Goal: Task Accomplishment & Management: Manage account settings

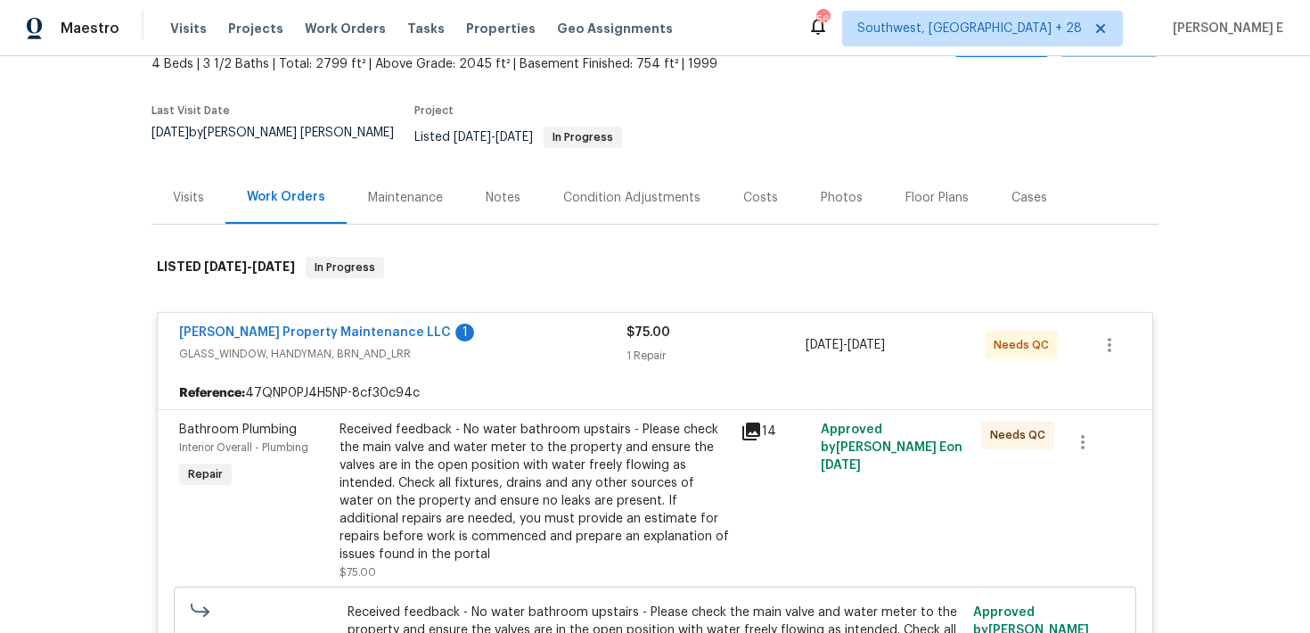
scroll to position [120, 0]
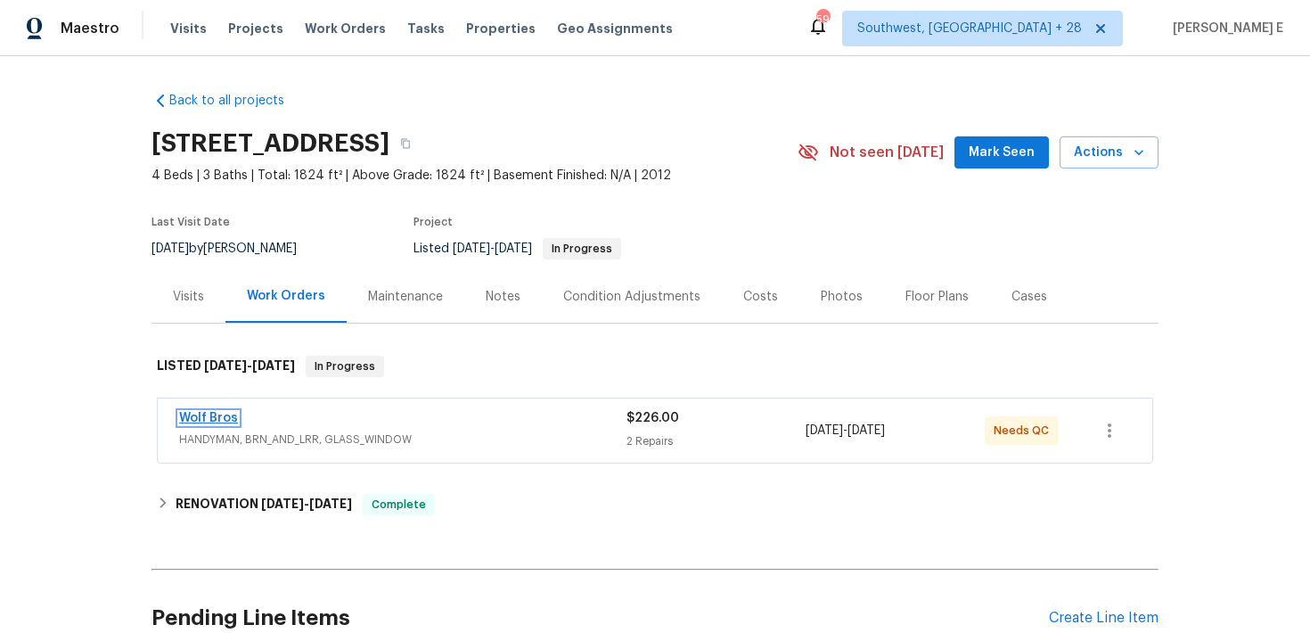
click at [199, 415] on link "Wolf Bros" at bounding box center [208, 418] width 59 height 12
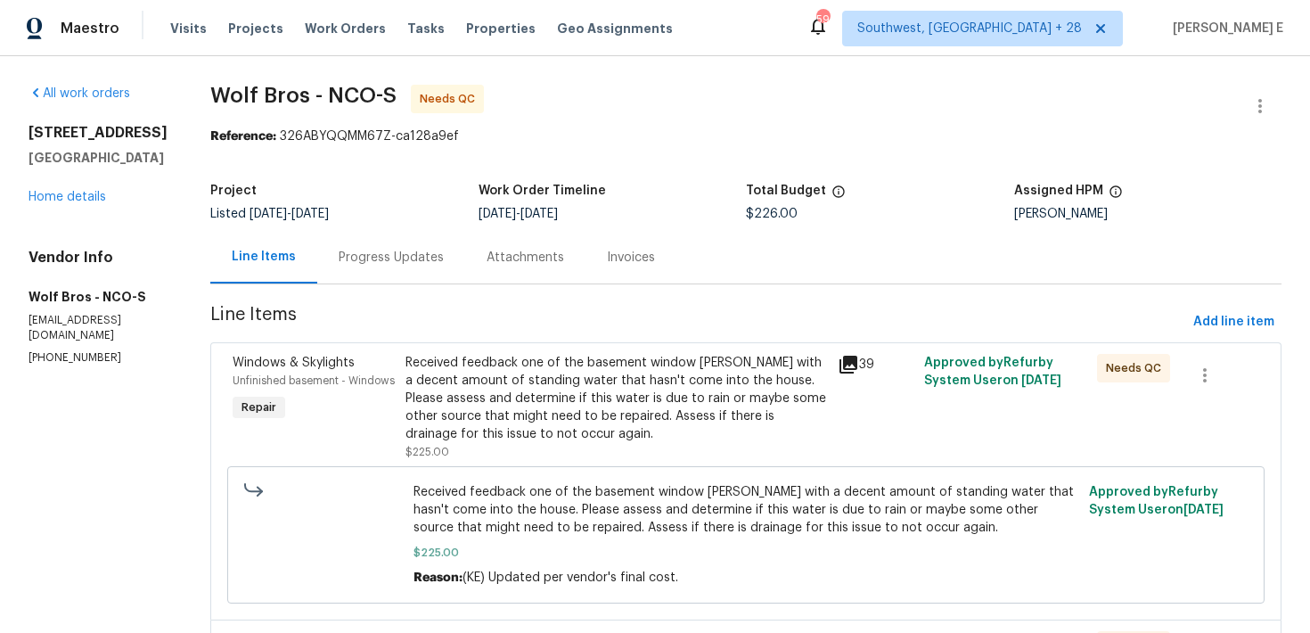
click at [365, 275] on div "Progress Updates" at bounding box center [391, 257] width 148 height 53
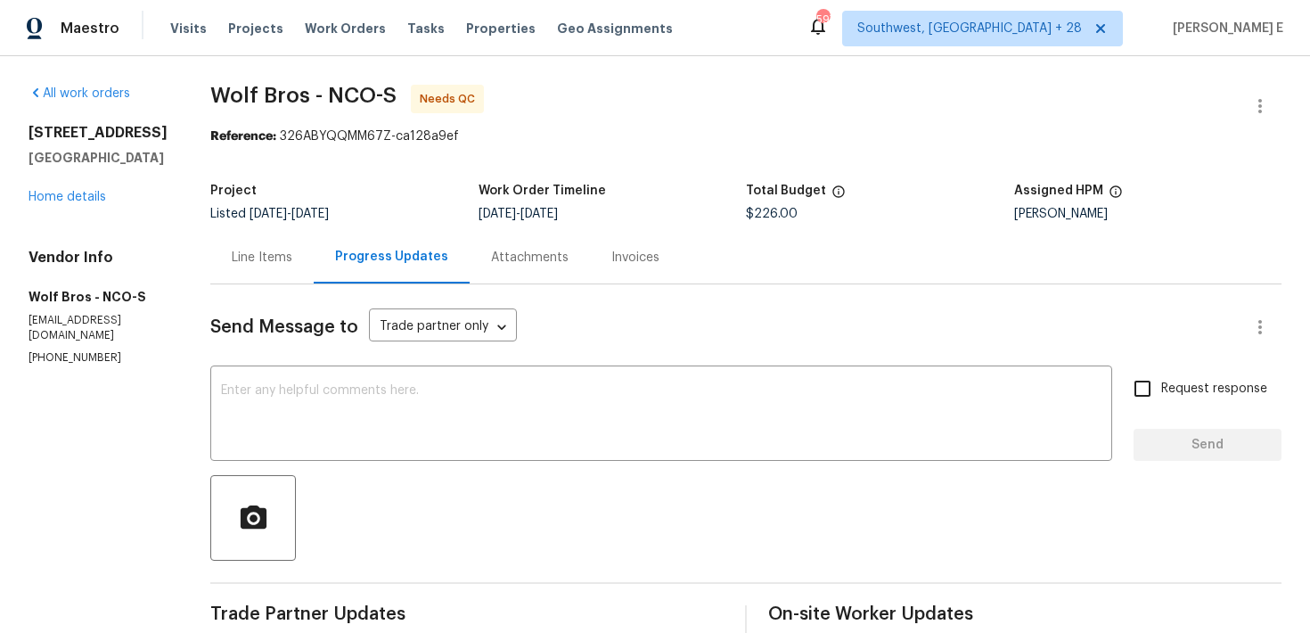
click at [266, 253] on div "Line Items" at bounding box center [262, 258] width 61 height 18
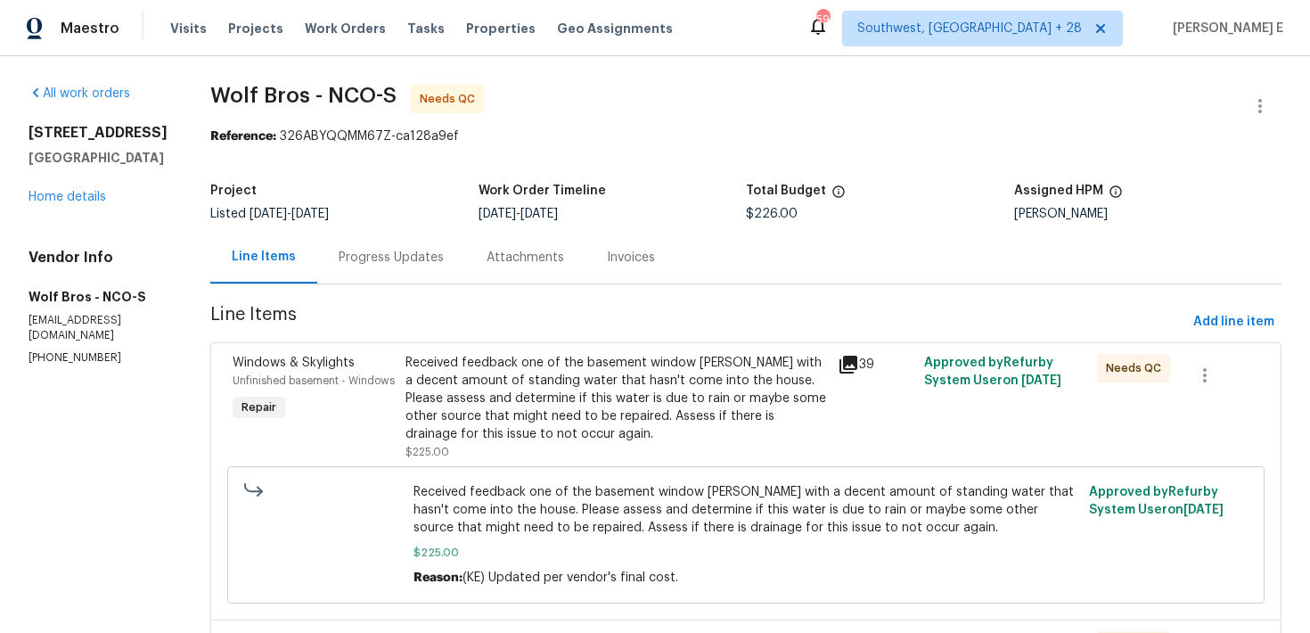
click at [508, 371] on div "Received feedback one of the basement window wells with a decent amount of stan…" at bounding box center [617, 398] width 422 height 89
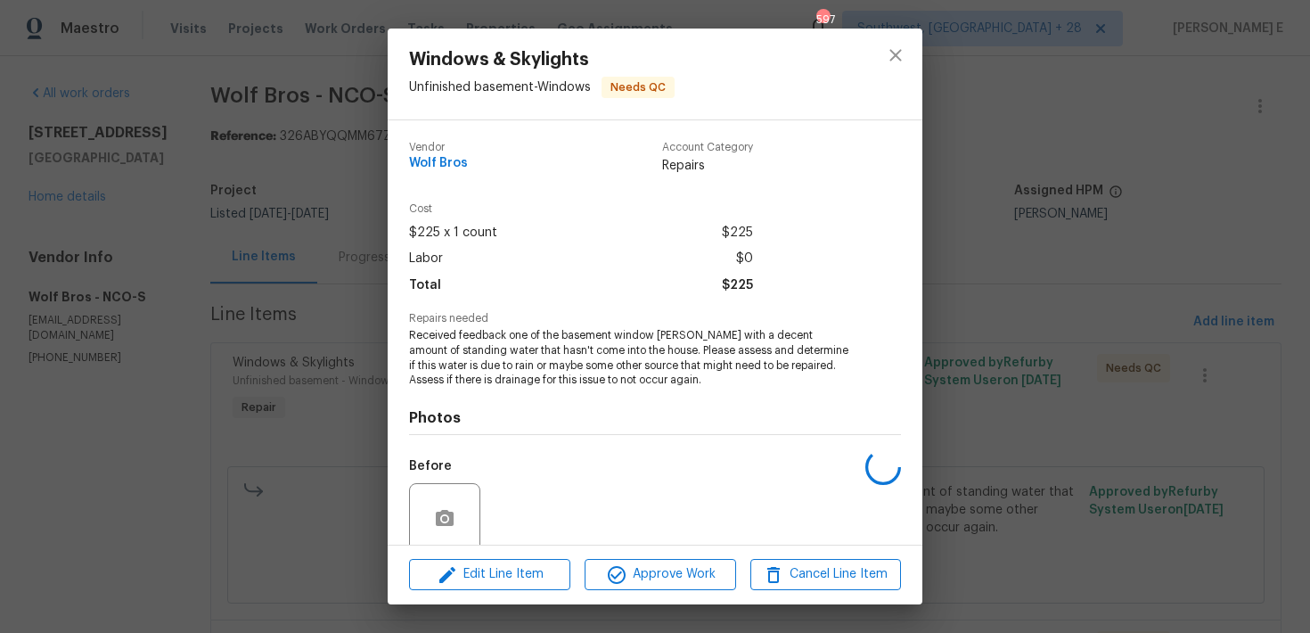
scroll to position [144, 0]
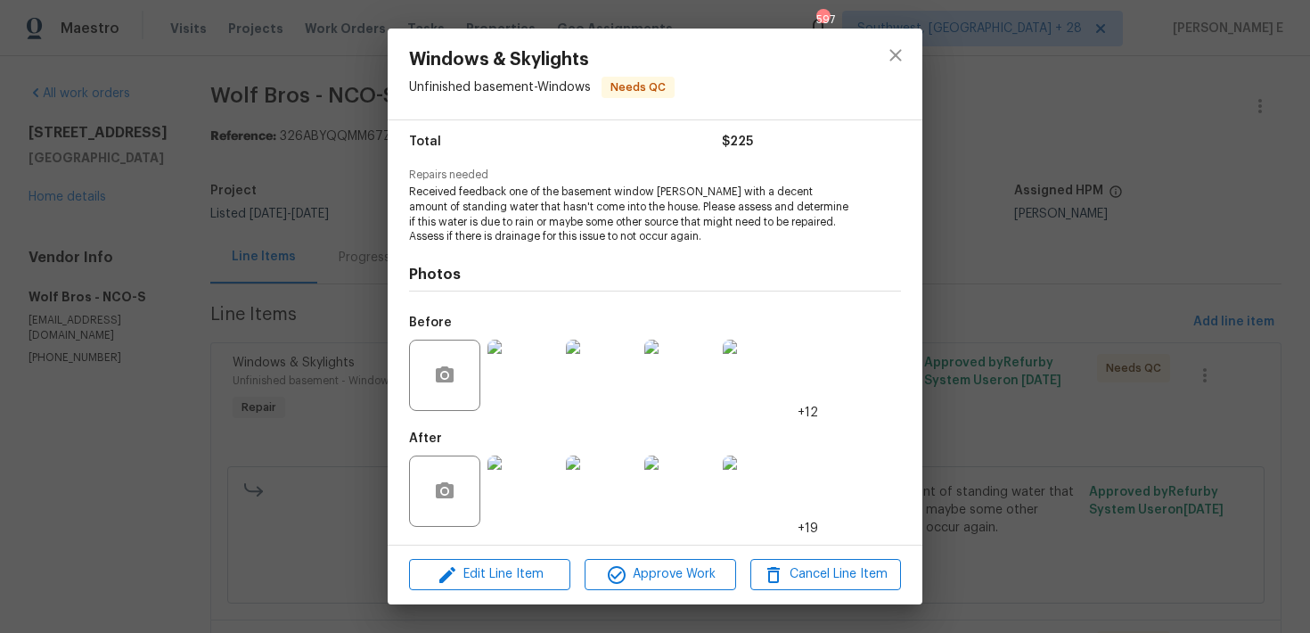
click at [525, 466] on img at bounding box center [523, 491] width 71 height 71
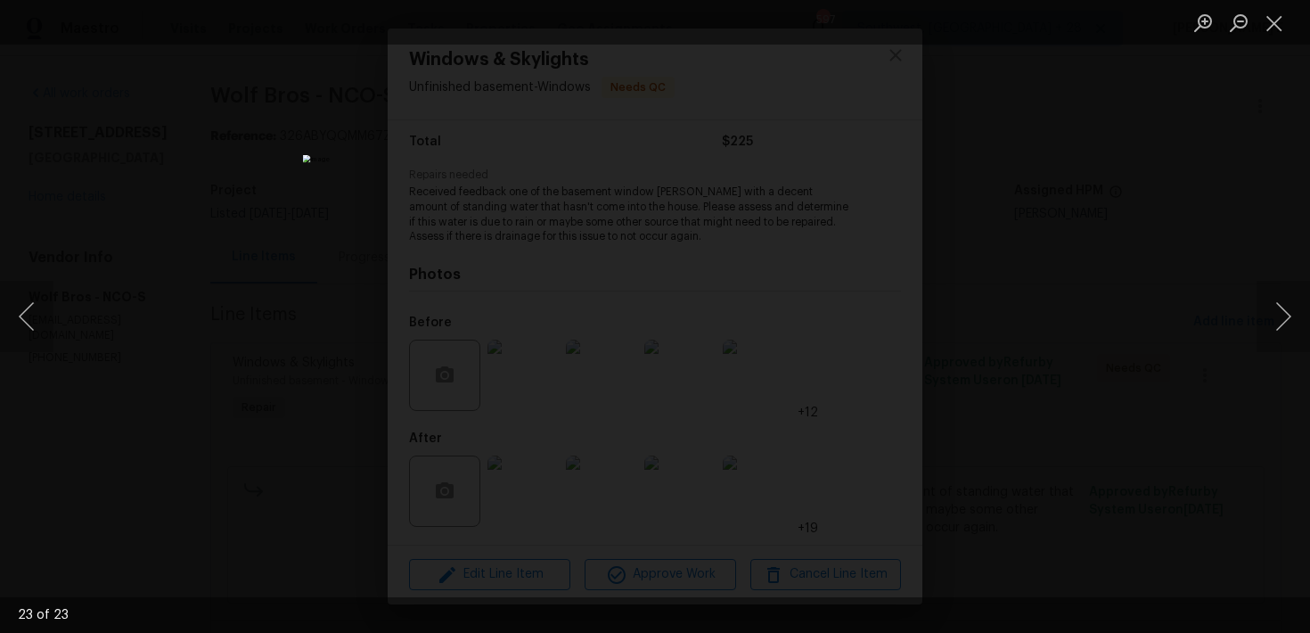
click at [1165, 89] on div "Lightbox" at bounding box center [655, 316] width 1310 height 633
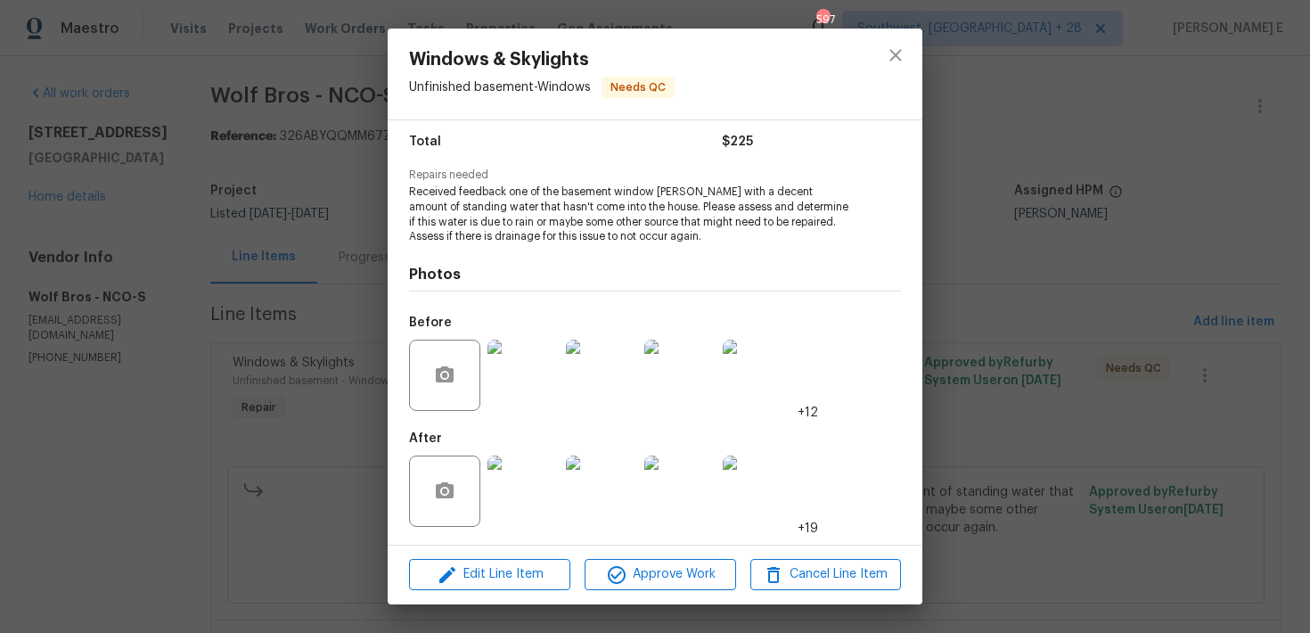
click at [1165, 89] on div "Windows & Skylights Unfinished basement - Windows Needs QC Vendor Wolf Bros Acc…" at bounding box center [655, 316] width 1310 height 633
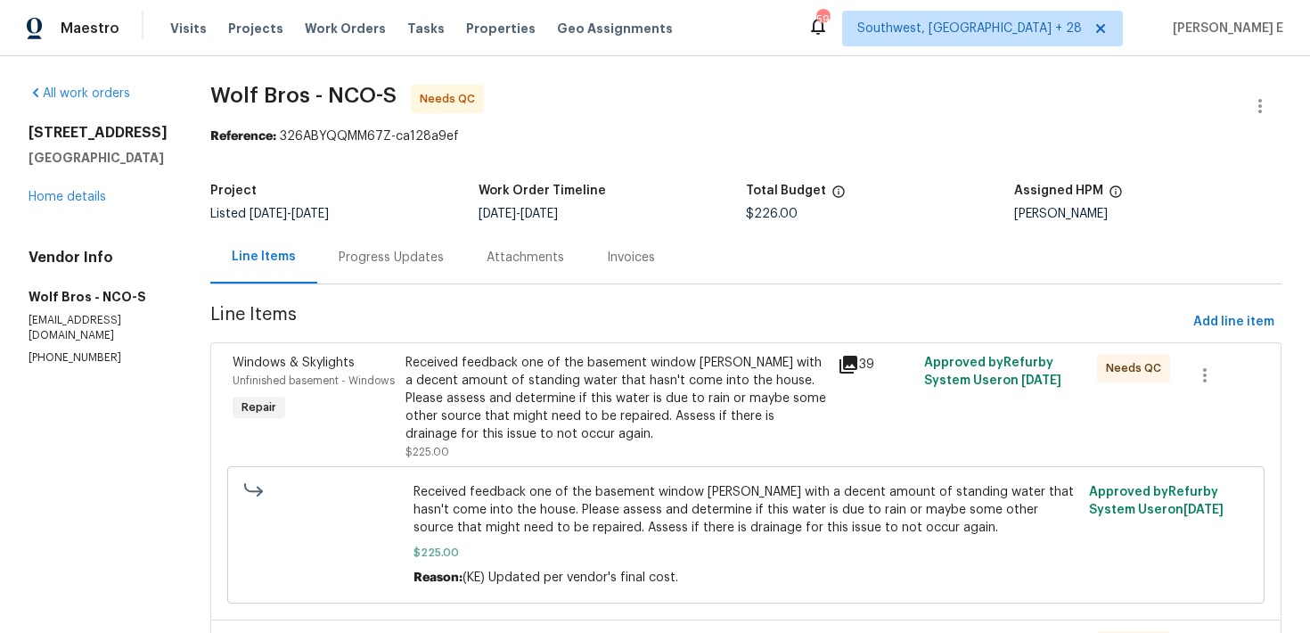
click at [407, 255] on div "Progress Updates" at bounding box center [391, 258] width 105 height 18
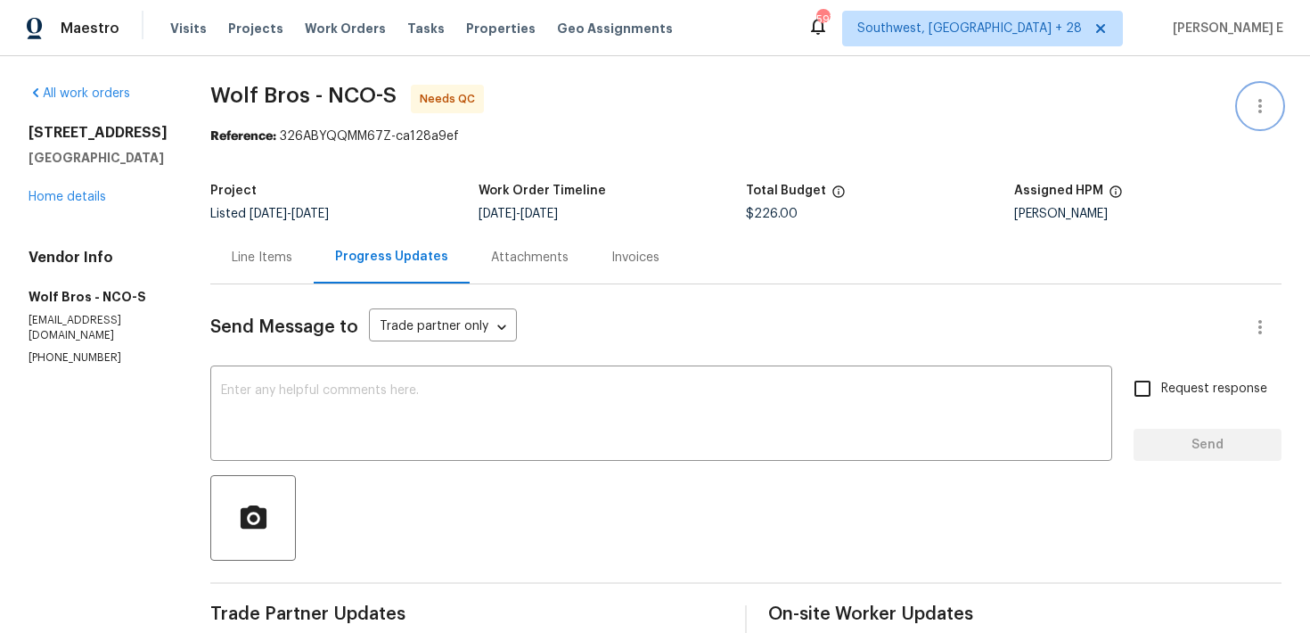
click at [1258, 103] on icon "button" at bounding box center [1260, 105] width 21 height 21
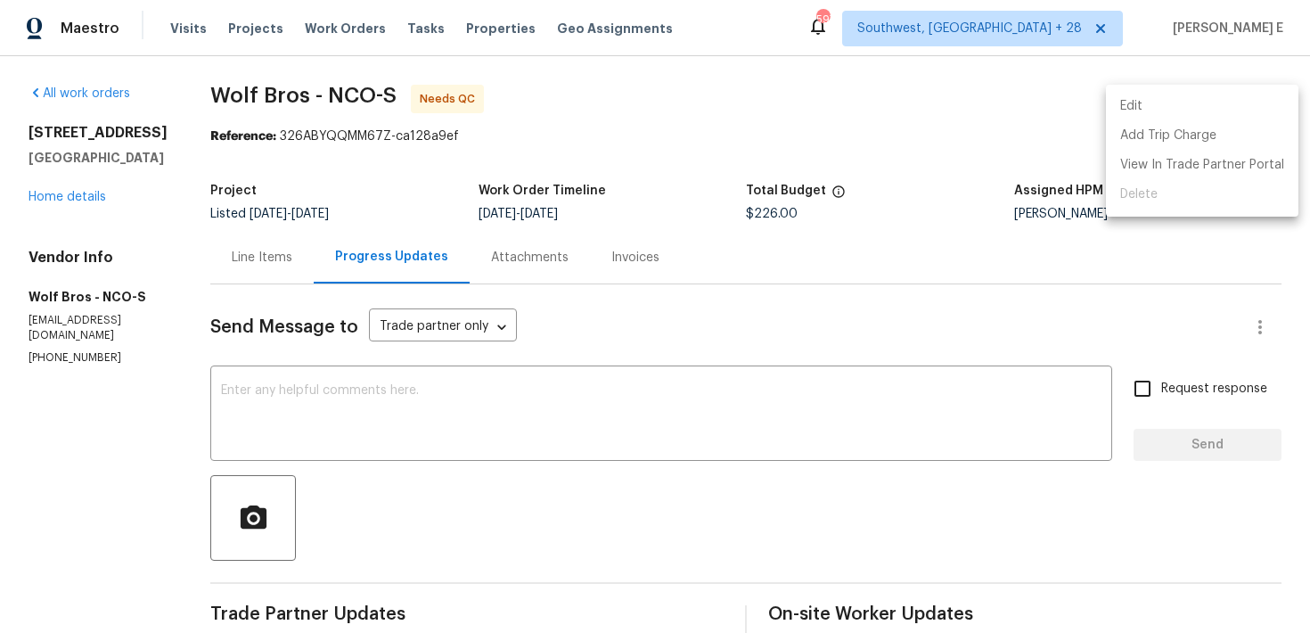
click at [1157, 94] on li "Edit" at bounding box center [1202, 106] width 193 height 29
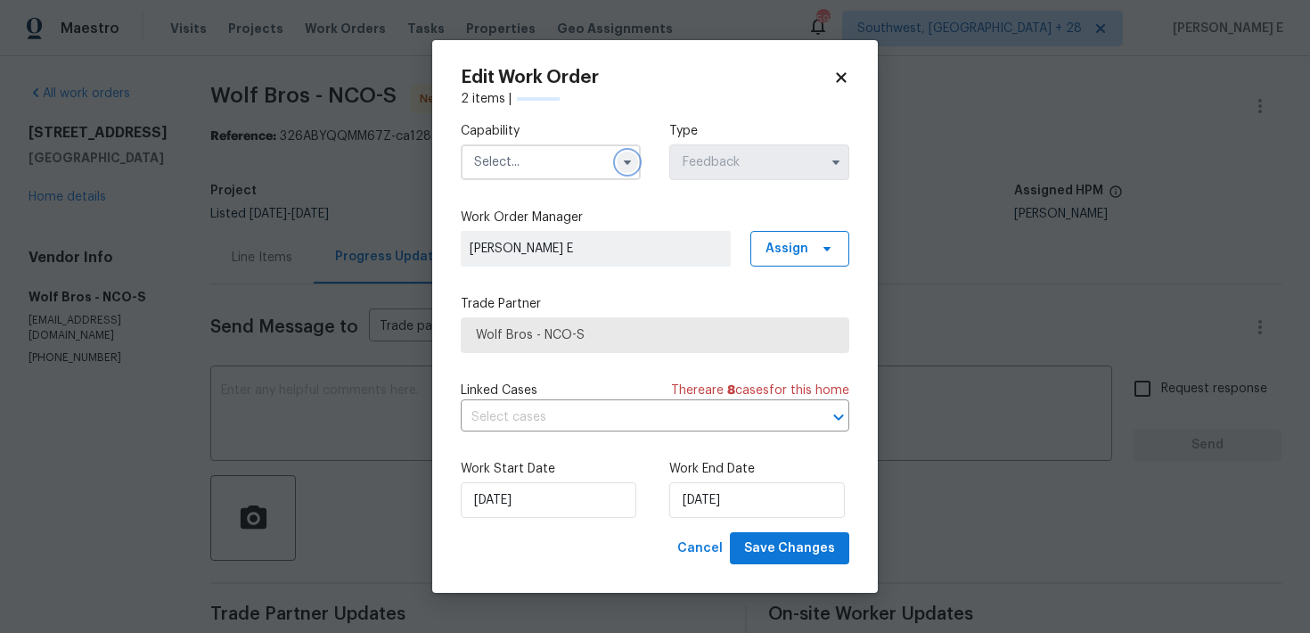
click at [620, 162] on icon "button" at bounding box center [627, 162] width 14 height 14
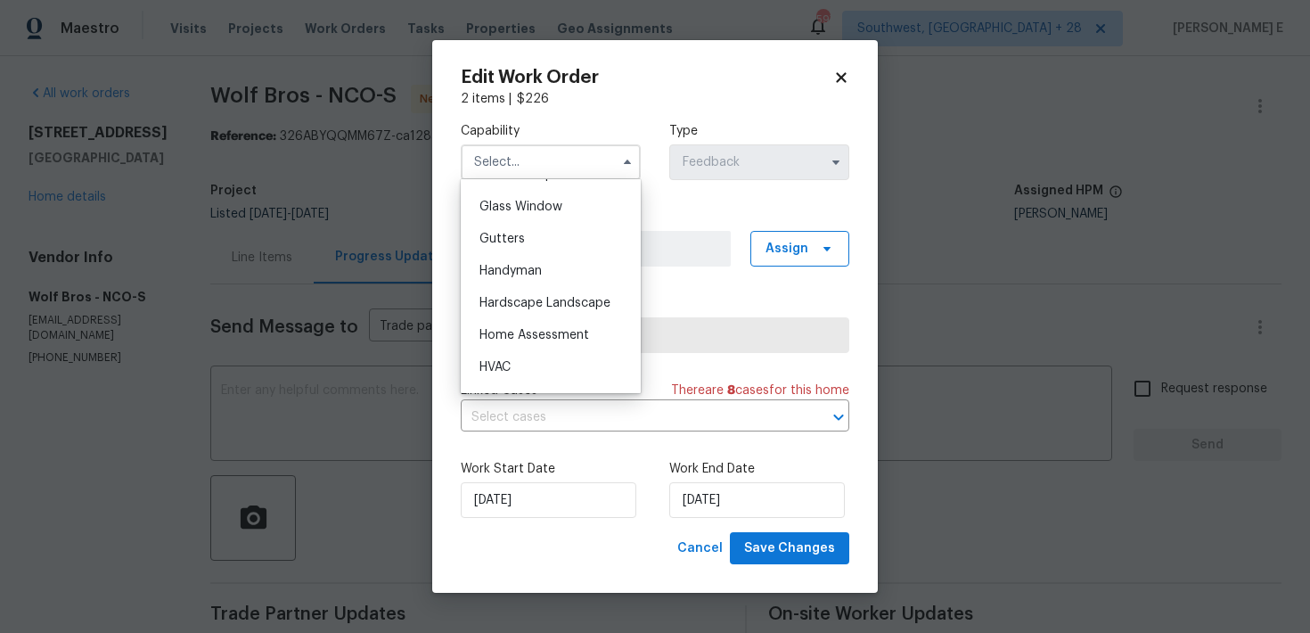
scroll to position [908, 0]
click at [542, 271] on span "Handyman" at bounding box center [511, 273] width 62 height 12
type input "Handyman"
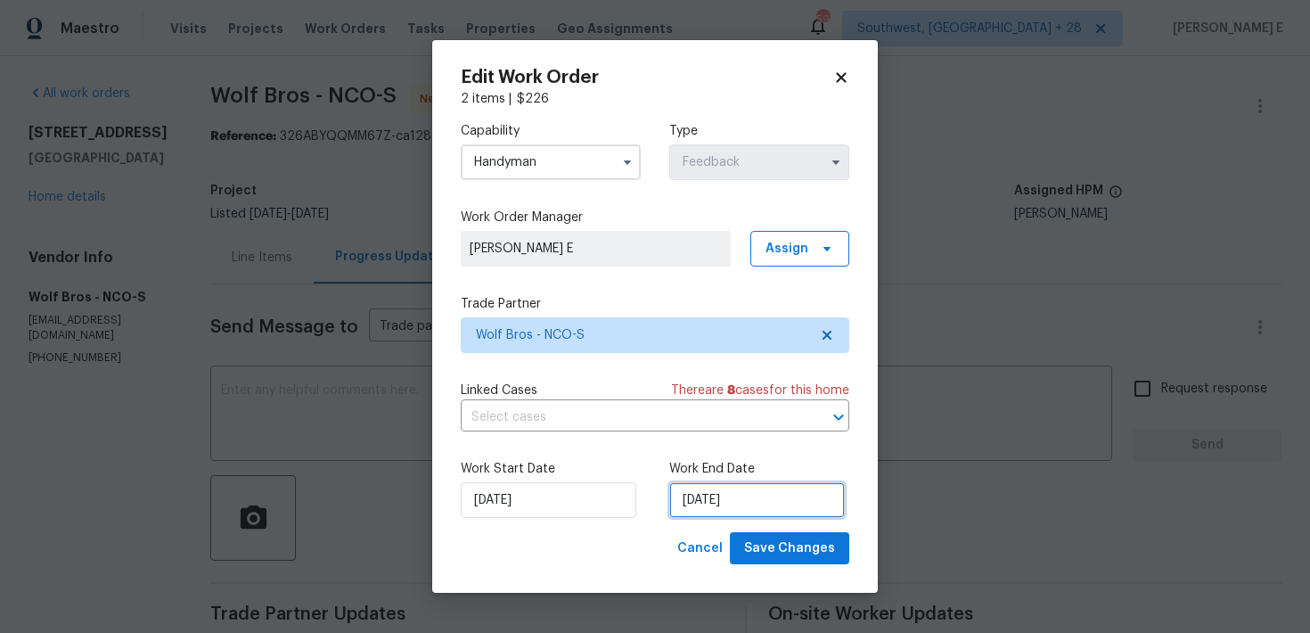
click at [745, 502] on input "30/09/2025" at bounding box center [757, 500] width 176 height 36
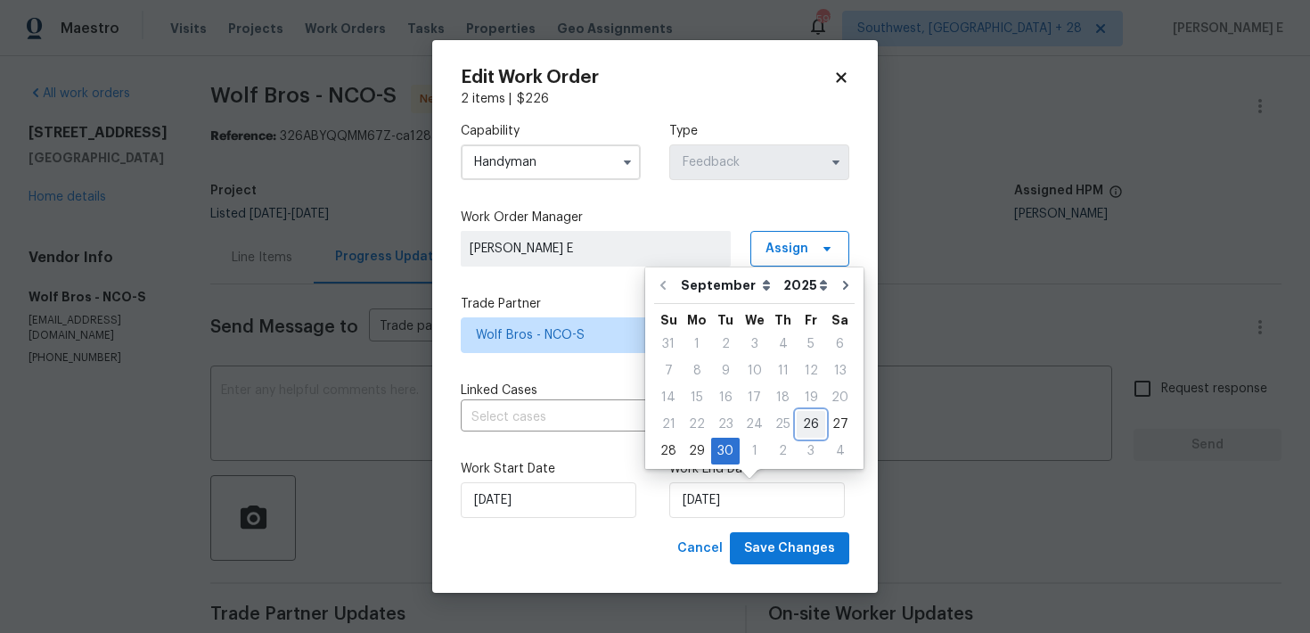
click at [812, 416] on div "26" at bounding box center [811, 424] width 29 height 25
type input "26/09/2025"
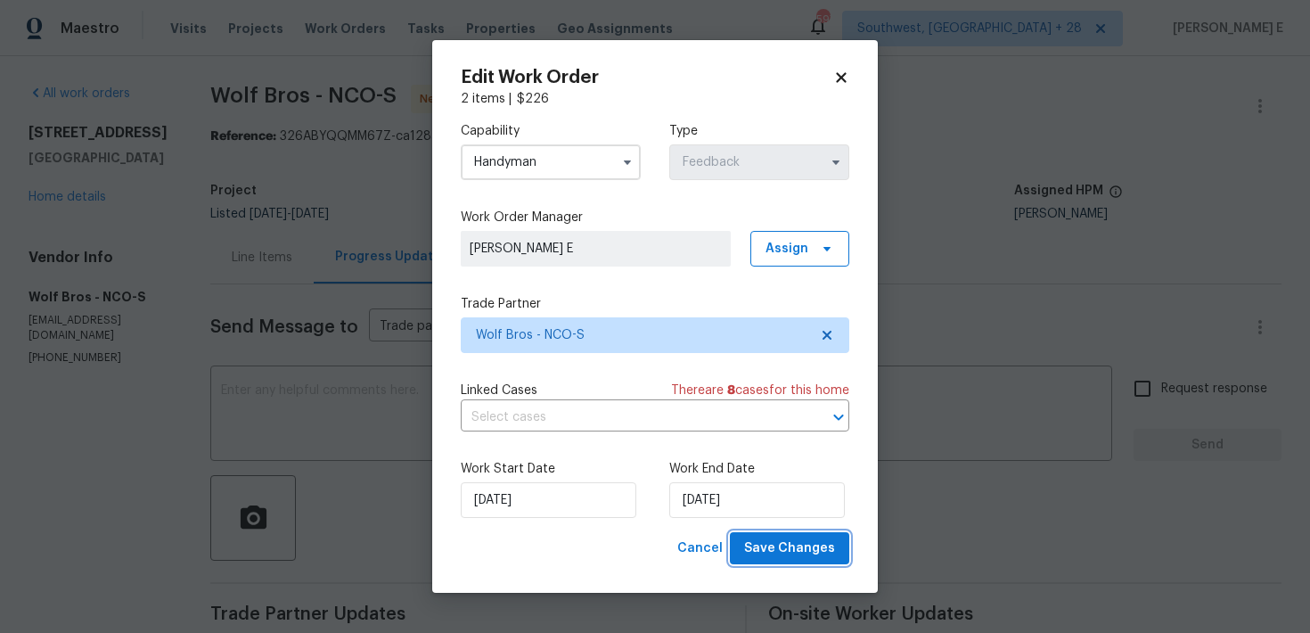
click at [781, 547] on span "Save Changes" at bounding box center [789, 549] width 91 height 22
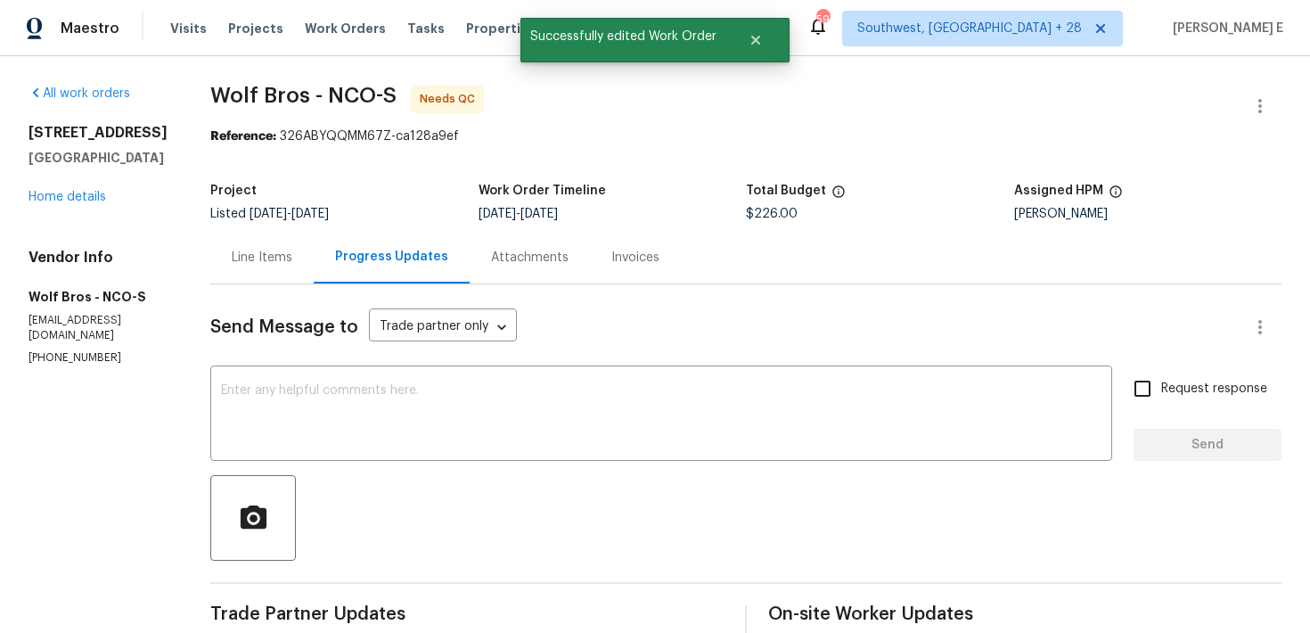
click at [261, 267] on div "Line Items" at bounding box center [261, 257] width 103 height 53
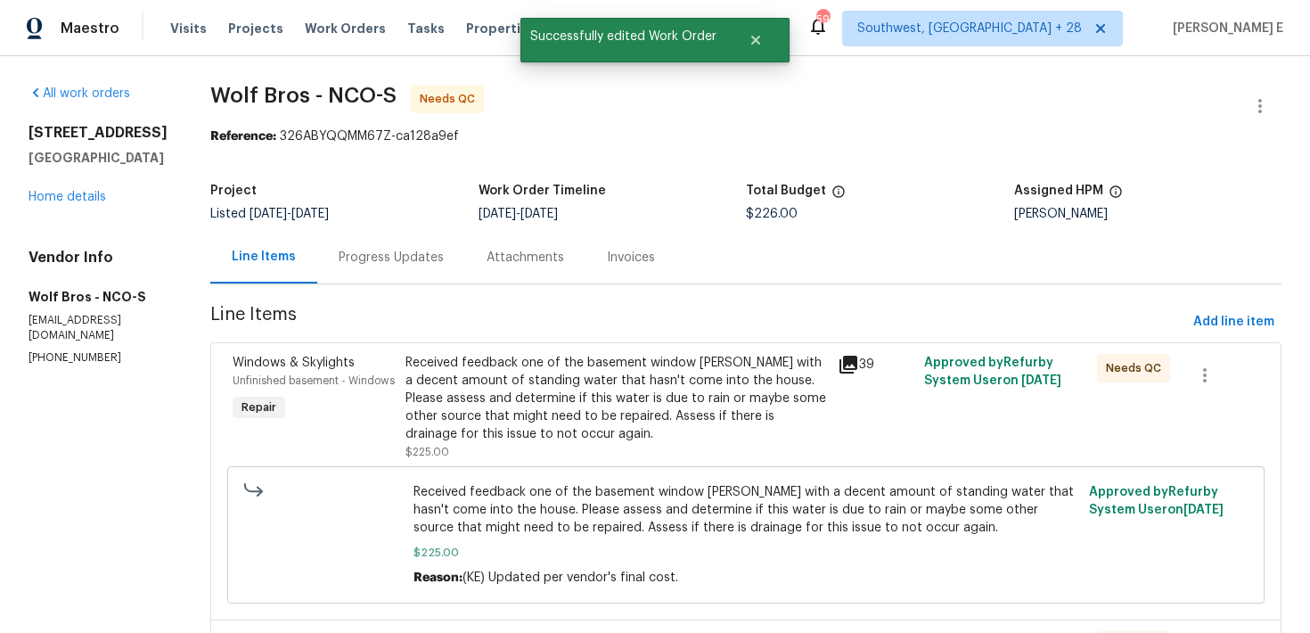
scroll to position [153, 0]
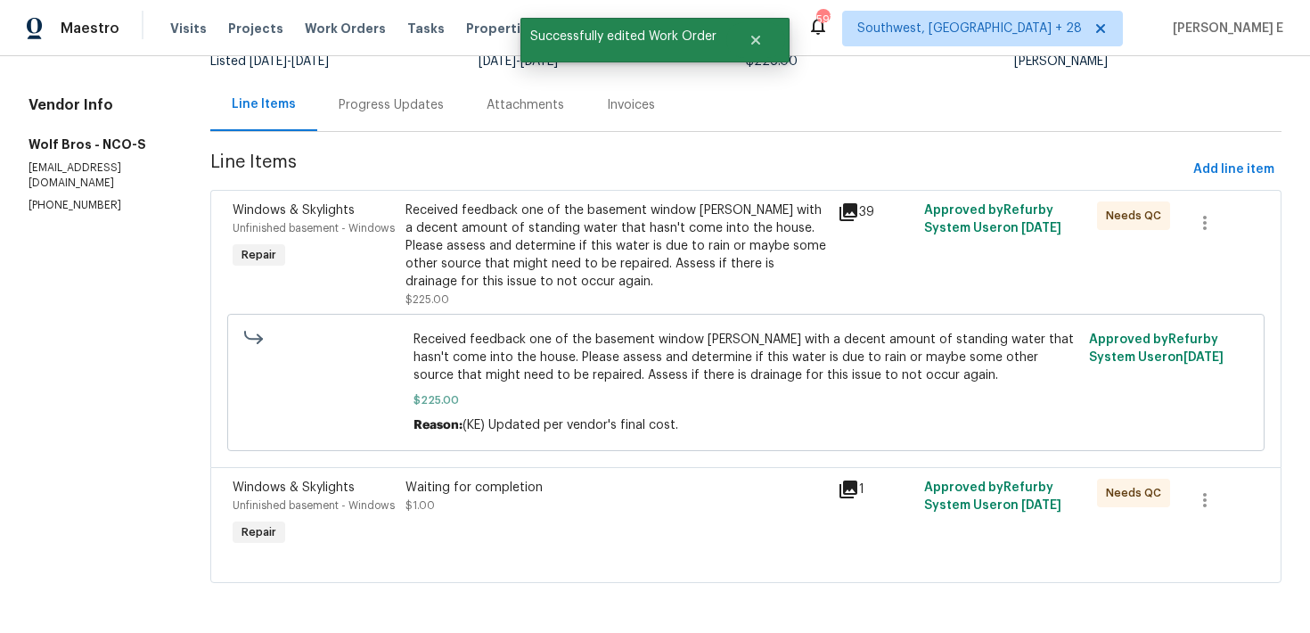
click at [524, 270] on div "Received feedback one of the basement window wells with a decent amount of stan…" at bounding box center [617, 245] width 422 height 89
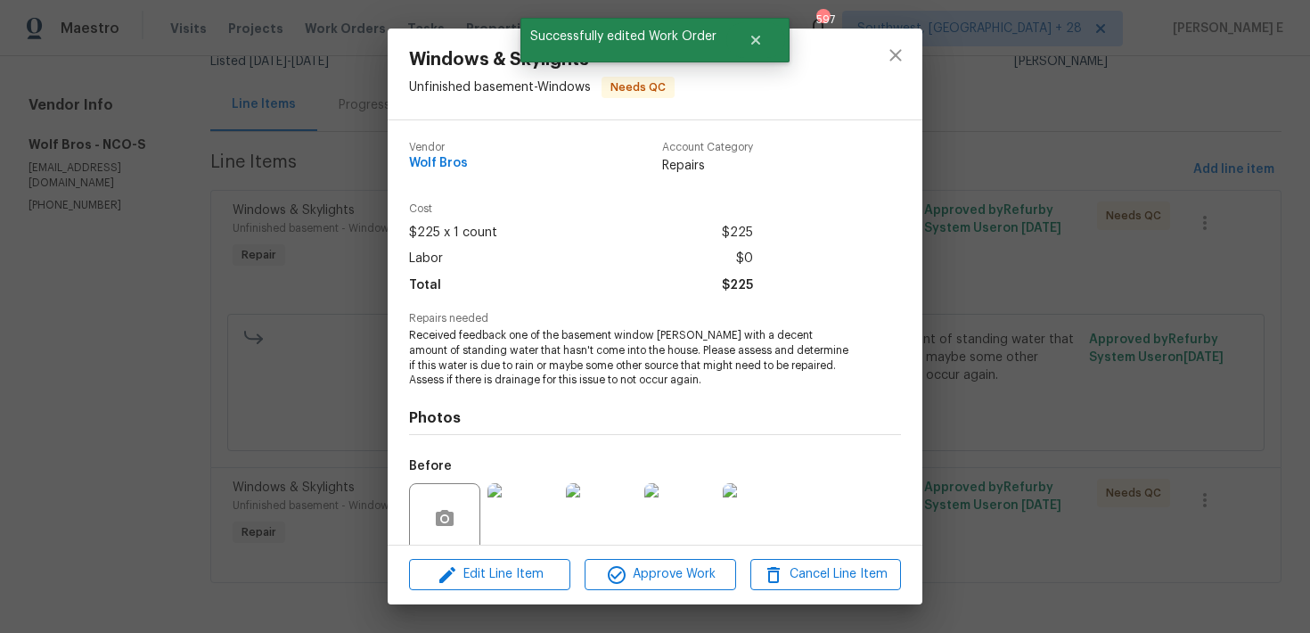
click at [265, 369] on div "Windows & Skylights Unfinished basement - Windows Needs QC Vendor Wolf Bros Acc…" at bounding box center [655, 316] width 1310 height 633
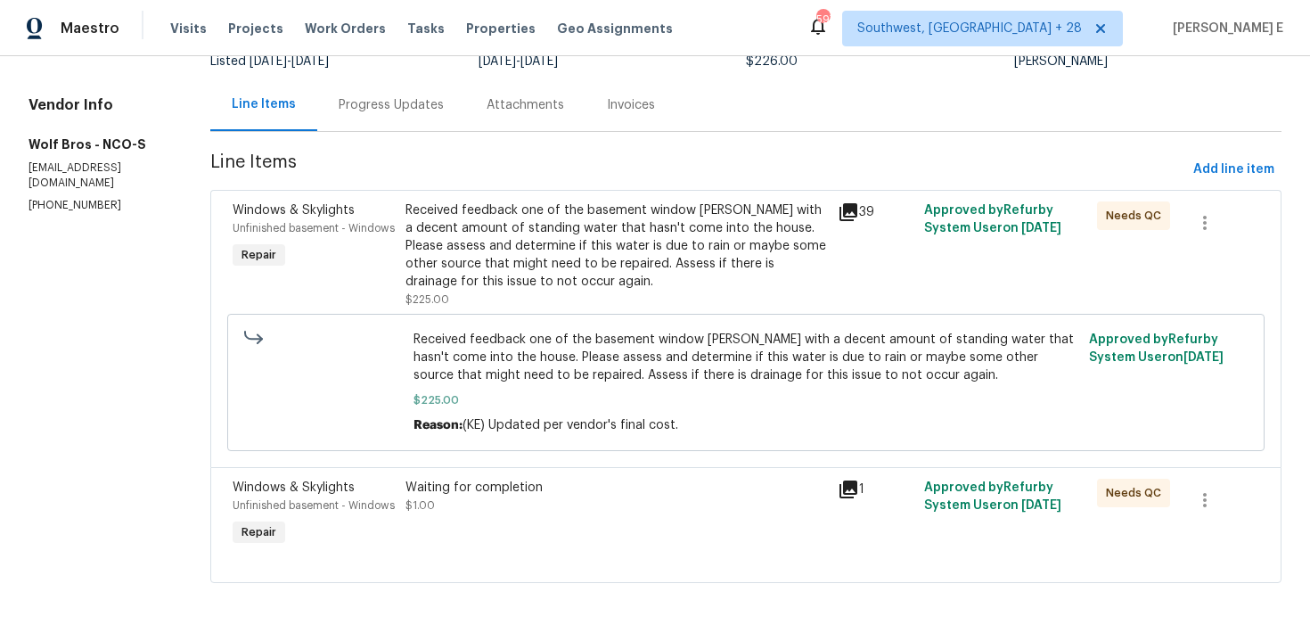
click at [500, 506] on div "Waiting for completion $1.00" at bounding box center [617, 497] width 422 height 36
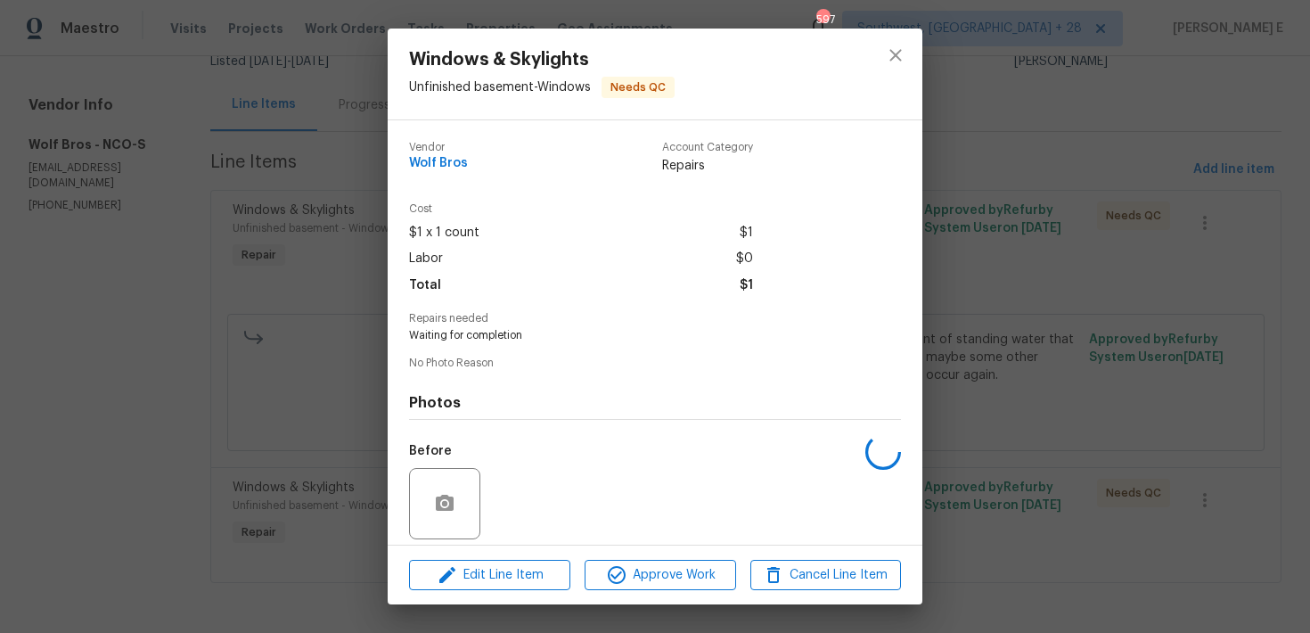
scroll to position [128, 0]
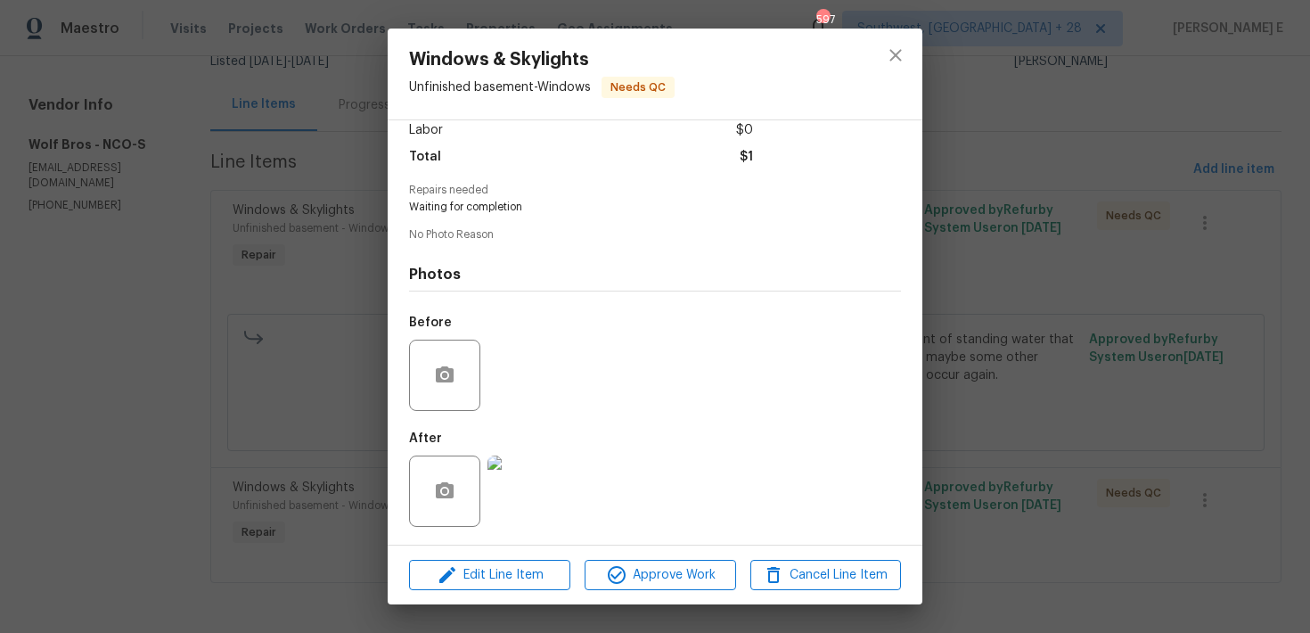
click at [500, 506] on img at bounding box center [523, 491] width 71 height 71
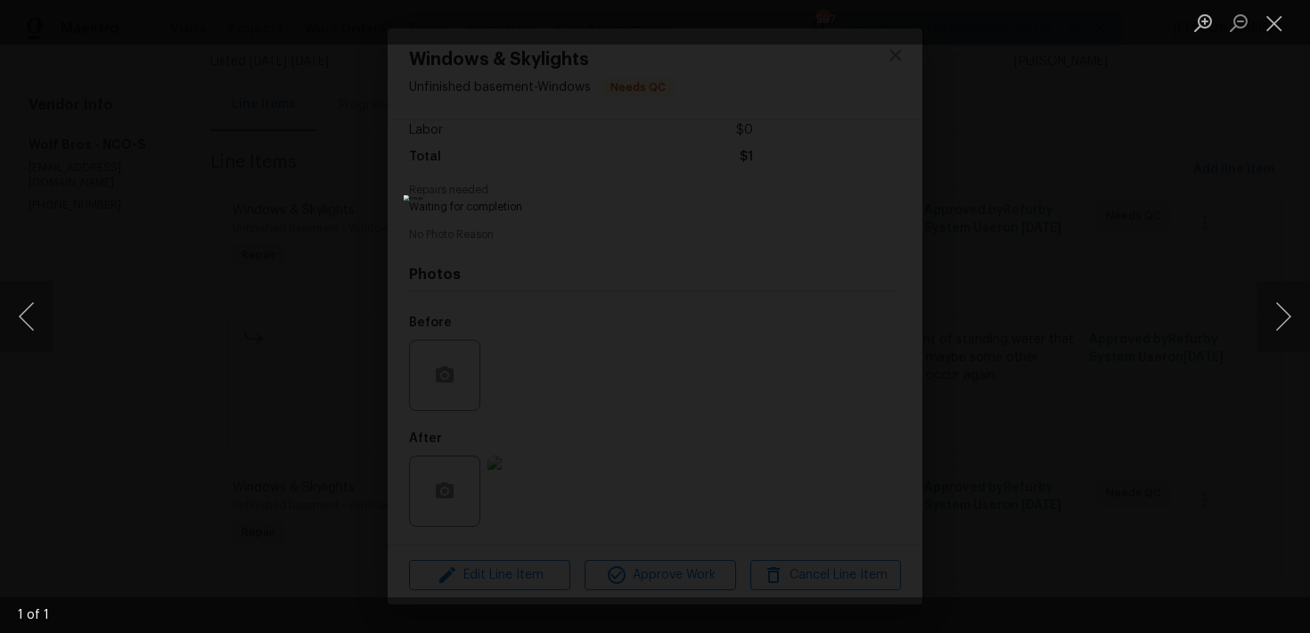
click at [995, 340] on div "Lightbox" at bounding box center [655, 316] width 1310 height 633
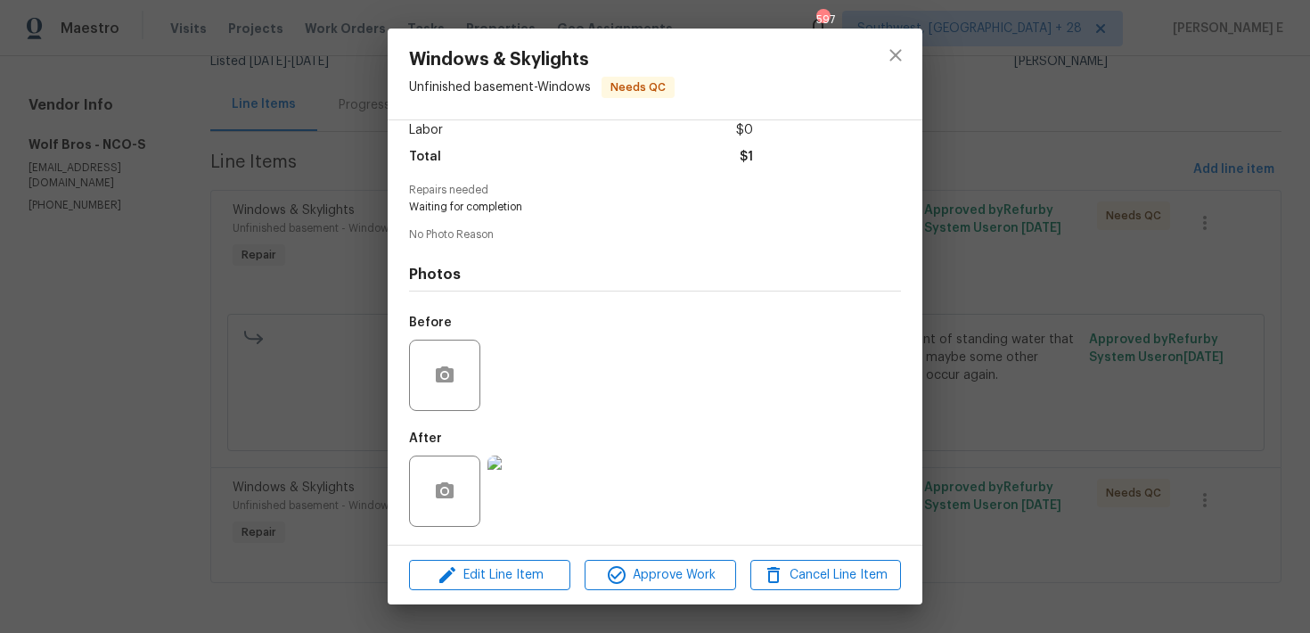
click at [995, 340] on div "Lightbox" at bounding box center [655, 316] width 1310 height 633
click at [1002, 336] on div "Windows & Skylights Unfinished basement - Windows Needs QC Vendor Wolf Bros Acc…" at bounding box center [655, 316] width 1310 height 633
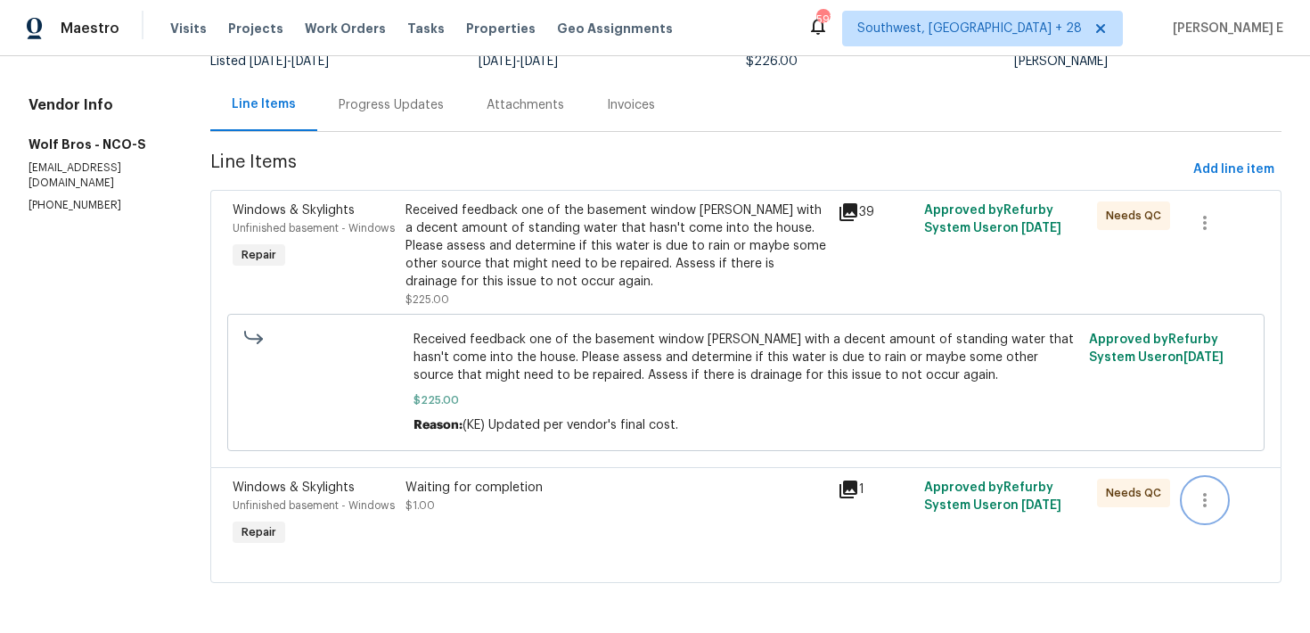
click at [1196, 491] on icon "button" at bounding box center [1205, 499] width 21 height 21
click at [1192, 489] on li "Cancel" at bounding box center [1217, 499] width 69 height 29
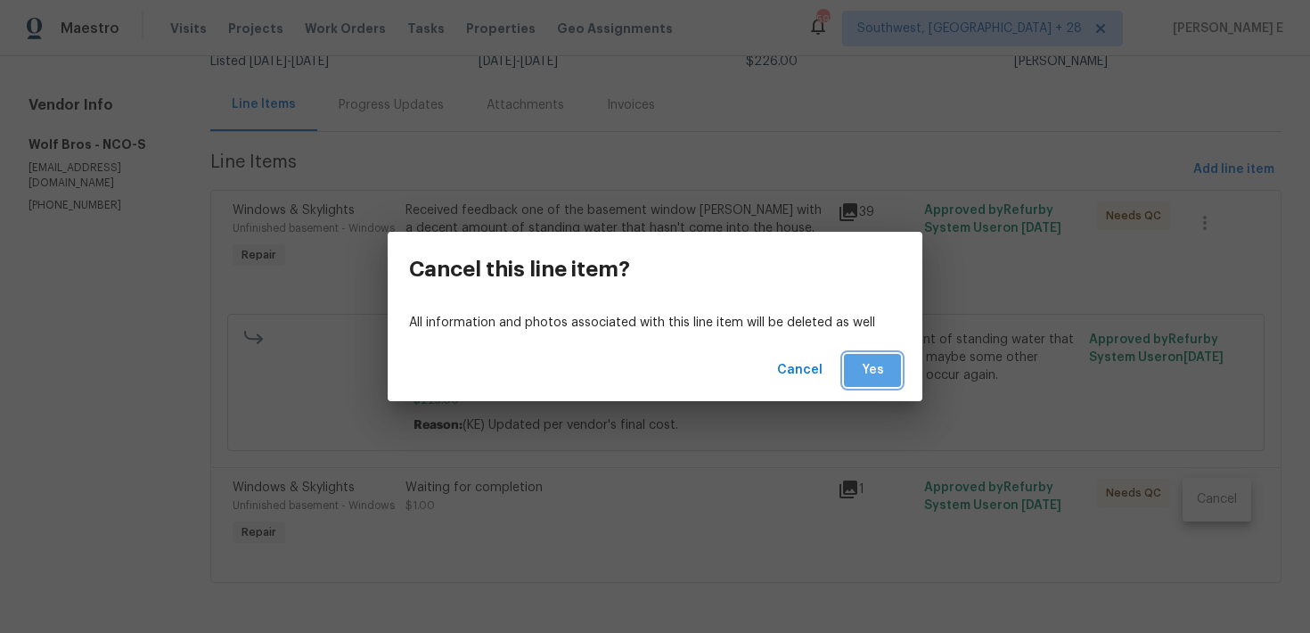
click at [893, 381] on button "Yes" at bounding box center [872, 370] width 57 height 33
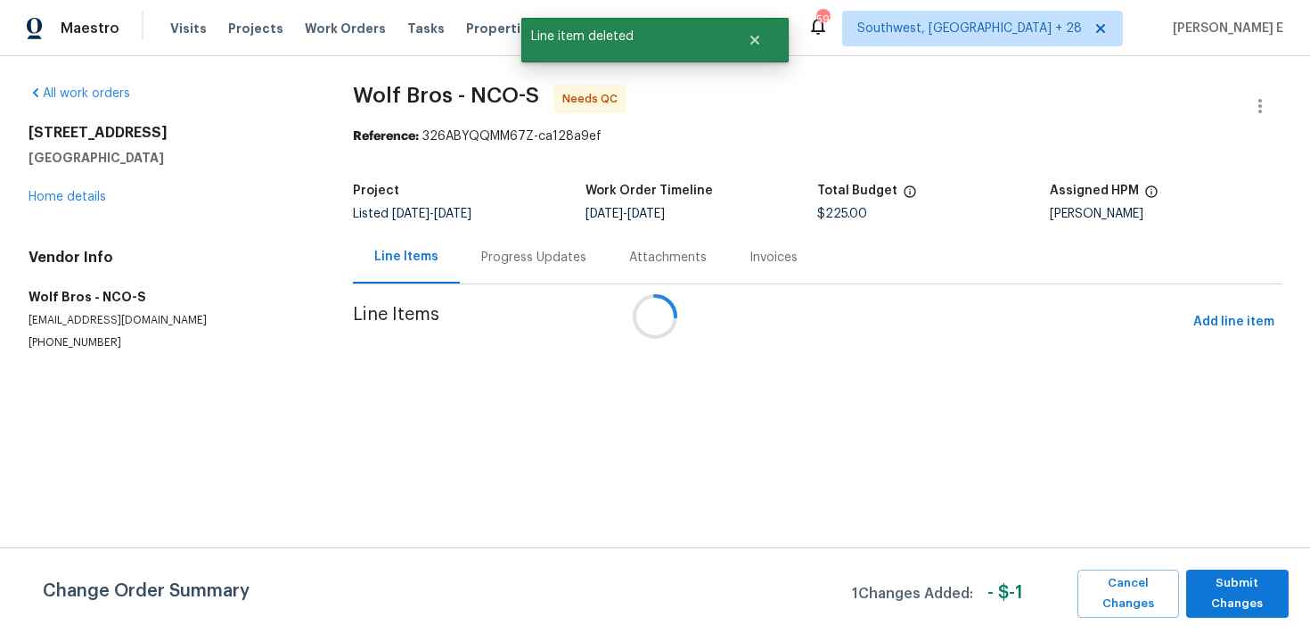
scroll to position [0, 0]
click at [1260, 599] on span "Submit Changes" at bounding box center [1237, 593] width 85 height 41
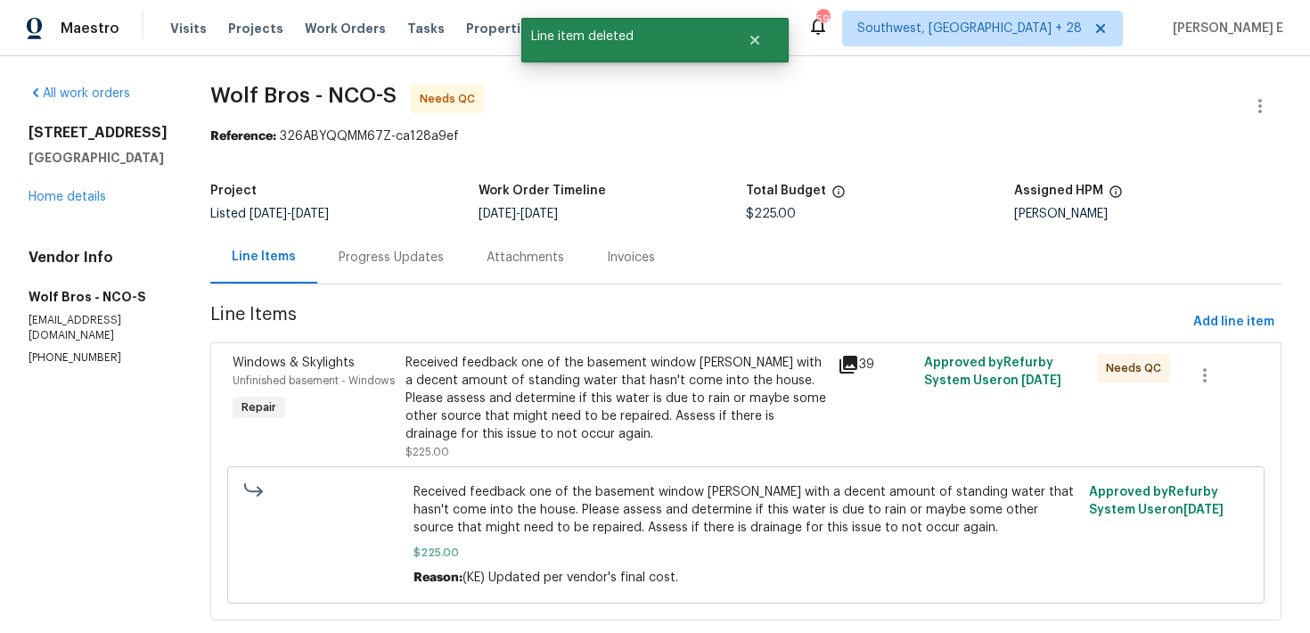
click at [382, 252] on div "Progress Updates" at bounding box center [391, 258] width 105 height 18
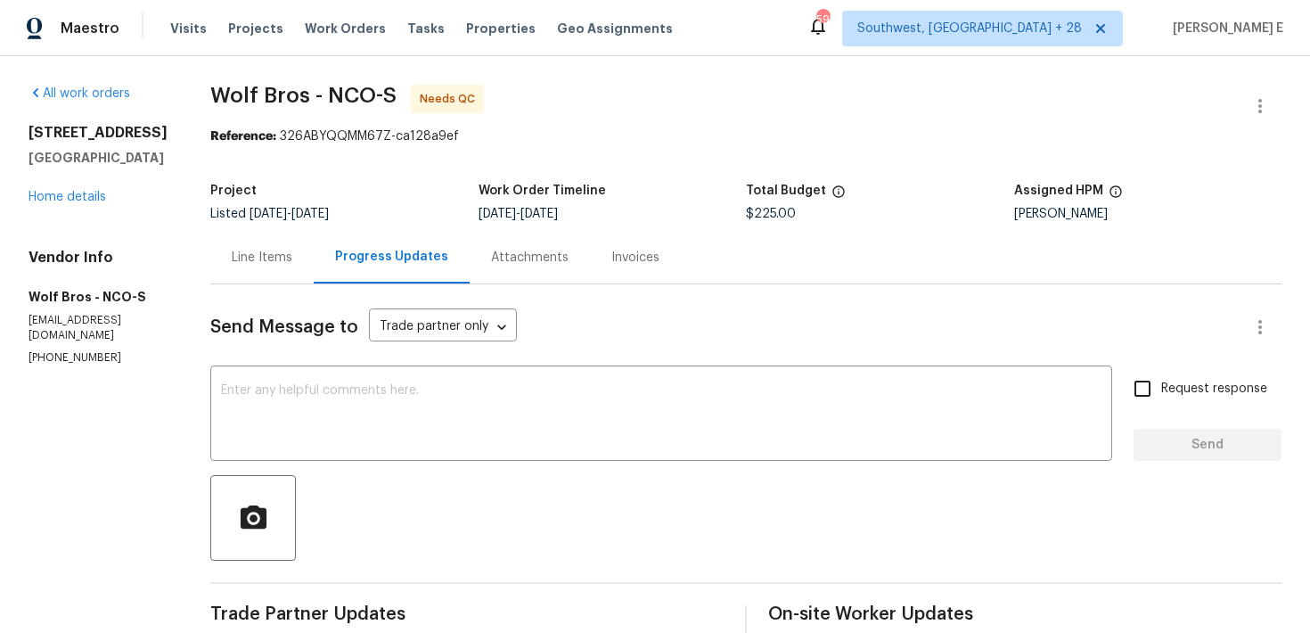
click at [243, 263] on div "Line Items" at bounding box center [262, 258] width 61 height 18
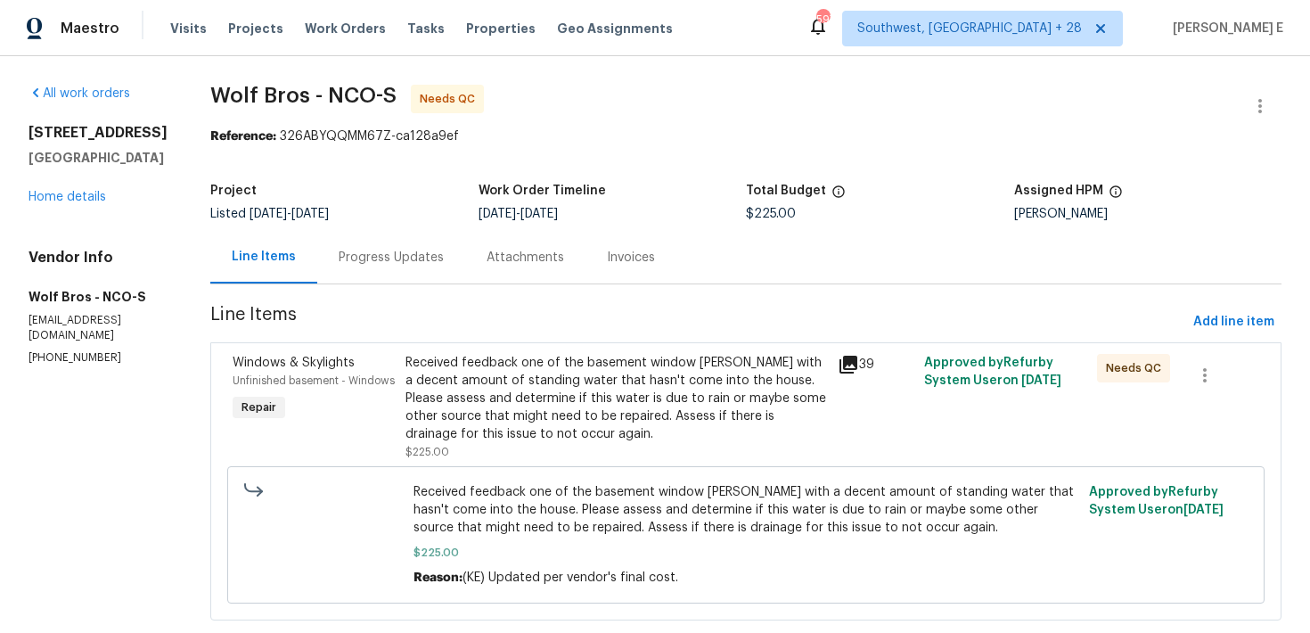
click at [504, 383] on div "Received feedback one of the basement window wells with a decent amount of stan…" at bounding box center [617, 398] width 422 height 89
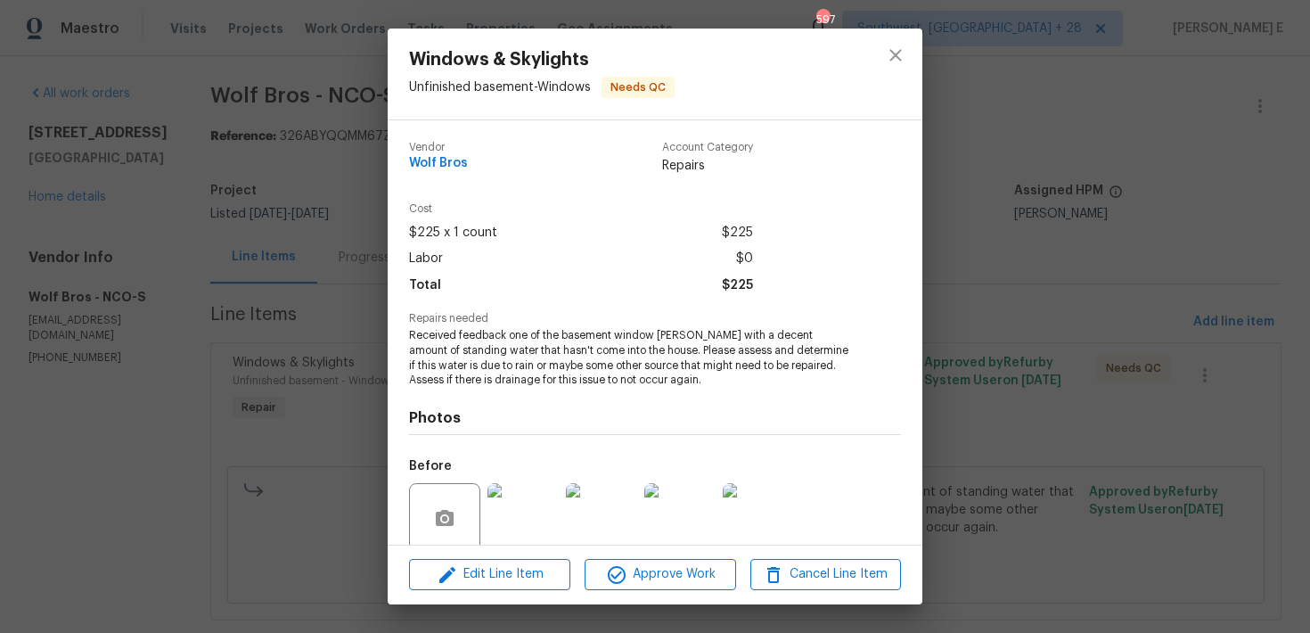
scroll to position [144, 0]
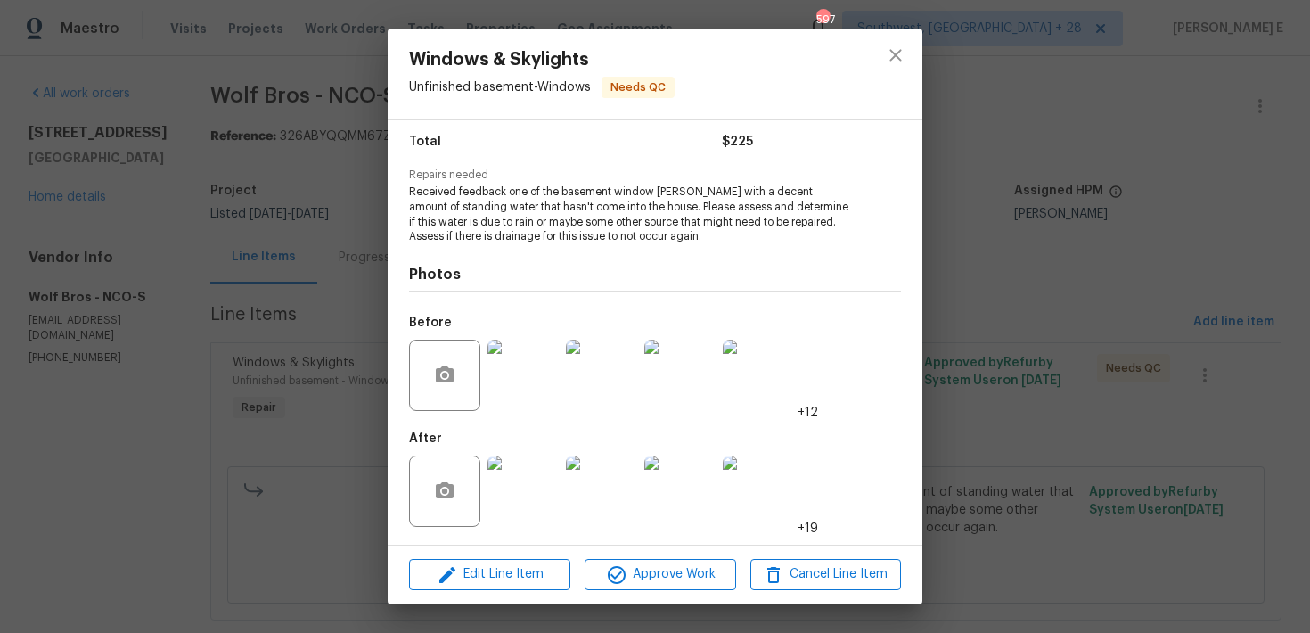
click at [642, 595] on div "Edit Line Item Approve Work Cancel Line Item" at bounding box center [655, 575] width 535 height 60
click at [668, 585] on span "Approve Work" at bounding box center [660, 574] width 140 height 22
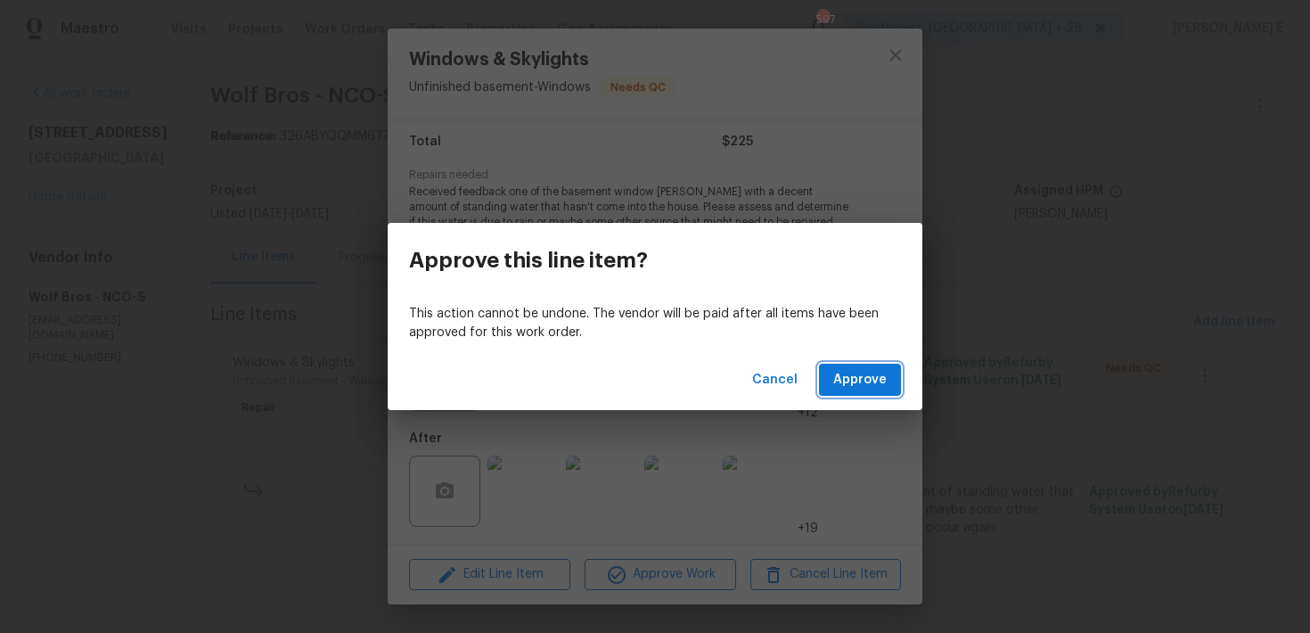
click at [874, 376] on span "Approve" at bounding box center [860, 380] width 53 height 22
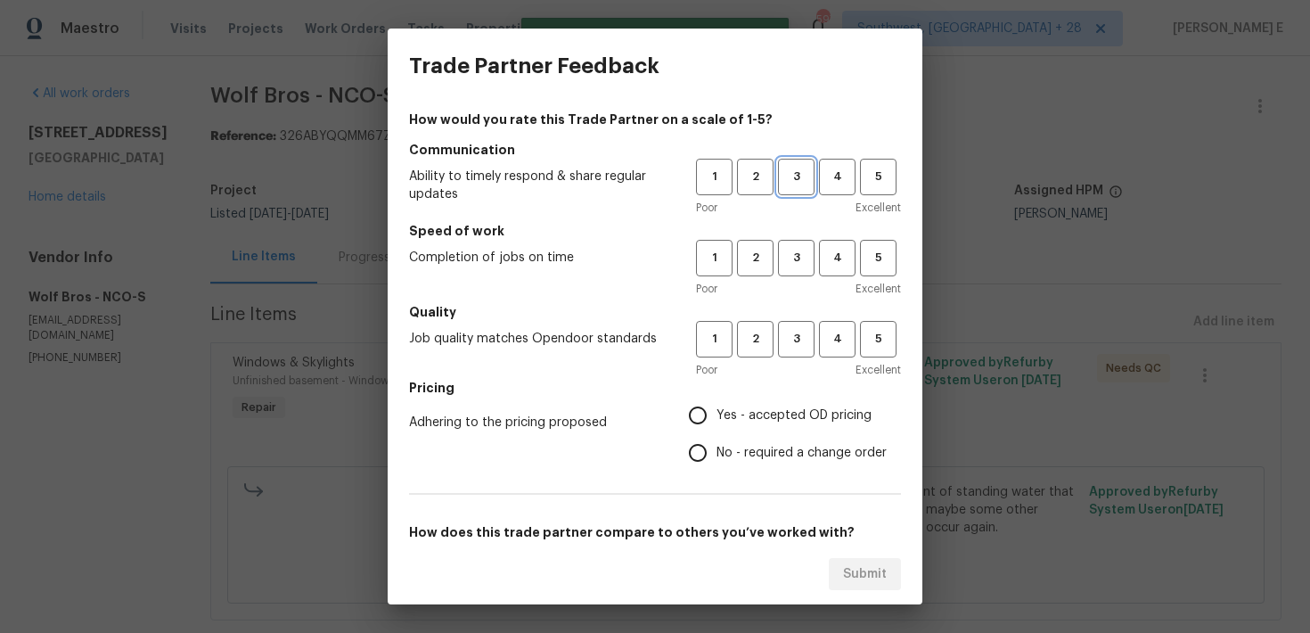
click at [793, 176] on span "3" at bounding box center [796, 177] width 33 height 21
click at [808, 259] on span "3" at bounding box center [796, 258] width 33 height 21
click at [808, 334] on span "3" at bounding box center [796, 339] width 33 height 21
click at [716, 440] on input "No - required a change order" at bounding box center [697, 452] width 37 height 37
radio input "true"
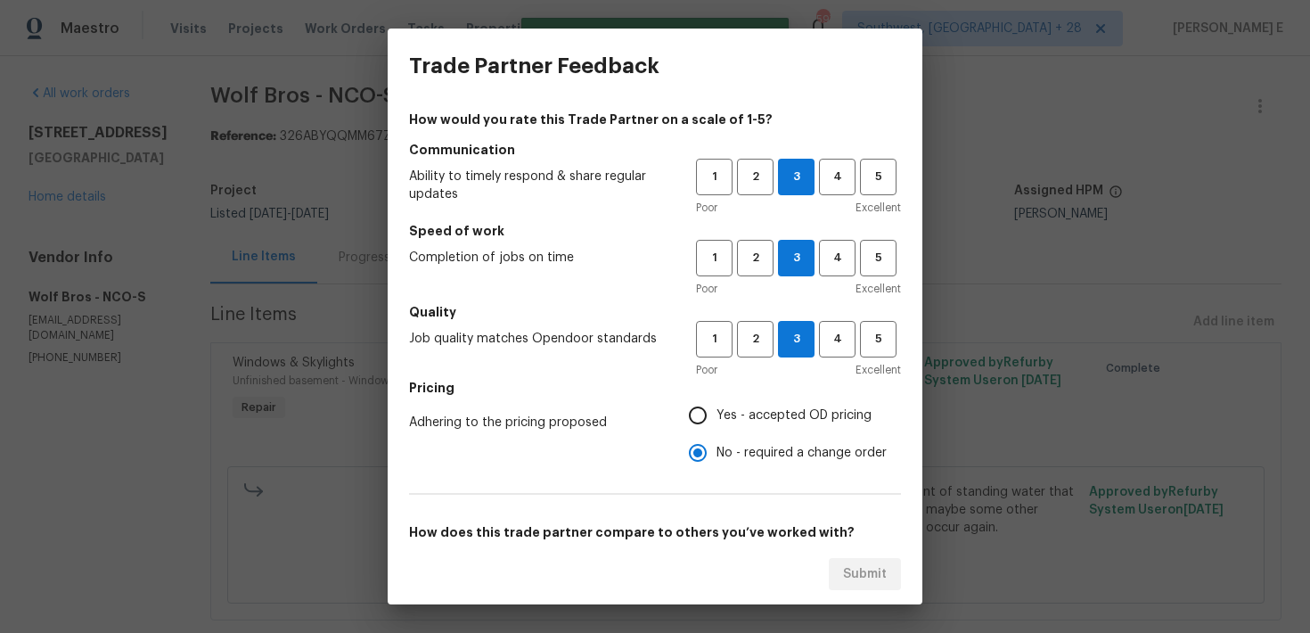
scroll to position [272, 0]
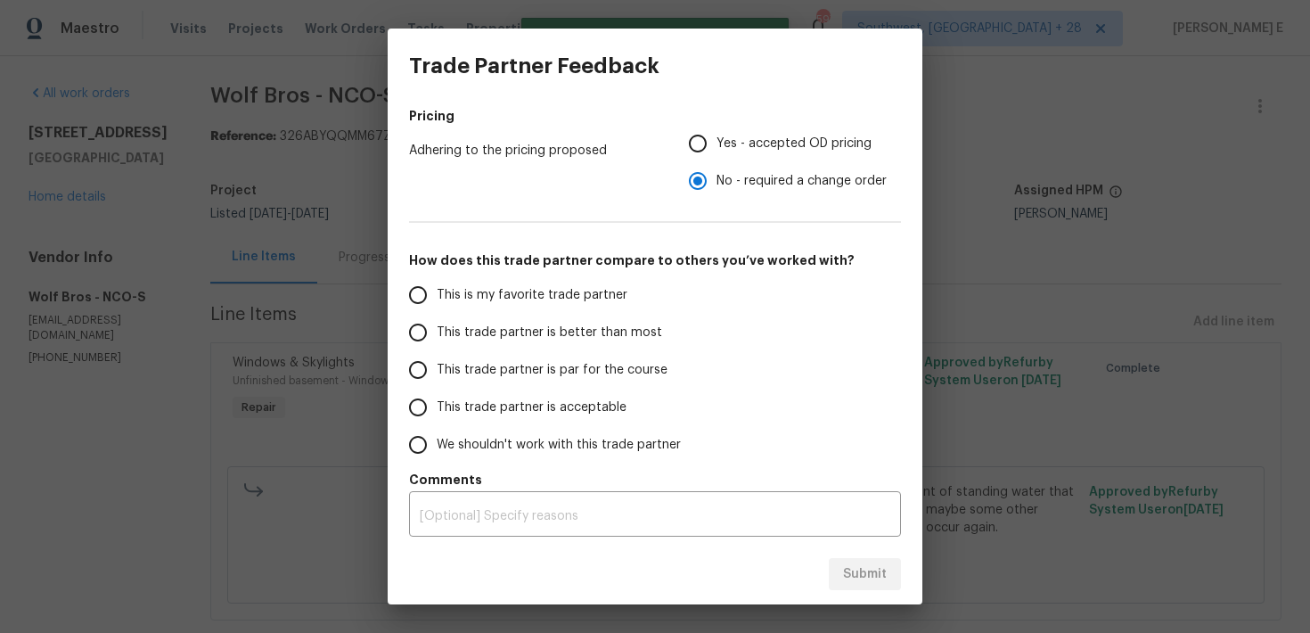
click at [652, 365] on span "This trade partner is par for the course" at bounding box center [552, 370] width 231 height 19
click at [437, 365] on input "This trade partner is par for the course" at bounding box center [417, 369] width 37 height 37
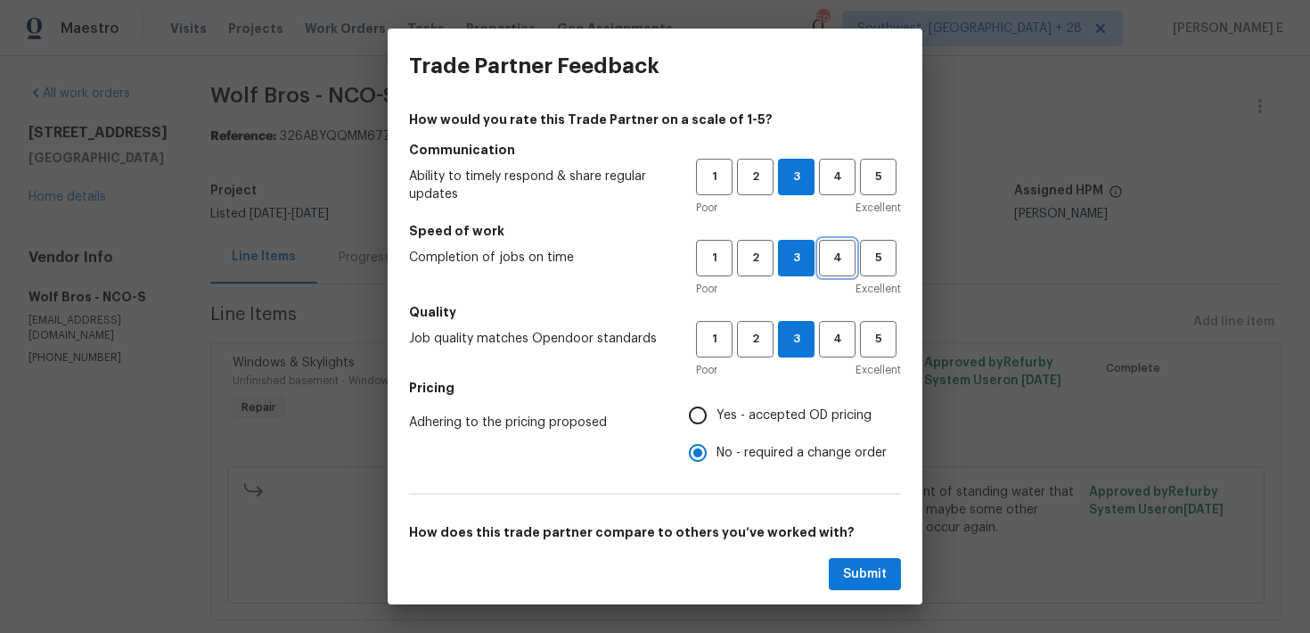
click at [837, 255] on span "4" at bounding box center [837, 258] width 33 height 21
radio input "true"
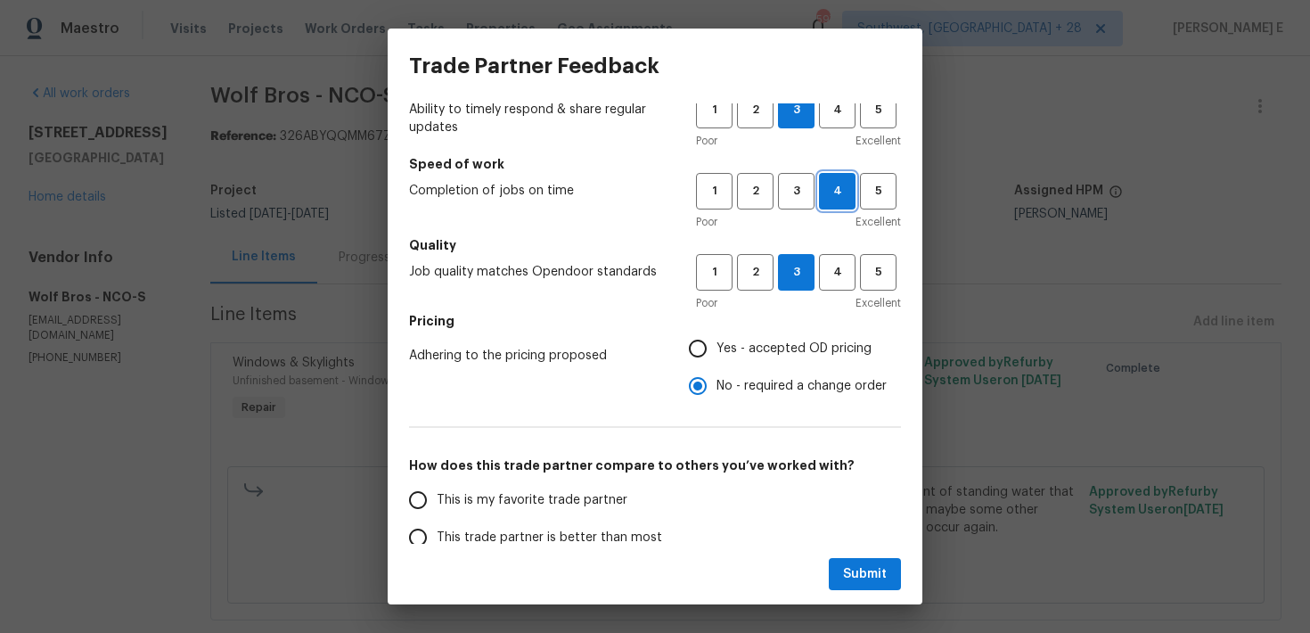
scroll to position [58, 0]
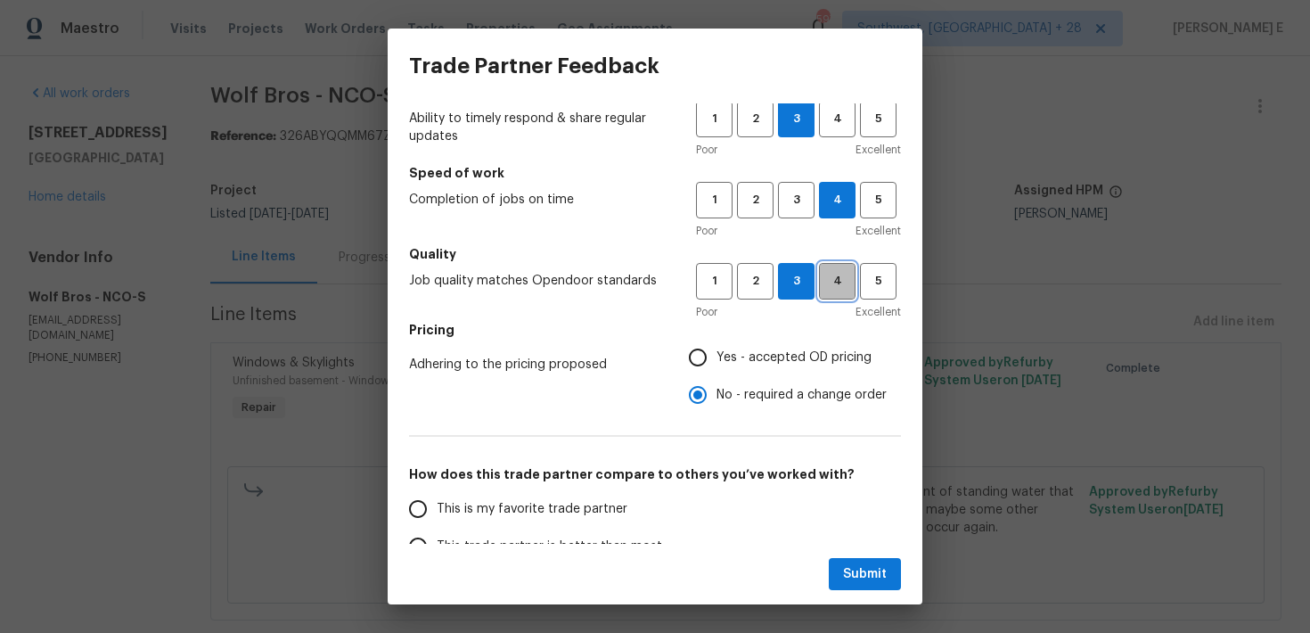
click at [836, 283] on span "4" at bounding box center [837, 281] width 33 height 21
click at [837, 565] on button "Submit" at bounding box center [865, 574] width 72 height 33
radio input "false"
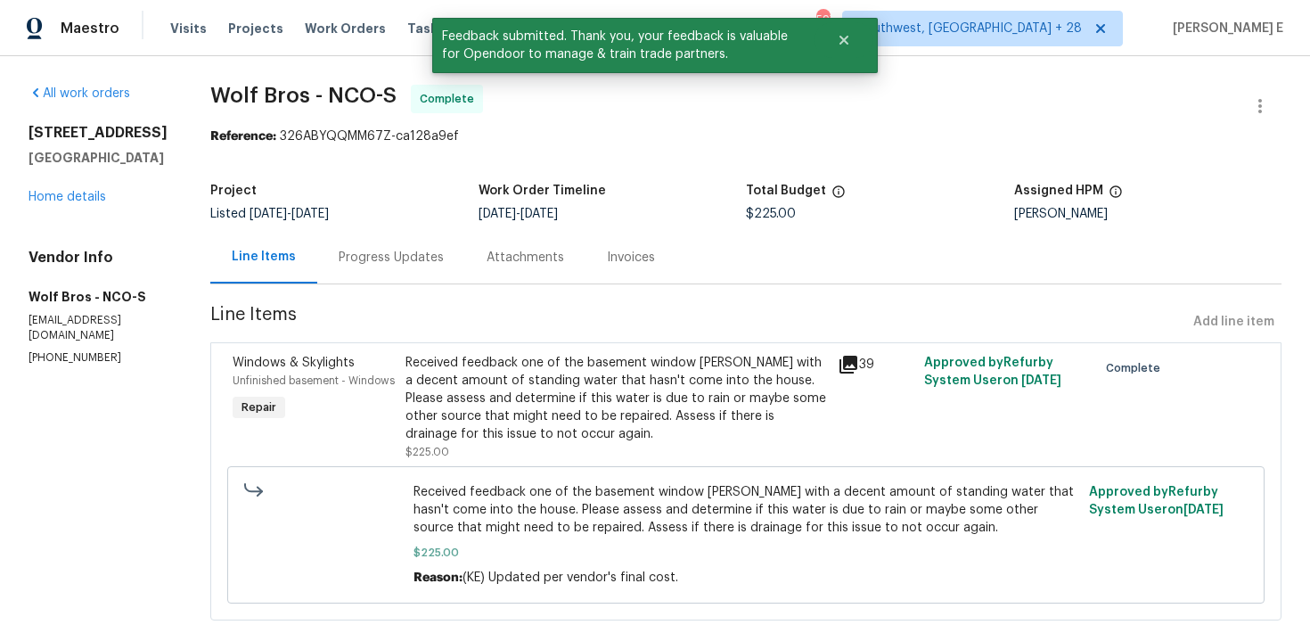
click at [339, 265] on div "Progress Updates" at bounding box center [391, 258] width 105 height 18
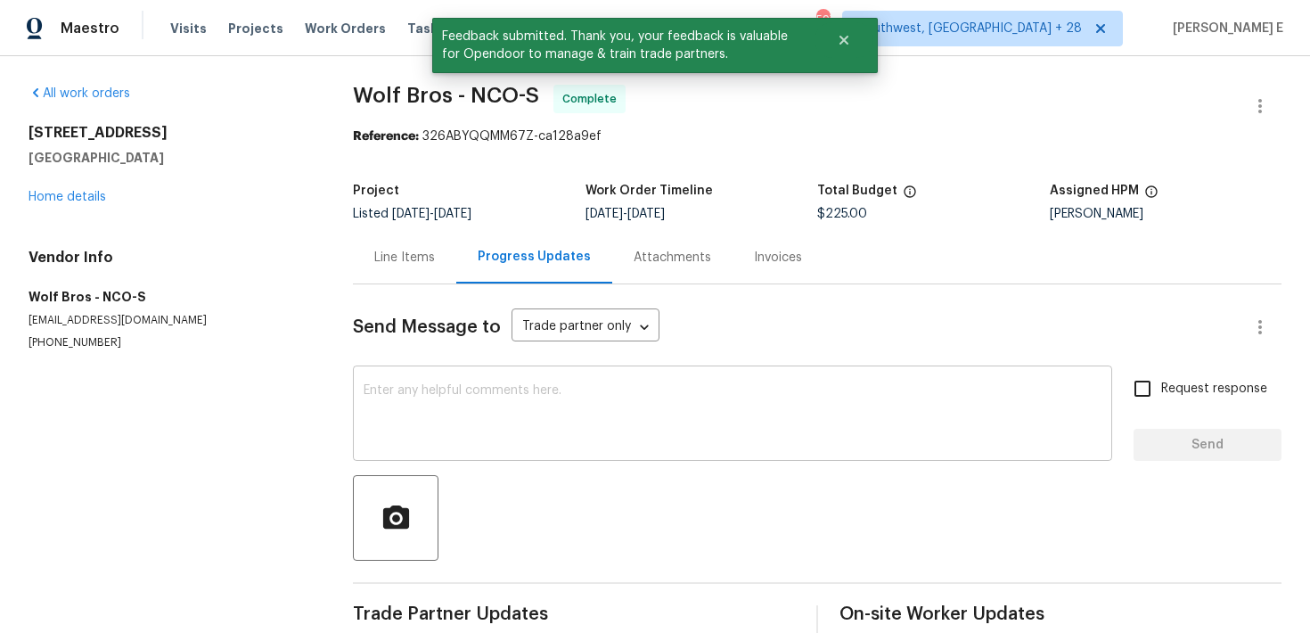
click at [374, 456] on div "x ​" at bounding box center [733, 415] width 760 height 91
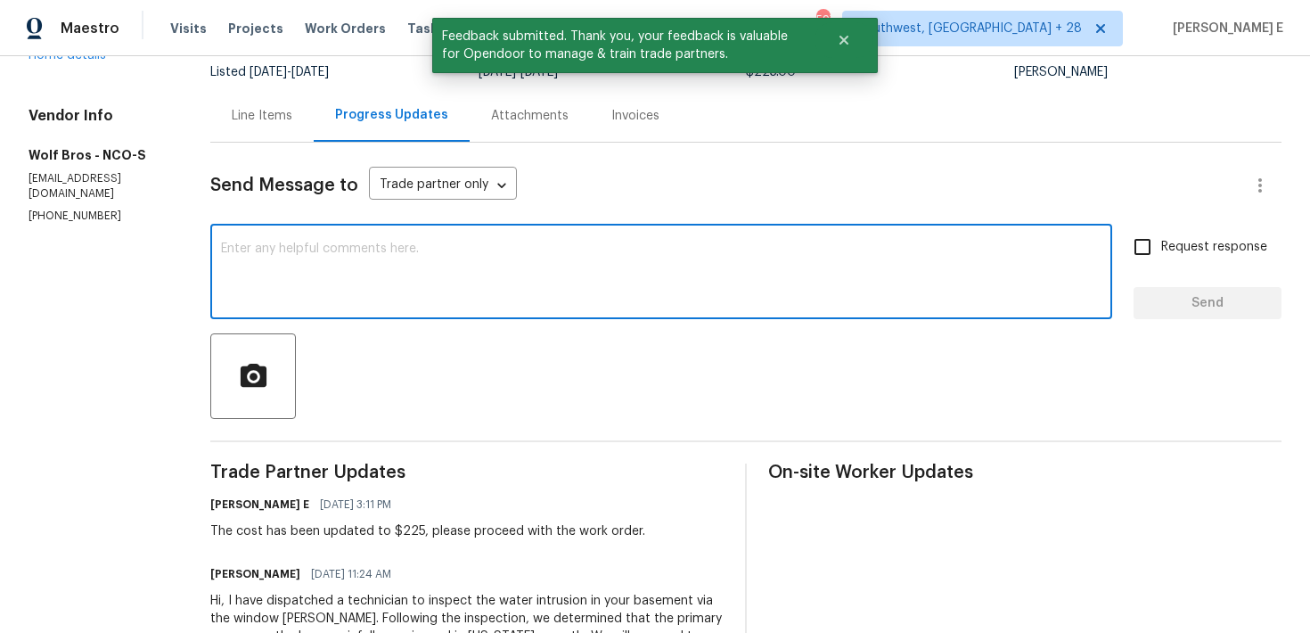
scroll to position [161, 0]
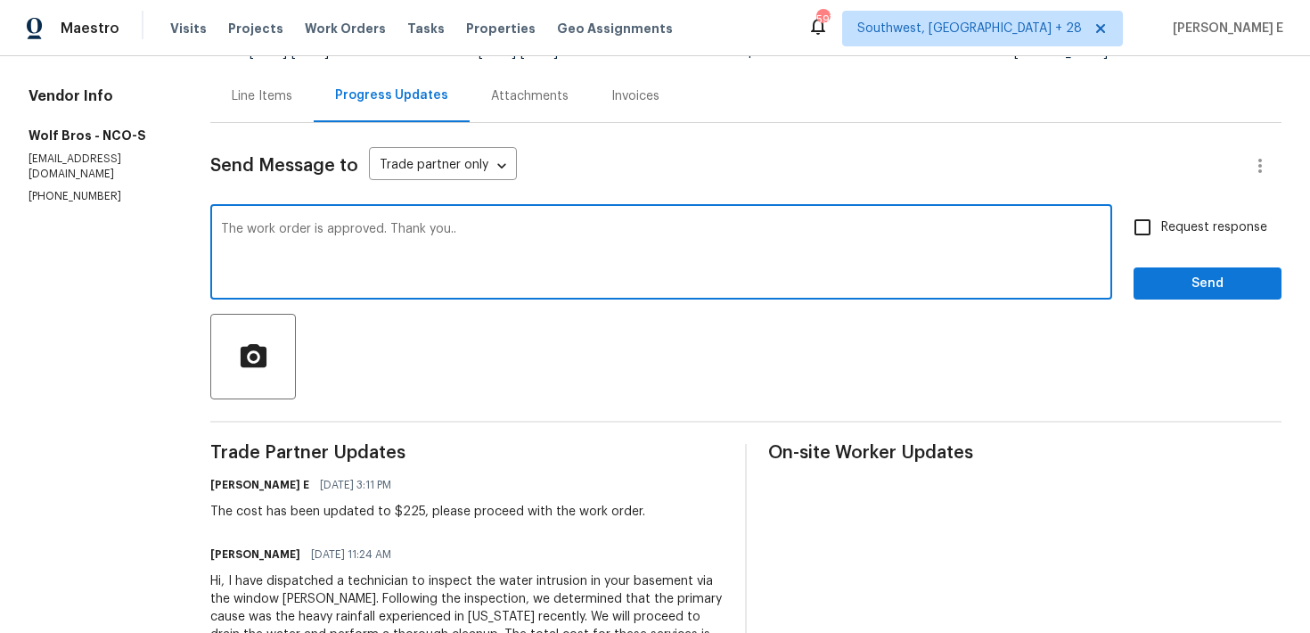
type textarea "The work order is approved. Thank you.."
click at [1159, 226] on input "Request response" at bounding box center [1142, 227] width 37 height 37
checkbox input "true"
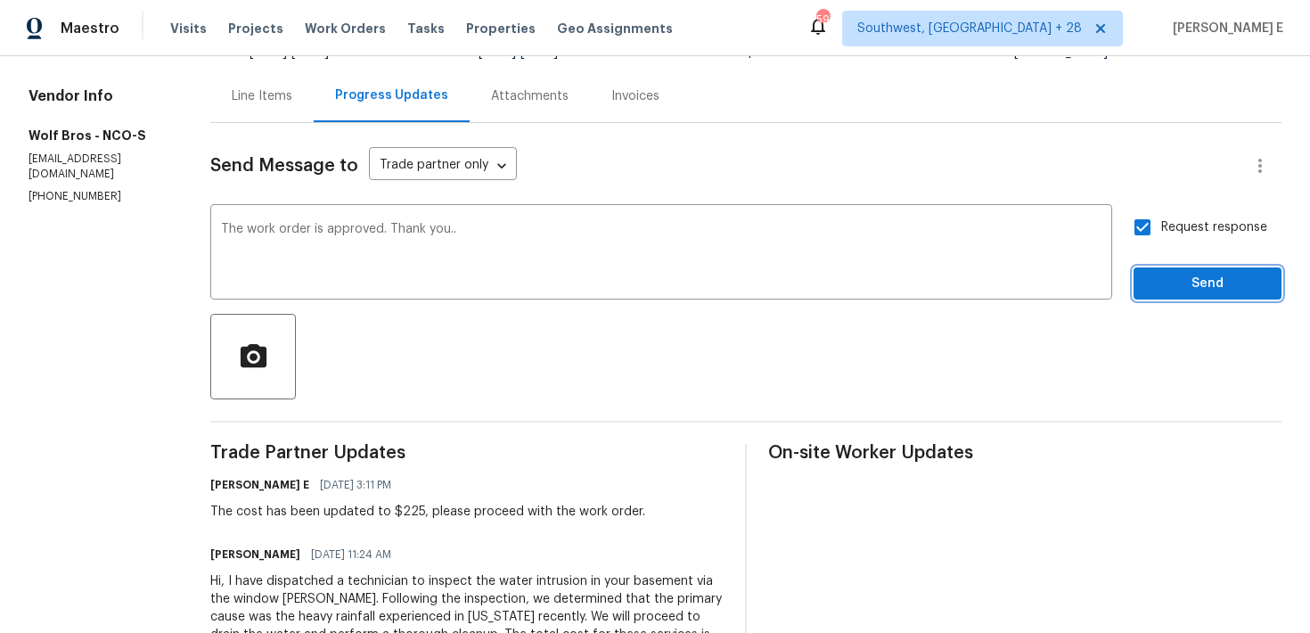
click at [1167, 290] on span "Send" at bounding box center [1207, 284] width 119 height 22
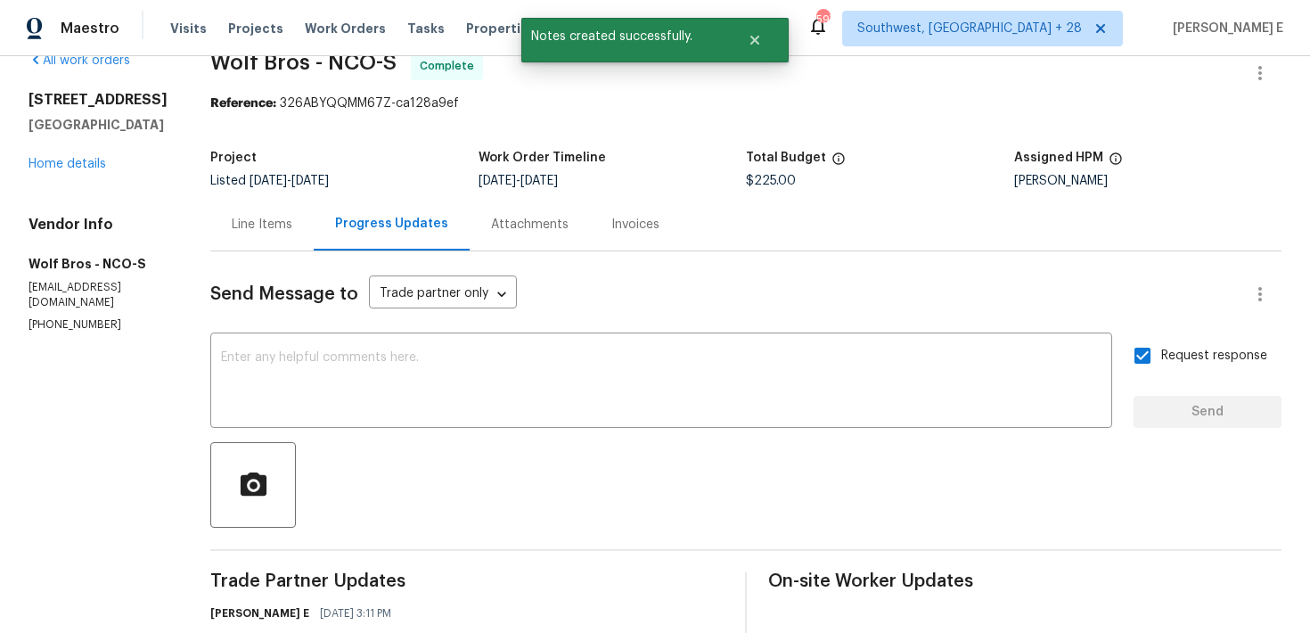
scroll to position [0, 0]
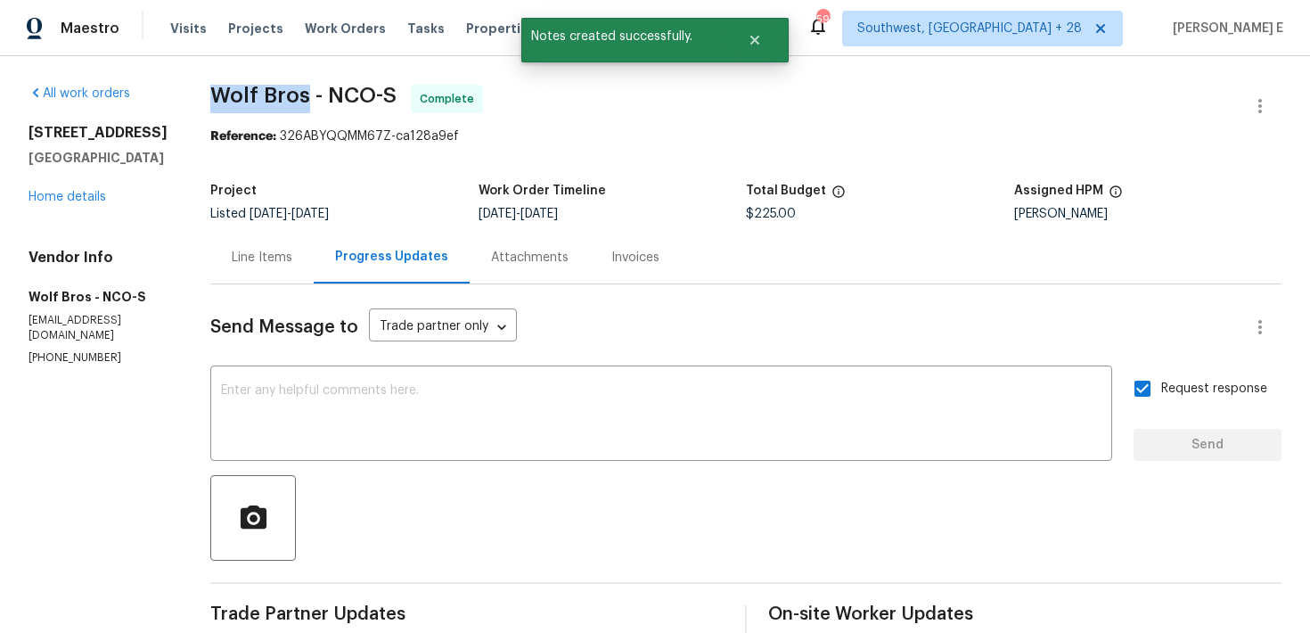
drag, startPoint x: 188, startPoint y: 88, endPoint x: 290, endPoint y: 90, distance: 101.6
click at [290, 90] on div "All work orders 354 Saratoga Way Windsor, CO 80550 Home details Vendor Info Wol…" at bounding box center [655, 631] width 1310 height 1150
copy span "Wolf Bros"
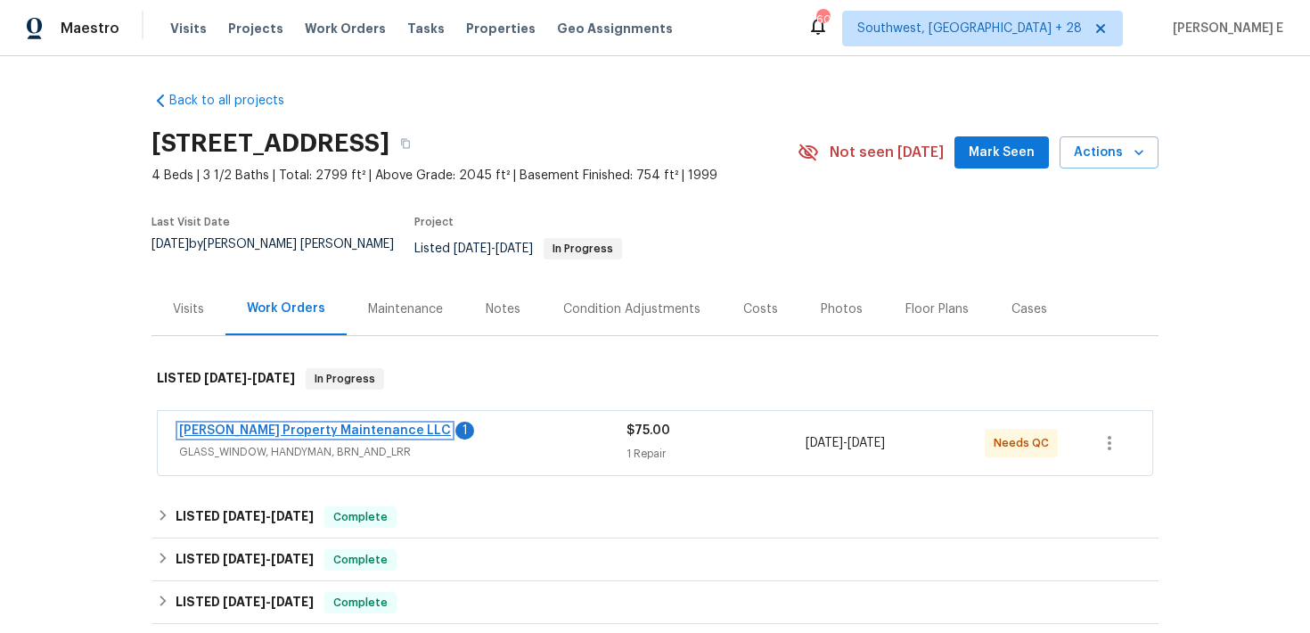
click at [264, 424] on link "[PERSON_NAME] Property Maintenance LLC" at bounding box center [315, 430] width 272 height 12
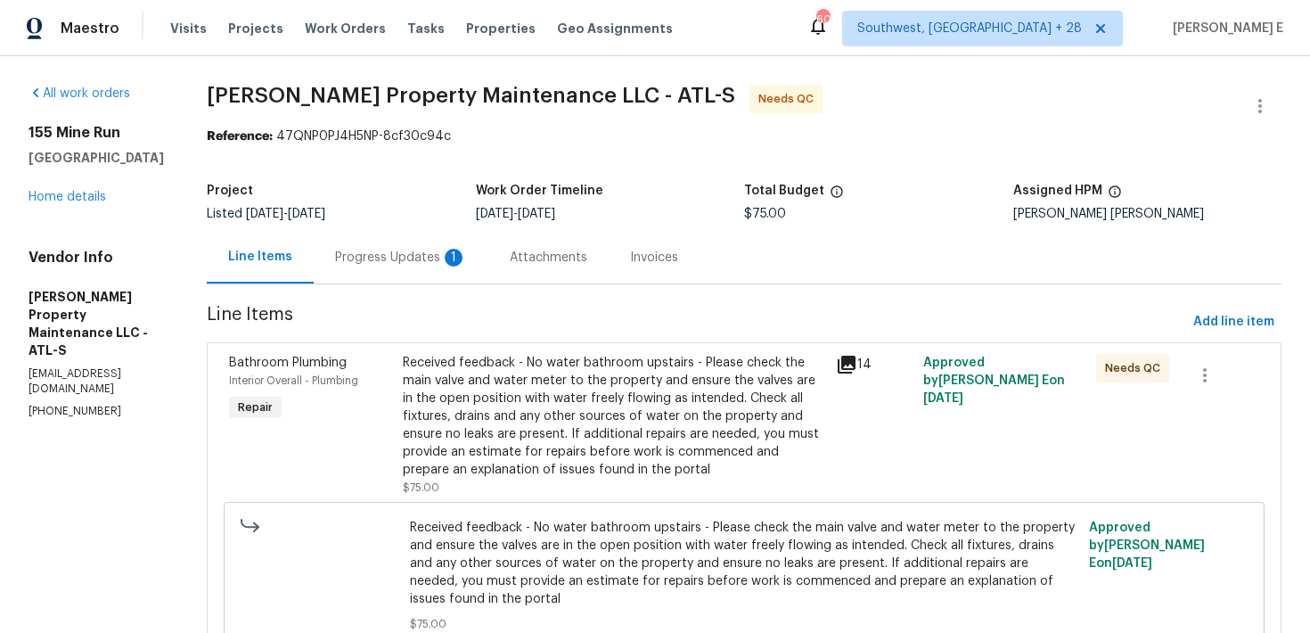
click at [423, 390] on div "Received feedback - No water bathroom upstairs - Please check the main valve an…" at bounding box center [614, 416] width 423 height 125
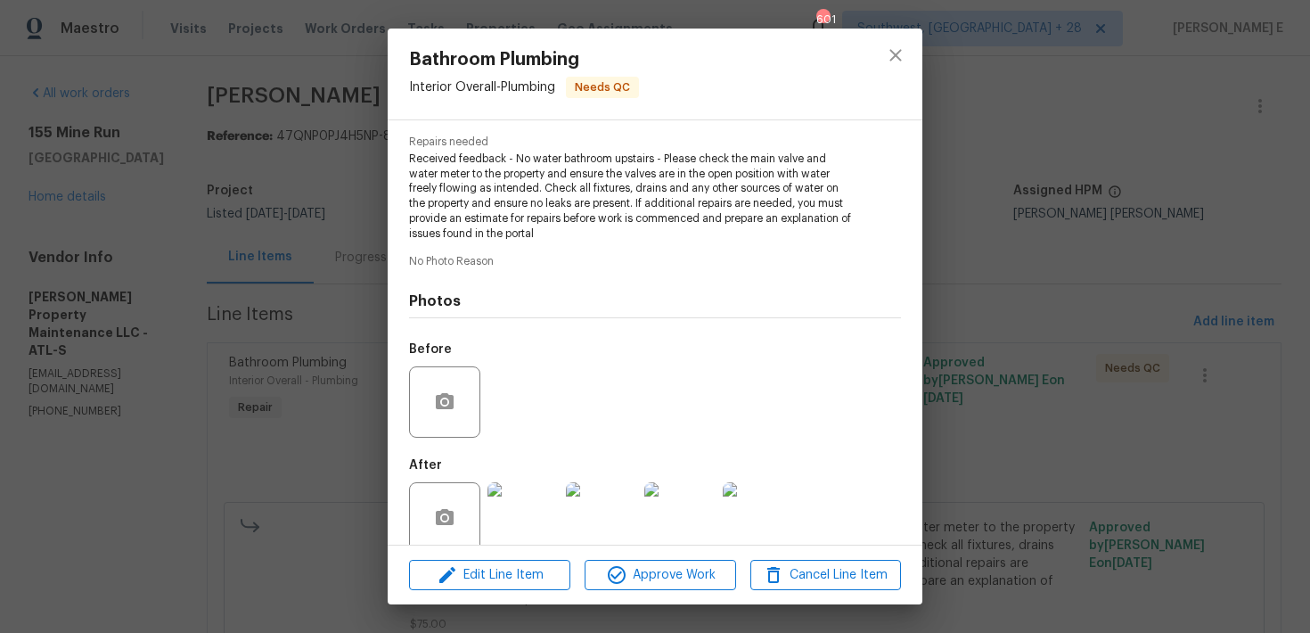
scroll to position [202, 0]
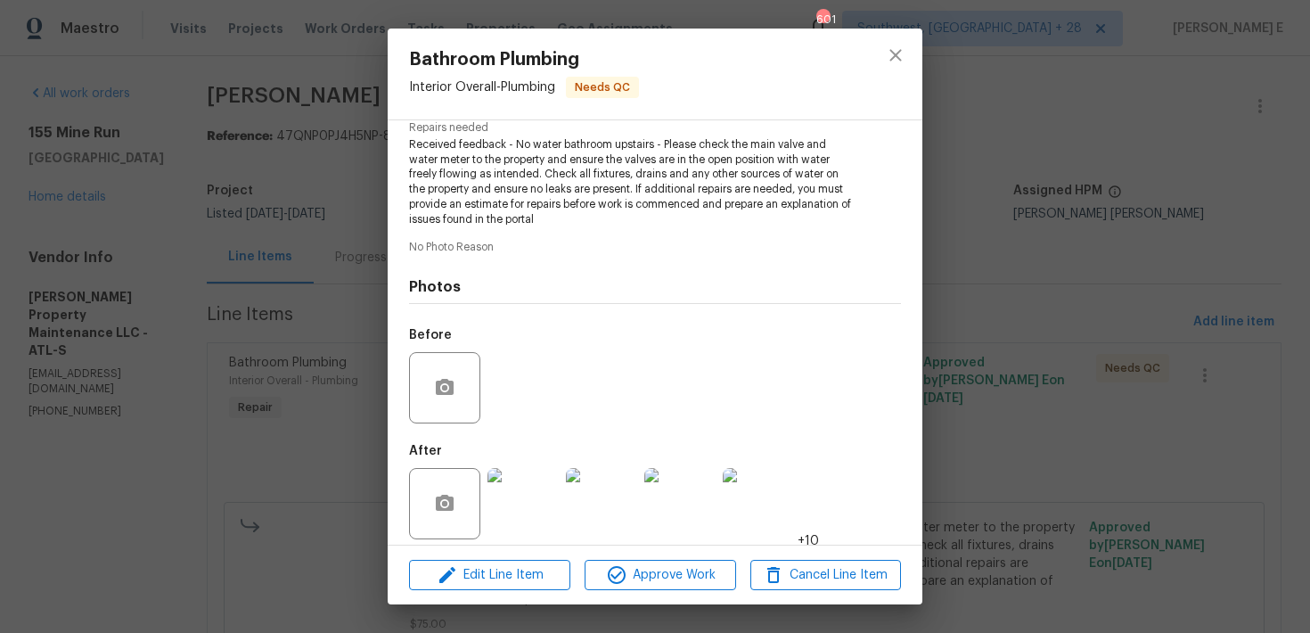
click at [530, 489] on img at bounding box center [523, 503] width 71 height 71
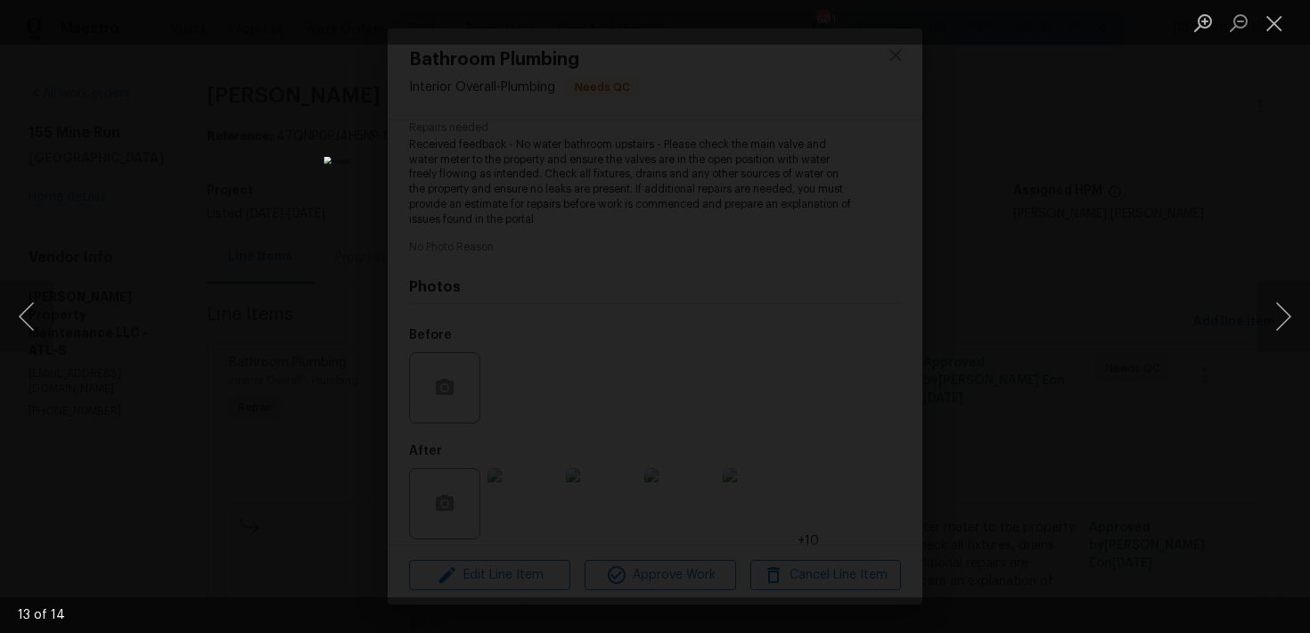
click at [1037, 244] on div "Lightbox" at bounding box center [655, 316] width 1310 height 633
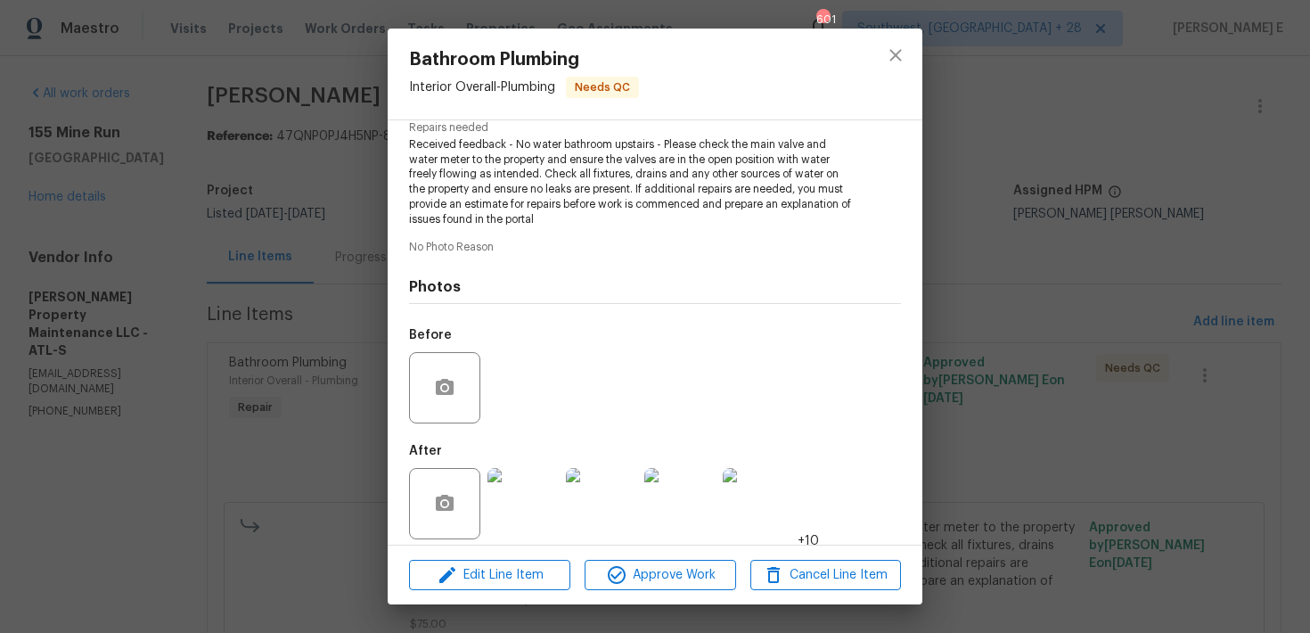
click at [1037, 244] on div "Bathroom Plumbing Interior Overall - Plumbing Needs QC Vendor Glen Property Mai…" at bounding box center [655, 316] width 1310 height 633
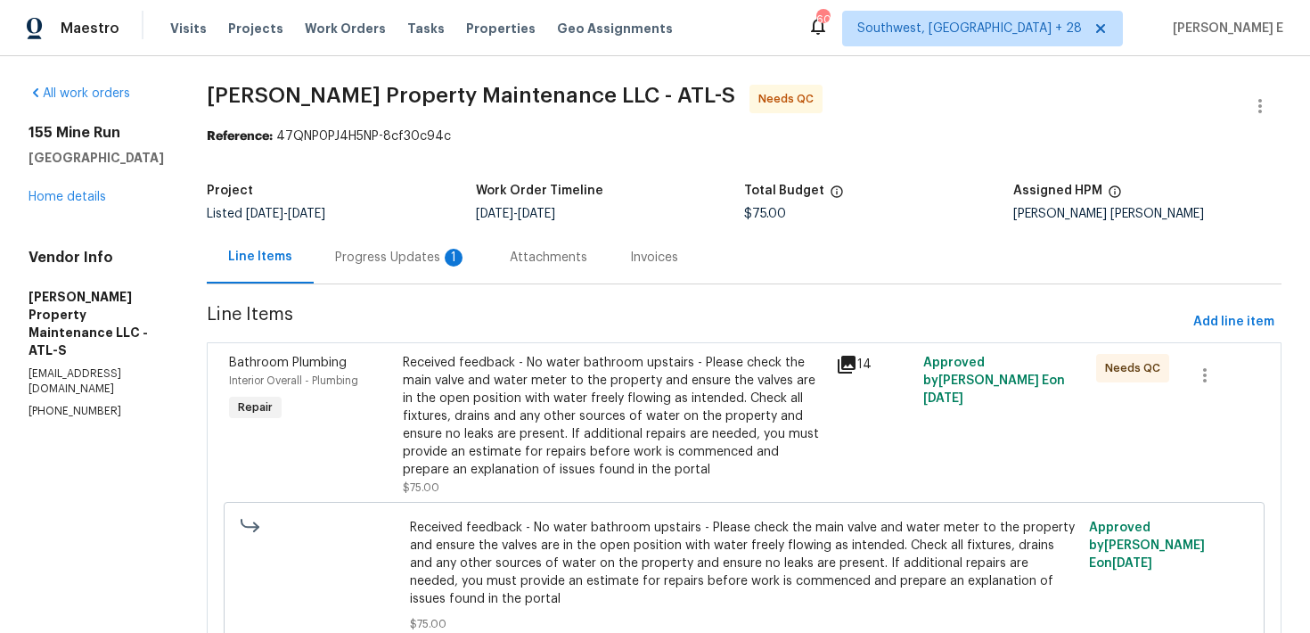
scroll to position [84, 0]
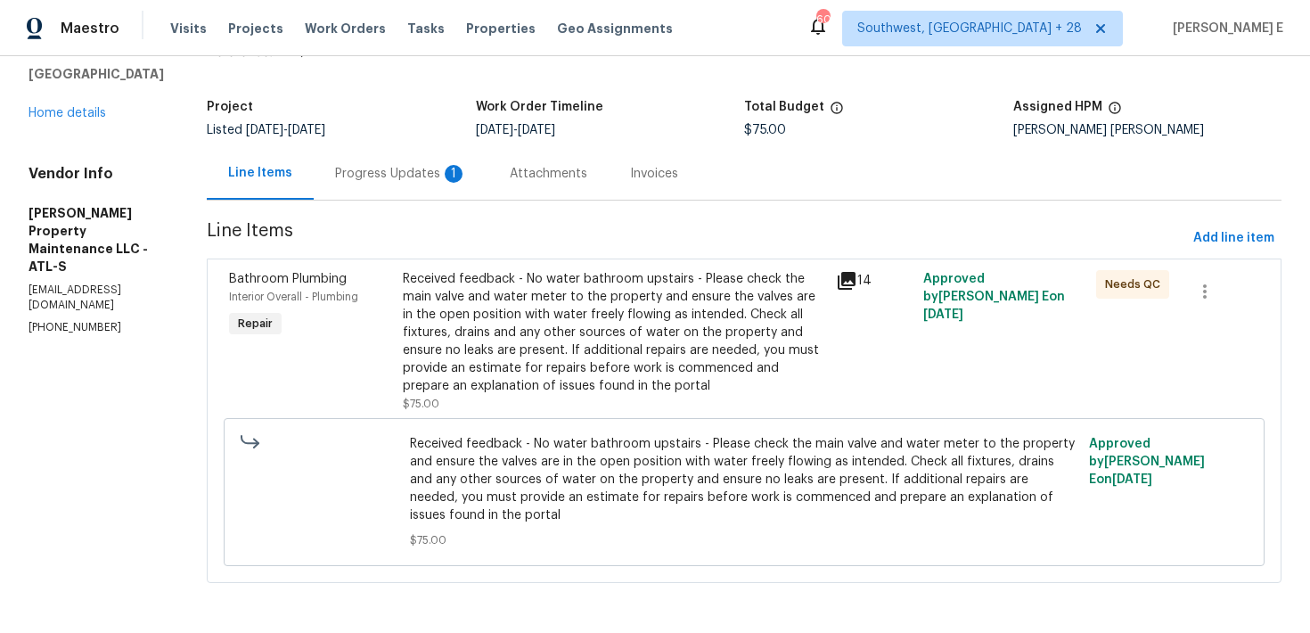
click at [381, 195] on div "Progress Updates 1" at bounding box center [401, 173] width 175 height 53
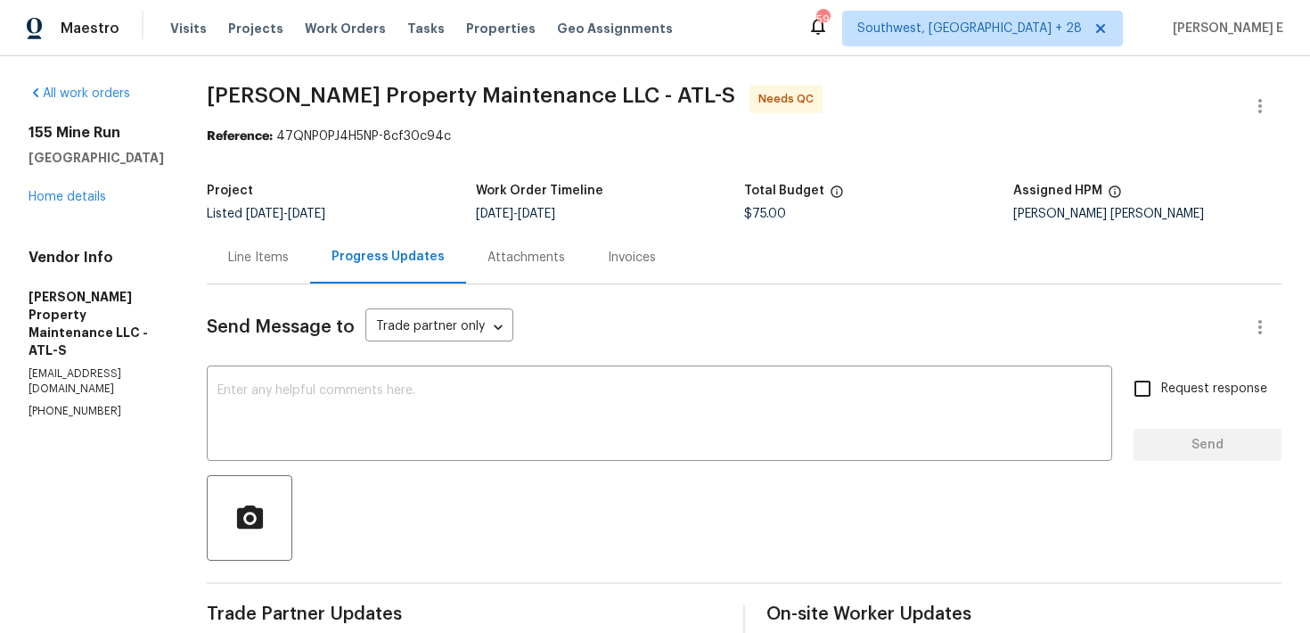
click at [289, 262] on div "Line Items" at bounding box center [258, 258] width 61 height 18
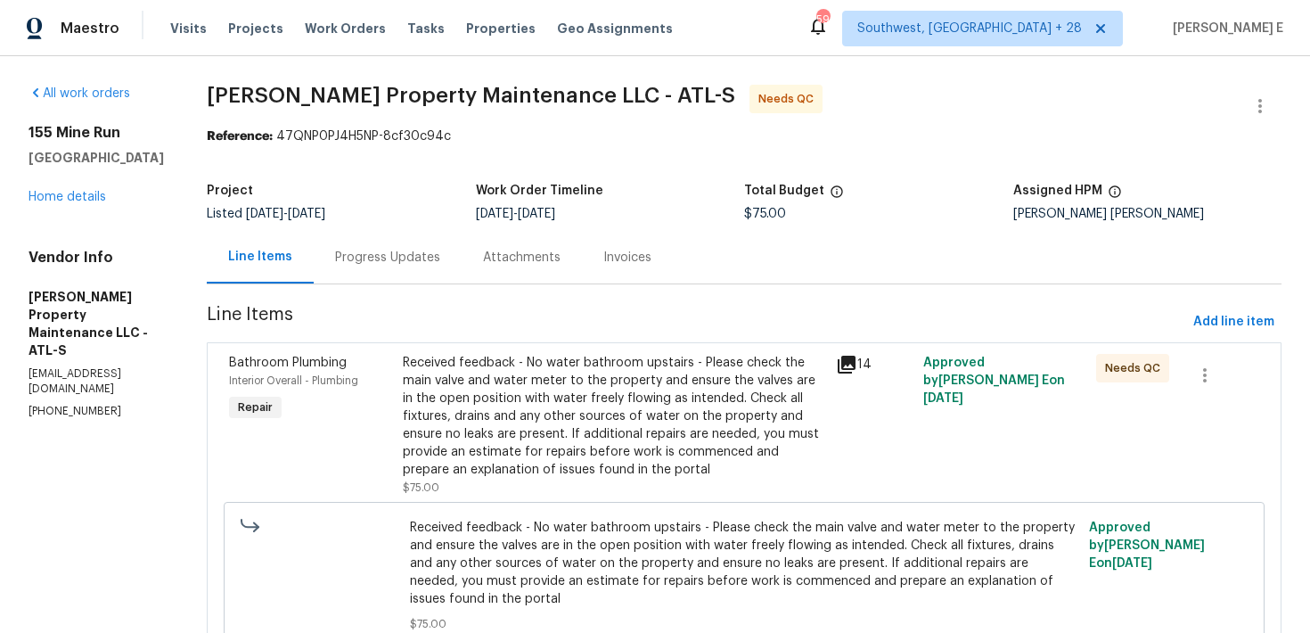
click at [531, 401] on div "Received feedback - No water bathroom upstairs - Please check the main valve an…" at bounding box center [614, 416] width 423 height 125
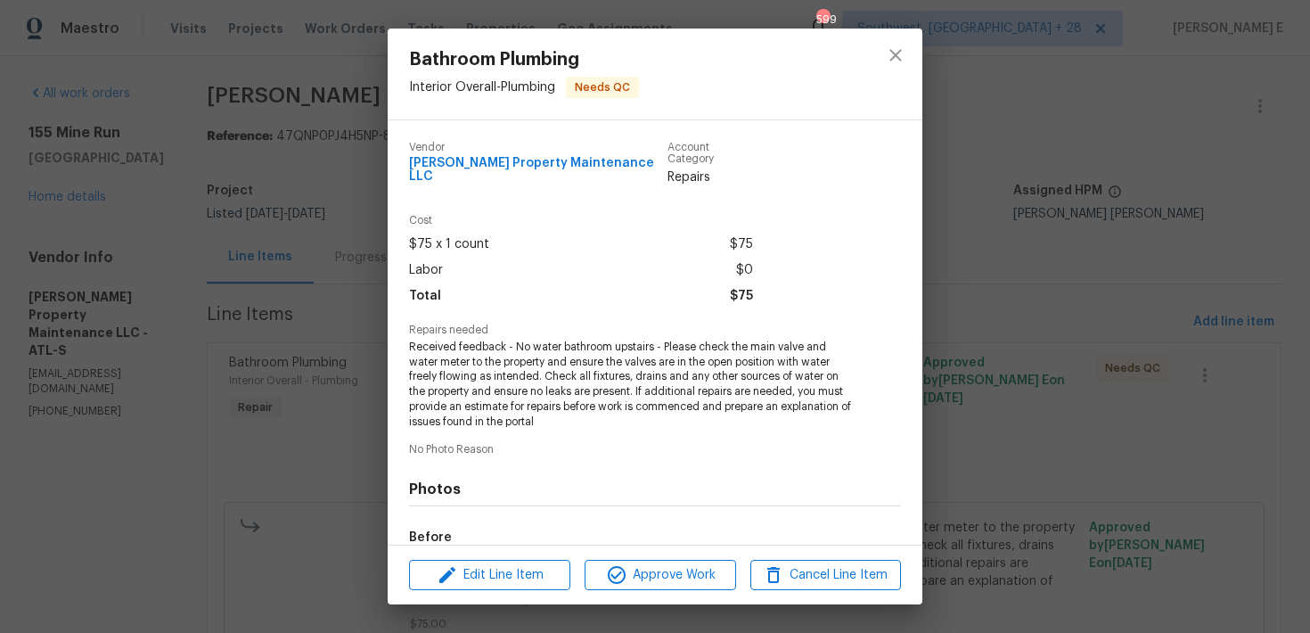
scroll to position [202, 0]
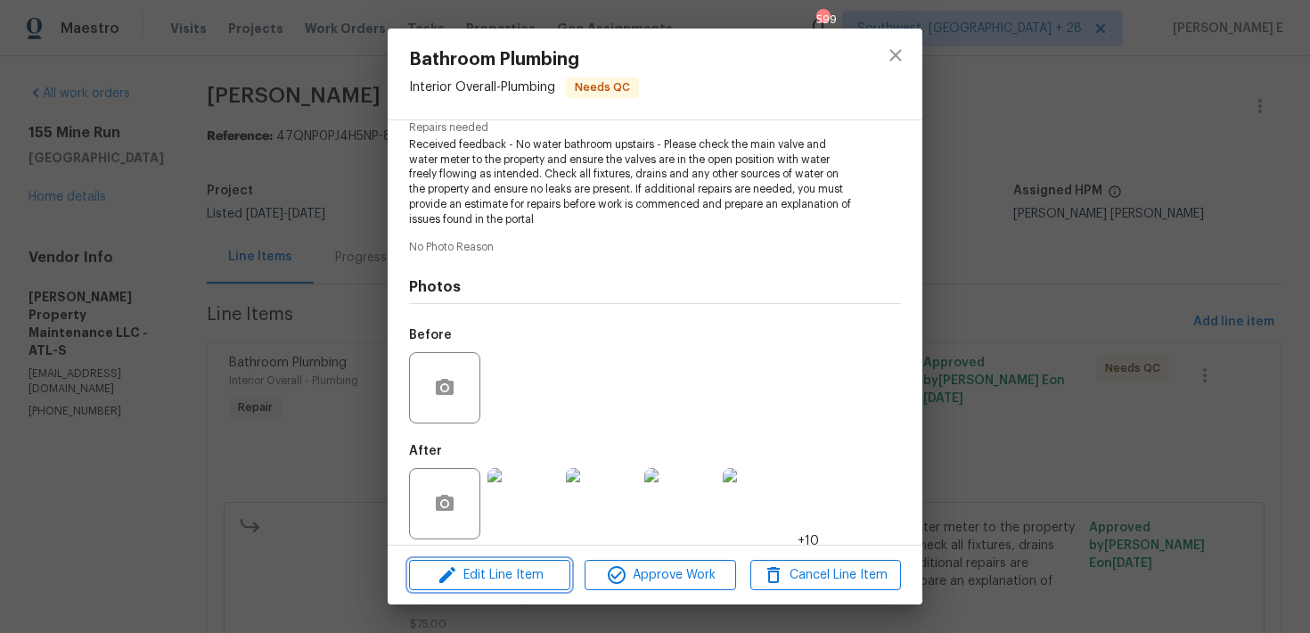
click at [464, 577] on span "Edit Line Item" at bounding box center [490, 575] width 151 height 22
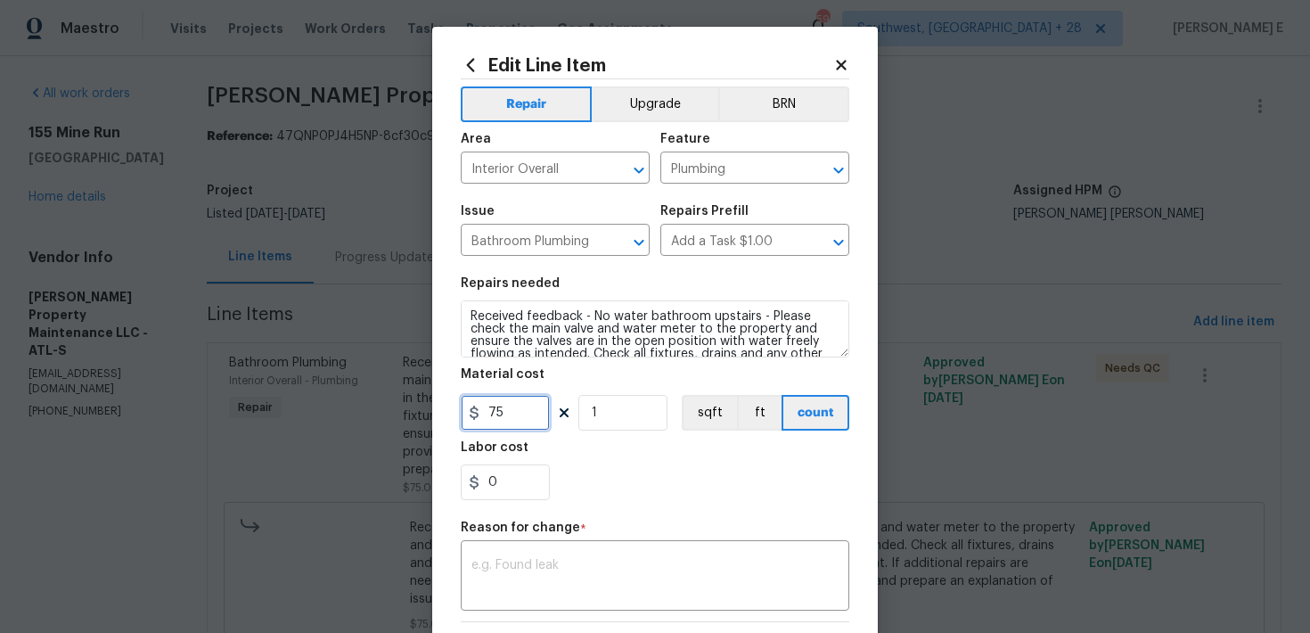
click at [503, 417] on input "75" at bounding box center [505, 413] width 89 height 36
type input "200"
click at [658, 555] on div "x ​" at bounding box center [655, 578] width 389 height 66
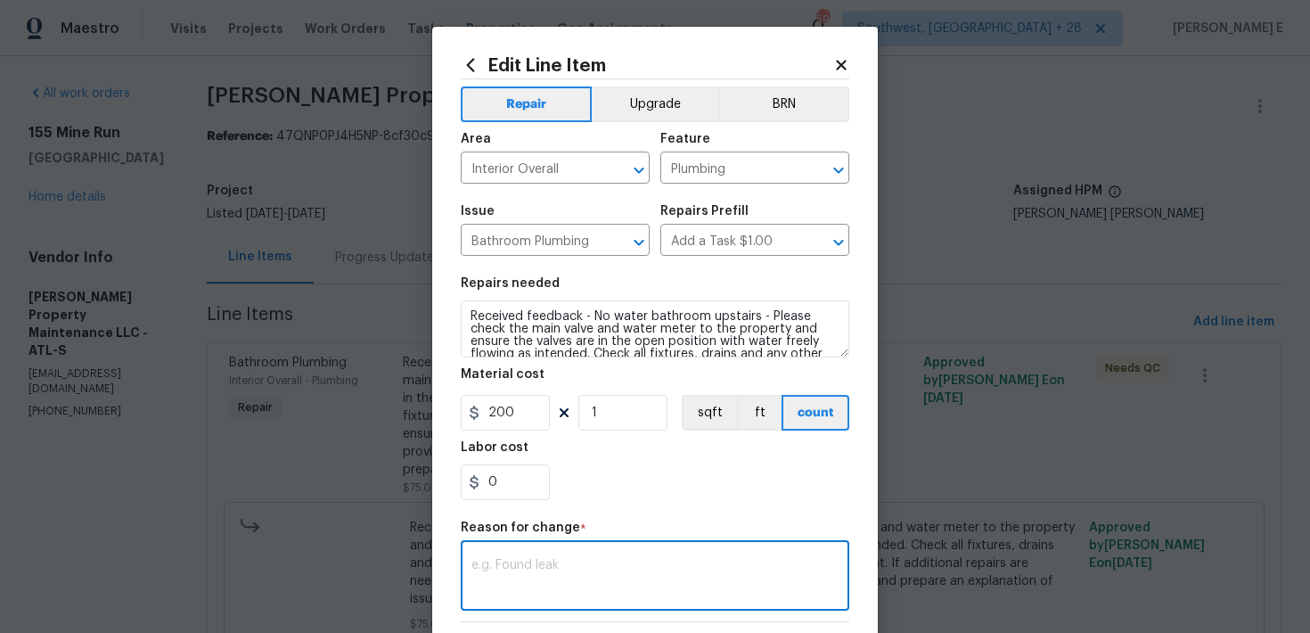
paste textarea "(KE) Updated per vendor's final cost."
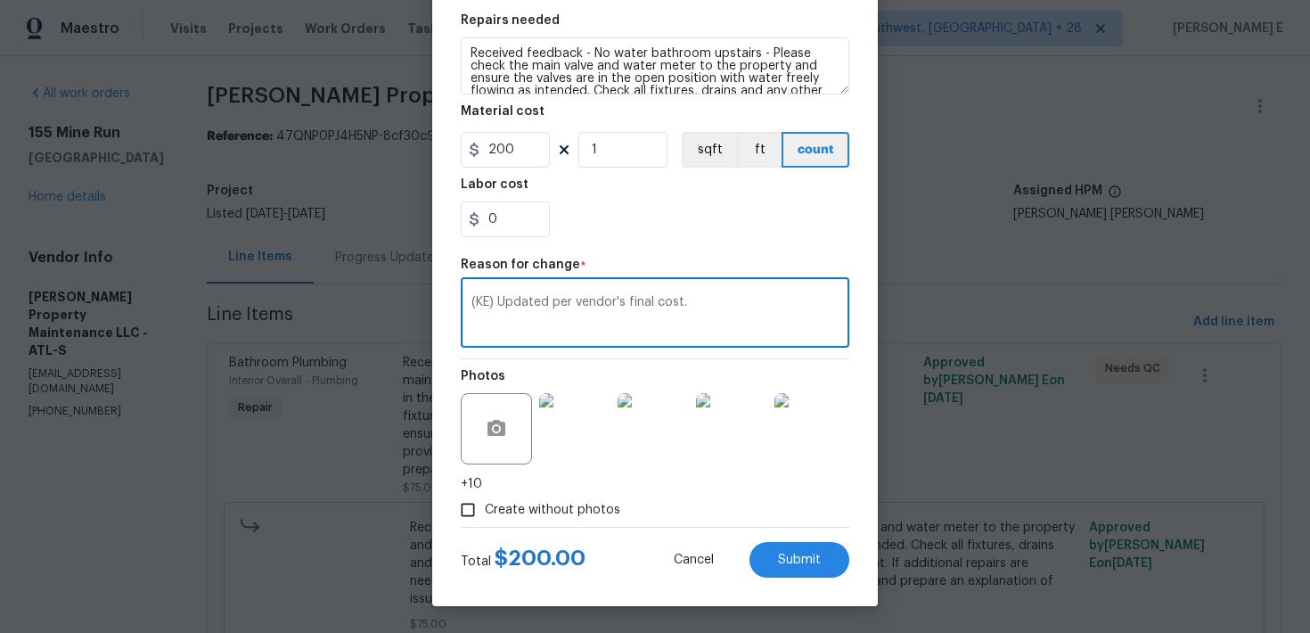
type textarea "(KE) Updated per vendor's final cost."
click at [801, 579] on div "Edit Line Item Repair Upgrade BRN Area Interior Overall ​ Feature Plumbing ​ Is…" at bounding box center [655, 185] width 446 height 842
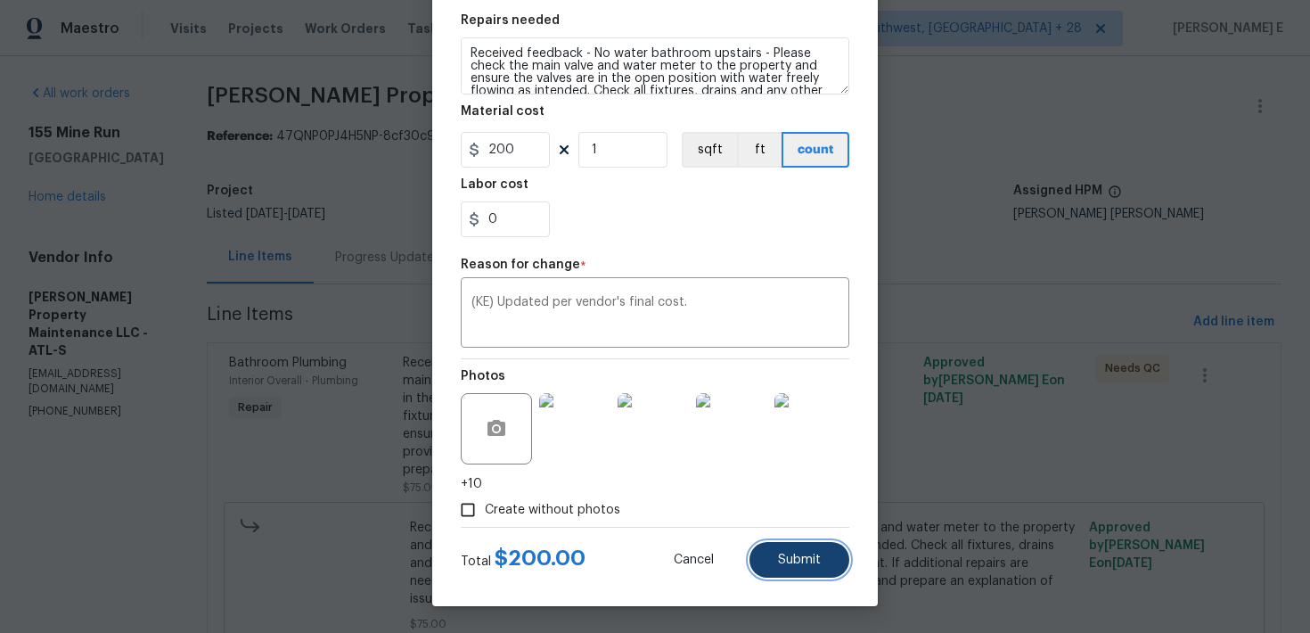
click at [810, 573] on button "Submit" at bounding box center [800, 560] width 100 height 36
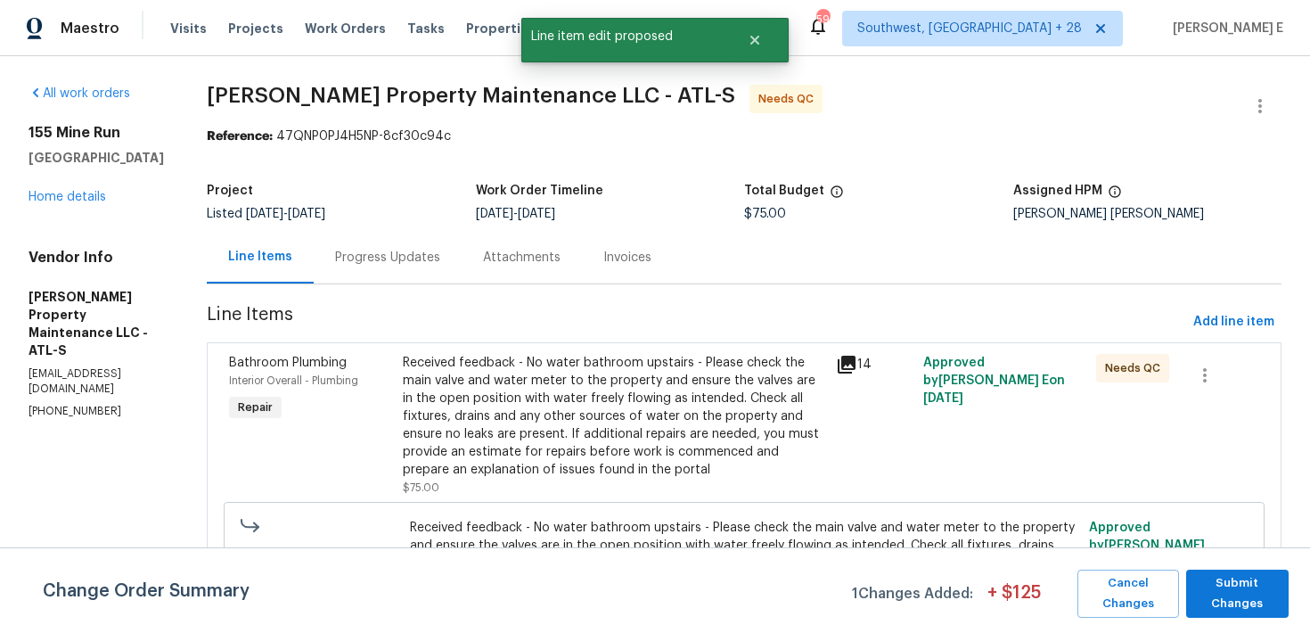
scroll to position [0, 0]
click at [1214, 614] on button "Submit Changes" at bounding box center [1238, 594] width 103 height 48
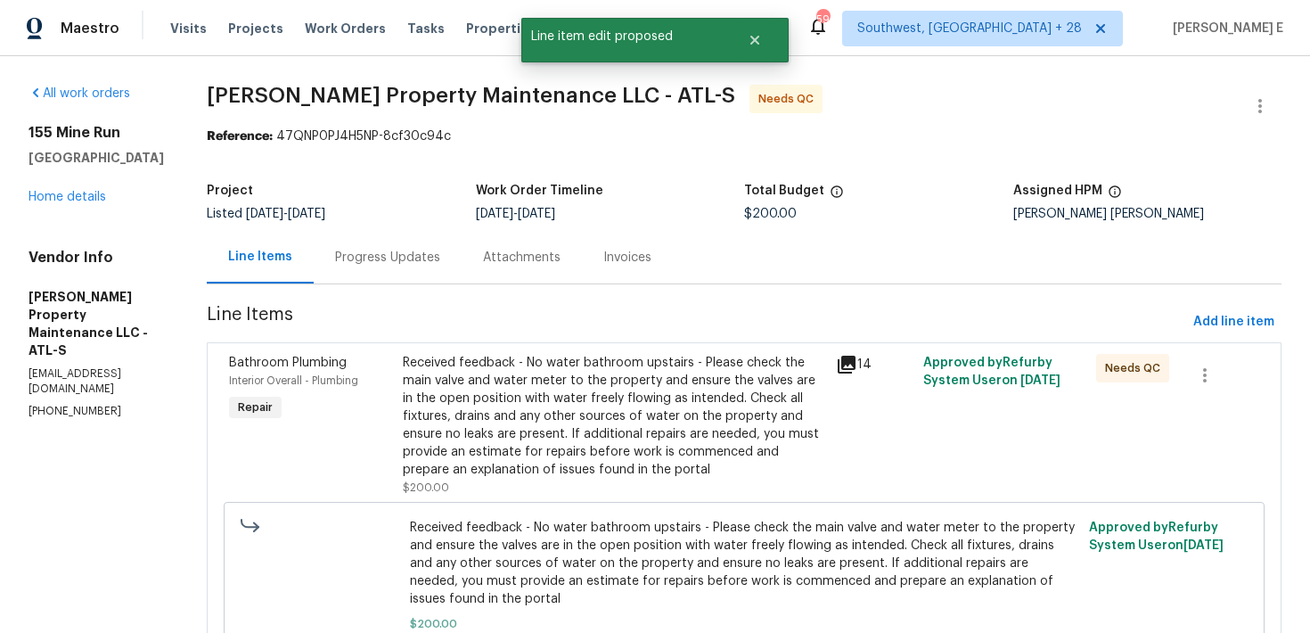
click at [363, 242] on div "Progress Updates" at bounding box center [388, 257] width 148 height 53
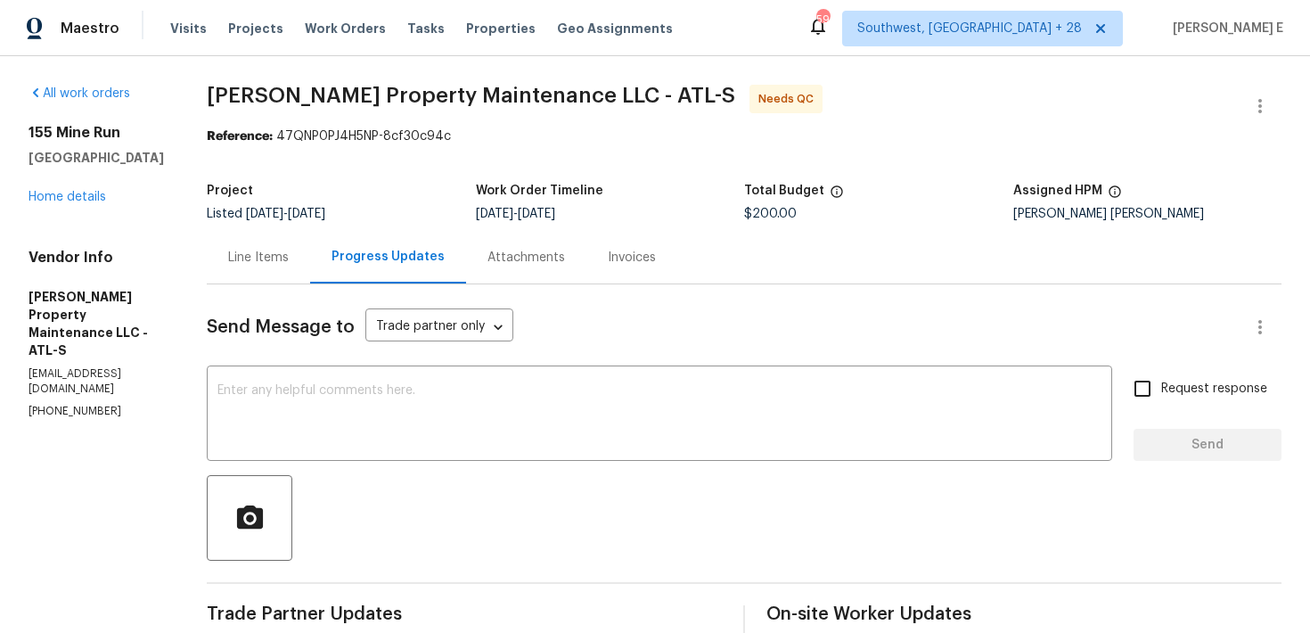
click at [266, 280] on div "Line Items" at bounding box center [258, 257] width 103 height 53
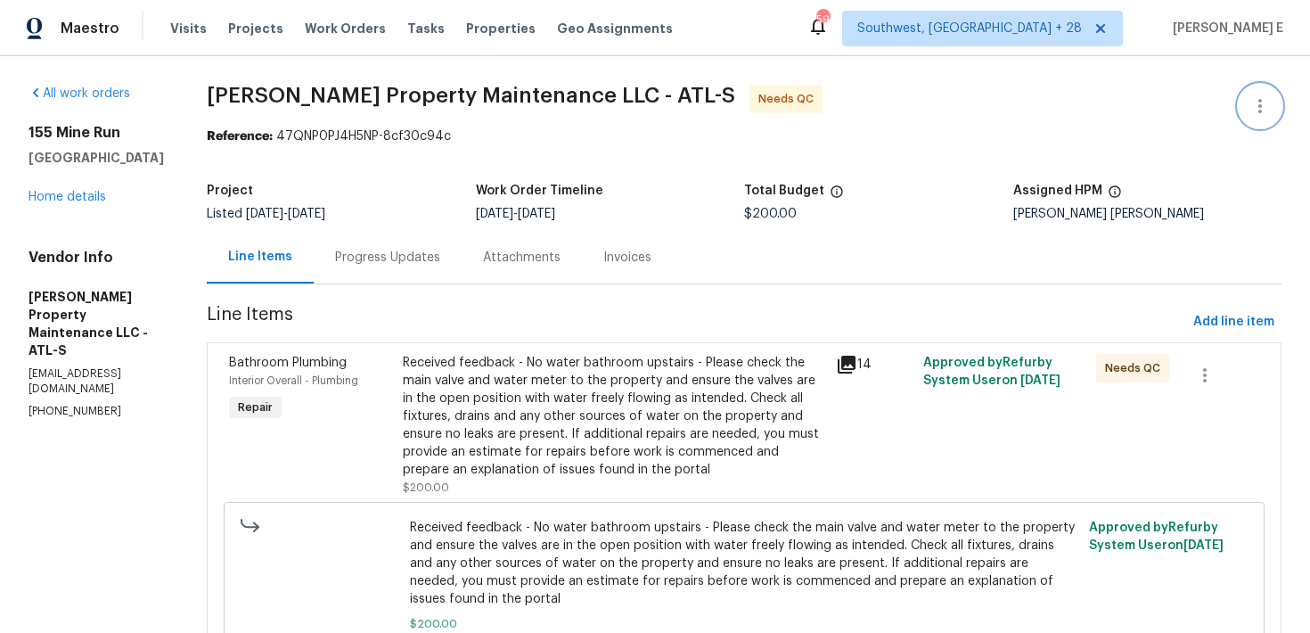
click at [1269, 106] on icon "button" at bounding box center [1260, 105] width 21 height 21
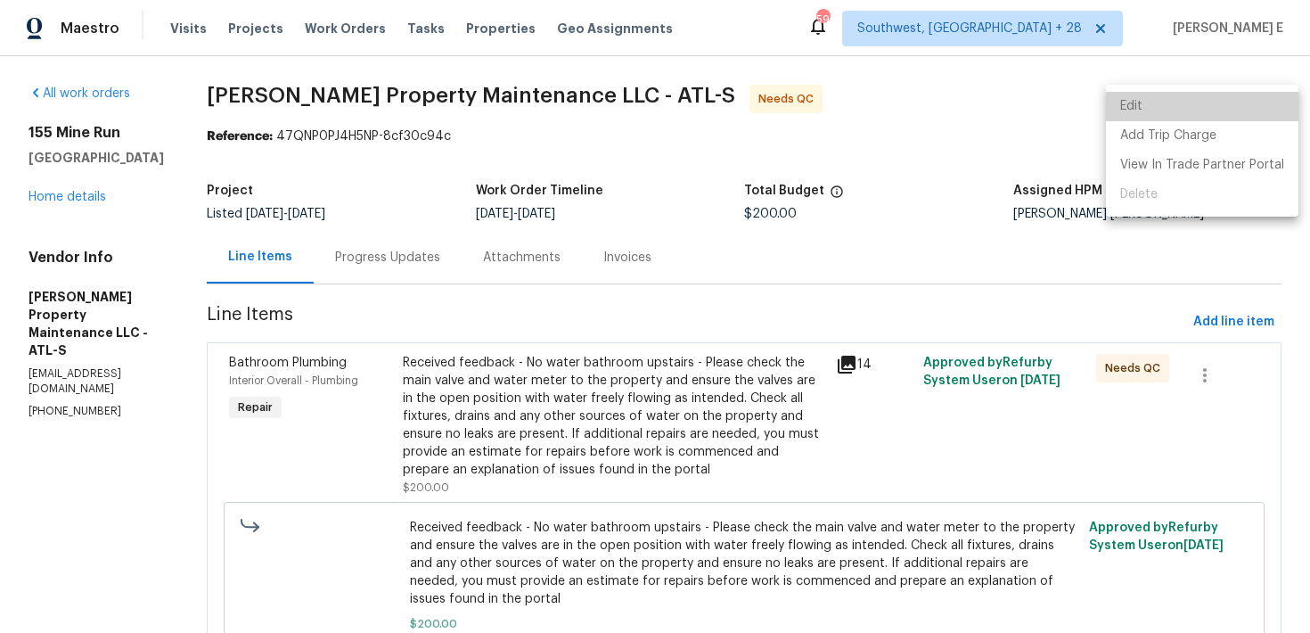
click at [1211, 105] on li "Edit" at bounding box center [1202, 106] width 193 height 29
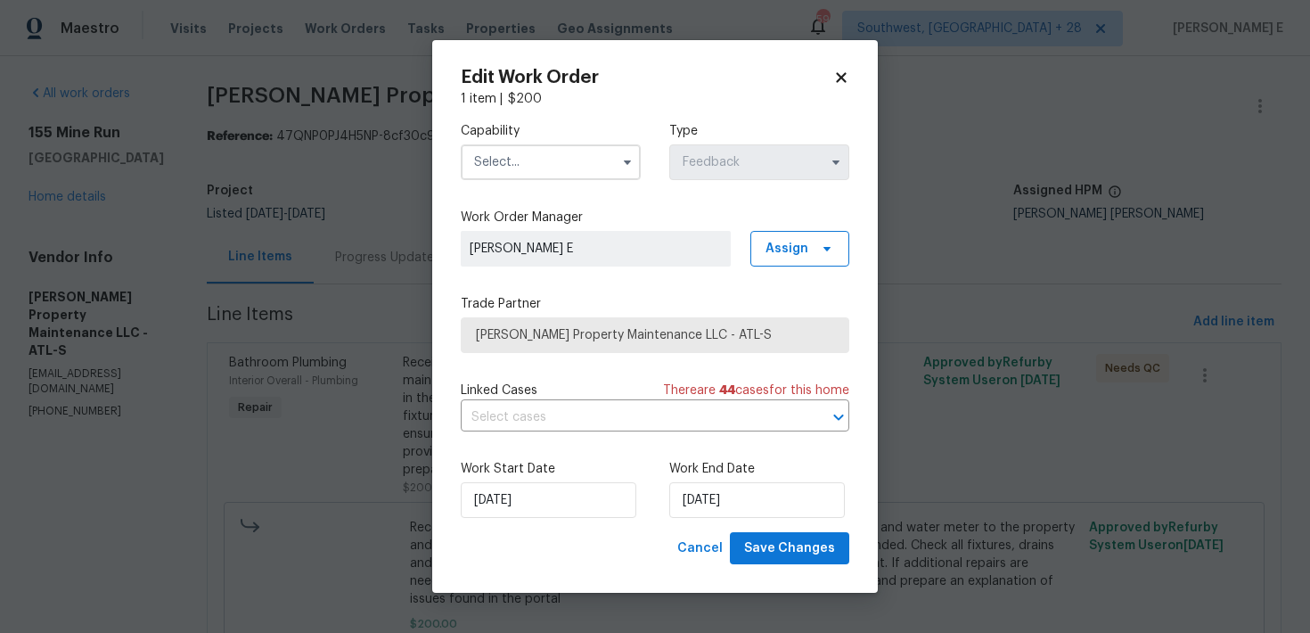
click at [578, 165] on input "text" at bounding box center [551, 162] width 180 height 36
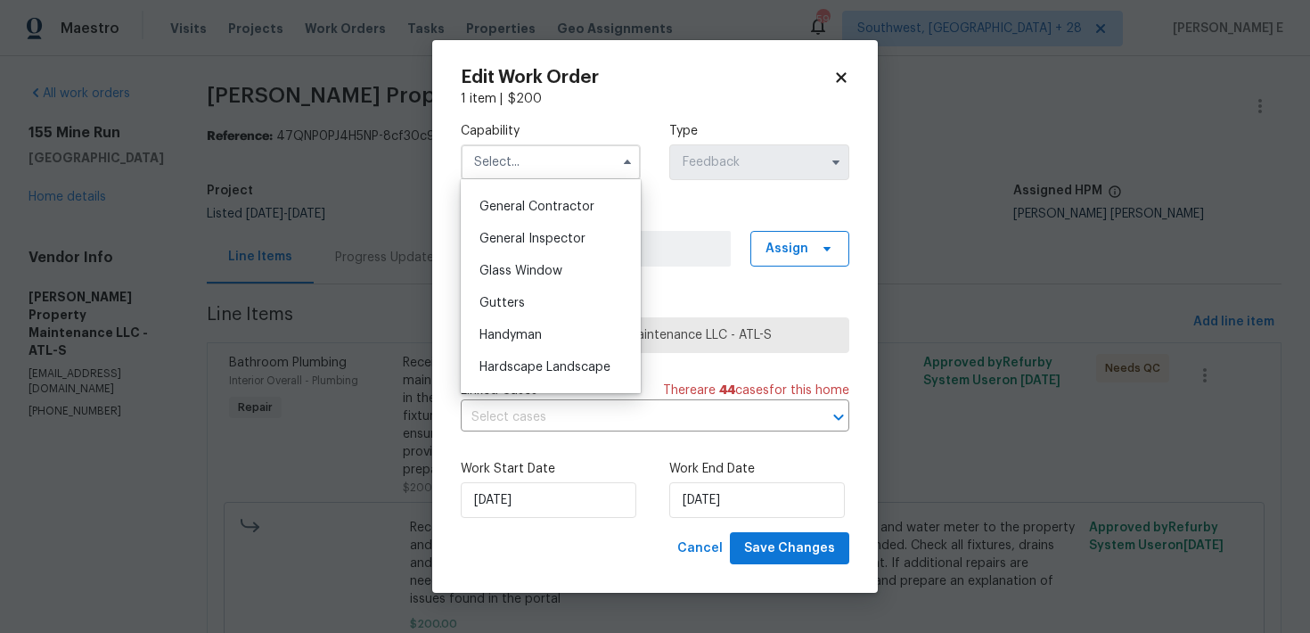
scroll to position [864, 0]
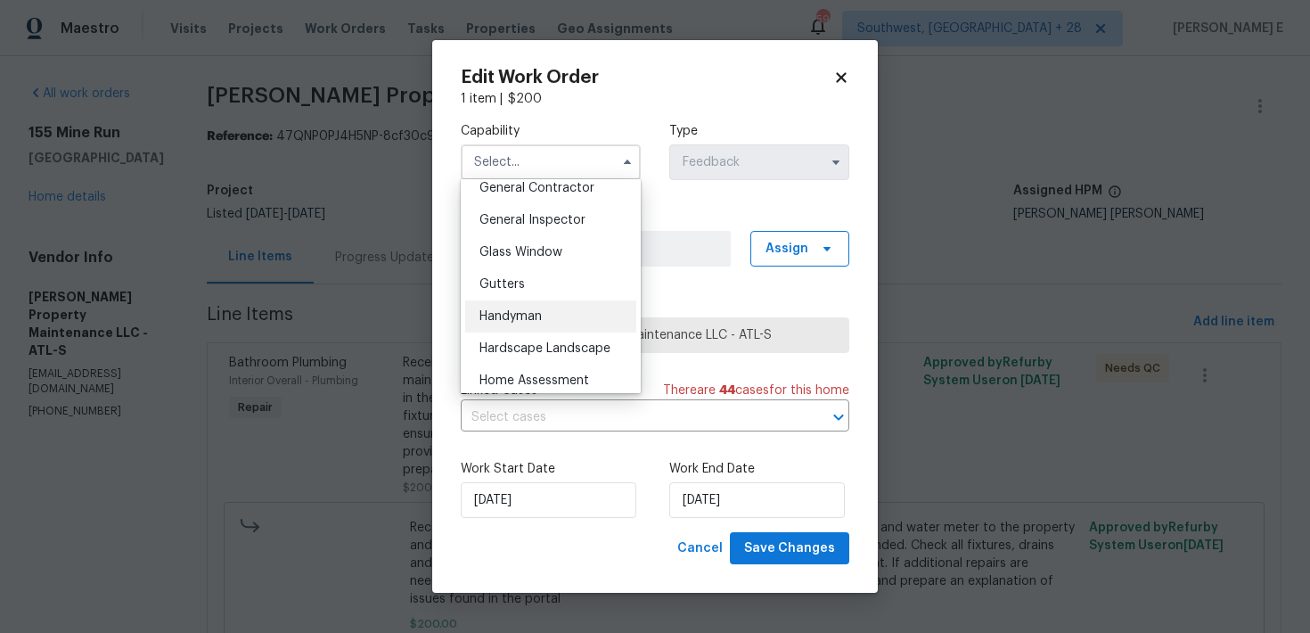
click at [555, 314] on div "Handyman" at bounding box center [550, 316] width 171 height 32
type input "Handyman"
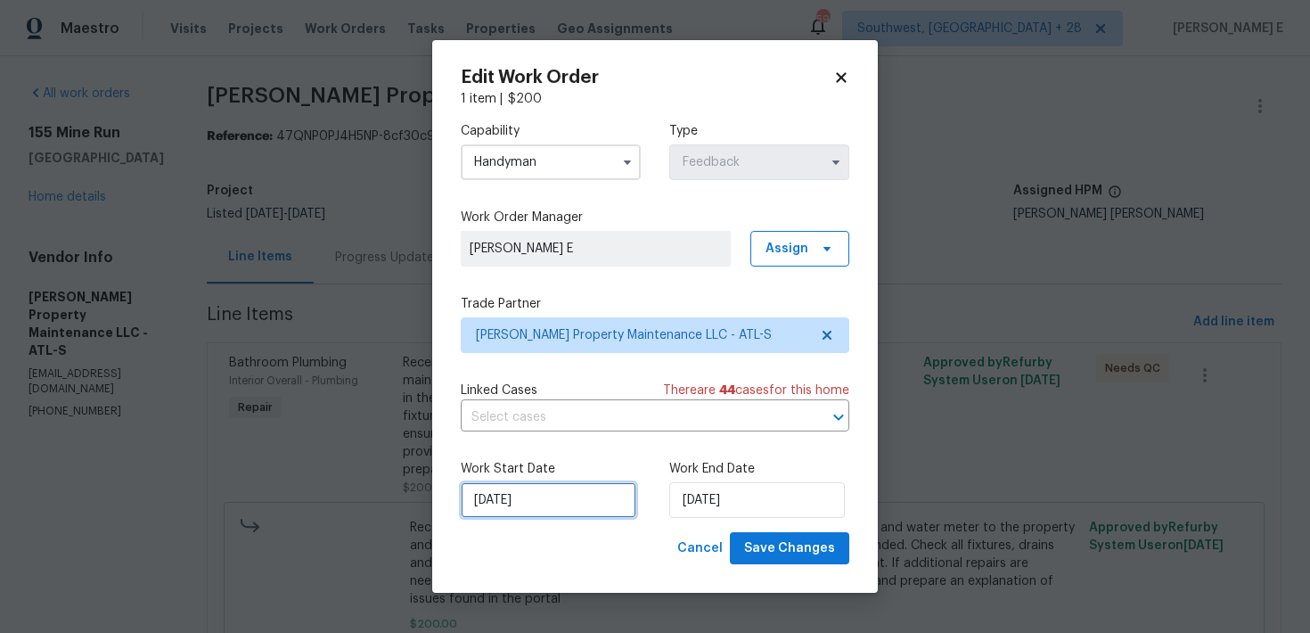
click at [554, 490] on input "23/09/2025" at bounding box center [549, 500] width 176 height 36
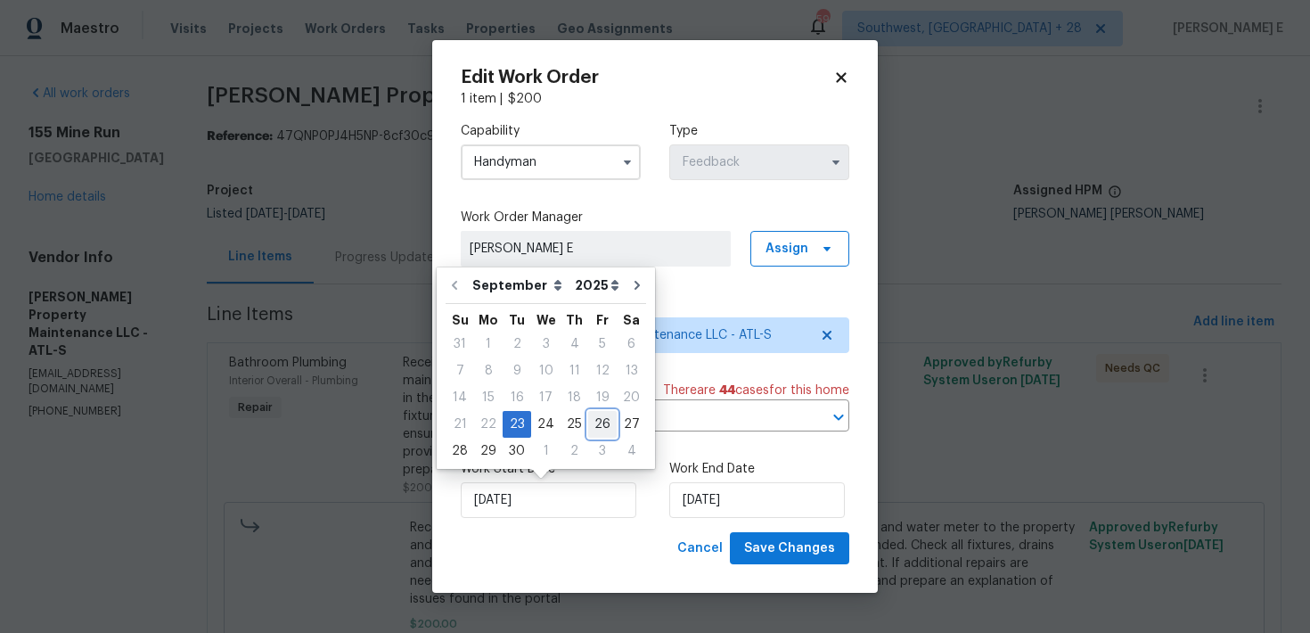
click at [589, 430] on div "26" at bounding box center [602, 424] width 29 height 25
type input "[DATE]"
type input "26/09/2025"
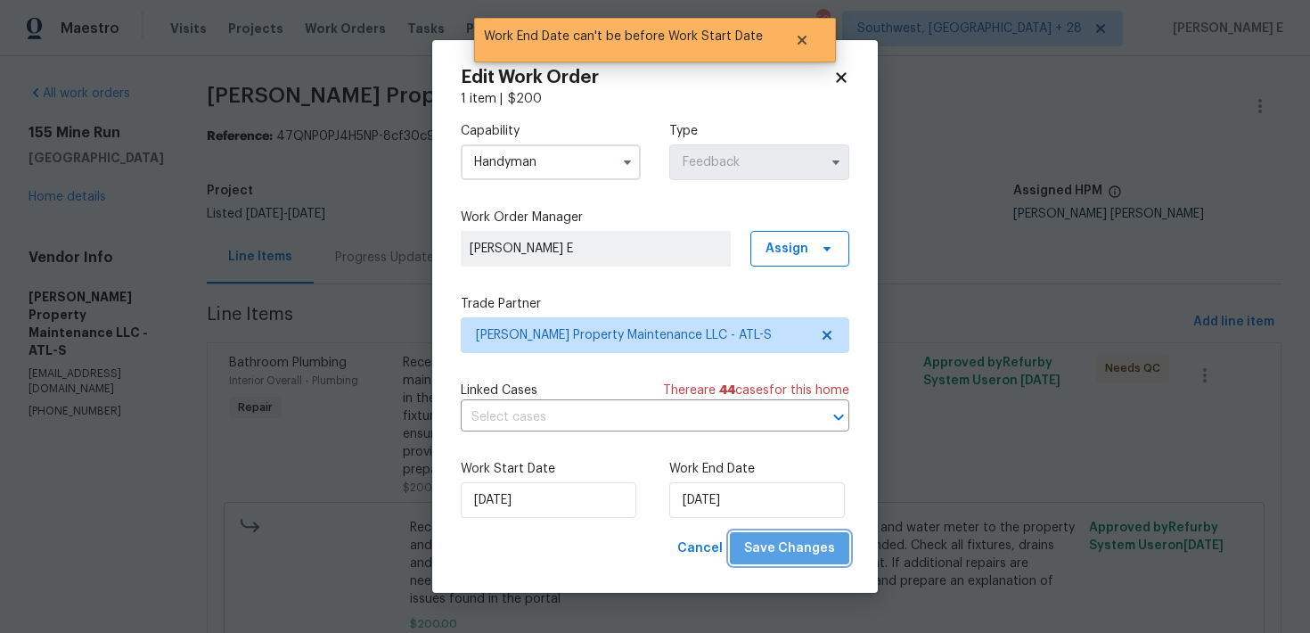
click at [799, 560] on button "Save Changes" at bounding box center [789, 548] width 119 height 33
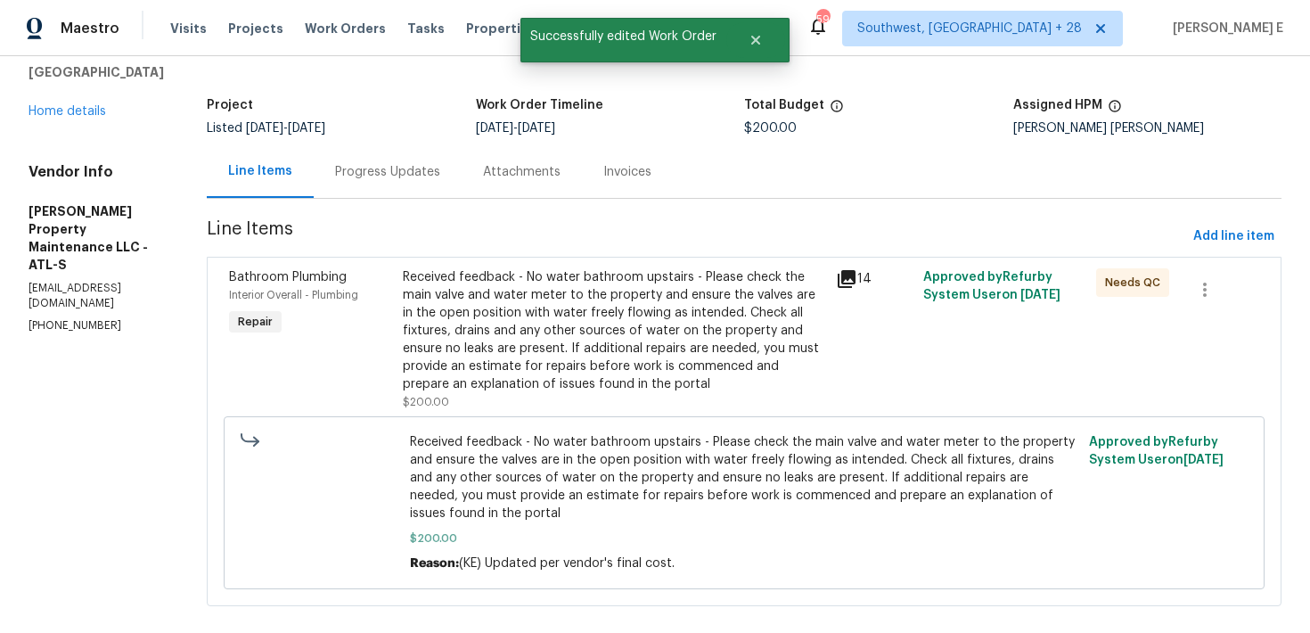
scroll to position [110, 0]
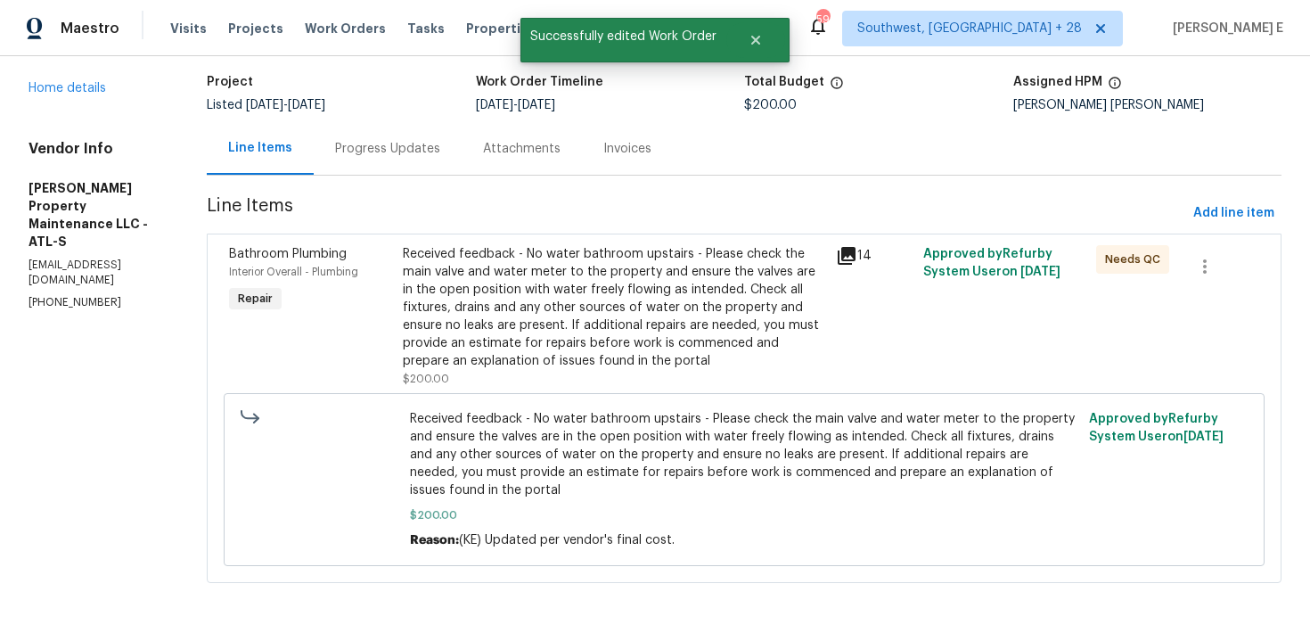
click at [542, 303] on div "Received feedback - No water bathroom upstairs - Please check the main valve an…" at bounding box center [614, 307] width 423 height 125
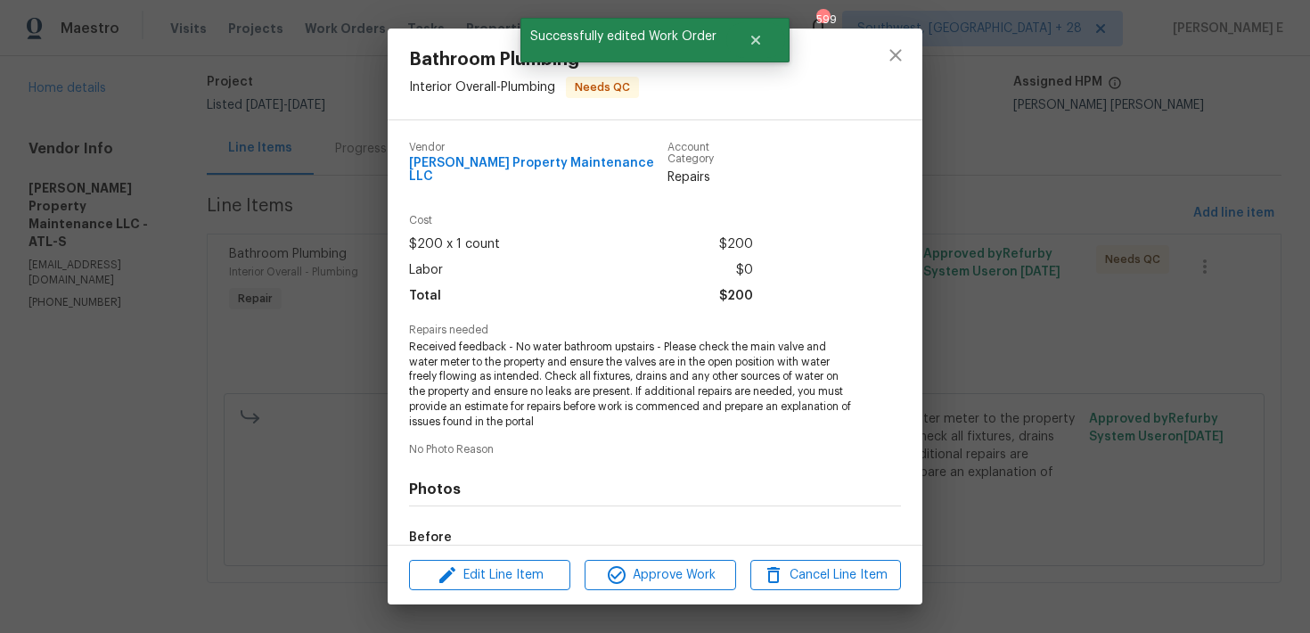
scroll to position [202, 0]
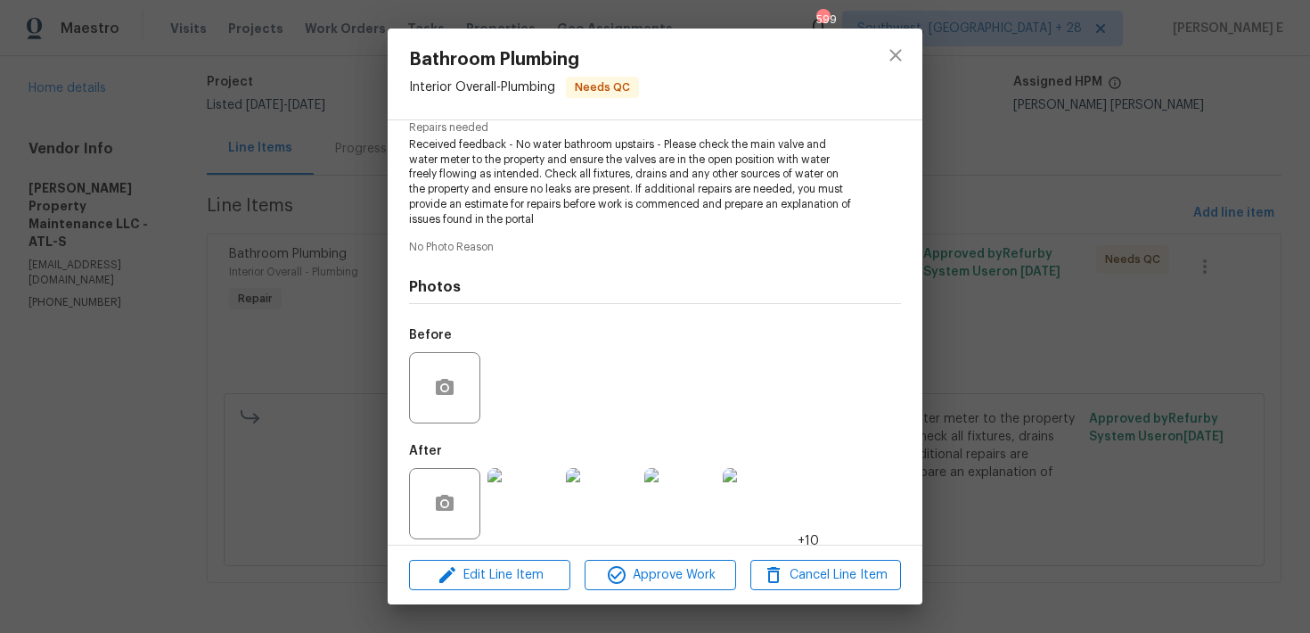
click at [655, 591] on div "Edit Line Item Approve Work Cancel Line Item" at bounding box center [655, 576] width 535 height 60
click at [686, 569] on span "Approve Work" at bounding box center [660, 575] width 140 height 22
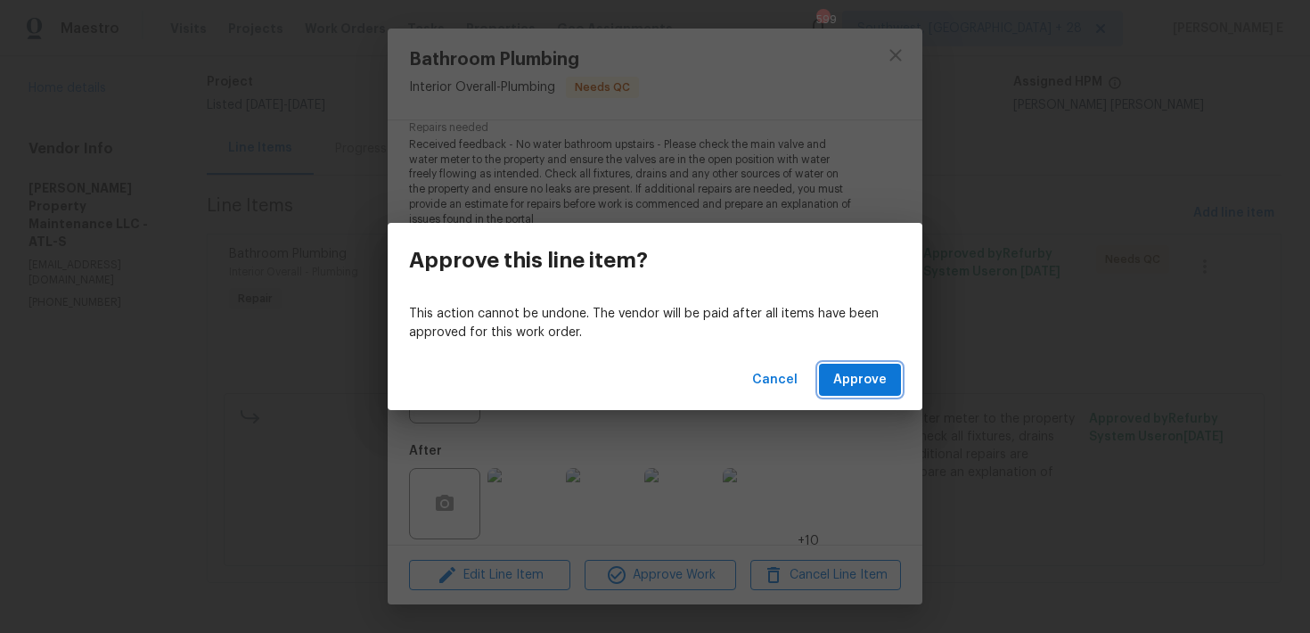
click at [873, 387] on span "Approve" at bounding box center [860, 380] width 53 height 22
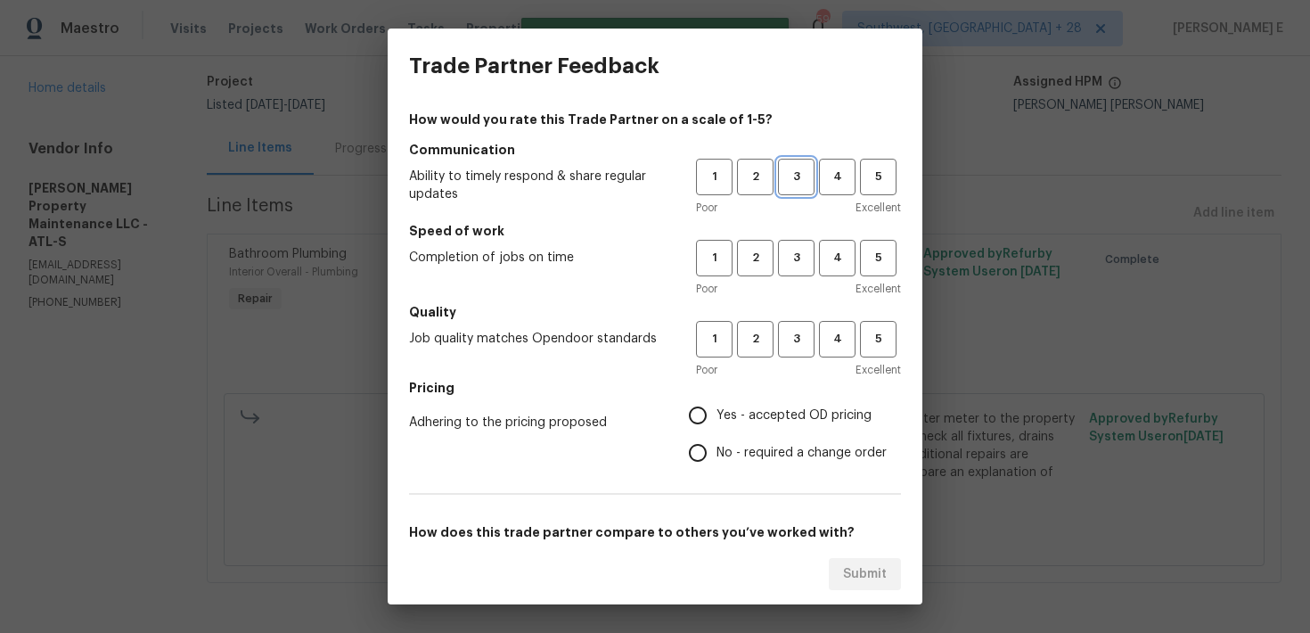
click at [802, 180] on span "3" at bounding box center [796, 177] width 33 height 21
click at [797, 264] on span "3" at bounding box center [796, 258] width 33 height 21
click at [801, 334] on span "3" at bounding box center [796, 339] width 33 height 21
click at [719, 439] on label "No - required a change order" at bounding box center [783, 452] width 208 height 37
click at [717, 439] on input "No - required a change order" at bounding box center [697, 452] width 37 height 37
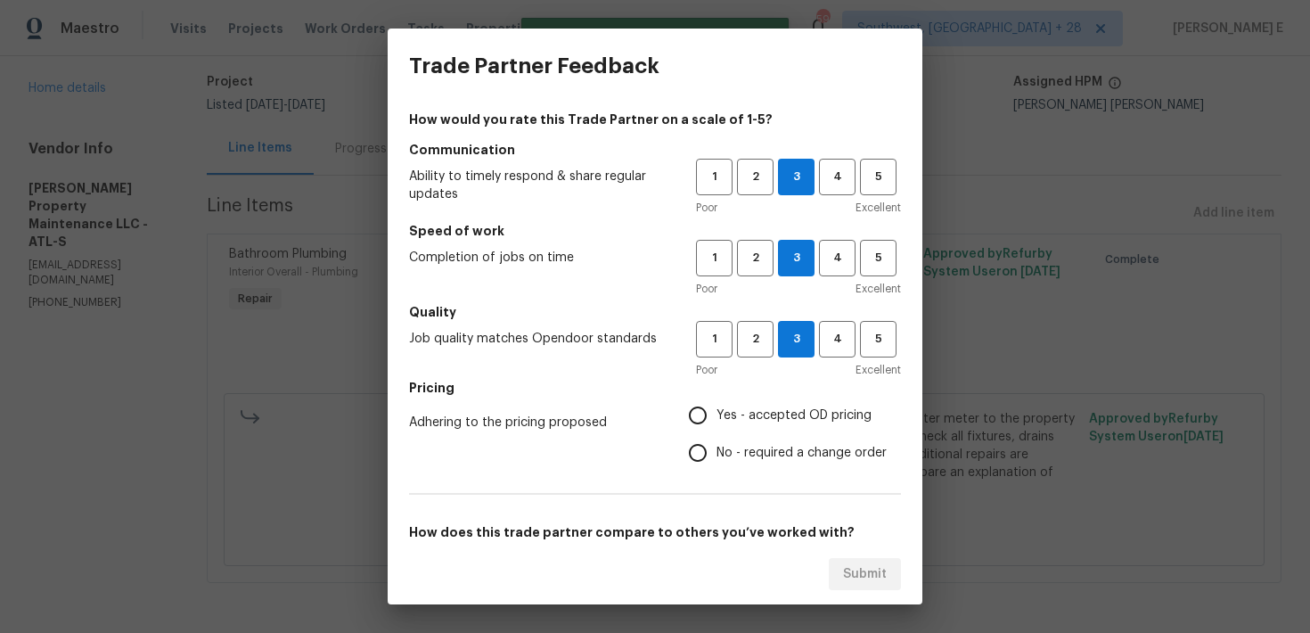
radio input "true"
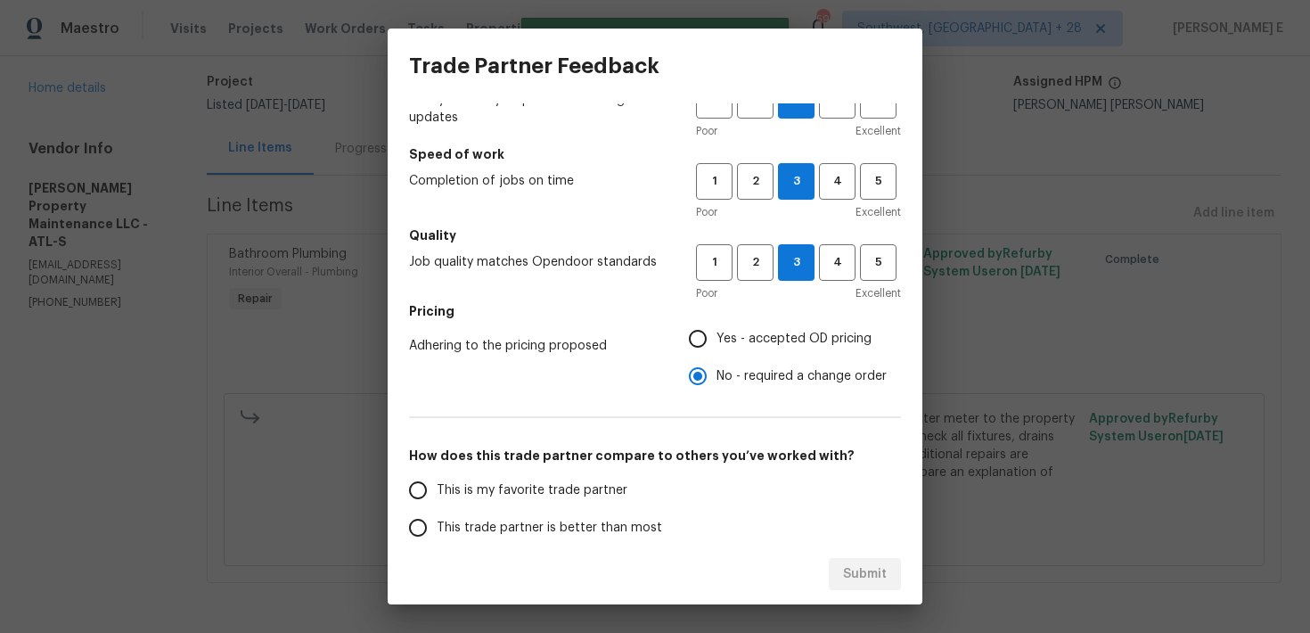
scroll to position [204, 0]
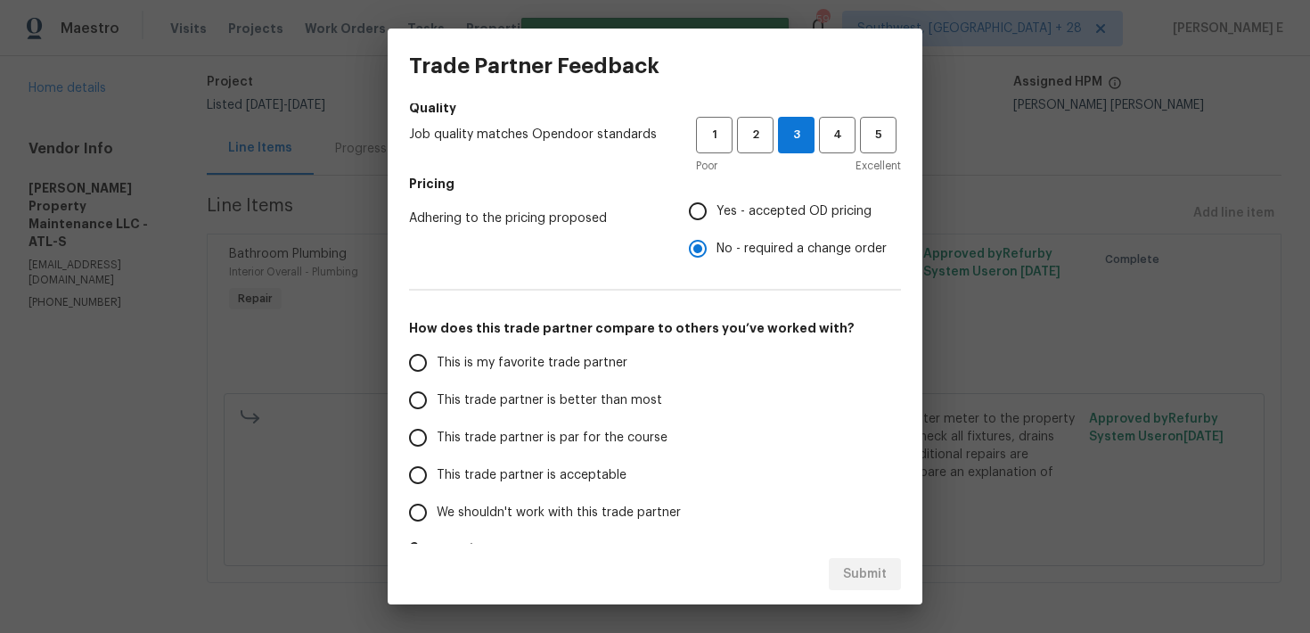
click at [582, 460] on label "This trade partner is acceptable" at bounding box center [540, 474] width 282 height 37
click at [437, 460] on input "This trade partner is acceptable" at bounding box center [417, 474] width 37 height 37
radio input "false"
click at [600, 440] on span "This trade partner is par for the course" at bounding box center [552, 438] width 231 height 19
click at [437, 440] on input "This trade partner is par for the course" at bounding box center [417, 437] width 37 height 37
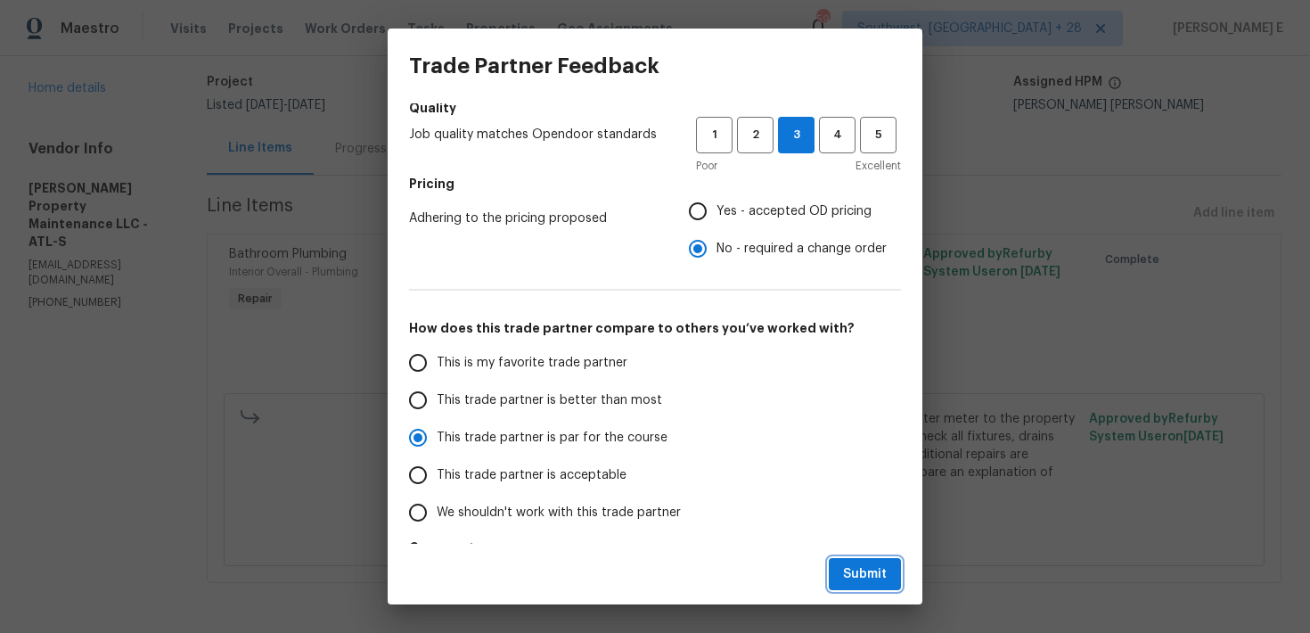
click at [876, 578] on span "Submit" at bounding box center [865, 574] width 44 height 22
radio input "true"
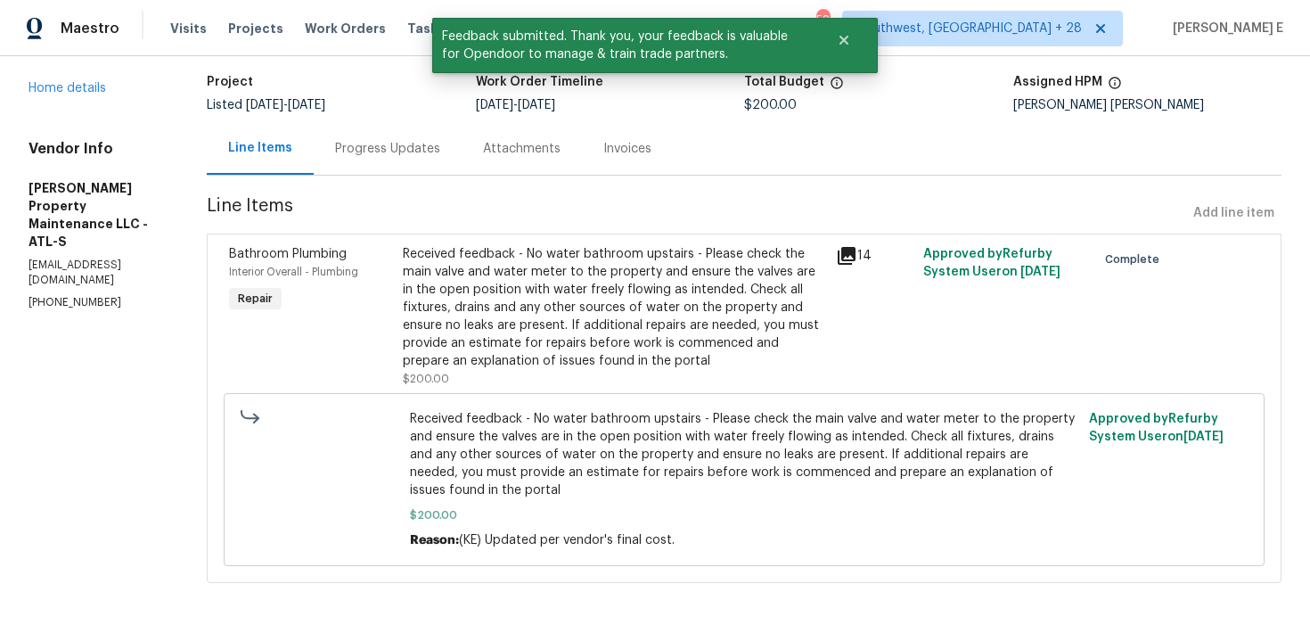
scroll to position [0, 0]
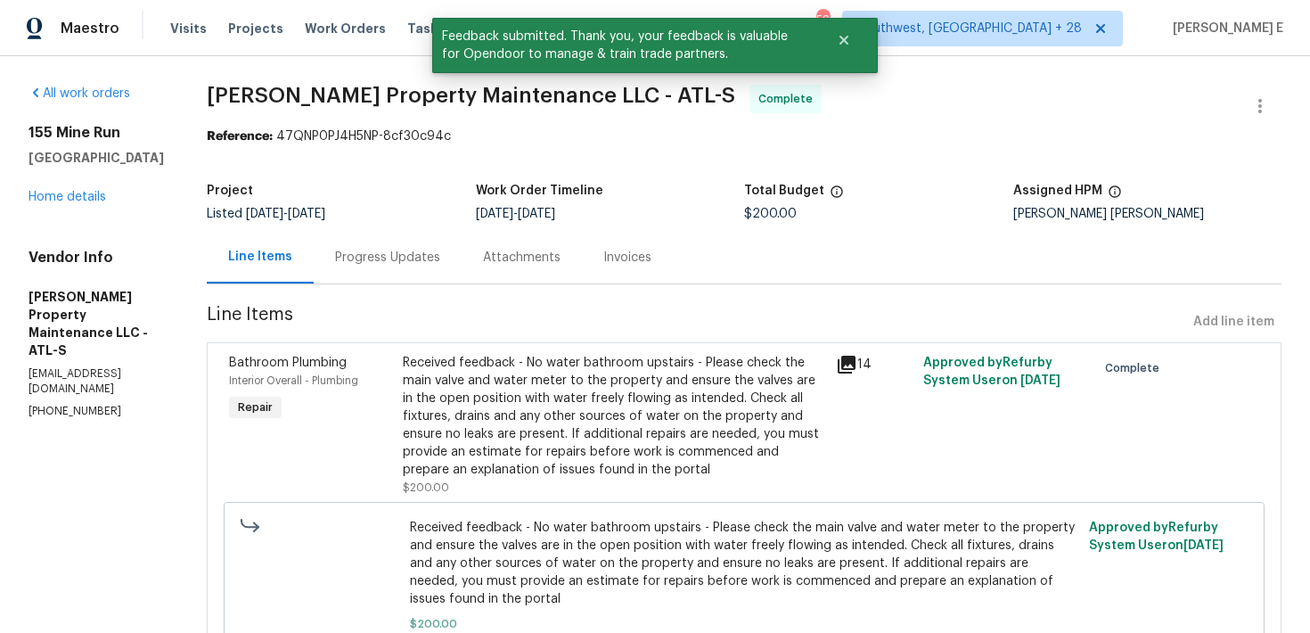
click at [412, 246] on div "Progress Updates" at bounding box center [388, 257] width 148 height 53
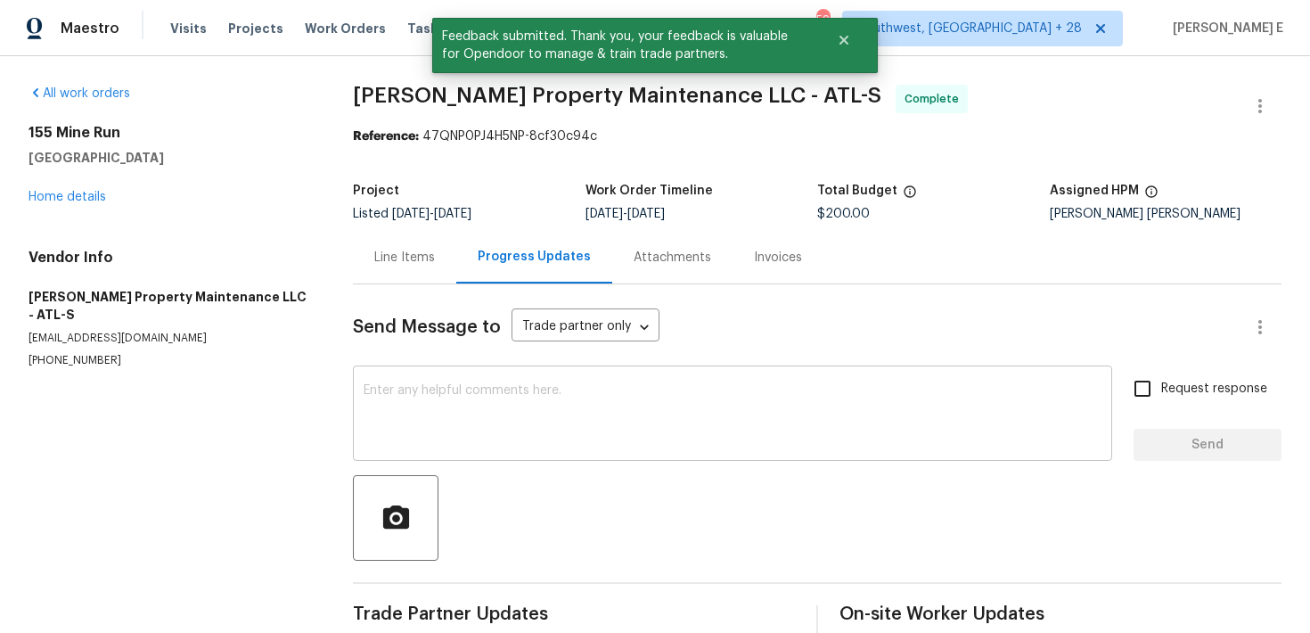
click at [479, 434] on textarea at bounding box center [733, 415] width 738 height 62
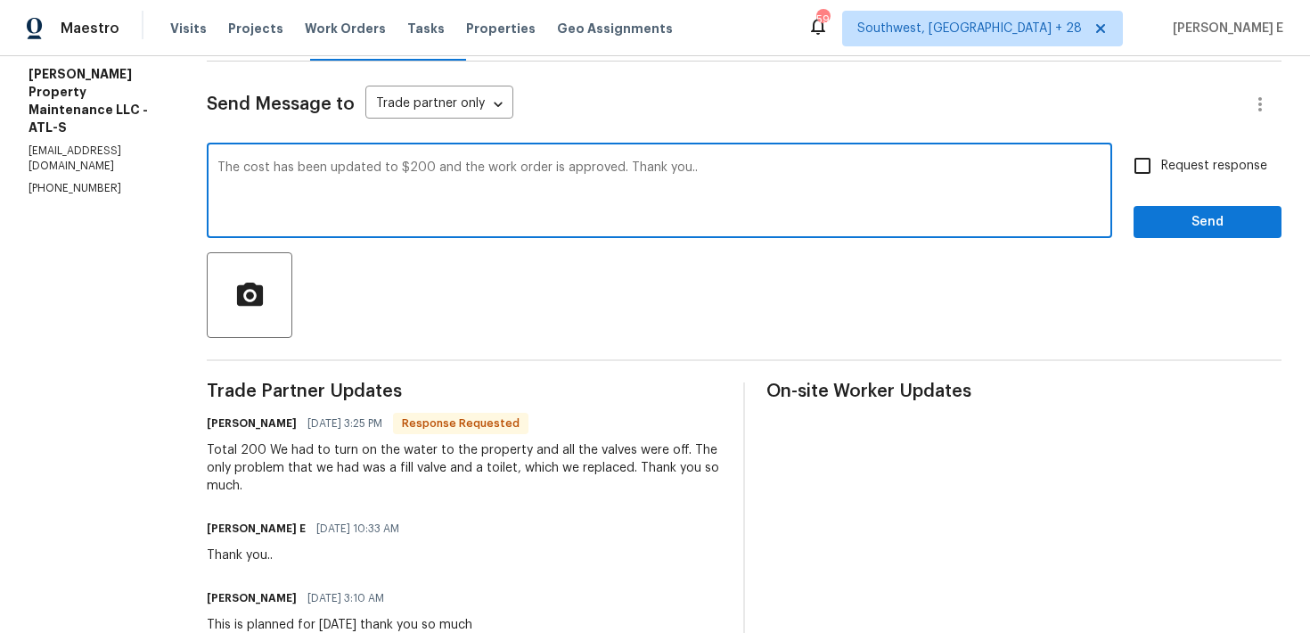
scroll to position [224, 0]
type textarea "The cost has been updated to $200 and the work order is approved. Thank you.."
click at [1170, 168] on span "Request response" at bounding box center [1215, 165] width 106 height 19
click at [1162, 168] on input "Request response" at bounding box center [1142, 164] width 37 height 37
checkbox input "true"
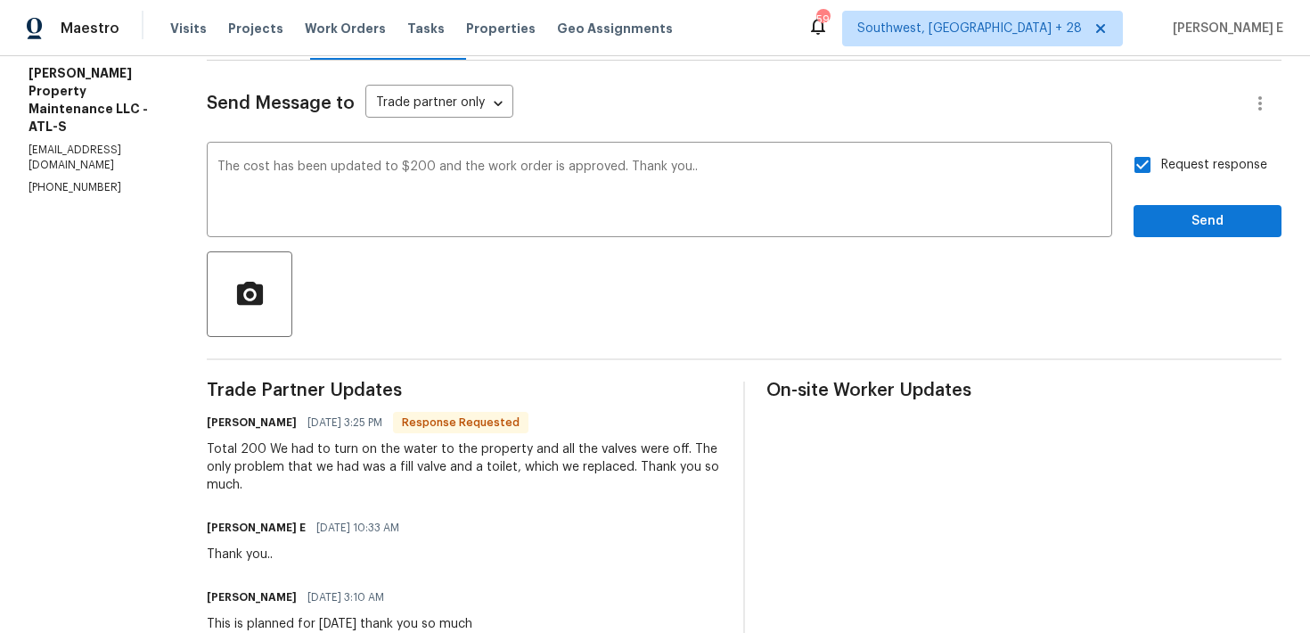
click at [1174, 241] on div "Send Message to Trade partner only Trade partner only ​ The cost has been updat…" at bounding box center [744, 568] width 1075 height 1014
click at [1189, 208] on button "Send" at bounding box center [1208, 221] width 148 height 33
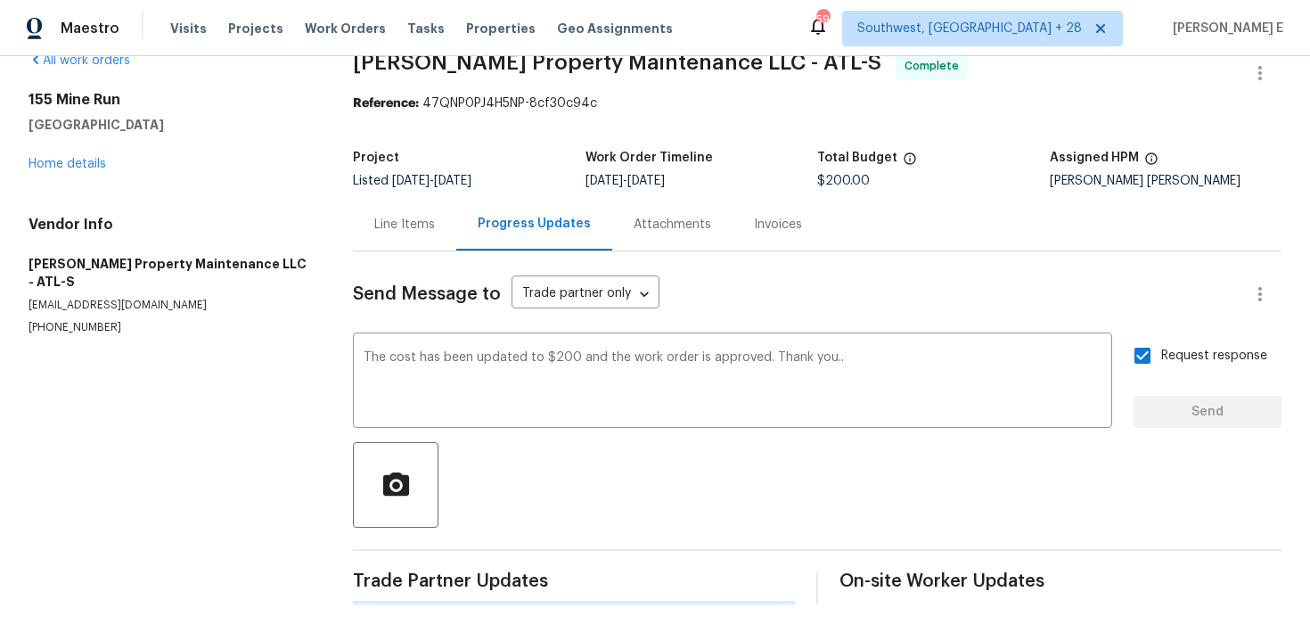
scroll to position [0, 0]
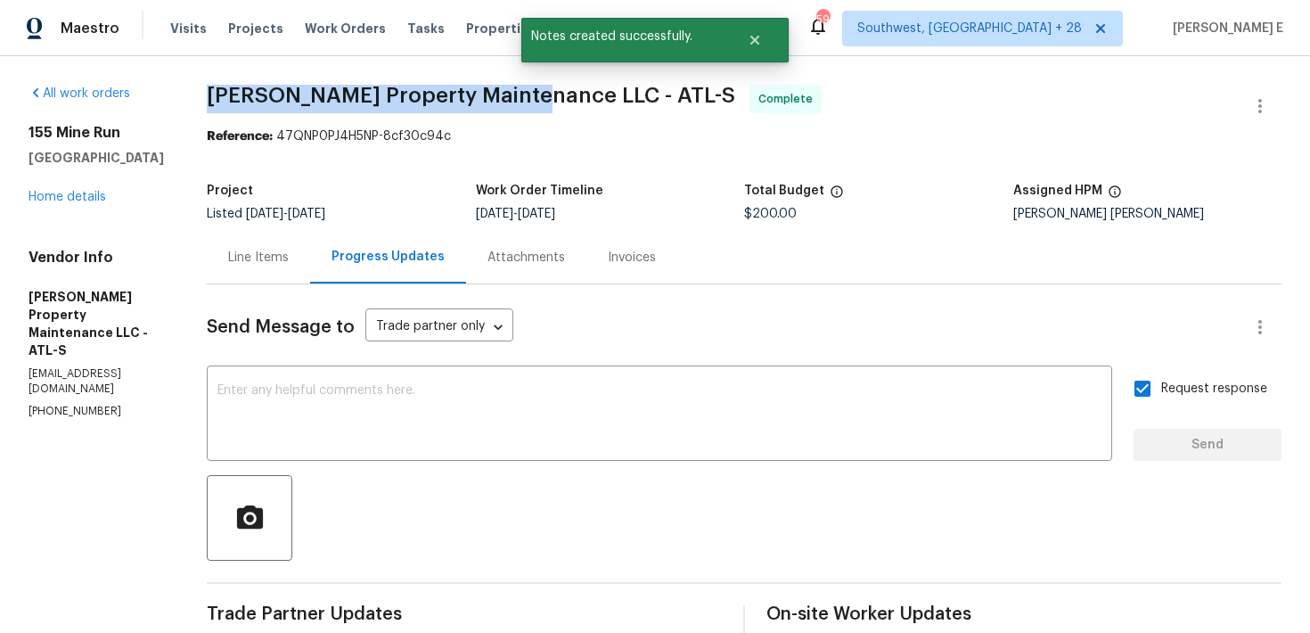
drag, startPoint x: 210, startPoint y: 94, endPoint x: 532, endPoint y: 103, distance: 321.9
copy span "Glen Property Maintenance LLC"
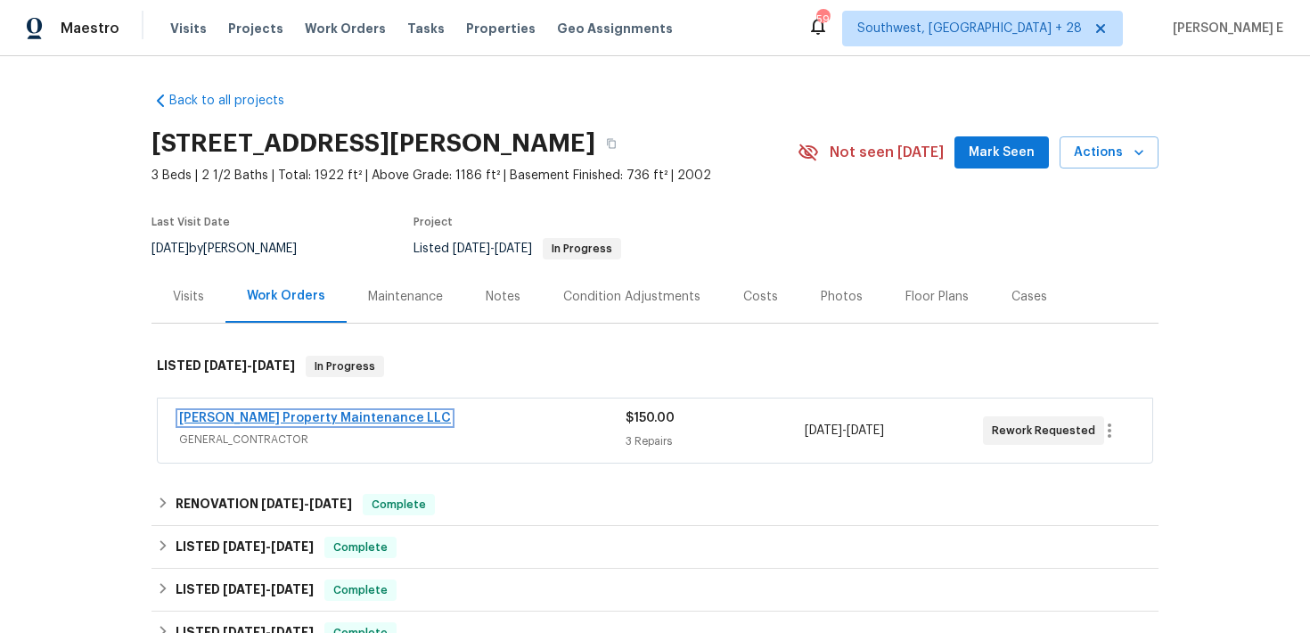
click at [317, 423] on link "[PERSON_NAME] Property Maintenance LLC" at bounding box center [315, 418] width 272 height 12
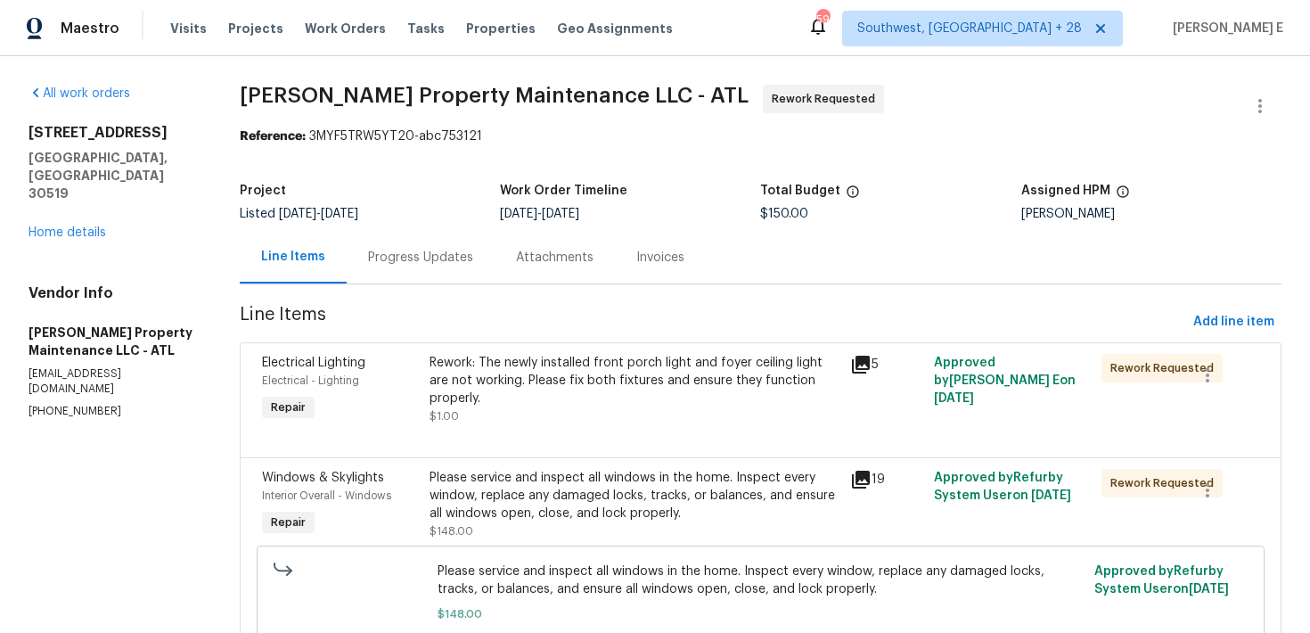
click at [468, 267] on div "Progress Updates" at bounding box center [421, 257] width 148 height 53
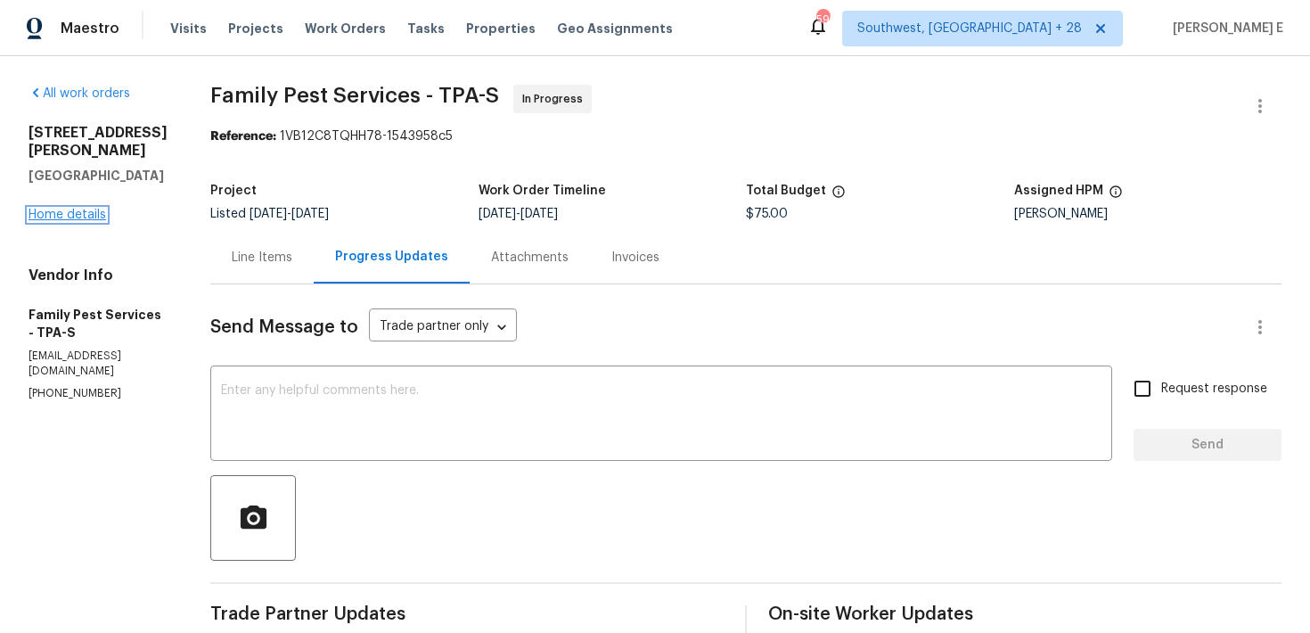
click at [95, 209] on link "Home details" at bounding box center [68, 215] width 78 height 12
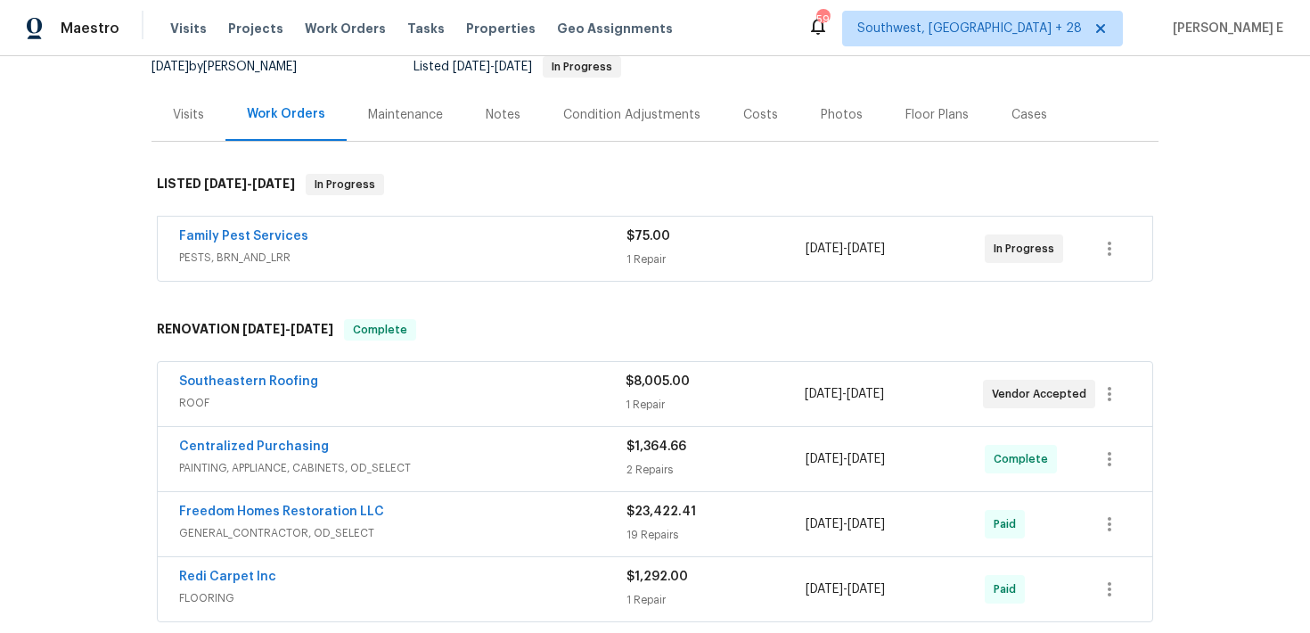
scroll to position [218, 0]
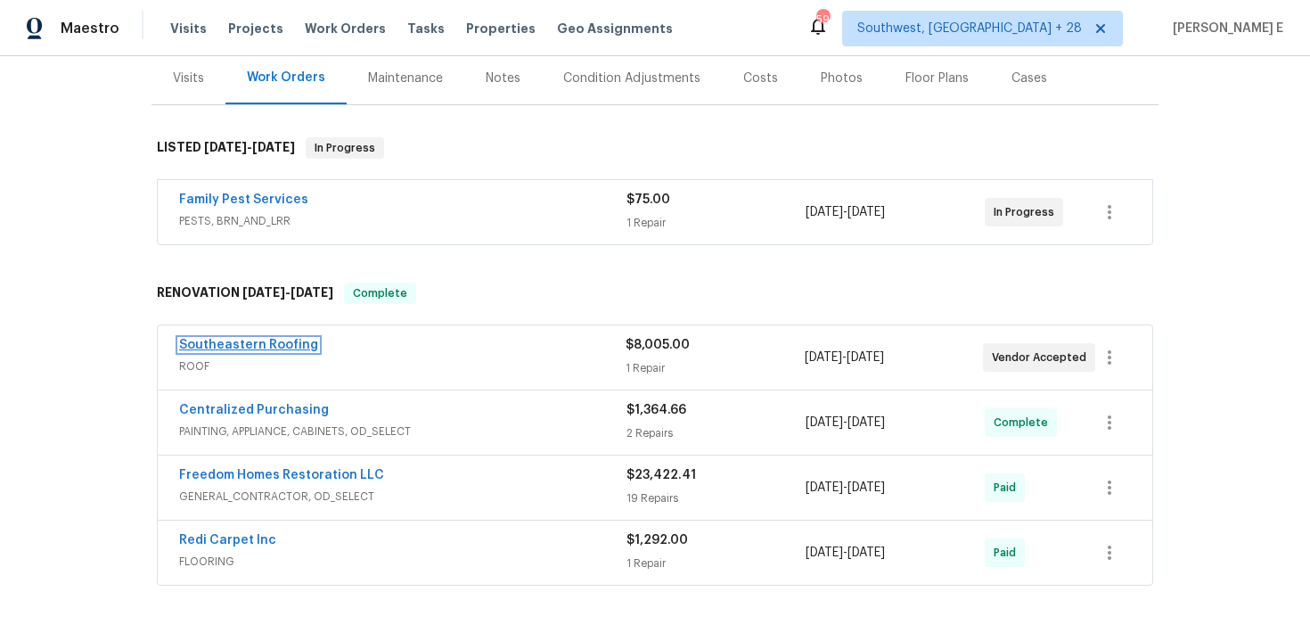
click at [226, 343] on link "Southeastern Roofing" at bounding box center [248, 345] width 139 height 12
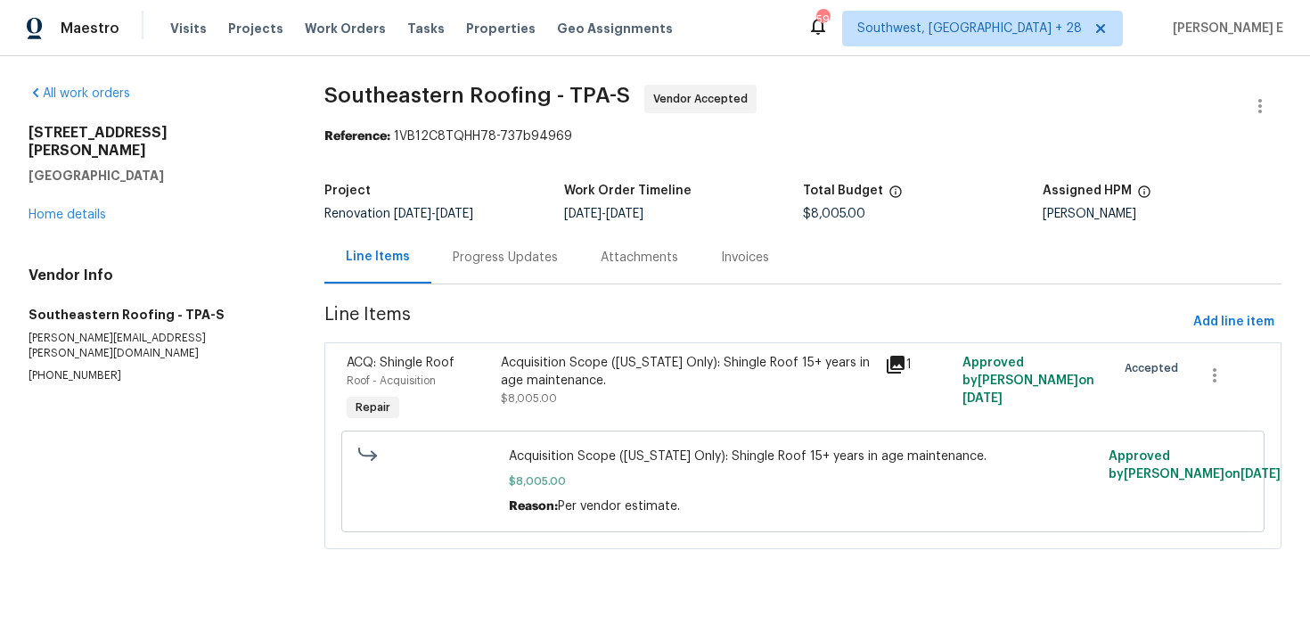
click at [489, 269] on div "Progress Updates" at bounding box center [505, 257] width 148 height 53
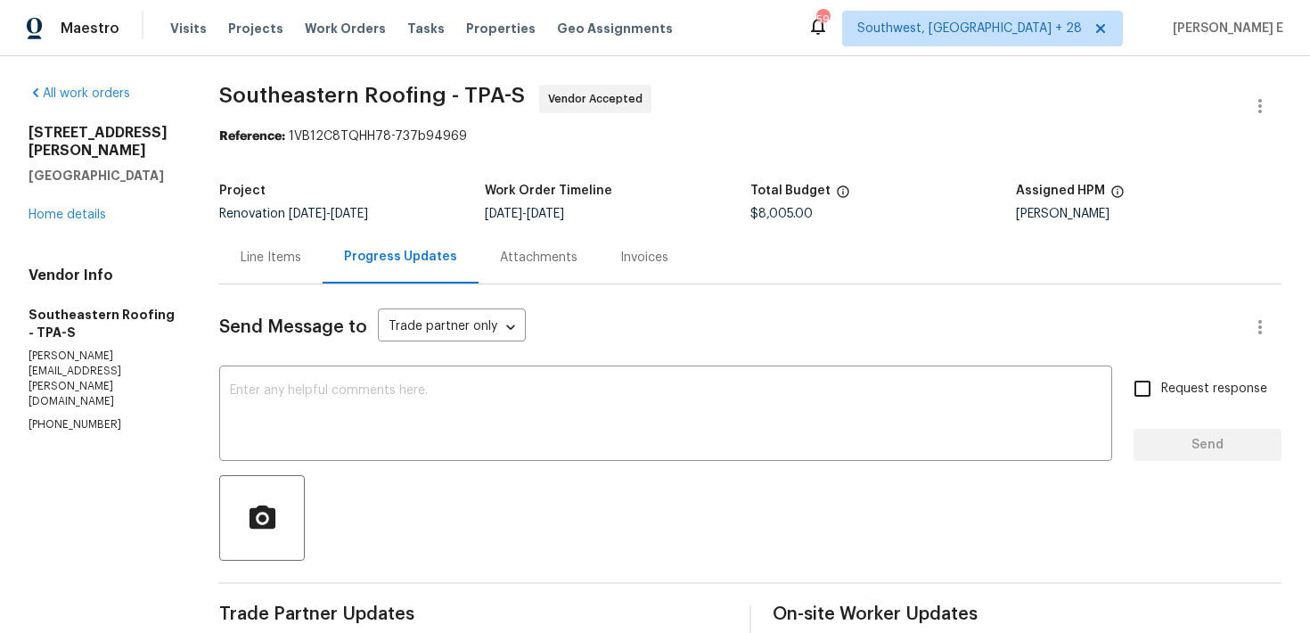
click at [300, 256] on div "Line Items" at bounding box center [271, 258] width 61 height 18
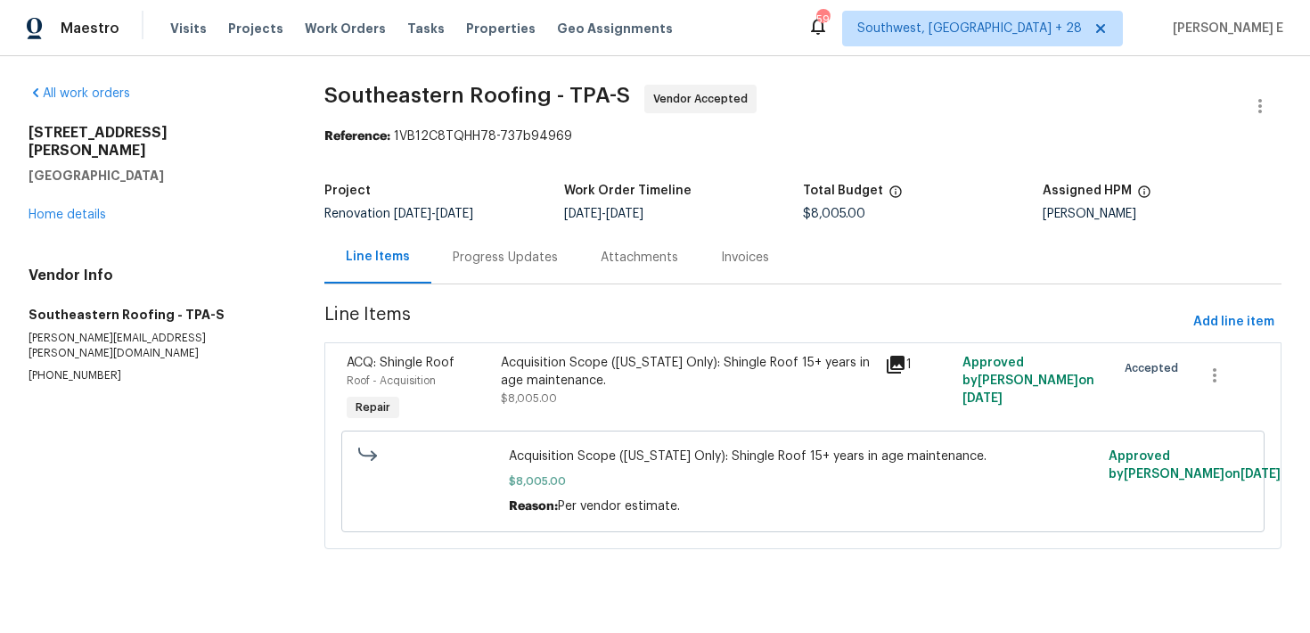
click at [611, 396] on div "Acquisition Scope (Florida Only): Shingle Roof 15+ years in age maintenance. $8…" at bounding box center [688, 380] width 374 height 53
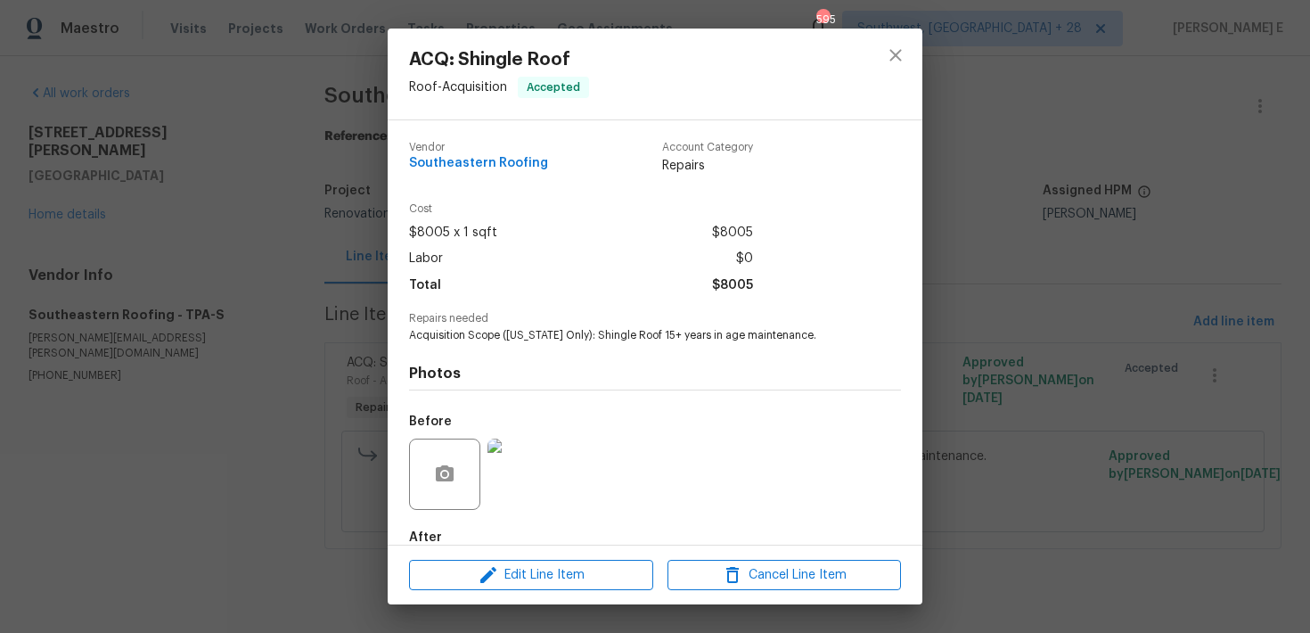
scroll to position [99, 0]
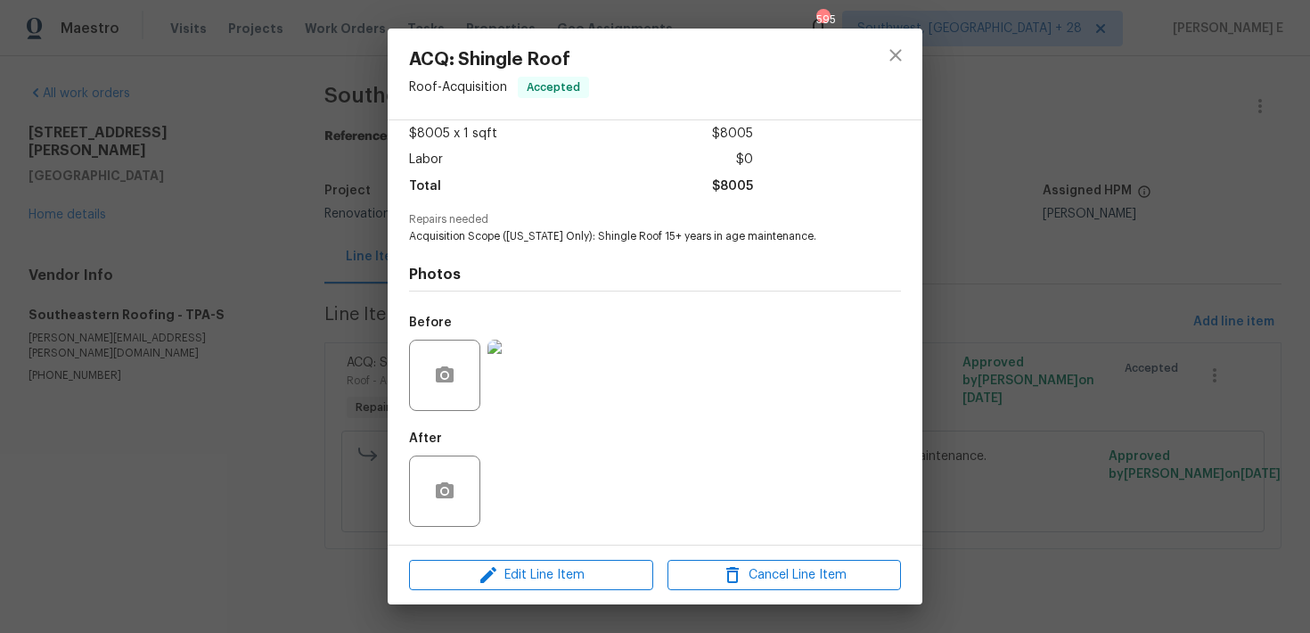
click at [516, 376] on img at bounding box center [523, 375] width 71 height 71
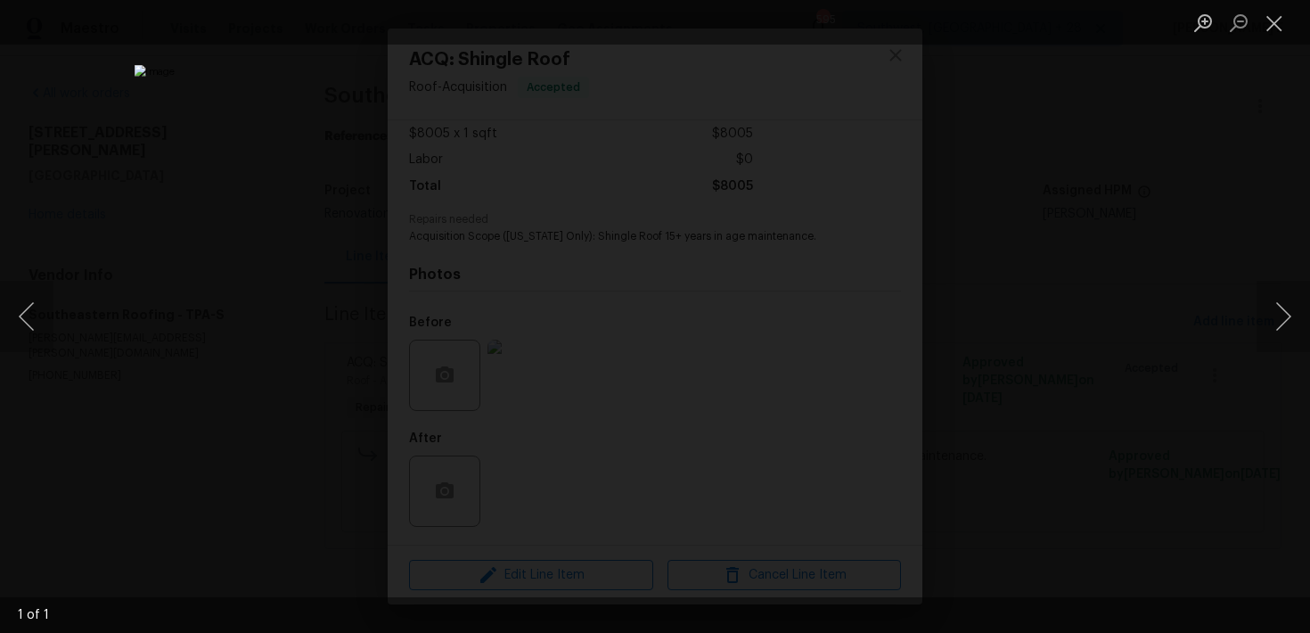
click at [960, 325] on div "Lightbox" at bounding box center [655, 316] width 1310 height 633
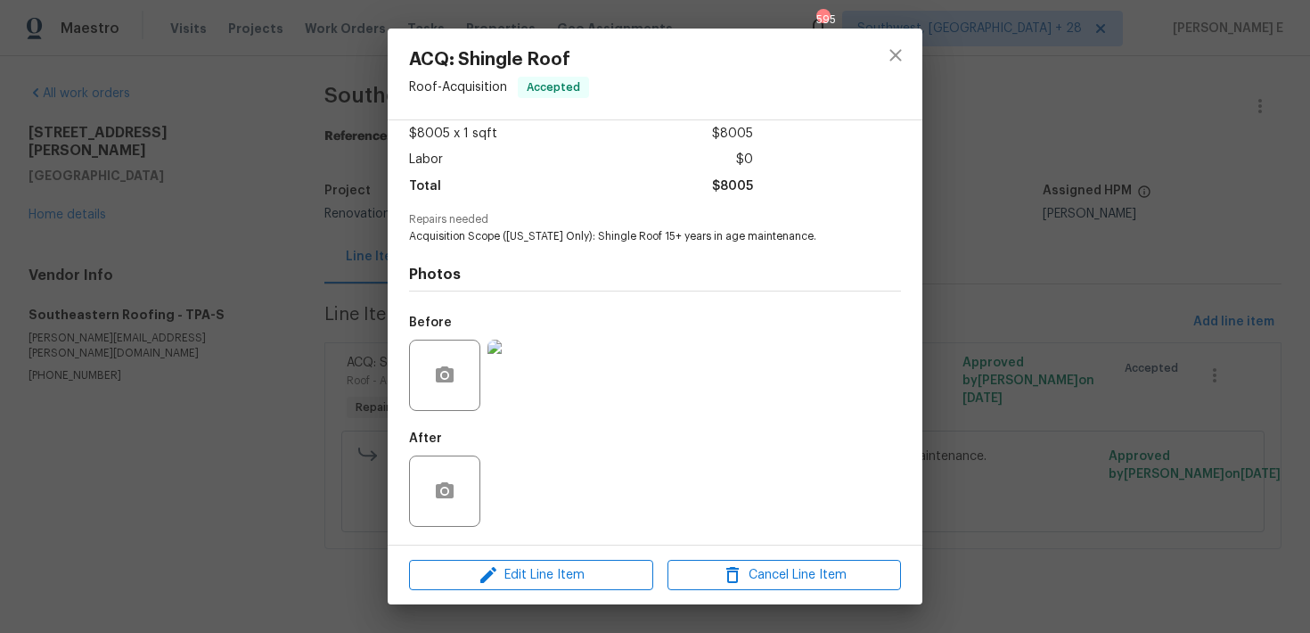
click at [960, 325] on div "Lightbox" at bounding box center [655, 316] width 1310 height 633
click at [960, 325] on div "ACQ: Shingle Roof Roof - Acquisition Accepted Vendor Southeastern Roofing Accou…" at bounding box center [655, 316] width 1310 height 633
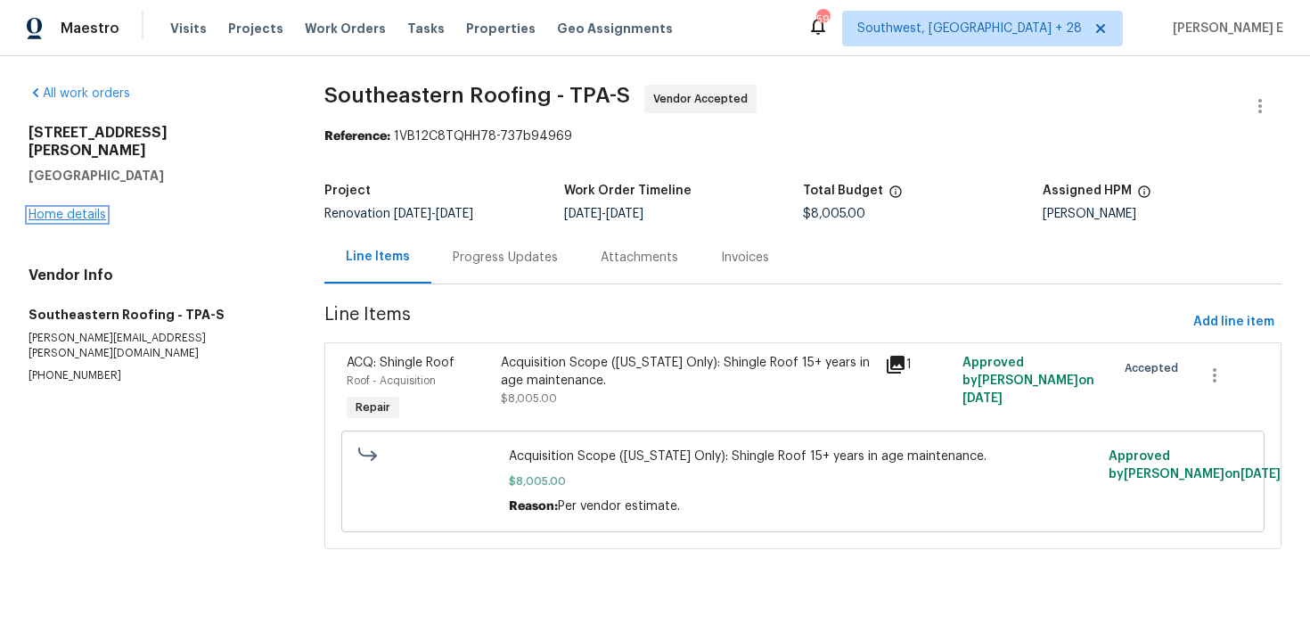
click at [66, 209] on link "Home details" at bounding box center [68, 215] width 78 height 12
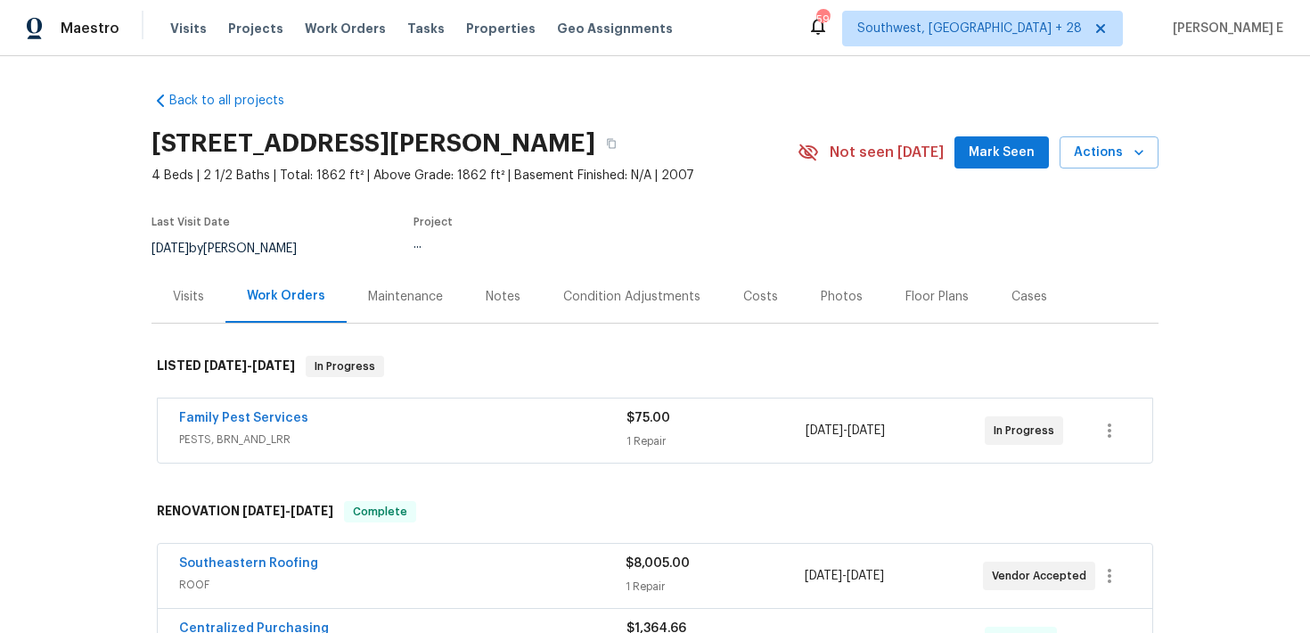
scroll to position [58, 0]
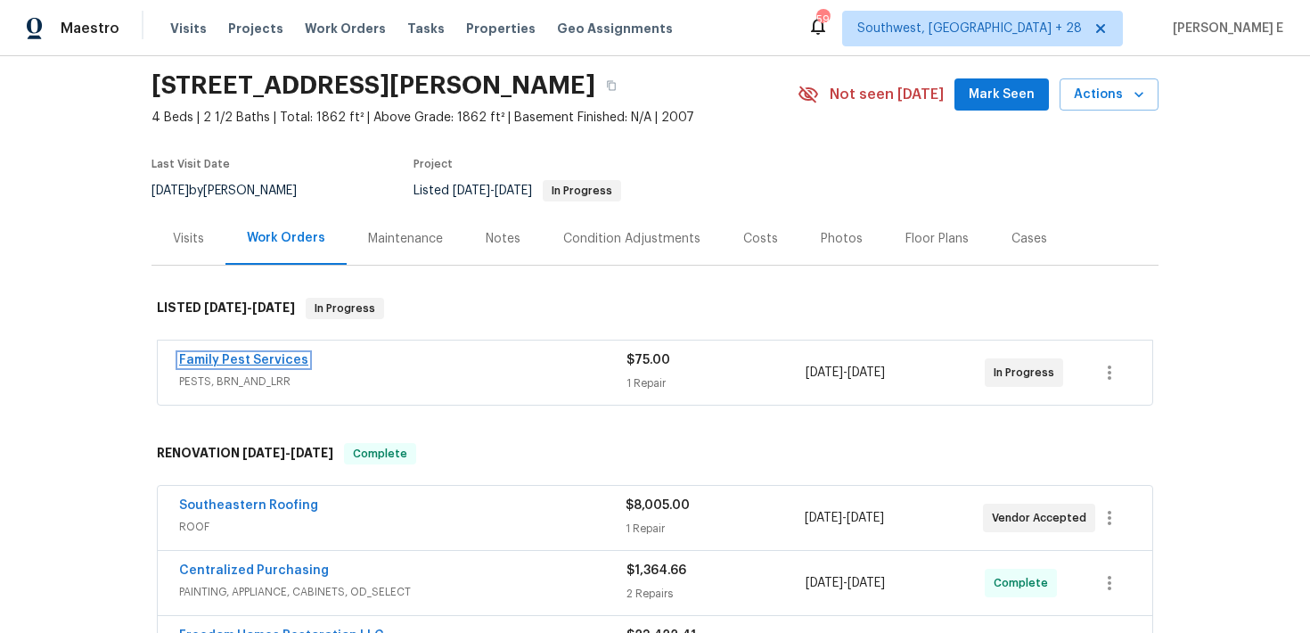
click at [290, 362] on link "Family Pest Services" at bounding box center [243, 360] width 129 height 12
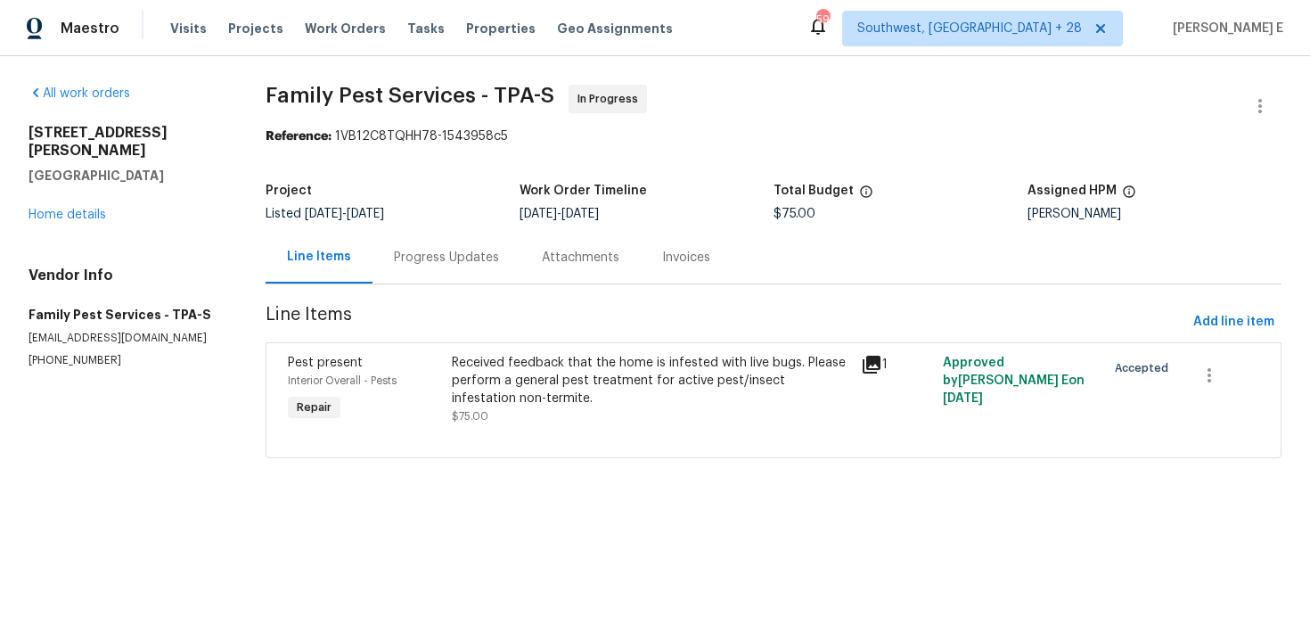
click at [465, 239] on div "Progress Updates" at bounding box center [447, 257] width 148 height 53
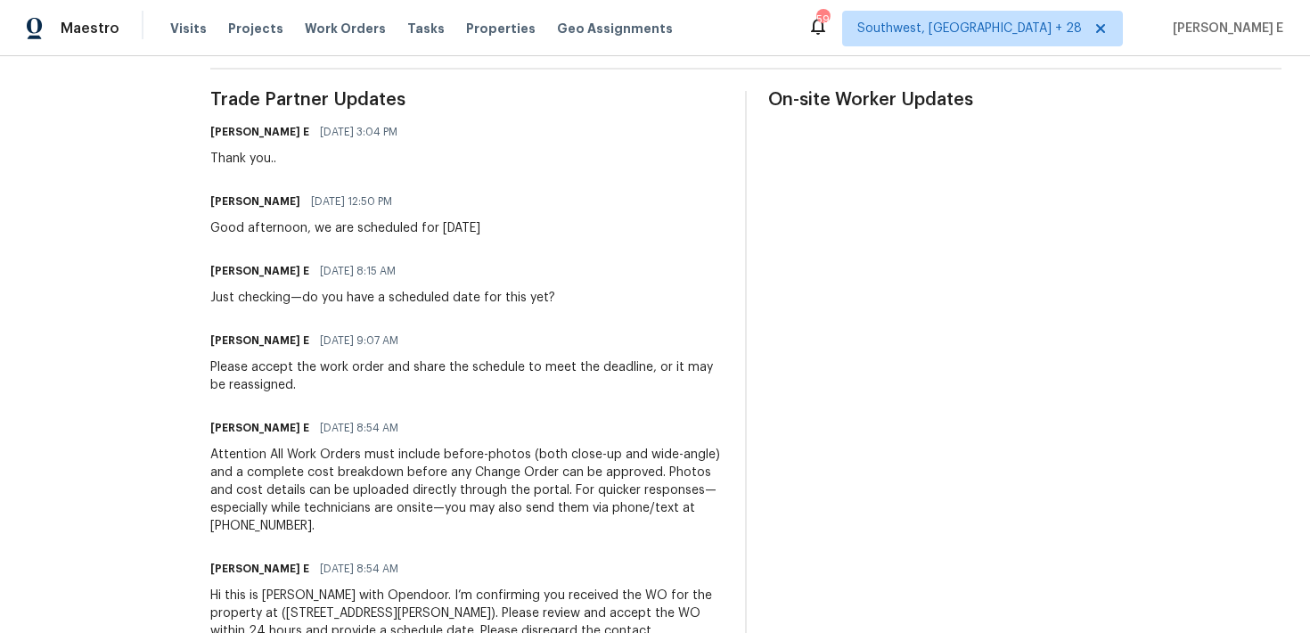
scroll to position [528, 0]
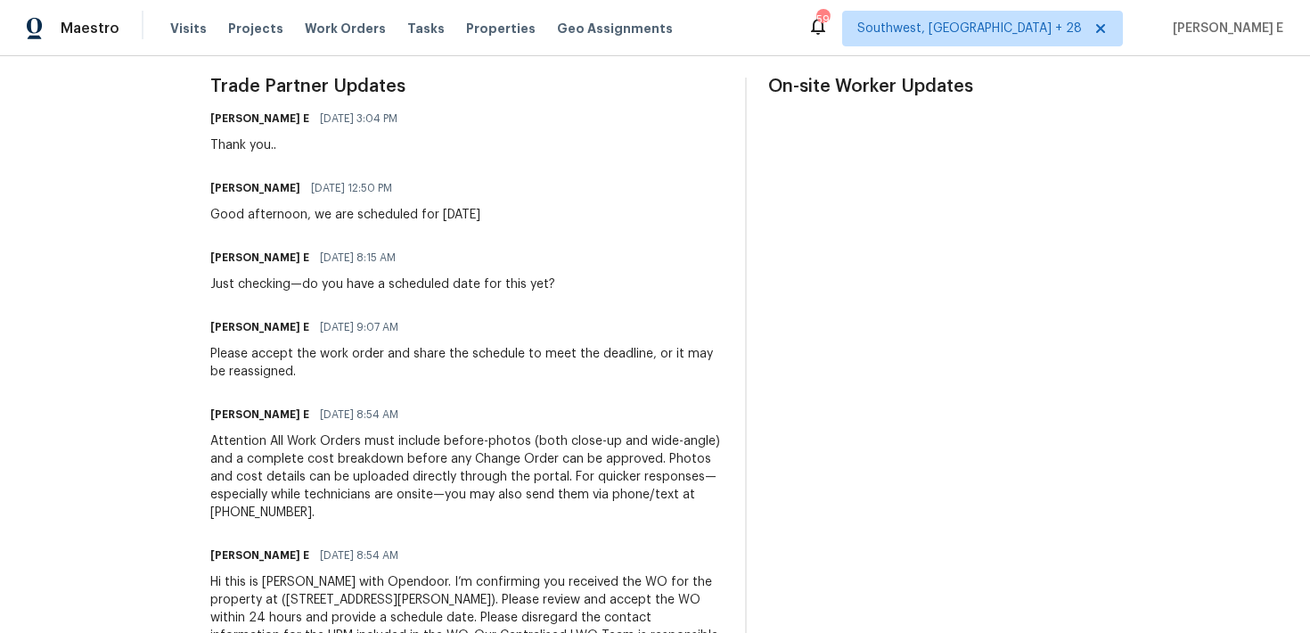
click at [647, 448] on div "Attention All Work Orders must include before-photos (both close-up and wide-an…" at bounding box center [466, 476] width 513 height 89
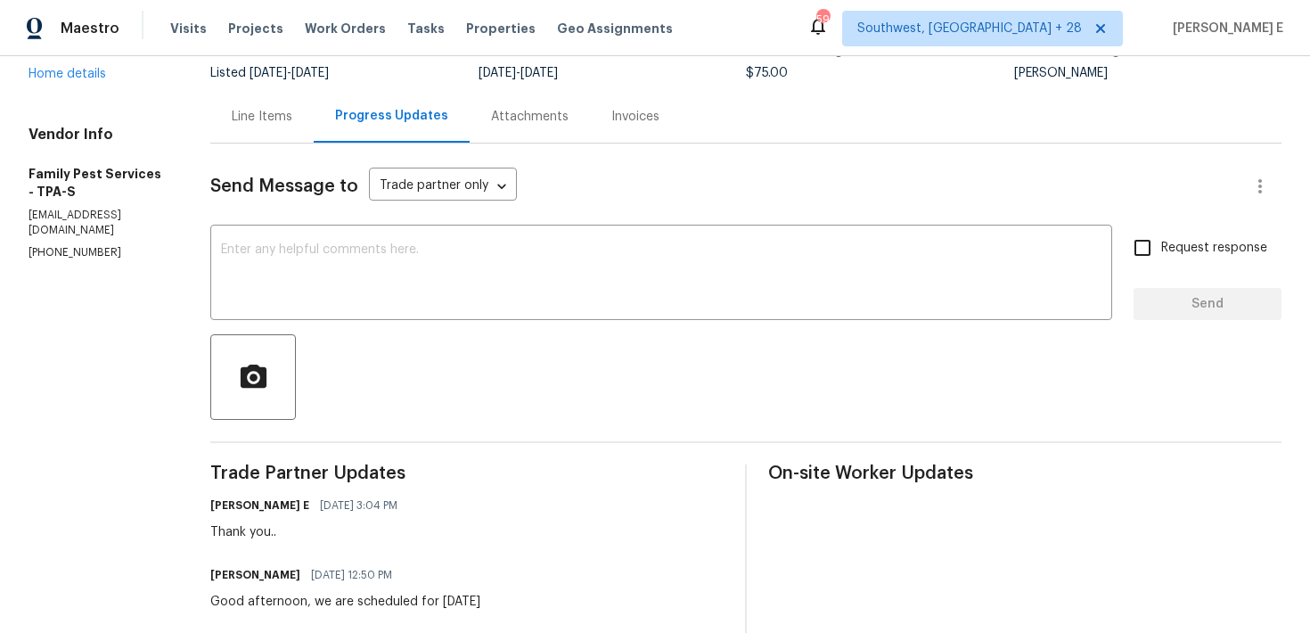
scroll to position [157, 0]
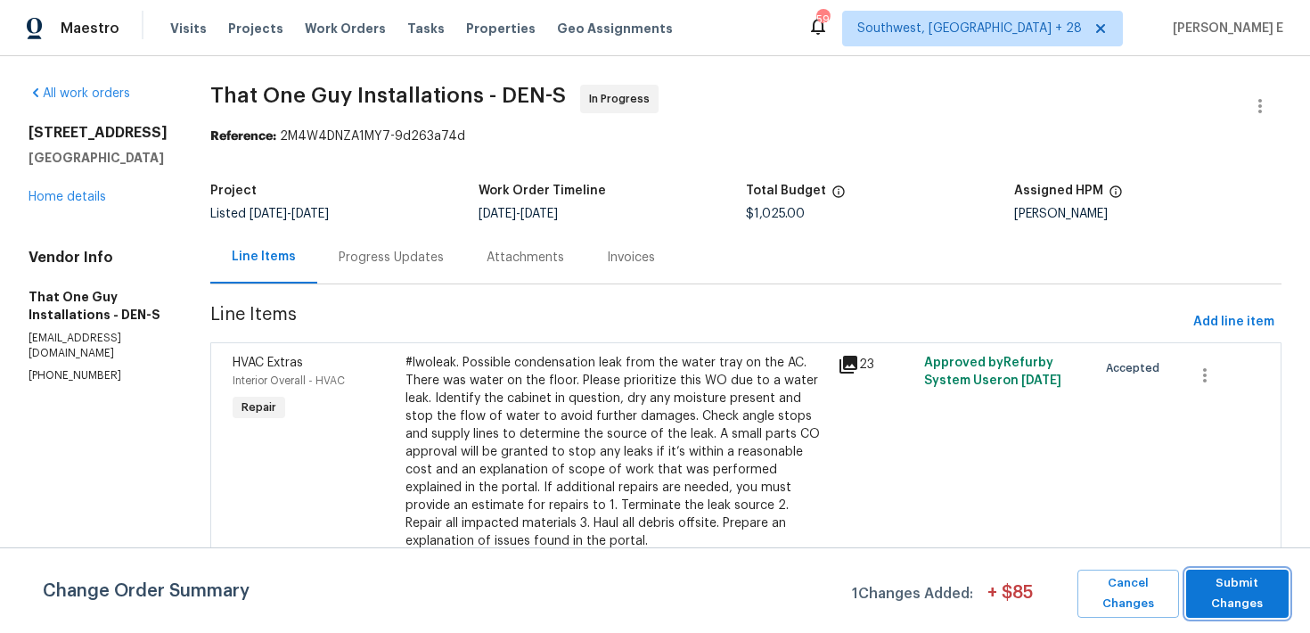
click at [1224, 597] on span "Submit Changes" at bounding box center [1237, 593] width 85 height 41
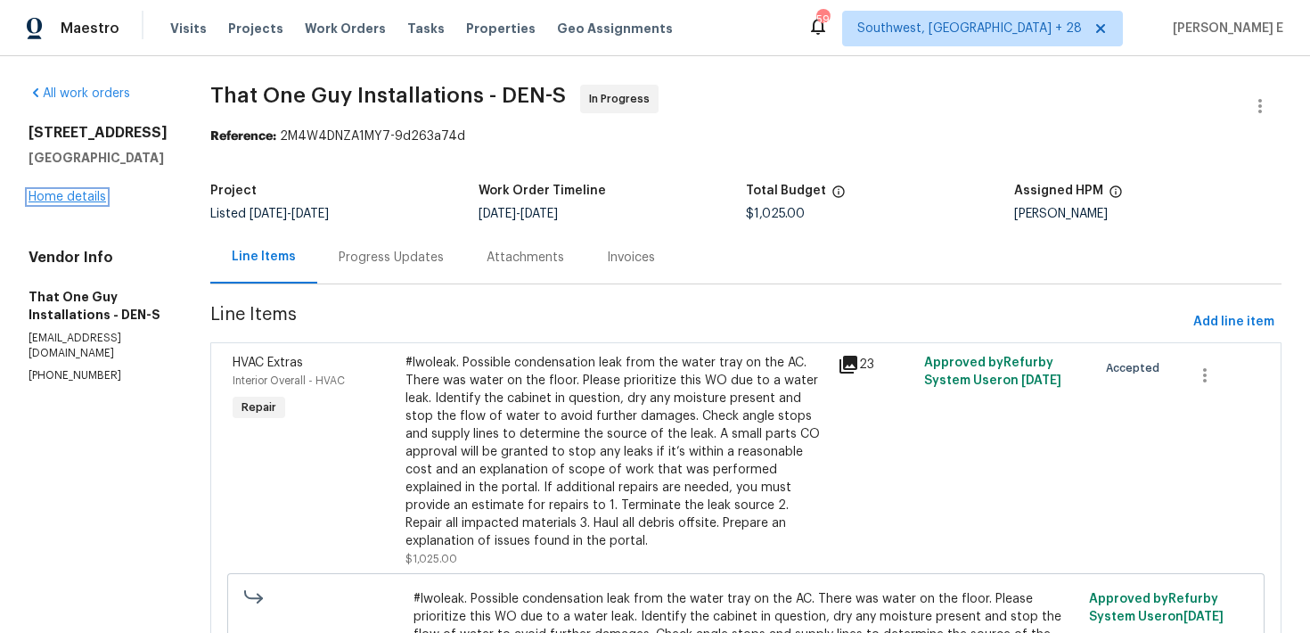
click at [69, 203] on link "Home details" at bounding box center [68, 197] width 78 height 12
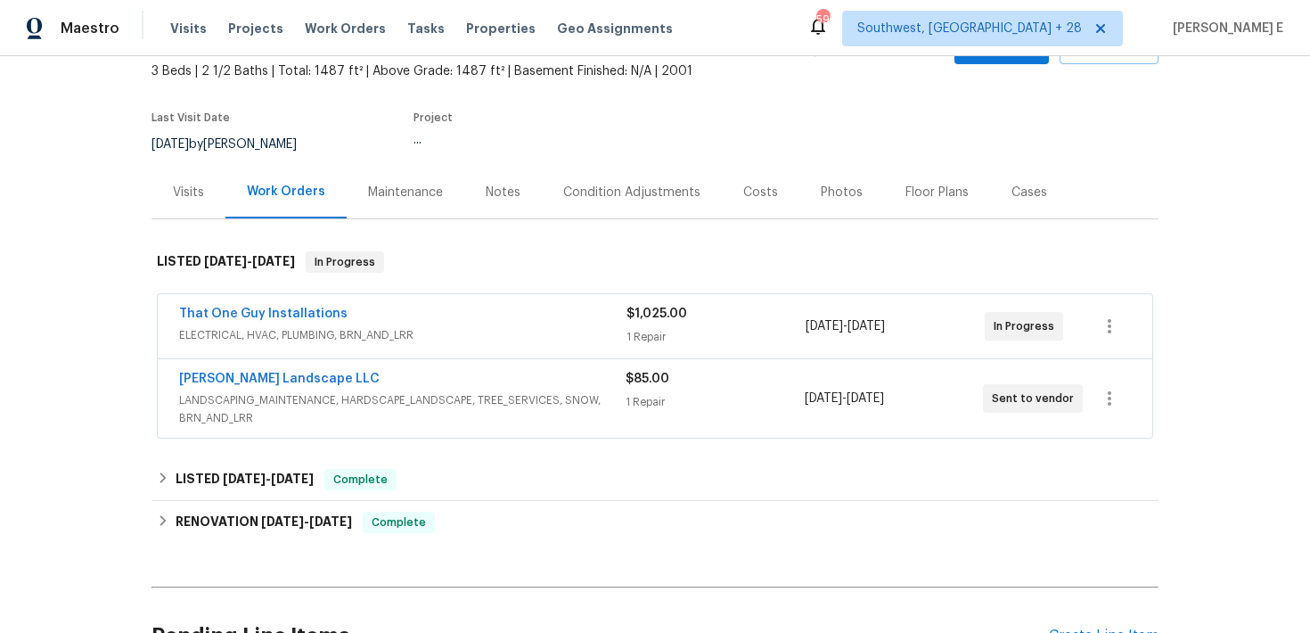
scroll to position [135, 0]
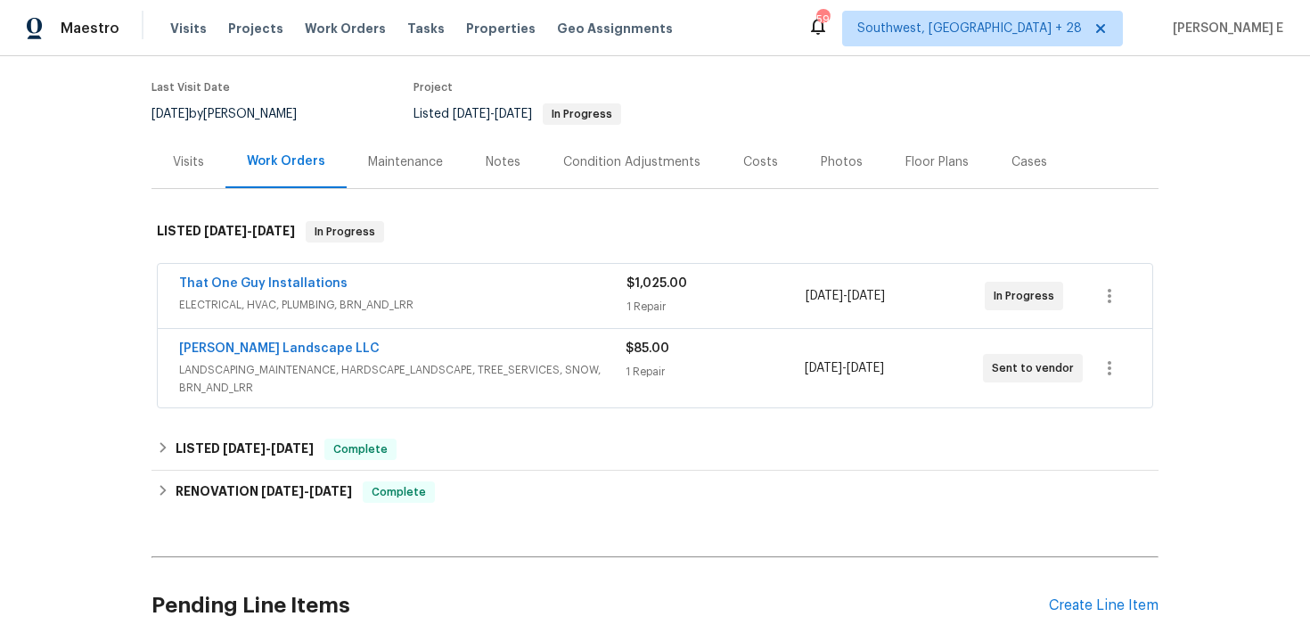
click at [382, 350] on div "Dalia Landscape LLC" at bounding box center [402, 350] width 447 height 21
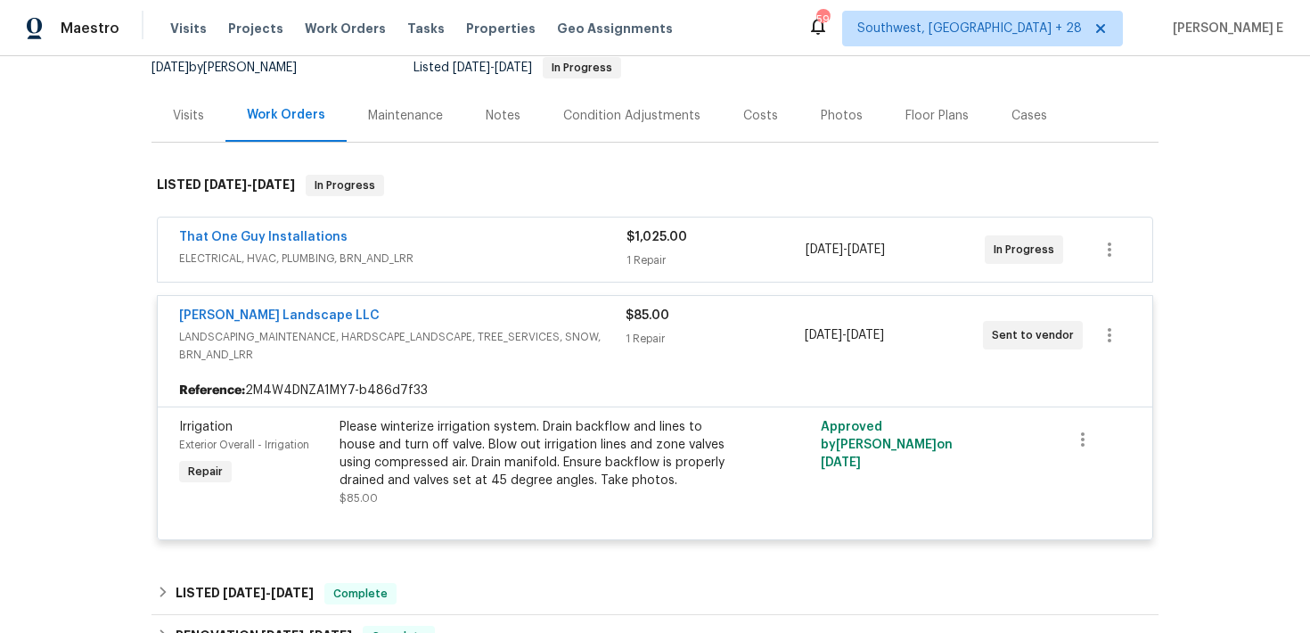
scroll to position [185, 0]
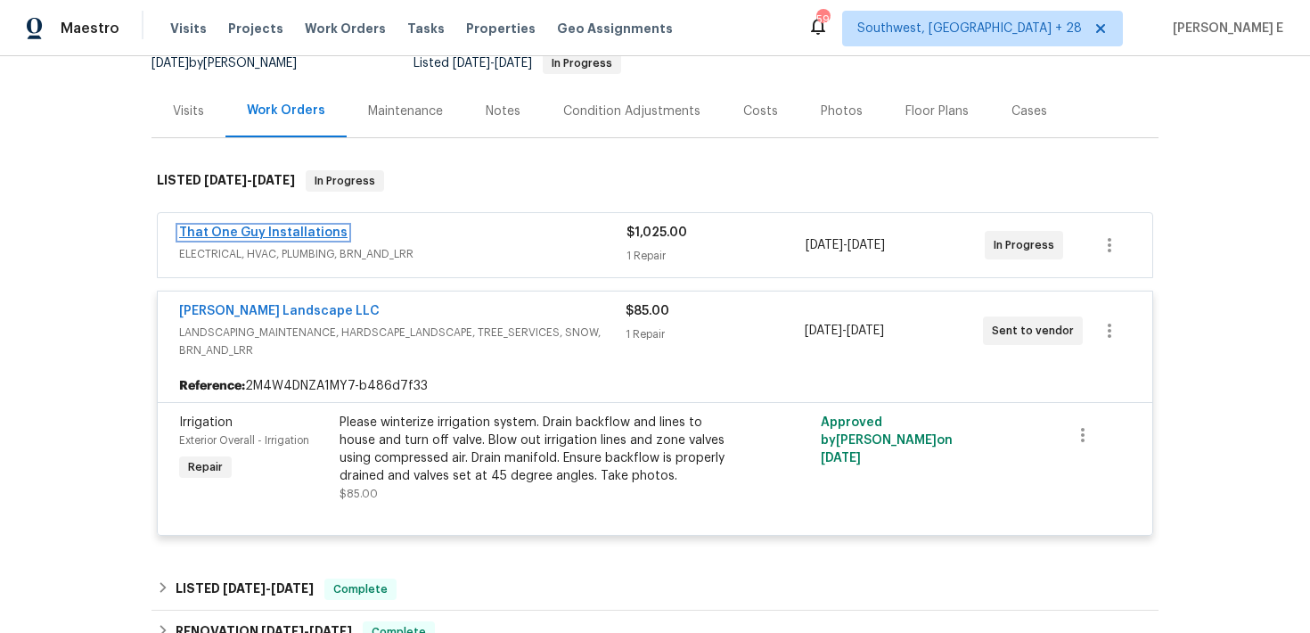
click at [326, 228] on link "That One Guy Installations" at bounding box center [263, 232] width 168 height 12
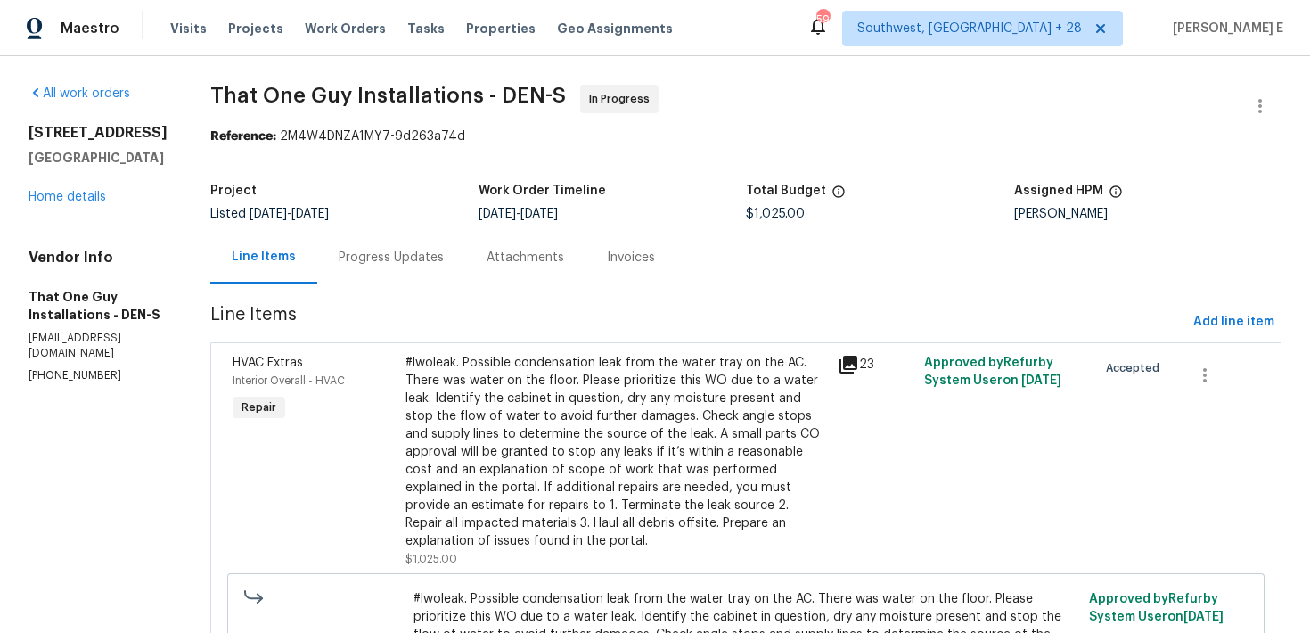
click at [357, 255] on div "Progress Updates" at bounding box center [391, 258] width 105 height 18
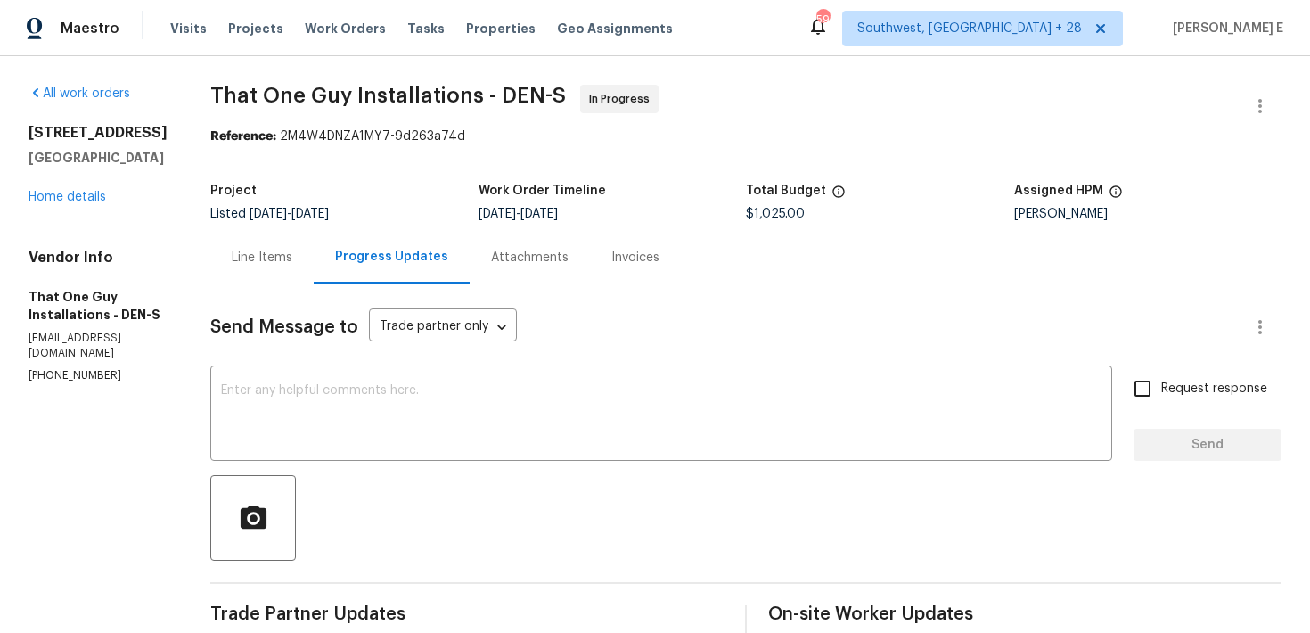
click at [226, 271] on div "Line Items" at bounding box center [261, 257] width 103 height 53
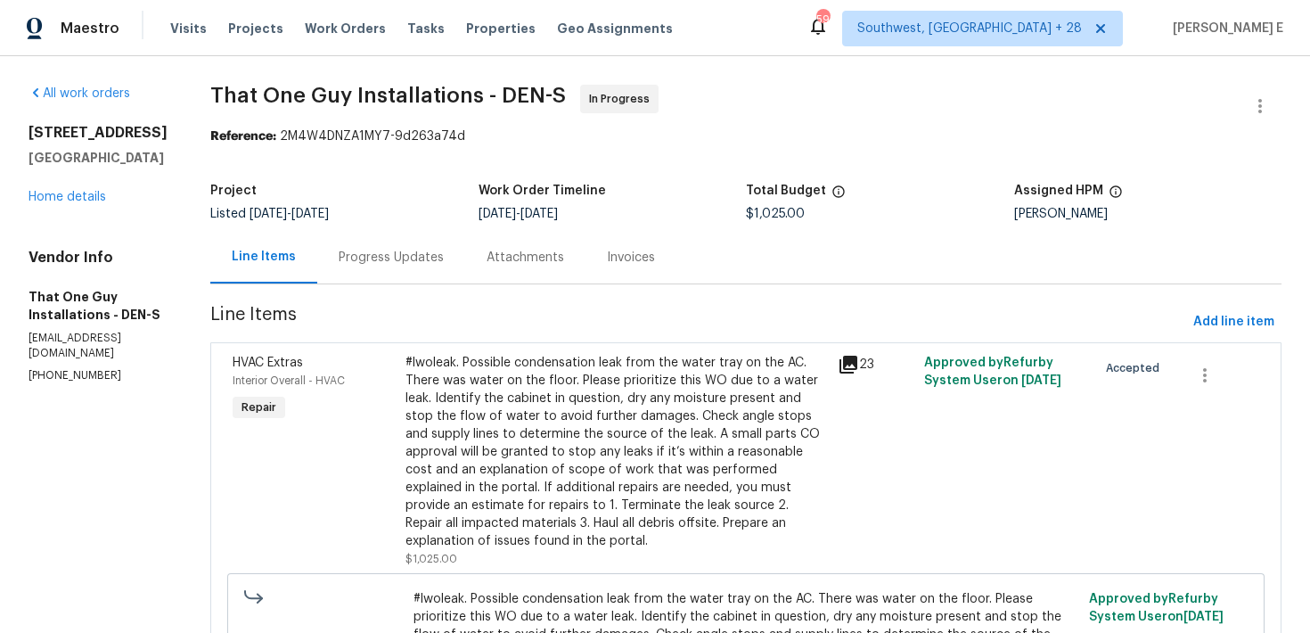
click at [541, 433] on div "#lwoleak. Possible condensation leak from the water tray on the AC. There was w…" at bounding box center [617, 452] width 422 height 196
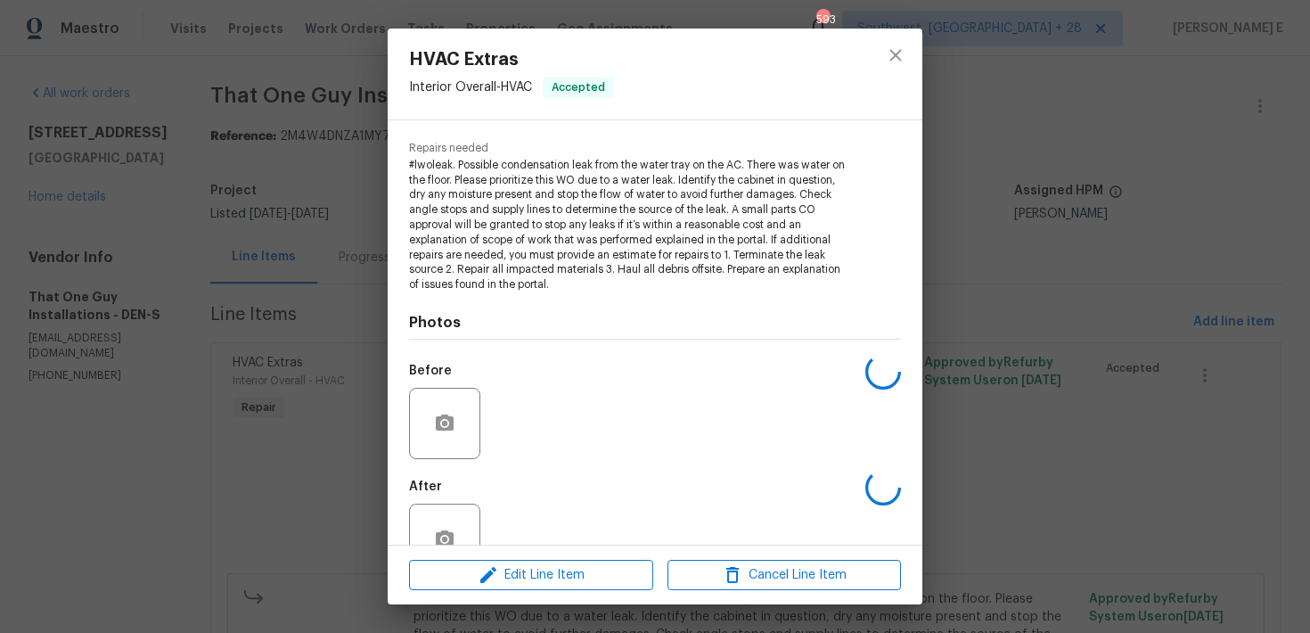
scroll to position [218, 0]
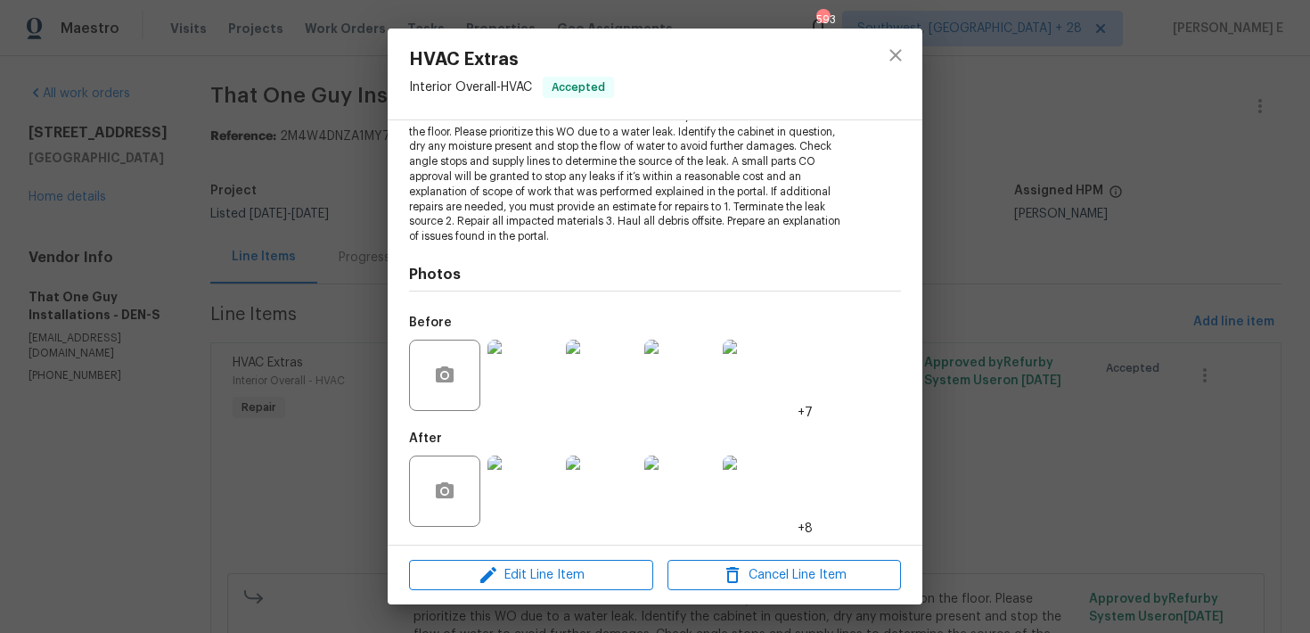
click at [516, 486] on img at bounding box center [523, 491] width 71 height 71
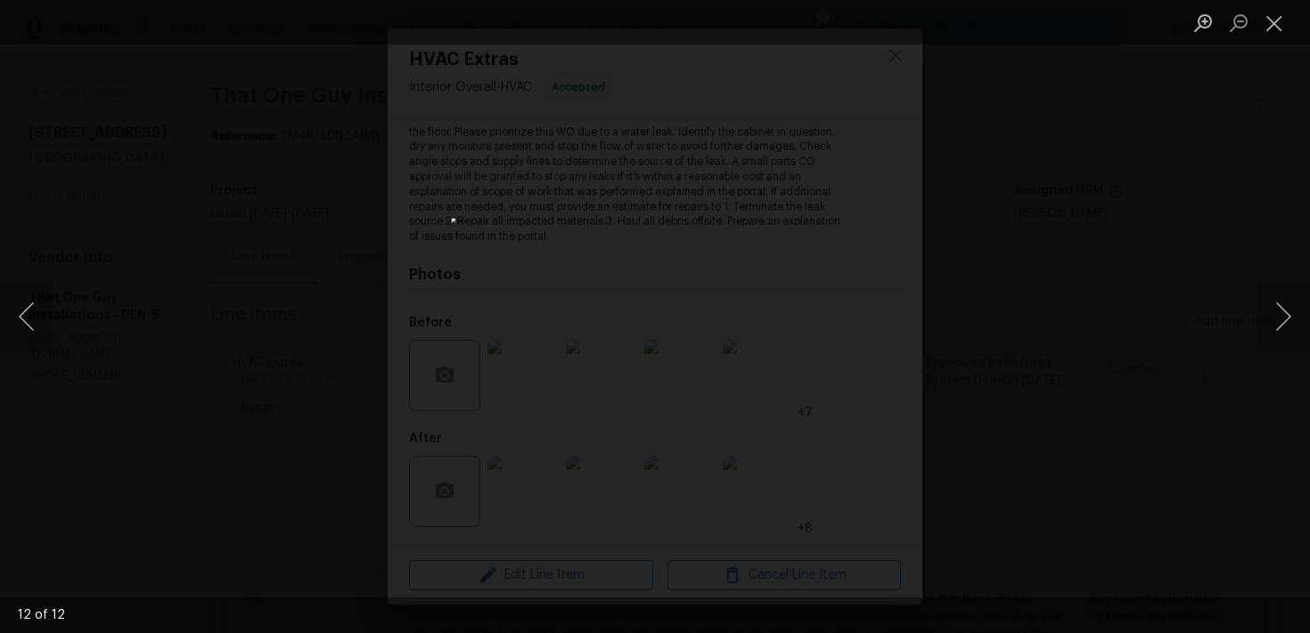
click at [1220, 234] on div "Lightbox" at bounding box center [655, 316] width 1310 height 633
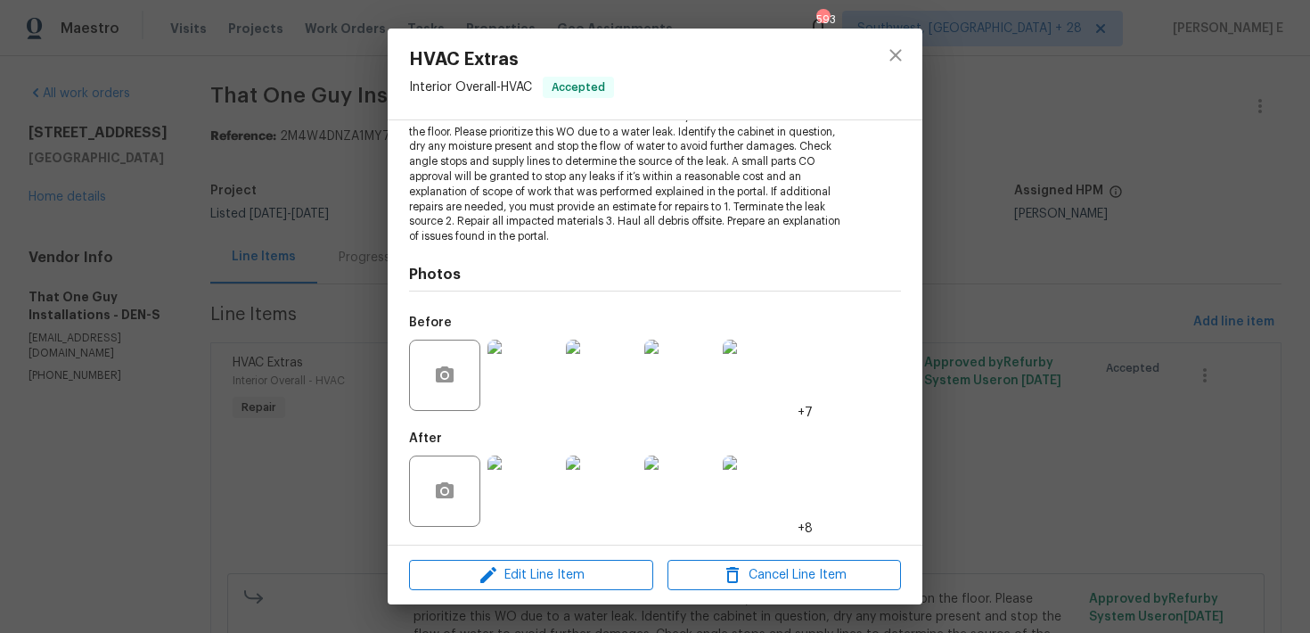
click at [1220, 234] on div "Lightbox" at bounding box center [655, 316] width 1310 height 633
click at [1220, 234] on div "HVAC Extras Interior Overall - HVAC Accepted Vendor That One Guy Installations …" at bounding box center [655, 316] width 1310 height 633
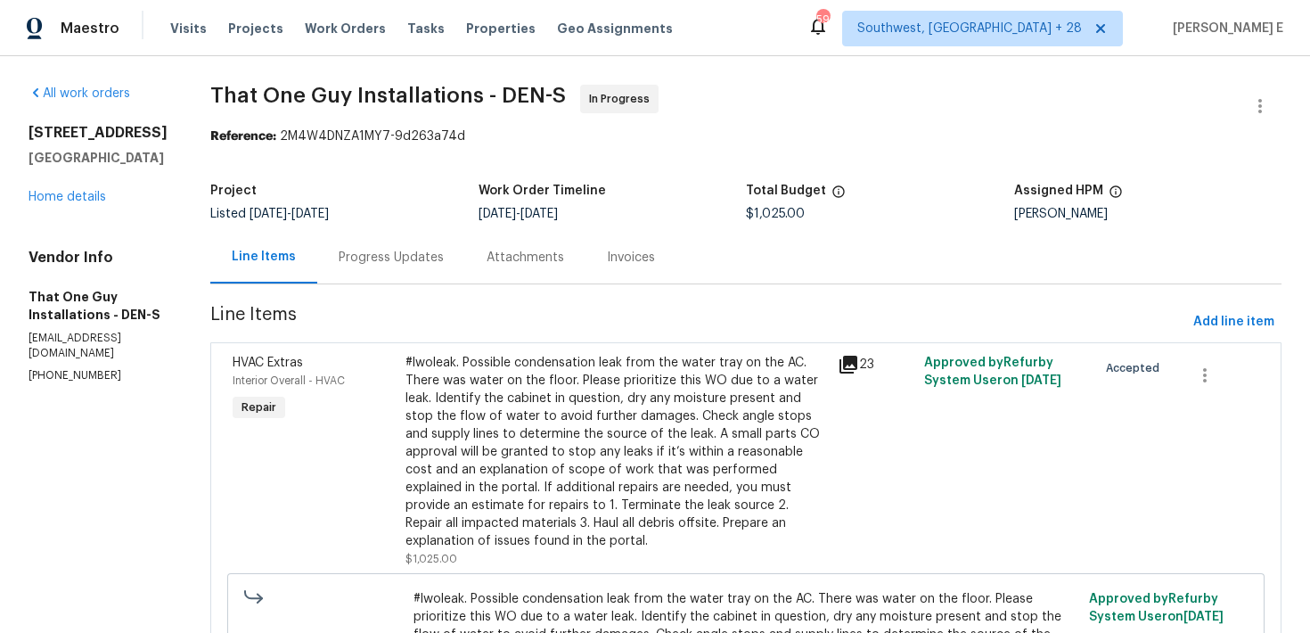
click at [316, 230] on div "Project Listed 9/13/2025 - 10/3/2025 Work Order Timeline 9/14/2025 - 9/17/2025 …" at bounding box center [746, 202] width 1072 height 57
click at [339, 250] on div "Progress Updates" at bounding box center [391, 258] width 105 height 18
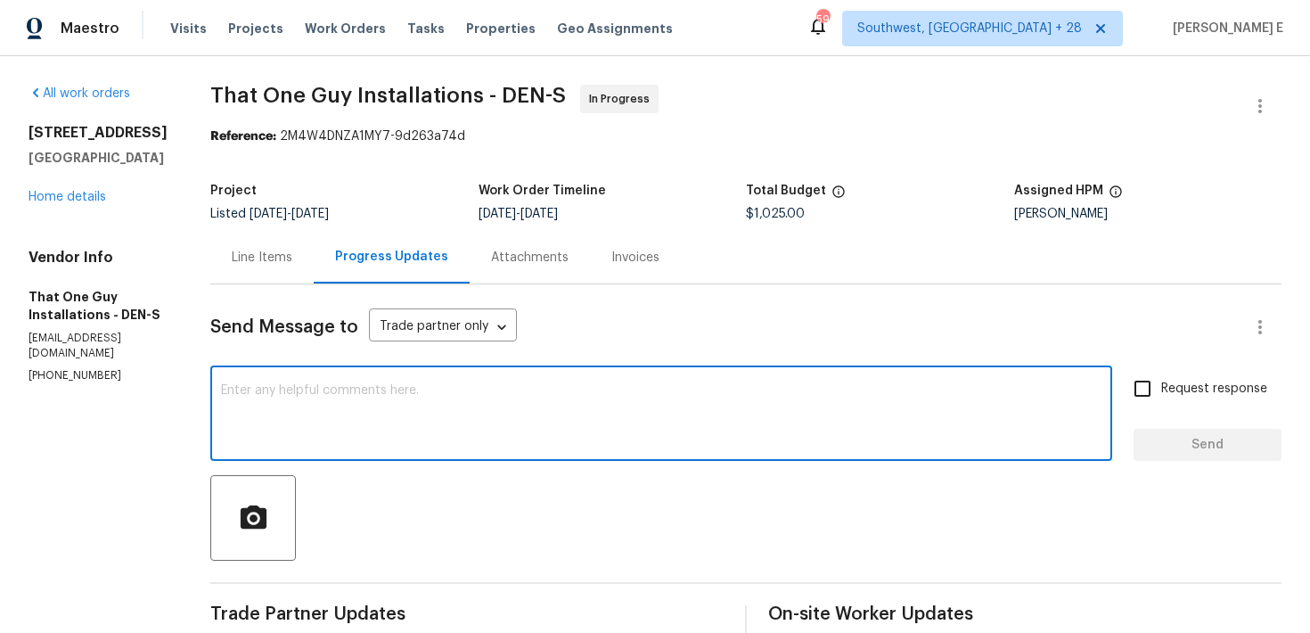
click at [367, 431] on textarea at bounding box center [661, 415] width 881 height 62
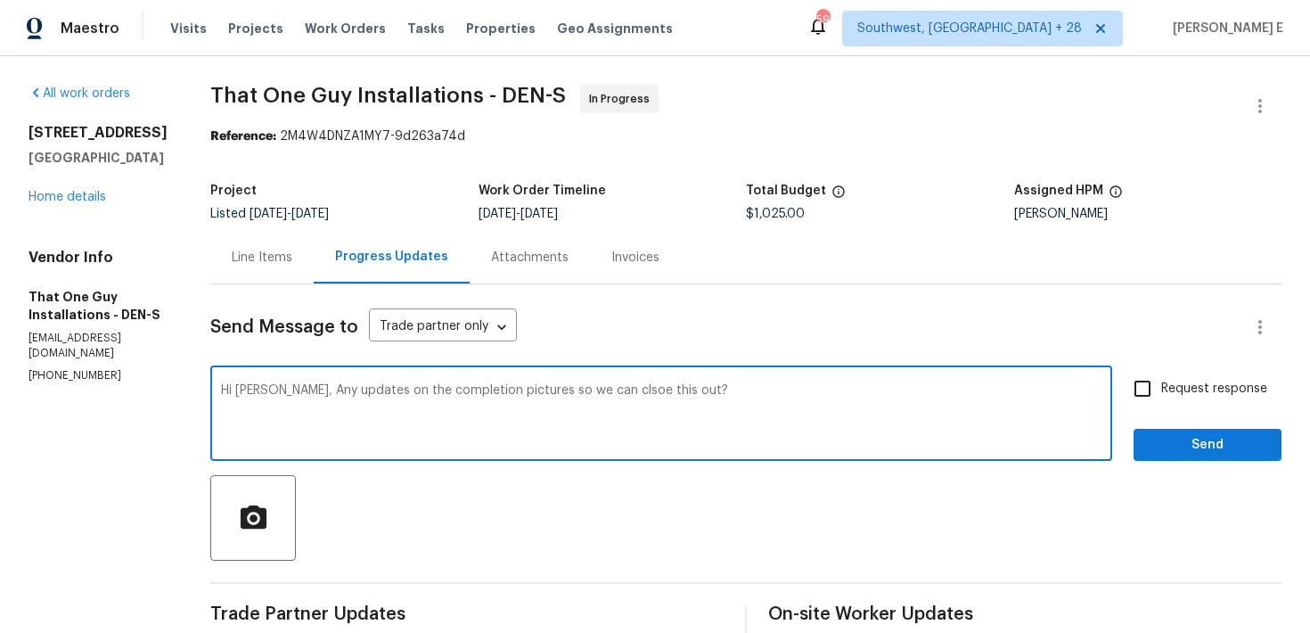
click at [547, 394] on textarea "Hi Matt, Any updates on the completion pictures so we can clsoe this out?" at bounding box center [661, 415] width 881 height 62
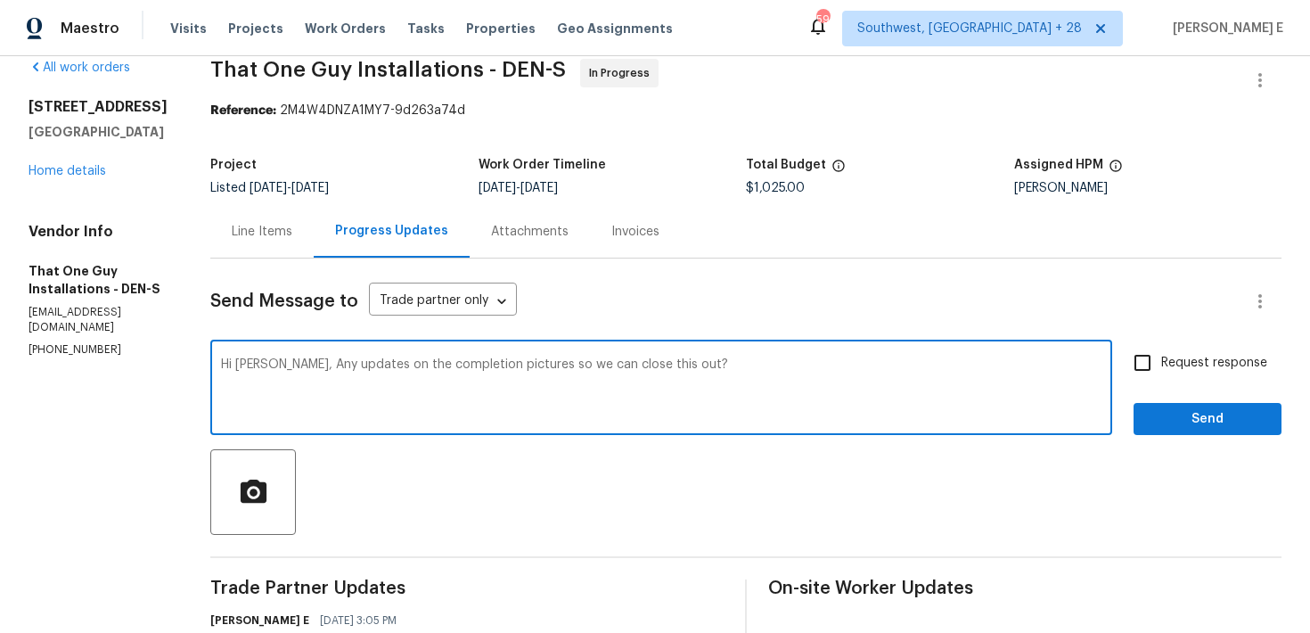
scroll to position [29, 0]
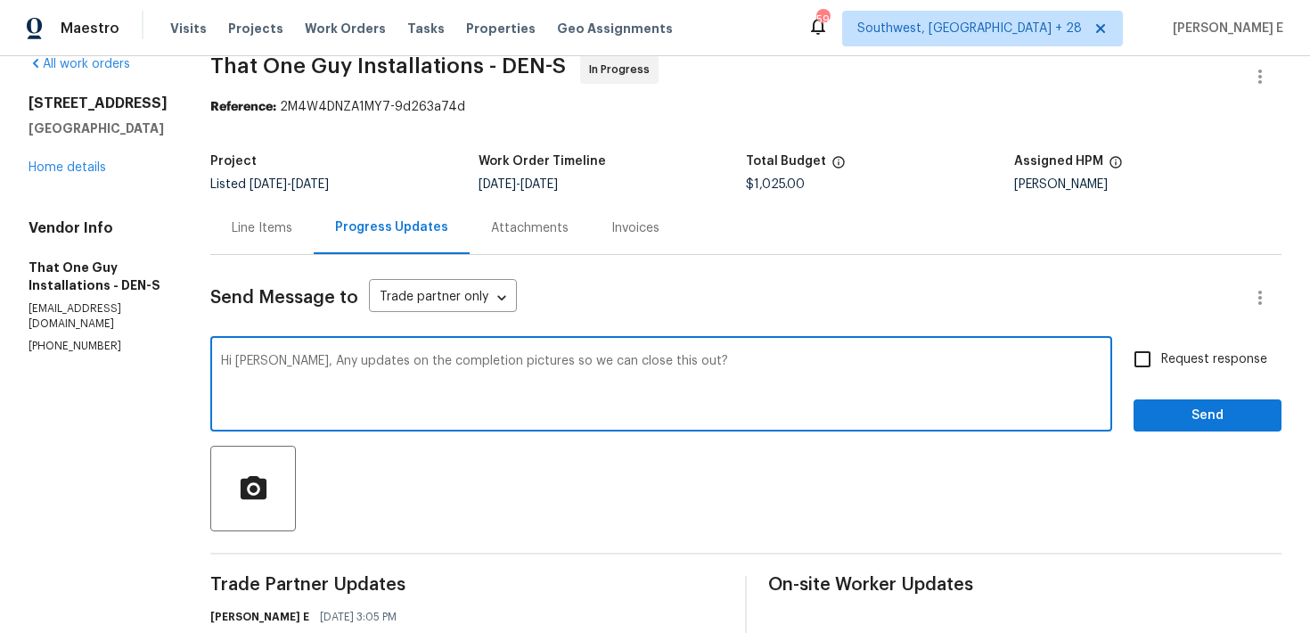
type textarea "Hi Matt, Any updates on the completion pictures so we can close this out?"
click at [1224, 363] on span "Request response" at bounding box center [1215, 359] width 106 height 19
click at [1162, 363] on input "Request response" at bounding box center [1142, 359] width 37 height 37
checkbox input "true"
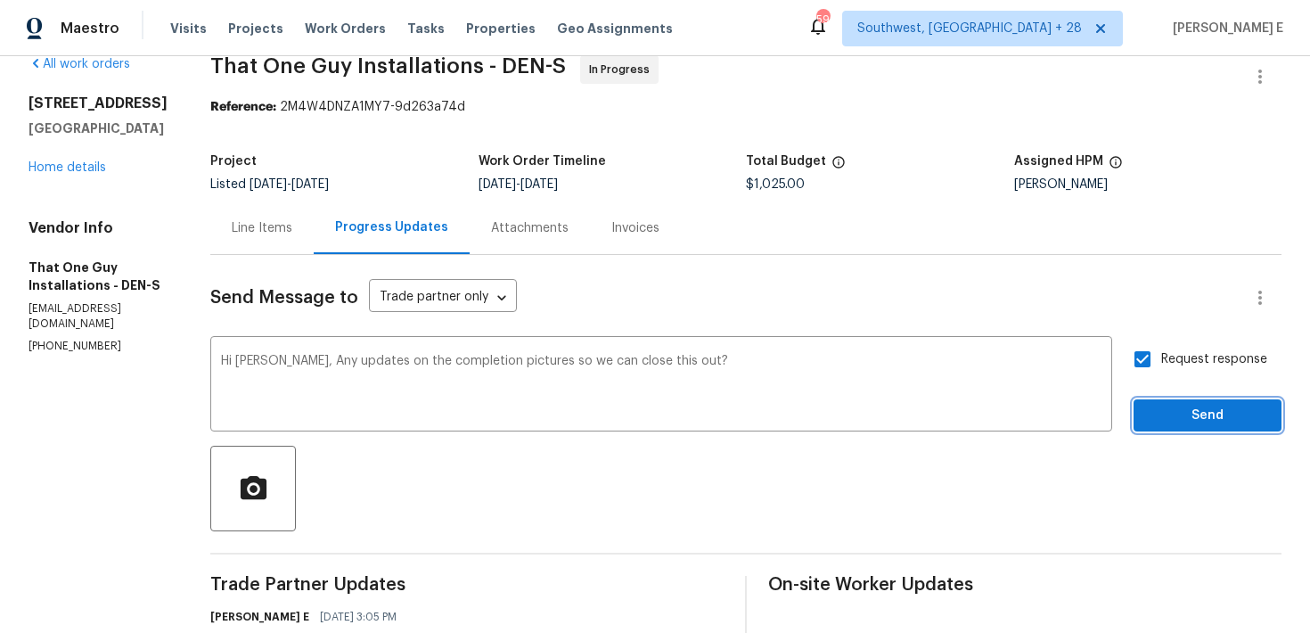
click at [1210, 399] on button "Send" at bounding box center [1208, 415] width 148 height 33
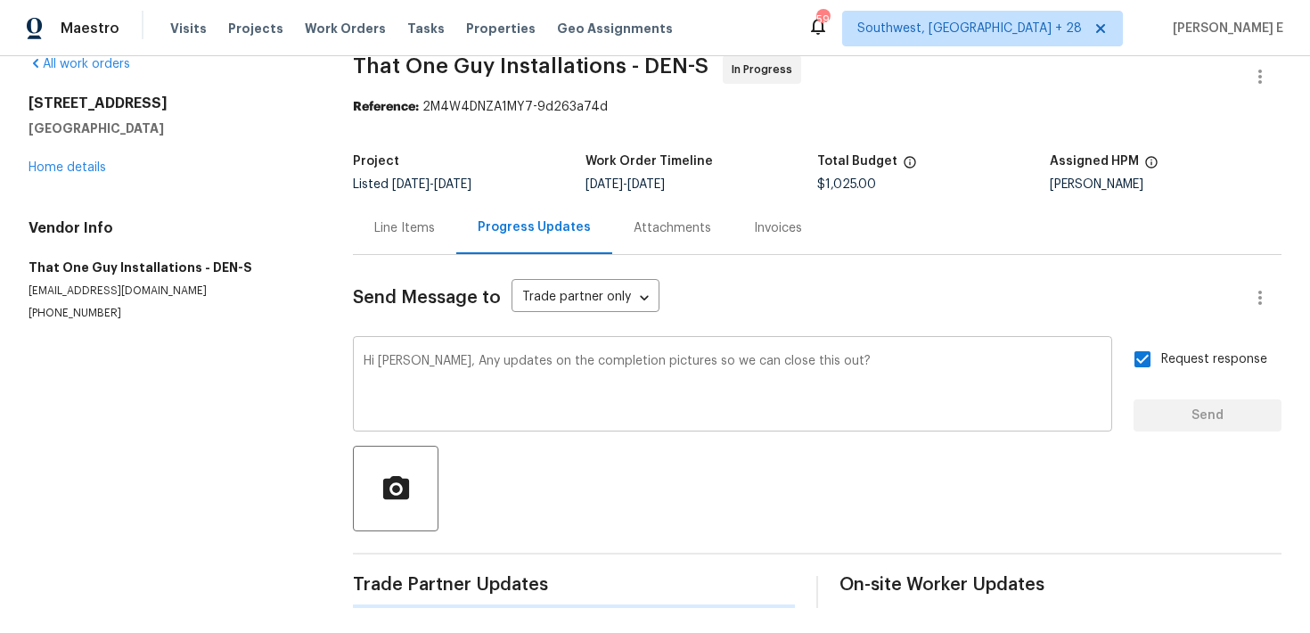
scroll to position [0, 0]
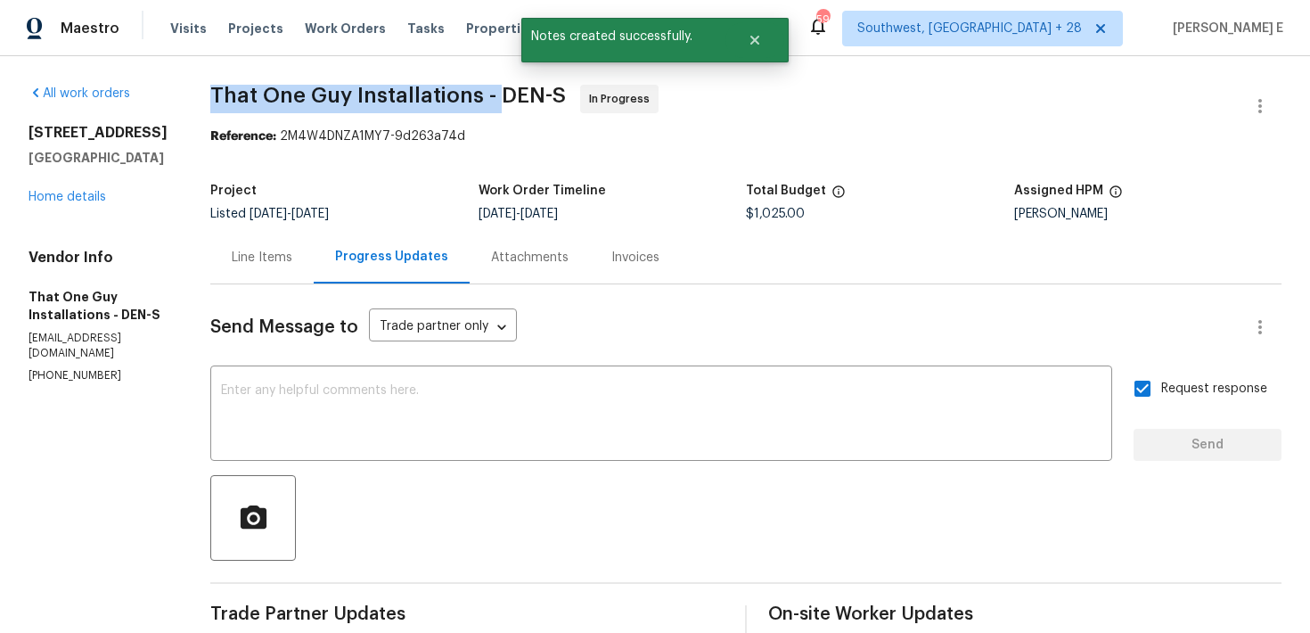
drag, startPoint x: 179, startPoint y: 90, endPoint x: 464, endPoint y: 92, distance: 284.4
click at [464, 92] on span "That One Guy Installations - DEN-S" at bounding box center [388, 95] width 356 height 21
copy span "That One Guy Installations -"
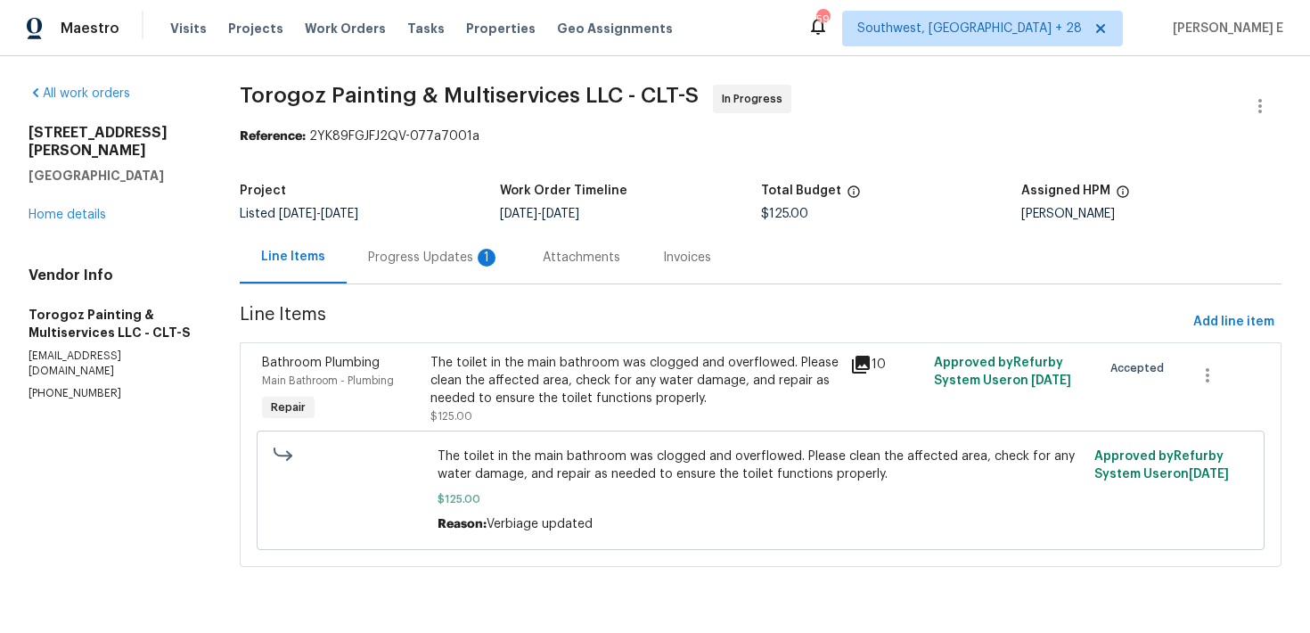
click at [423, 261] on div "Progress Updates 1" at bounding box center [434, 258] width 132 height 18
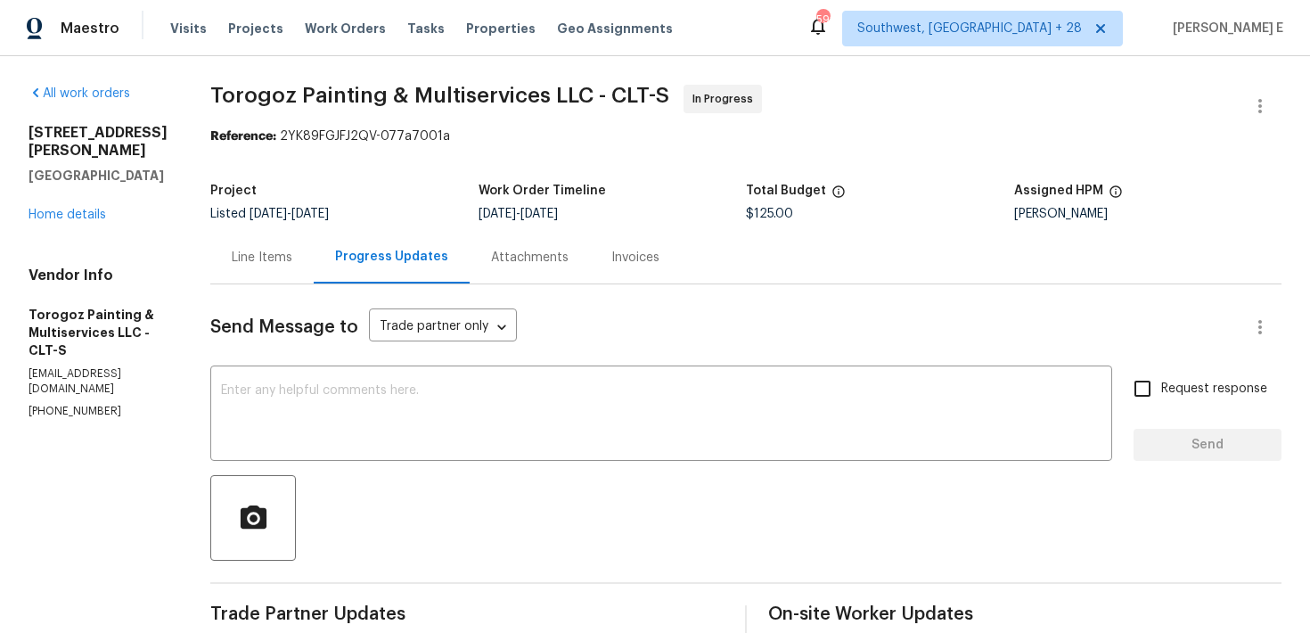
click at [292, 251] on div "Line Items" at bounding box center [262, 258] width 61 height 18
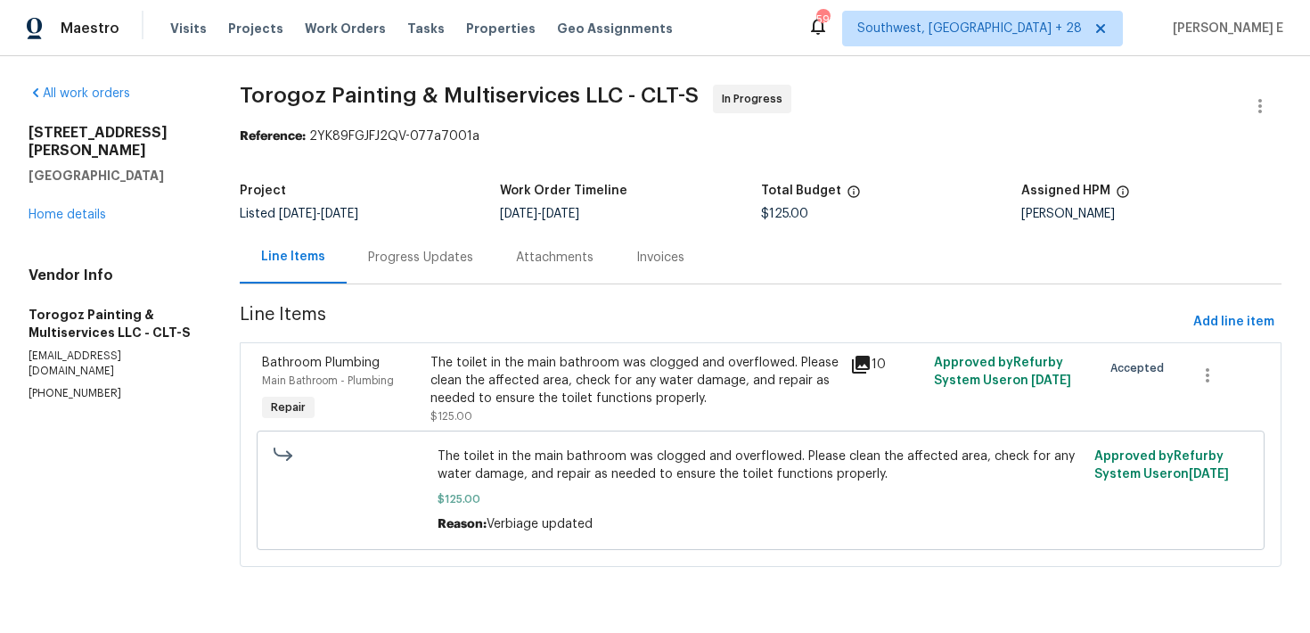
click at [510, 390] on div "The toilet in the main bathroom was clogged and overflowed. Please clean the af…" at bounding box center [635, 380] width 409 height 53
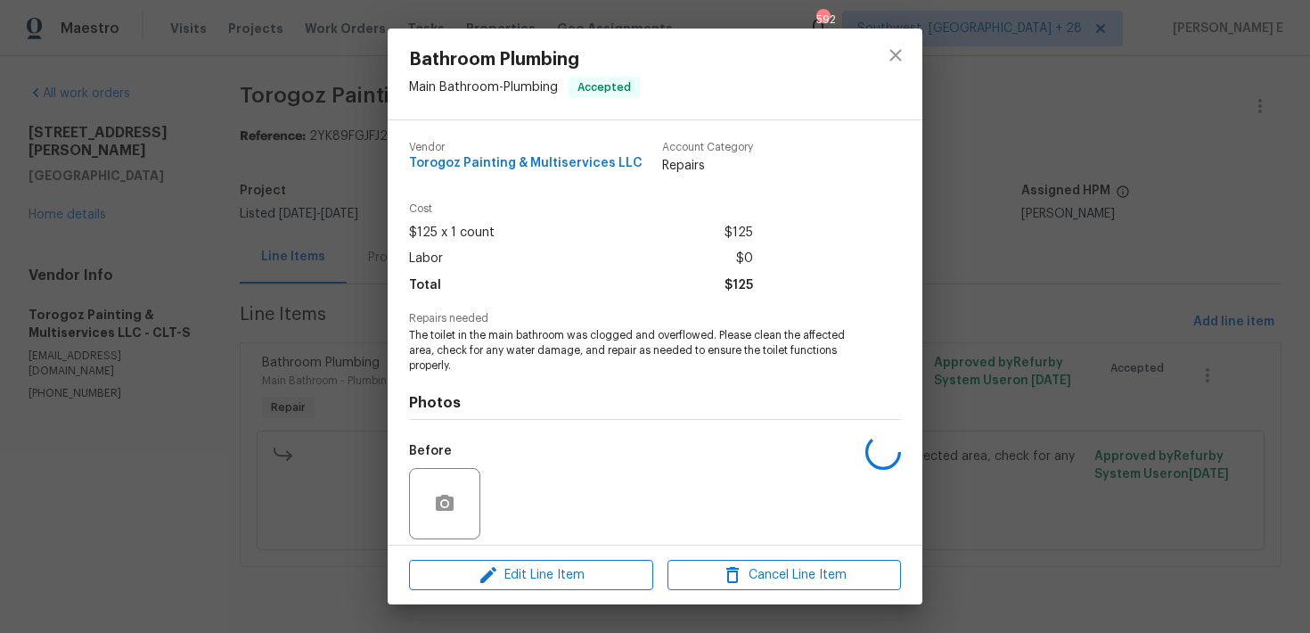
scroll to position [128, 0]
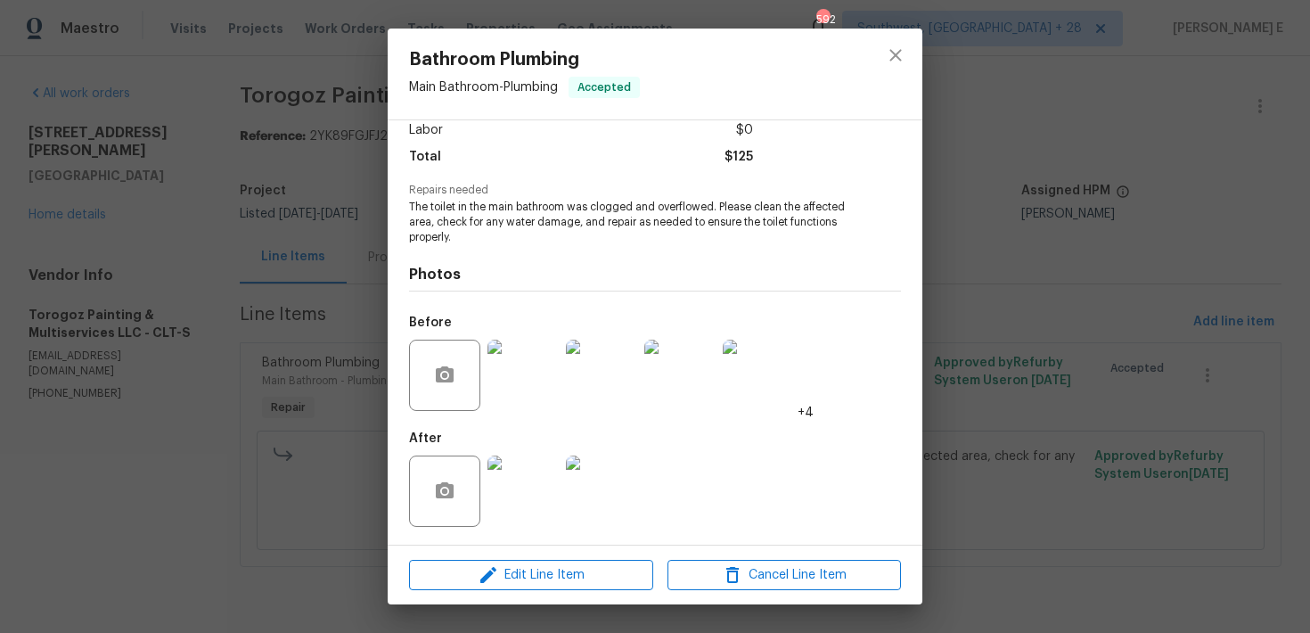
click at [515, 380] on img at bounding box center [523, 375] width 71 height 71
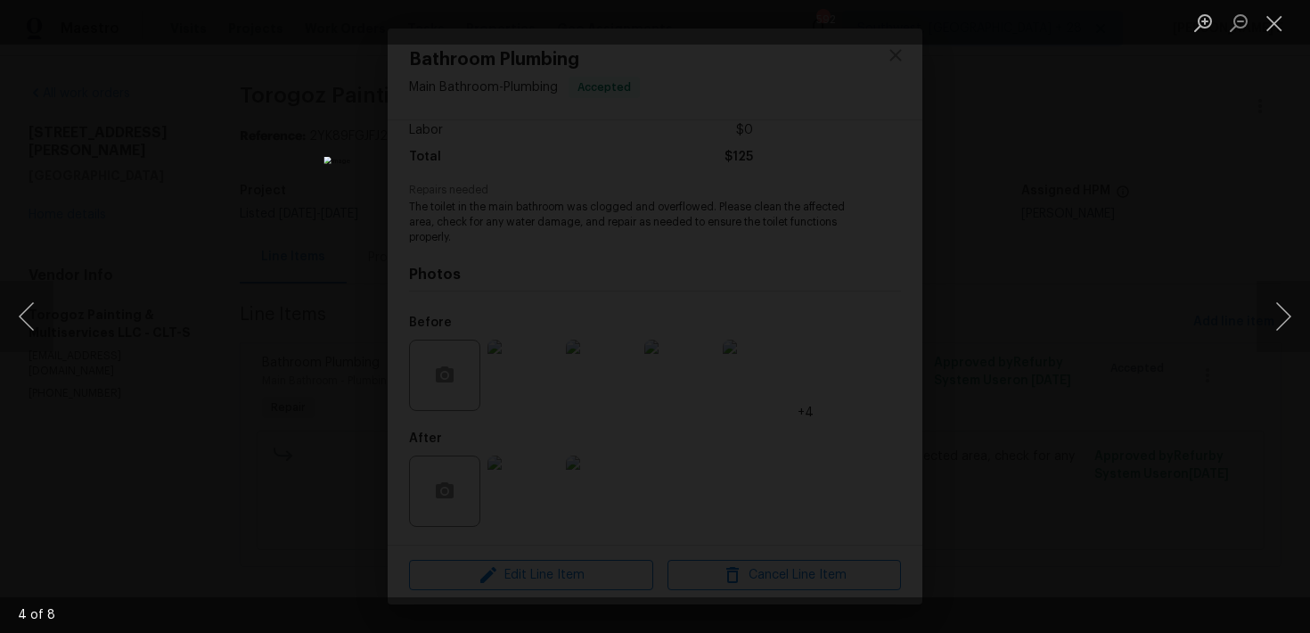
click at [1115, 191] on div "Lightbox" at bounding box center [655, 316] width 1310 height 633
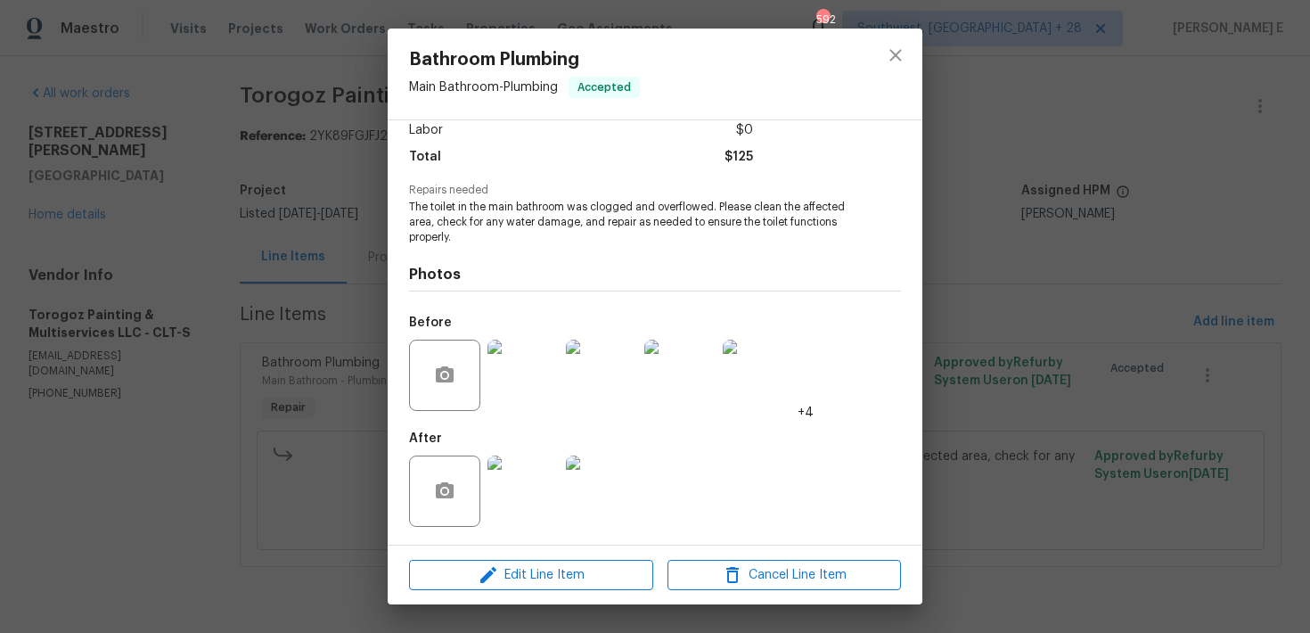
click at [1115, 191] on div "Lightbox" at bounding box center [655, 316] width 1310 height 633
click at [1137, 291] on div "Bathroom Plumbing Main Bathroom - Plumbing Accepted Vendor Torogoz Painting & M…" at bounding box center [655, 316] width 1310 height 633
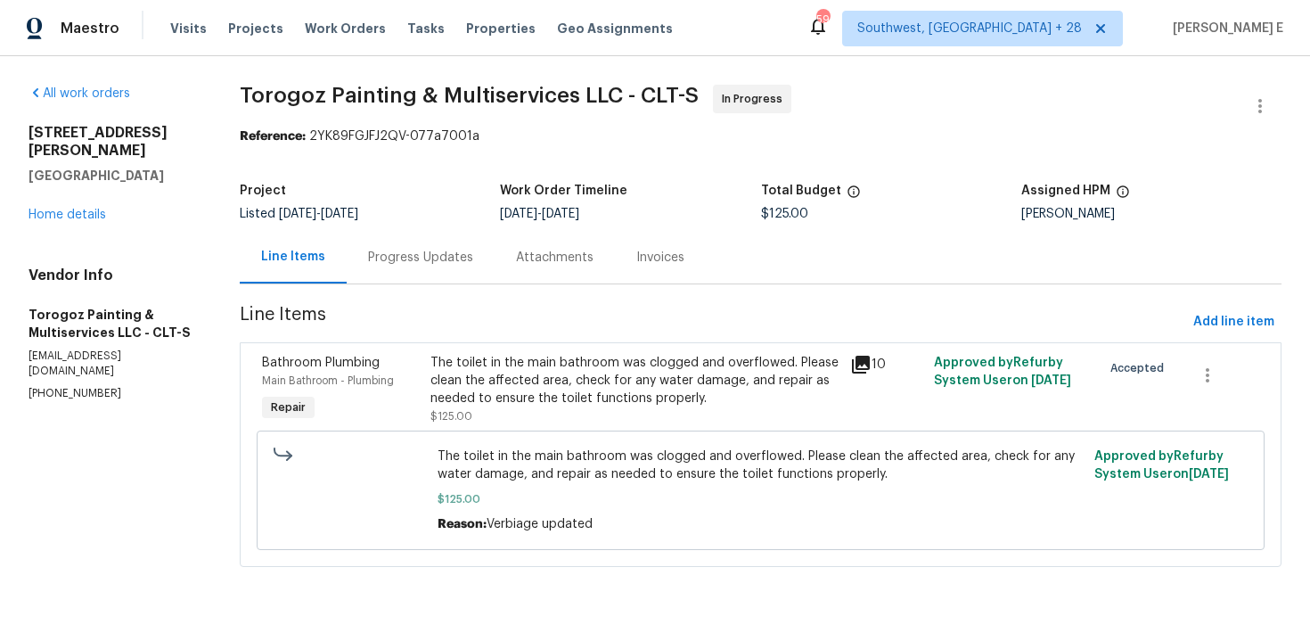
click at [413, 261] on div "Progress Updates" at bounding box center [420, 258] width 105 height 18
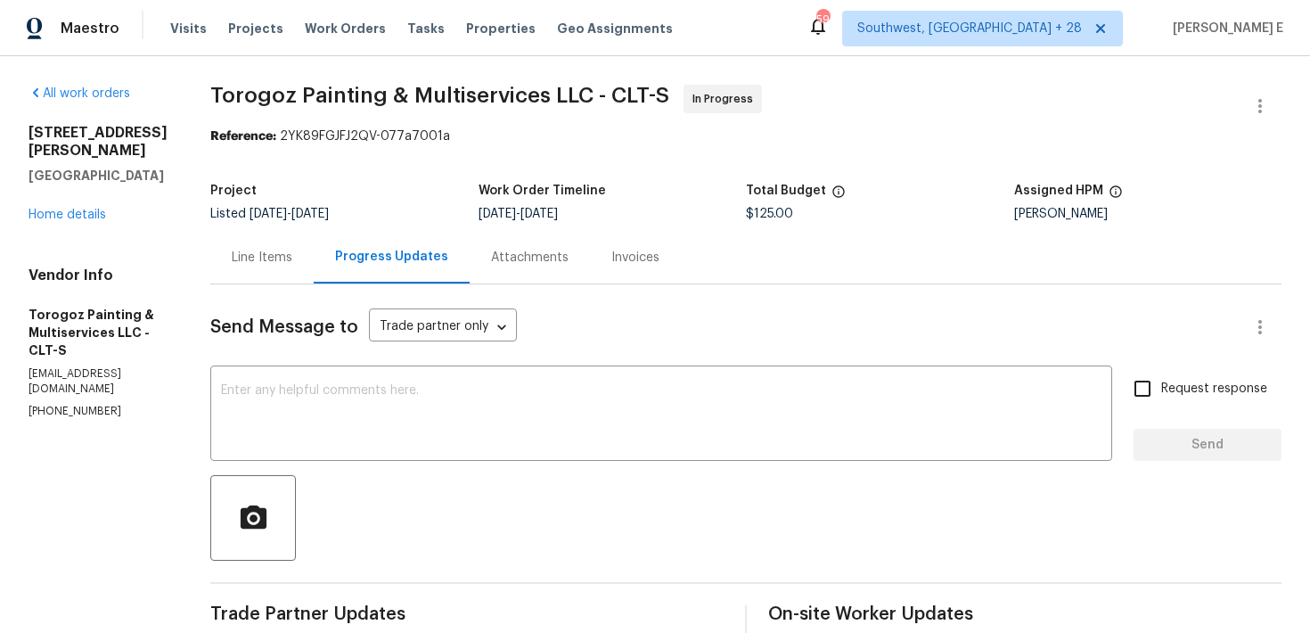
click at [314, 271] on div "Line Items" at bounding box center [261, 257] width 103 height 53
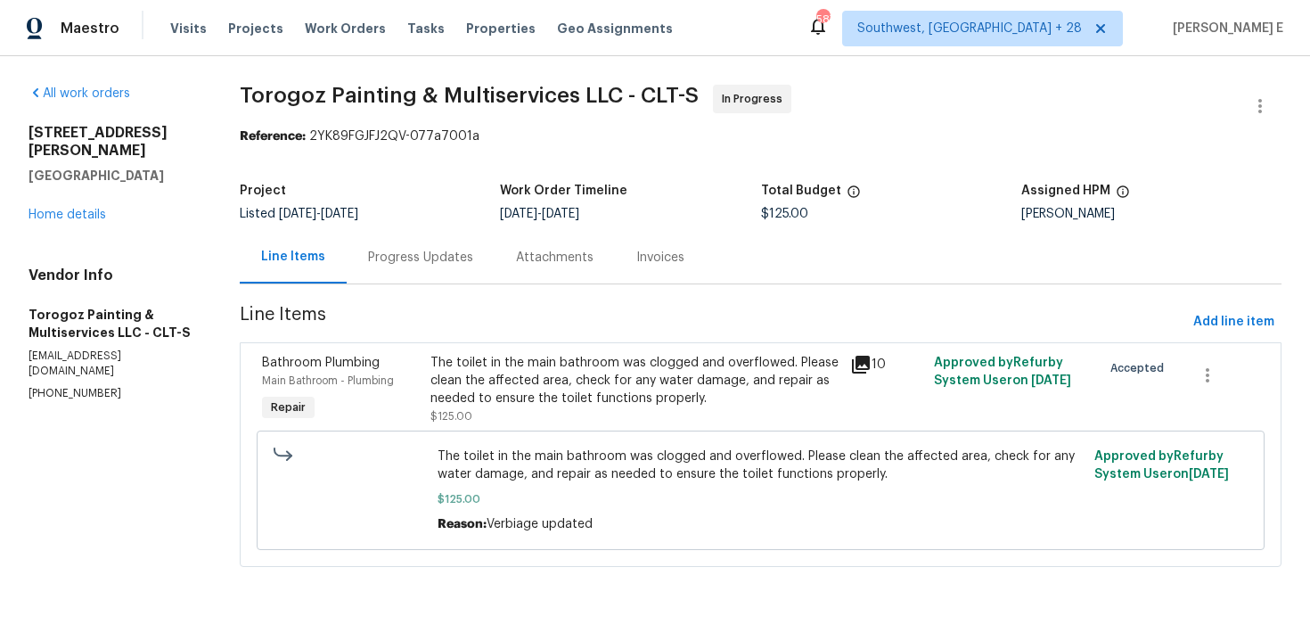
click at [567, 377] on div "The toilet in the main bathroom was clogged and overflowed. Please clean the af…" at bounding box center [635, 380] width 409 height 53
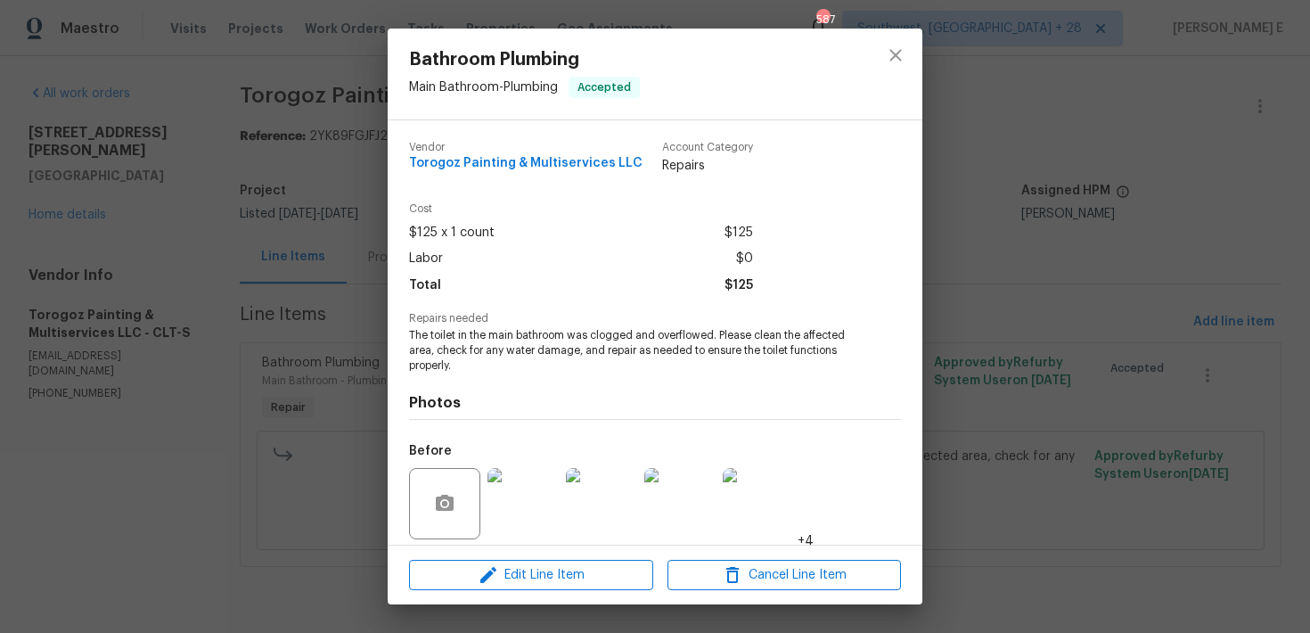
scroll to position [128, 0]
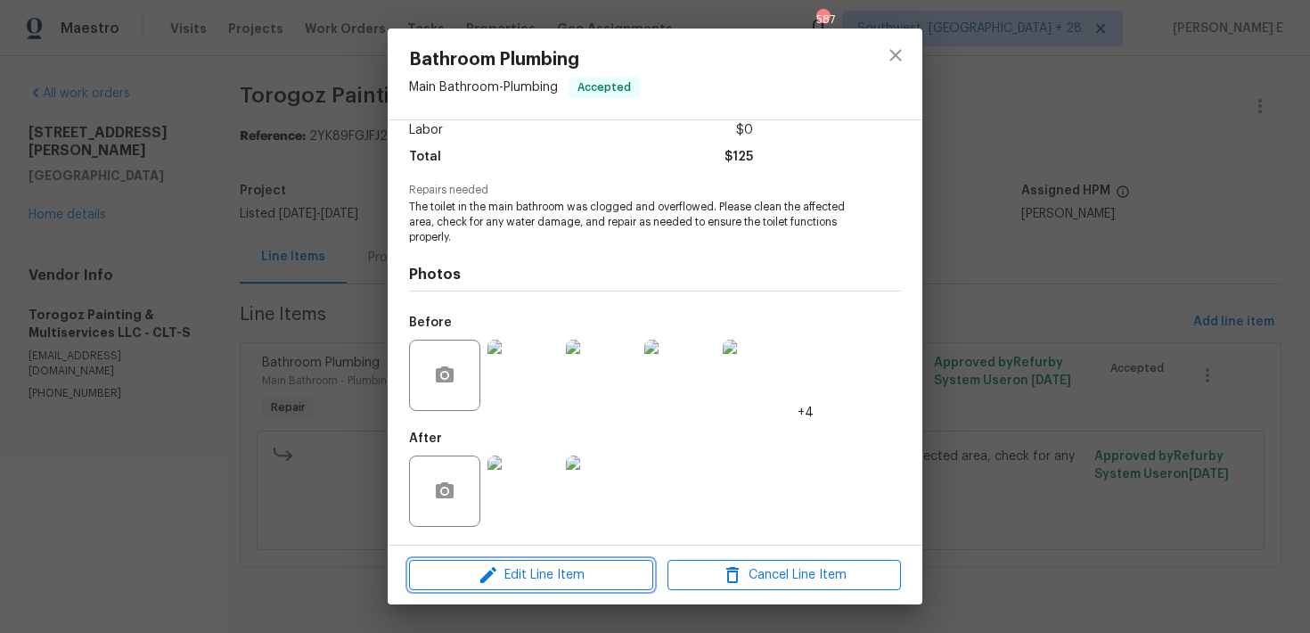
click at [482, 586] on button "Edit Line Item" at bounding box center [531, 575] width 244 height 31
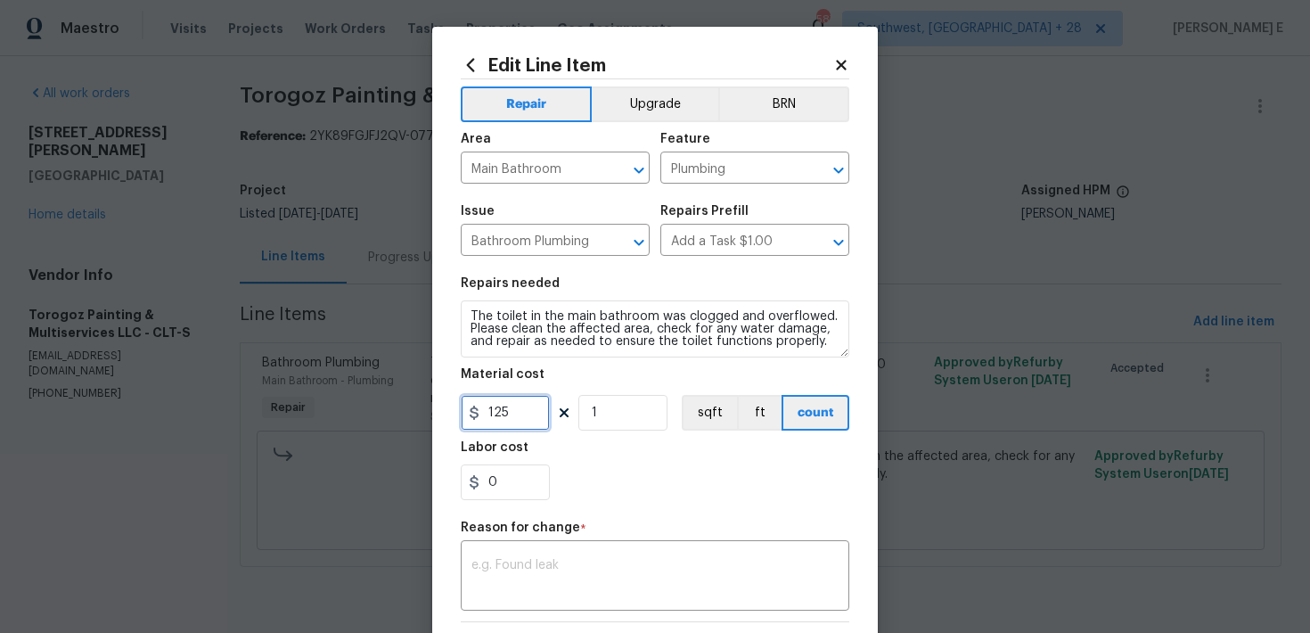
click at [499, 401] on input "125" at bounding box center [505, 413] width 89 height 36
type input "205"
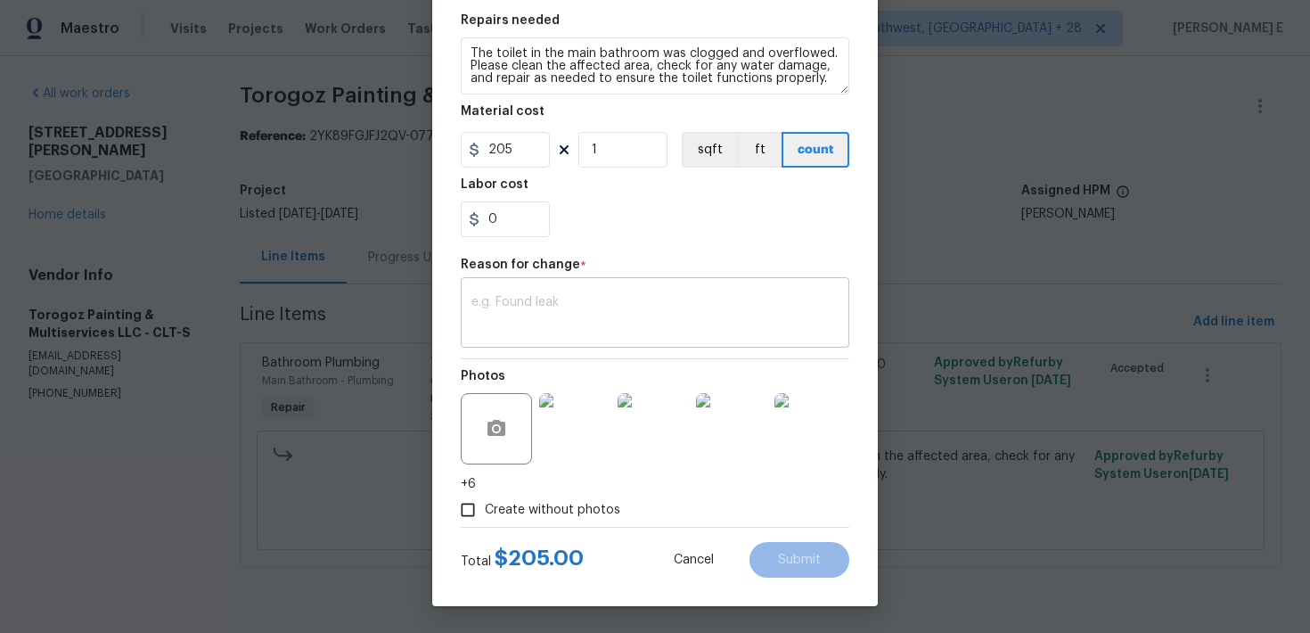
click at [797, 315] on textarea at bounding box center [655, 314] width 367 height 37
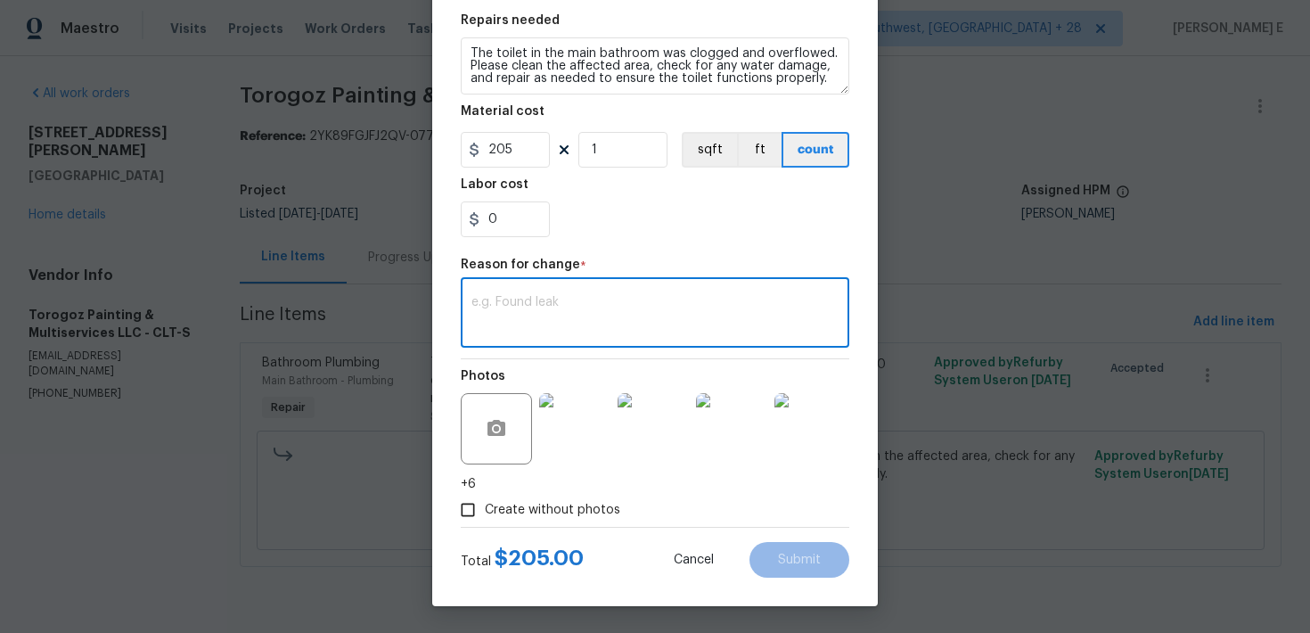
paste textarea "(KE) Updated cost per BR team approval."
type textarea "(KE) Updated cost per BR team approval."
click at [816, 557] on span "Submit" at bounding box center [799, 560] width 43 height 13
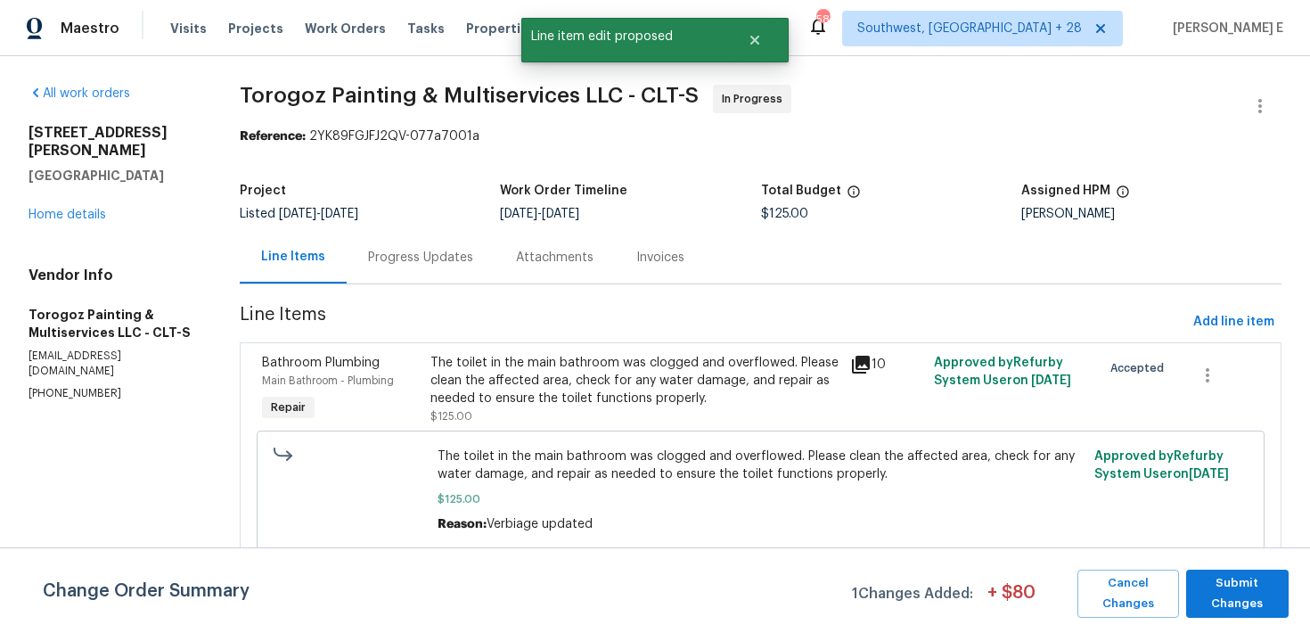
scroll to position [0, 0]
click at [1231, 576] on span "Submit Changes" at bounding box center [1237, 593] width 85 height 41
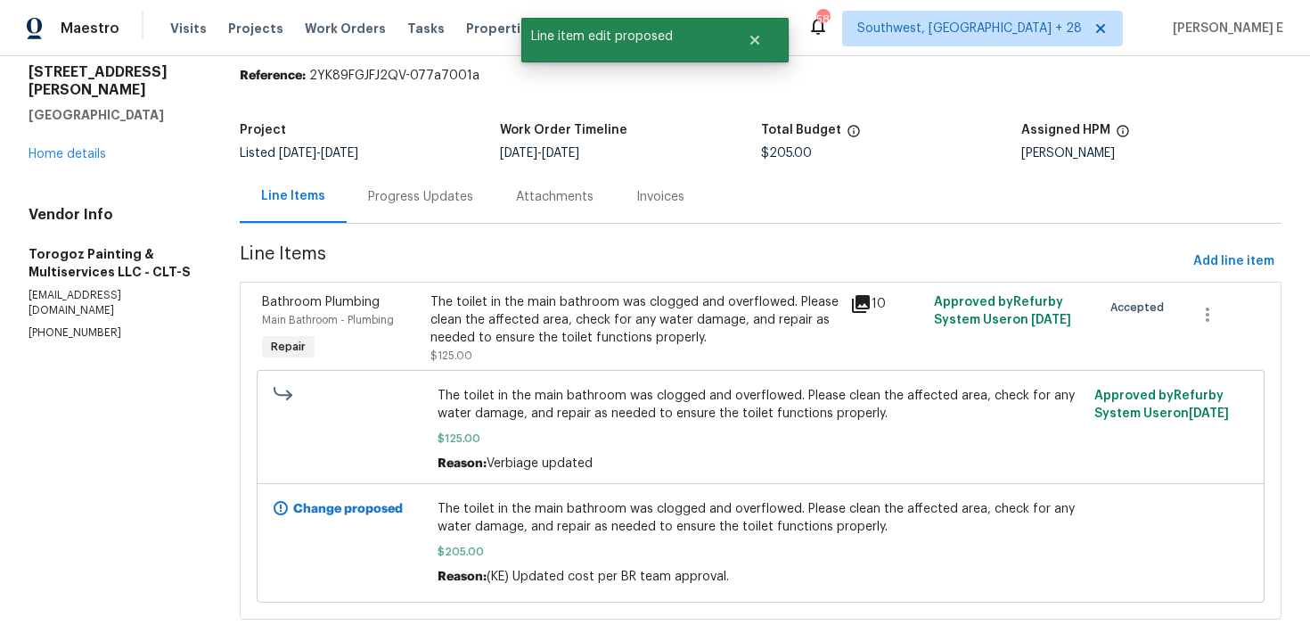
scroll to position [98, 0]
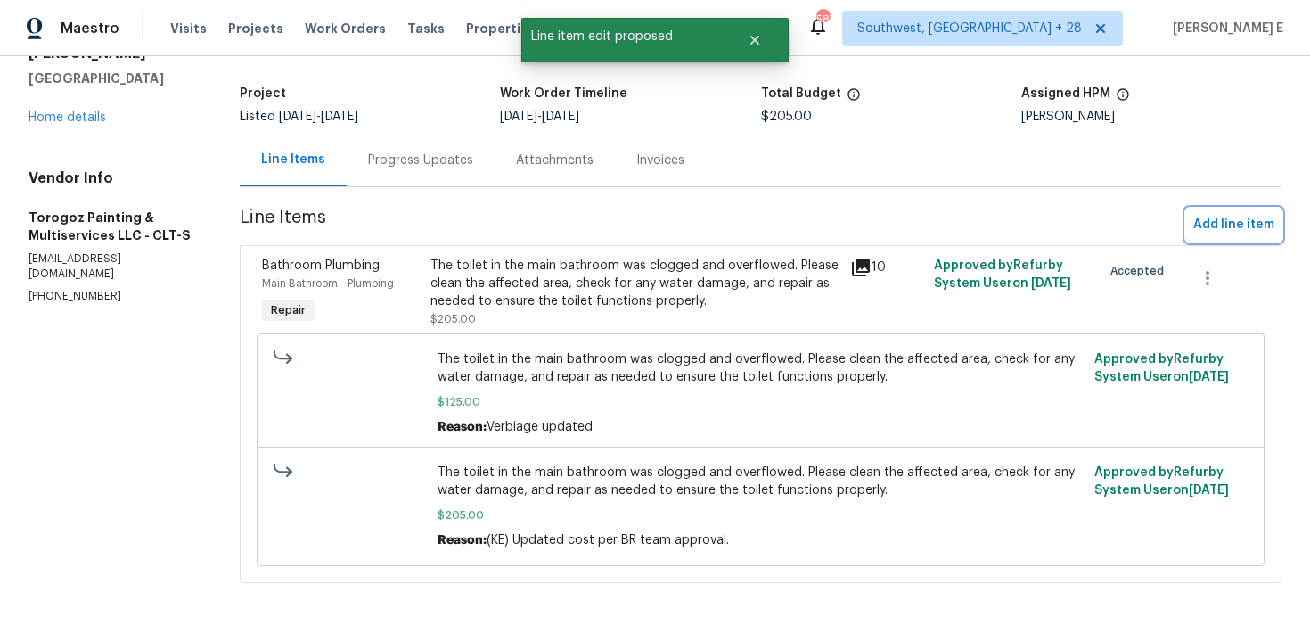
click at [1250, 227] on span "Add line item" at bounding box center [1234, 225] width 81 height 22
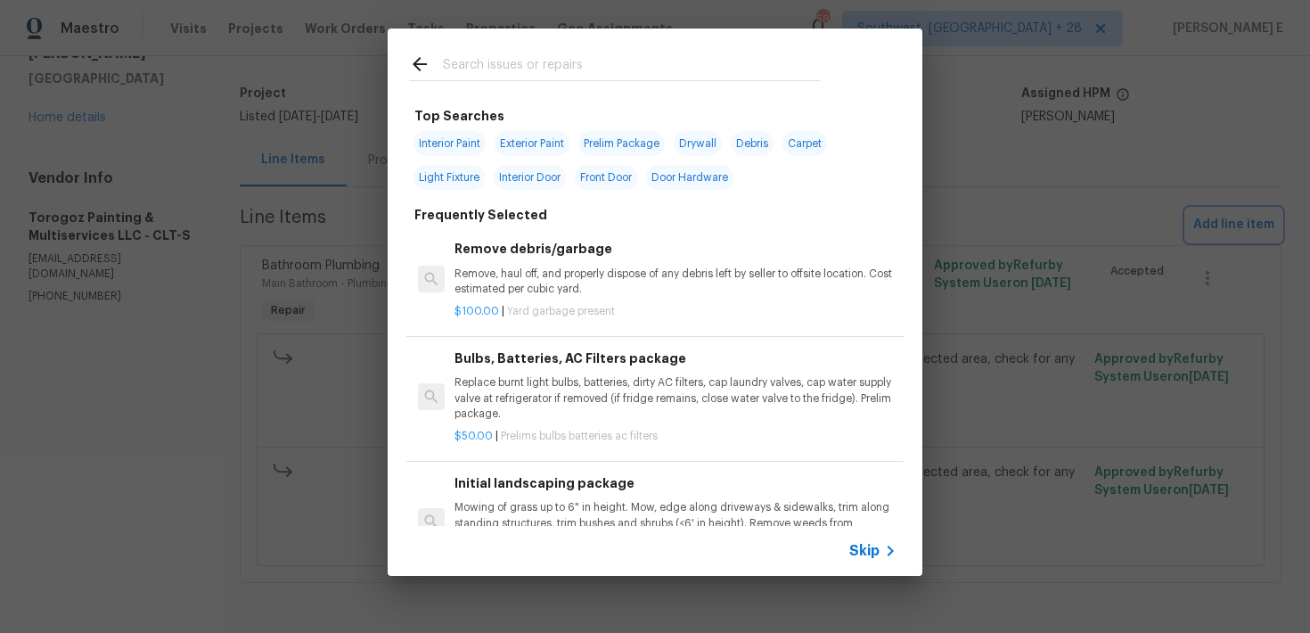
click at [1042, 107] on div "Top Searches Interior Paint Exterior Paint Prelim Package Drywall Debris Carpet…" at bounding box center [655, 302] width 1310 height 604
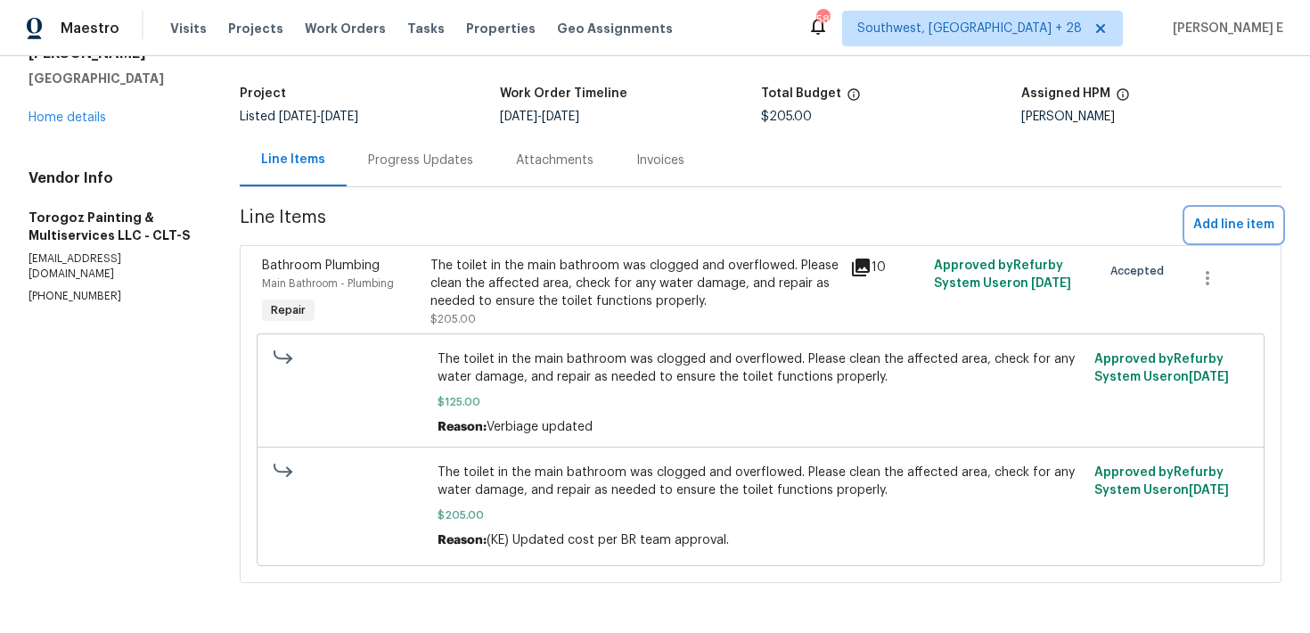
click at [1258, 219] on span "Add line item" at bounding box center [1234, 225] width 81 height 22
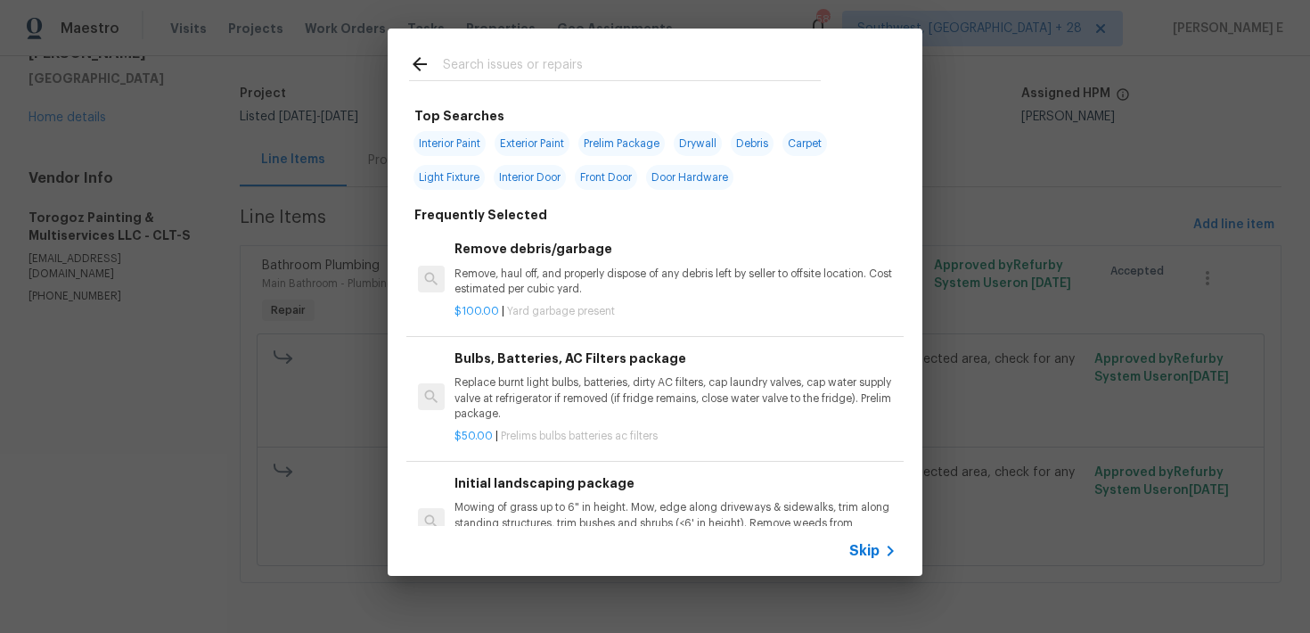
click at [874, 560] on div "Skip" at bounding box center [876, 550] width 52 height 21
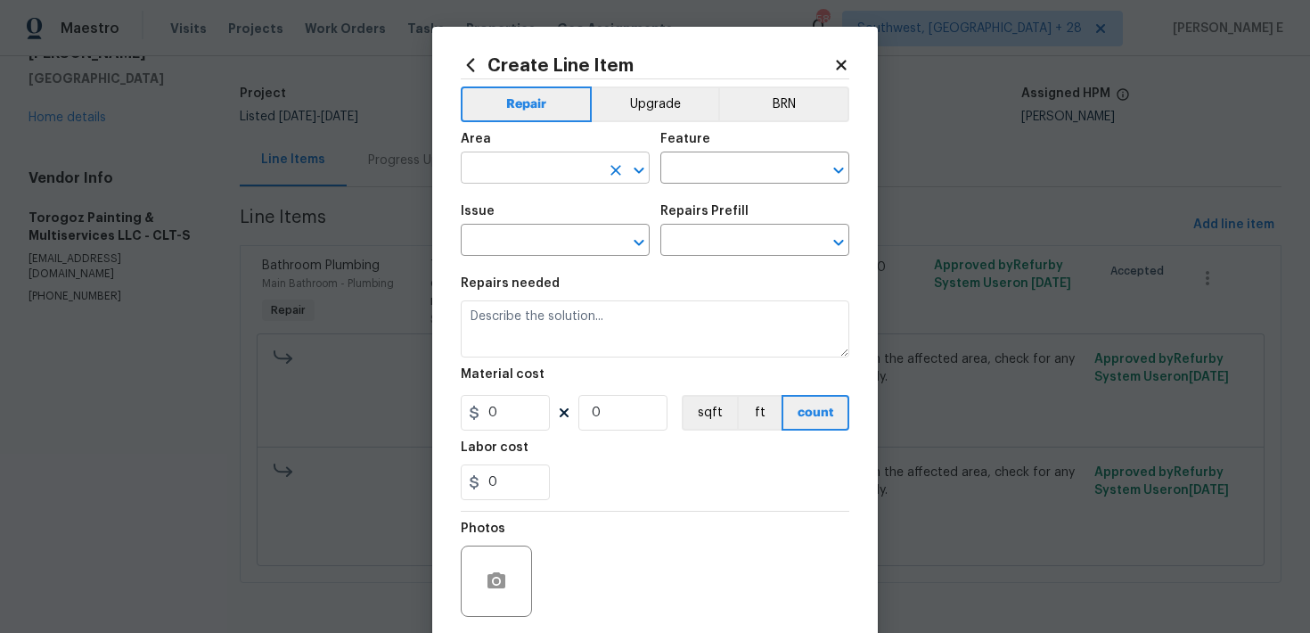
click at [522, 159] on input "text" at bounding box center [530, 170] width 139 height 28
type input "Bathroom"
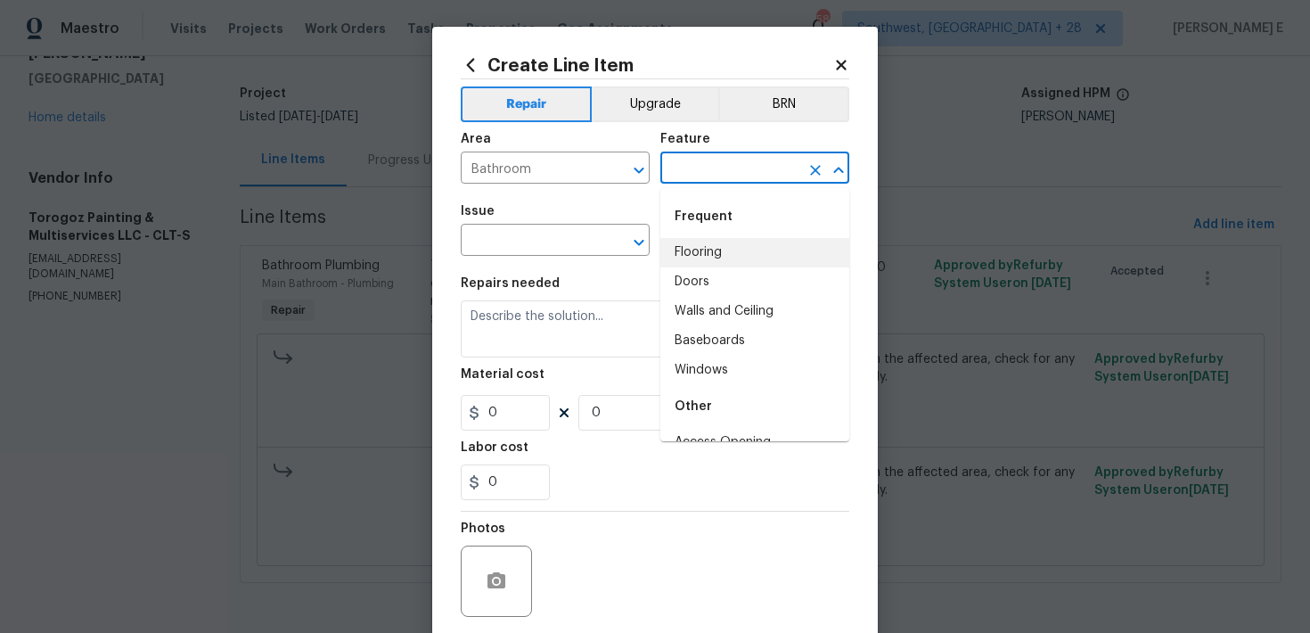
type input "Flooring"
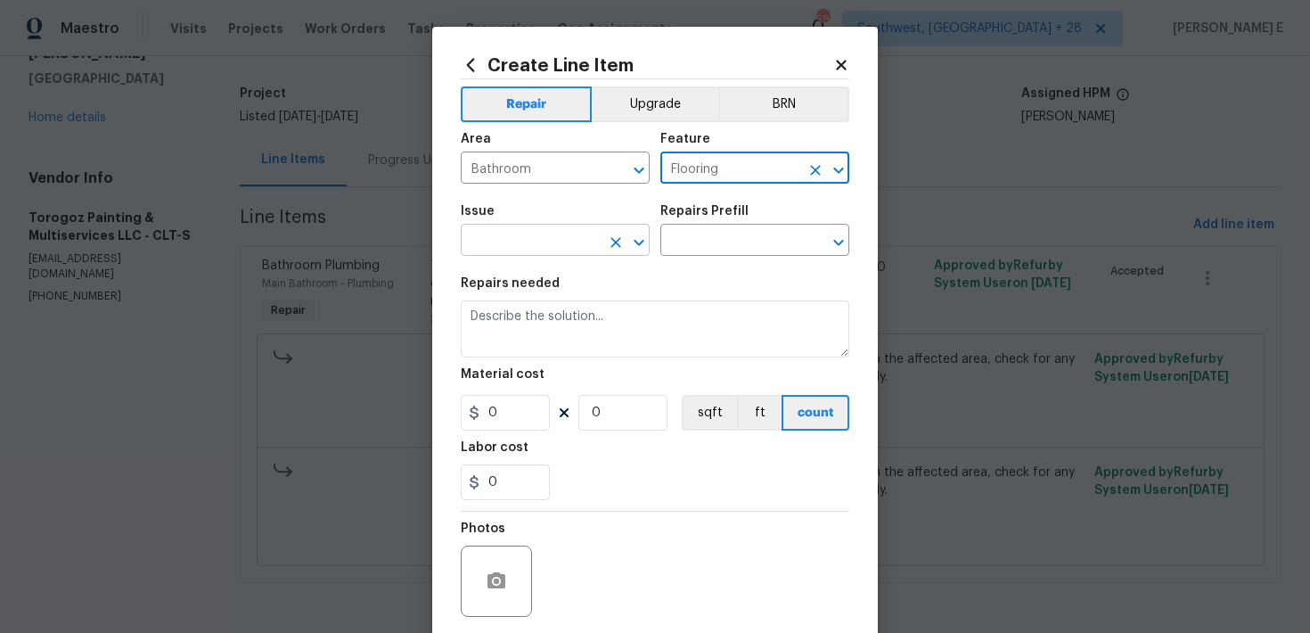
click at [516, 247] on input "text" at bounding box center [530, 242] width 139 height 28
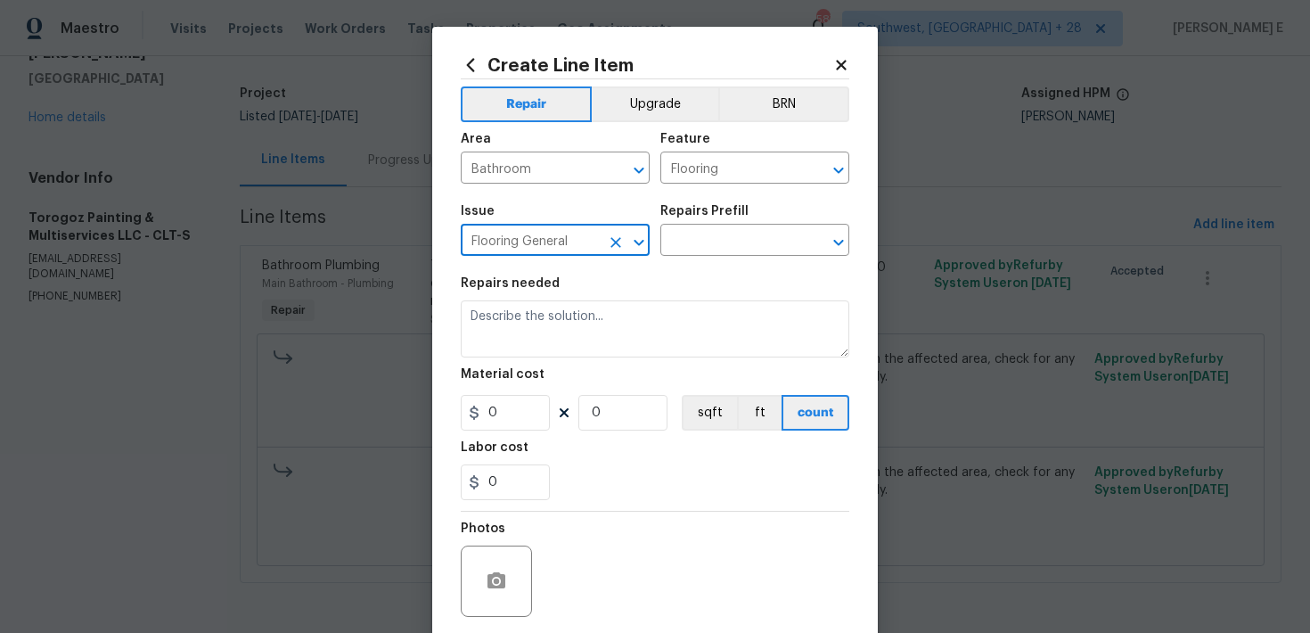
type input "Flooring General"
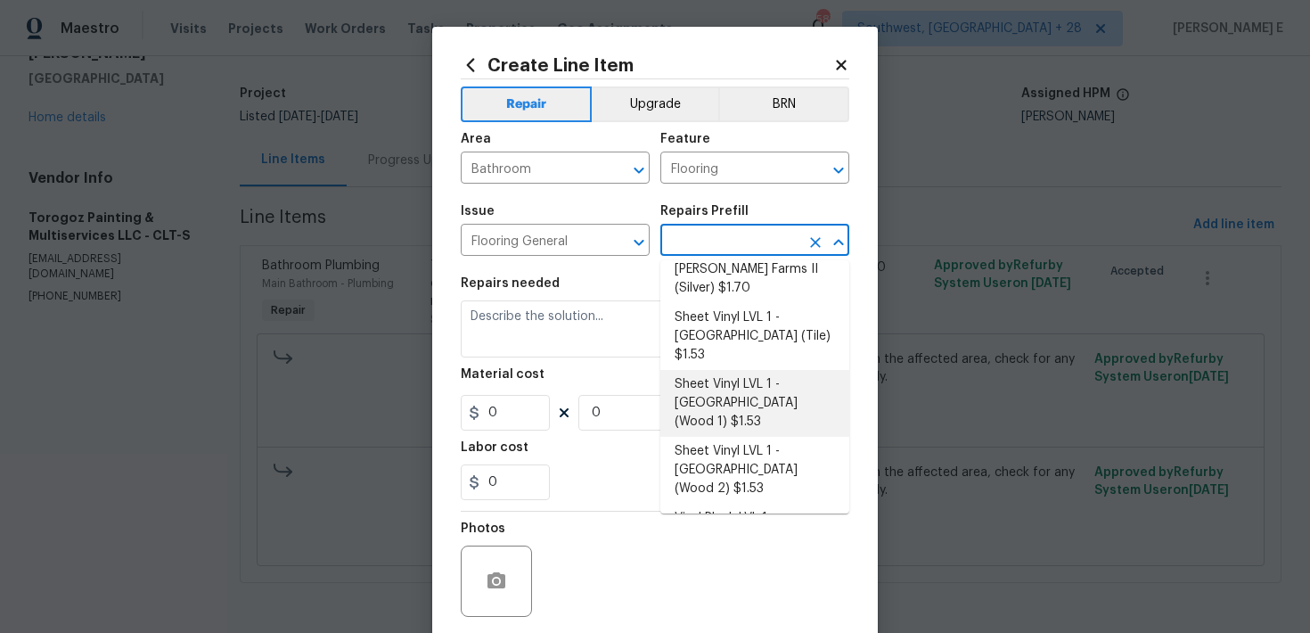
scroll to position [196, 0]
click at [776, 368] on li "Sheet Vinyl LVL 1 - Sugar Valley (Wood 1) $1.53" at bounding box center [755, 401] width 189 height 67
type input "Overall Flooring"
type input "Sheet Vinyl LVL 1 - Sugar Valley (Wood 1) $1.53"
type textarea "Install sheet vinyl flooring (Sugar Valley - Wood "Look", 565 Beacon Hill) incl…"
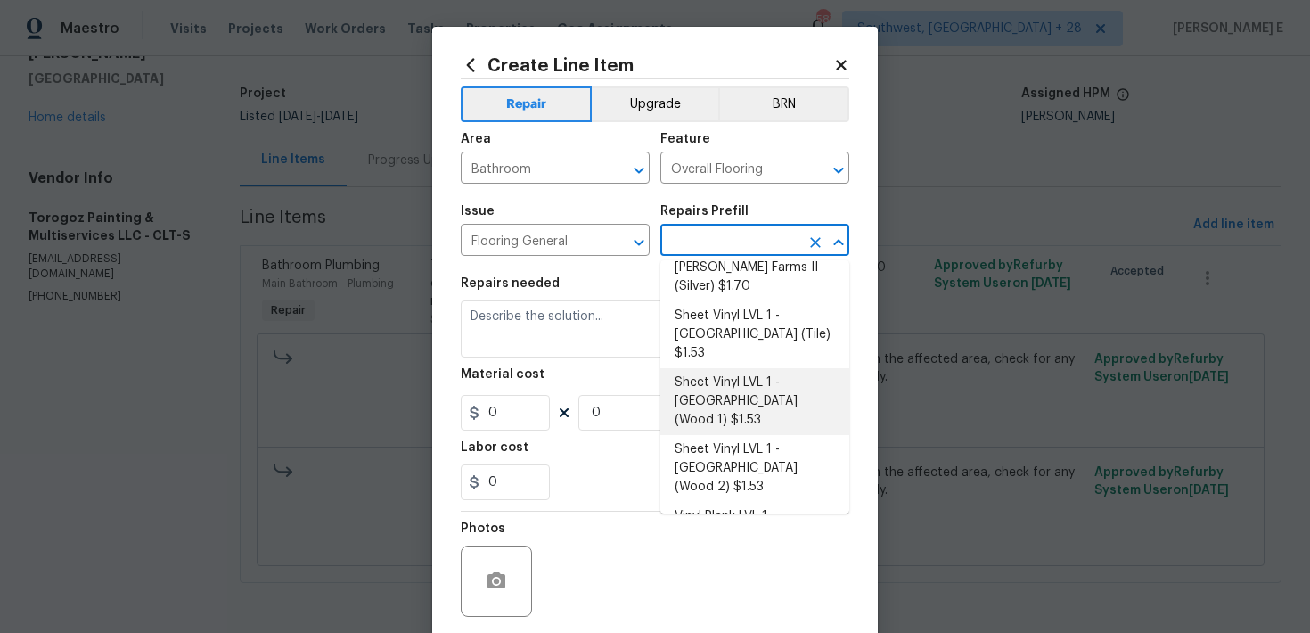
type input "1.53"
type input "1"
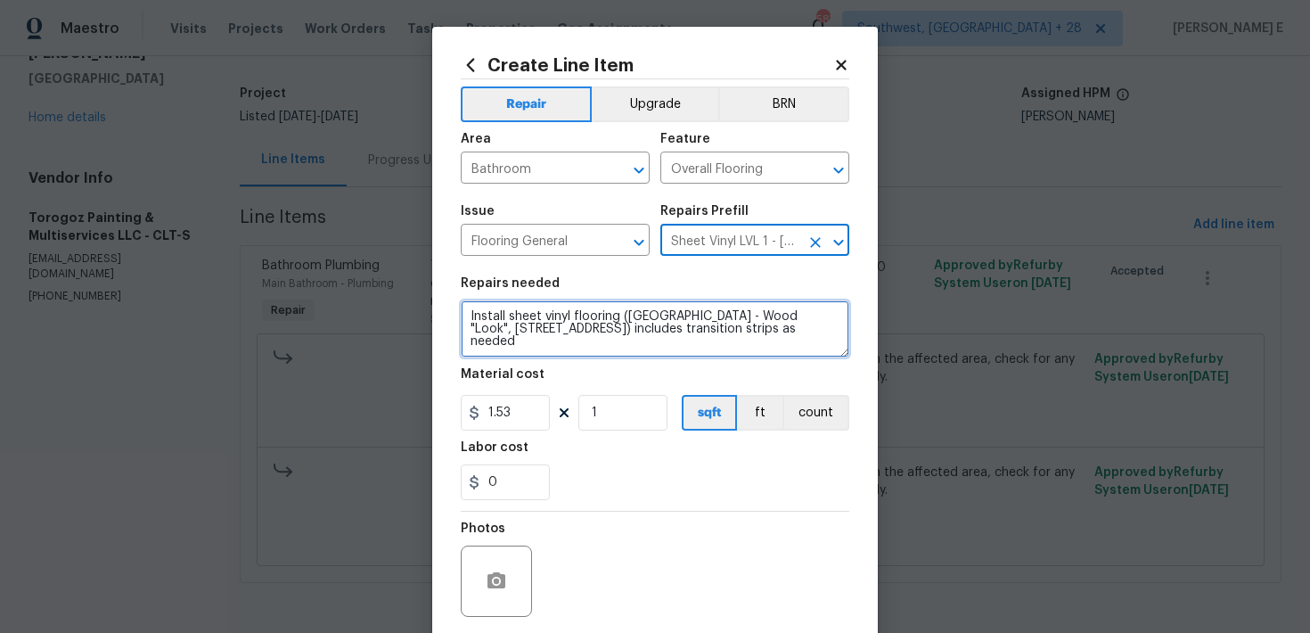
click at [647, 319] on textarea "Install sheet vinyl flooring (Sugar Valley - Wood "Look", 565 Beacon Hill) incl…" at bounding box center [655, 328] width 389 height 57
paste textarea "Demo and haul away flooring and subflooring"
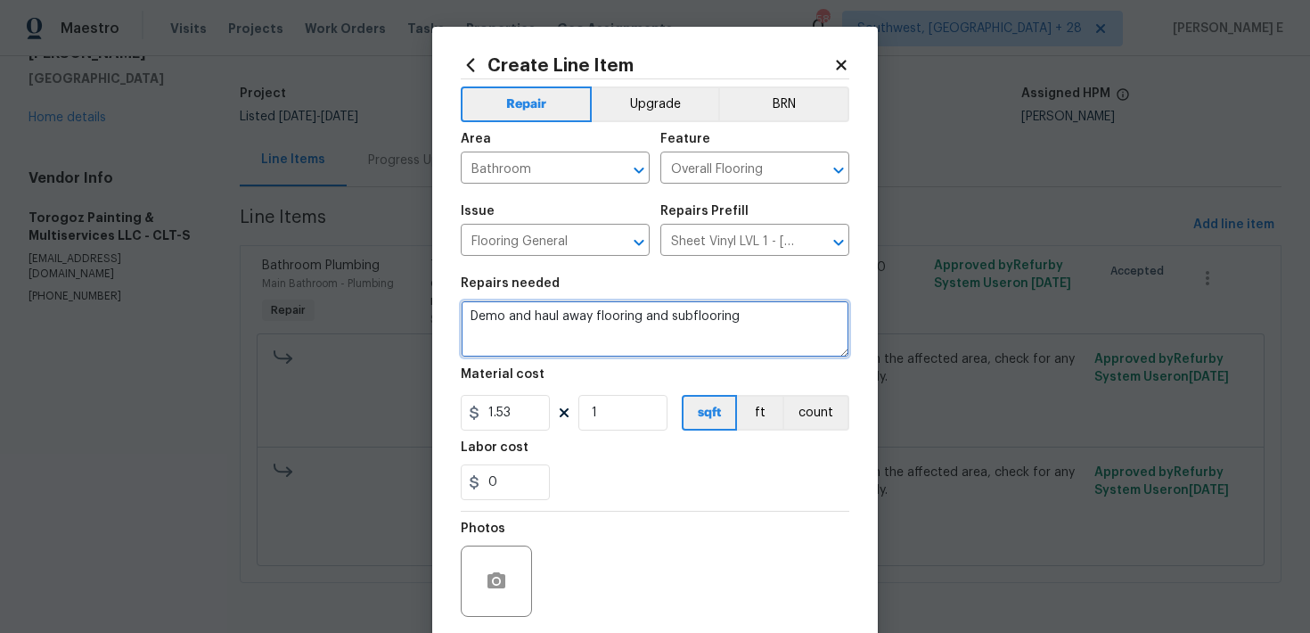
click at [632, 353] on textarea "Demo and haul away flooring and subflooring" at bounding box center [655, 328] width 389 height 57
paste textarea "install new LVP flooring"
paste textarea "Install new shoe molding and paint $125 Remove and reinstall toilet after floor…"
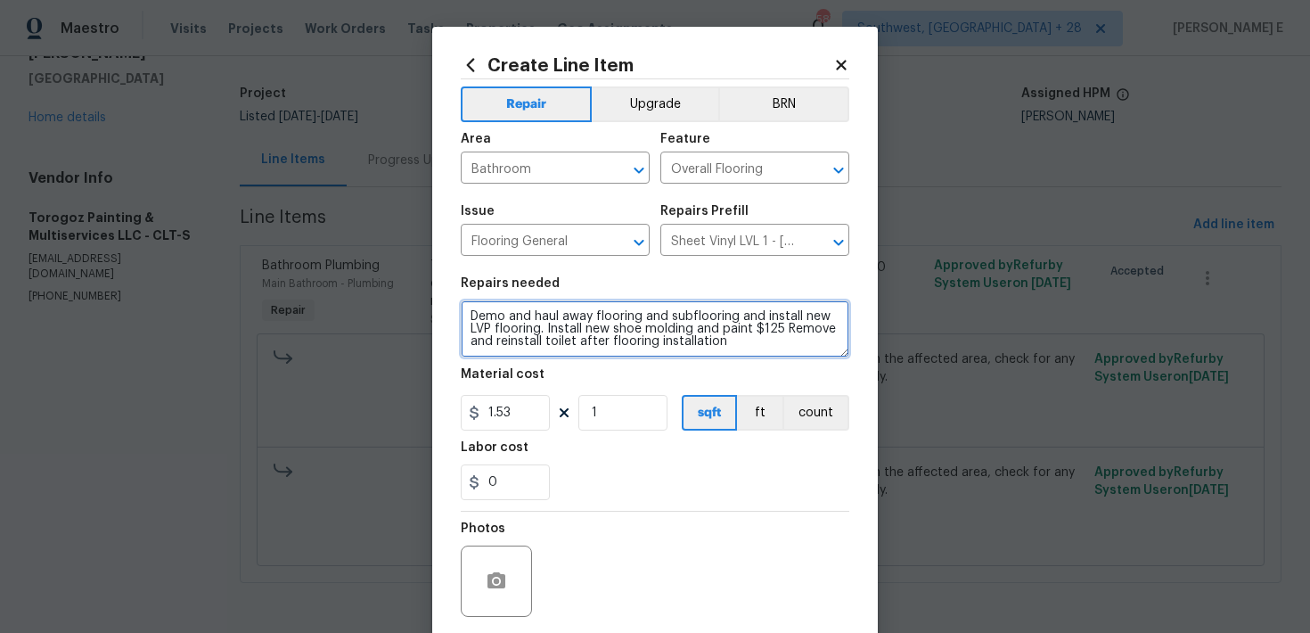
drag, startPoint x: 754, startPoint y: 331, endPoint x: 780, endPoint y: 331, distance: 25.9
click at [780, 331] on textarea "Demo and haul away flooring and subflooring and install new LVP flooring. Insta…" at bounding box center [655, 328] width 389 height 57
type textarea "Demo and haul away flooring and subflooring and install new LVP flooring. Insta…"
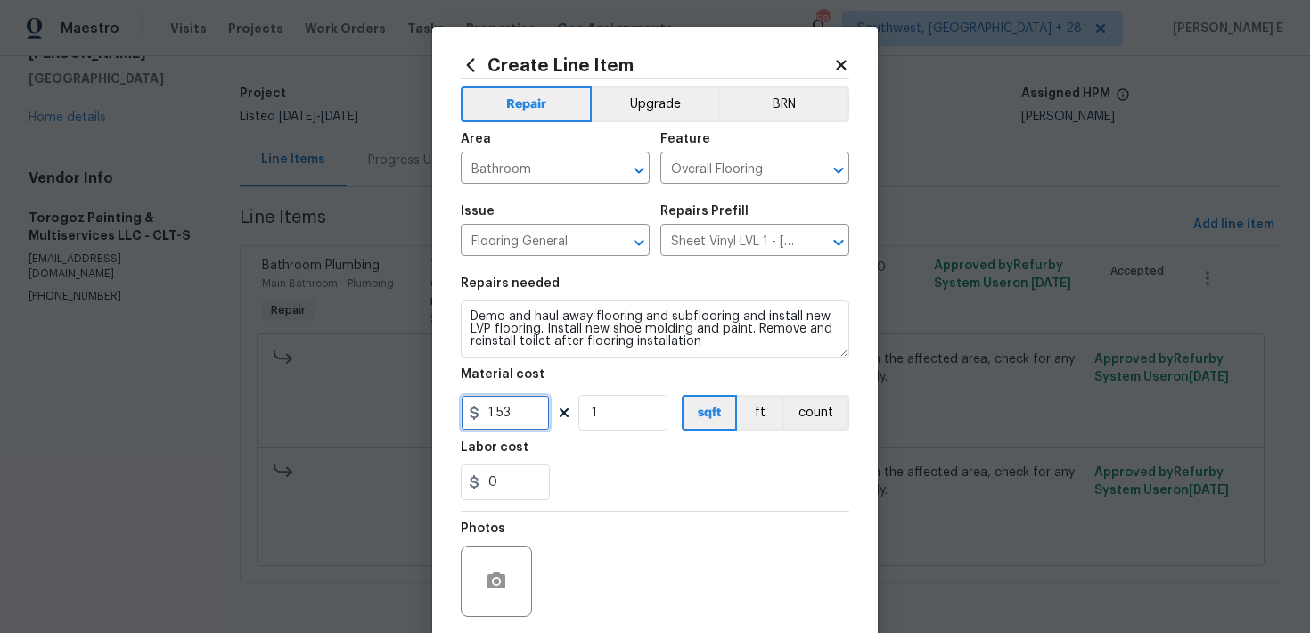
click at [509, 419] on input "1.53" at bounding box center [505, 413] width 89 height 36
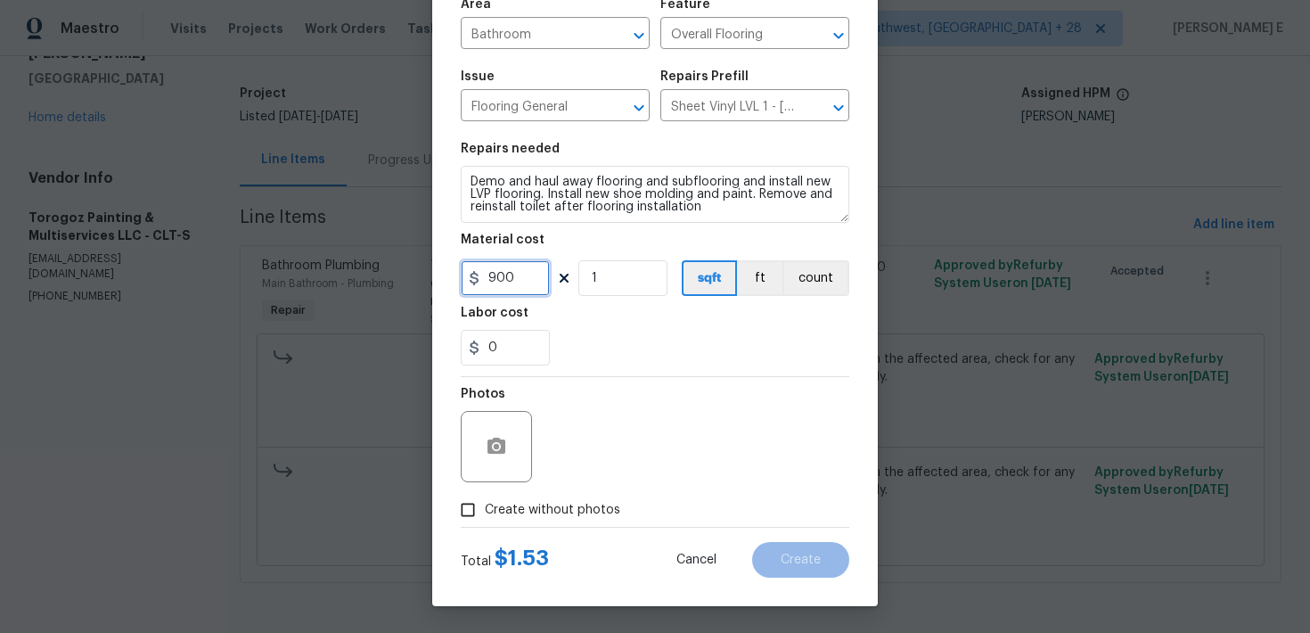
type input "900"
click at [507, 515] on span "Create without photos" at bounding box center [553, 510] width 136 height 19
click at [485, 515] on input "Create without photos" at bounding box center [468, 510] width 34 height 34
checkbox input "true"
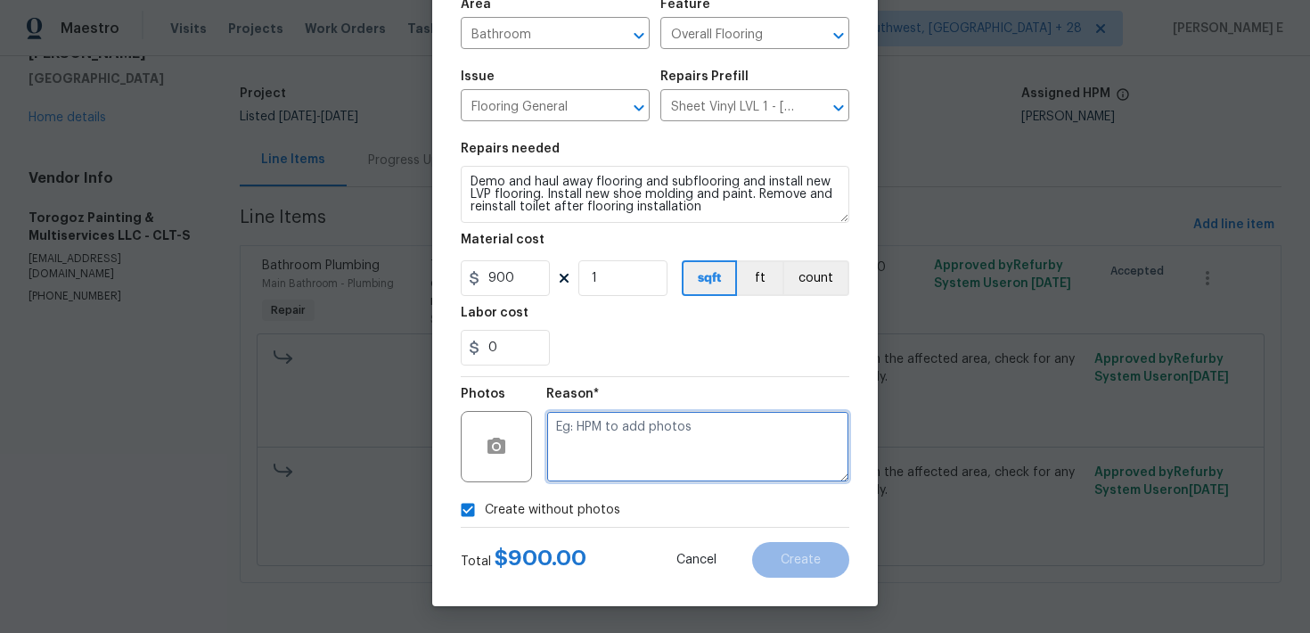
click at [581, 464] on textarea at bounding box center [697, 446] width 303 height 71
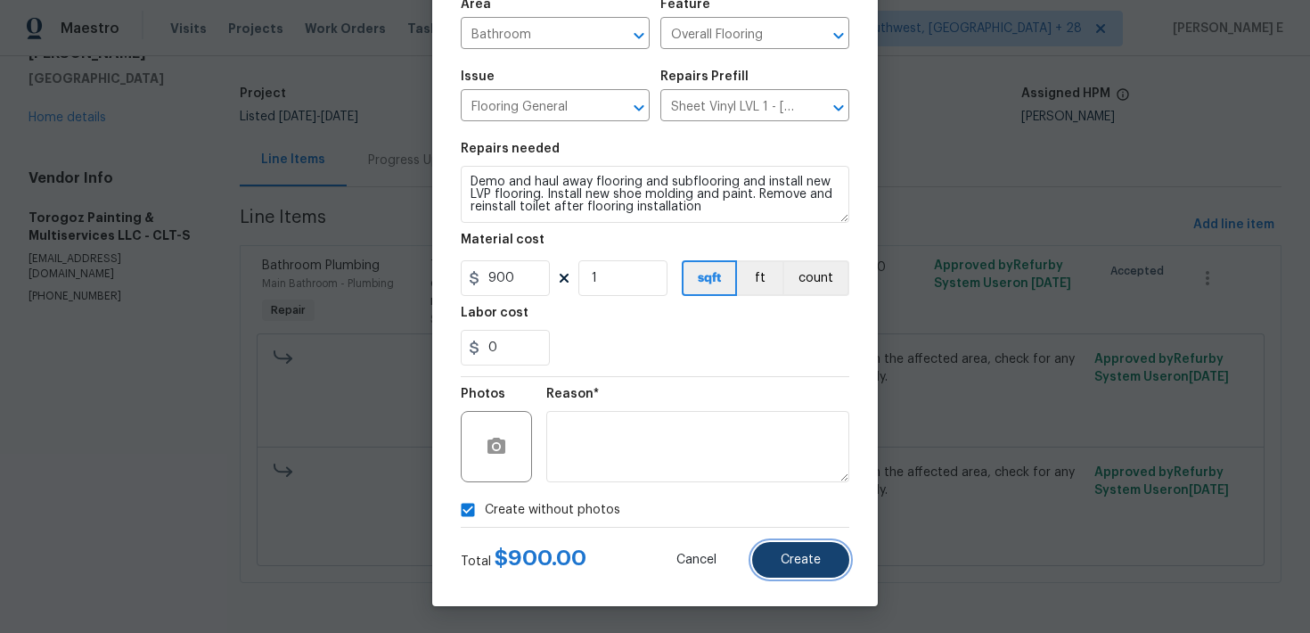
click at [792, 563] on span "Create" at bounding box center [801, 560] width 40 height 13
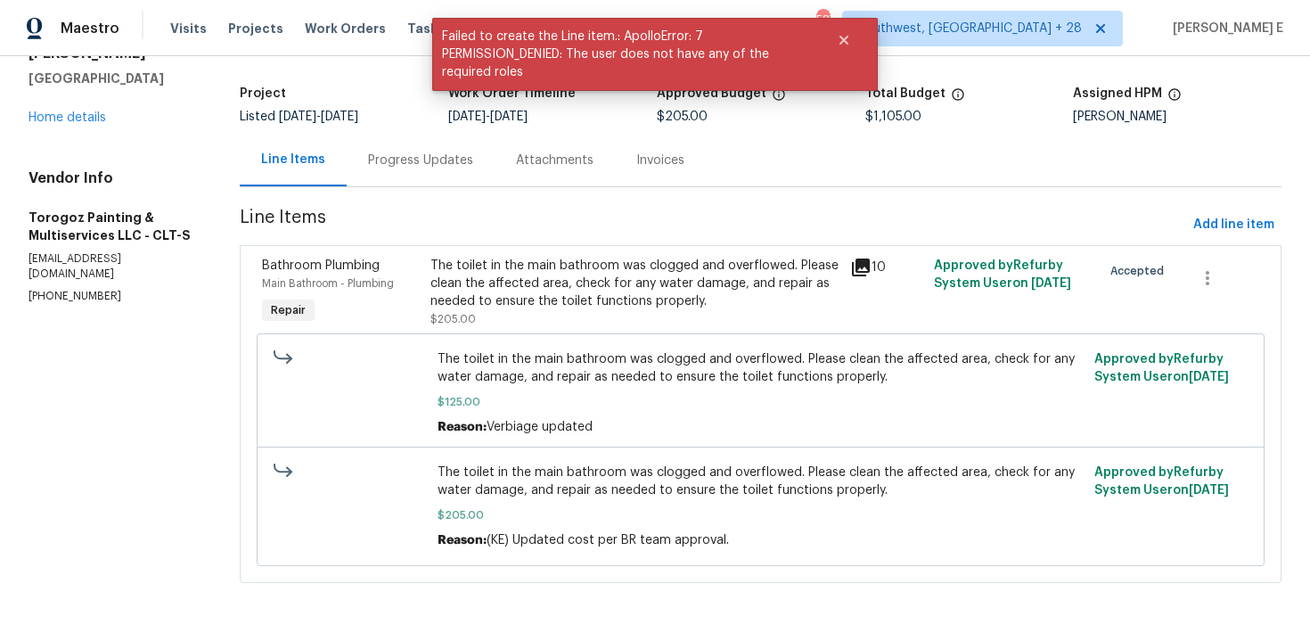
scroll to position [0, 0]
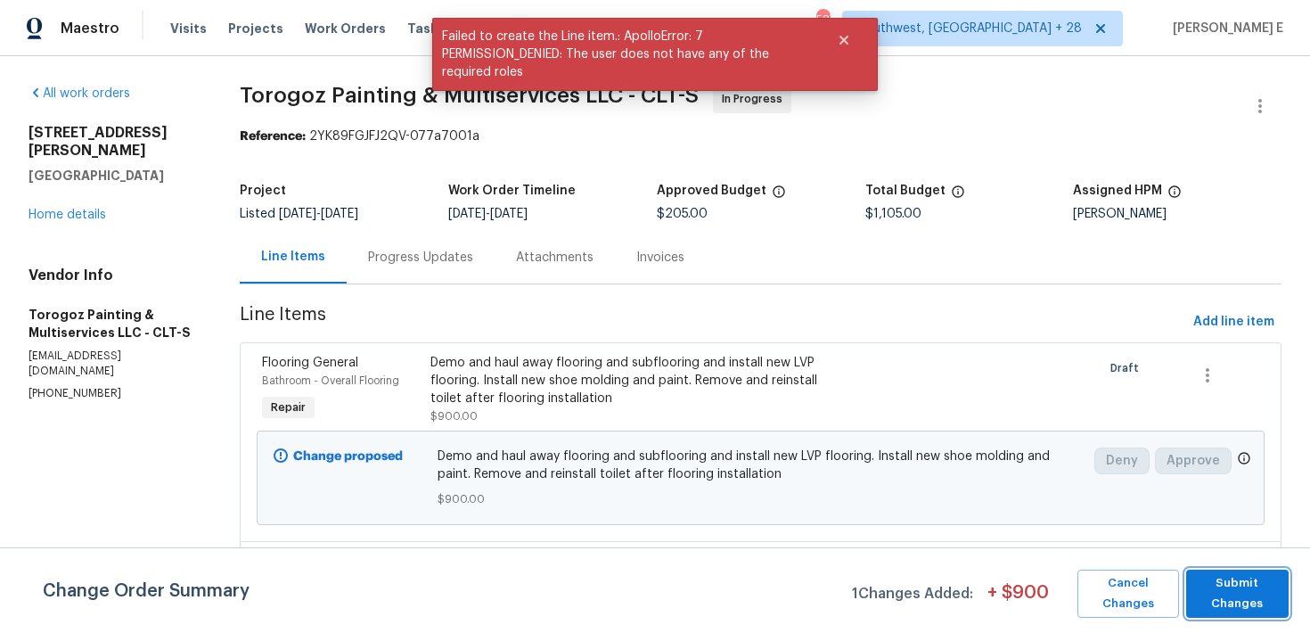
click at [1229, 595] on span "Submit Changes" at bounding box center [1237, 593] width 85 height 41
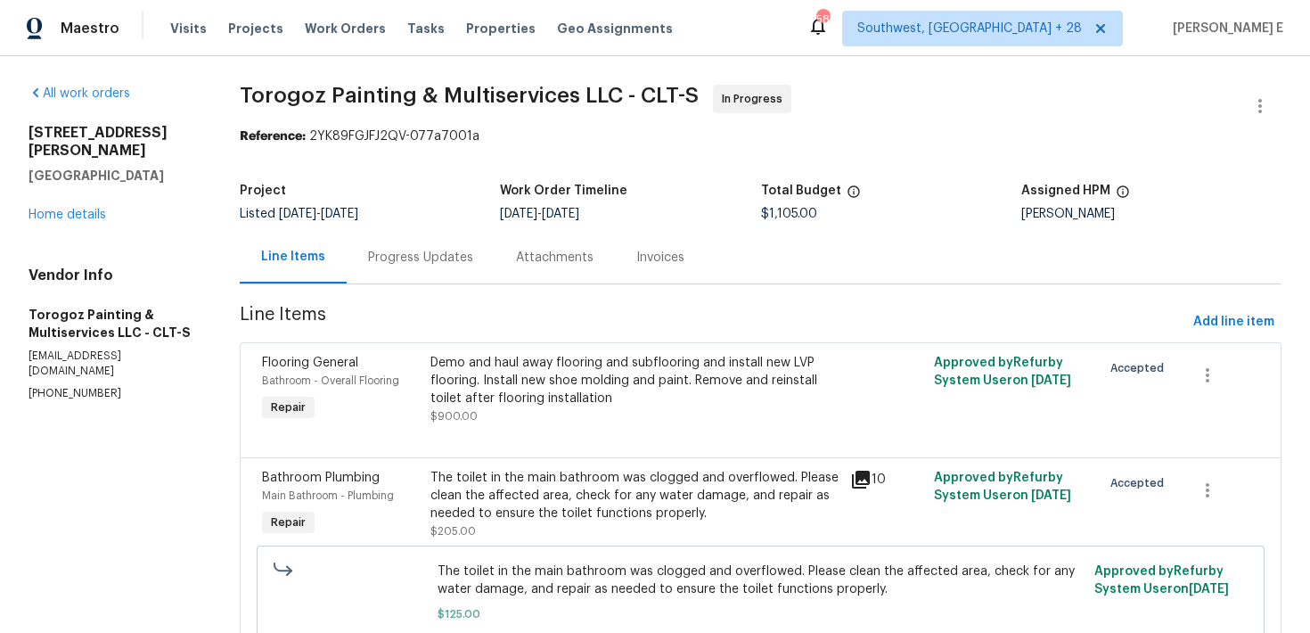
click at [410, 283] on div "Progress Updates" at bounding box center [421, 257] width 148 height 53
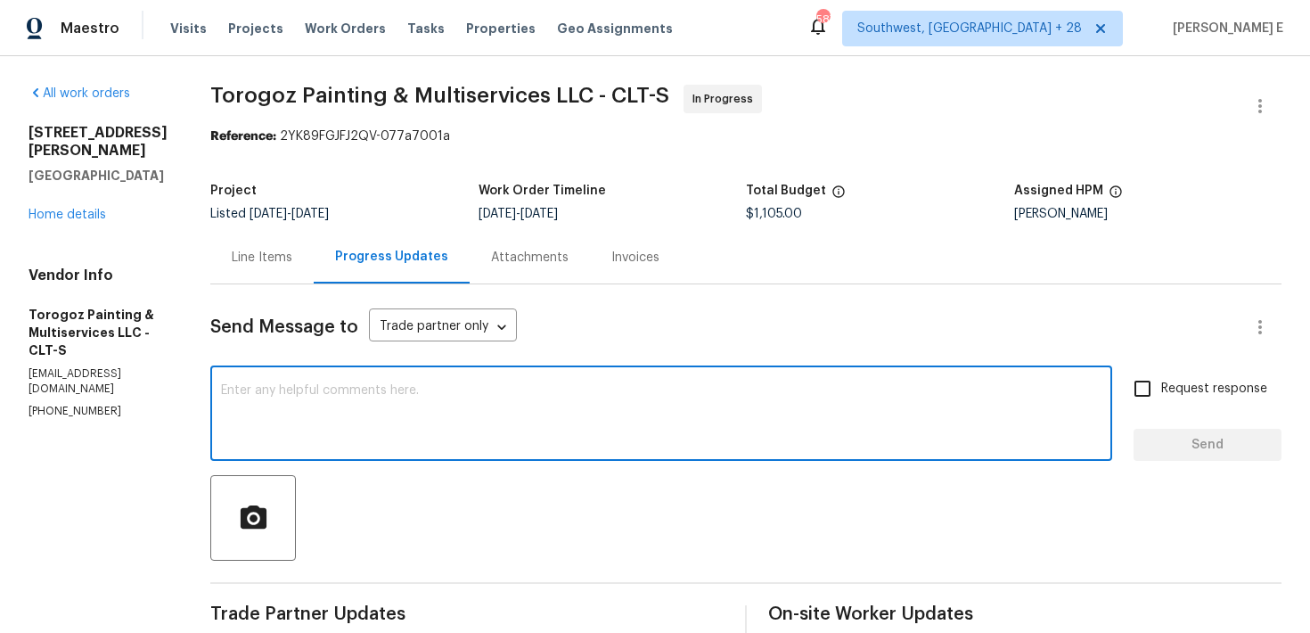
click at [448, 419] on textarea at bounding box center [661, 415] width 881 height 62
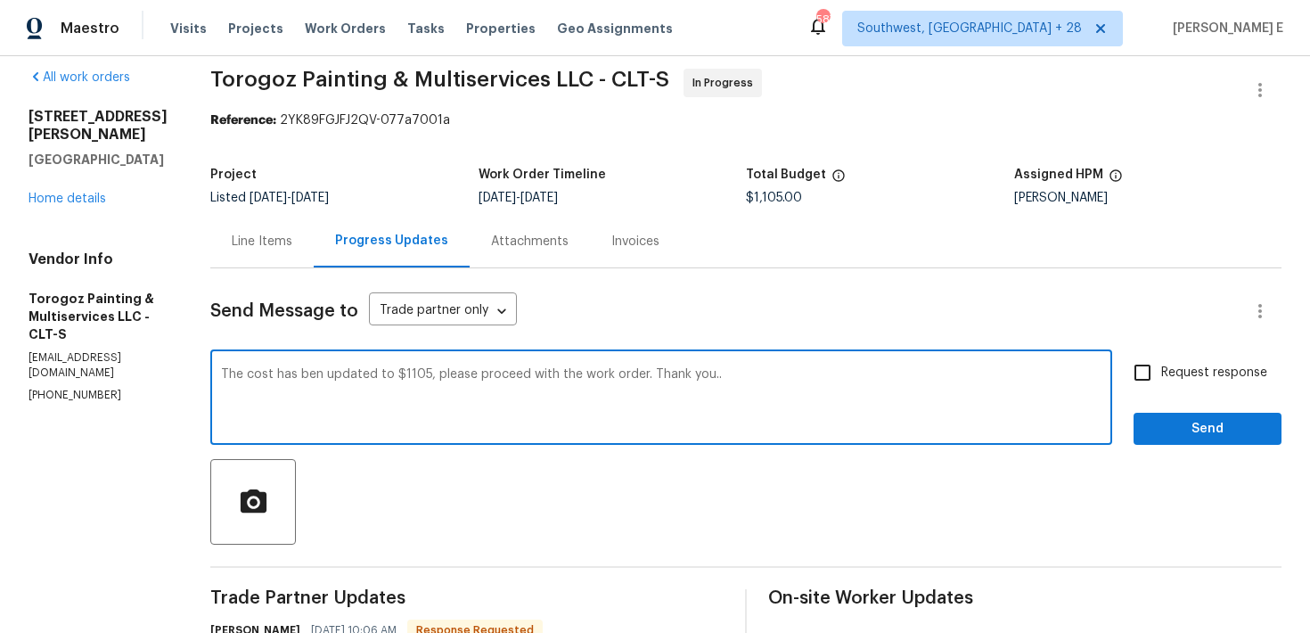
scroll to position [12, 0]
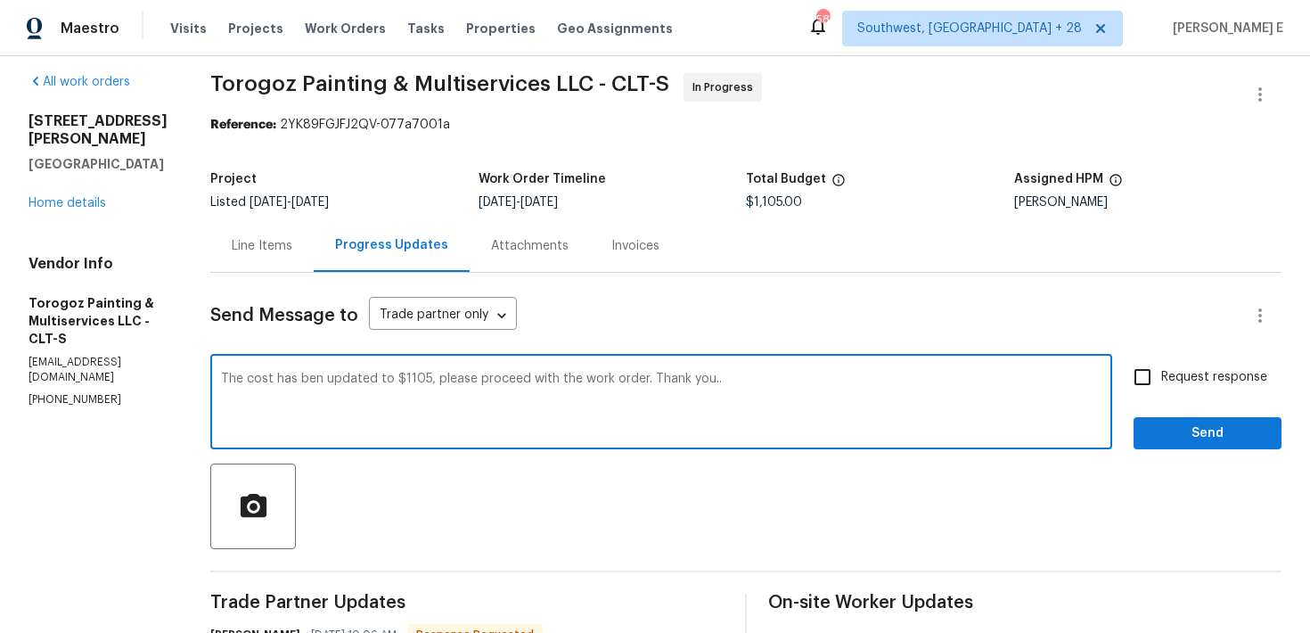
type textarea "The cost has ben updated to $1105, please proceed with the work order. Thank yo…"
click at [1193, 381] on span "Request response" at bounding box center [1215, 377] width 106 height 19
click at [1162, 381] on input "Request response" at bounding box center [1142, 376] width 37 height 37
checkbox input "true"
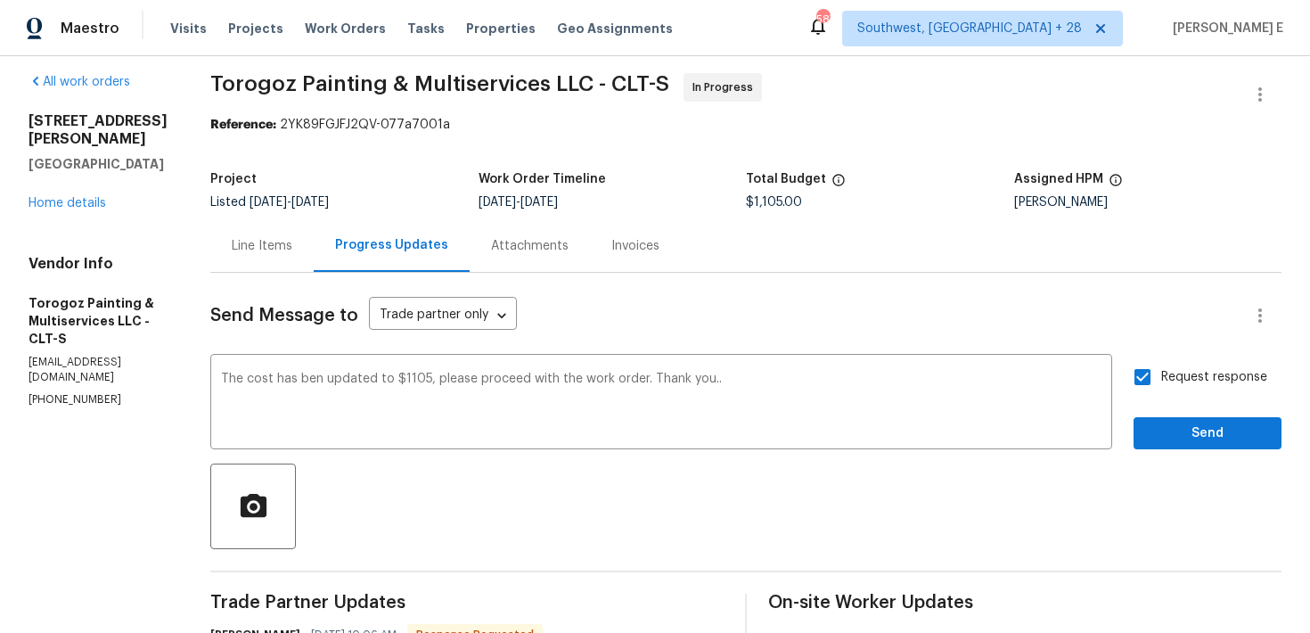
click at [1188, 413] on div "Request response Send" at bounding box center [1208, 403] width 148 height 91
click at [1183, 448] on button "Send" at bounding box center [1208, 433] width 148 height 33
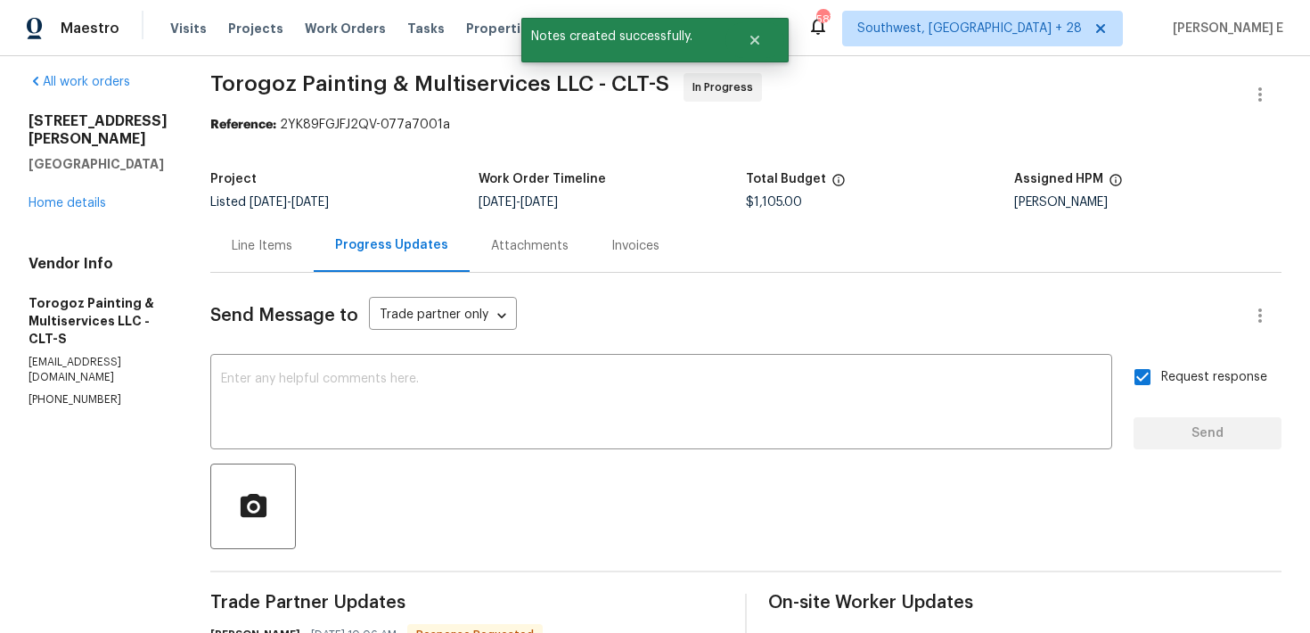
scroll to position [0, 0]
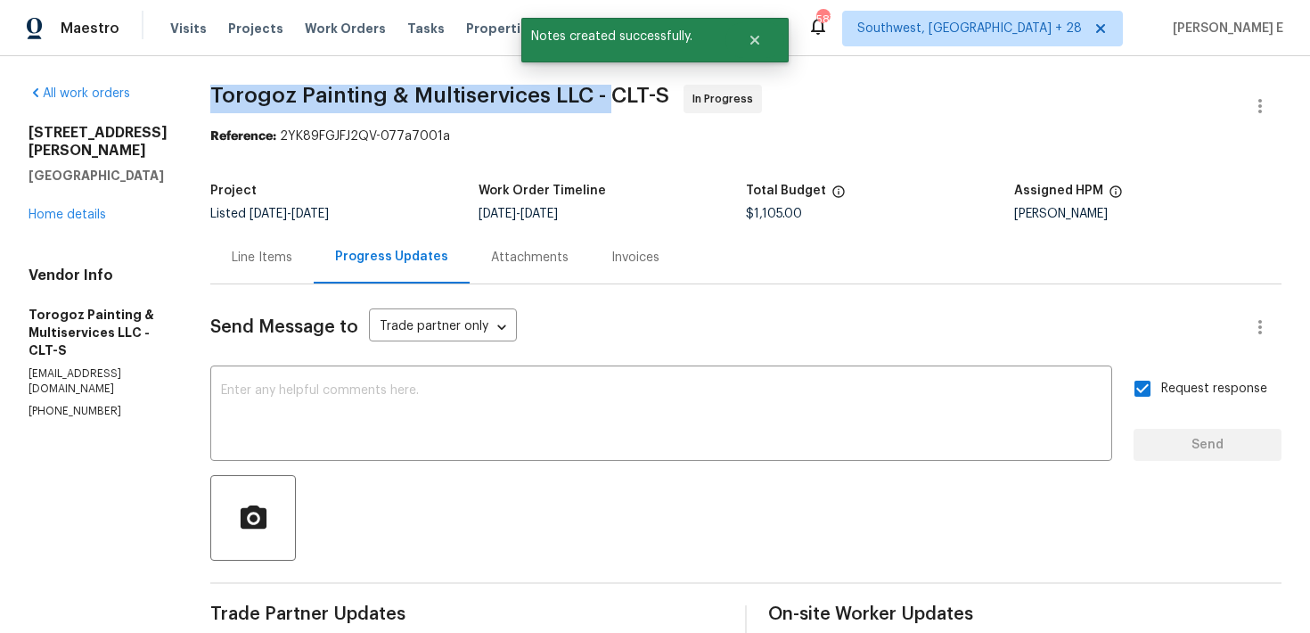
drag, startPoint x: 253, startPoint y: 98, endPoint x: 647, endPoint y: 95, distance: 394.0
click at [647, 95] on span "Torogoz Painting & Multiservices LLC - CLT-S" at bounding box center [439, 95] width 459 height 21
copy span "Torogoz Painting & Multiservices LLC -"
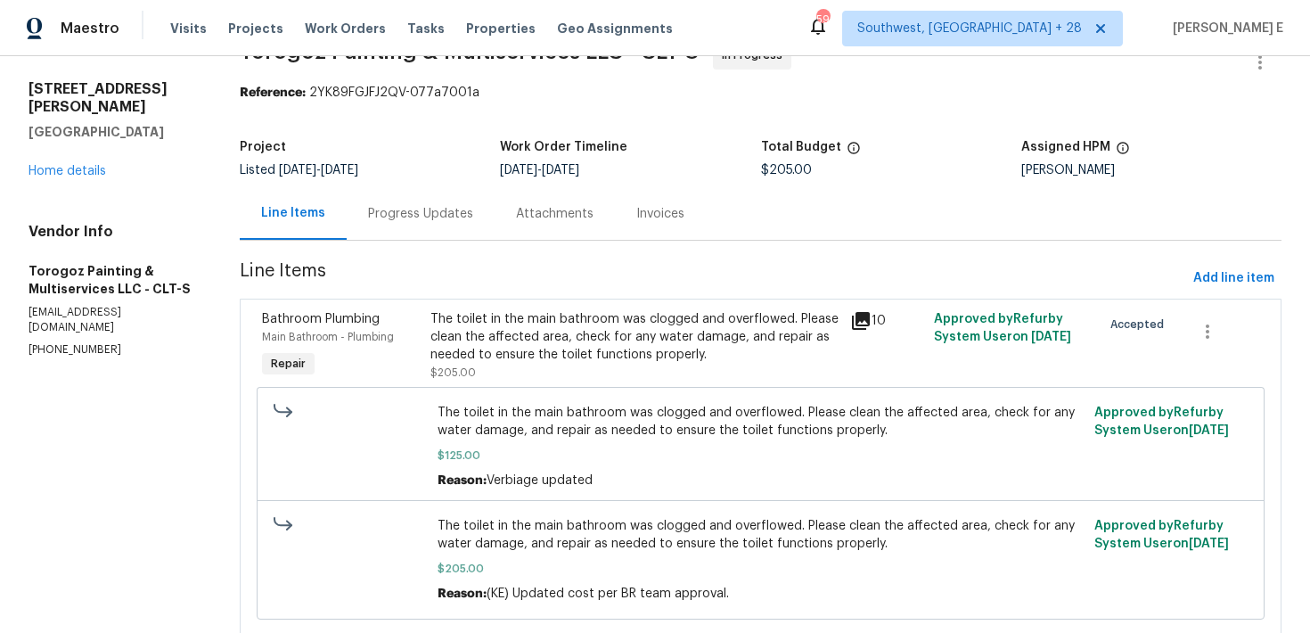
scroll to position [51, 0]
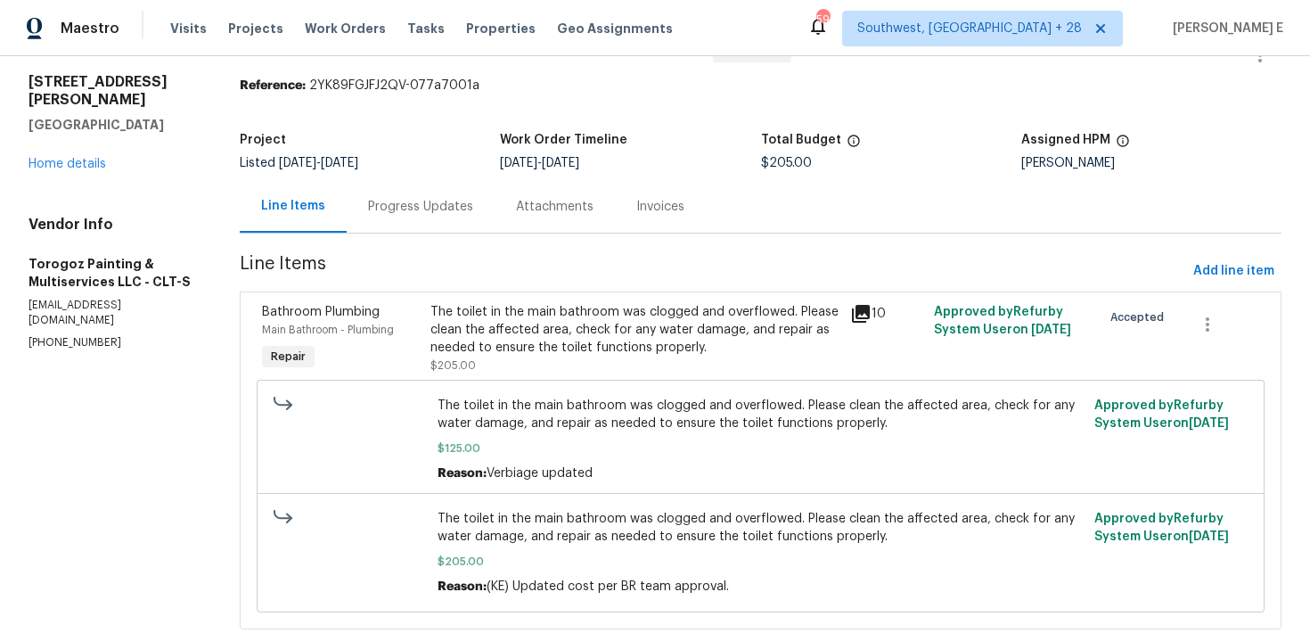
click at [423, 209] on div "Progress Updates" at bounding box center [420, 207] width 105 height 18
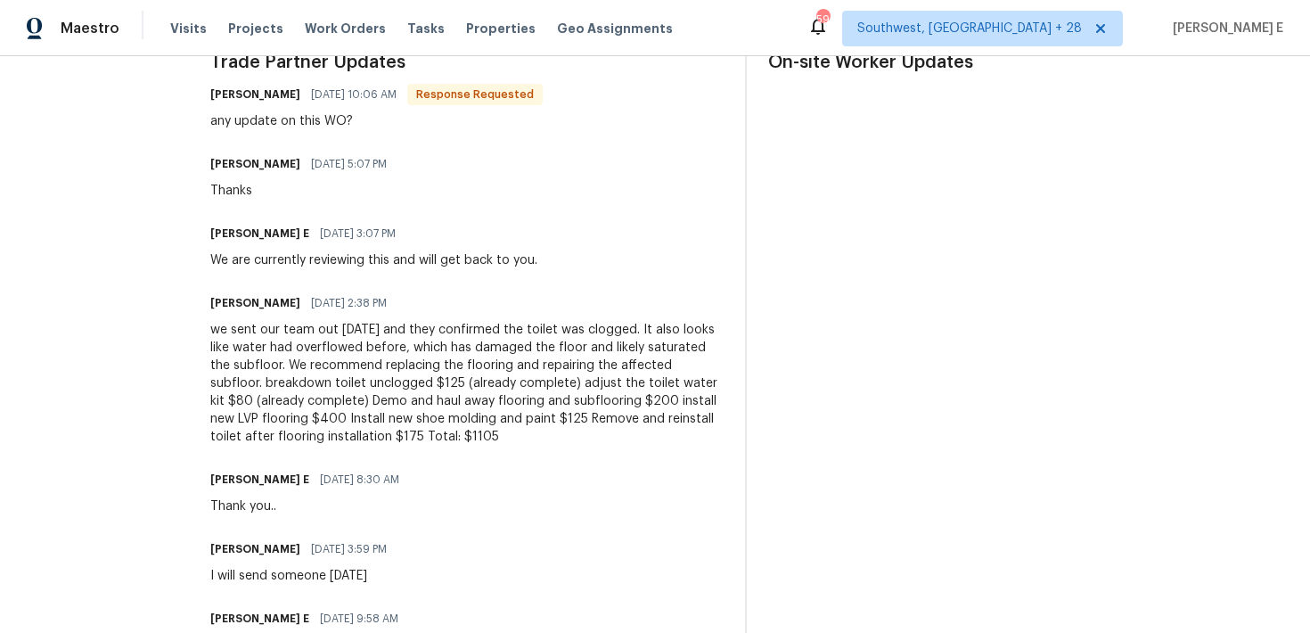
scroll to position [554, 0]
drag, startPoint x: 446, startPoint y: 399, endPoint x: 713, endPoint y: 395, distance: 267.5
click at [713, 395] on div "we sent our team out [DATE] and they confirmed the toilet was clogged. It also …" at bounding box center [466, 381] width 513 height 125
copy div "Demo and haul away flooring and subflooring"
drag, startPoint x: 287, startPoint y: 415, endPoint x: 421, endPoint y: 415, distance: 133.7
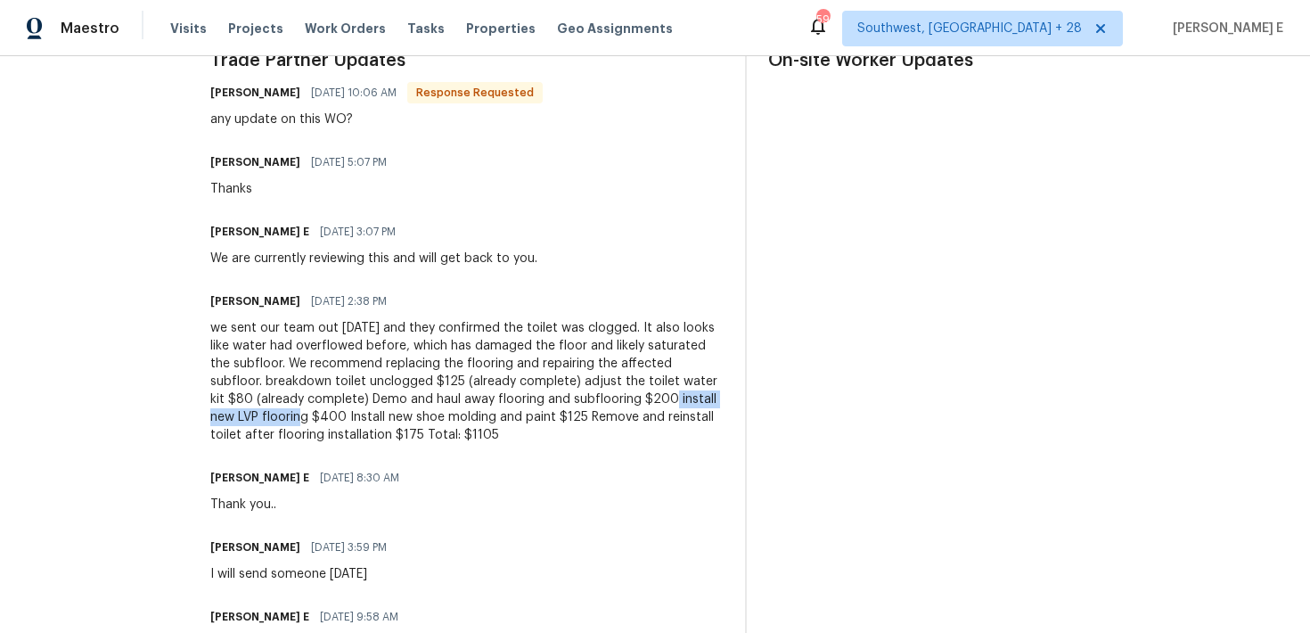
click at [421, 415] on div "we sent our team out [DATE] and they confirmed the toilet was clogged. It also …" at bounding box center [466, 381] width 513 height 125
copy div "install new LVP flooring"
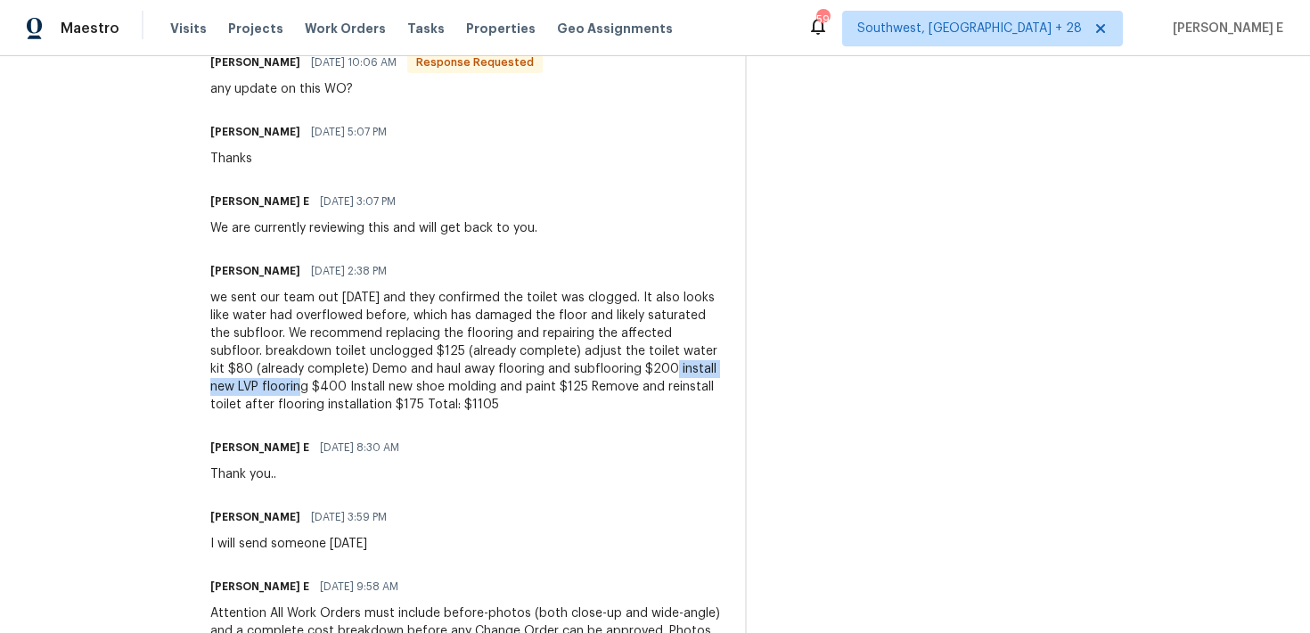
scroll to position [588, 0]
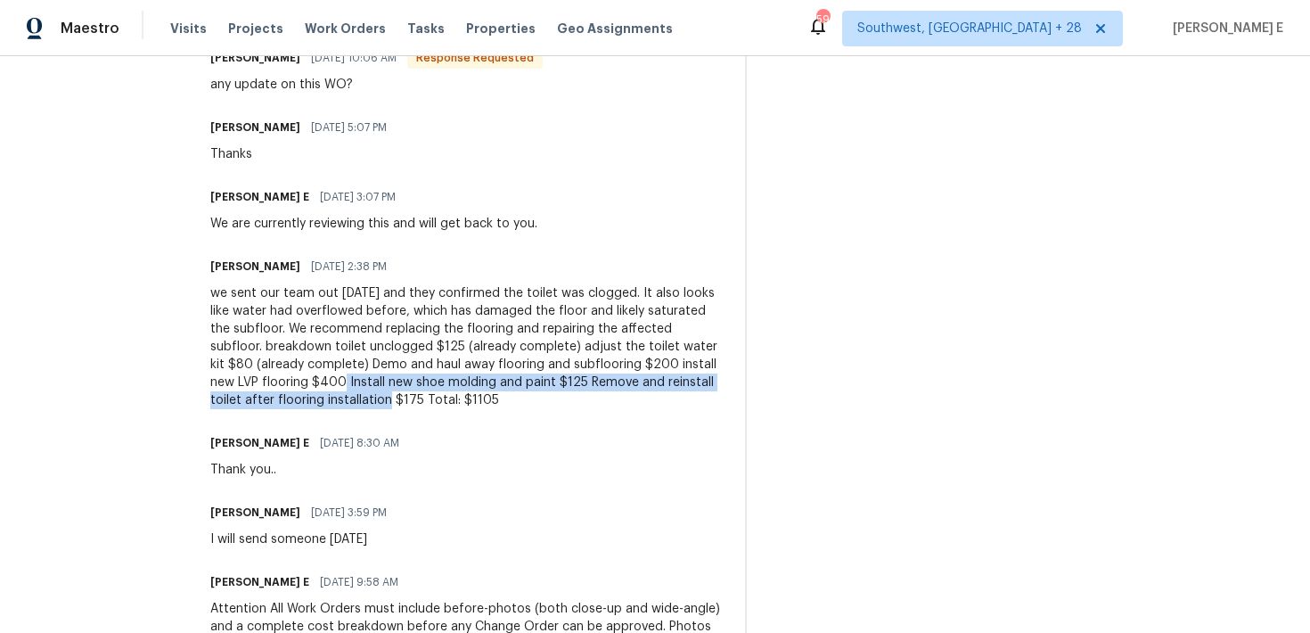
drag, startPoint x: 460, startPoint y: 382, endPoint x: 555, endPoint y: 399, distance: 97.0
click at [555, 399] on div "we sent our team out [DATE] and they confirmed the toilet was clogged. It also …" at bounding box center [466, 346] width 513 height 125
copy div "Install new shoe molding and paint $125 Remove and reinstall toilet after floor…"
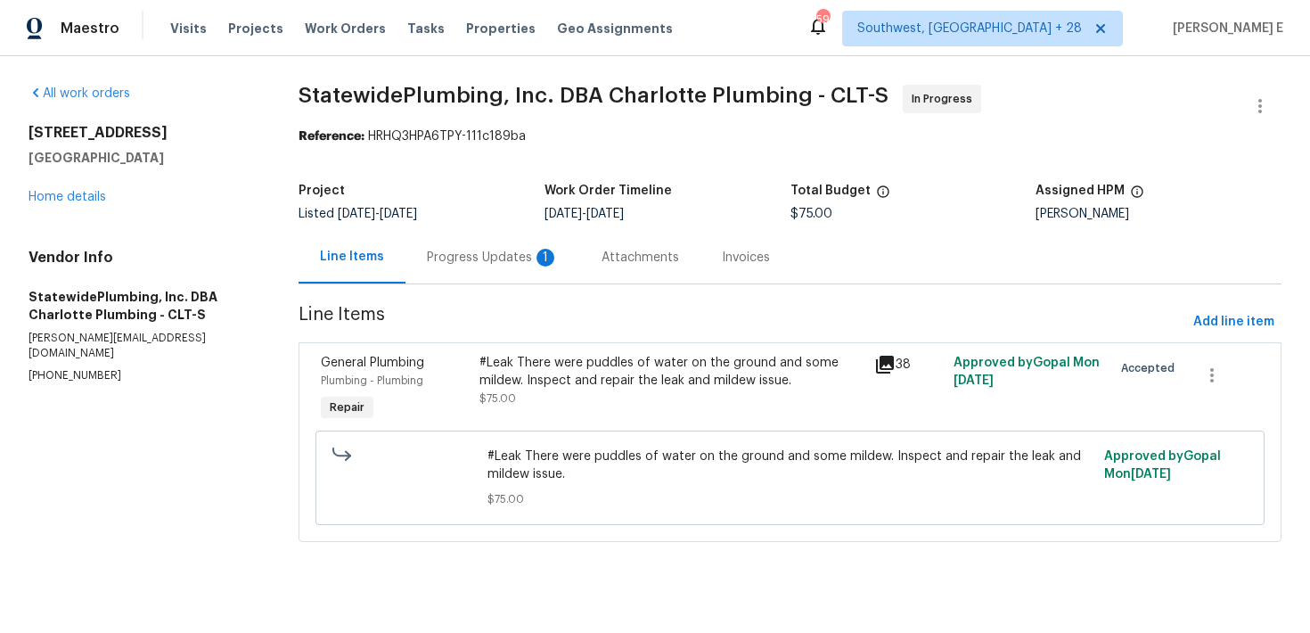
click at [486, 256] on div "Progress Updates 1" at bounding box center [493, 258] width 132 height 18
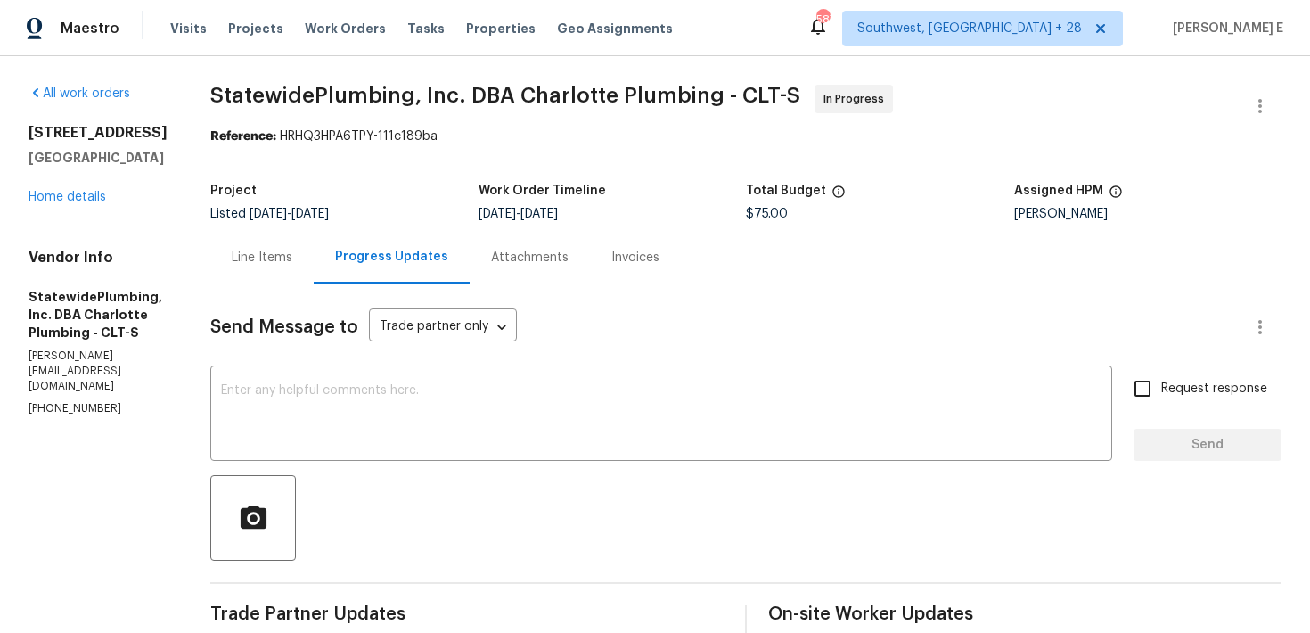
click at [314, 238] on div "Line Items" at bounding box center [261, 257] width 103 height 53
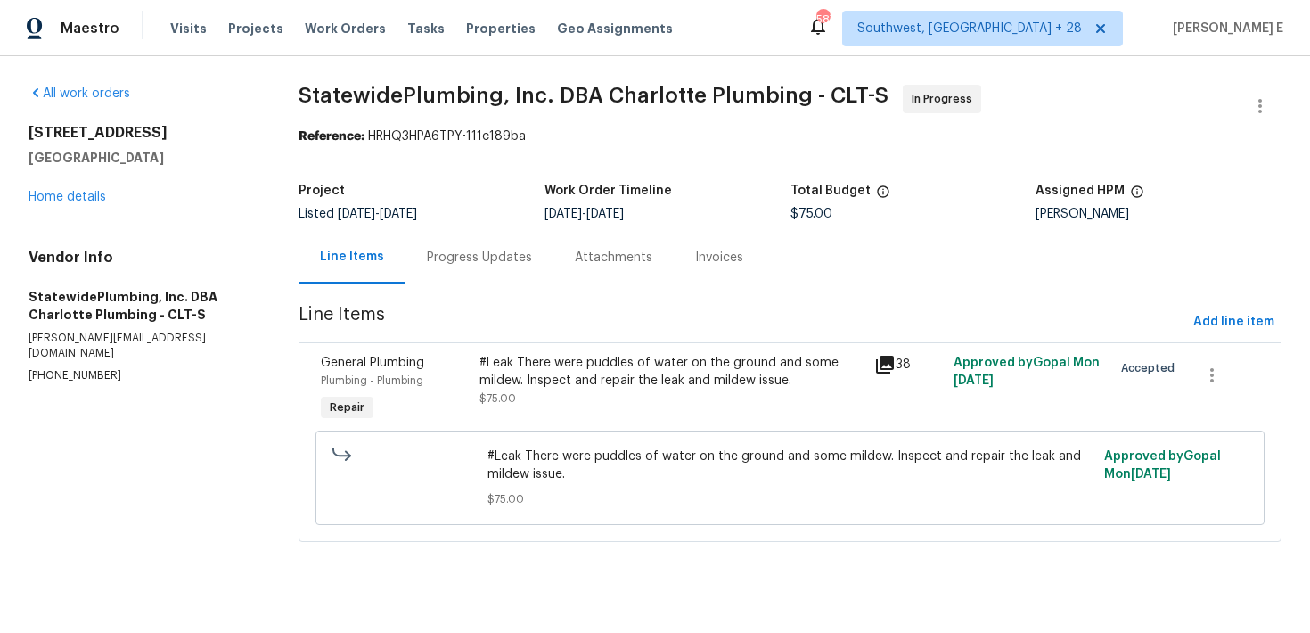
click at [606, 415] on div "#Leak There were puddles of water on the ground and some mildew. Inspect and re…" at bounding box center [672, 390] width 396 height 82
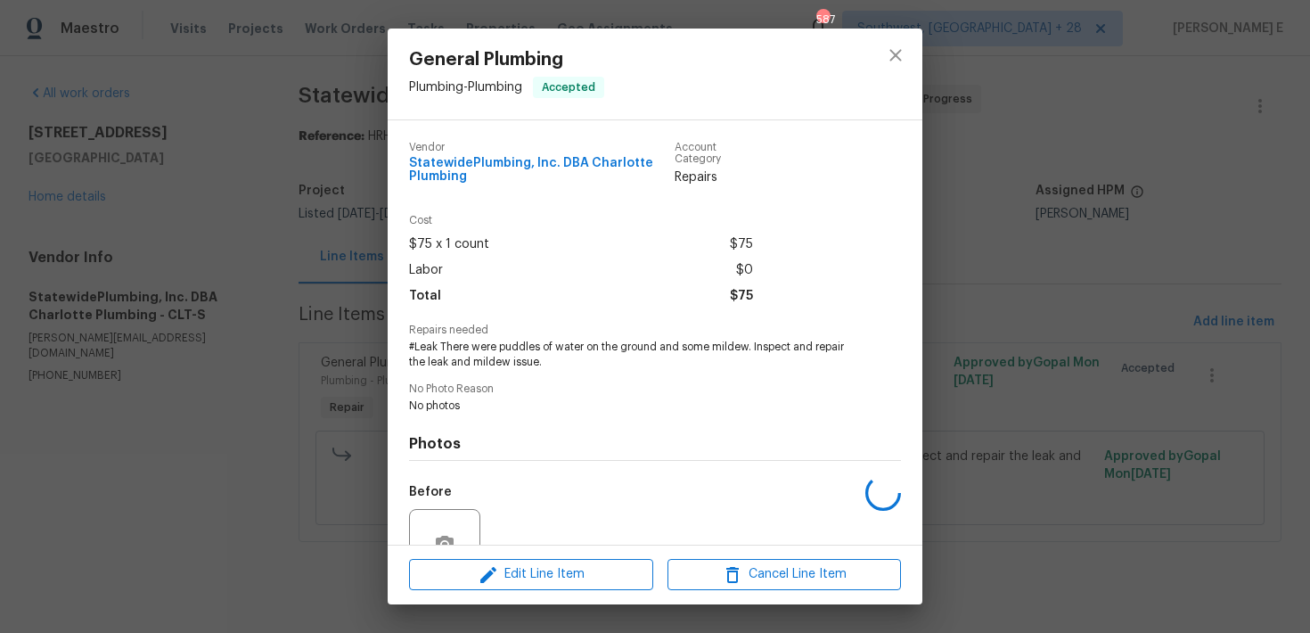
scroll to position [169, 0]
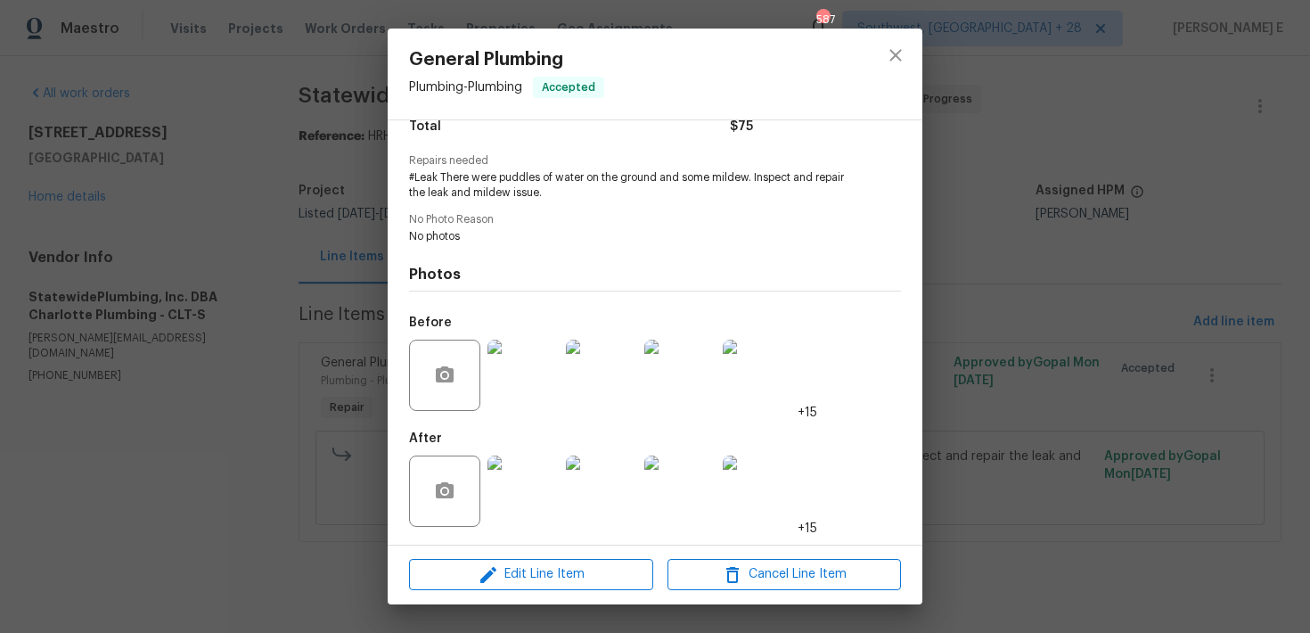
click at [499, 607] on div "General Plumbing Plumbing - Plumbing Accepted Vendor StatewidePlumbing, Inc. DB…" at bounding box center [655, 316] width 1310 height 633
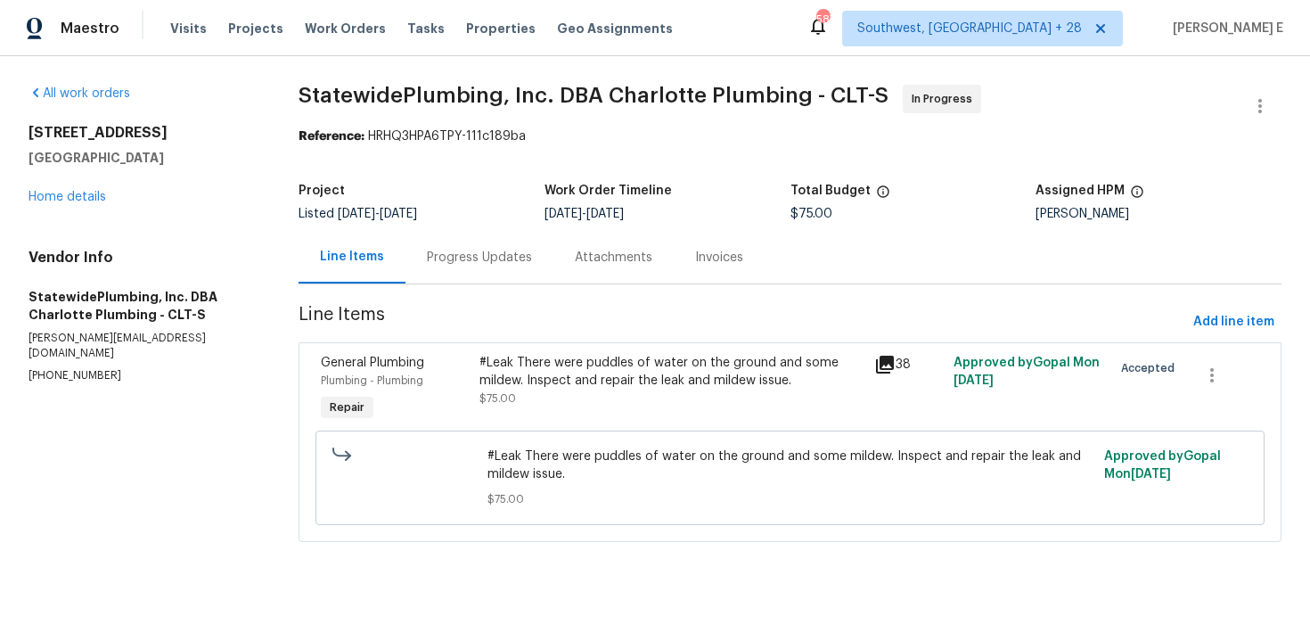
click at [522, 590] on div "All work orders [STREET_ADDRESS] Home details Vendor Info StatewidePlumbing, In…" at bounding box center [655, 324] width 1310 height 536
click at [488, 389] on div "#Leak There were puddles of water on the ground and some mildew. Inspect and re…" at bounding box center [672, 380] width 385 height 53
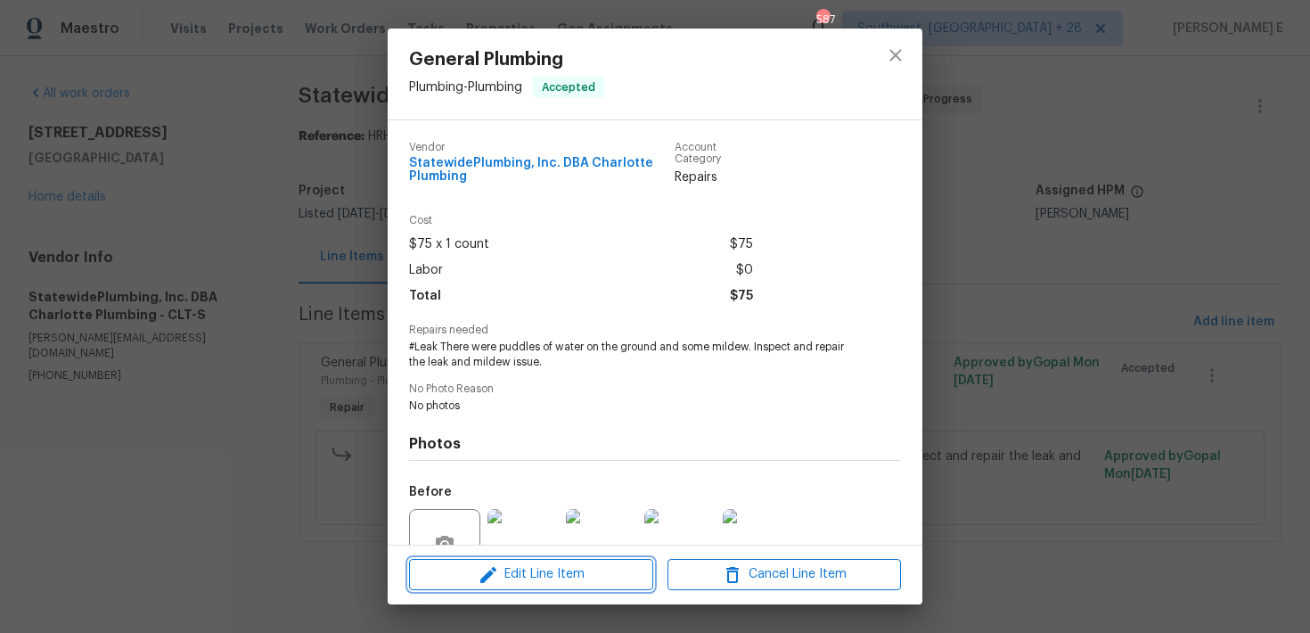
click at [515, 577] on span "Edit Line Item" at bounding box center [532, 574] width 234 height 22
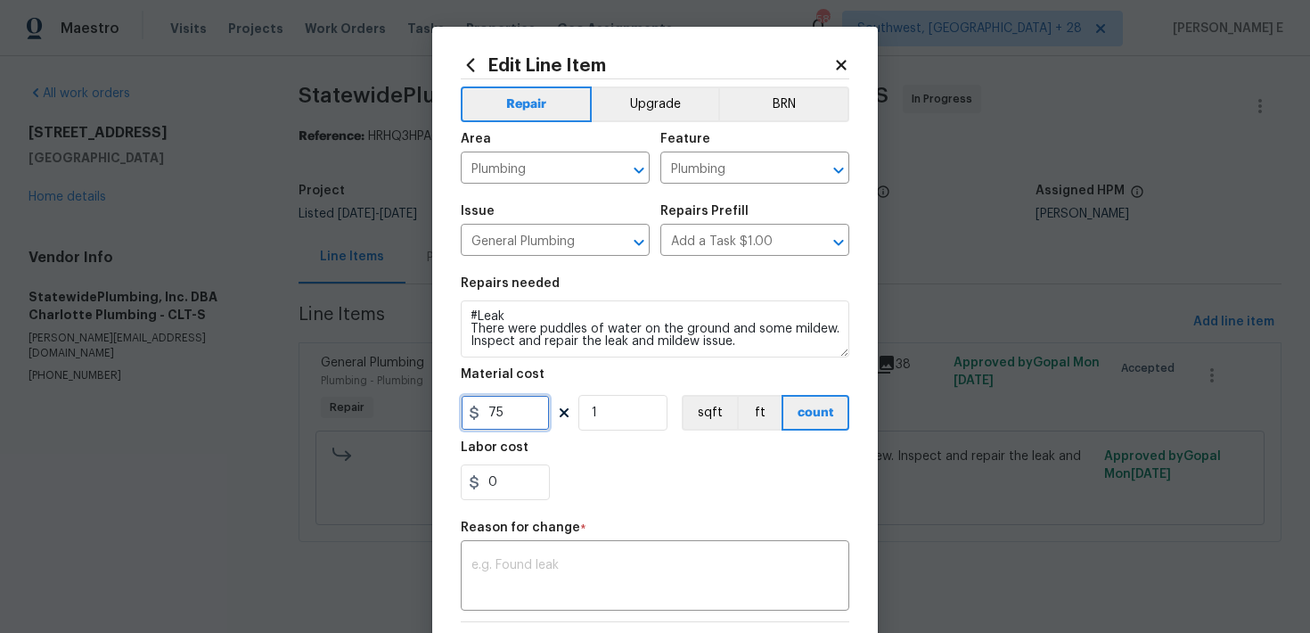
click at [489, 408] on input "75" at bounding box center [505, 413] width 89 height 36
type input "110"
click at [530, 575] on textarea at bounding box center [655, 577] width 367 height 37
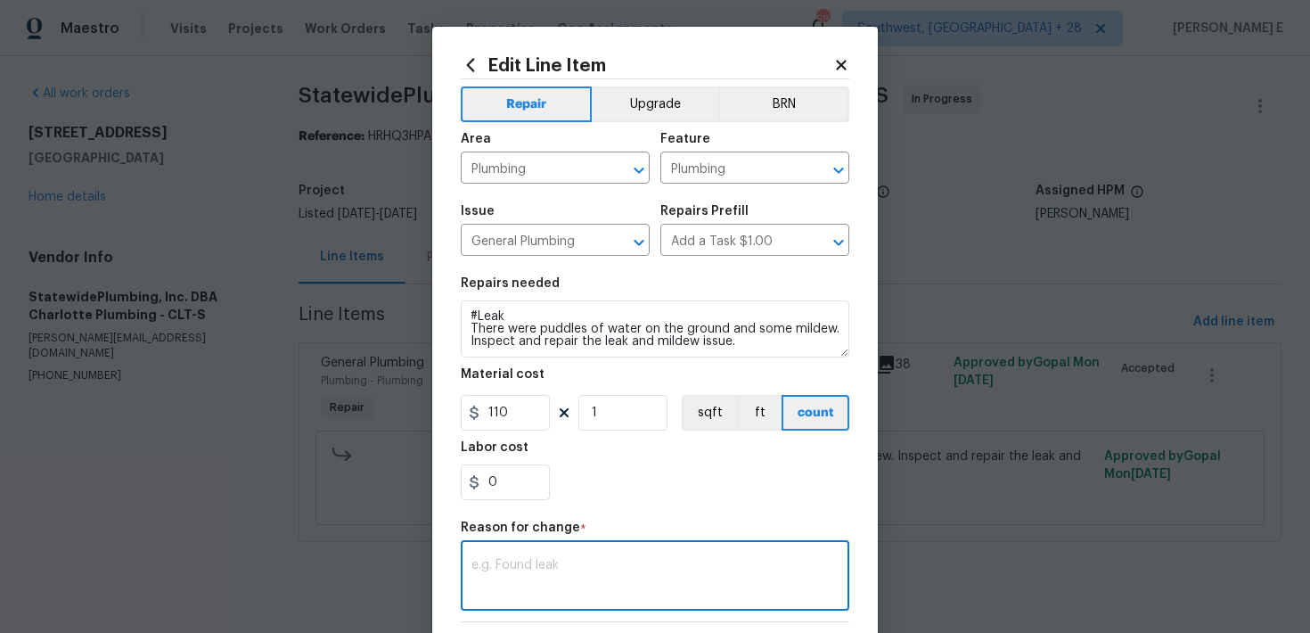
paste textarea "(KE) Updated cost per BR team approval."
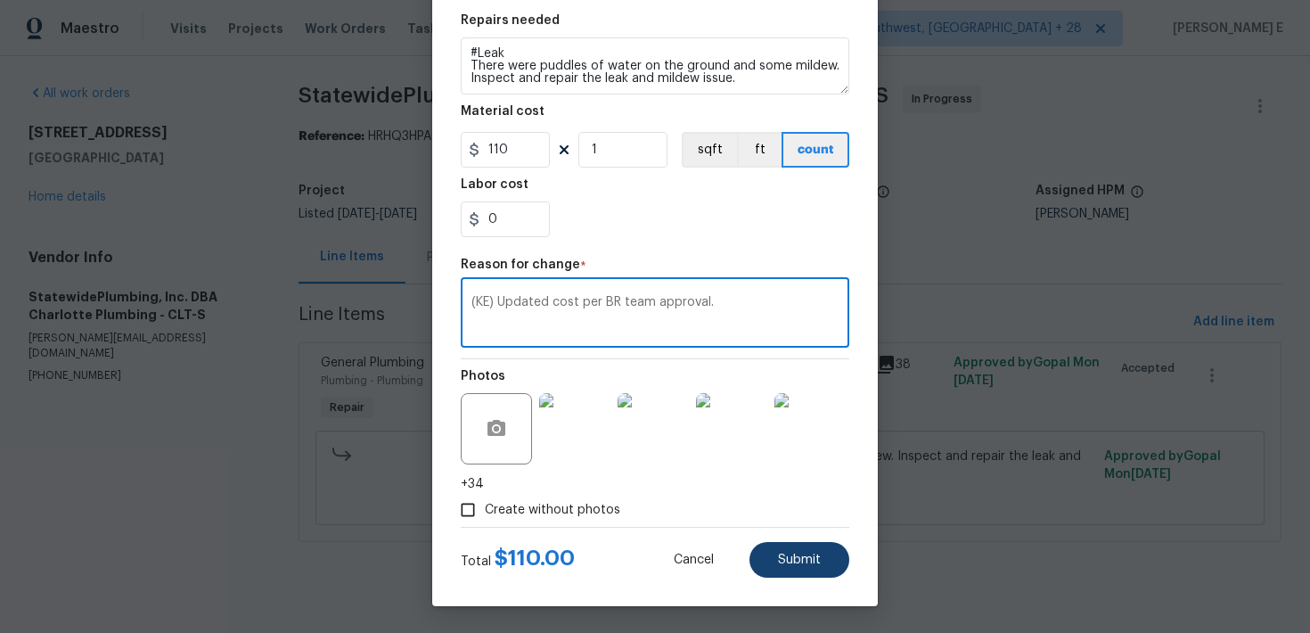
type textarea "(KE) Updated cost per BR team approval."
click at [796, 574] on button "Submit" at bounding box center [800, 560] width 100 height 36
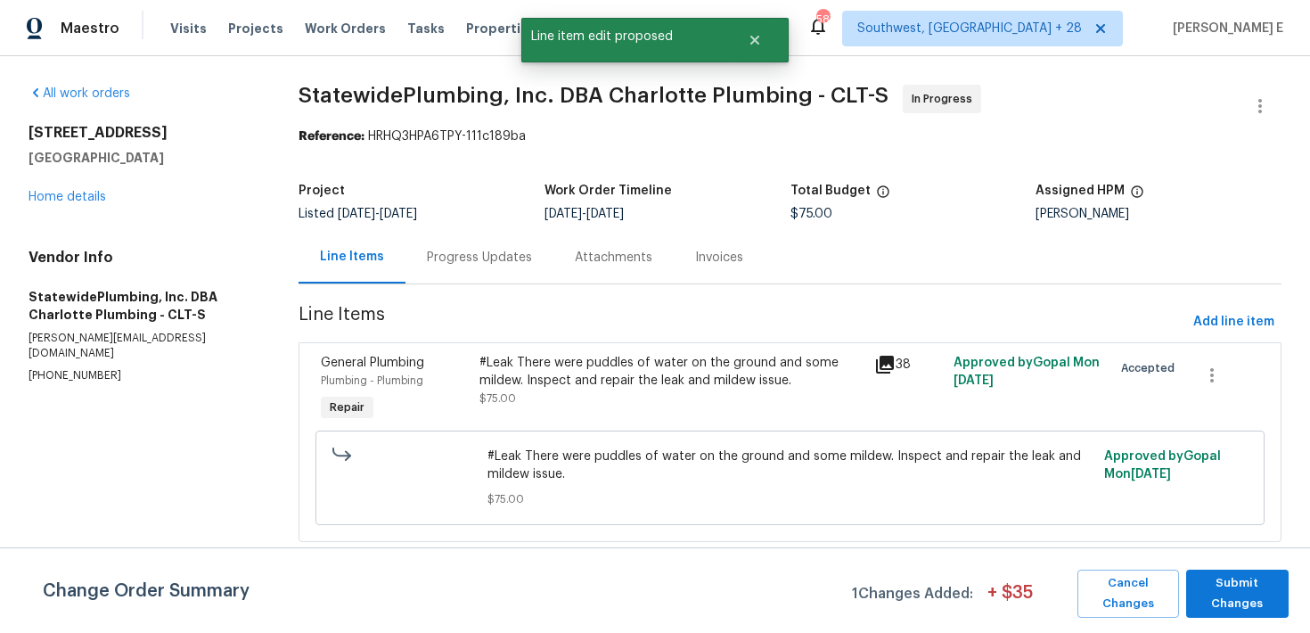
scroll to position [0, 0]
click at [1279, 594] on span "Submit Changes" at bounding box center [1237, 593] width 85 height 41
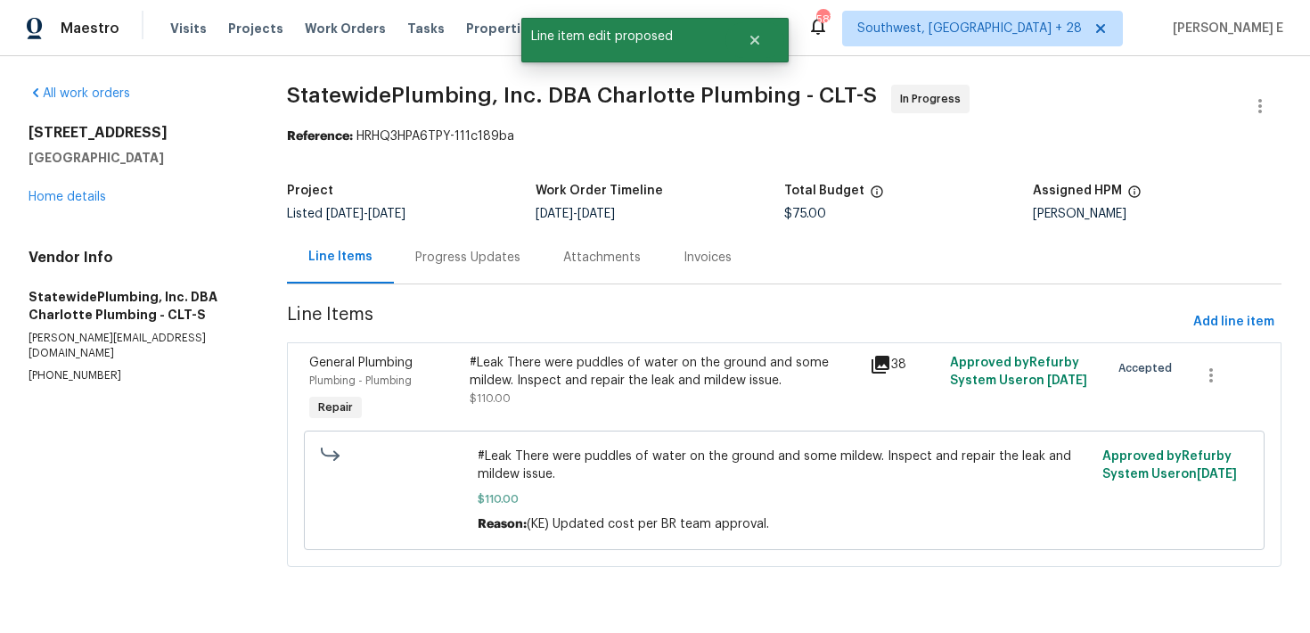
click at [472, 257] on div "Progress Updates" at bounding box center [467, 258] width 105 height 18
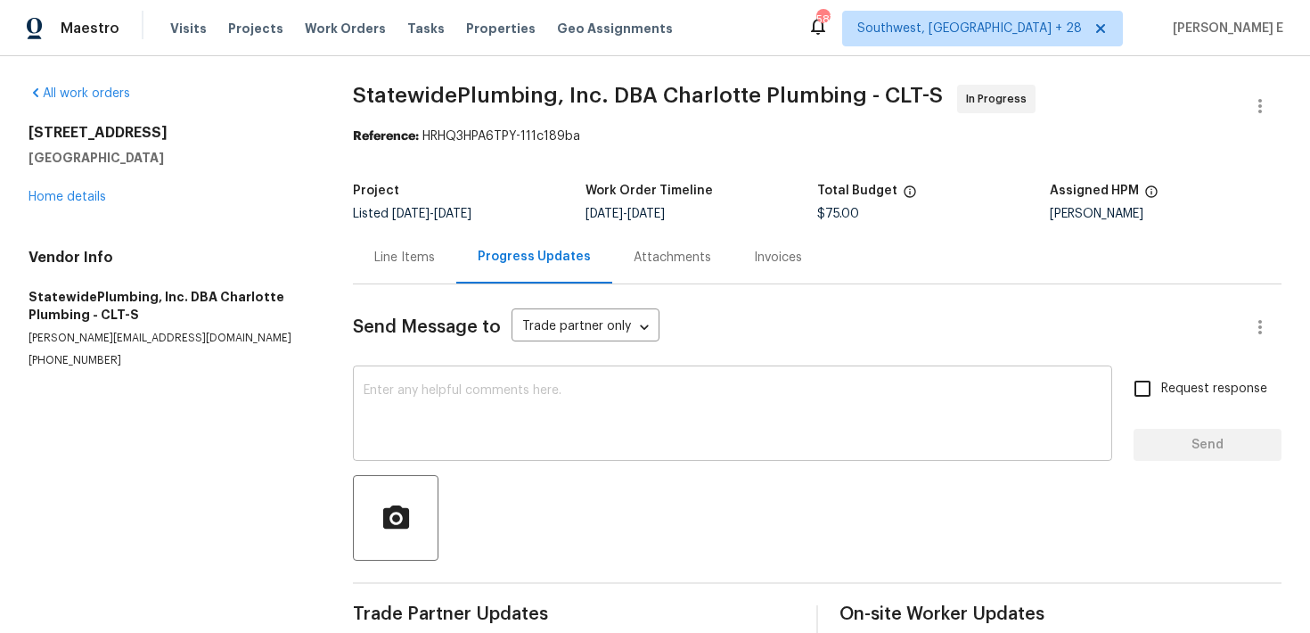
click at [463, 407] on textarea at bounding box center [733, 415] width 738 height 62
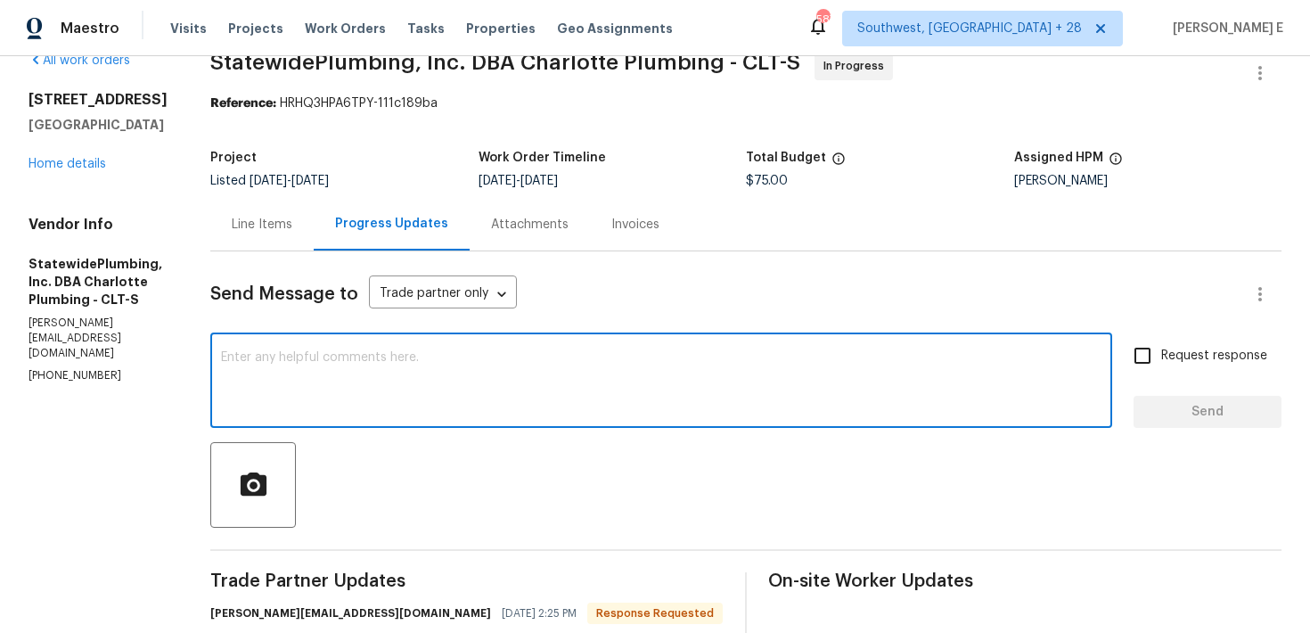
scroll to position [39, 0]
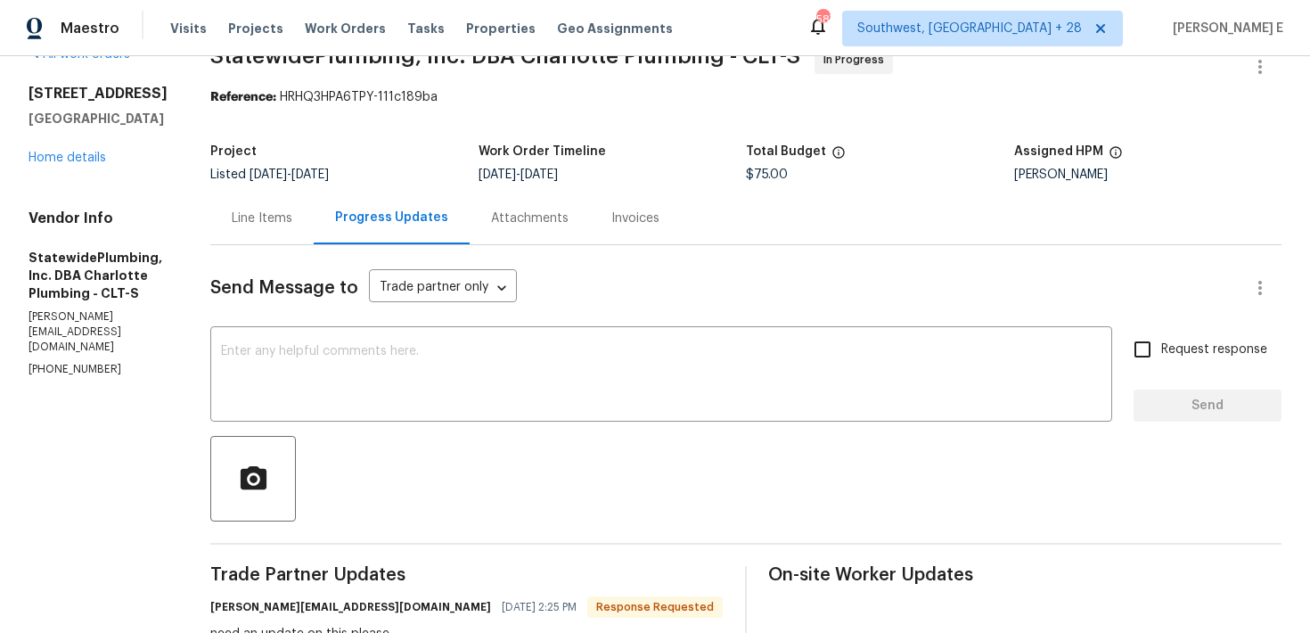
click at [258, 227] on div "Line Items" at bounding box center [261, 218] width 103 height 53
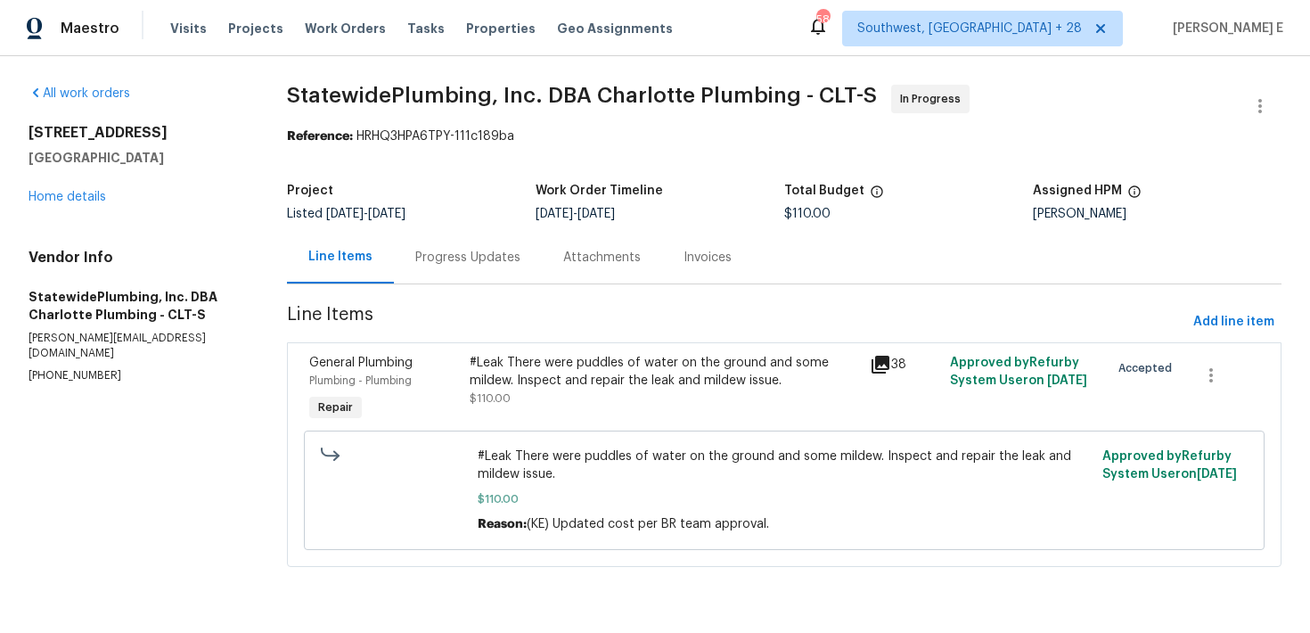
click at [489, 280] on div "Progress Updates" at bounding box center [468, 257] width 148 height 53
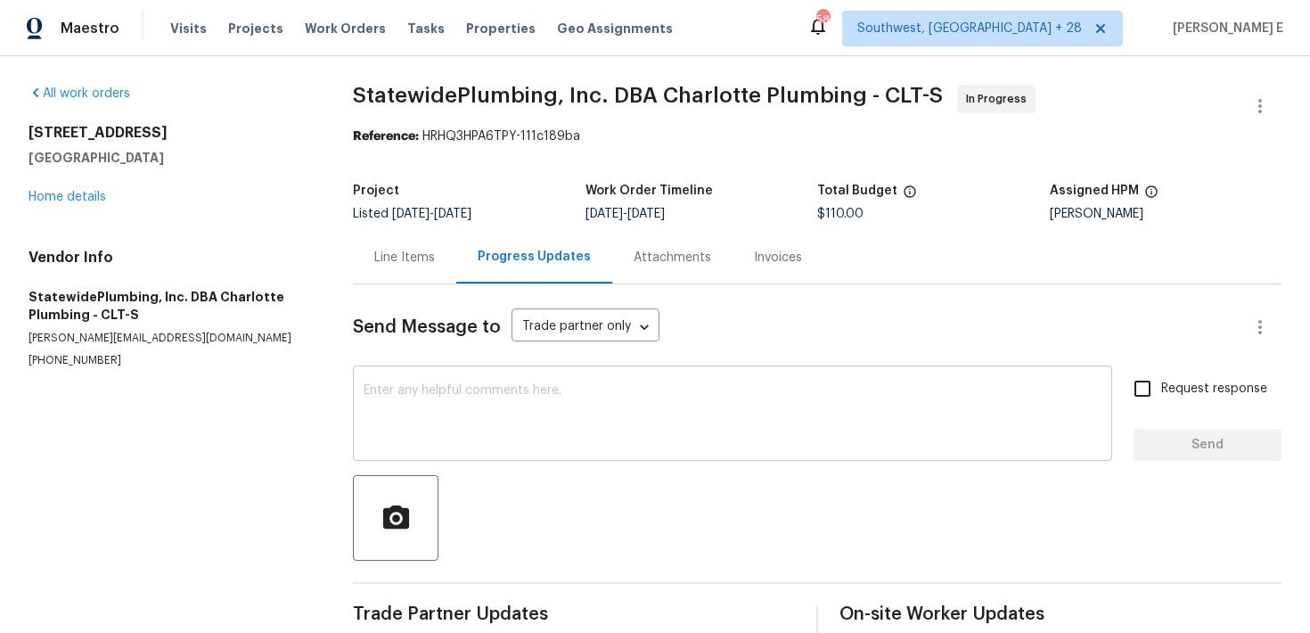
click at [445, 411] on textarea at bounding box center [733, 415] width 738 height 62
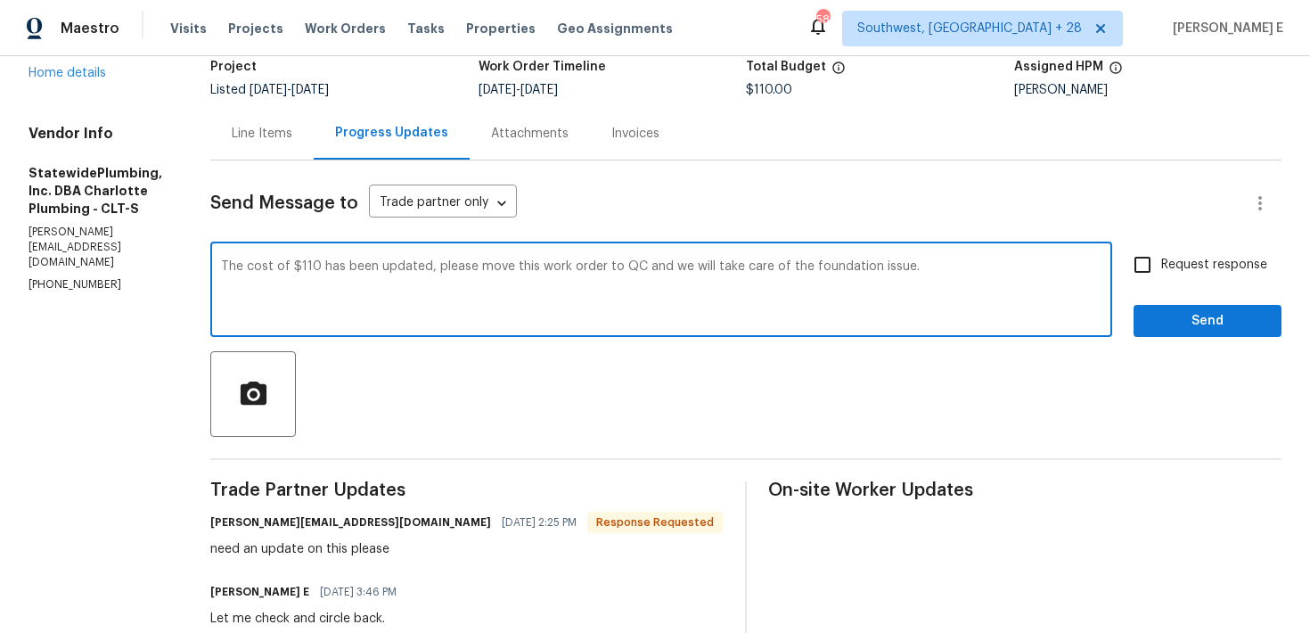
scroll to position [90, 0]
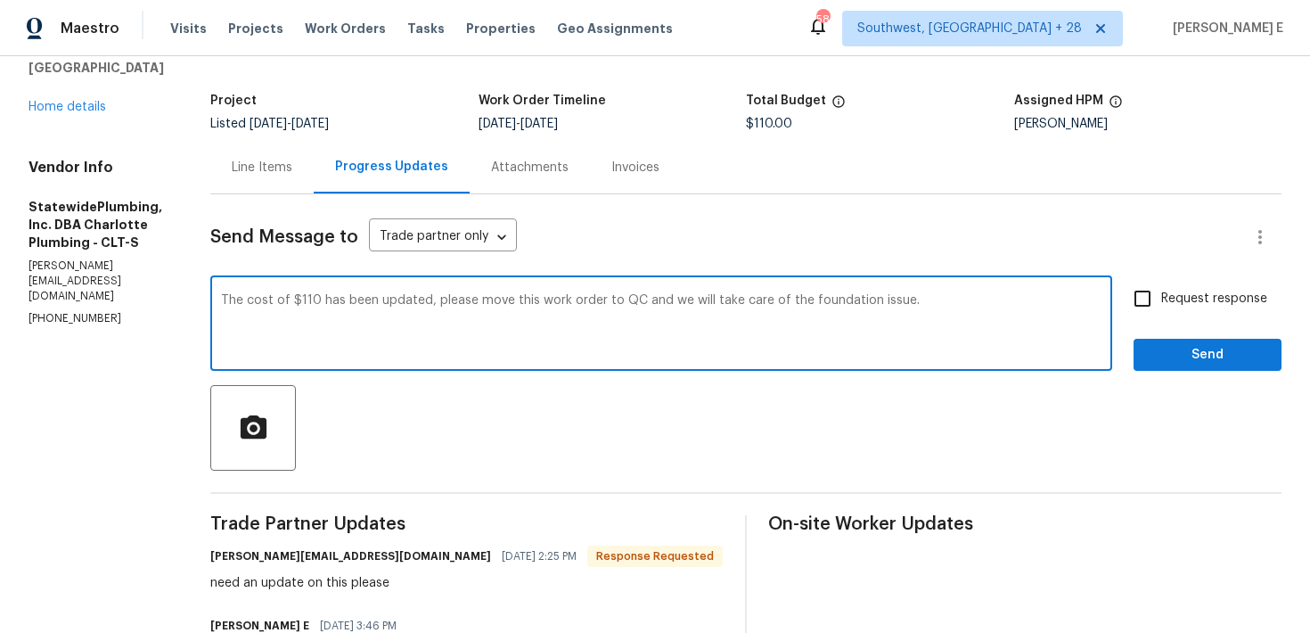
type textarea "The cost of $110 has been updated, please move this work order to QC and we wil…"
click at [1177, 282] on label "Request response" at bounding box center [1196, 298] width 144 height 37
click at [1162, 282] on input "Request response" at bounding box center [1142, 298] width 37 height 37
checkbox input "true"
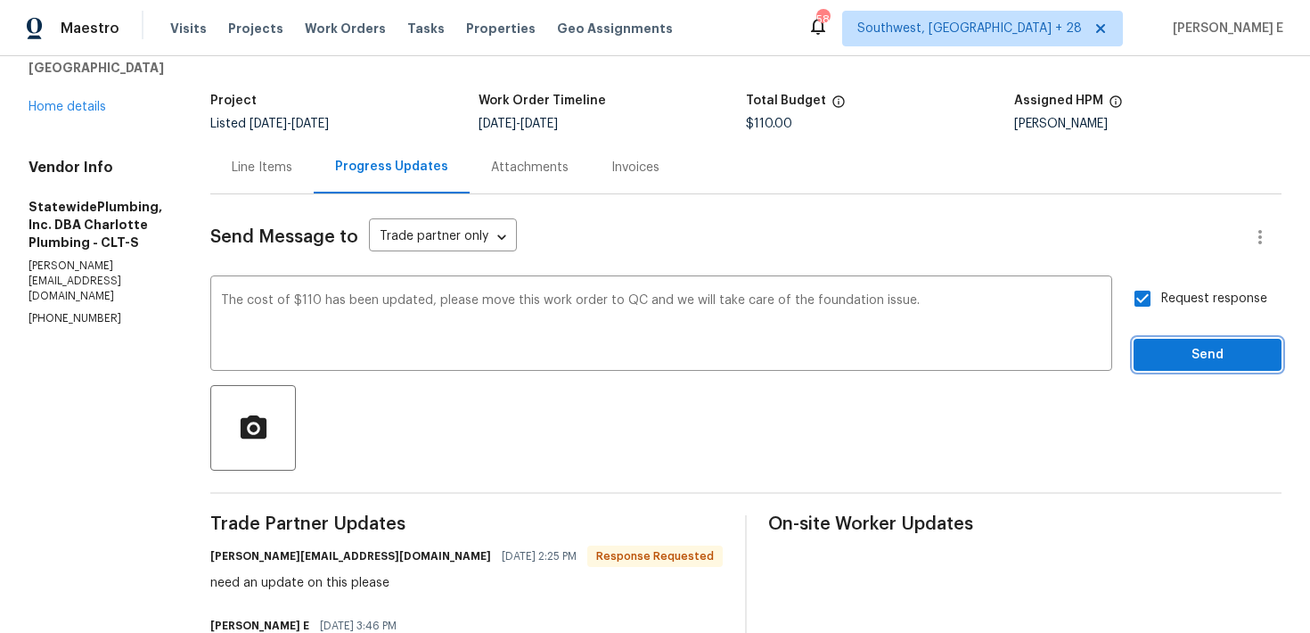
click at [1173, 340] on button "Send" at bounding box center [1208, 355] width 148 height 33
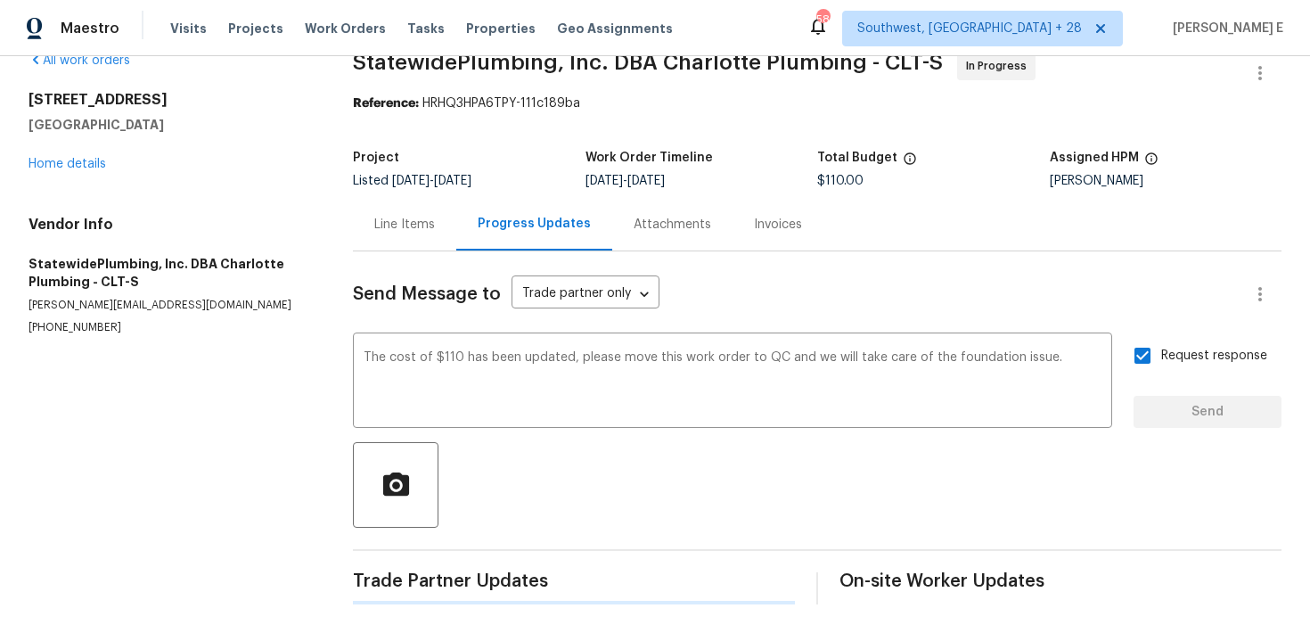
scroll to position [0, 0]
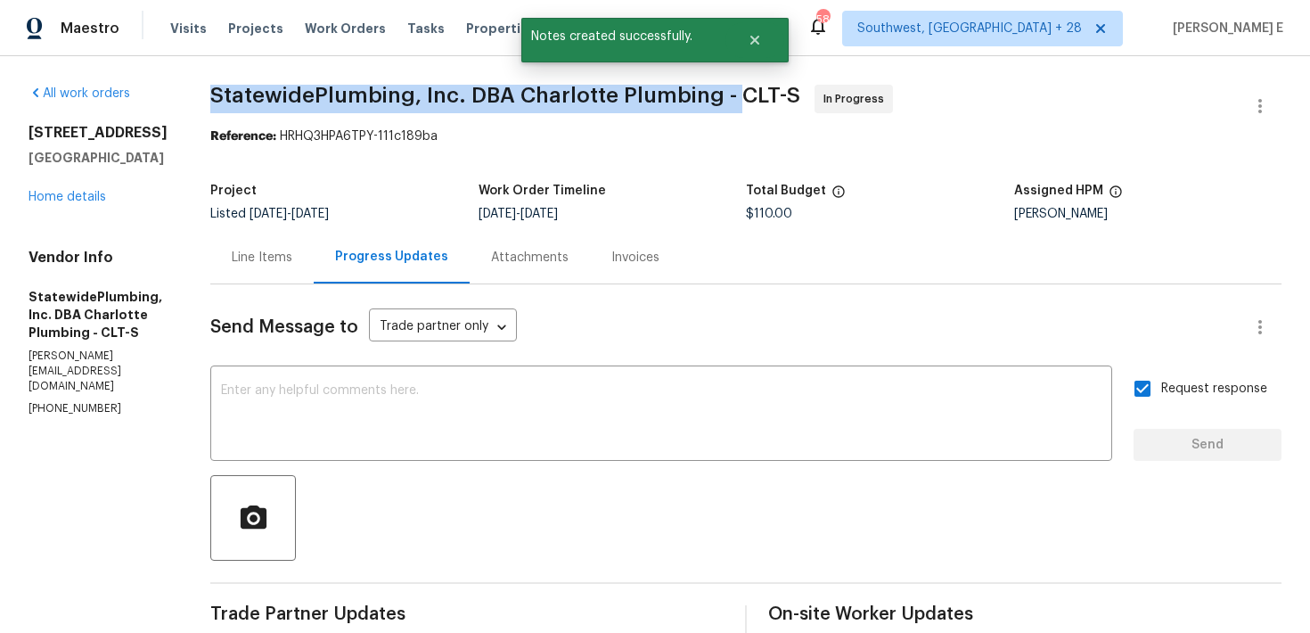
drag, startPoint x: 248, startPoint y: 94, endPoint x: 768, endPoint y: 94, distance: 520.6
click at [768, 94] on span "StatewidePlumbing, Inc. DBA Charlotte Plumbing - CLT-S" at bounding box center [505, 95] width 590 height 21
copy span "StatewidePlumbing, Inc. DBA Charlotte Plumbing -"
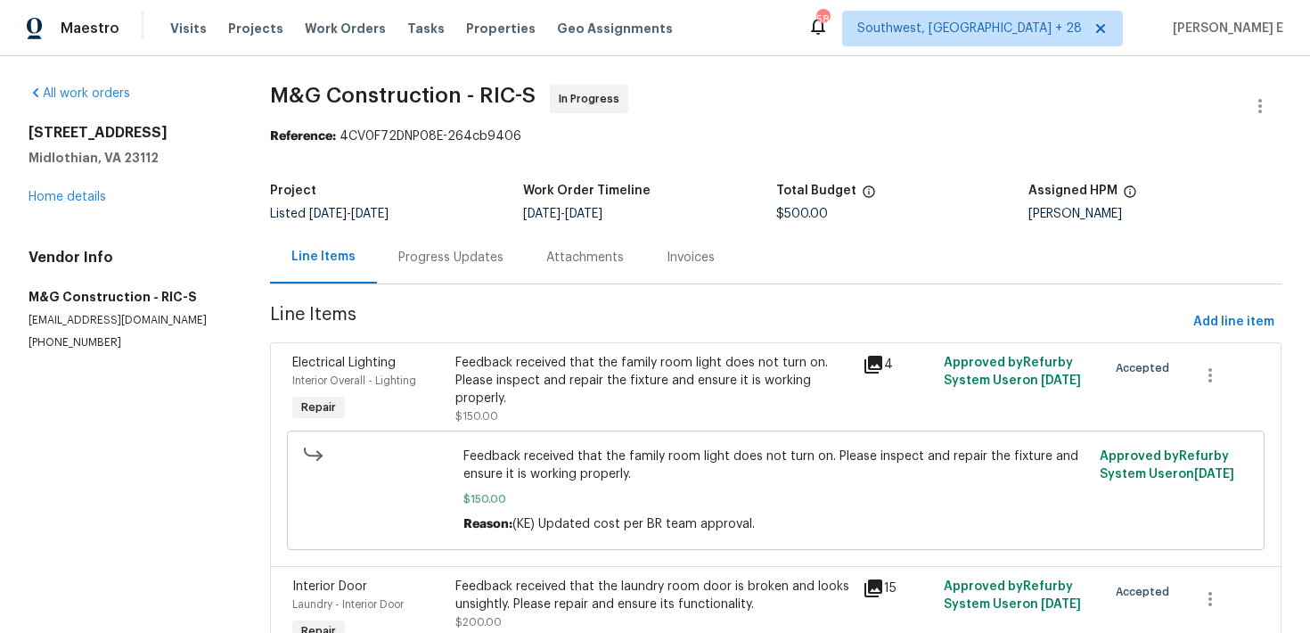
click at [438, 254] on div "Progress Updates" at bounding box center [450, 258] width 105 height 18
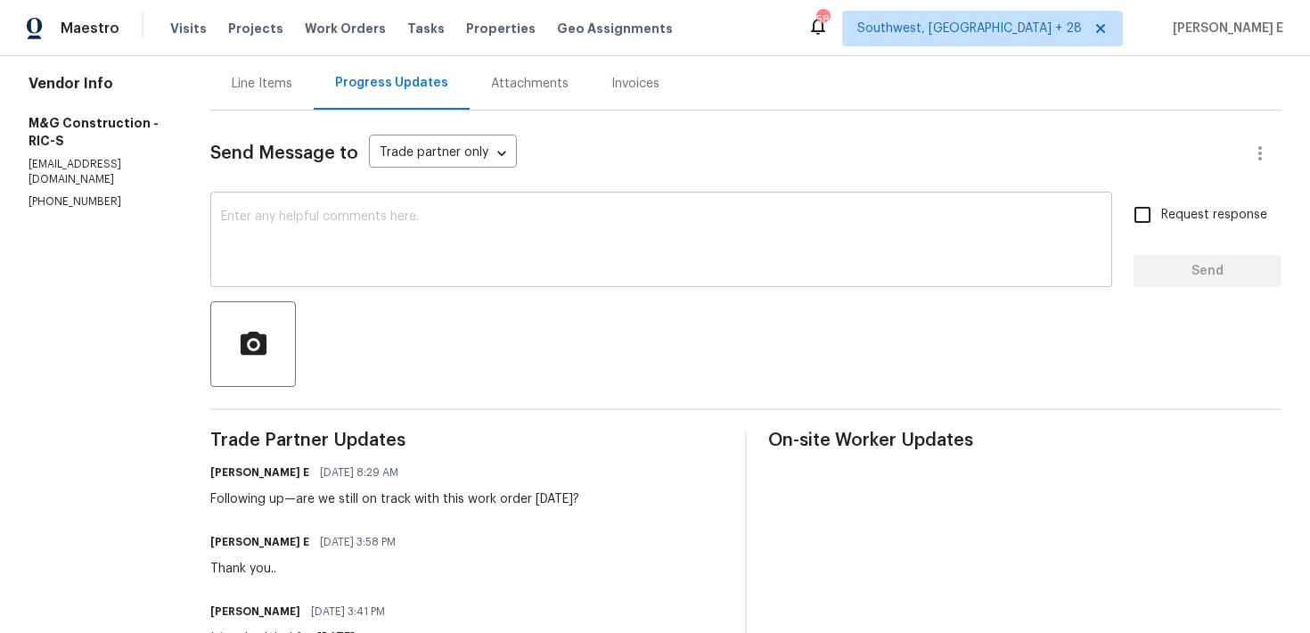
scroll to position [184, 0]
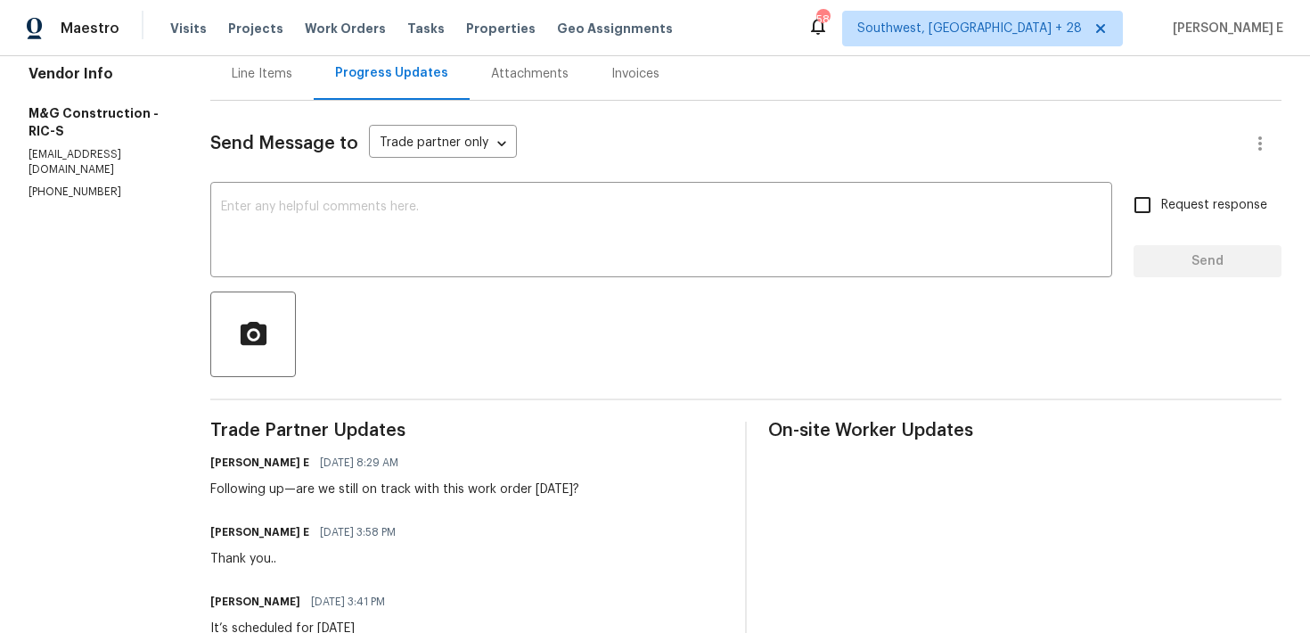
click at [668, 313] on div at bounding box center [746, 335] width 1072 height 86
click at [697, 272] on div "x ​" at bounding box center [661, 231] width 902 height 91
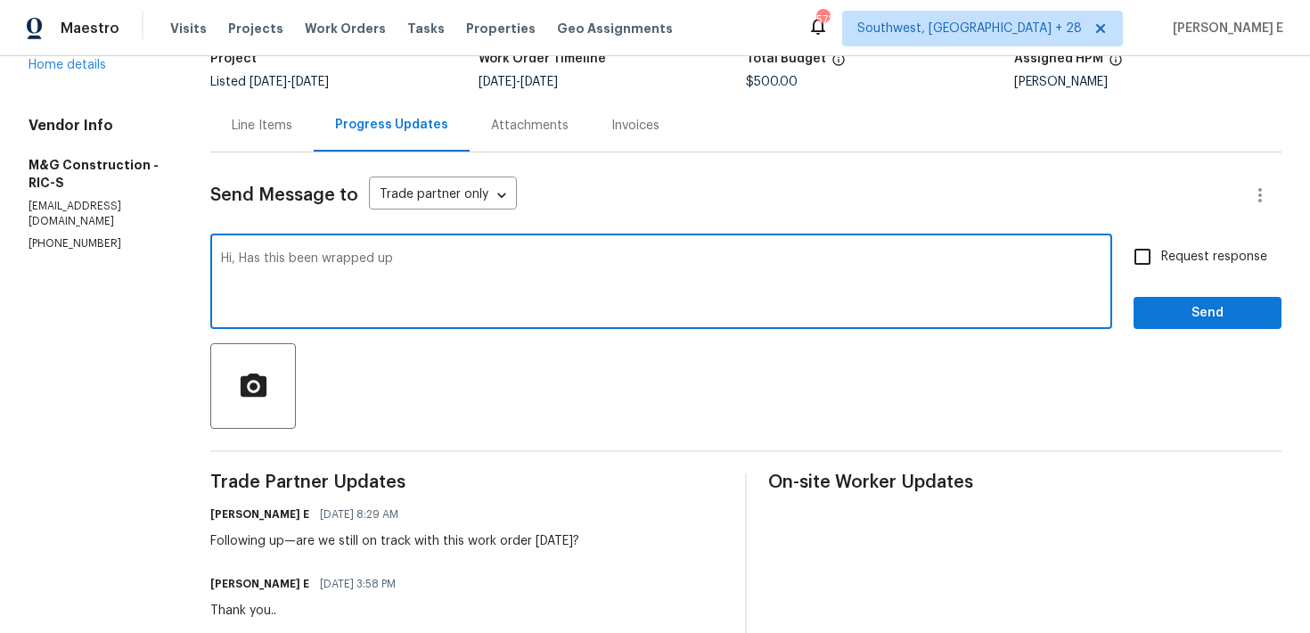
scroll to position [121, 0]
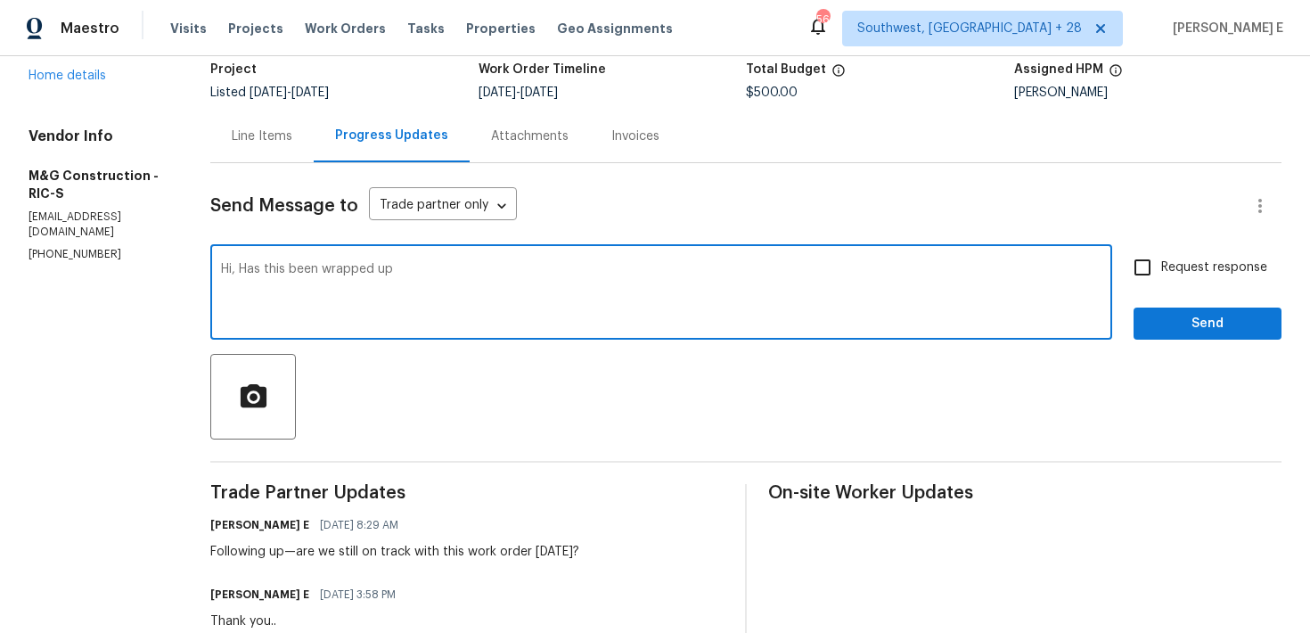
drag, startPoint x: 242, startPoint y: 273, endPoint x: 246, endPoint y: 324, distance: 51.9
click at [242, 286] on textarea "Hi, Has this been wrapped up" at bounding box center [661, 294] width 881 height 62
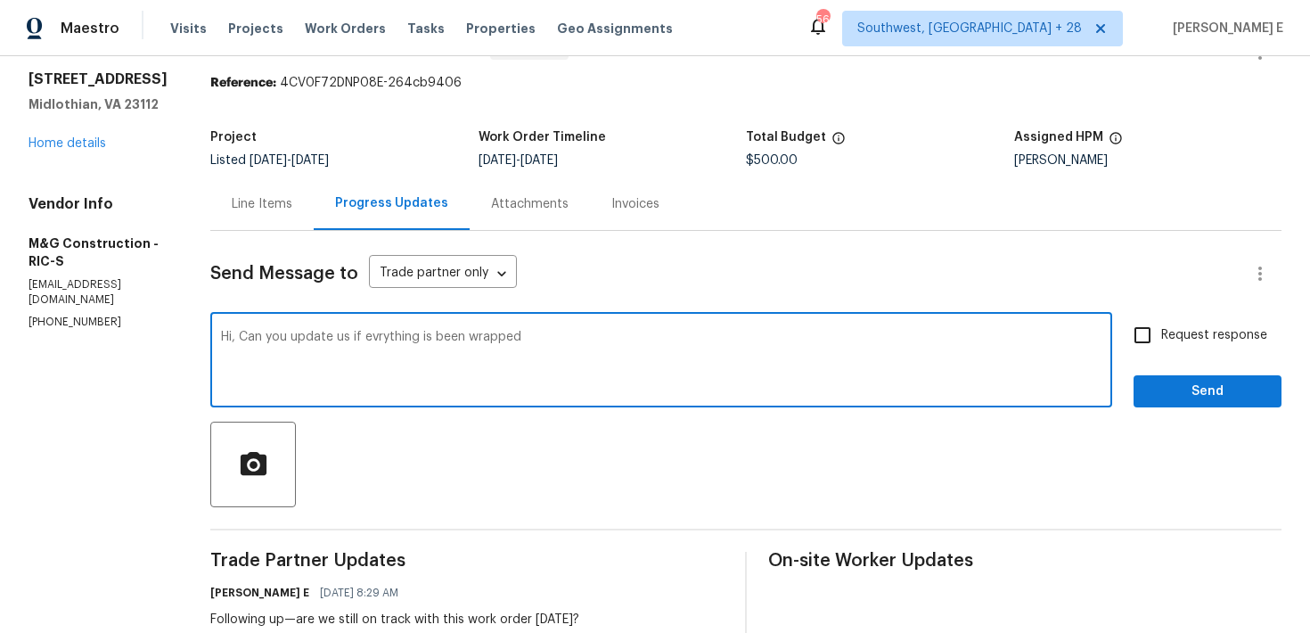
scroll to position [50, 0]
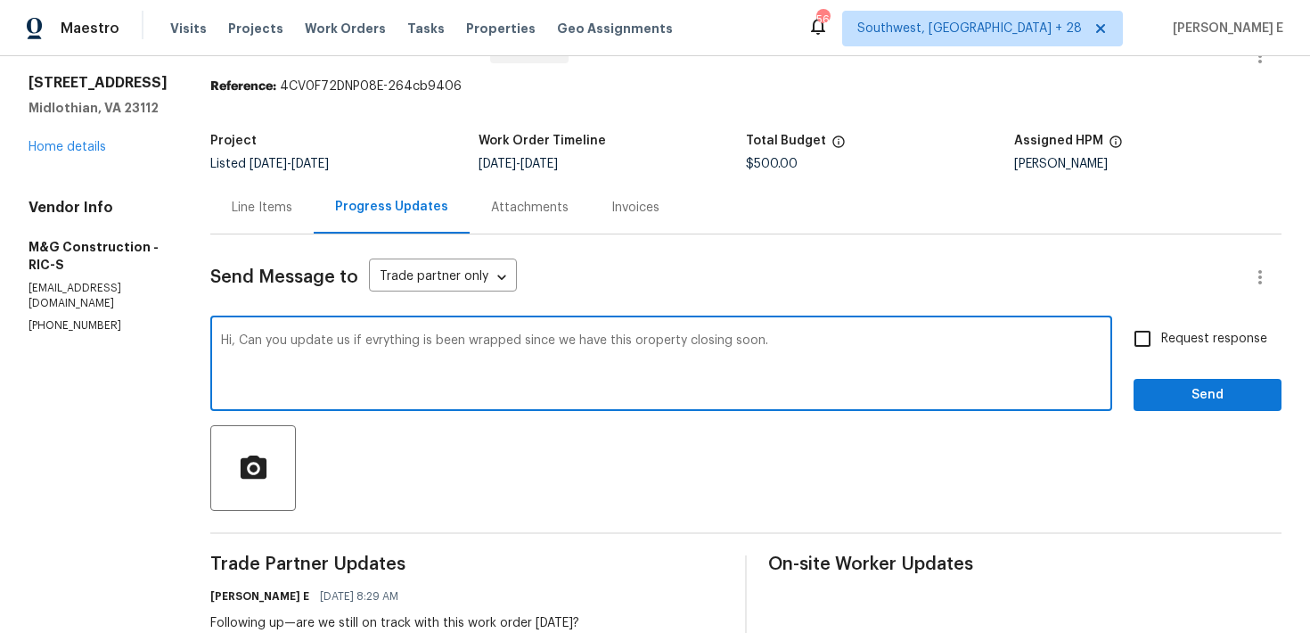
drag, startPoint x: 239, startPoint y: 344, endPoint x: 257, endPoint y: 381, distance: 40.7
click at [252, 366] on textarea "Hi, Can you update us if evrything is been wrapped since we have this oroperty …" at bounding box center [661, 365] width 881 height 62
paste textarea "ould you please confirm if all work has been completed? Since this property is …"
type textarea "Hi, Could you please confirm if all work has been completed? Since this propert…"
click at [1205, 354] on label "Request response" at bounding box center [1196, 338] width 144 height 37
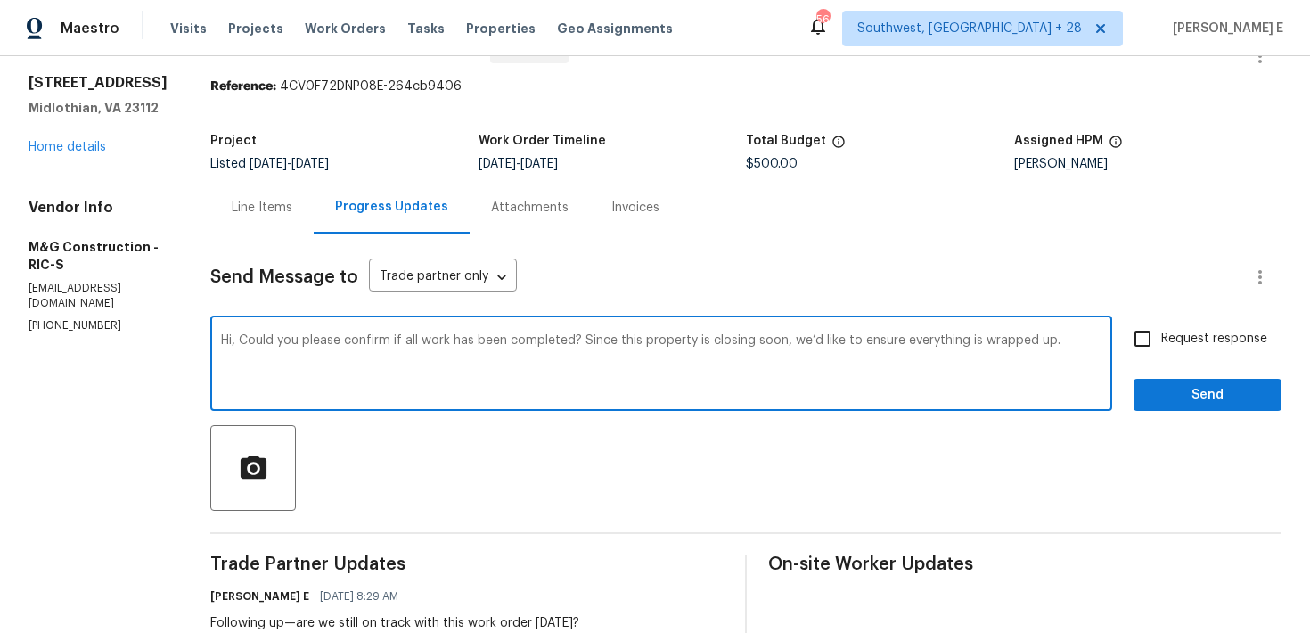
click at [1162, 354] on input "Request response" at bounding box center [1142, 338] width 37 height 37
checkbox input "true"
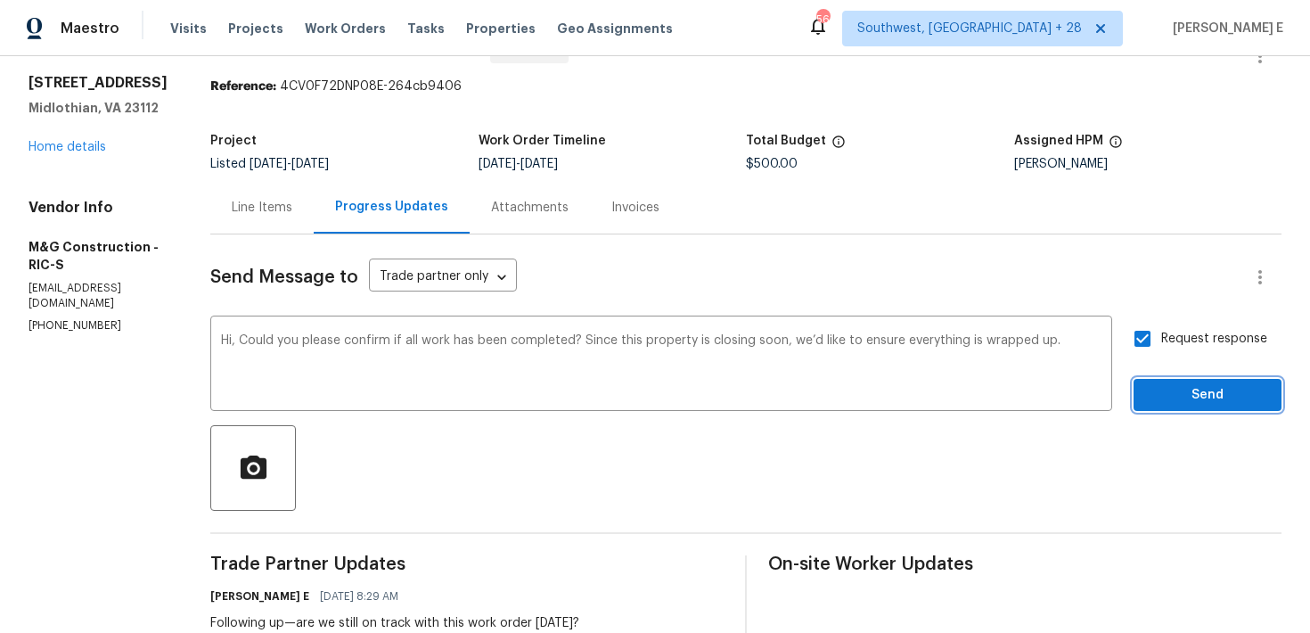
click at [1195, 383] on button "Send" at bounding box center [1208, 395] width 148 height 33
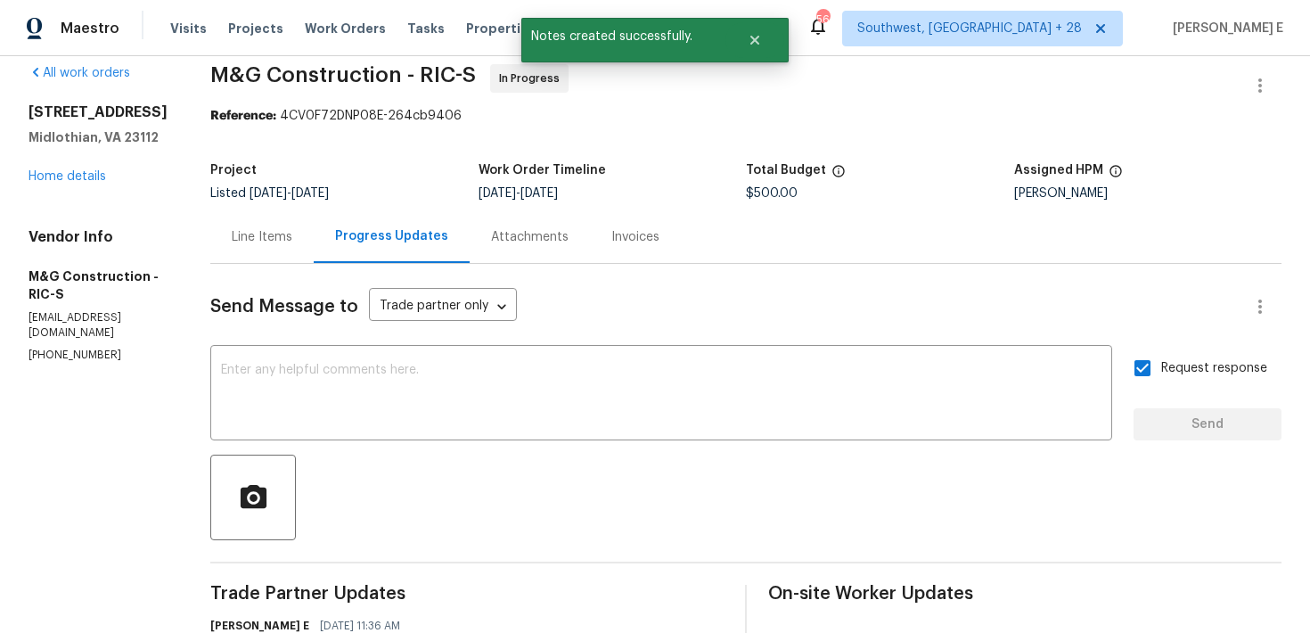
scroll to position [0, 0]
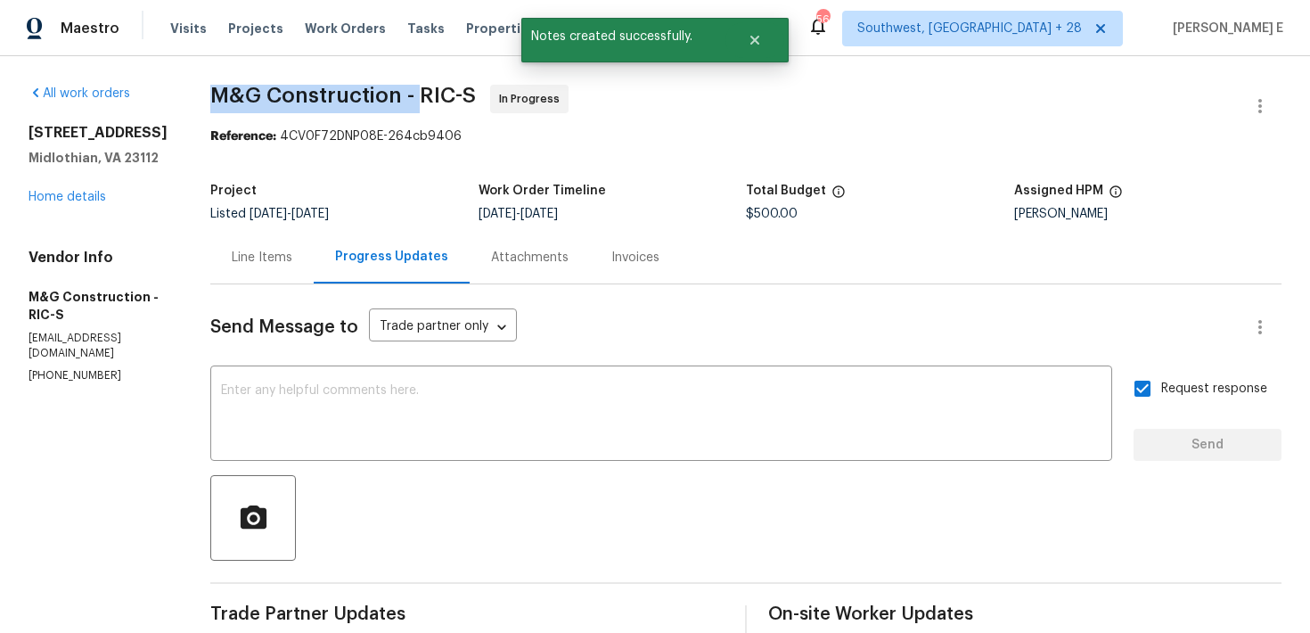
drag, startPoint x: 209, startPoint y: 93, endPoint x: 423, endPoint y: 94, distance: 214.8
click at [423, 94] on span "M&G Construction - RIC-S In Progress" at bounding box center [724, 106] width 1029 height 43
copy span "M&G Construction -"
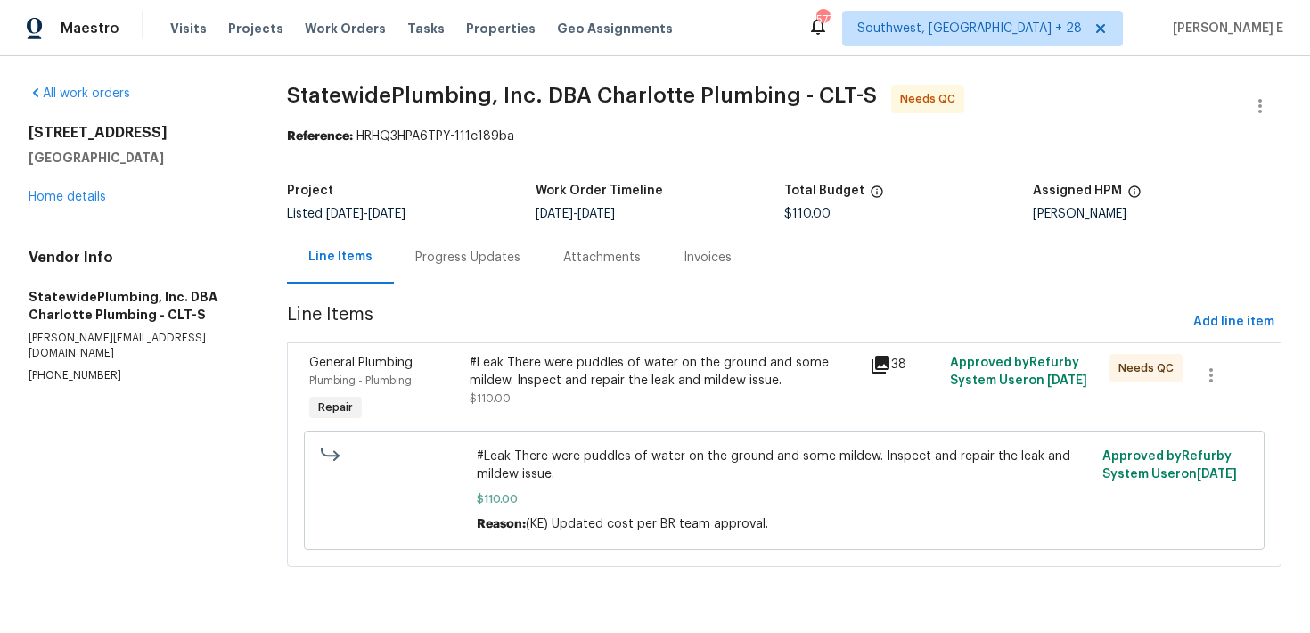
click at [499, 240] on div "Progress Updates" at bounding box center [468, 257] width 148 height 53
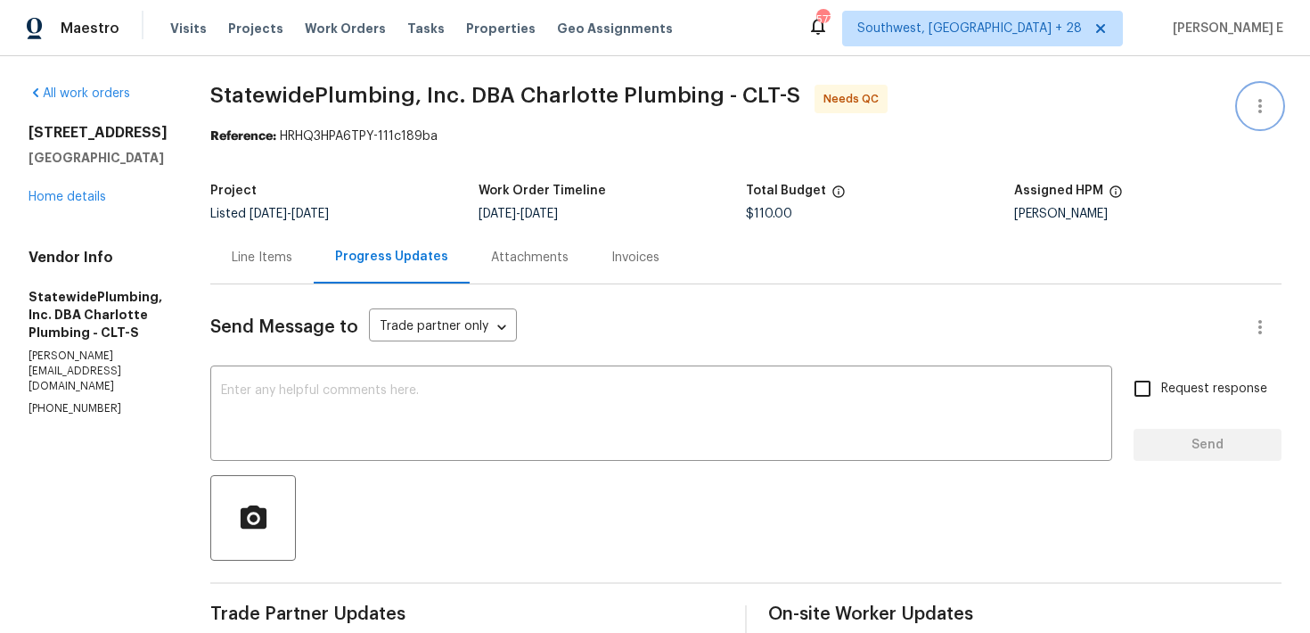
click at [1253, 111] on icon "button" at bounding box center [1260, 105] width 21 height 21
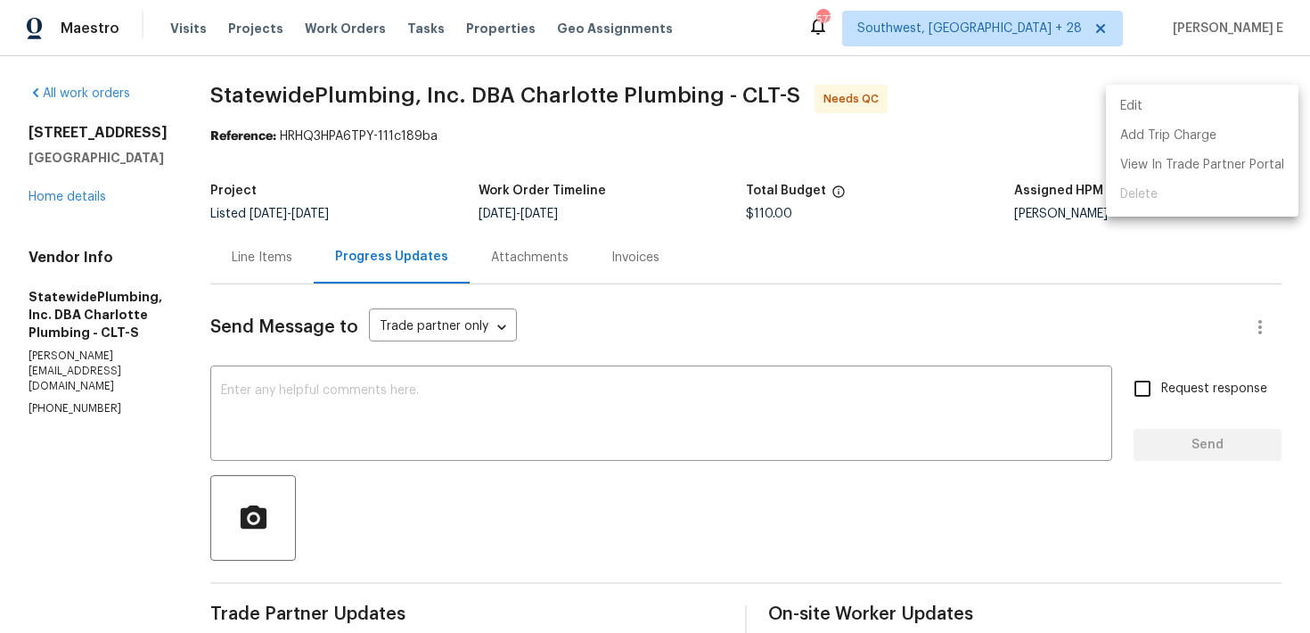
click at [1120, 105] on li "Edit" at bounding box center [1202, 106] width 193 height 29
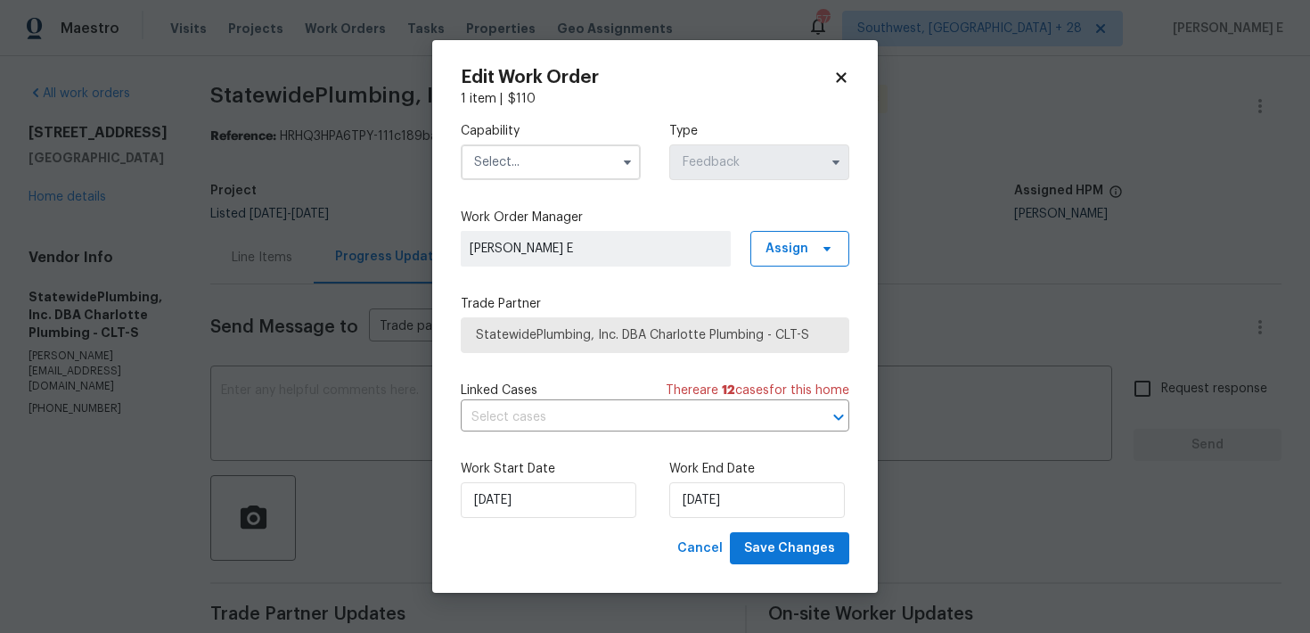
click at [484, 164] on input "text" at bounding box center [551, 162] width 180 height 36
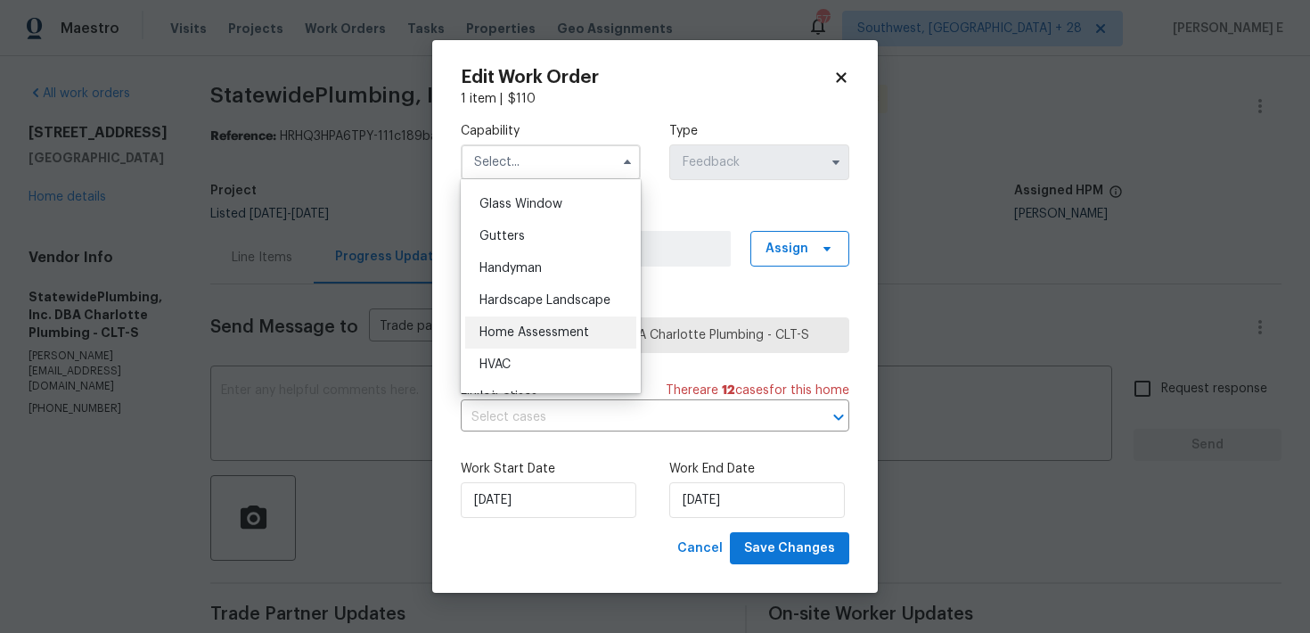
scroll to position [913, 0]
click at [554, 251] on div "Handyman" at bounding box center [550, 267] width 171 height 32
type input "Handyman"
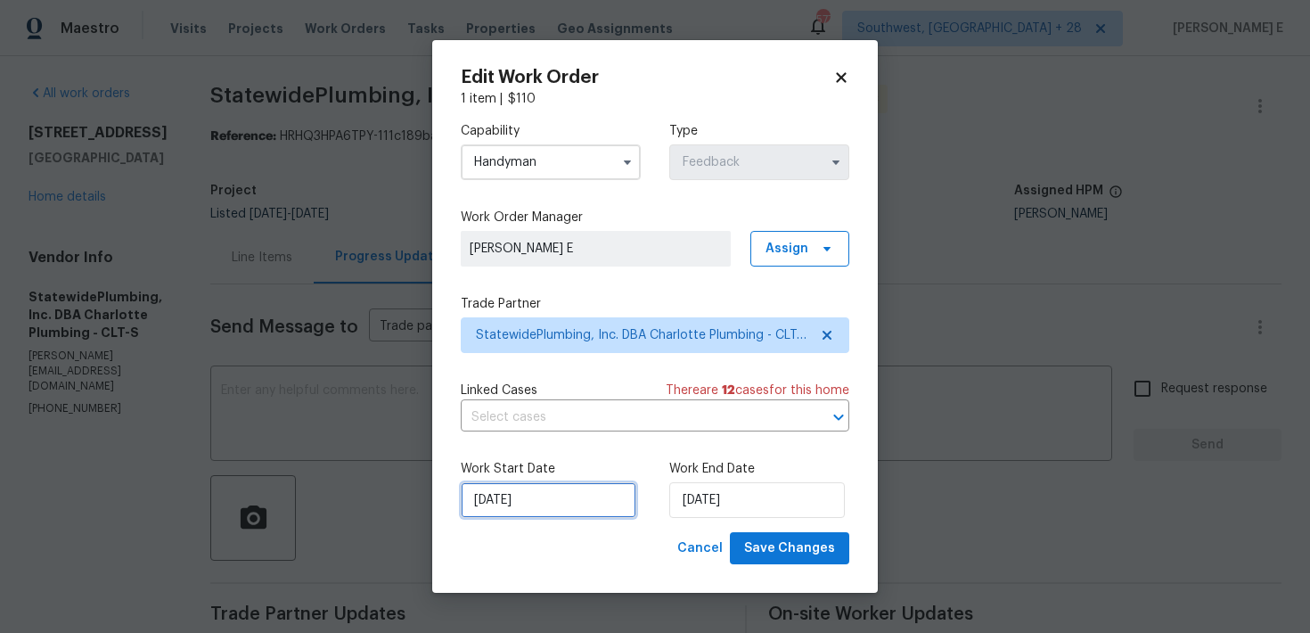
click at [530, 510] on input "[DATE]" at bounding box center [549, 500] width 176 height 36
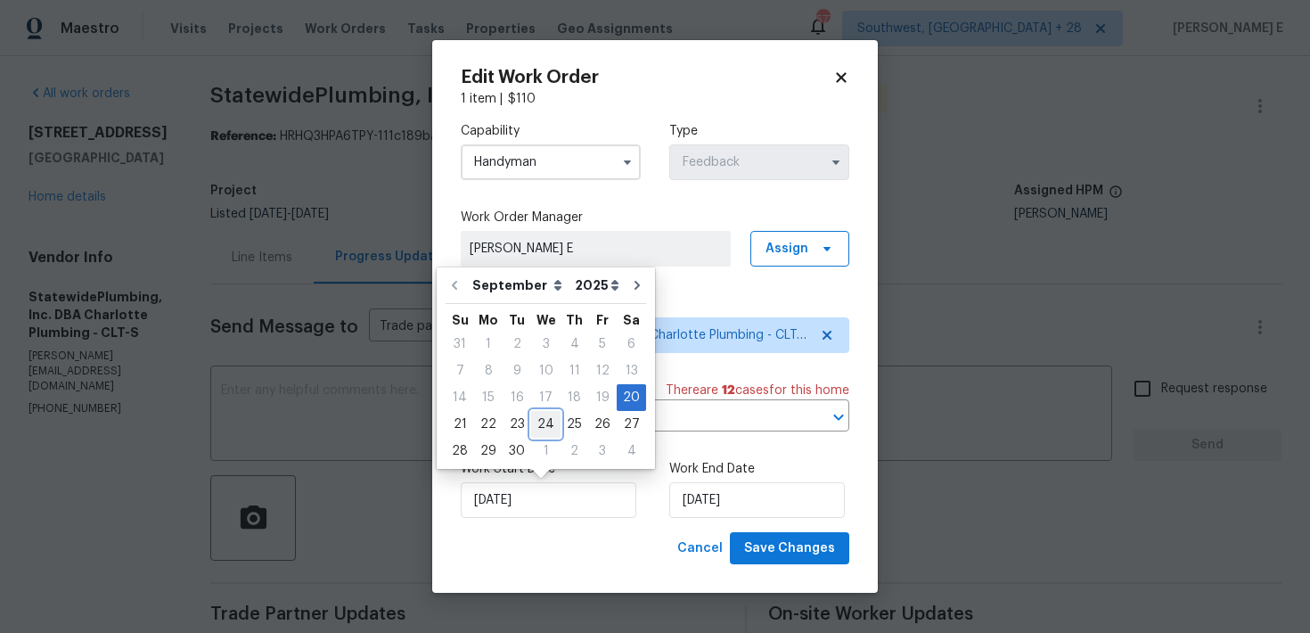
click at [537, 422] on div "24" at bounding box center [545, 424] width 29 height 25
type input "[DATE]"
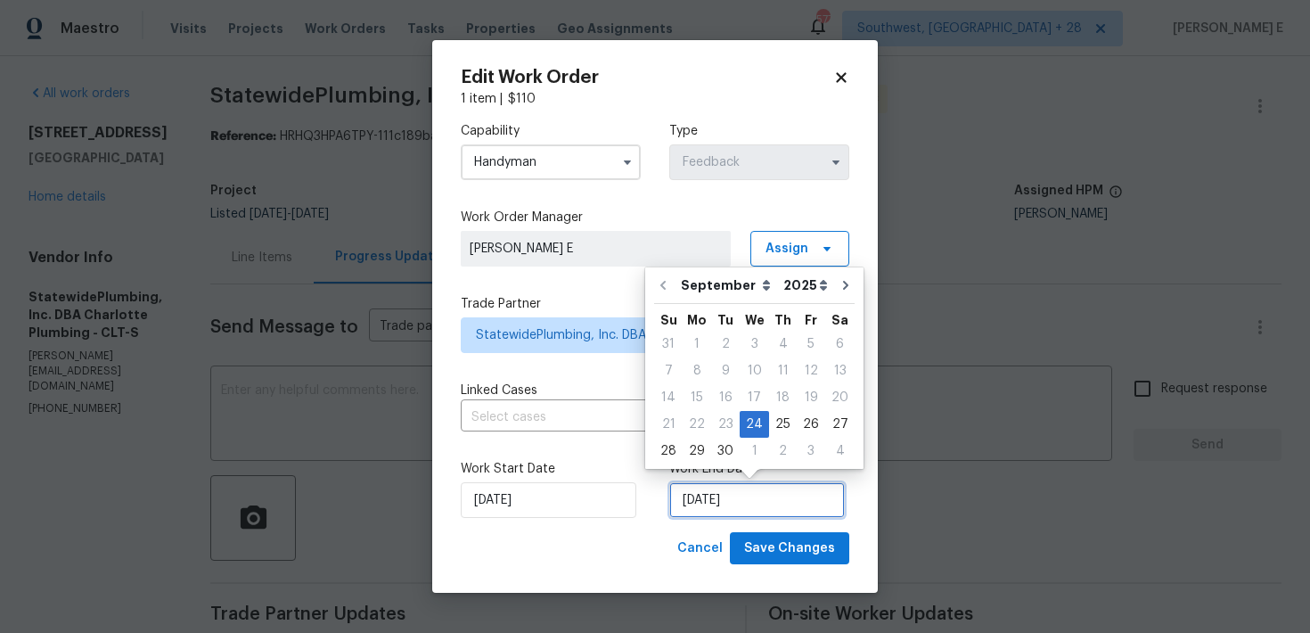
click at [705, 485] on input "24/09/2025" at bounding box center [757, 500] width 176 height 36
click at [694, 461] on div "29" at bounding box center [697, 451] width 29 height 25
type input "29/09/2025"
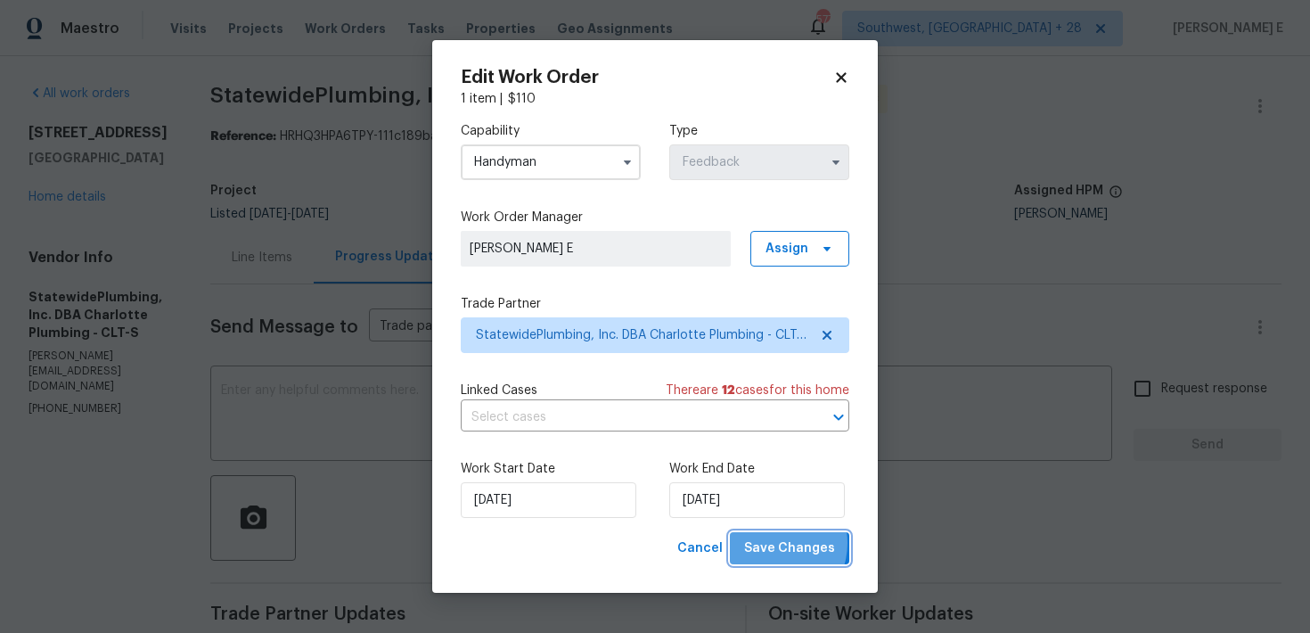
click at [776, 543] on span "Save Changes" at bounding box center [789, 549] width 91 height 22
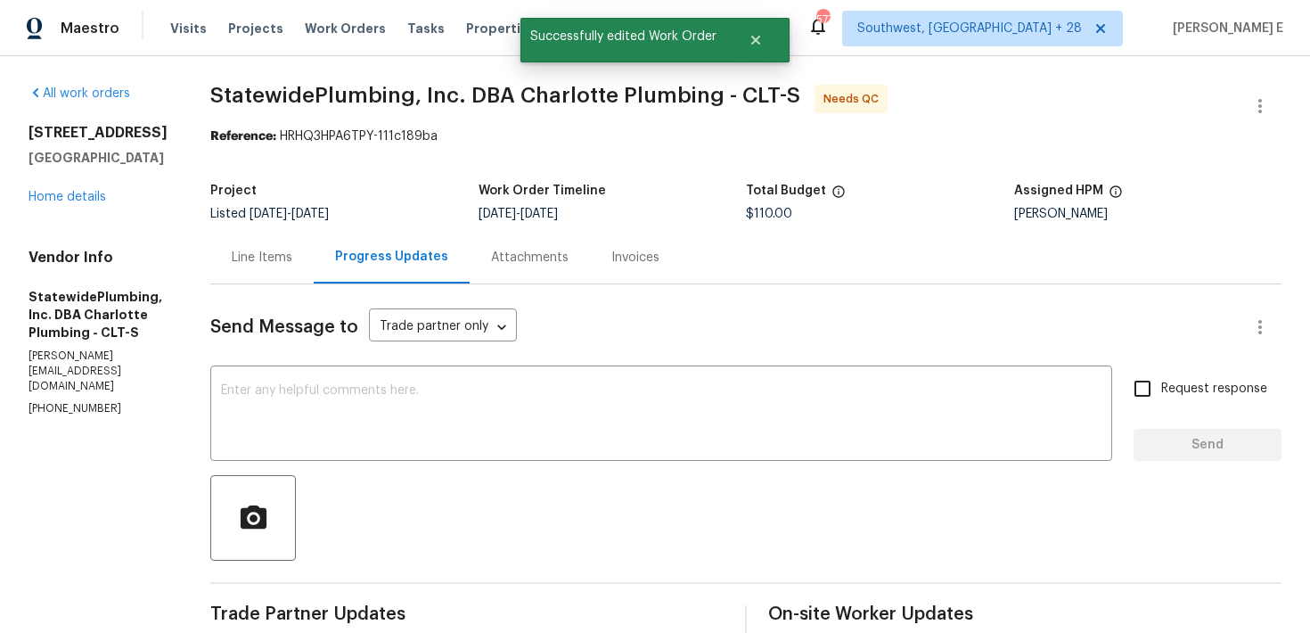
click at [312, 234] on div "Line Items" at bounding box center [261, 257] width 103 height 53
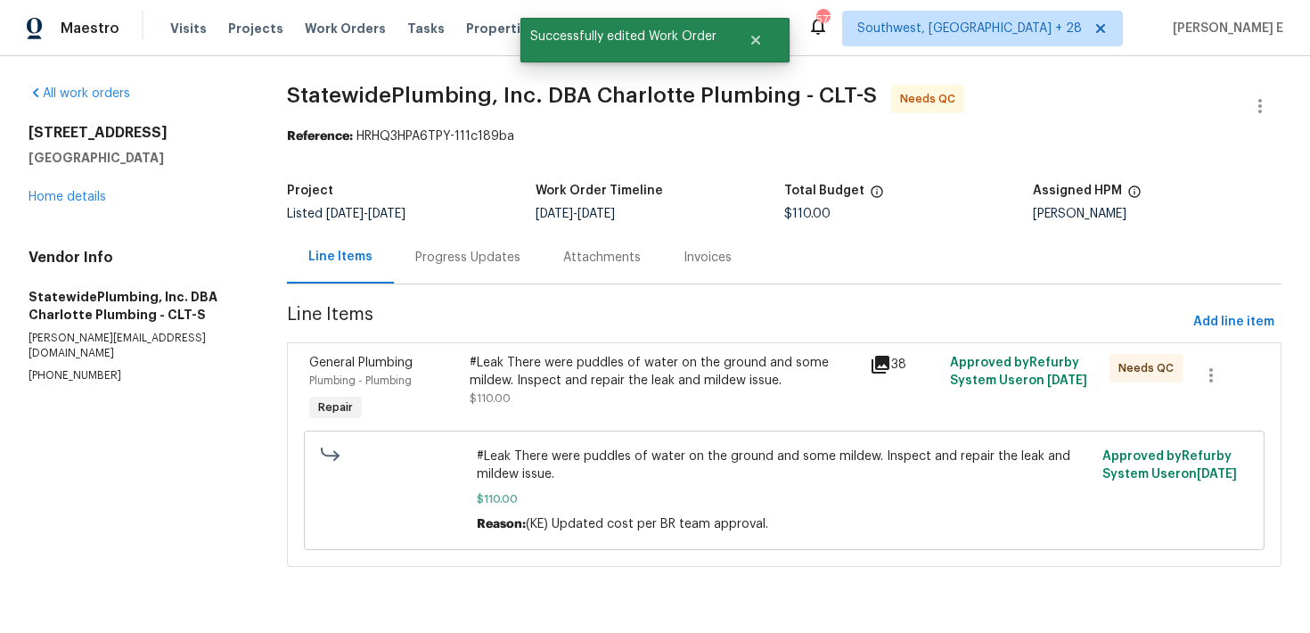
click at [579, 389] on div "#Leak There were puddles of water on the ground and some mildew. Inspect and re…" at bounding box center [665, 372] width 390 height 36
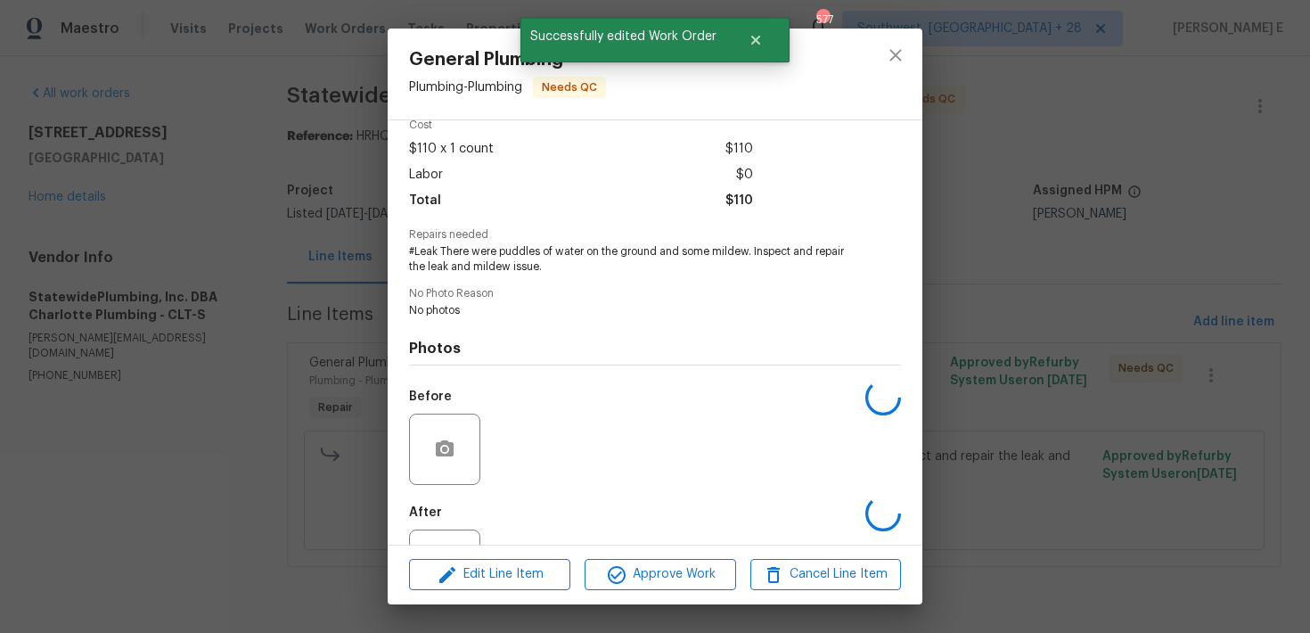
scroll to position [169, 0]
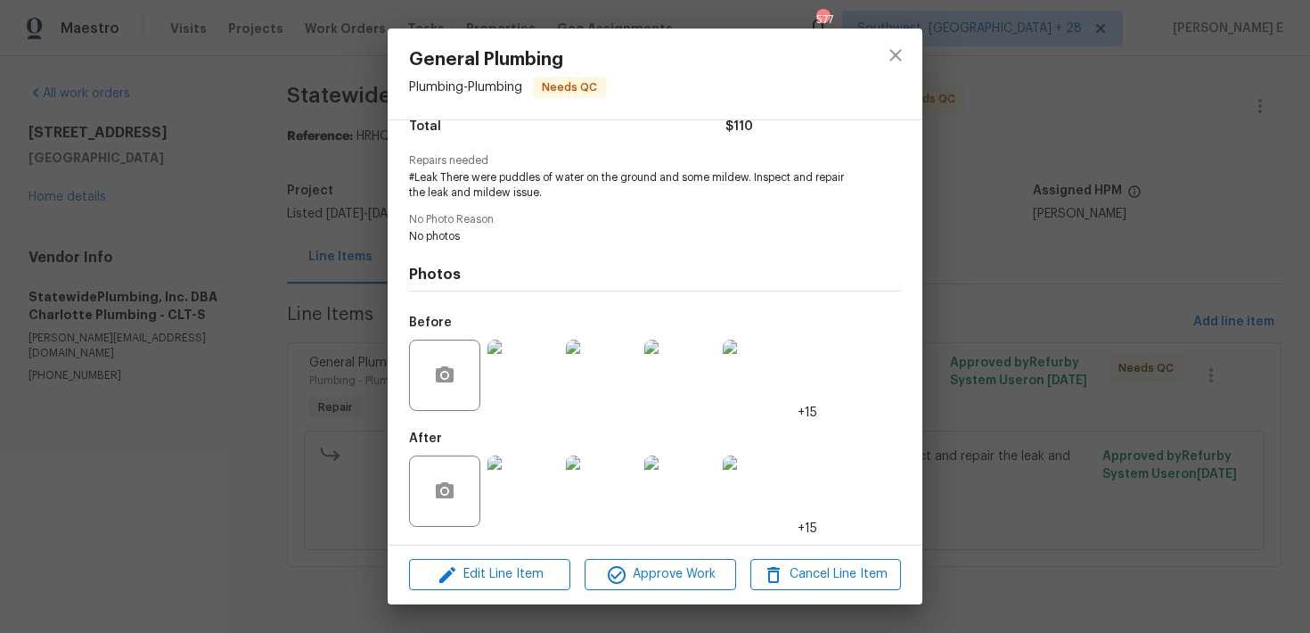
click at [684, 497] on img at bounding box center [680, 491] width 71 height 71
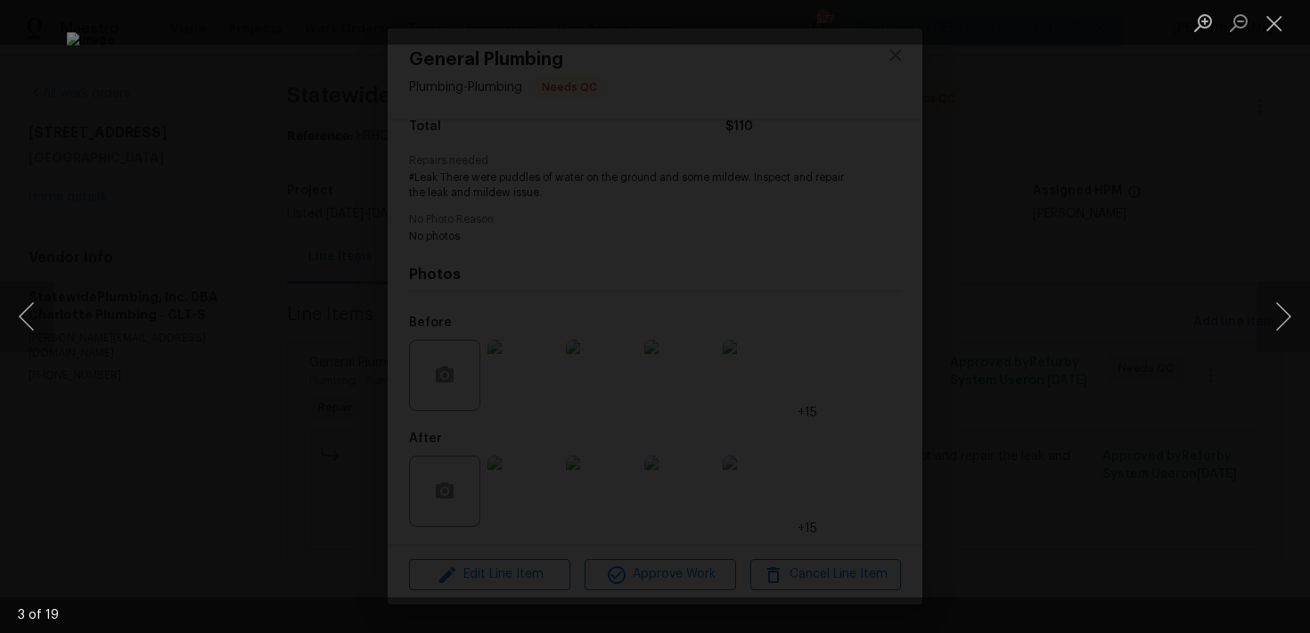
click at [1121, 292] on div "Lightbox" at bounding box center [655, 316] width 1310 height 633
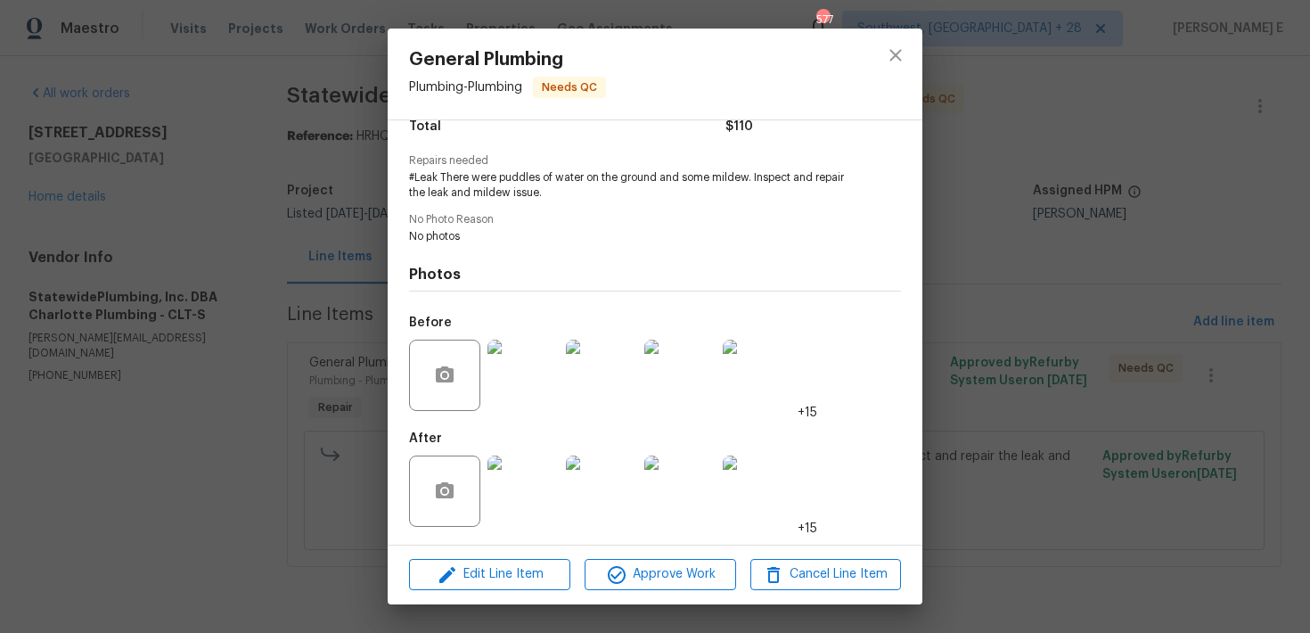
click at [1121, 292] on div "General Plumbing Plumbing - Plumbing Needs QC Vendor StatewidePlumbing, Inc. DB…" at bounding box center [655, 316] width 1310 height 633
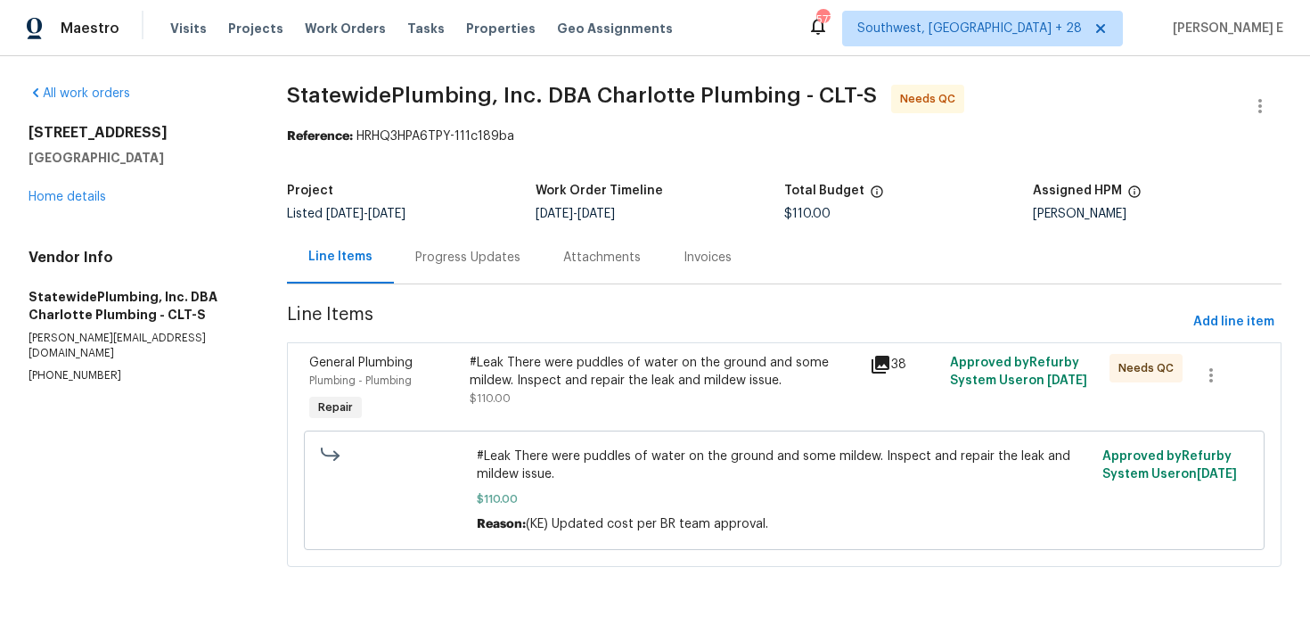
click at [561, 346] on div "General Plumbing Plumbing - Plumbing Repair #Leak There were puddles of water o…" at bounding box center [784, 454] width 995 height 225
click at [558, 408] on div "#Leak There were puddles of water on the ground and some mildew. Inspect and re…" at bounding box center [664, 390] width 400 height 82
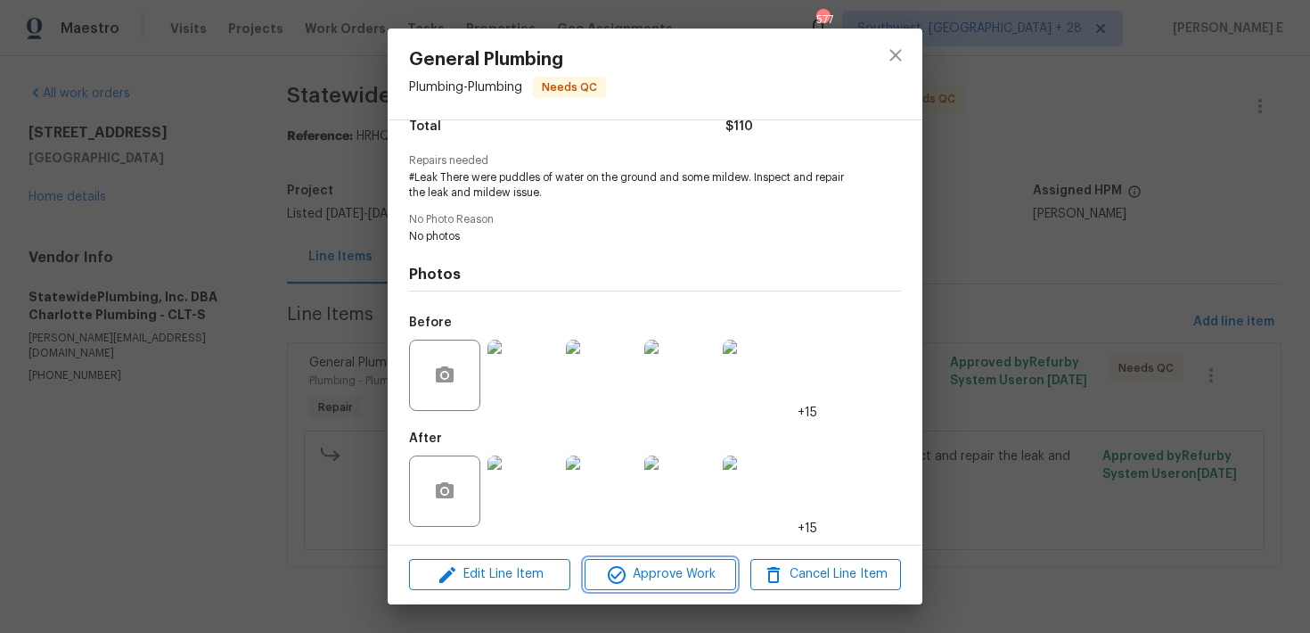
click at [676, 586] on button "Approve Work" at bounding box center [660, 574] width 151 height 31
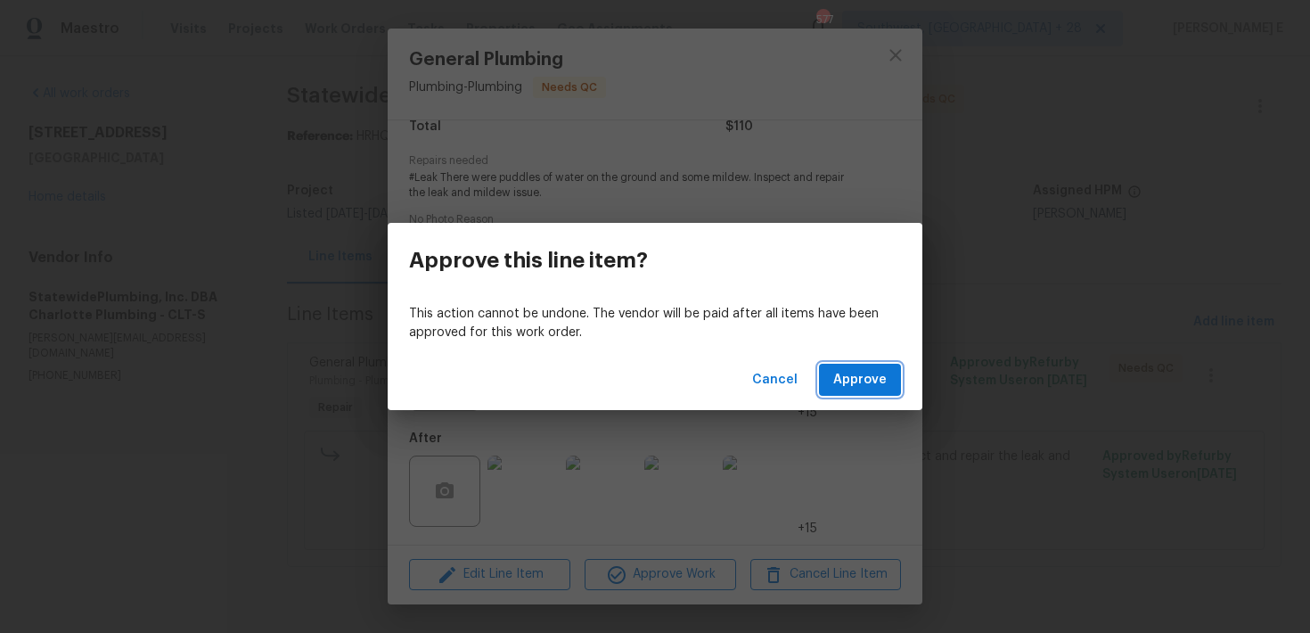
click at [862, 375] on span "Approve" at bounding box center [860, 380] width 53 height 22
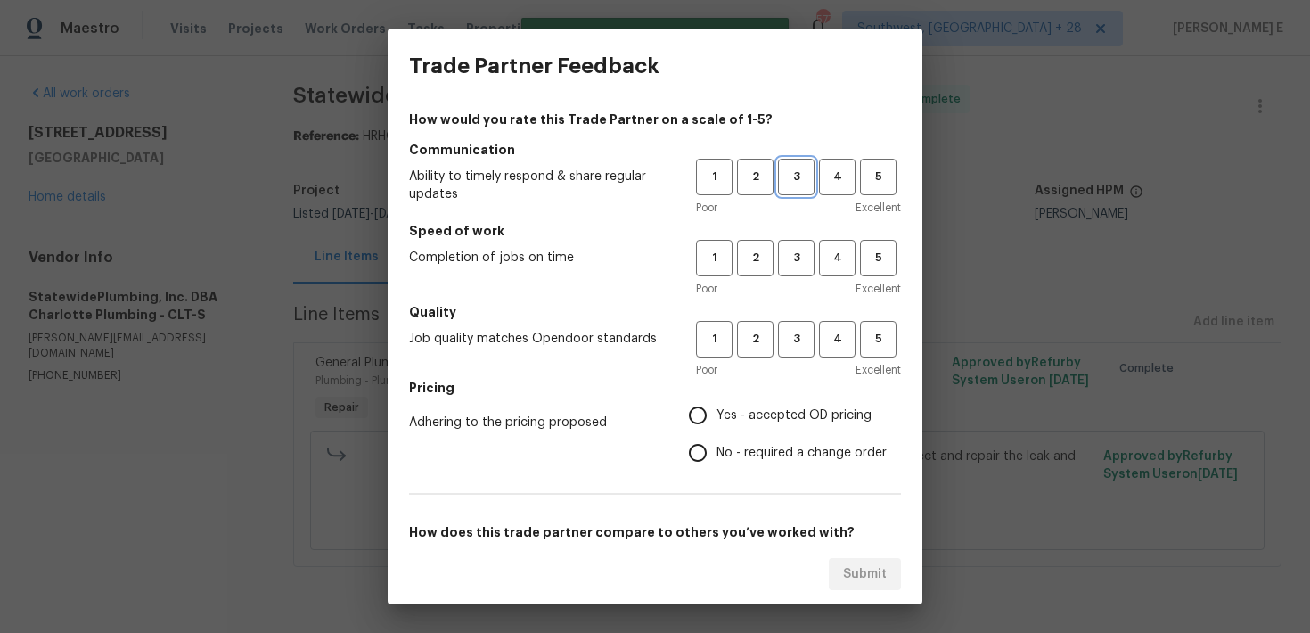
click at [791, 172] on span "3" at bounding box center [796, 177] width 33 height 21
click at [792, 270] on button "3" at bounding box center [796, 258] width 37 height 37
click at [790, 344] on span "3" at bounding box center [796, 339] width 33 height 21
click at [705, 455] on input "No - required a change order" at bounding box center [697, 452] width 37 height 37
radio input "true"
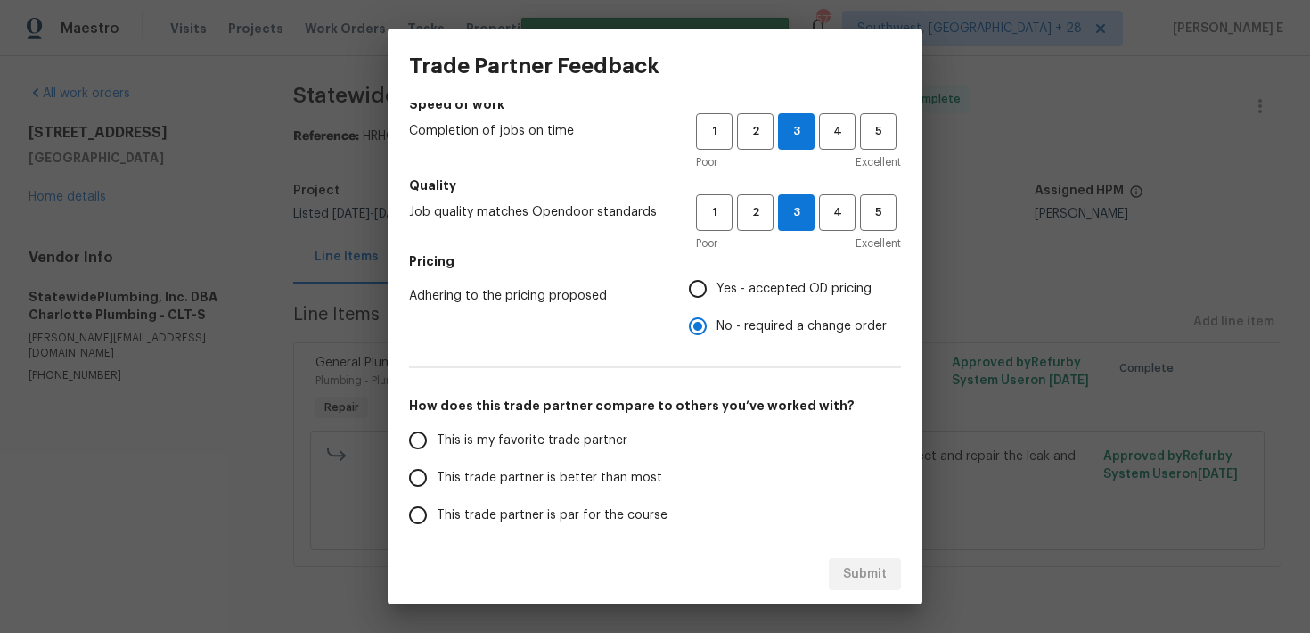
scroll to position [272, 0]
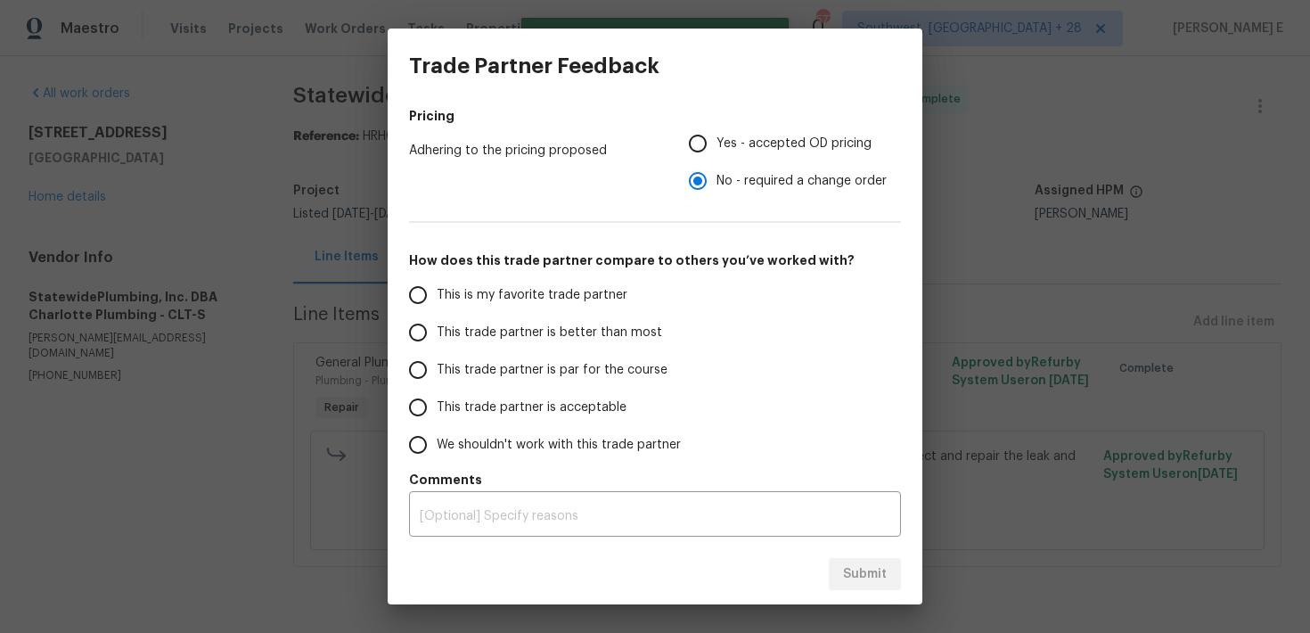
click at [643, 385] on label "This trade partner is par for the course" at bounding box center [540, 369] width 282 height 37
click at [437, 385] on input "This trade partner is par for the course" at bounding box center [417, 369] width 37 height 37
click at [863, 564] on span "Submit" at bounding box center [865, 574] width 44 height 22
radio input "true"
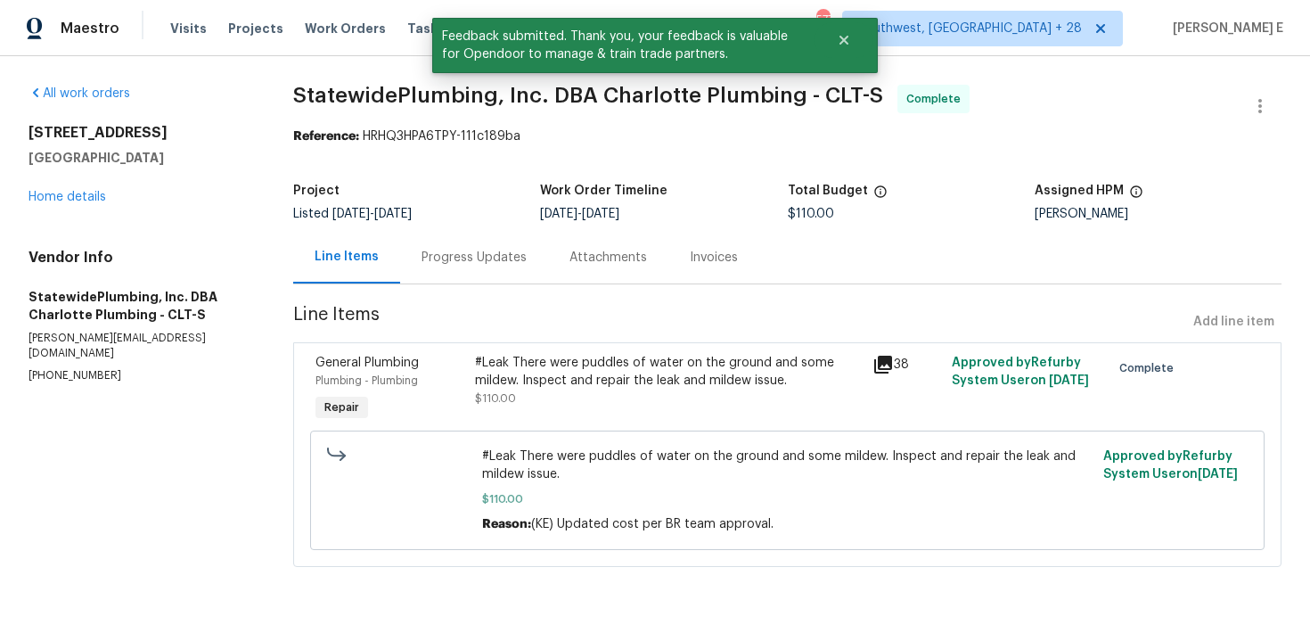
click at [508, 266] on div "Progress Updates" at bounding box center [474, 258] width 105 height 18
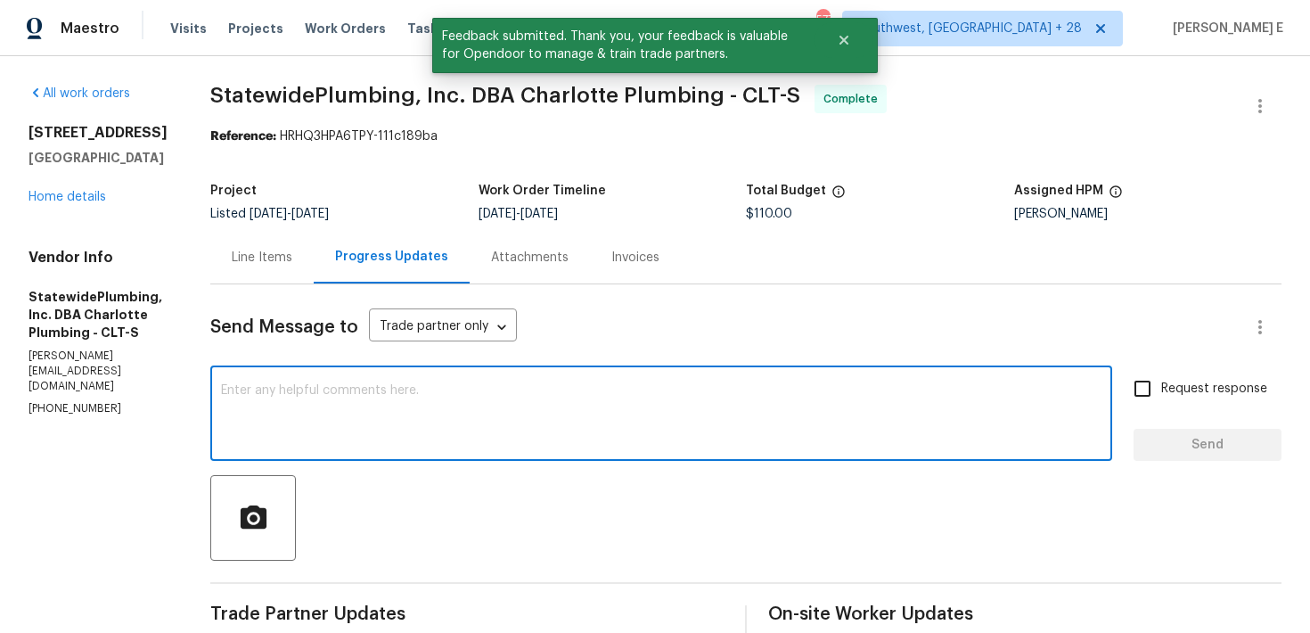
click at [510, 400] on textarea at bounding box center [661, 415] width 881 height 62
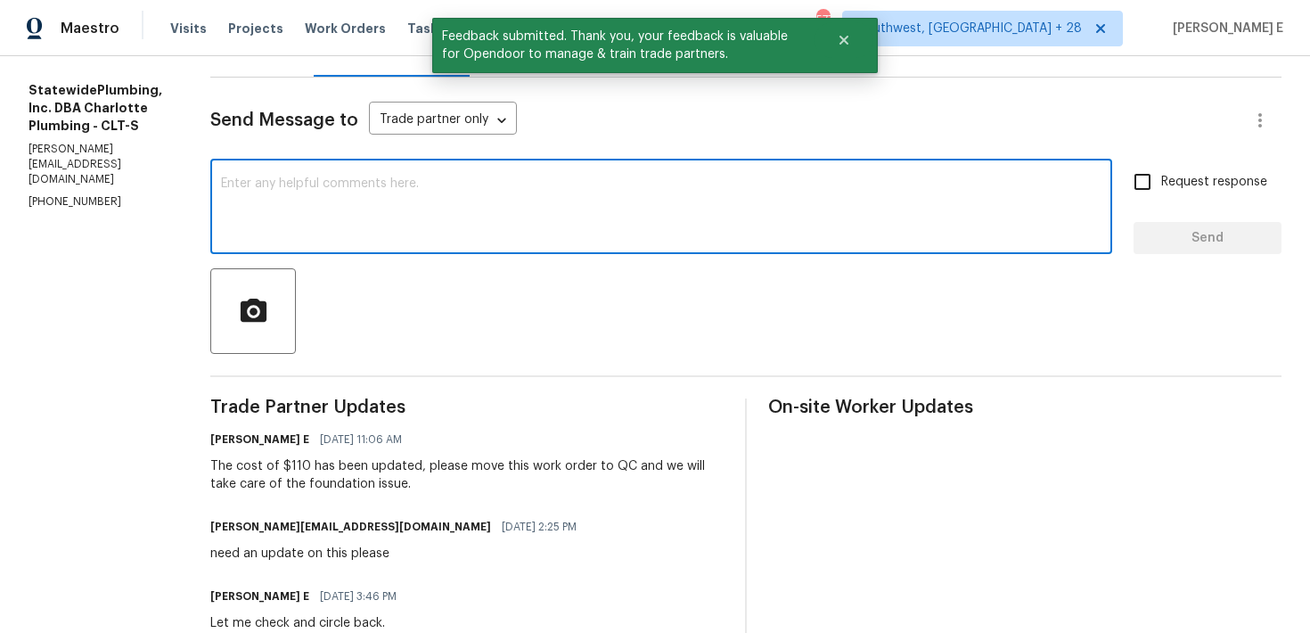
scroll to position [208, 0]
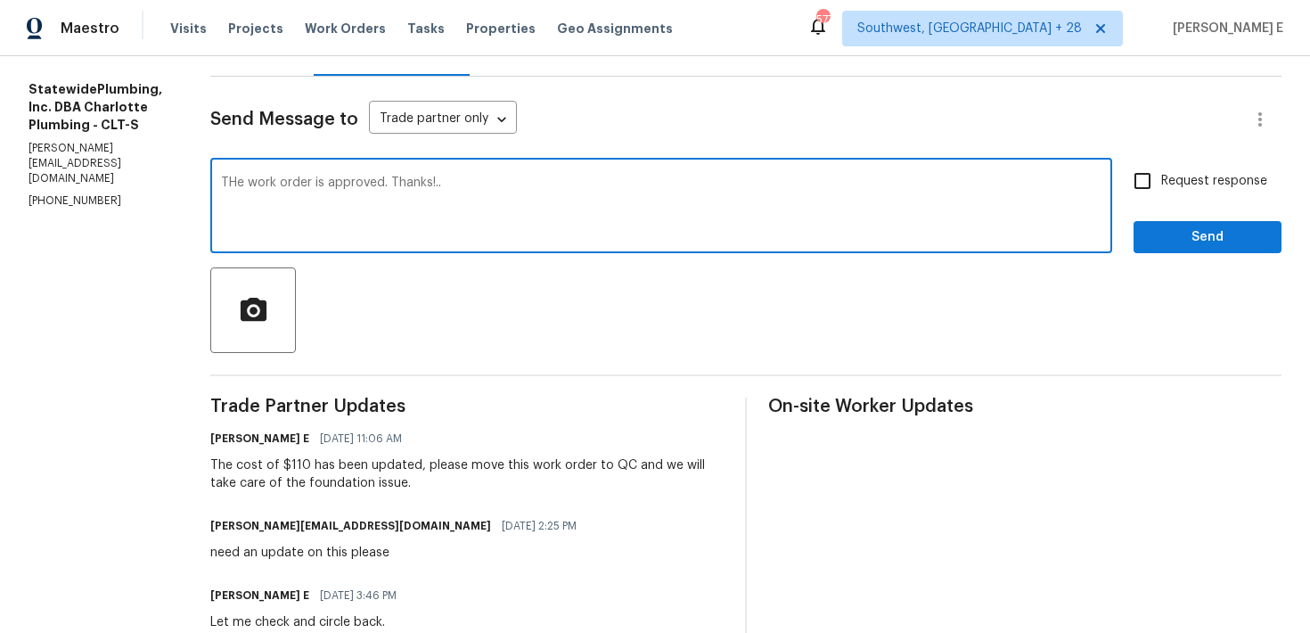
click at [268, 182] on textarea "THe work order is approved. Thanks!.." at bounding box center [661, 208] width 881 height 62
type textarea "The work order is approved. Thanks!.."
click at [1162, 186] on input "Request response" at bounding box center [1142, 180] width 37 height 37
checkbox input "true"
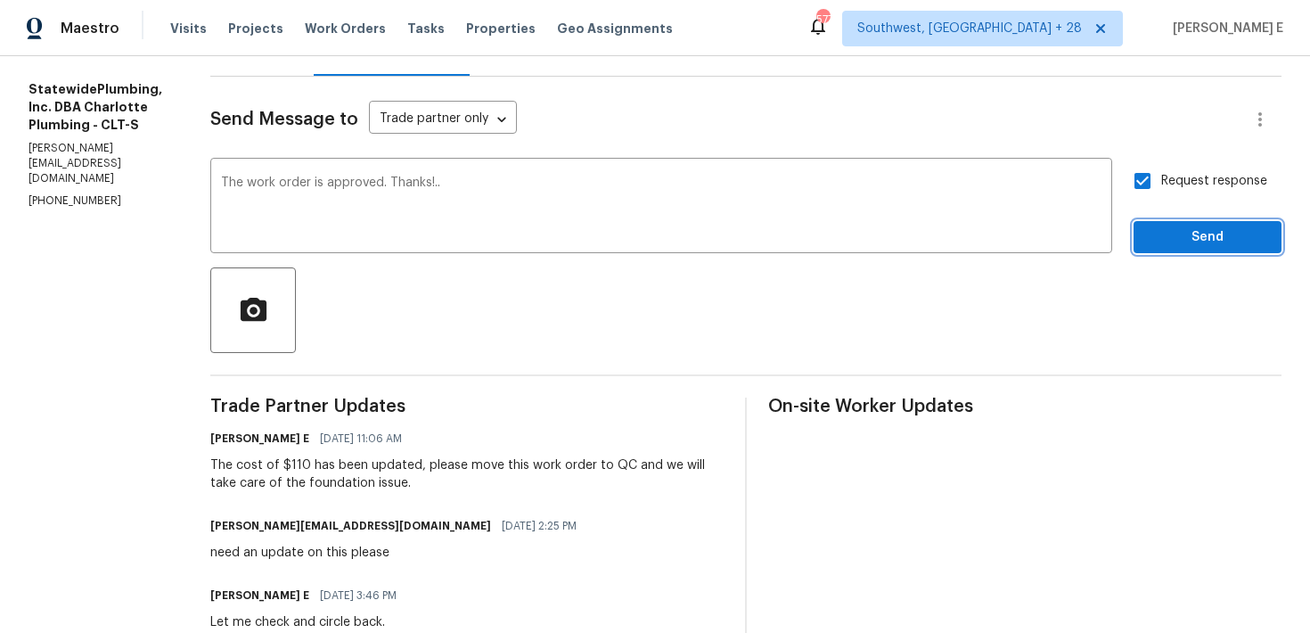
click at [1207, 244] on span "Send" at bounding box center [1207, 237] width 119 height 22
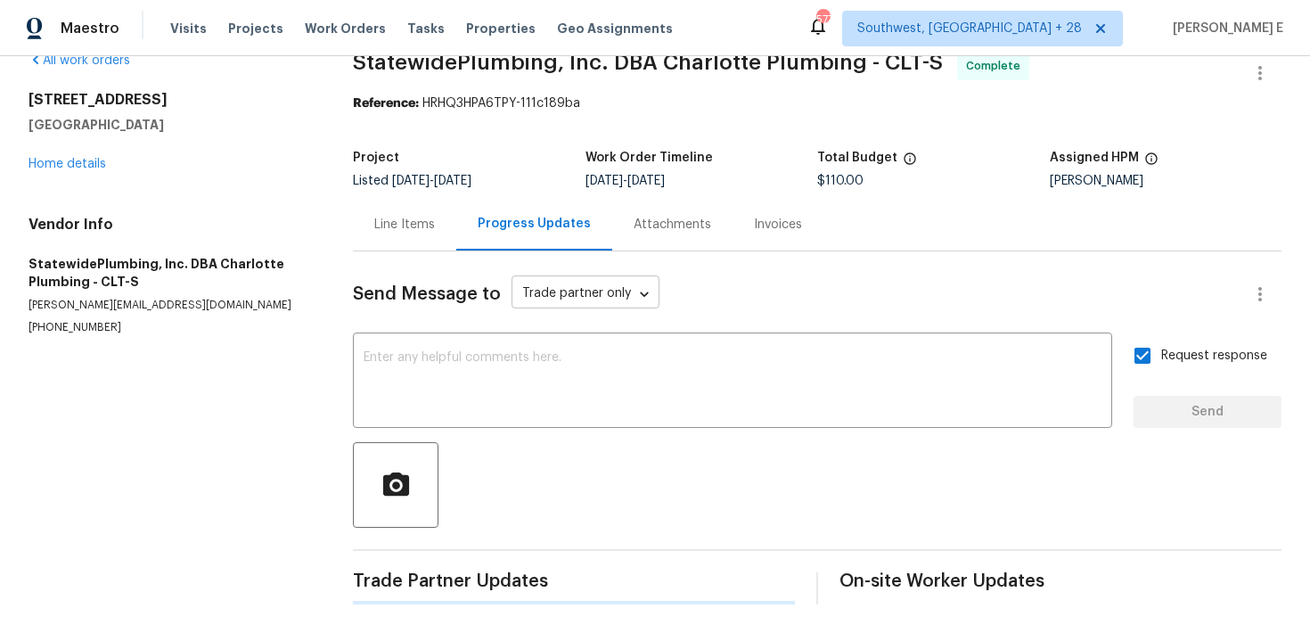
scroll to position [0, 0]
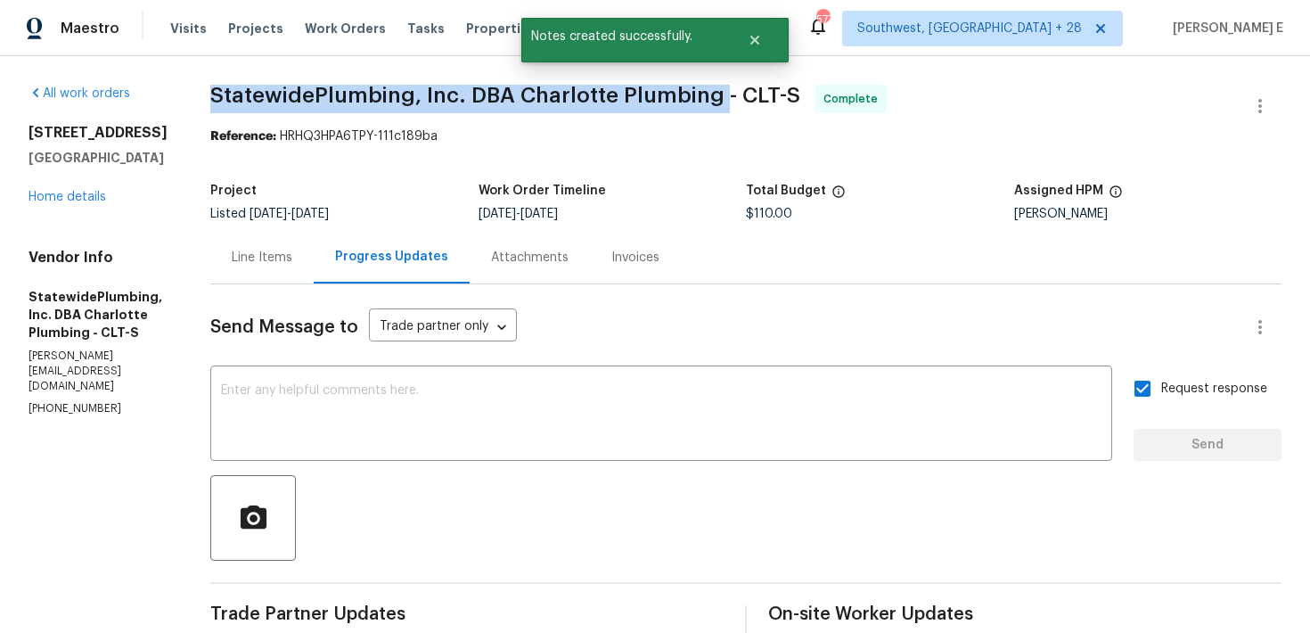
drag, startPoint x: 242, startPoint y: 90, endPoint x: 750, endPoint y: 104, distance: 507.4
click at [750, 104] on span "StatewidePlumbing, Inc. DBA Charlotte Plumbing - CLT-S" at bounding box center [505, 95] width 590 height 21
copy span "StatewidePlumbing, Inc. DBA Charlotte Plumbing"
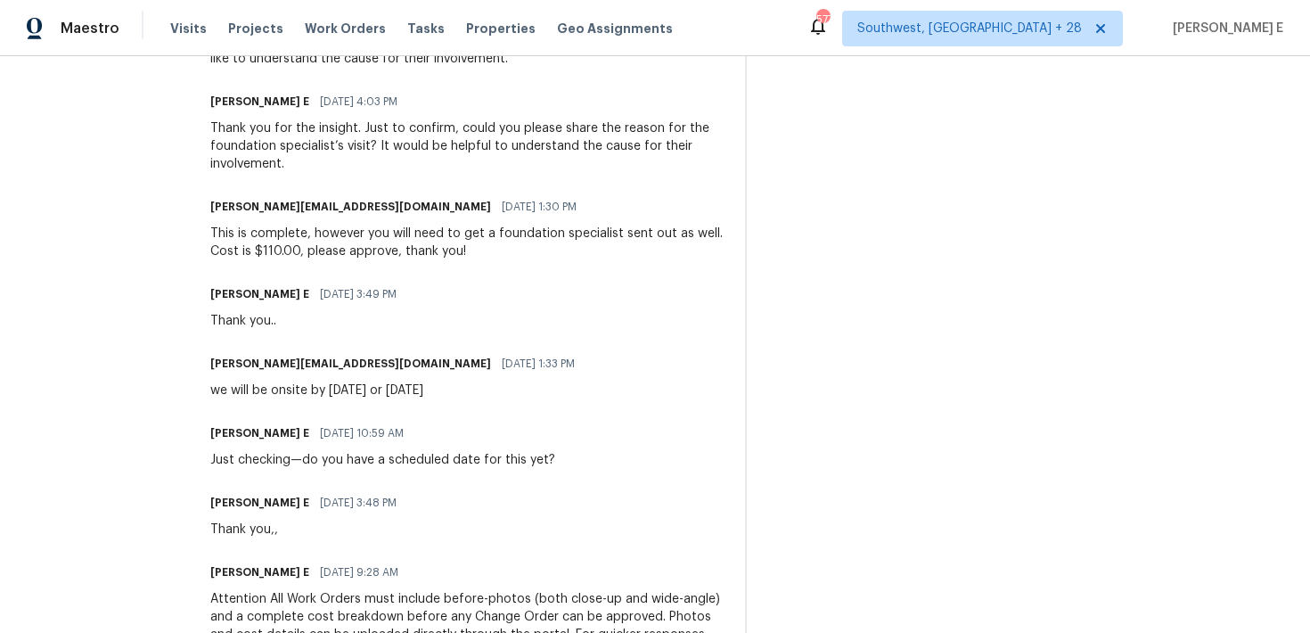
scroll to position [1049, 0]
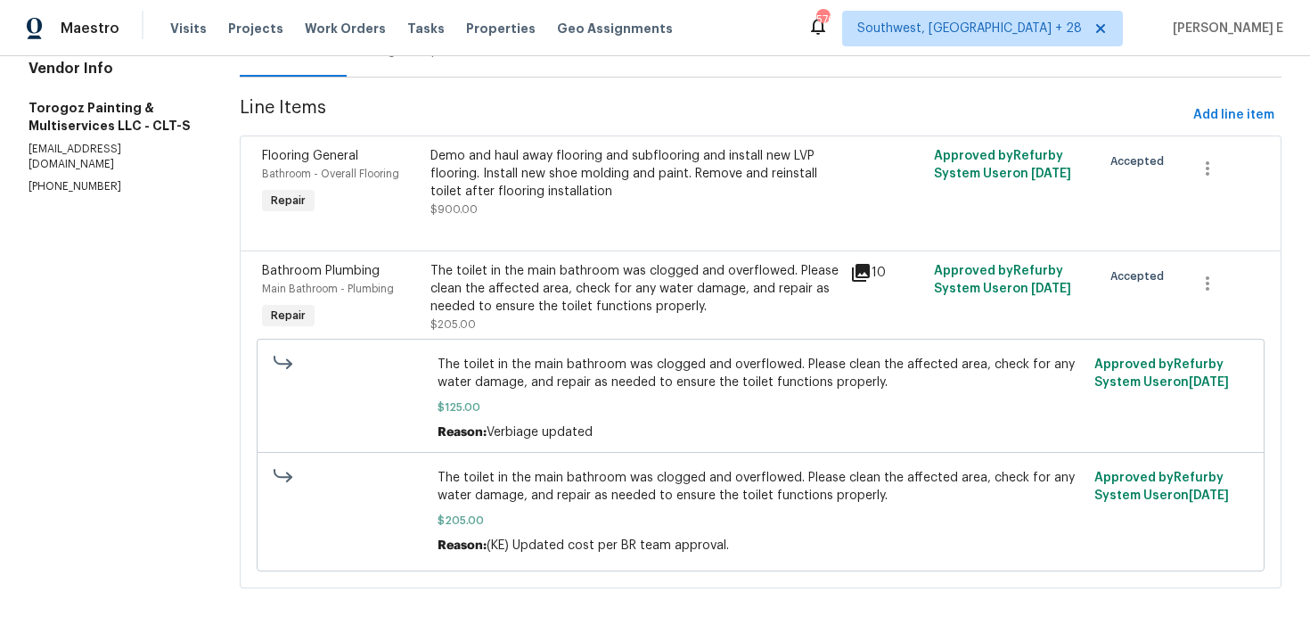
scroll to position [214, 0]
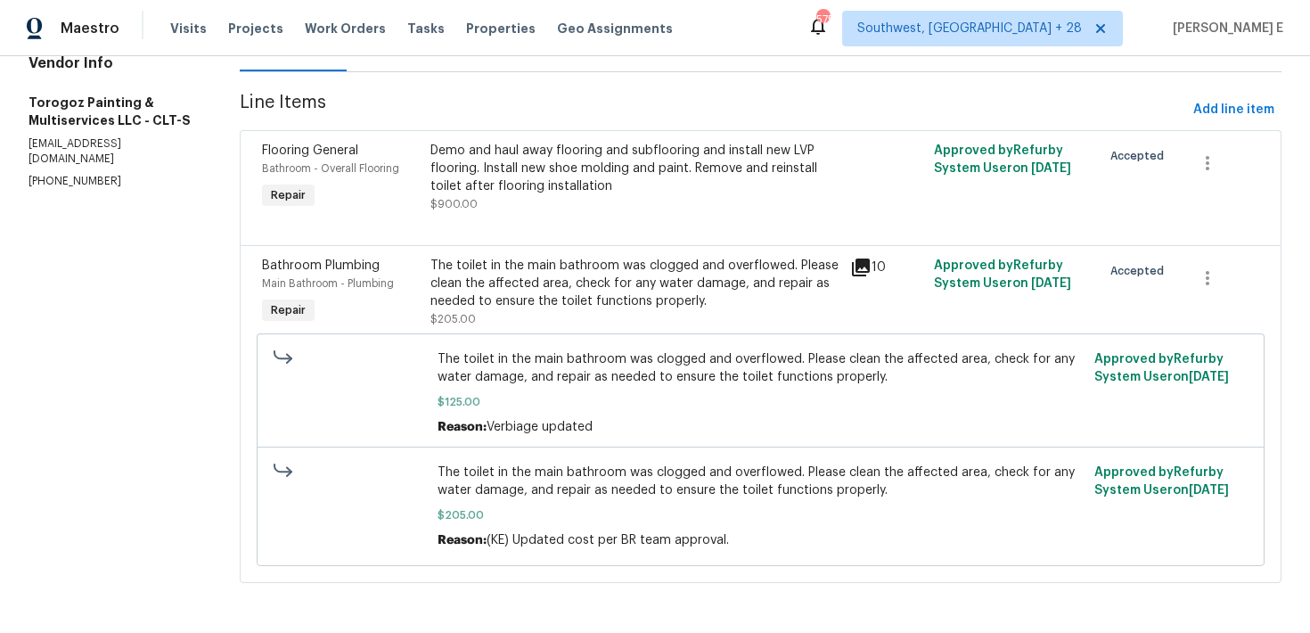
click at [574, 295] on div "The toilet in the main bathroom was clogged and overflowed. Please clean the af…" at bounding box center [635, 283] width 409 height 53
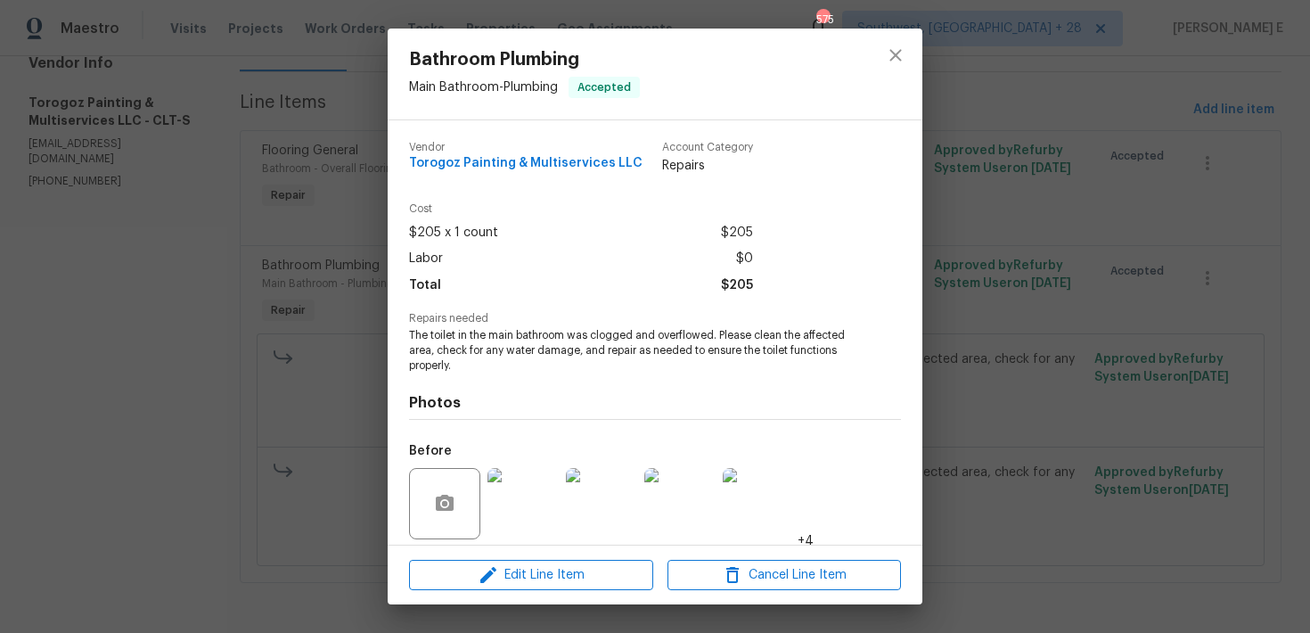
scroll to position [128, 0]
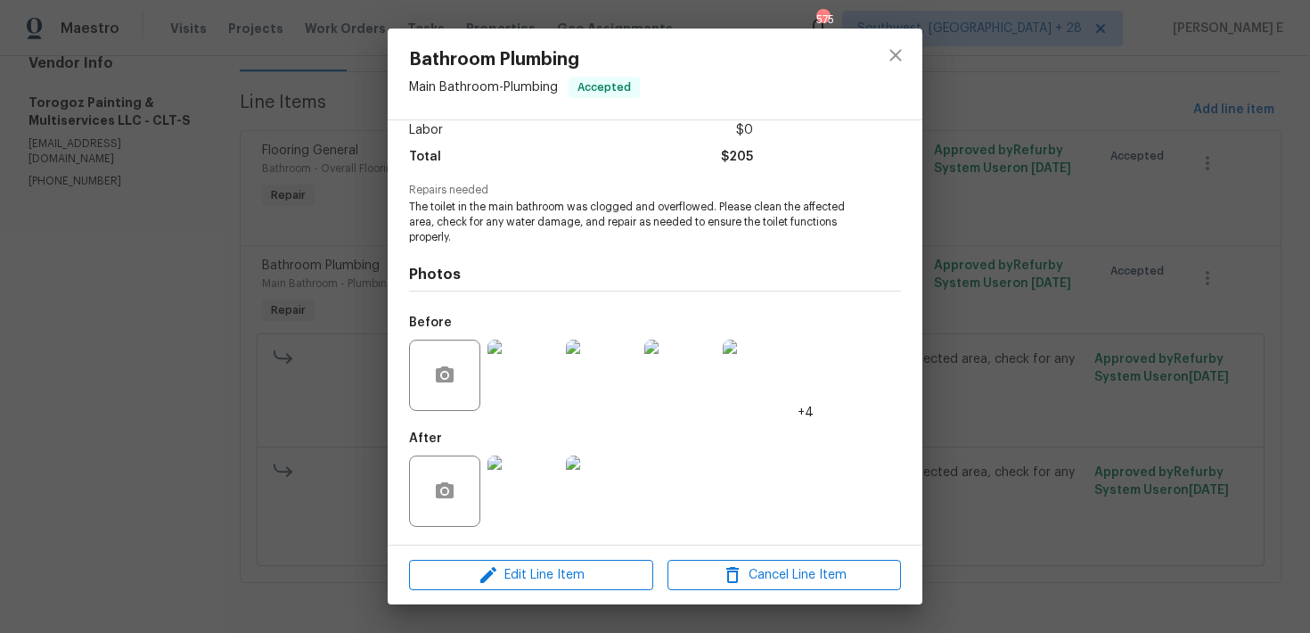
click at [530, 390] on img at bounding box center [523, 375] width 71 height 71
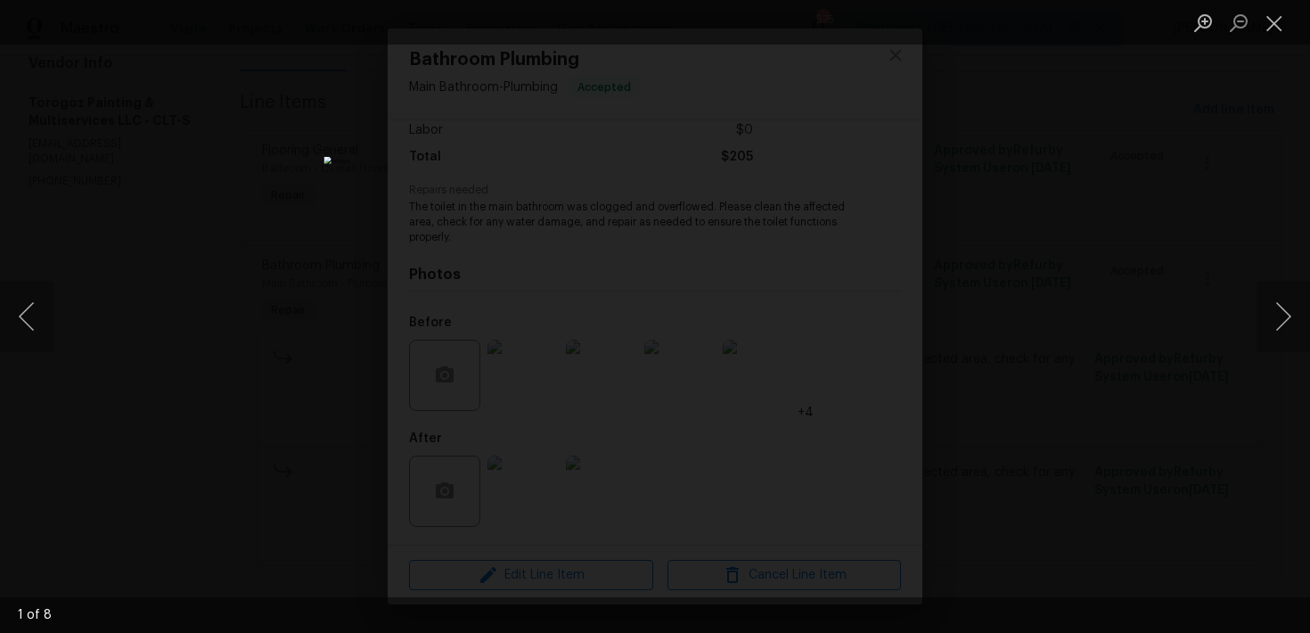
click at [1172, 483] on div "Lightbox" at bounding box center [655, 316] width 1310 height 633
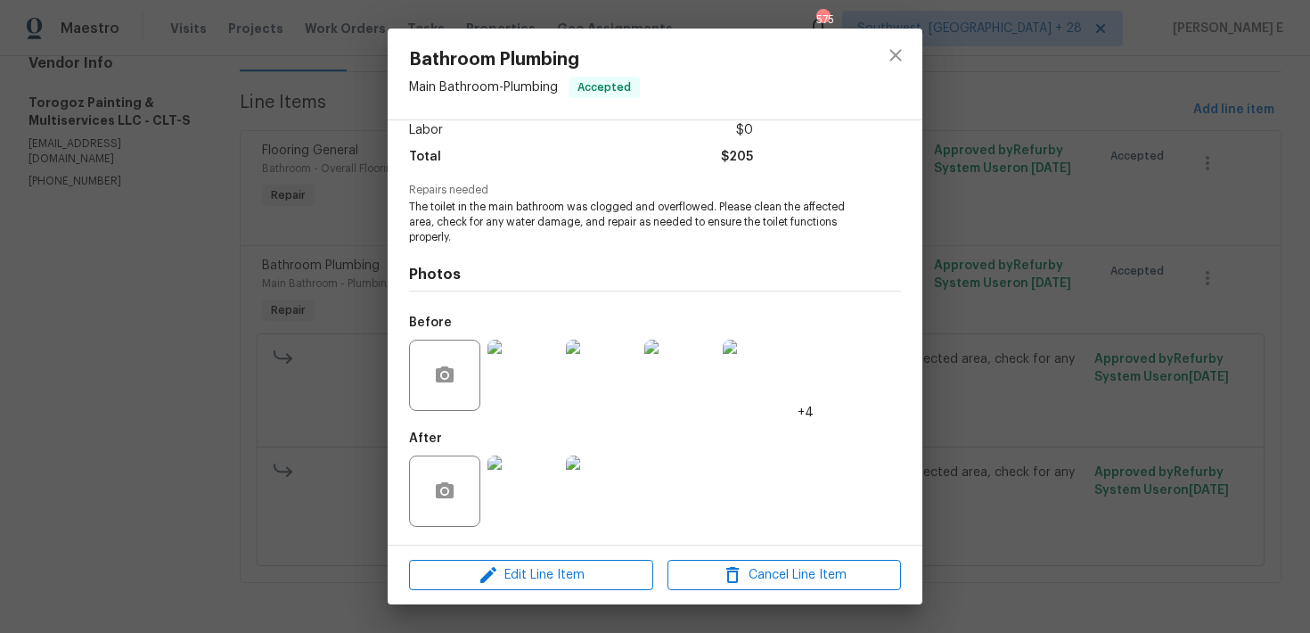
click at [1172, 483] on div "Bathroom Plumbing Main Bathroom - Plumbing Accepted Vendor Torogoz Painting & M…" at bounding box center [655, 316] width 1310 height 633
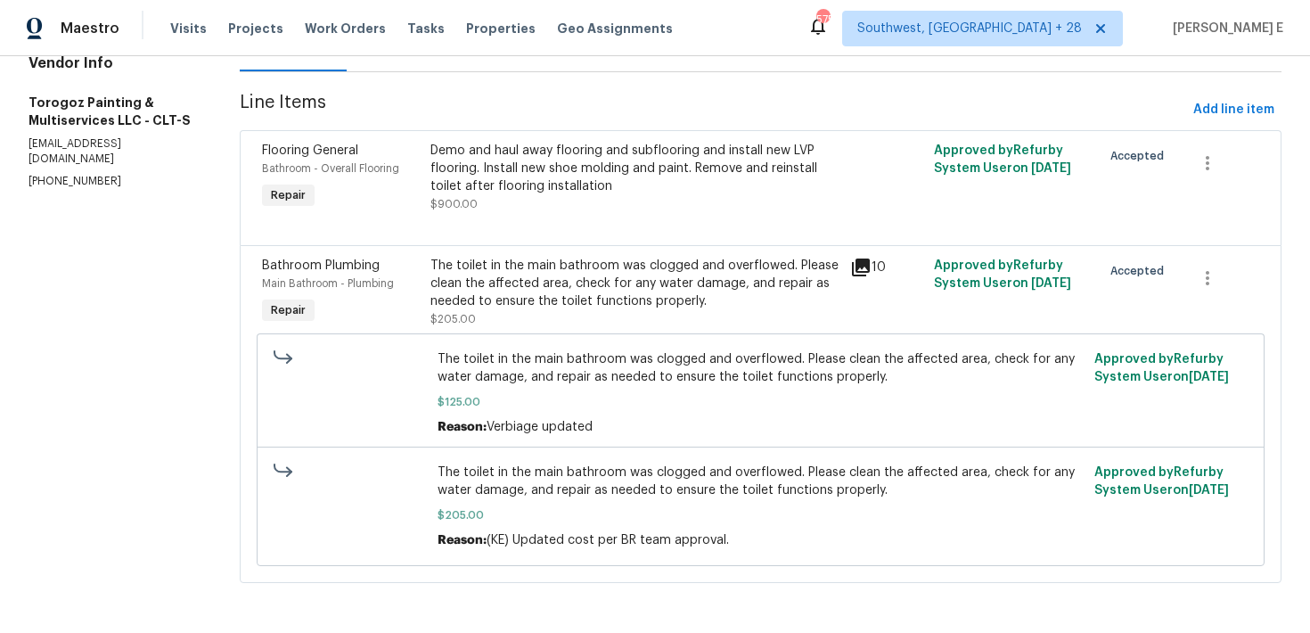
click at [1172, 483] on span "Approved by Refurby System User on [DATE]" at bounding box center [1162, 481] width 135 height 30
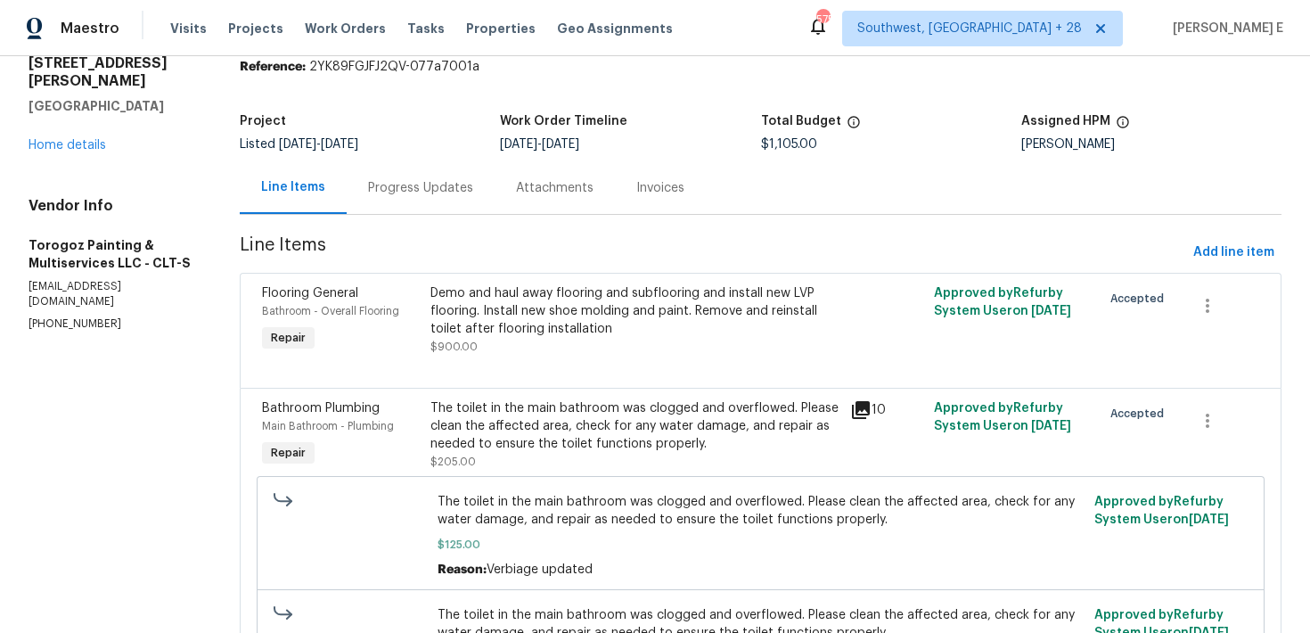
scroll to position [0, 0]
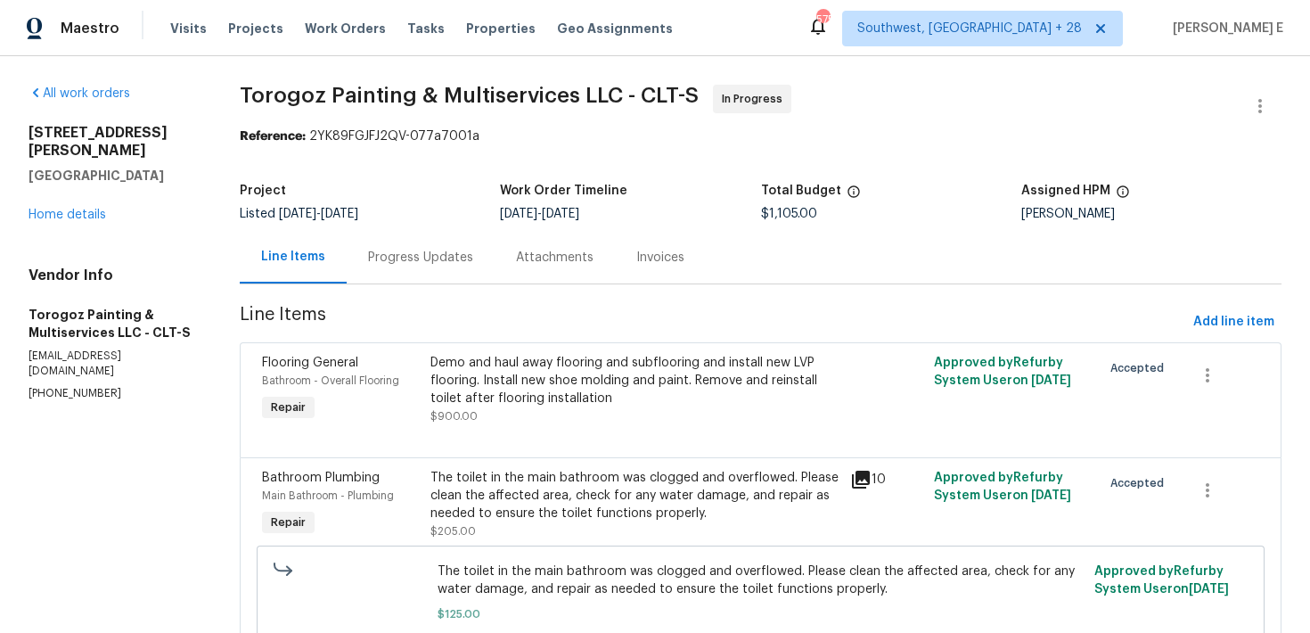
click at [440, 256] on div "Progress Updates" at bounding box center [420, 258] width 105 height 18
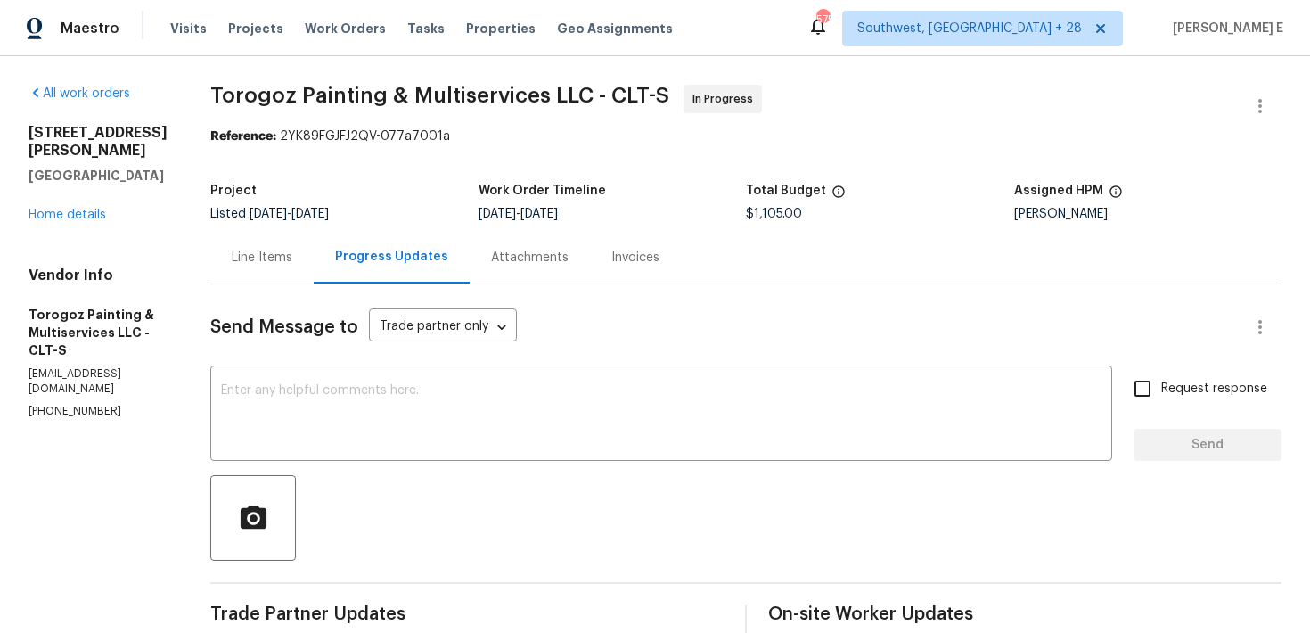
click at [307, 275] on div "Line Items" at bounding box center [261, 257] width 103 height 53
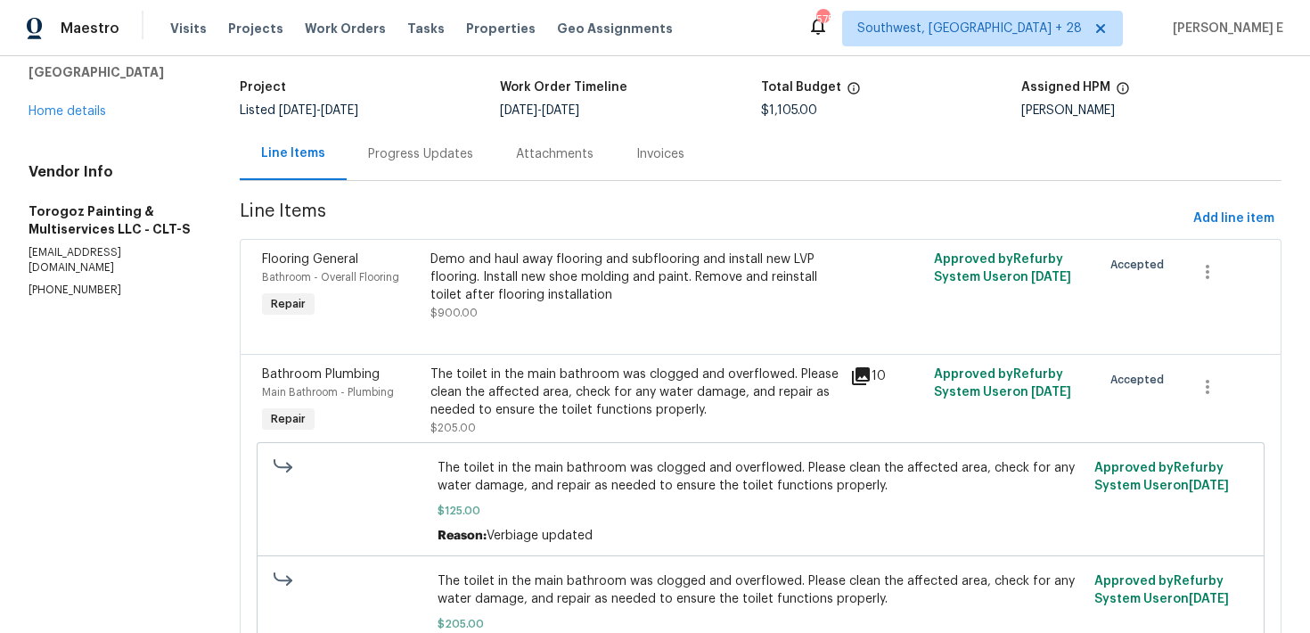
scroll to position [115, 0]
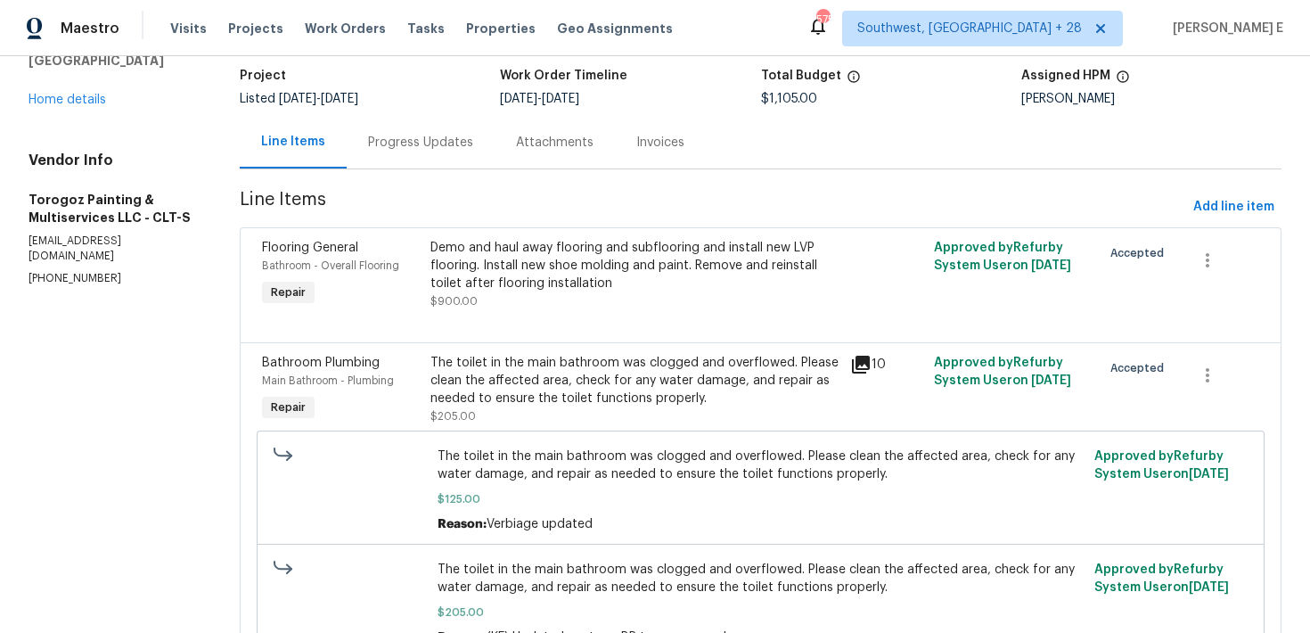
click at [585, 374] on div "The toilet in the main bathroom was clogged and overflowed. Please clean the af…" at bounding box center [635, 380] width 409 height 53
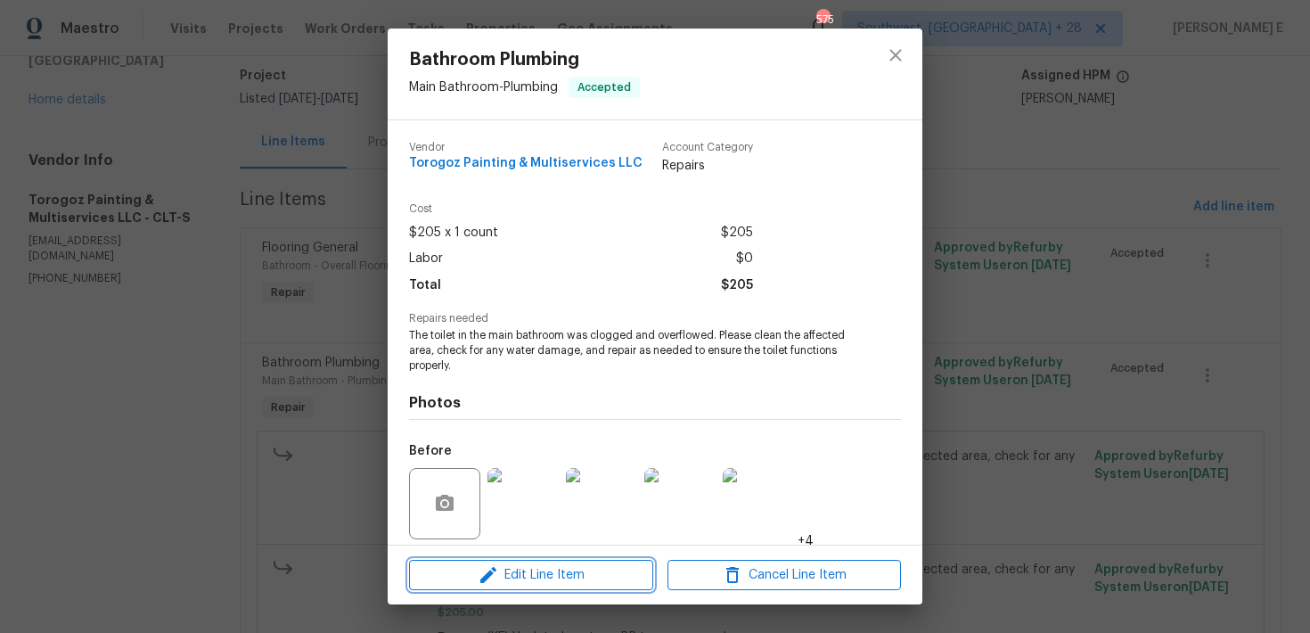
click at [530, 573] on span "Edit Line Item" at bounding box center [532, 575] width 234 height 22
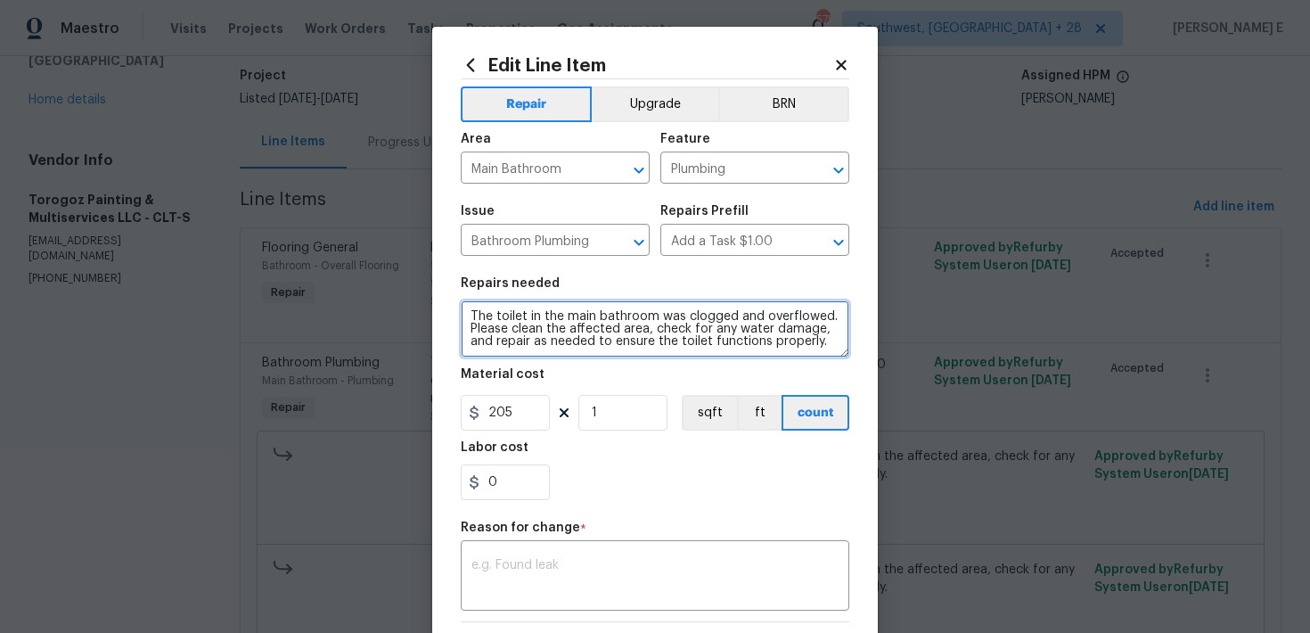
click at [475, 322] on textarea "The toilet in the main bathroom was clogged and overflowed. Please clean the af…" at bounding box center [655, 328] width 389 height 57
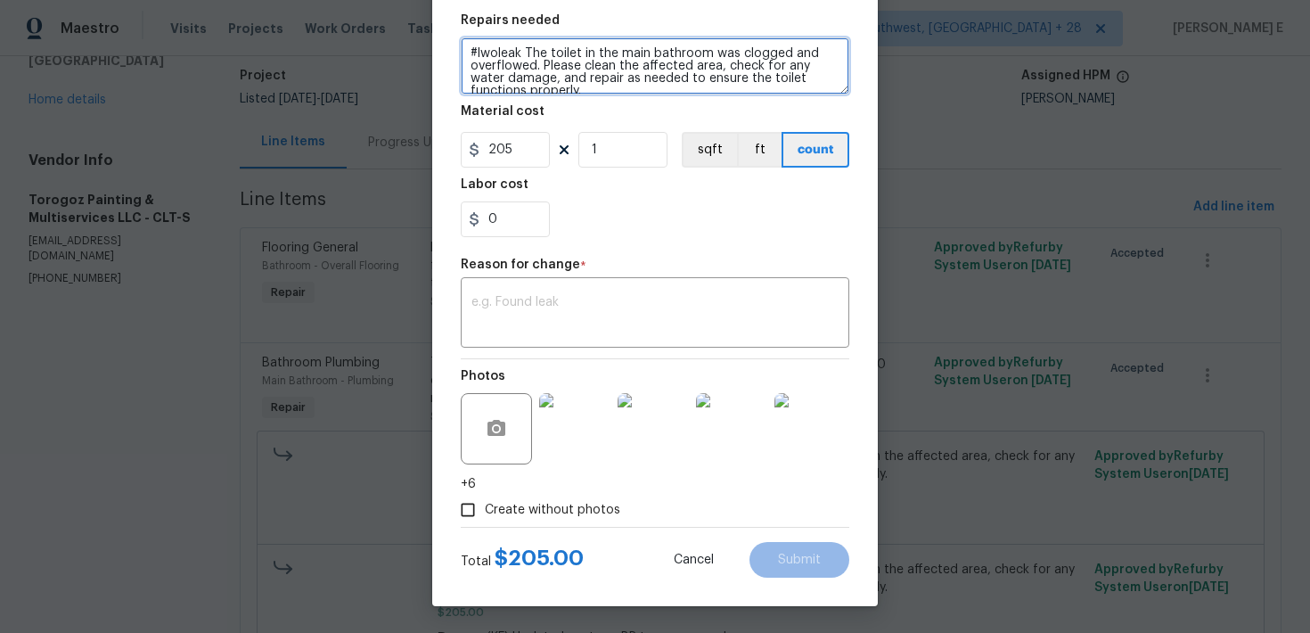
type textarea "#lwoleak The toilet in the main bathroom was clogged and overflowed. Please cle…"
click at [559, 364] on div "Photos +6" at bounding box center [655, 426] width 389 height 134
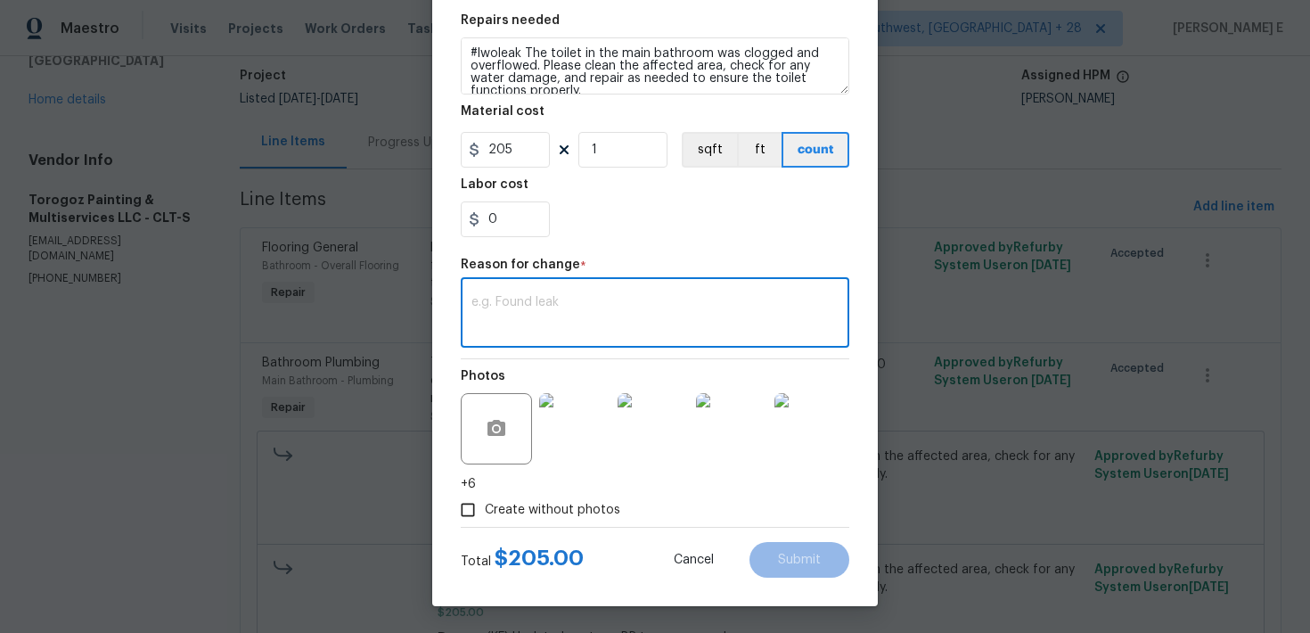
click at [571, 319] on textarea at bounding box center [655, 314] width 367 height 37
click at [808, 567] on button "Submit" at bounding box center [800, 560] width 100 height 36
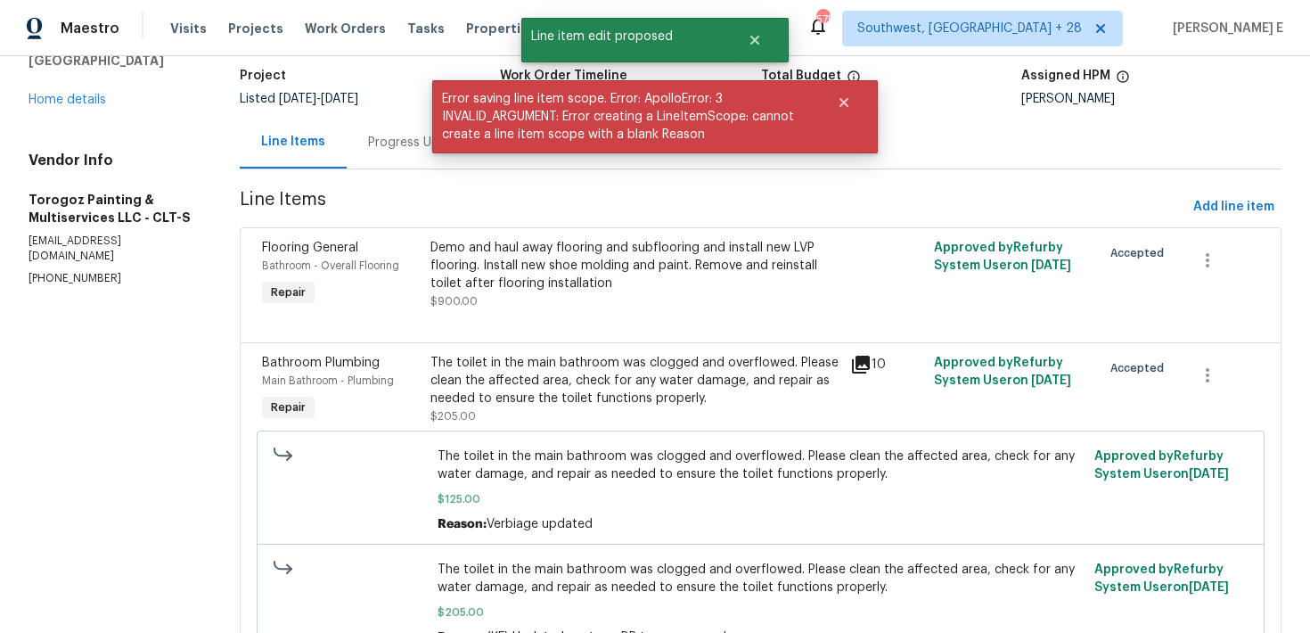
scroll to position [0, 0]
click at [605, 333] on div "Flooring General Bathroom - Overall Flooring Repair Demo and haul away flooring…" at bounding box center [761, 284] width 1042 height 115
click at [620, 274] on div "Demo and haul away flooring and subflooring and install new LVP flooring. Insta…" at bounding box center [635, 265] width 409 height 53
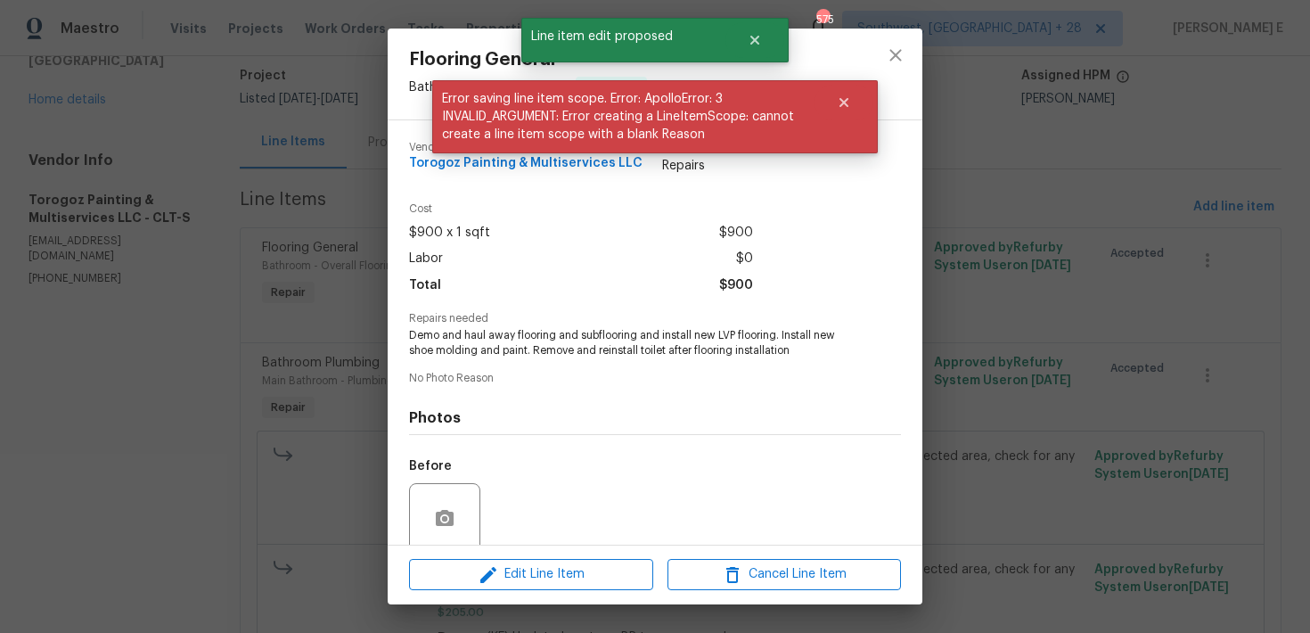
scroll to position [143, 0]
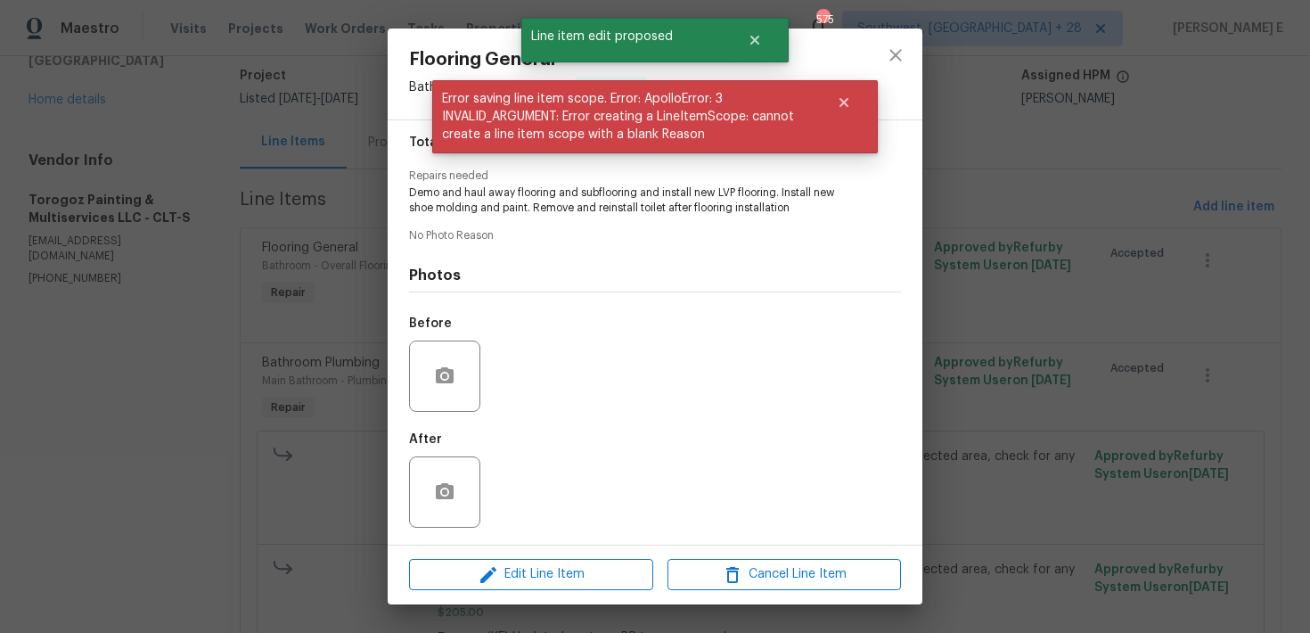
click at [448, 435] on div "After" at bounding box center [446, 444] width 75 height 23
click at [341, 436] on div "Flooring General Bathroom - Overall Flooring Accepted Vendor Torogoz Painting &…" at bounding box center [655, 316] width 1310 height 633
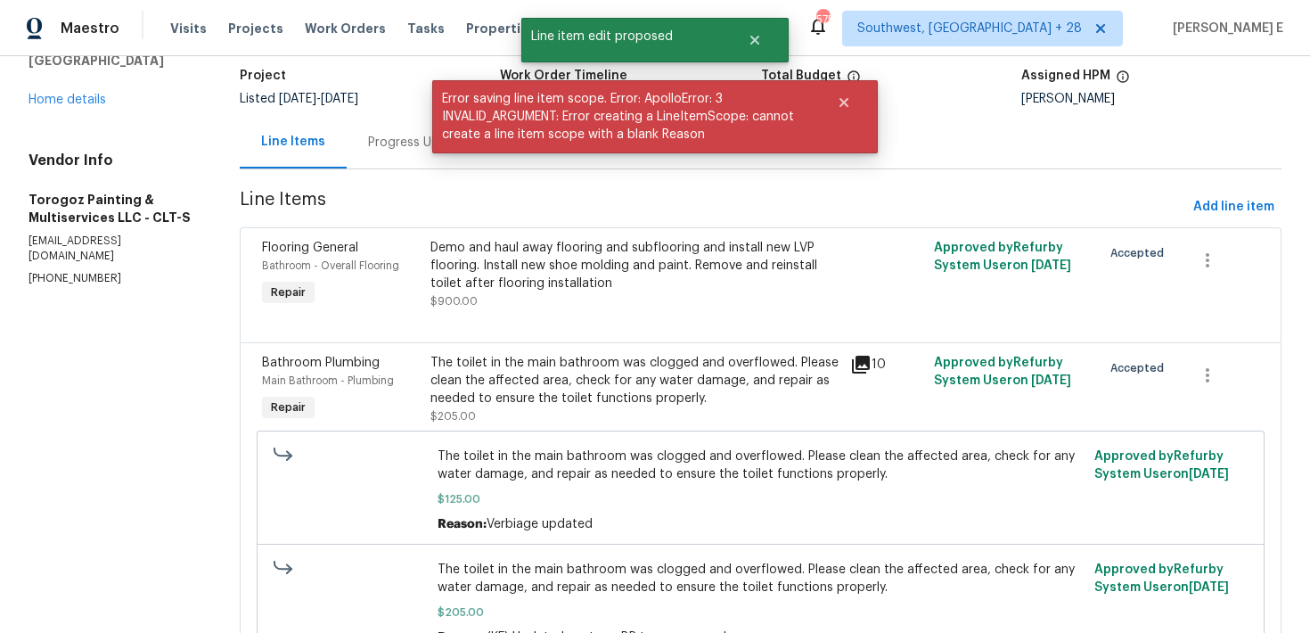
click at [554, 421] on div "The toilet in the main bathroom was clogged and overflowed. Please clean the af…" at bounding box center [635, 389] width 409 height 71
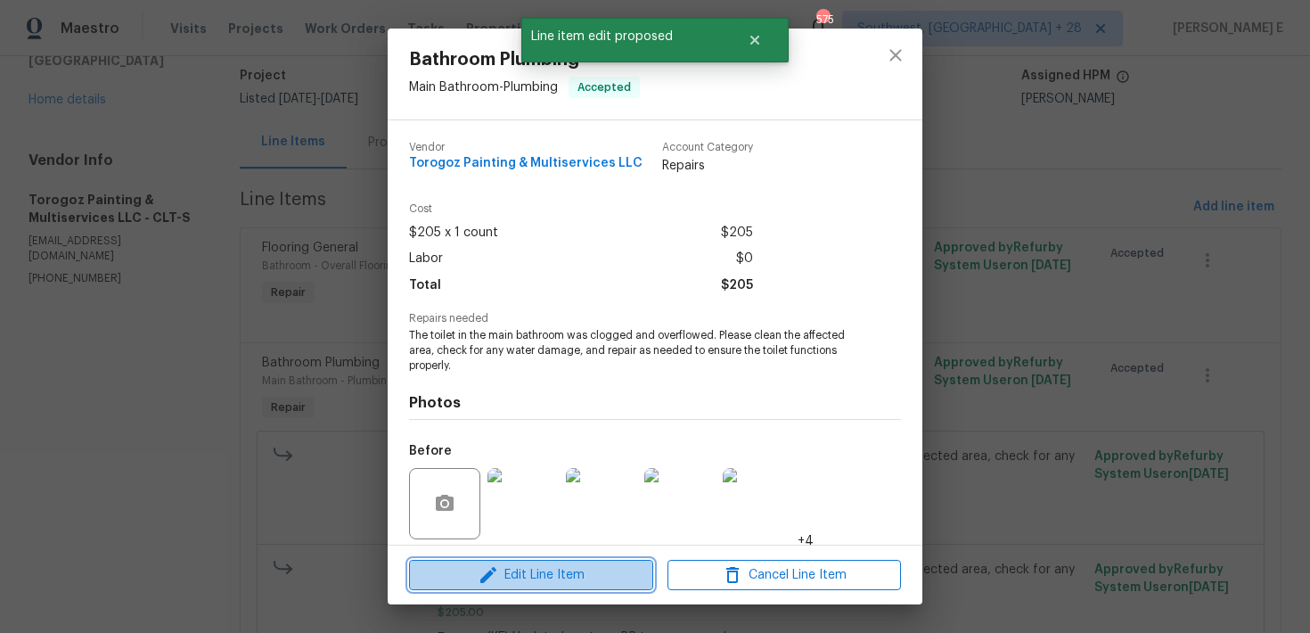
click at [547, 564] on span "Edit Line Item" at bounding box center [532, 575] width 234 height 22
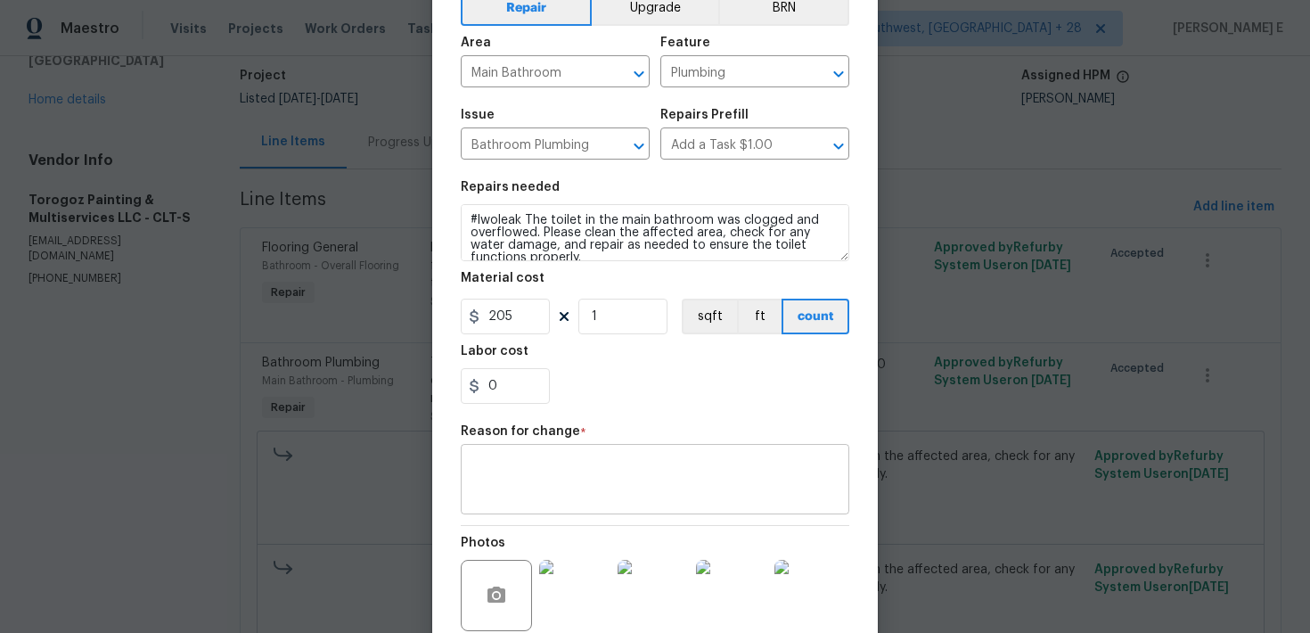
scroll to position [118, 0]
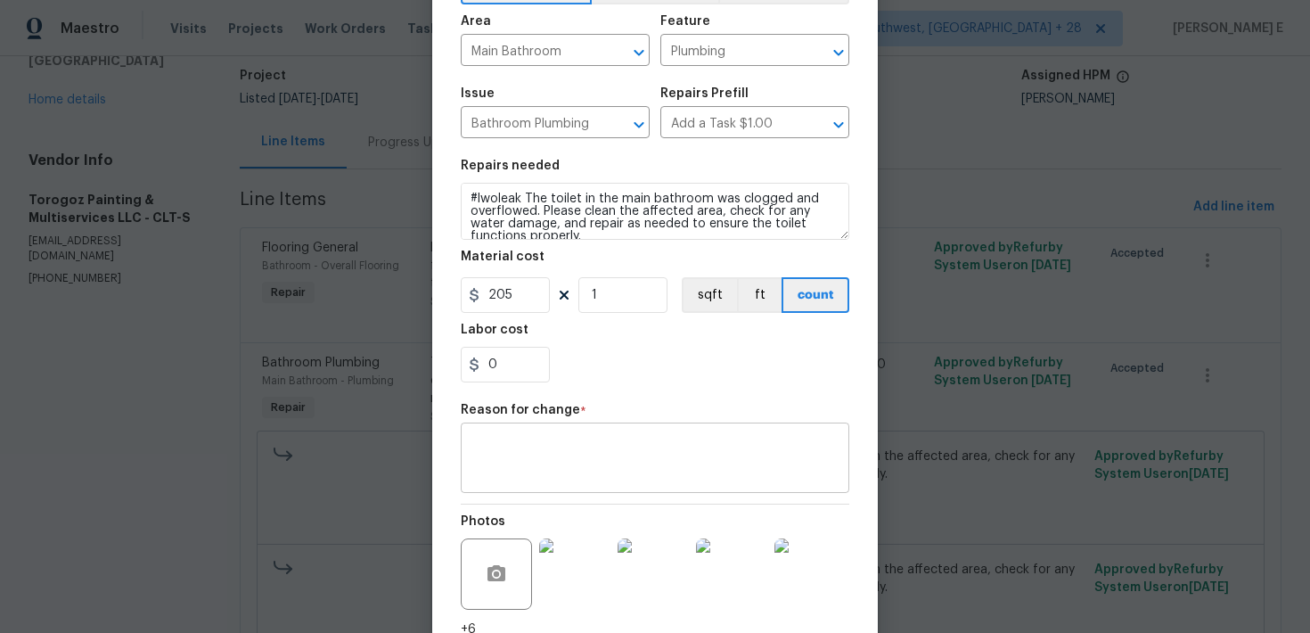
click at [545, 451] on textarea at bounding box center [655, 459] width 367 height 37
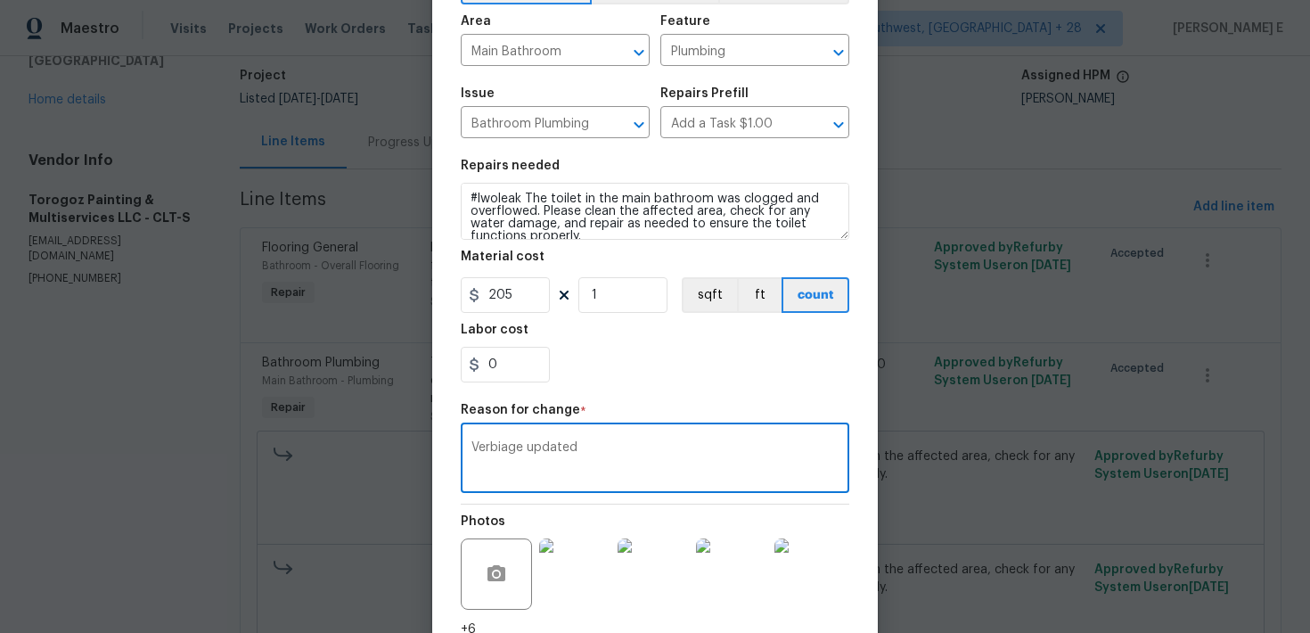
scroll to position [264, 0]
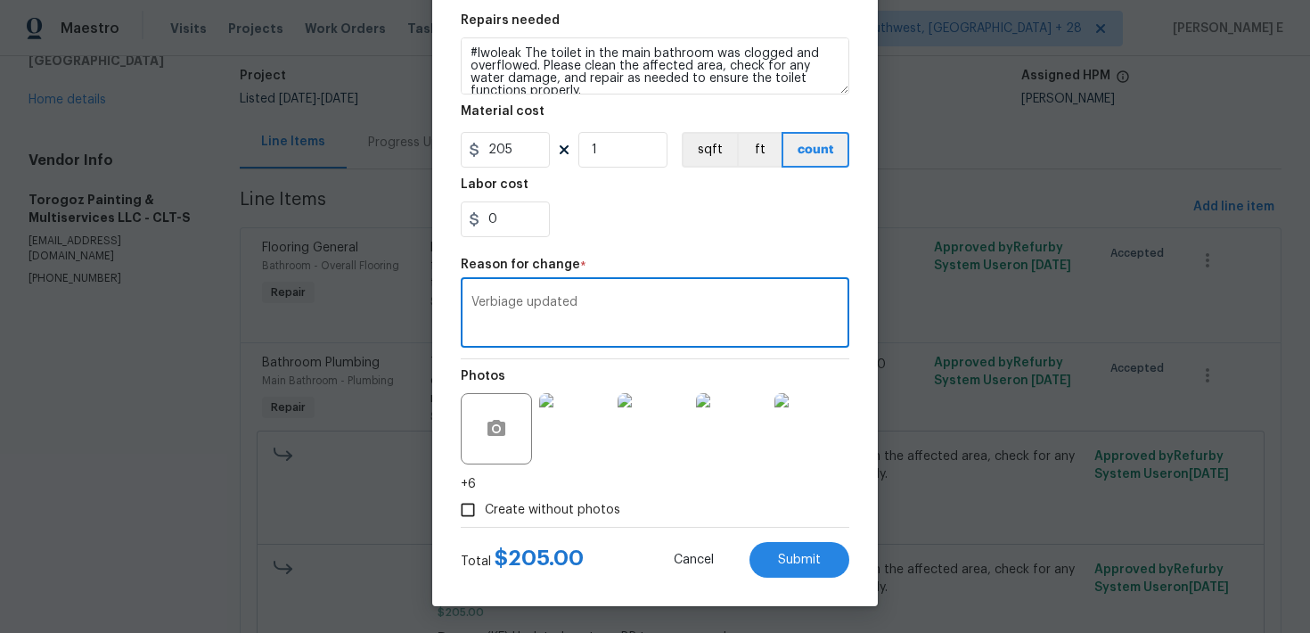
type textarea "Verbiage updated"
click at [777, 541] on div "Total $ 205.00 Cancel Submit" at bounding box center [655, 553] width 389 height 50
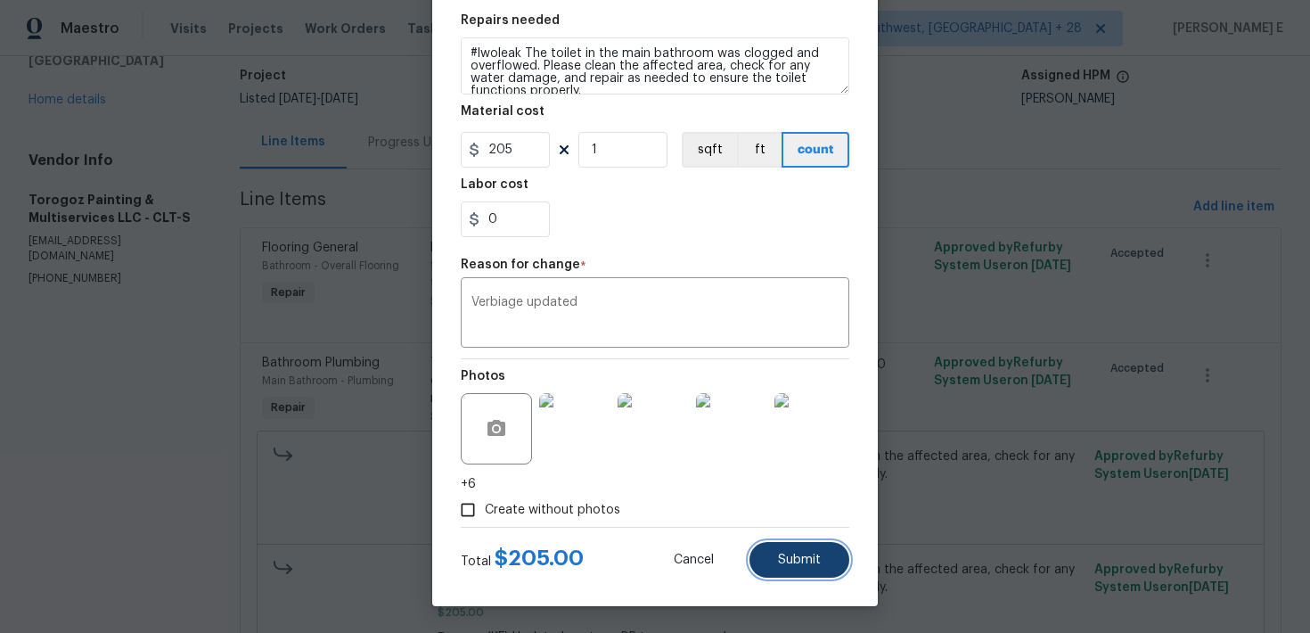
click at [778, 546] on button "Submit" at bounding box center [800, 560] width 100 height 36
type textarea "The toilet in the main bathroom was clogged and overflowed. Please clean the af…"
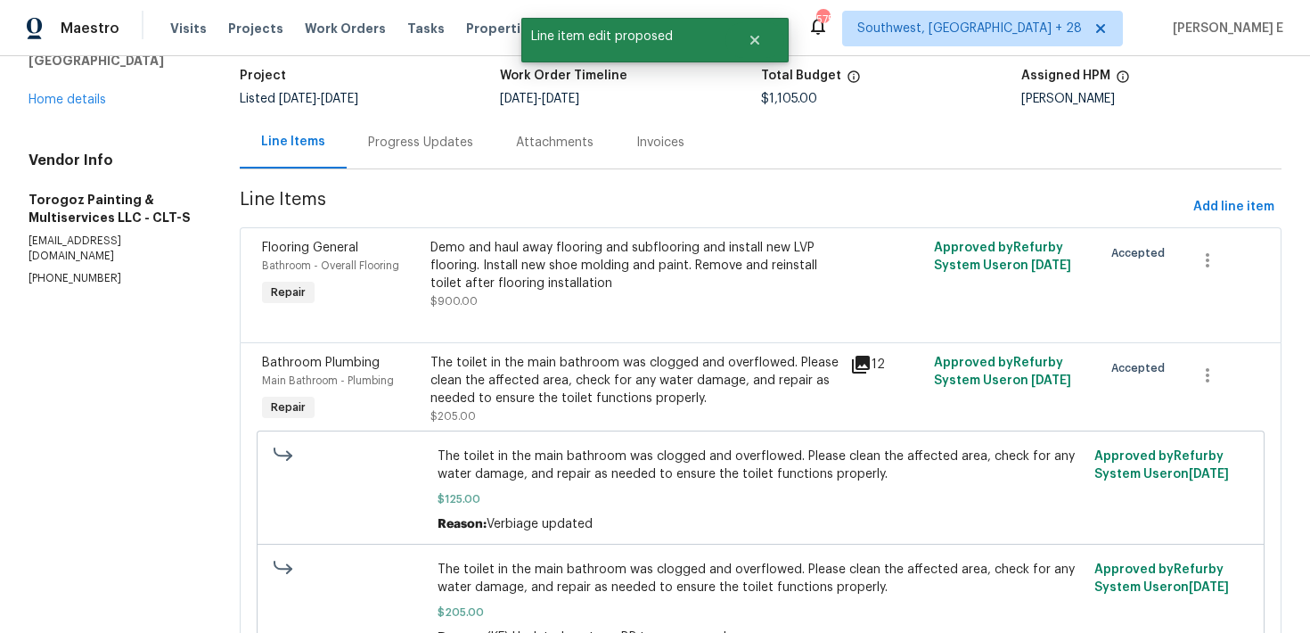
scroll to position [0, 0]
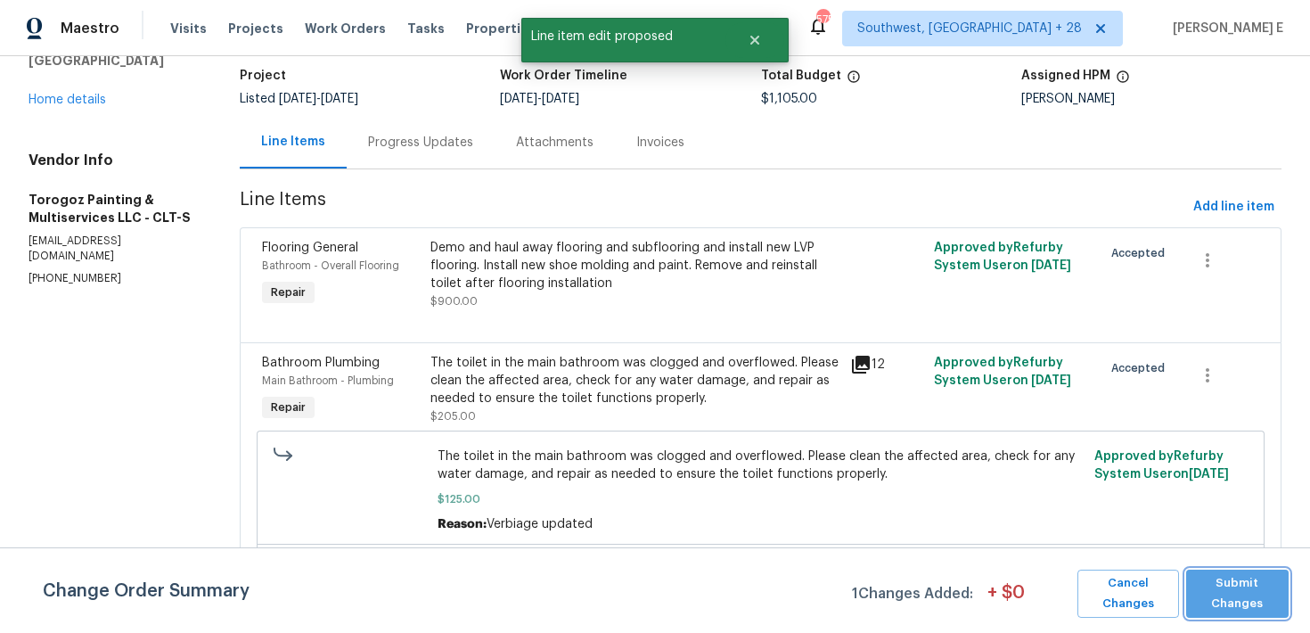
click at [1238, 585] on span "Submit Changes" at bounding box center [1237, 593] width 85 height 41
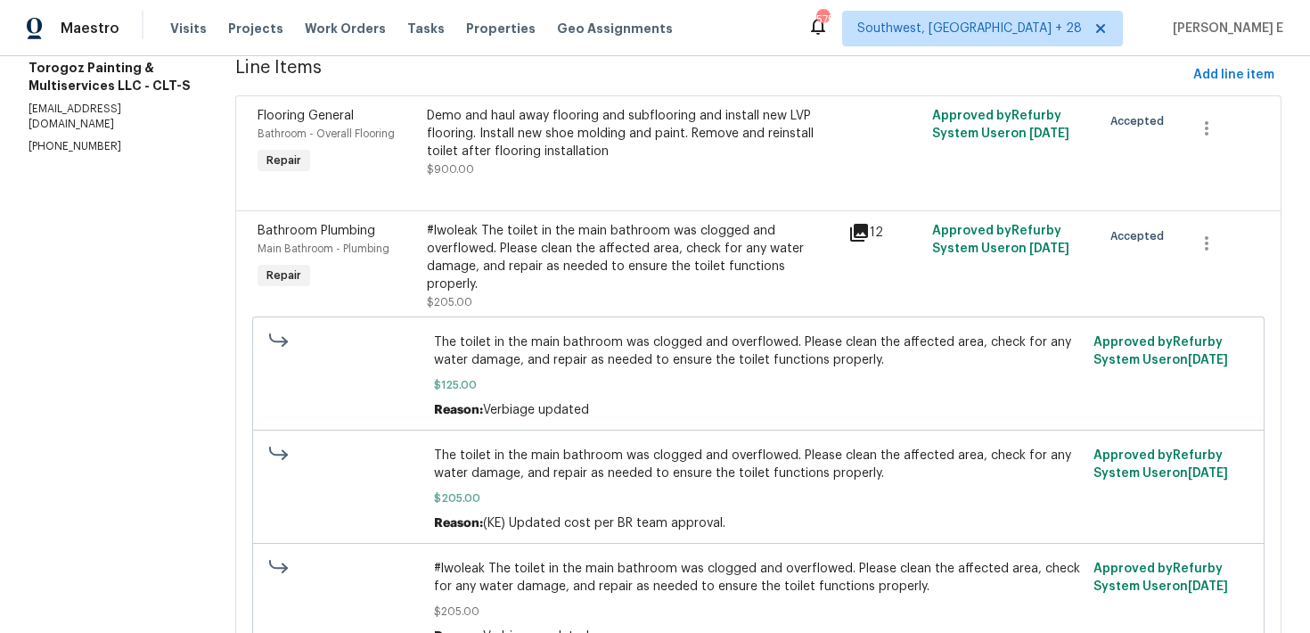
scroll to position [313, 0]
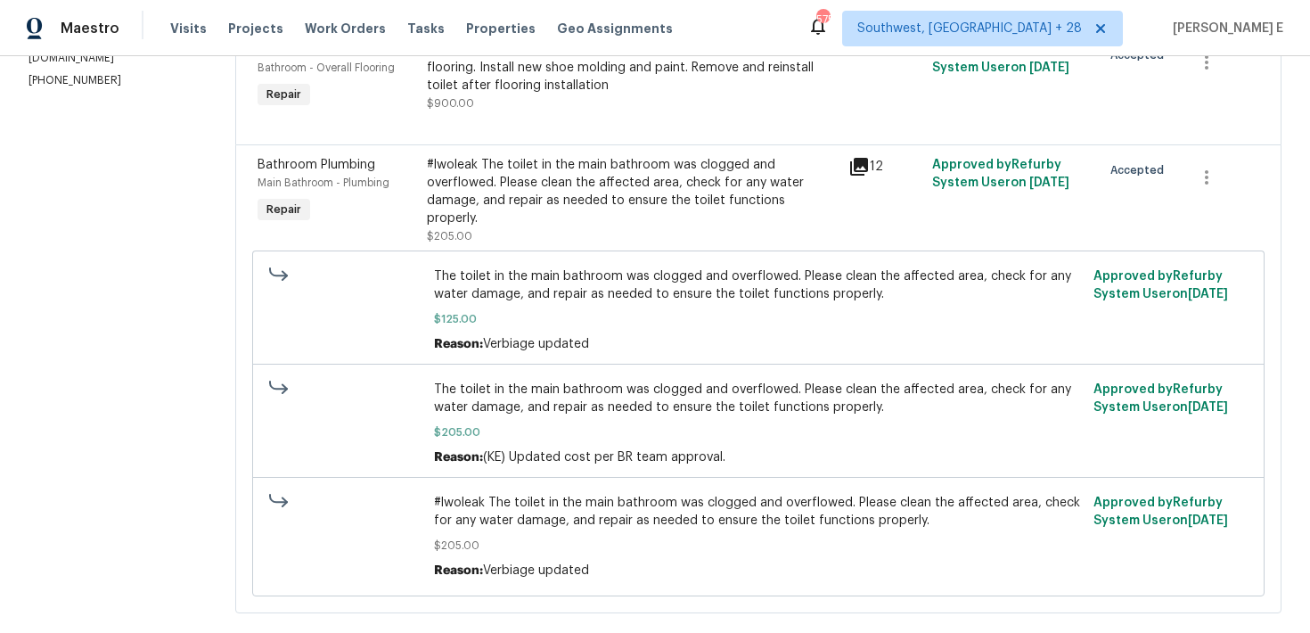
click at [677, 218] on div "#lwoleak The toilet in the main bathroom was clogged and overflowed. Please cle…" at bounding box center [632, 191] width 411 height 71
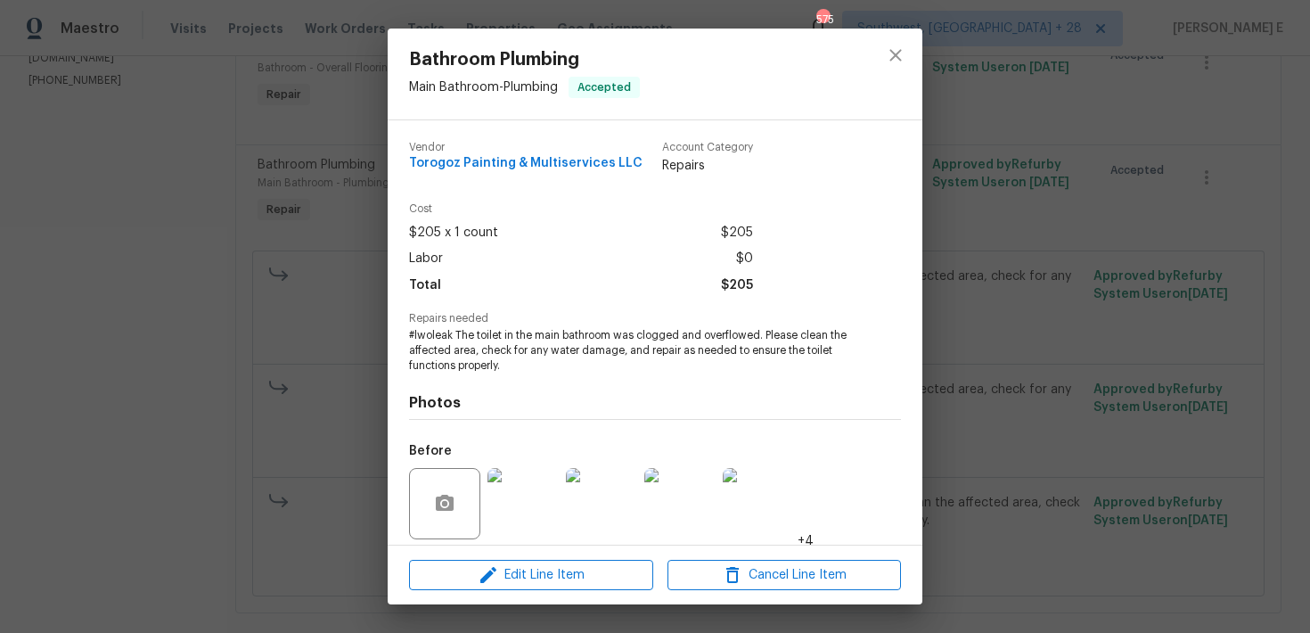
scroll to position [128, 0]
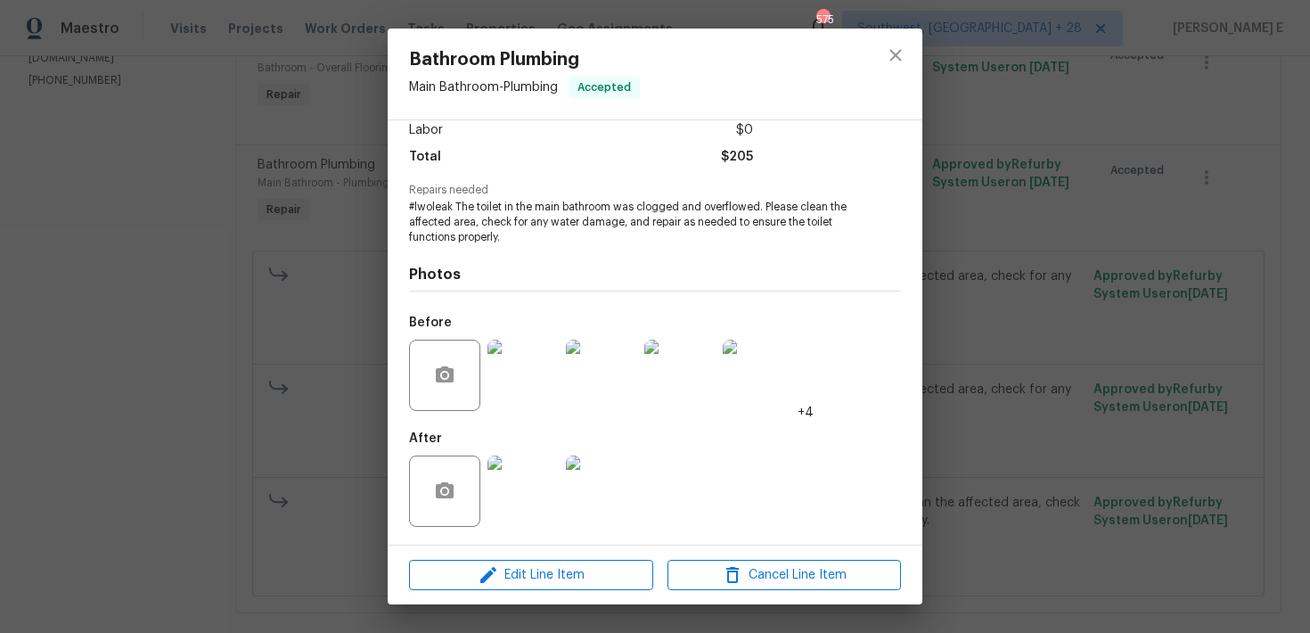
click at [527, 398] on img at bounding box center [523, 375] width 71 height 71
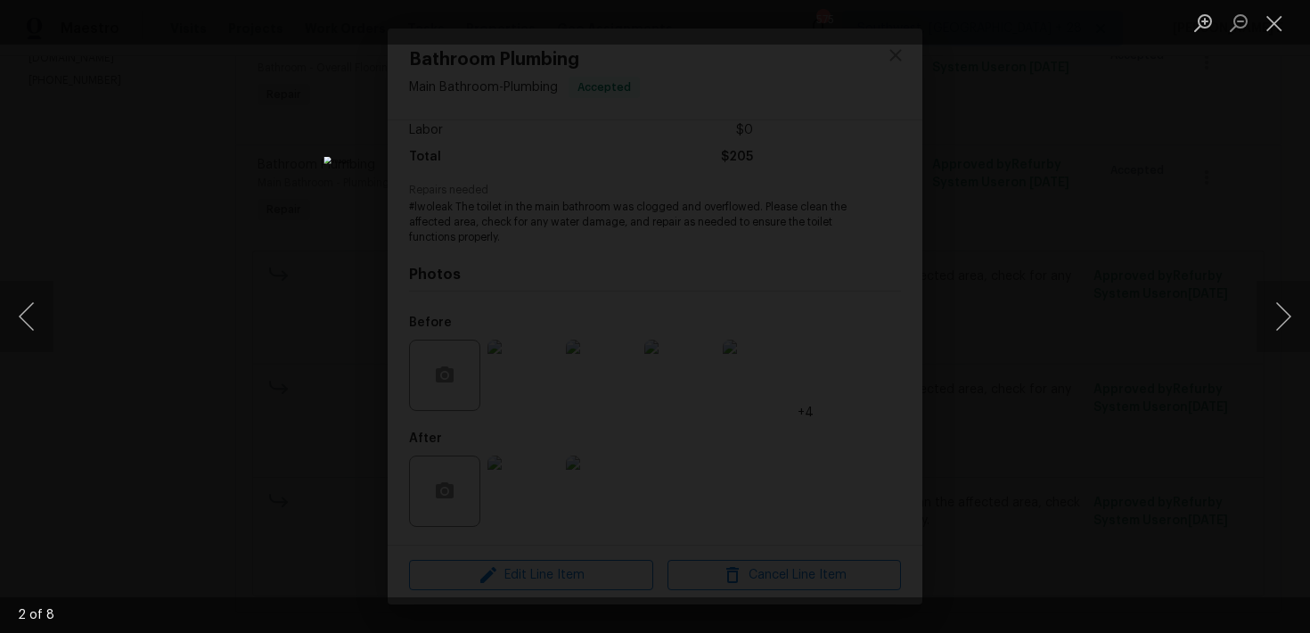
click at [1209, 122] on div "Lightbox" at bounding box center [655, 316] width 1310 height 633
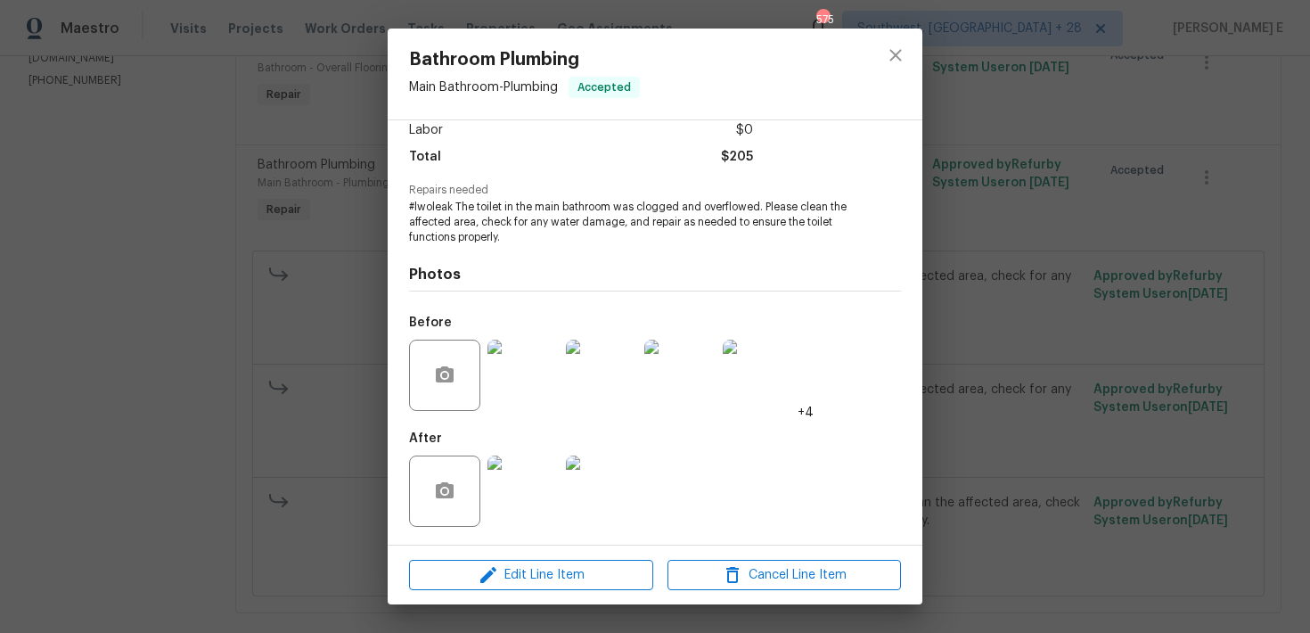
click at [1030, 159] on div "Bathroom Plumbing Main Bathroom - Plumbing Accepted Vendor Torogoz Painting & M…" at bounding box center [655, 316] width 1310 height 633
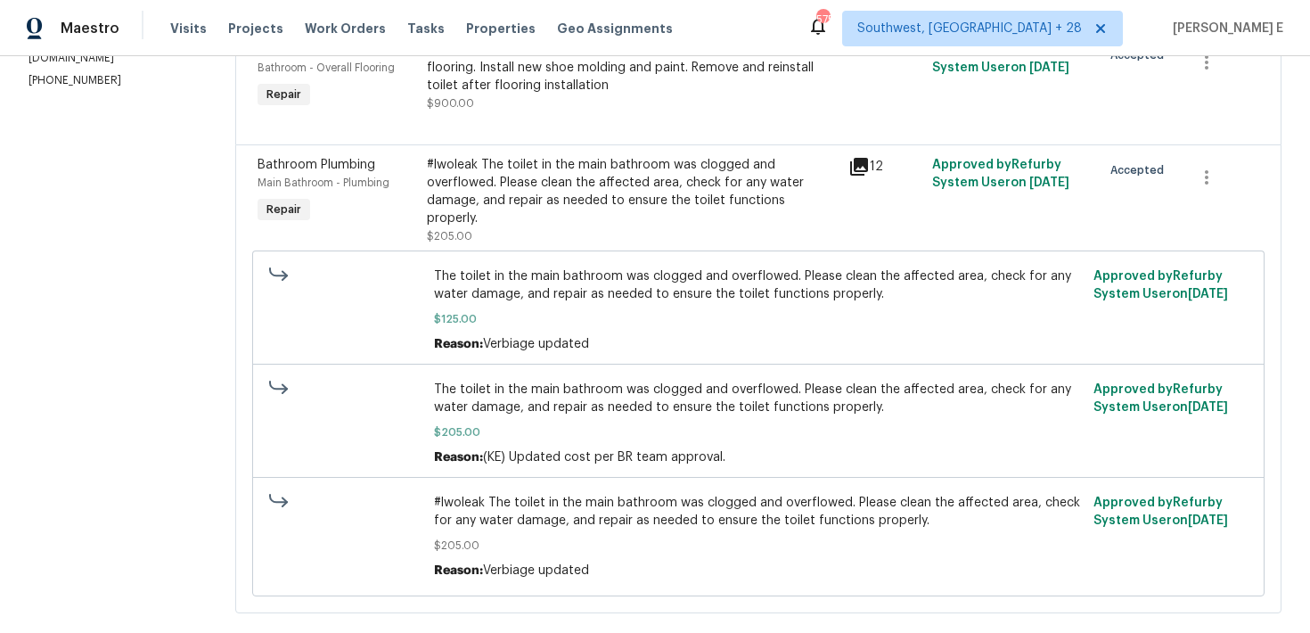
scroll to position [0, 0]
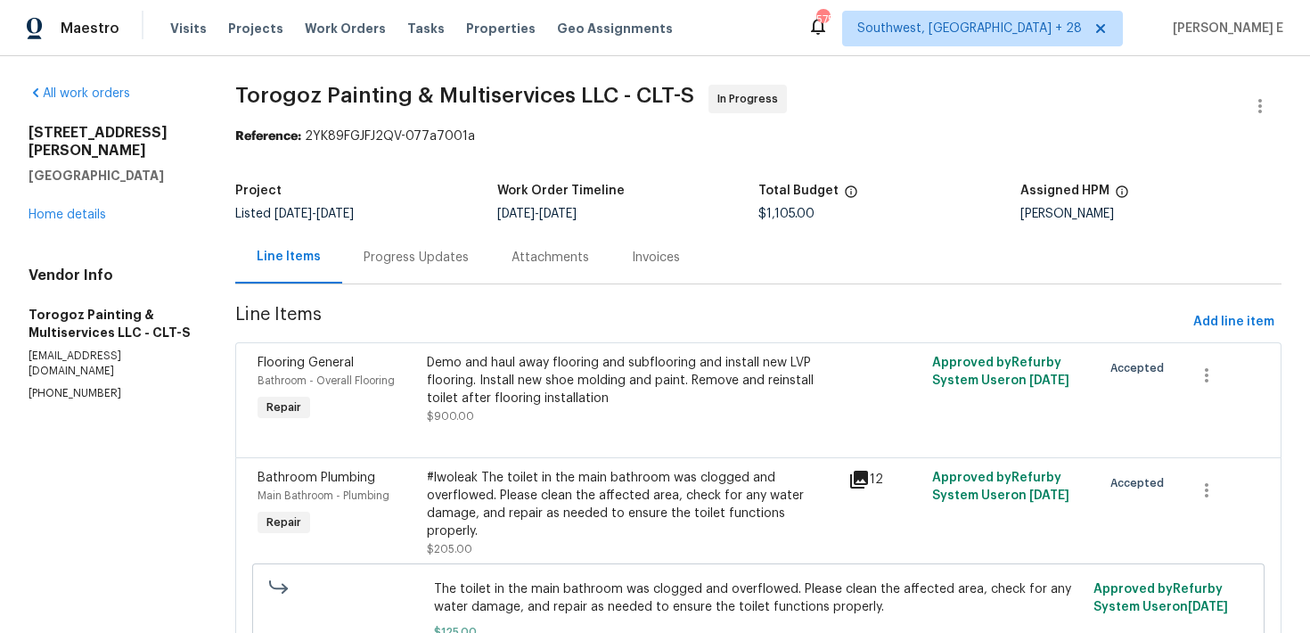
click at [445, 259] on div "Progress Updates" at bounding box center [416, 258] width 105 height 18
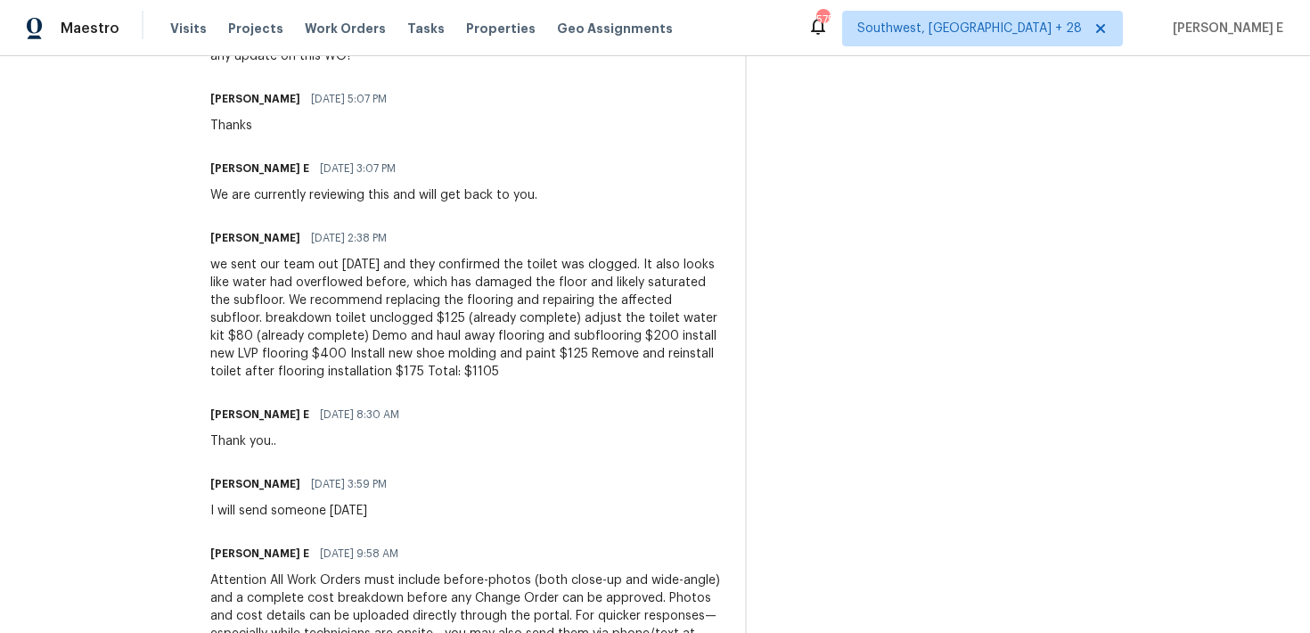
scroll to position [687, 0]
drag, startPoint x: 517, startPoint y: 288, endPoint x: 307, endPoint y: 294, distance: 210.5
click at [307, 294] on div "we sent our team out [DATE] and they confirmed the toilet was clogged. It also …" at bounding box center [466, 317] width 513 height 125
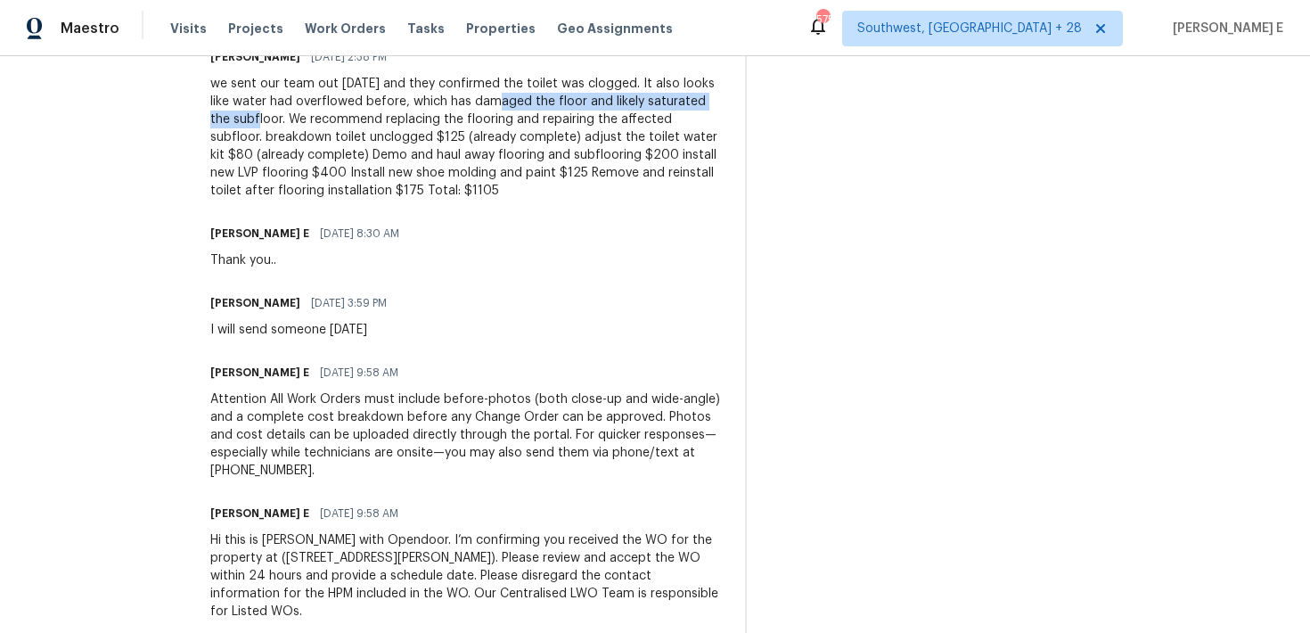
scroll to position [905, 0]
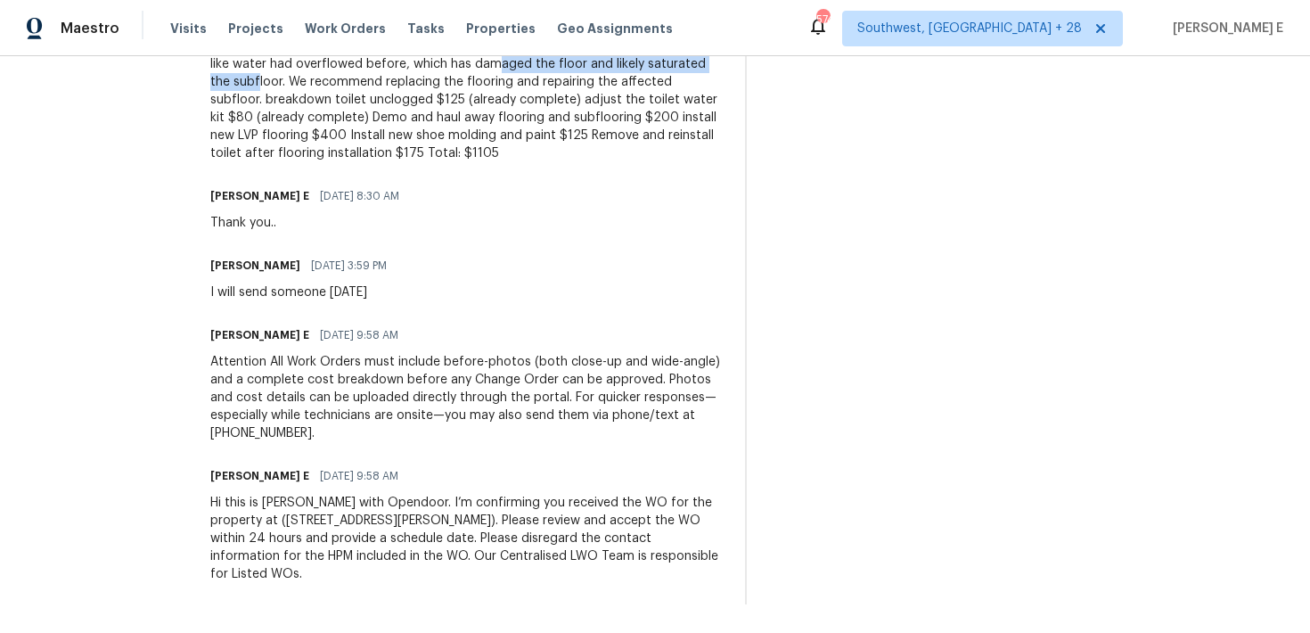
click at [398, 330] on span "09/25/2025 9:58 AM" at bounding box center [359, 335] width 78 height 18
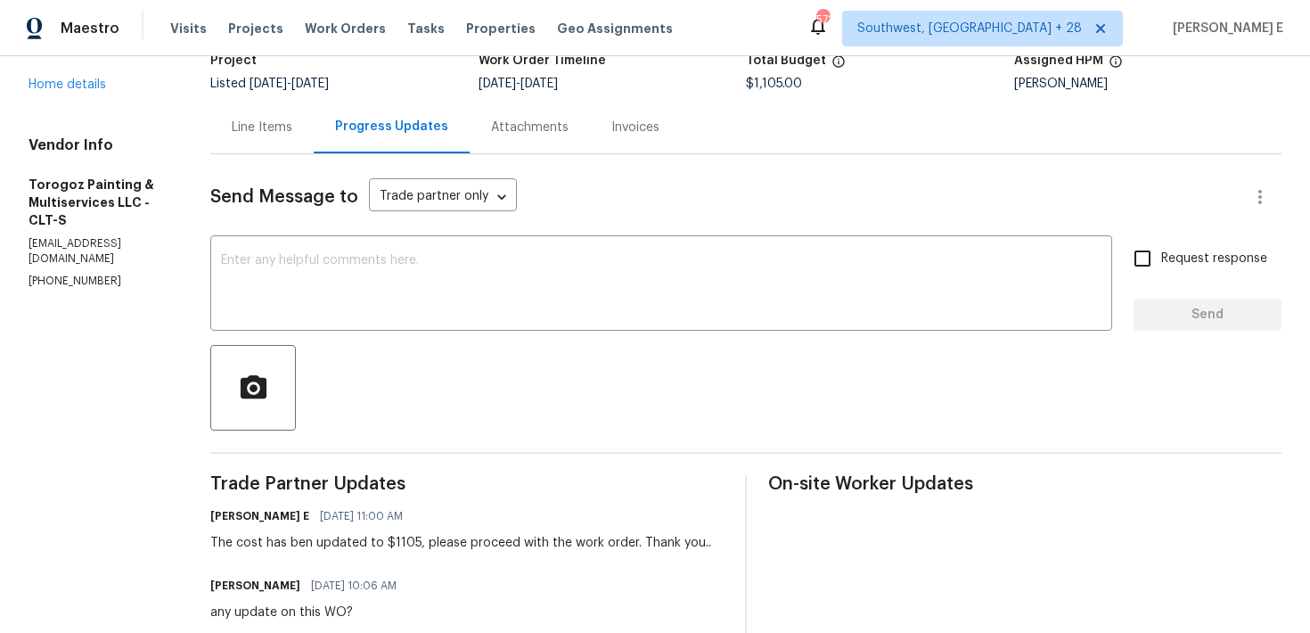
scroll to position [47, 0]
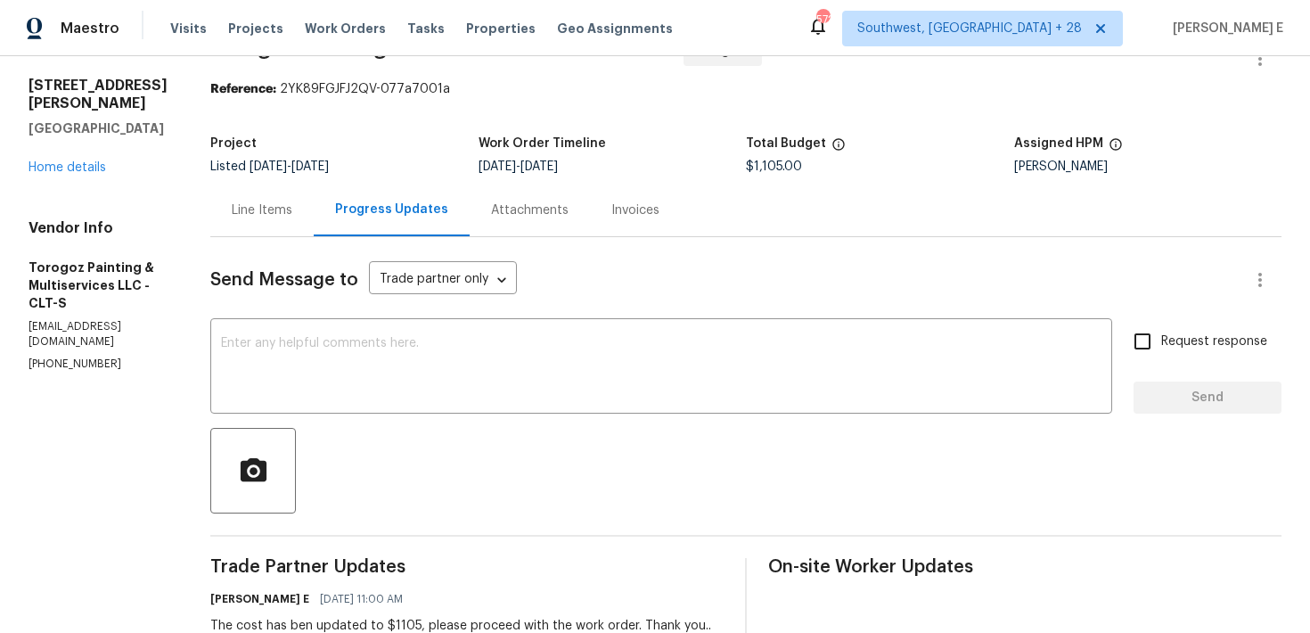
click at [309, 221] on div "Line Items" at bounding box center [261, 210] width 103 height 53
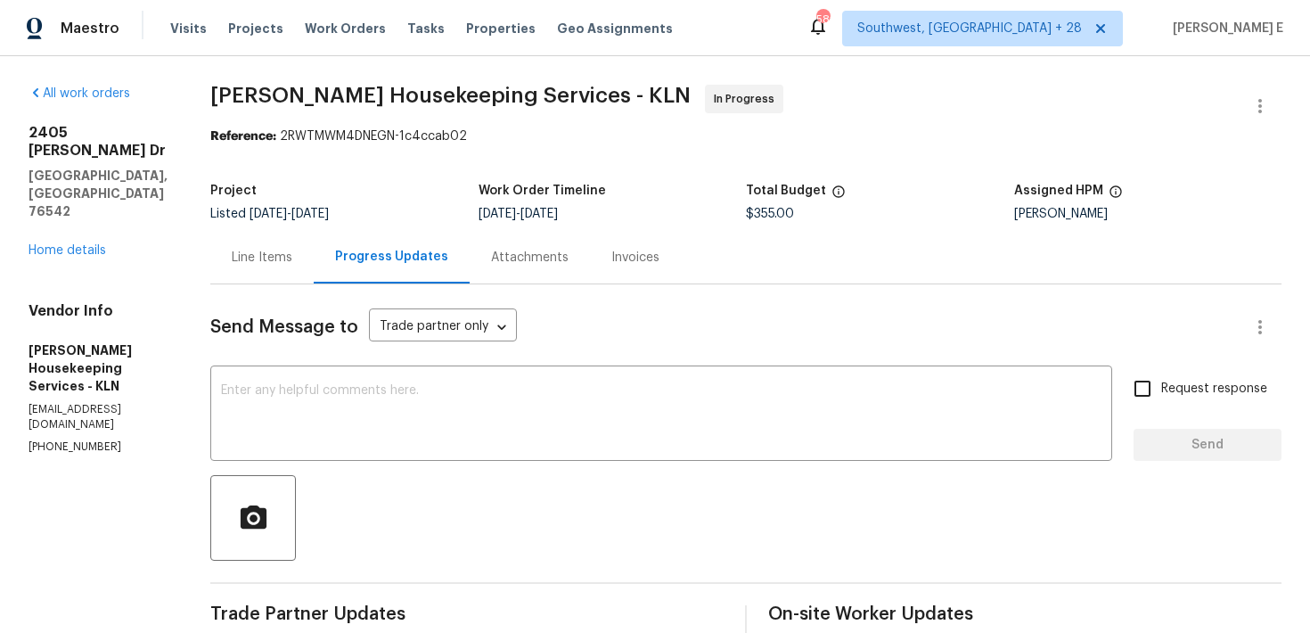
click at [292, 266] on div "Line Items" at bounding box center [262, 258] width 61 height 18
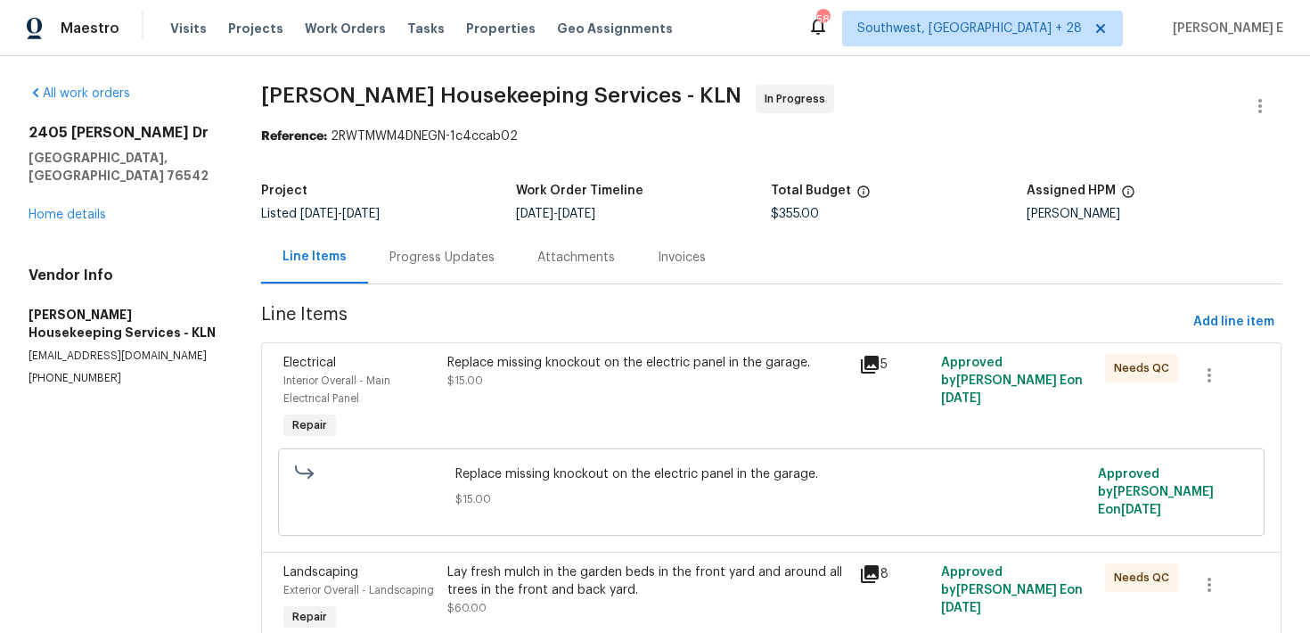
scroll to position [13, 0]
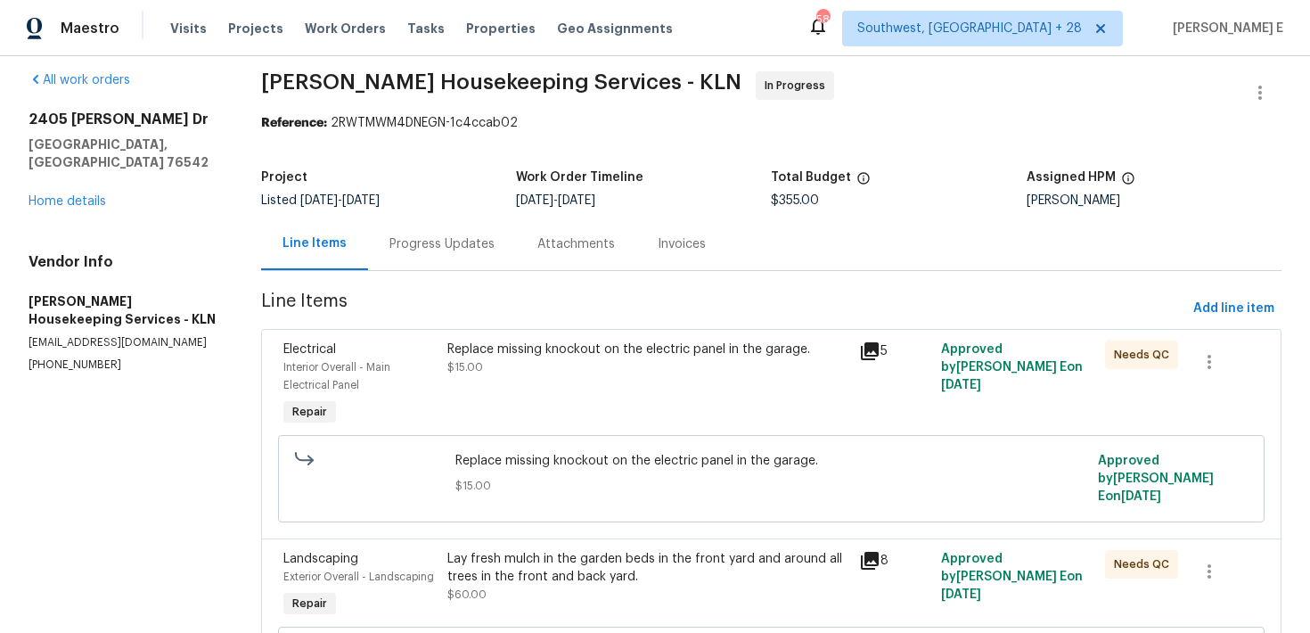
click at [542, 386] on div "Replace missing knockout on the electric panel in the garage. $15.00" at bounding box center [647, 385] width 411 height 100
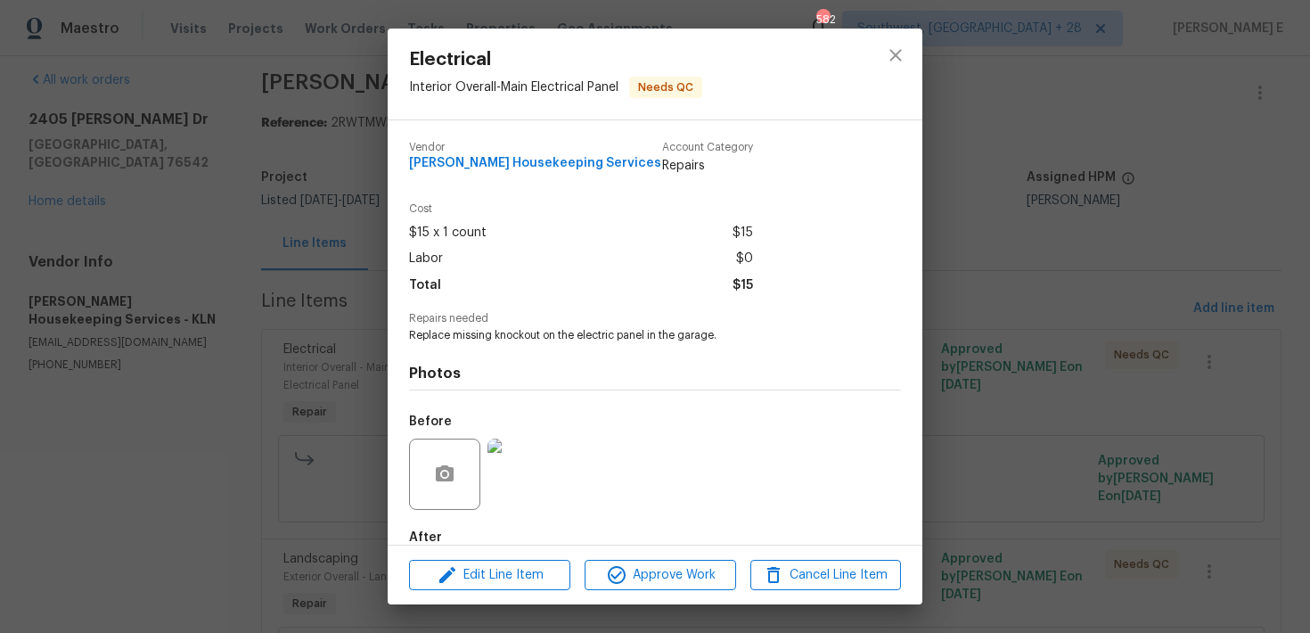
scroll to position [99, 0]
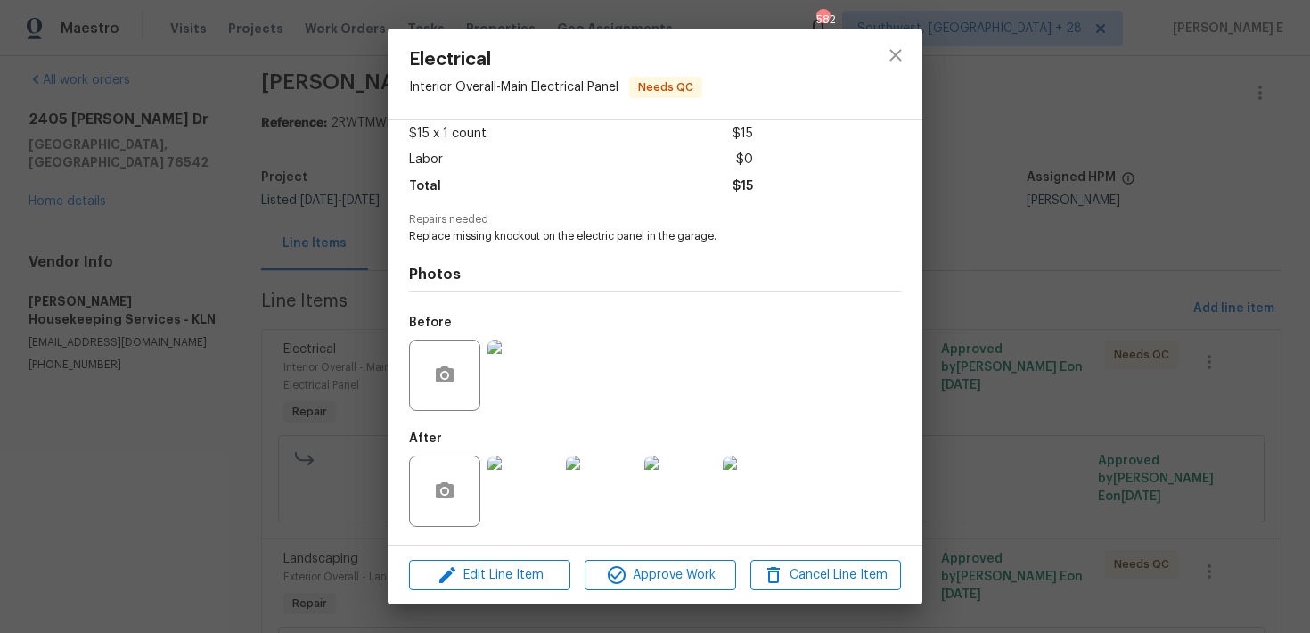
click at [515, 498] on img at bounding box center [523, 491] width 71 height 71
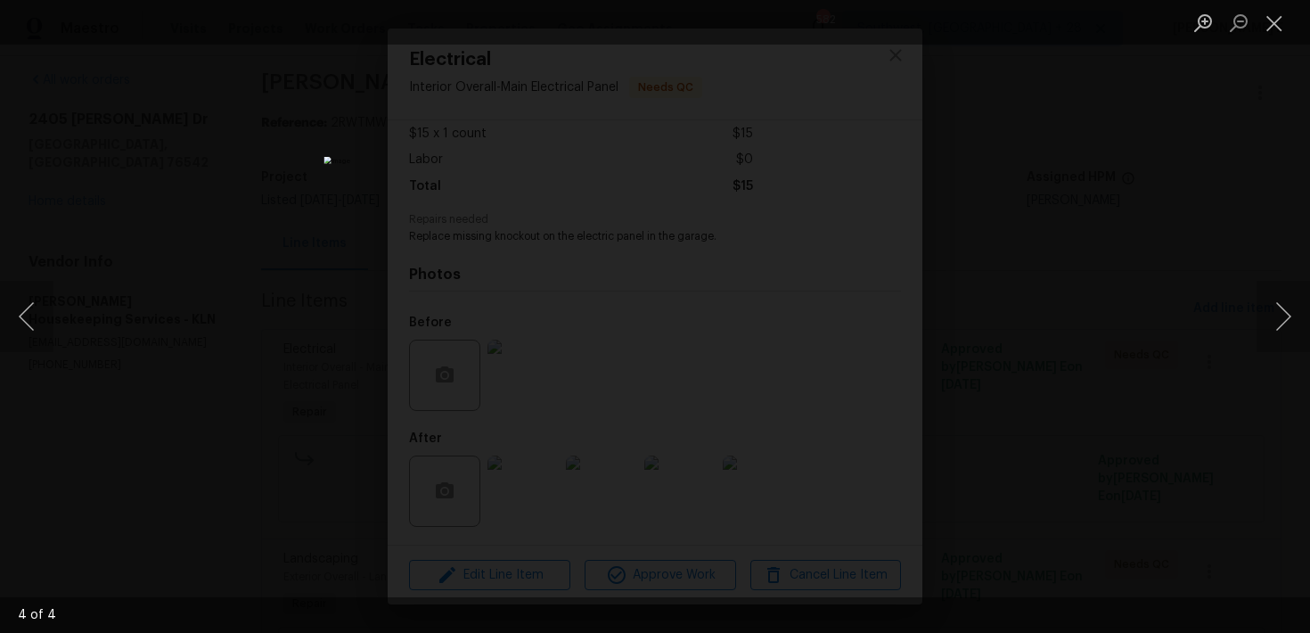
click at [1006, 294] on div "Lightbox" at bounding box center [655, 316] width 1310 height 633
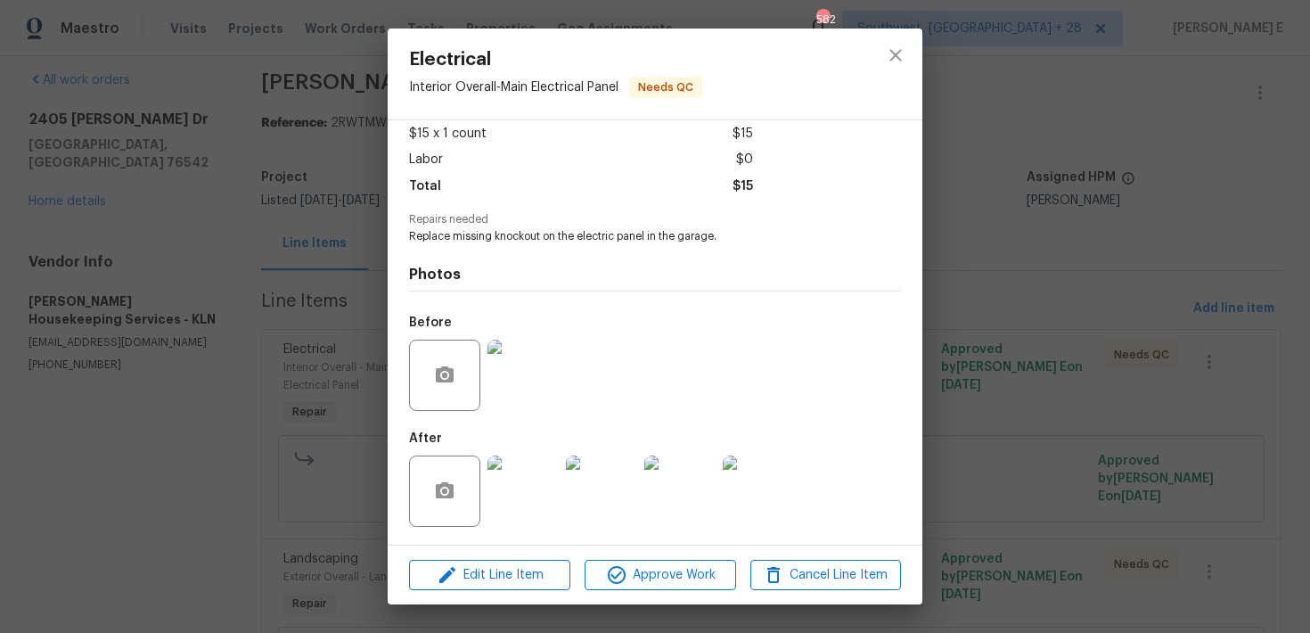
click at [1006, 294] on div "Electrical Interior Overall - Main Electrical Panel Needs QC Vendor Arelis Hous…" at bounding box center [655, 316] width 1310 height 633
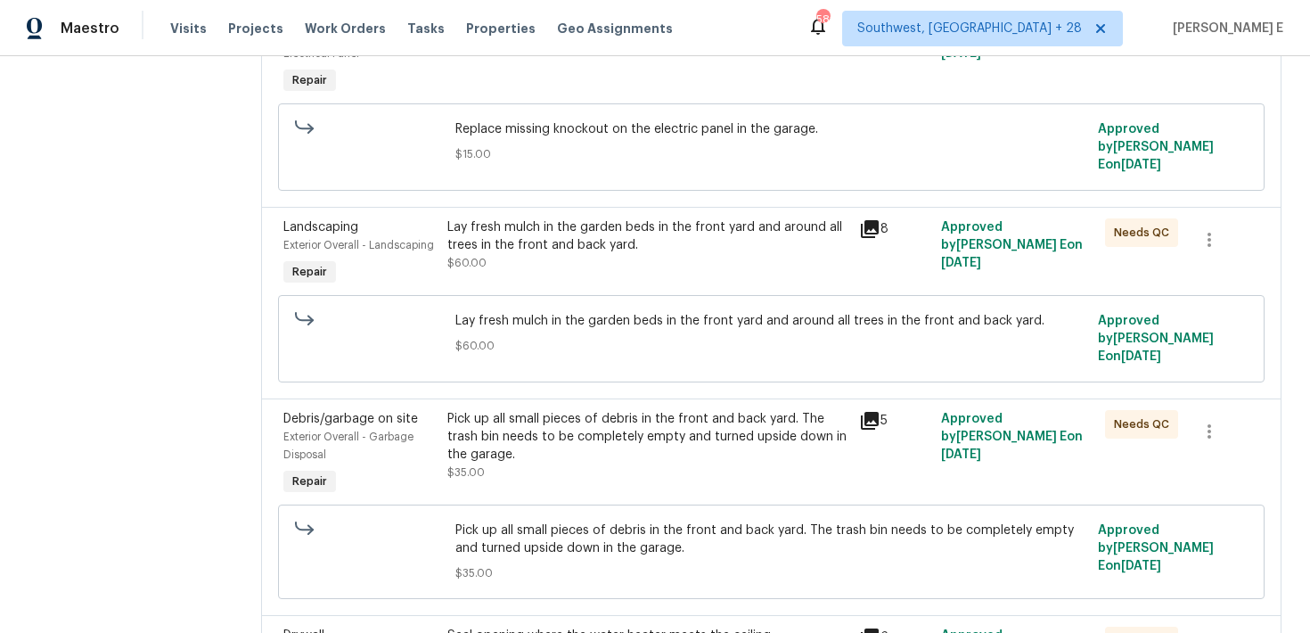
scroll to position [347, 0]
click at [533, 270] on div "Lay fresh mulch in the garden beds in the front yard and around all trees in th…" at bounding box center [647, 252] width 411 height 82
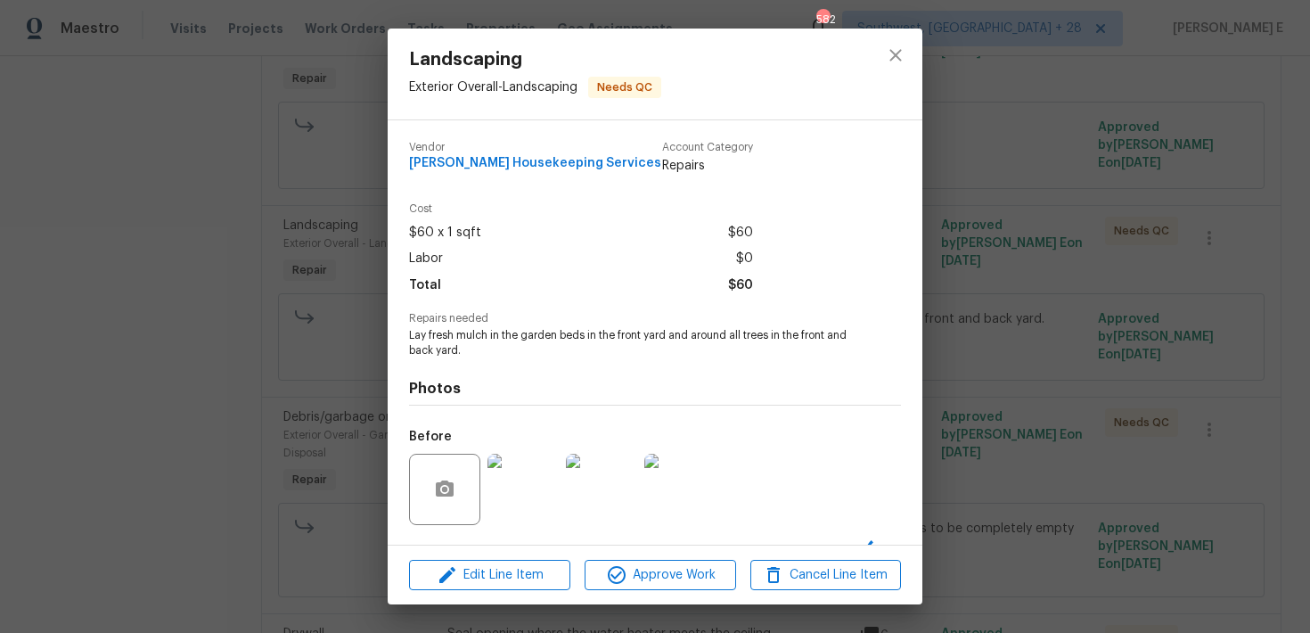
scroll to position [114, 0]
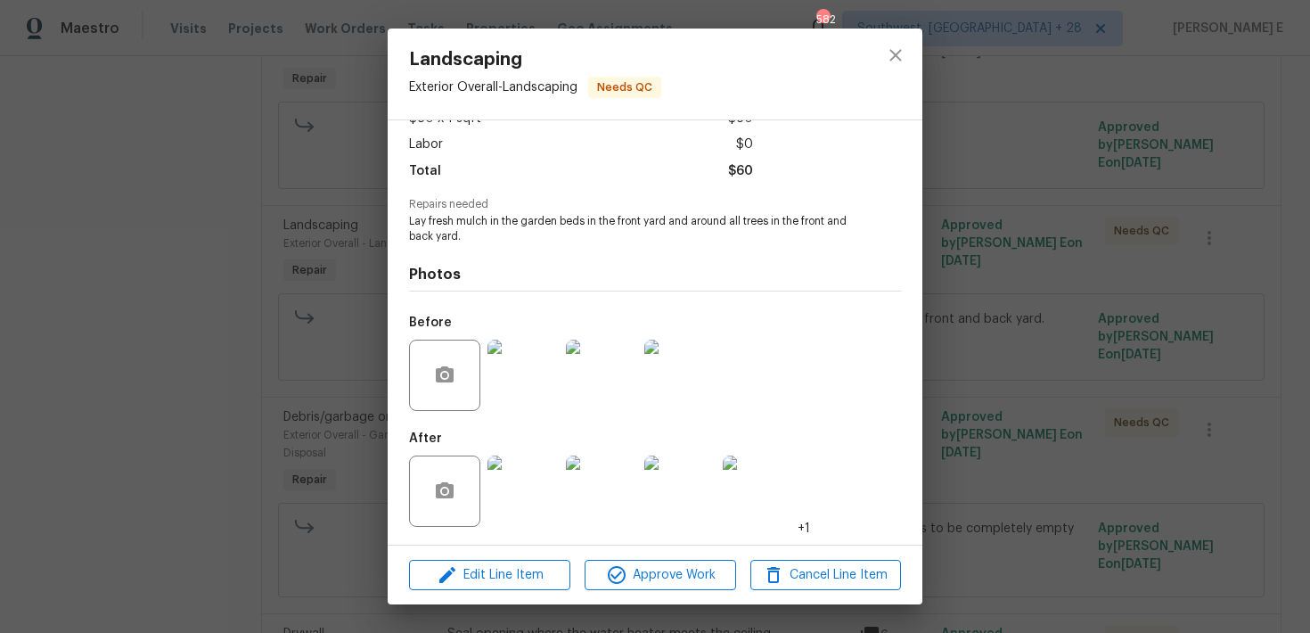
click at [1087, 328] on div "Landscaping Exterior Overall - Landscaping Needs QC Vendor Arelis Housekeeping …" at bounding box center [655, 316] width 1310 height 633
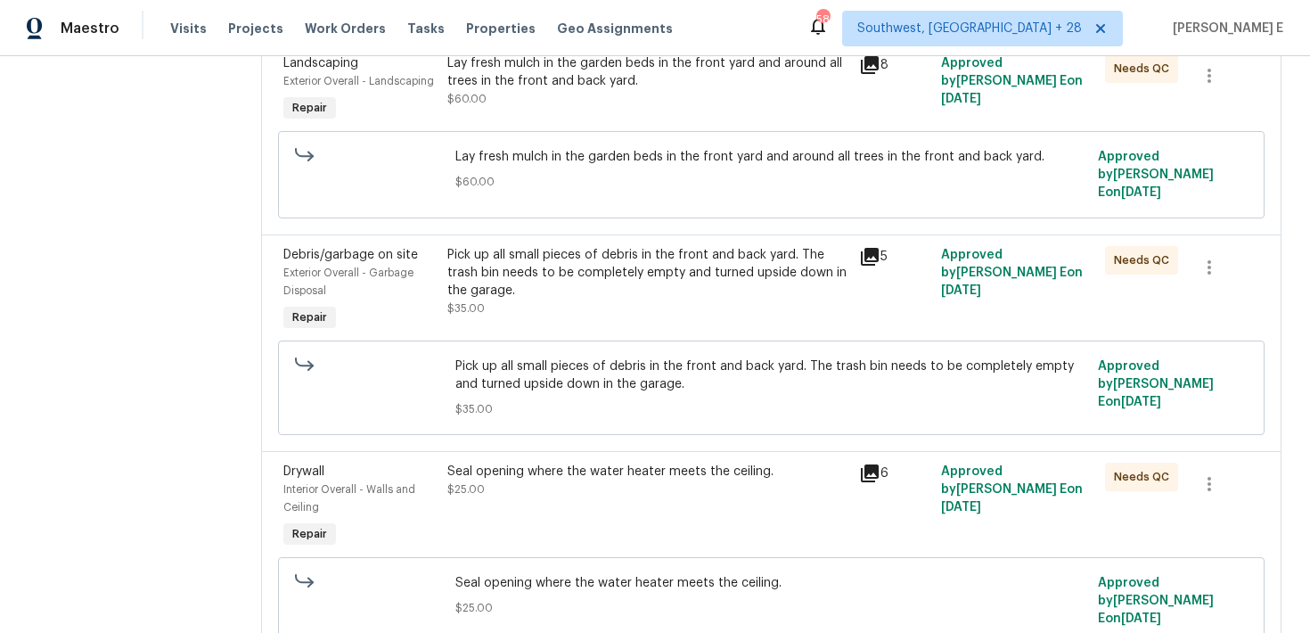
scroll to position [522, 0]
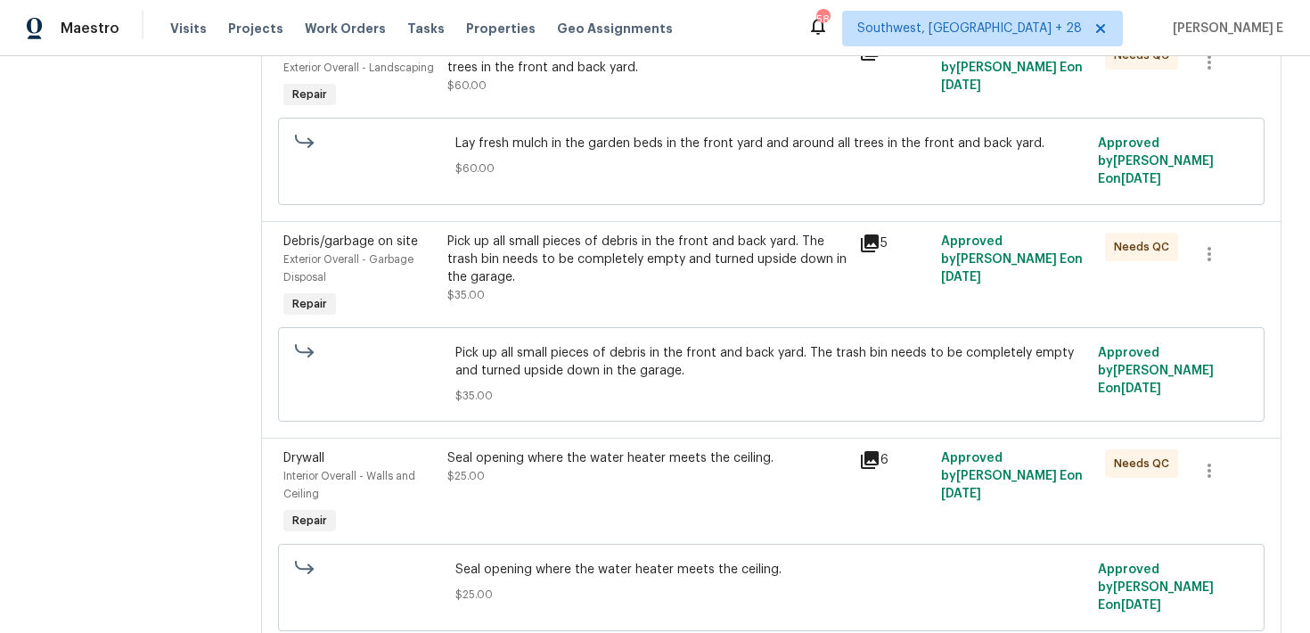
click at [605, 270] on div "Pick up all small pieces of debris in the front and back yard. The trash bin ne…" at bounding box center [648, 268] width 400 height 71
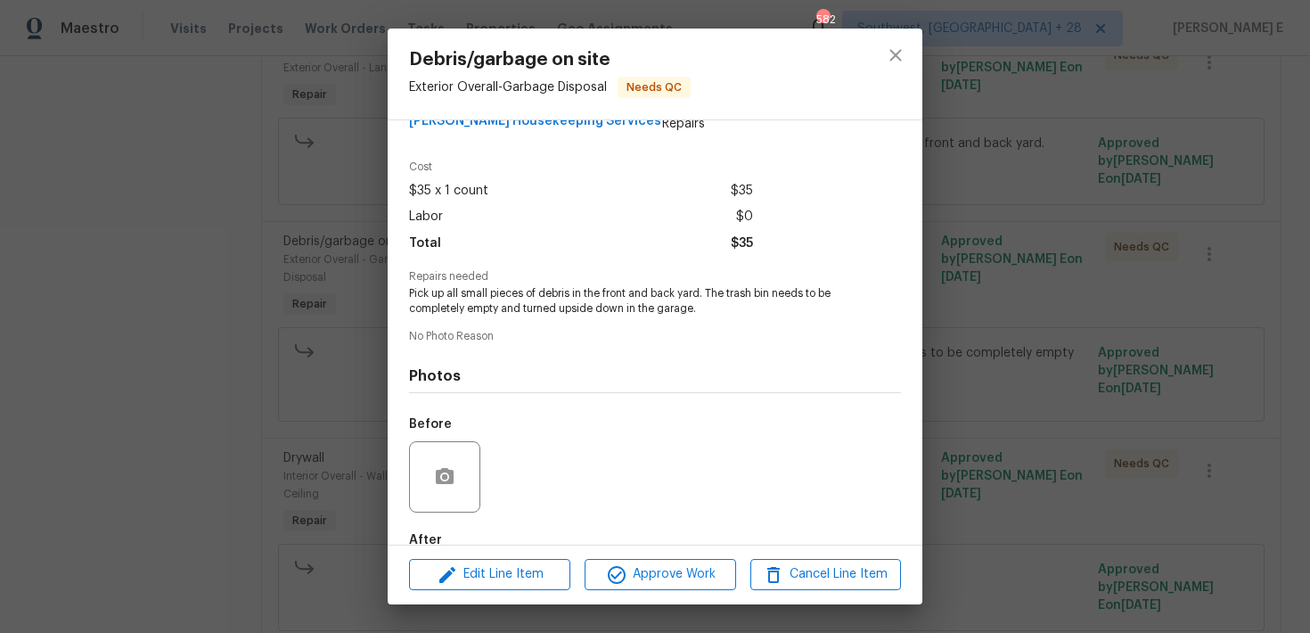
scroll to position [143, 0]
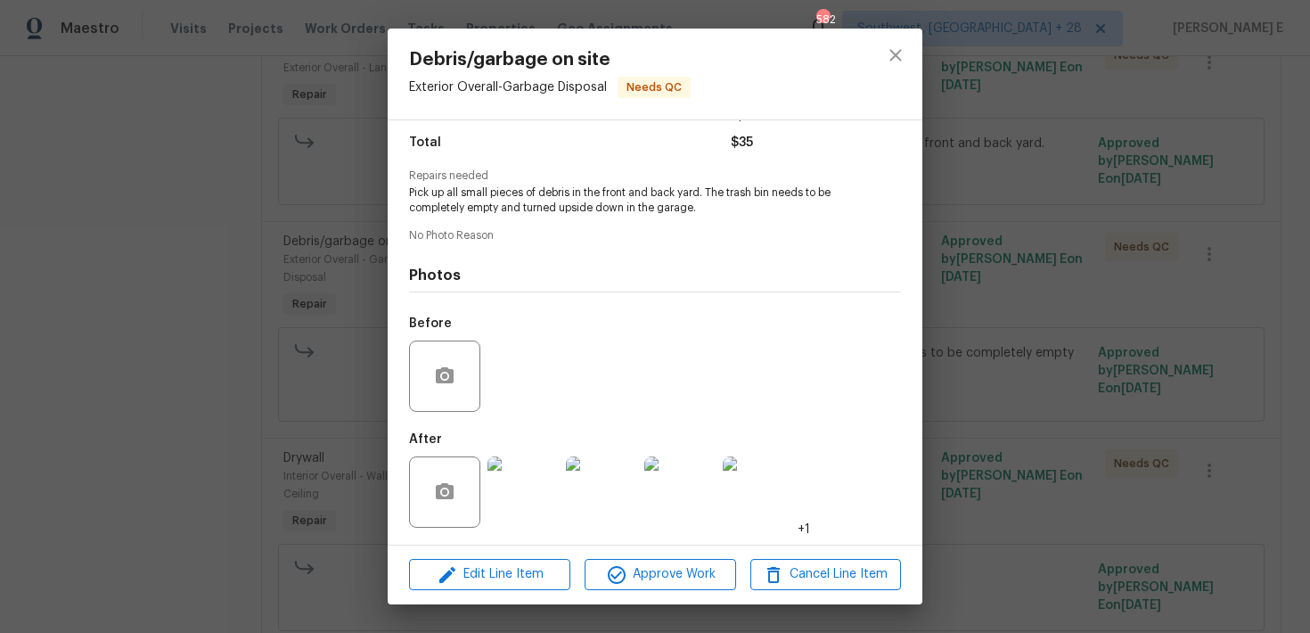
click at [503, 513] on img at bounding box center [523, 491] width 71 height 71
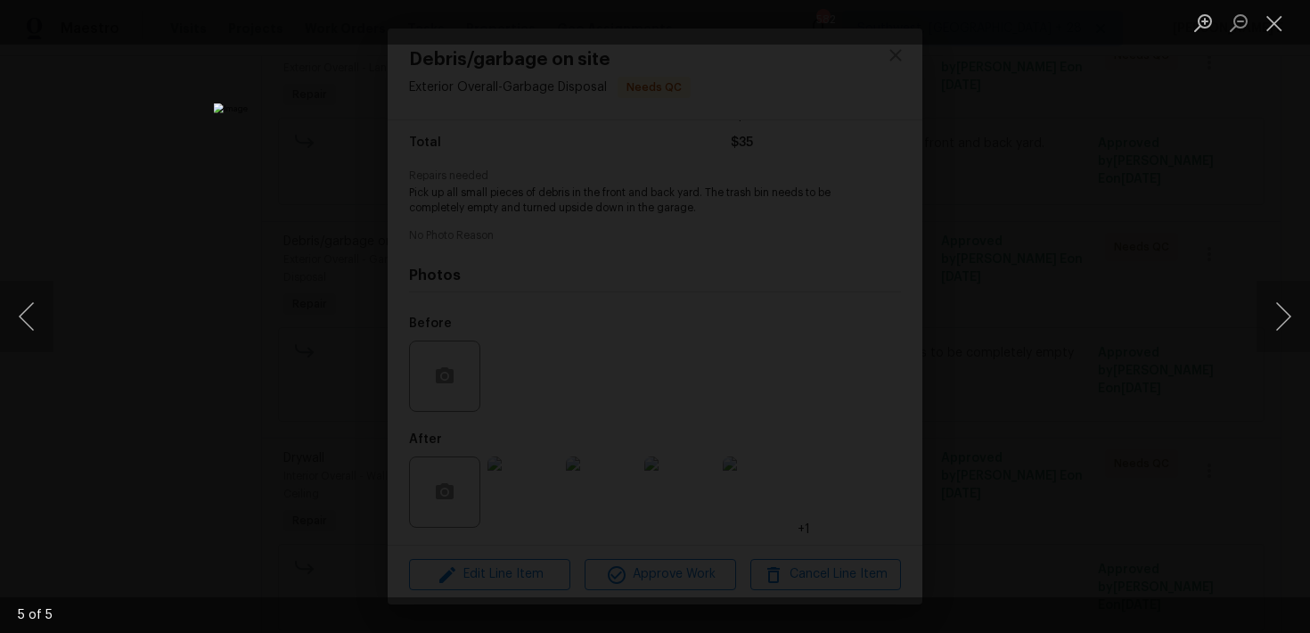
click at [1077, 288] on div "Lightbox" at bounding box center [655, 316] width 1310 height 633
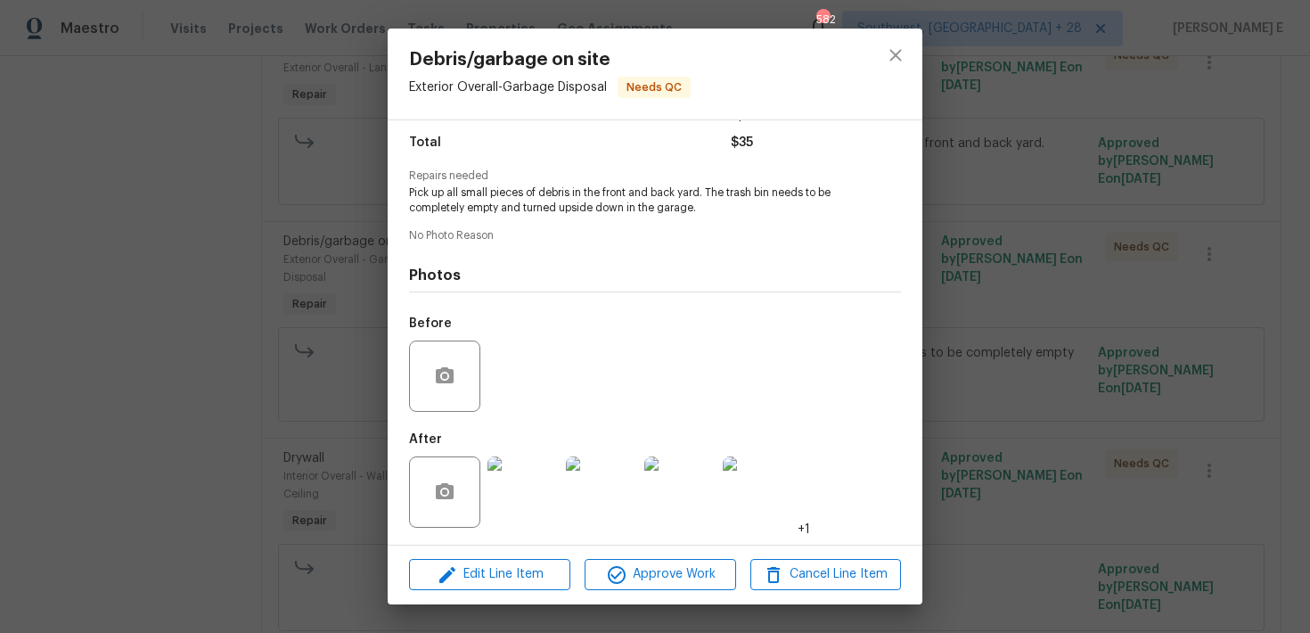
click at [1077, 288] on div "Debris/garbage on site Exterior Overall - Garbage Disposal Needs QC Vendor Arel…" at bounding box center [655, 316] width 1310 height 633
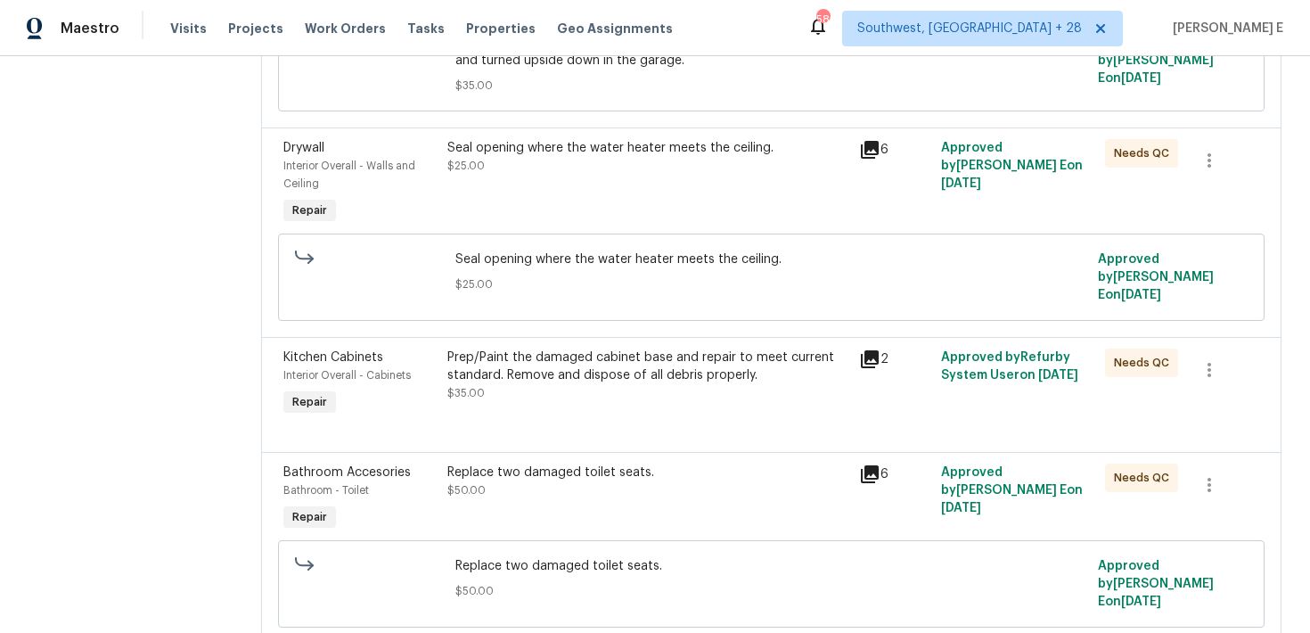
scroll to position [849, 0]
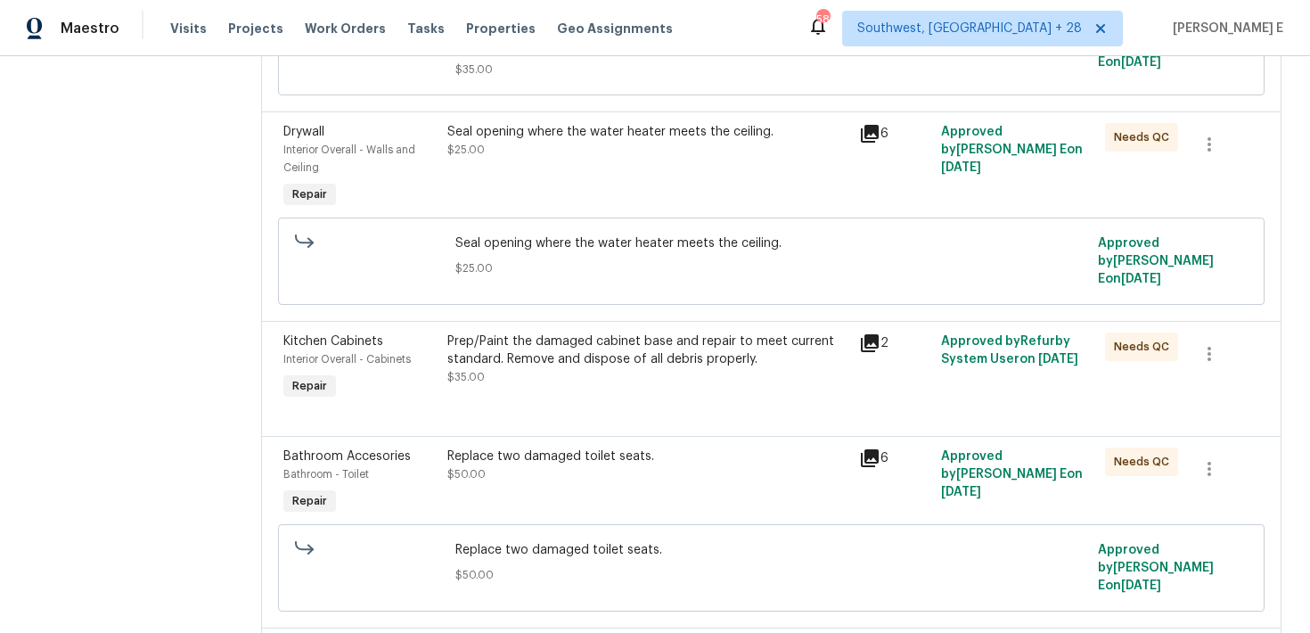
click at [700, 154] on div "Seal opening where the water heater meets the ceiling. $25.00" at bounding box center [647, 168] width 411 height 100
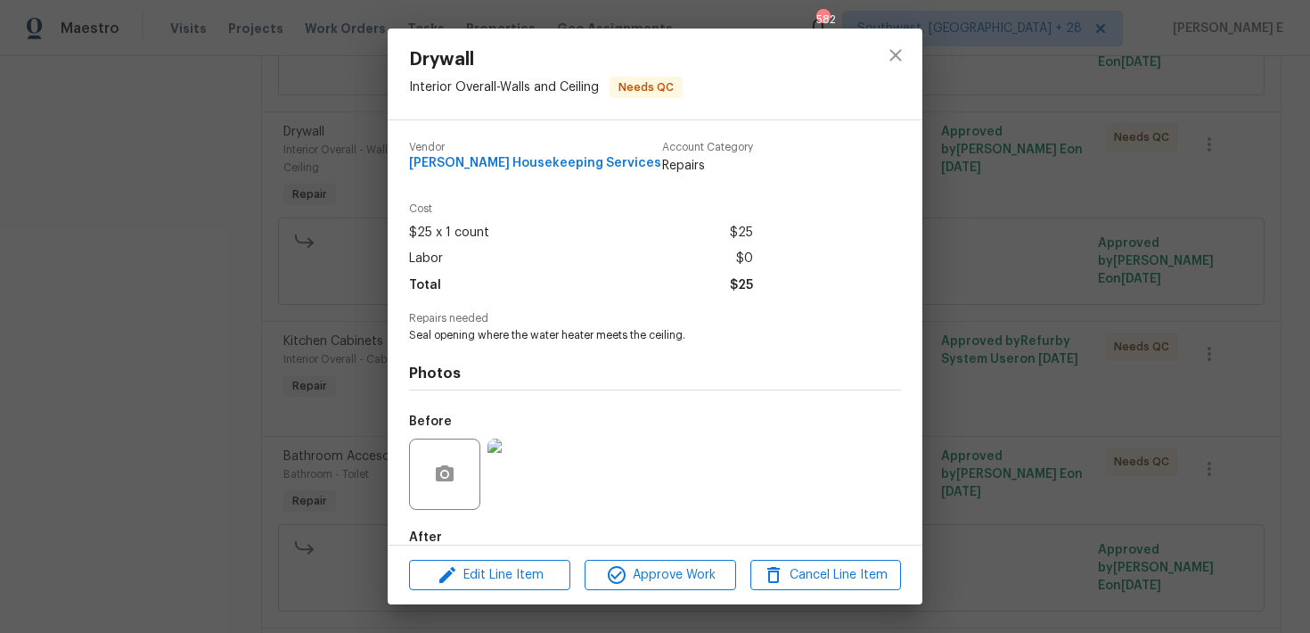
scroll to position [99, 0]
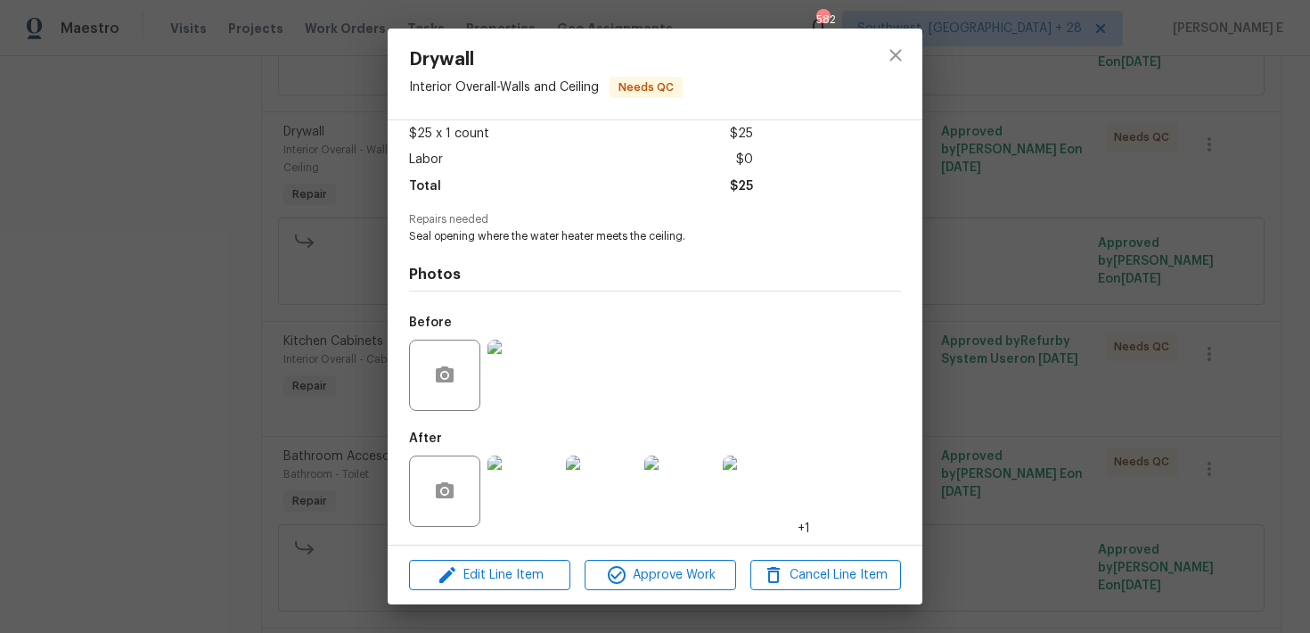
click at [515, 491] on img at bounding box center [523, 491] width 71 height 71
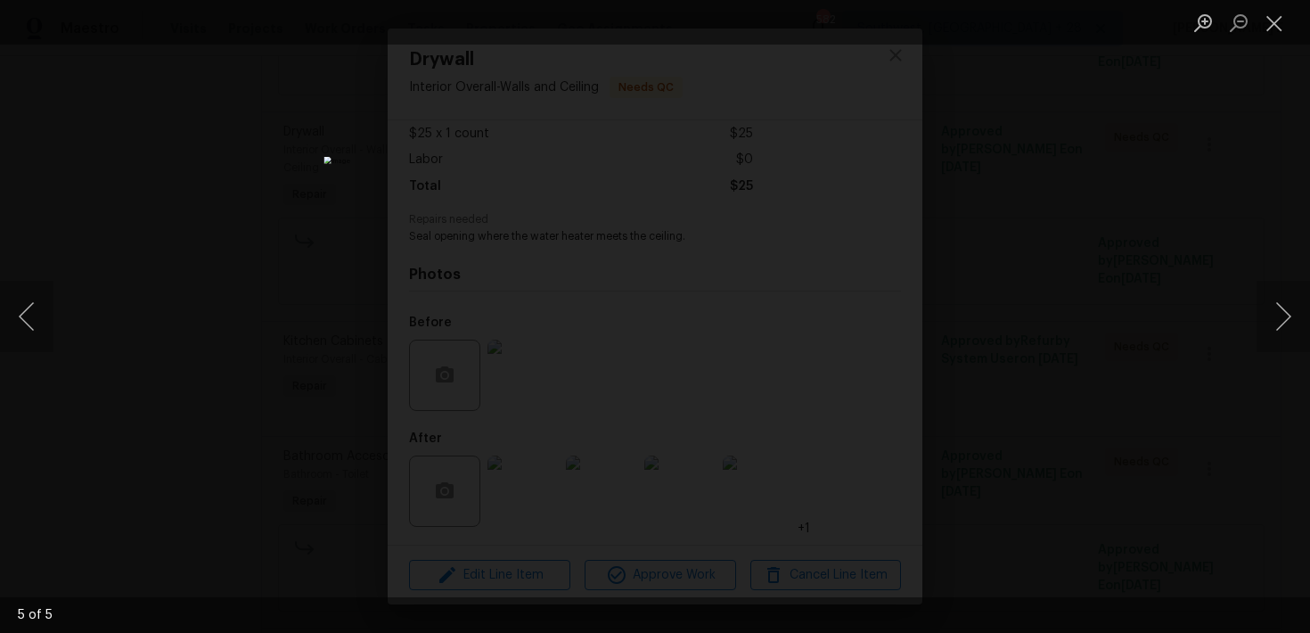
click at [993, 337] on div "Lightbox" at bounding box center [655, 316] width 1310 height 633
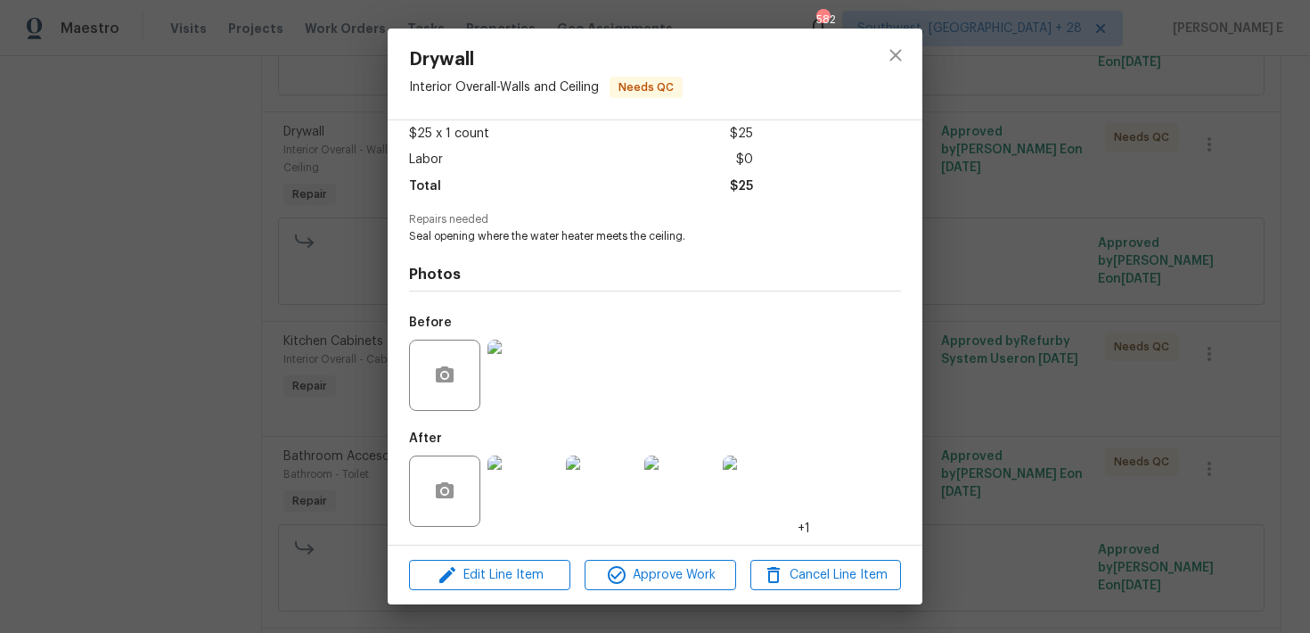
click at [993, 337] on div "Drywall Interior Overall - Walls and Ceiling Needs QC Vendor Arelis Housekeepin…" at bounding box center [655, 316] width 1310 height 633
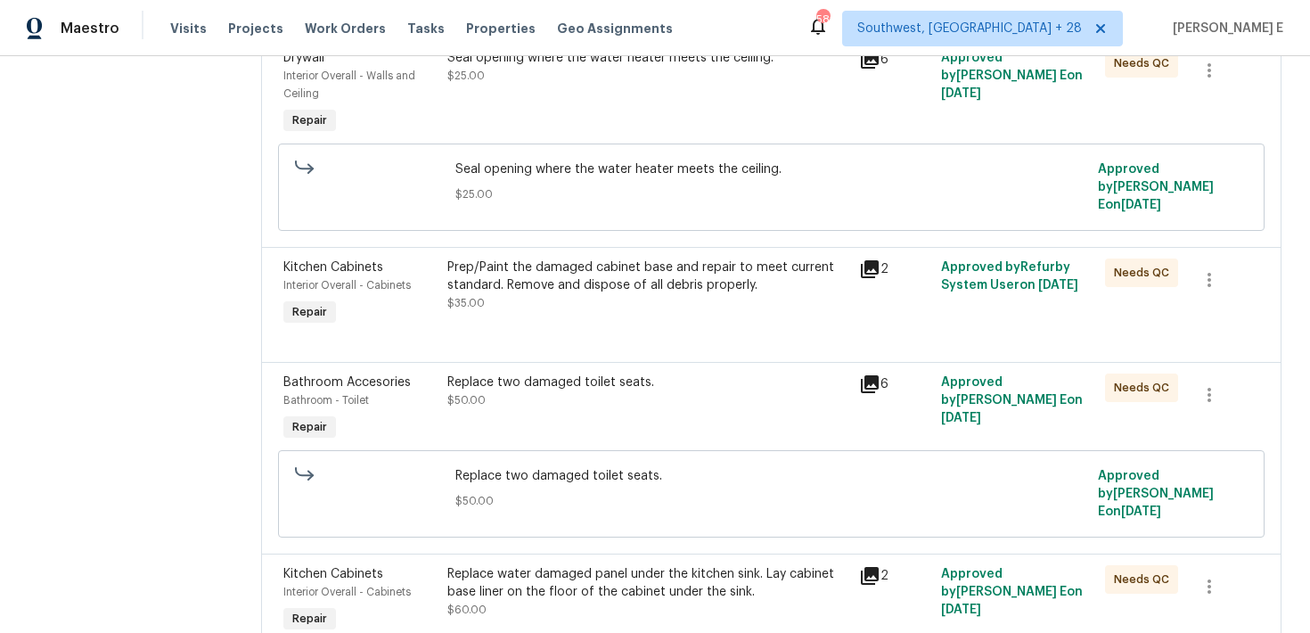
scroll to position [925, 0]
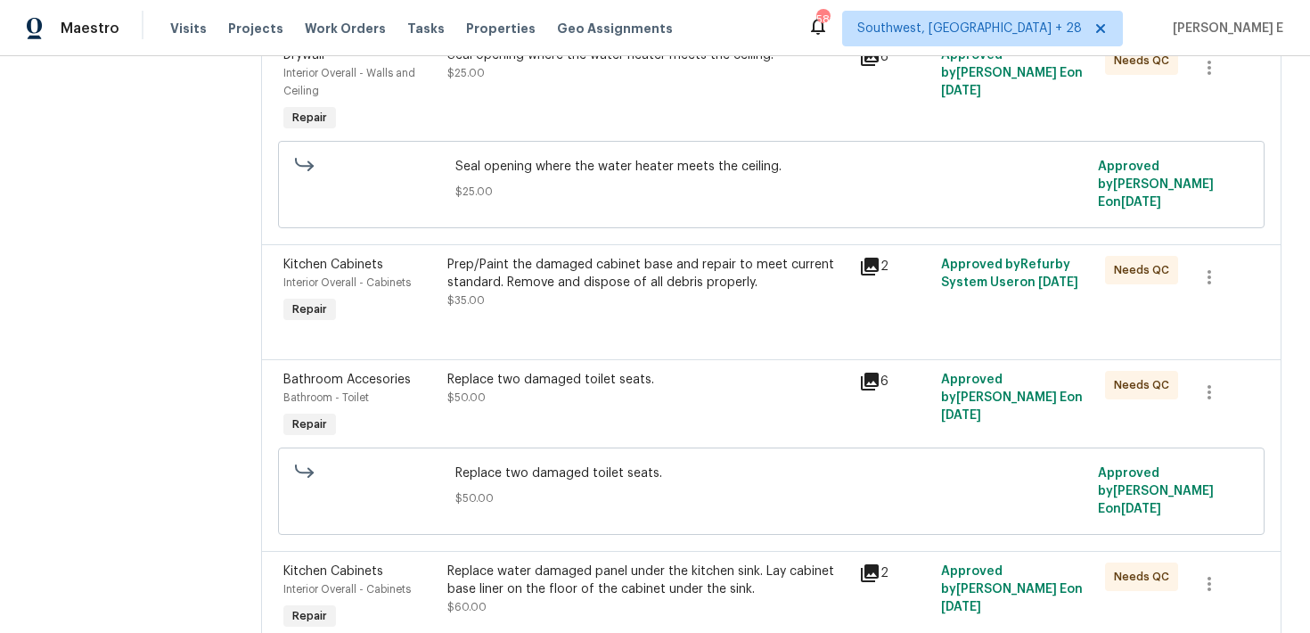
click at [542, 256] on div "Prep/Paint the damaged cabinet base and repair to meet current standard. Remove…" at bounding box center [648, 274] width 400 height 36
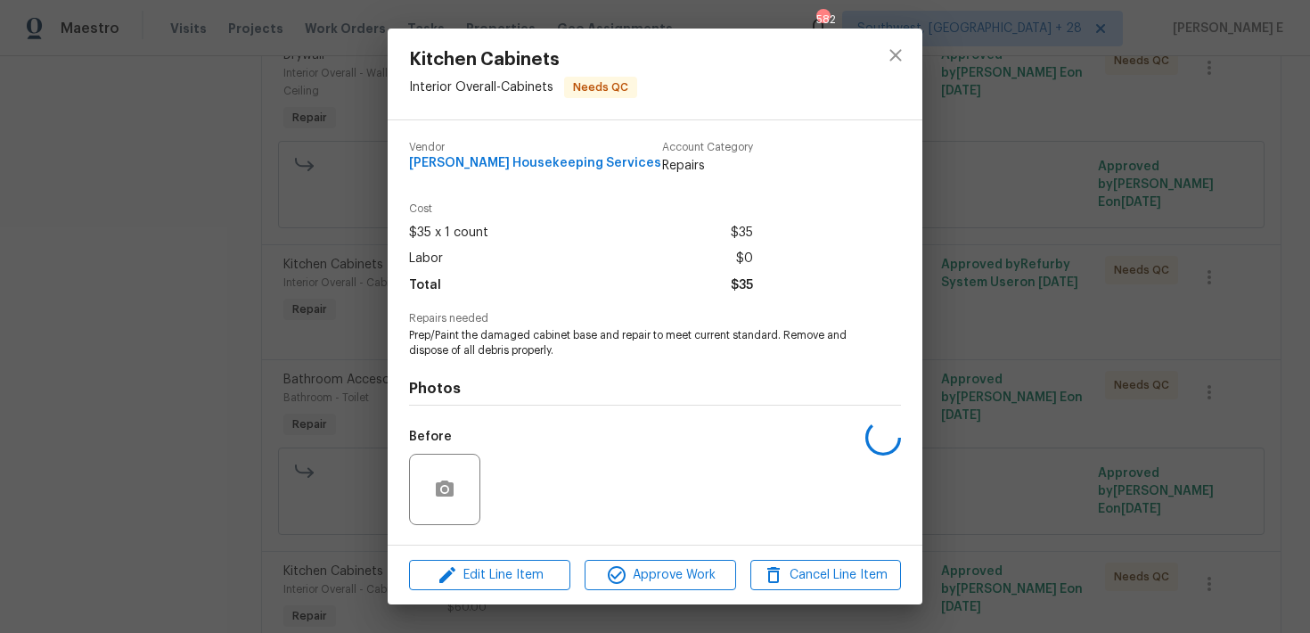
scroll to position [114, 0]
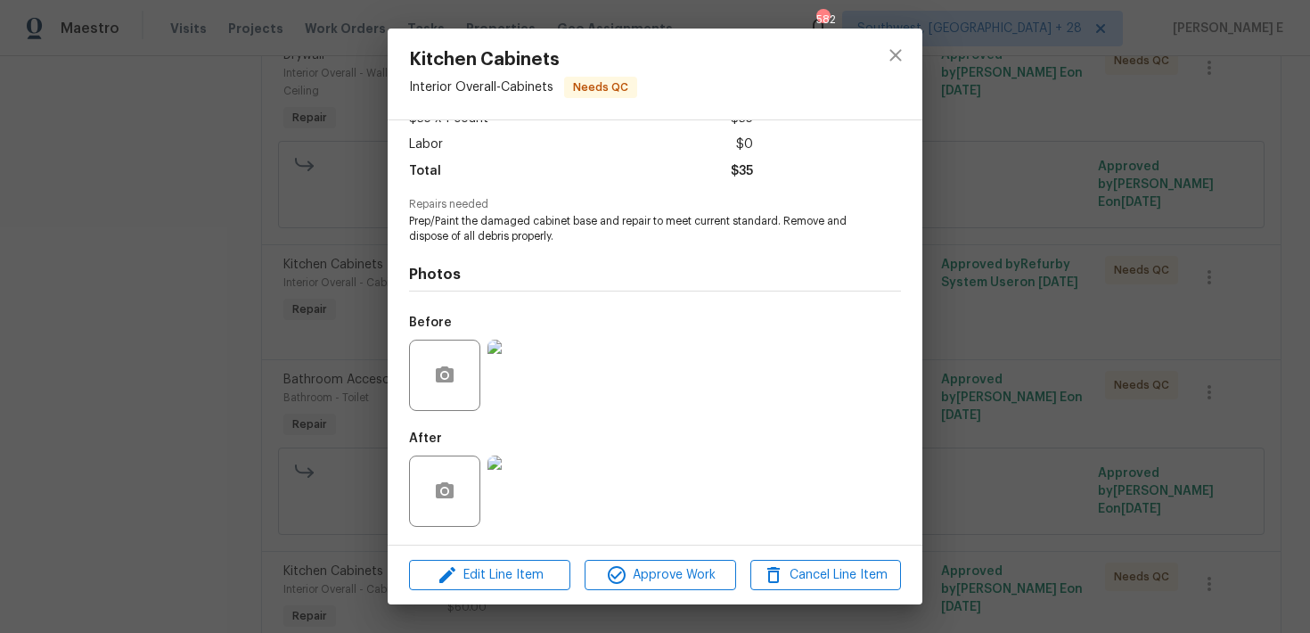
click at [517, 480] on img at bounding box center [523, 491] width 71 height 71
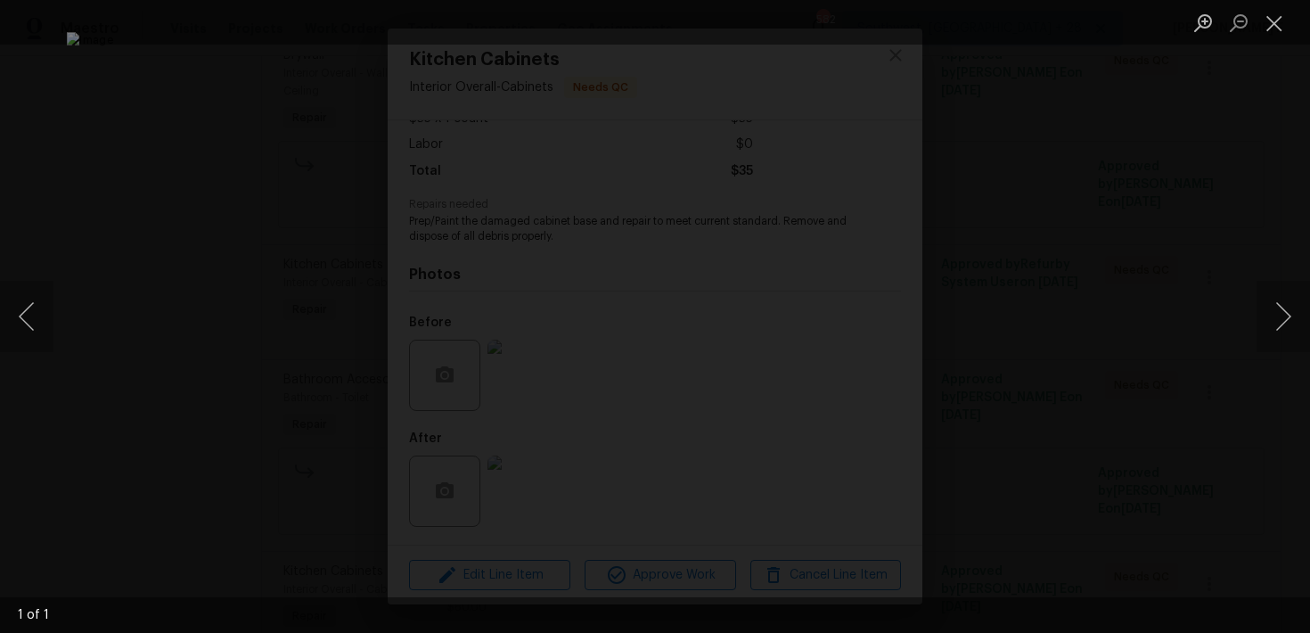
click at [1121, 251] on div "Lightbox" at bounding box center [655, 316] width 1310 height 633
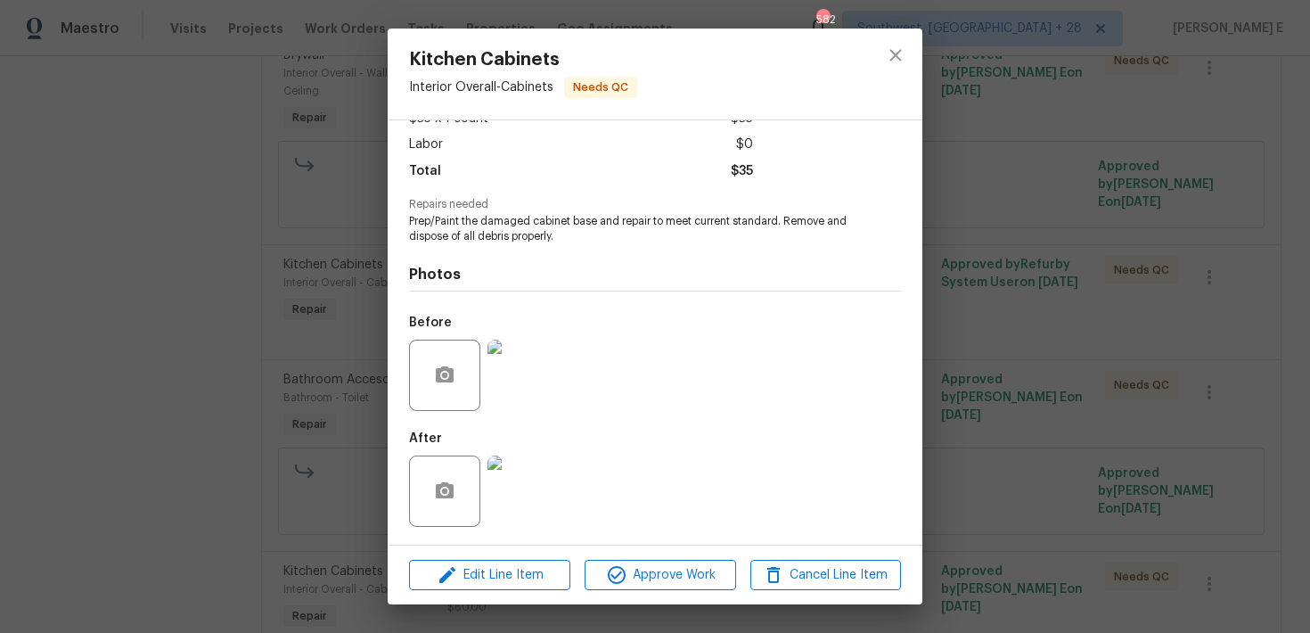
click at [1121, 251] on div "Kitchen Cabinets Interior Overall - Cabinets Needs QC Vendor Arelis Housekeepin…" at bounding box center [655, 316] width 1310 height 633
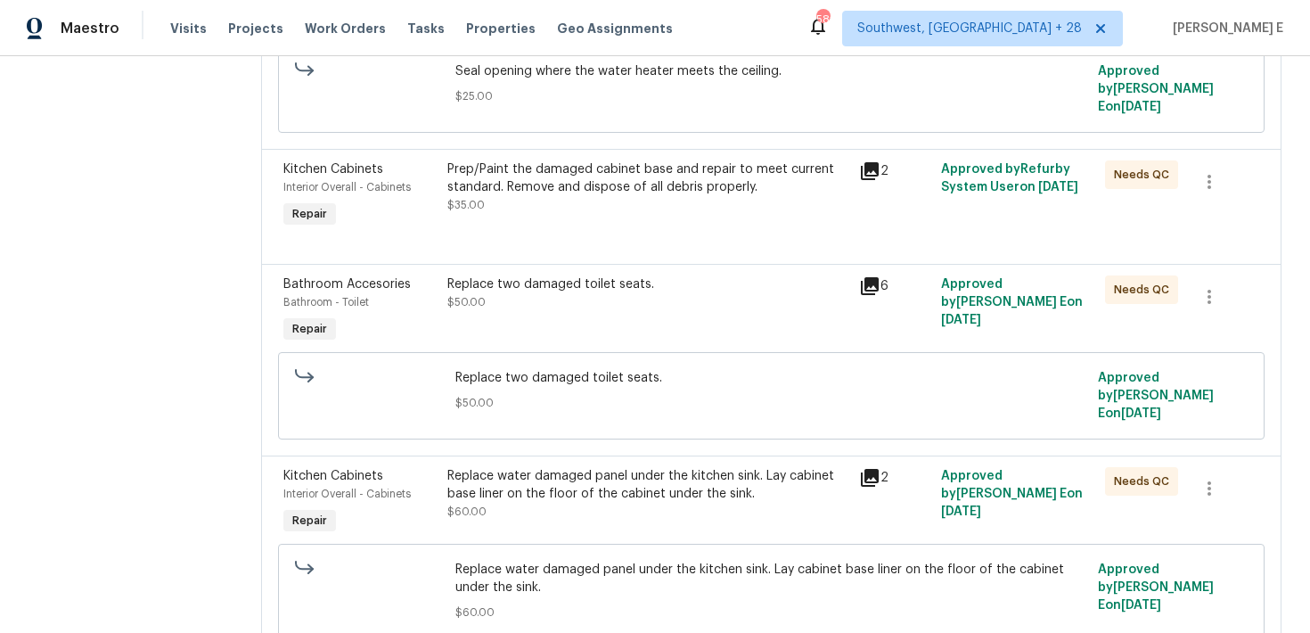
scroll to position [1028, 0]
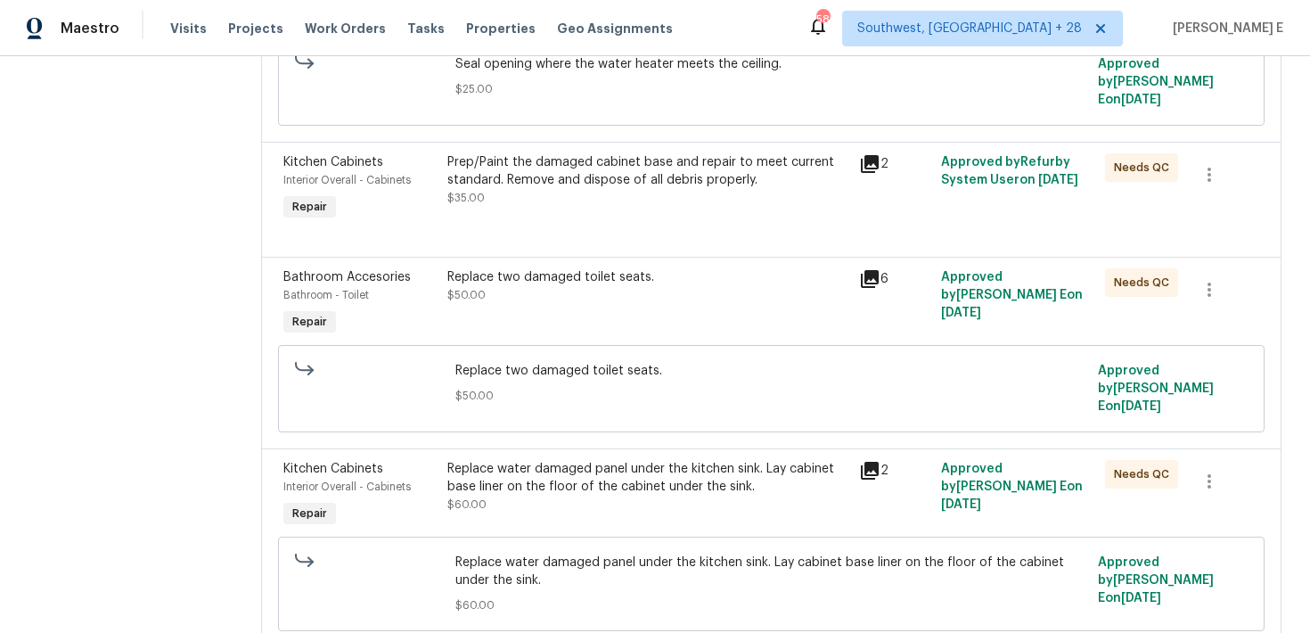
click at [578, 276] on div "Replace two damaged toilet seats. $50.00" at bounding box center [647, 304] width 411 height 82
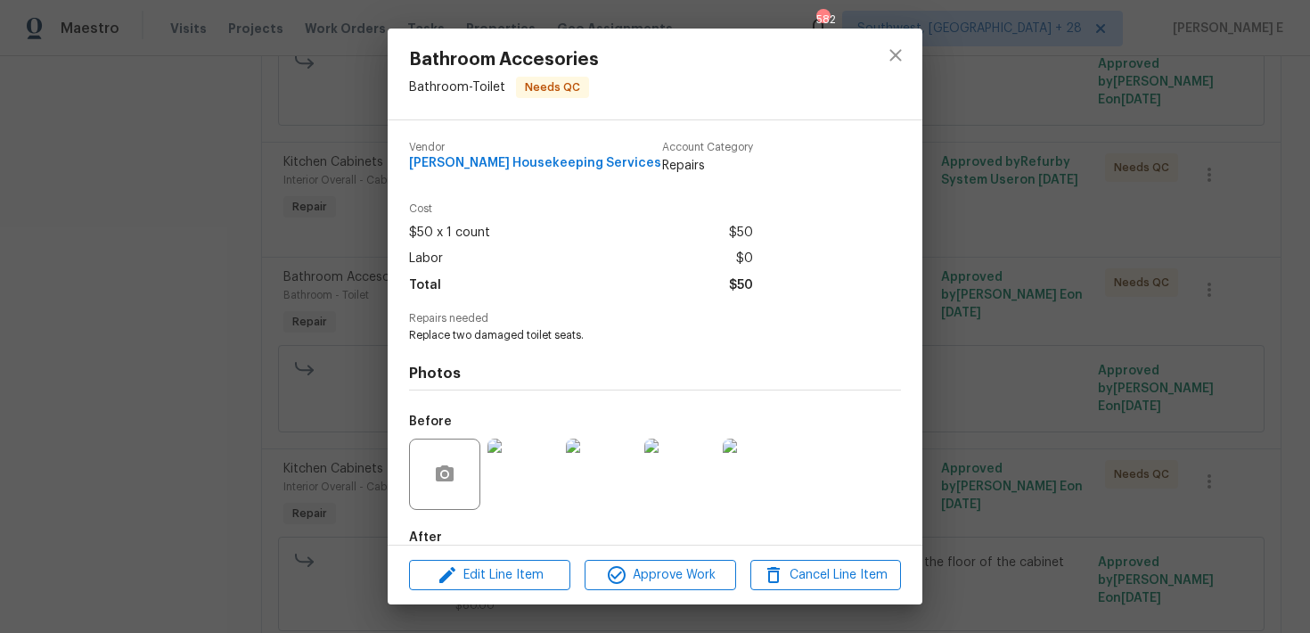
scroll to position [99, 0]
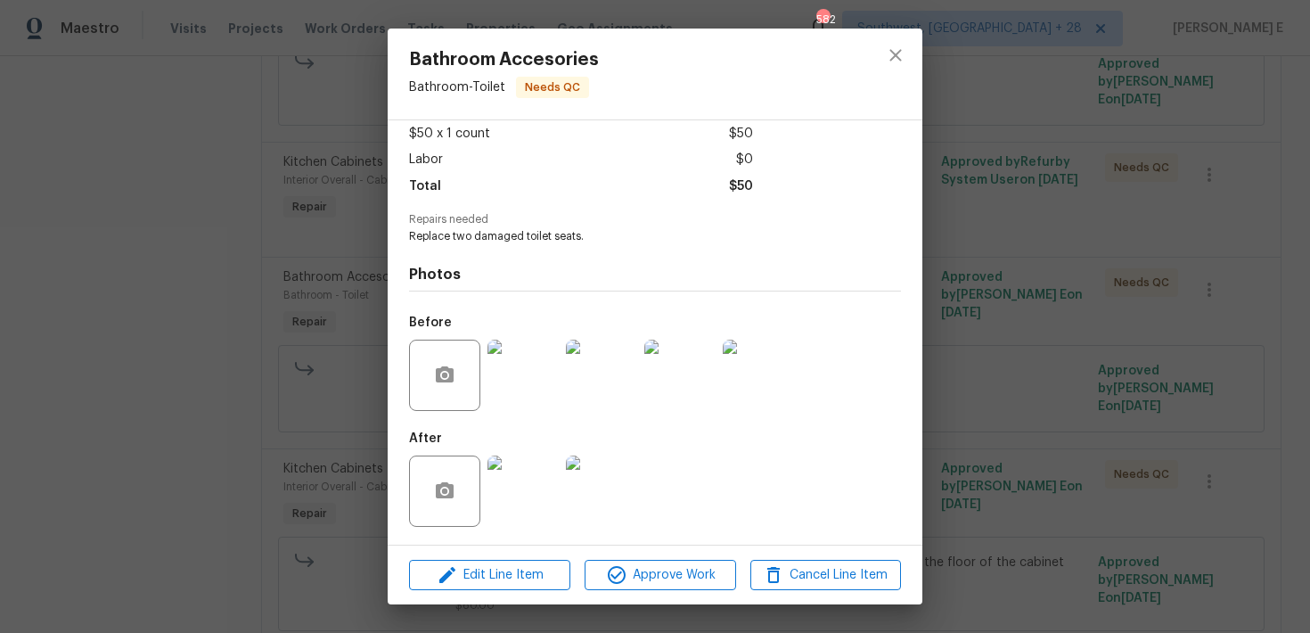
click at [519, 476] on img at bounding box center [523, 491] width 71 height 71
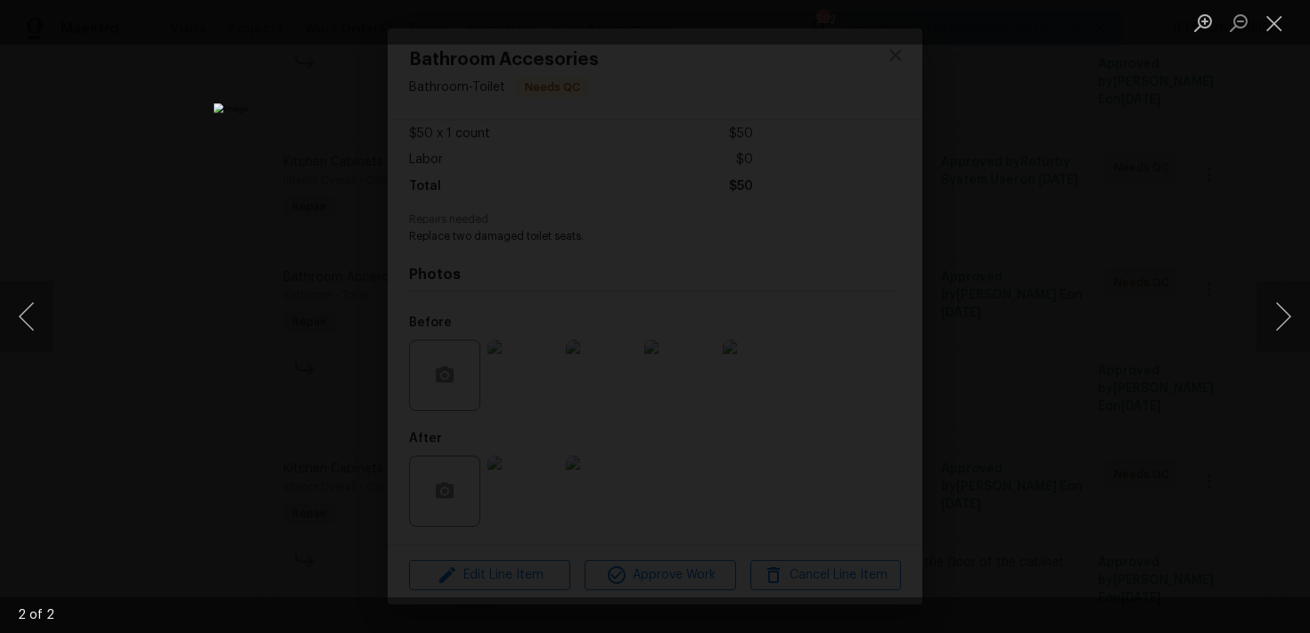
click at [1060, 298] on div "Lightbox" at bounding box center [655, 316] width 1310 height 633
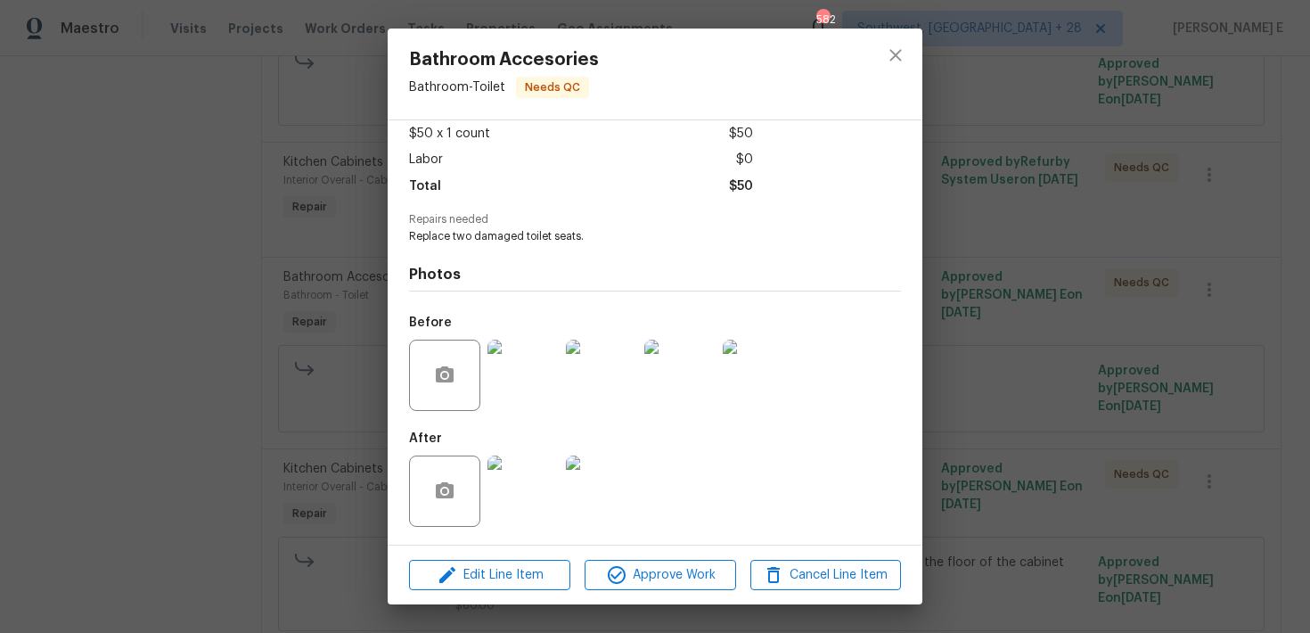
click at [1060, 298] on div "Bathroom Accesories Bathroom - Toilet Needs QC Vendor Arelis Housekeeping Servi…" at bounding box center [655, 316] width 1310 height 633
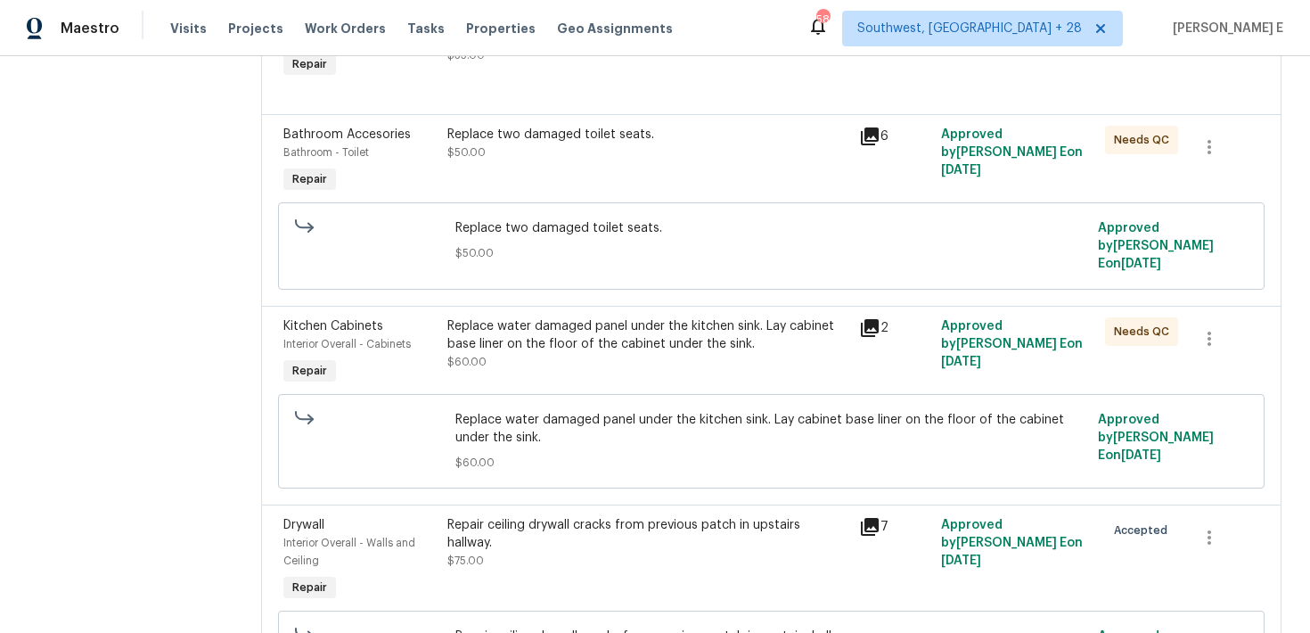
scroll to position [1195, 0]
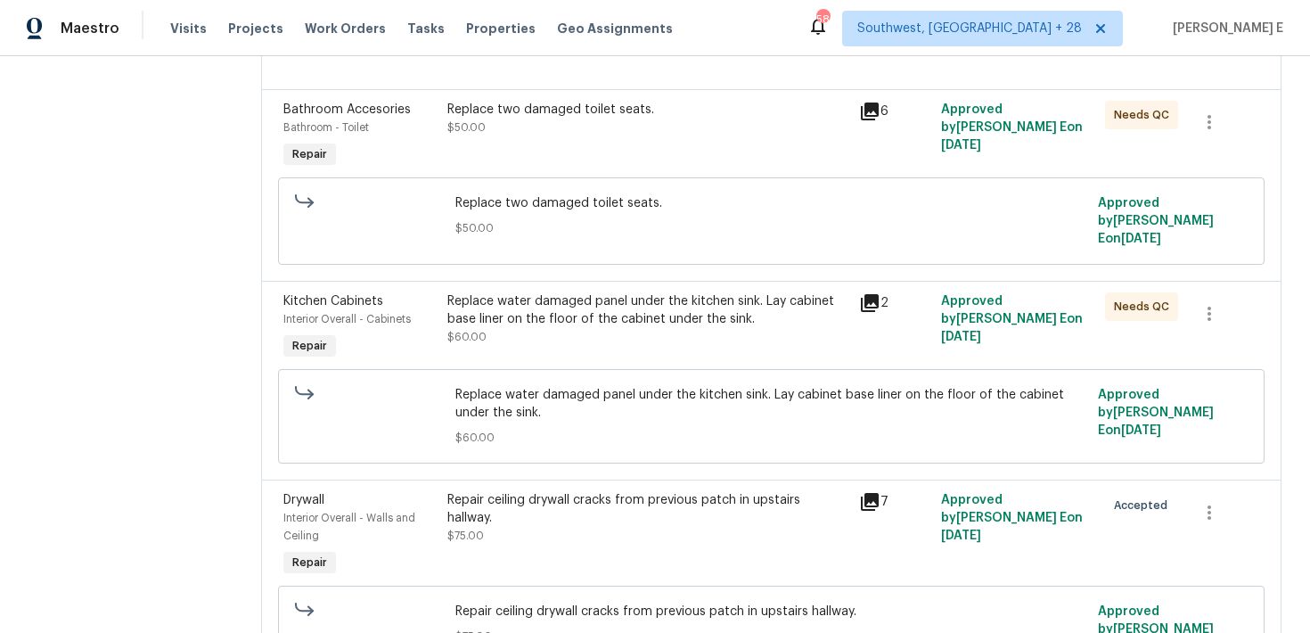
click at [588, 292] on div "Replace water damaged panel under the kitchen sink. Lay cabinet base liner on t…" at bounding box center [648, 318] width 400 height 53
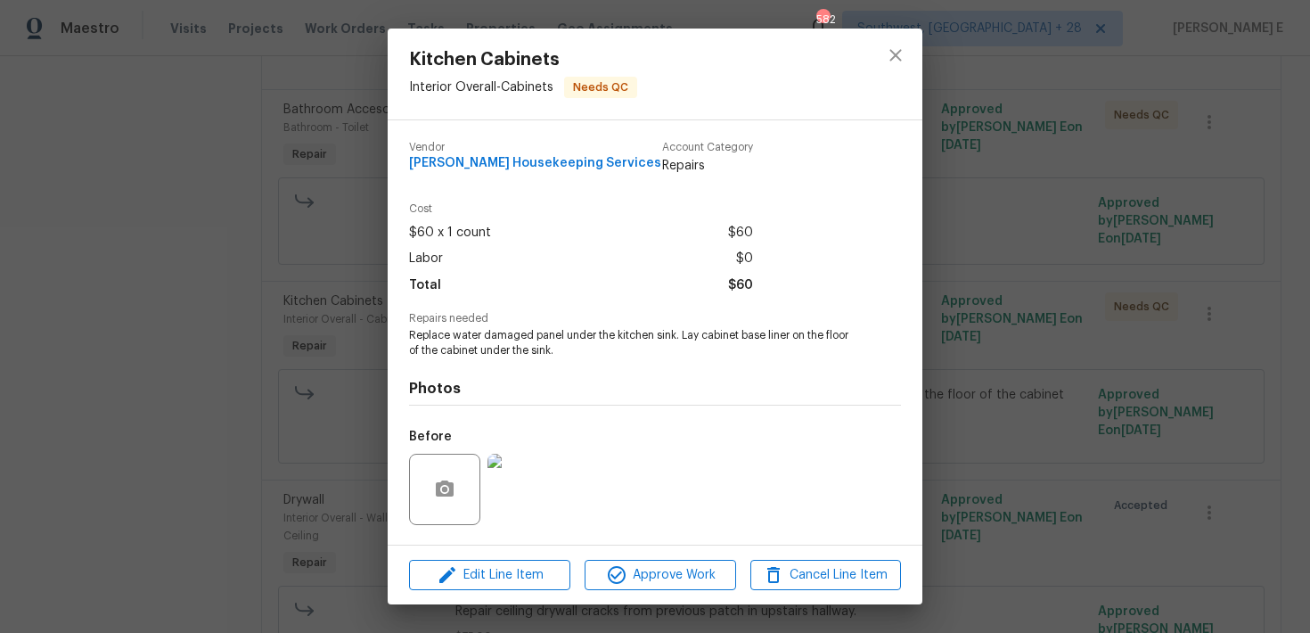
scroll to position [114, 0]
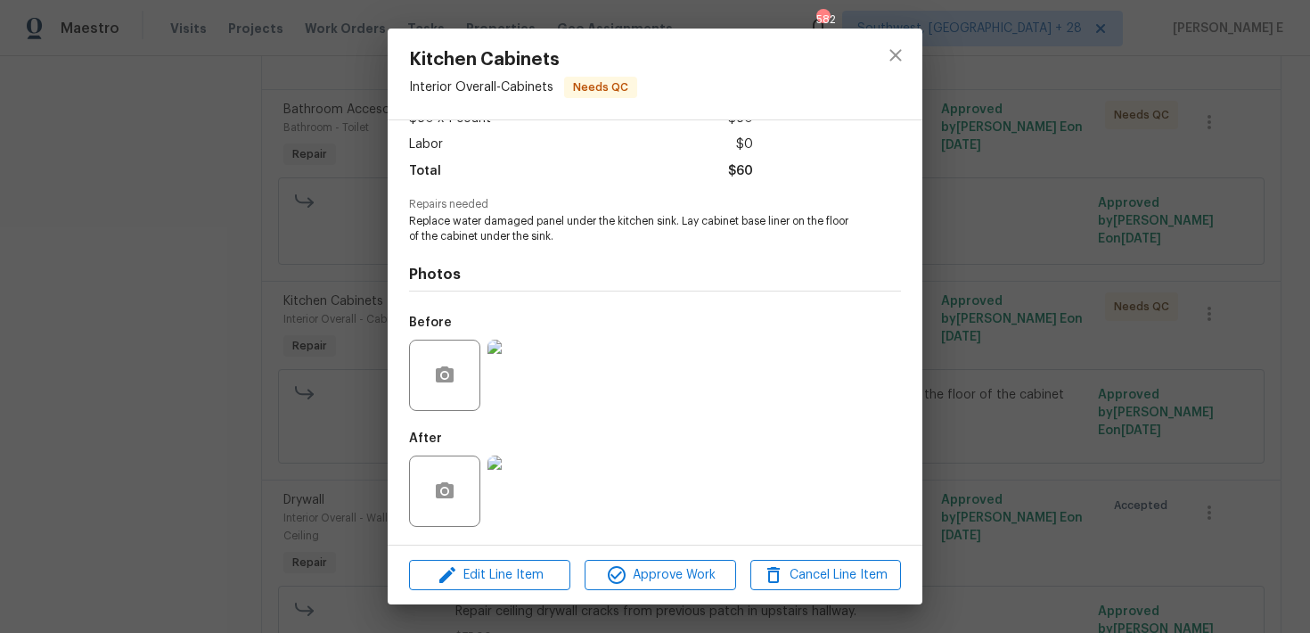
click at [521, 490] on img at bounding box center [523, 491] width 71 height 71
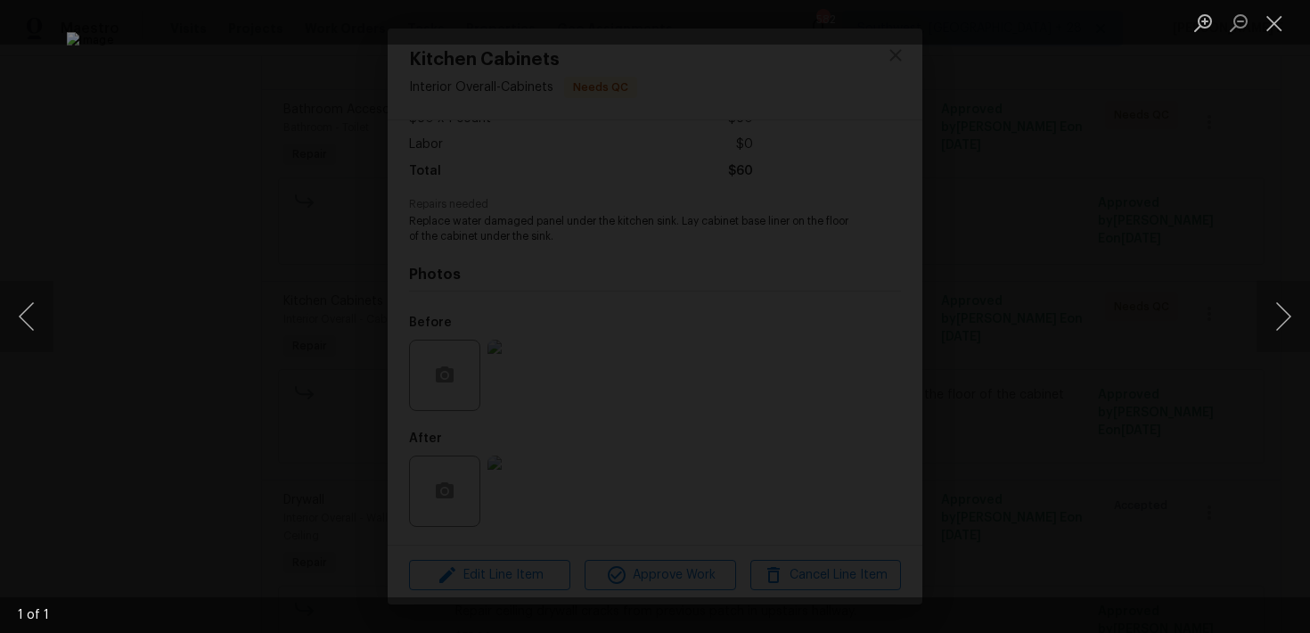
click at [1107, 196] on div "Lightbox" at bounding box center [655, 316] width 1310 height 633
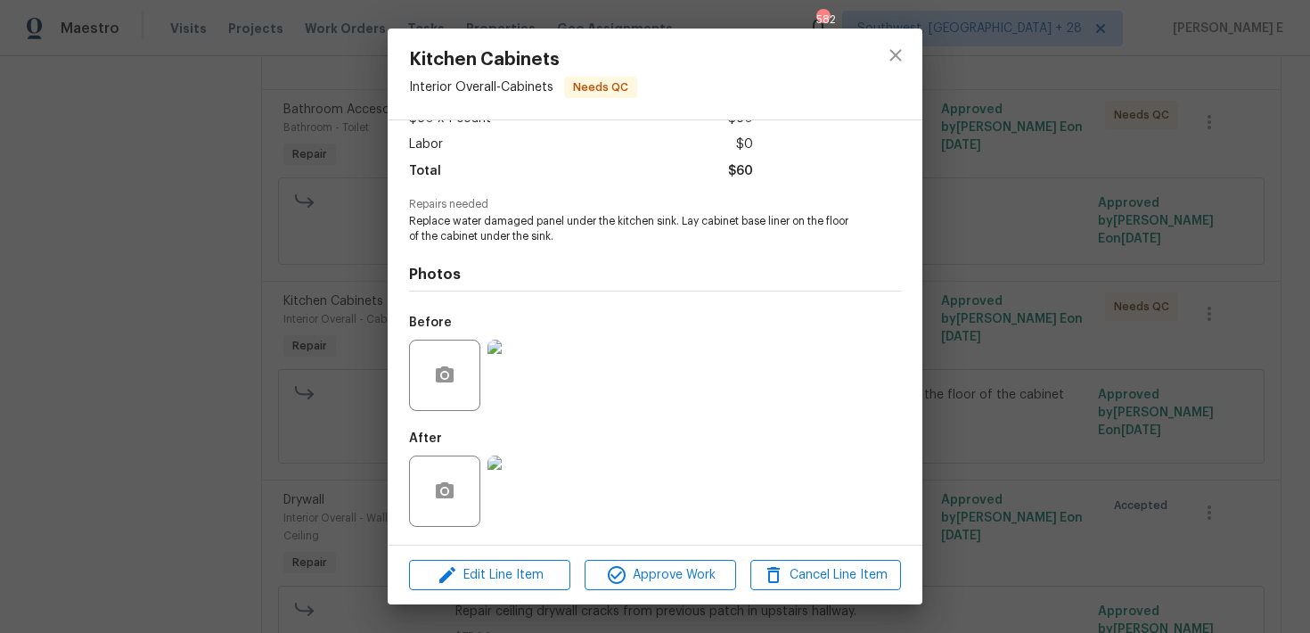
click at [1107, 196] on div "Kitchen Cabinets Interior Overall - Cabinets Needs QC Vendor Arelis Housekeepin…" at bounding box center [655, 316] width 1310 height 633
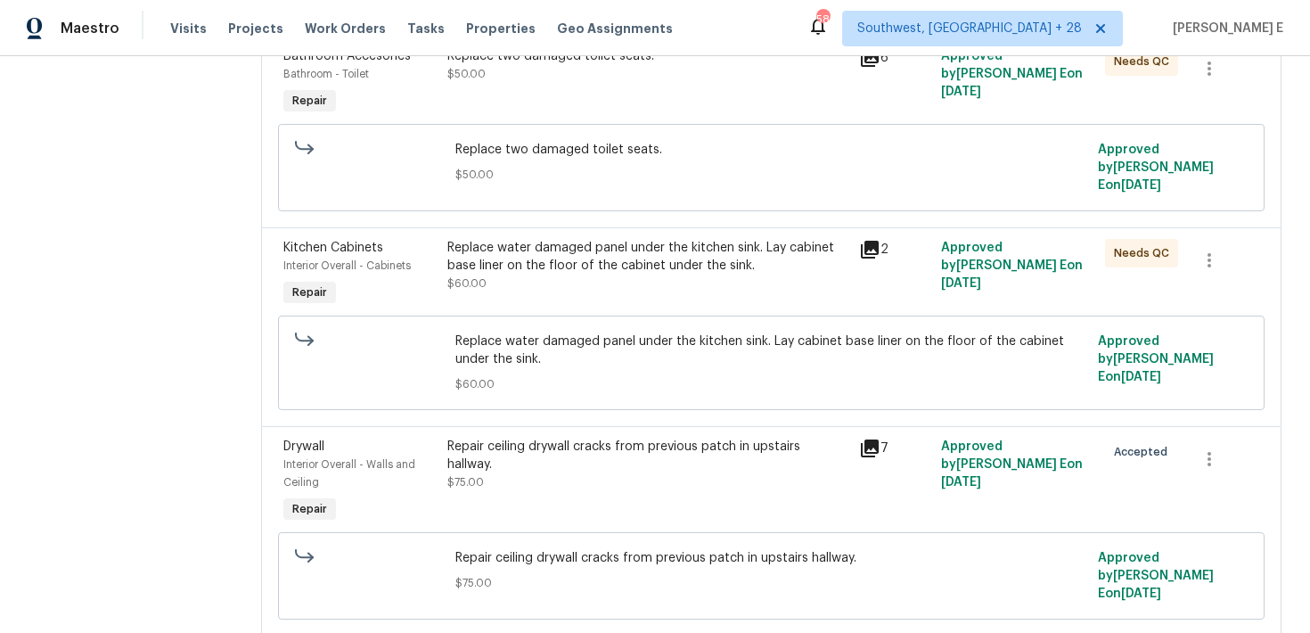
scroll to position [1254, 0]
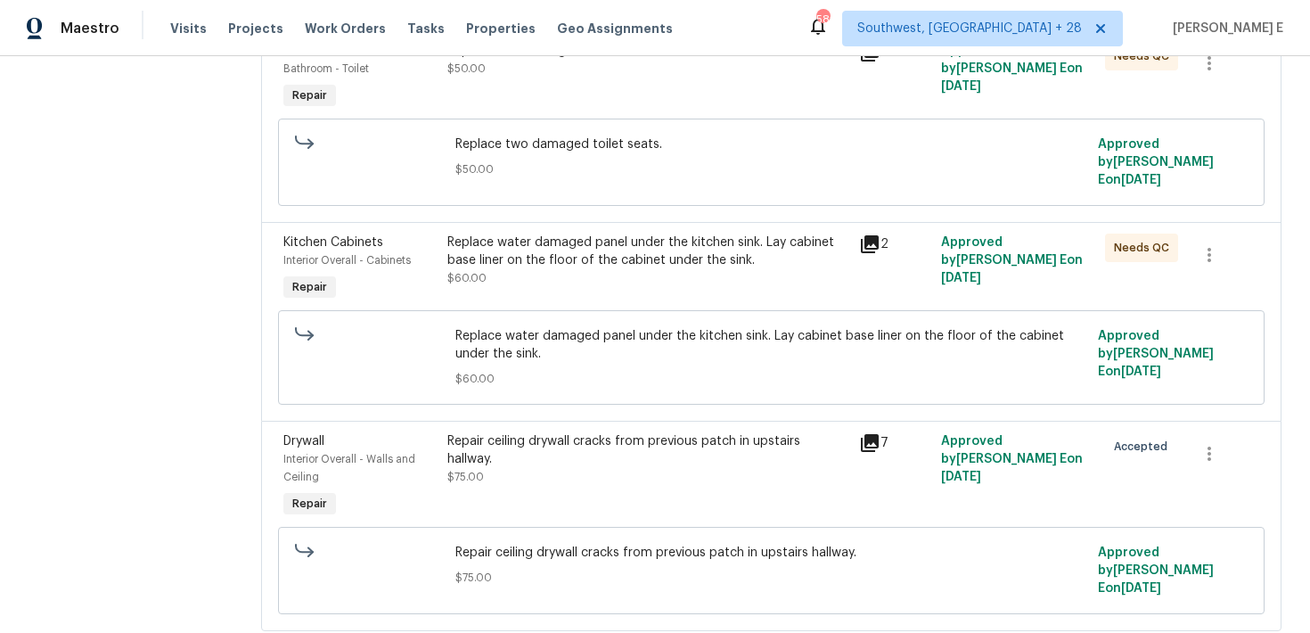
click at [463, 432] on div "Repair ceiling drywall cracks from previous patch in upstairs hallway." at bounding box center [648, 450] width 400 height 36
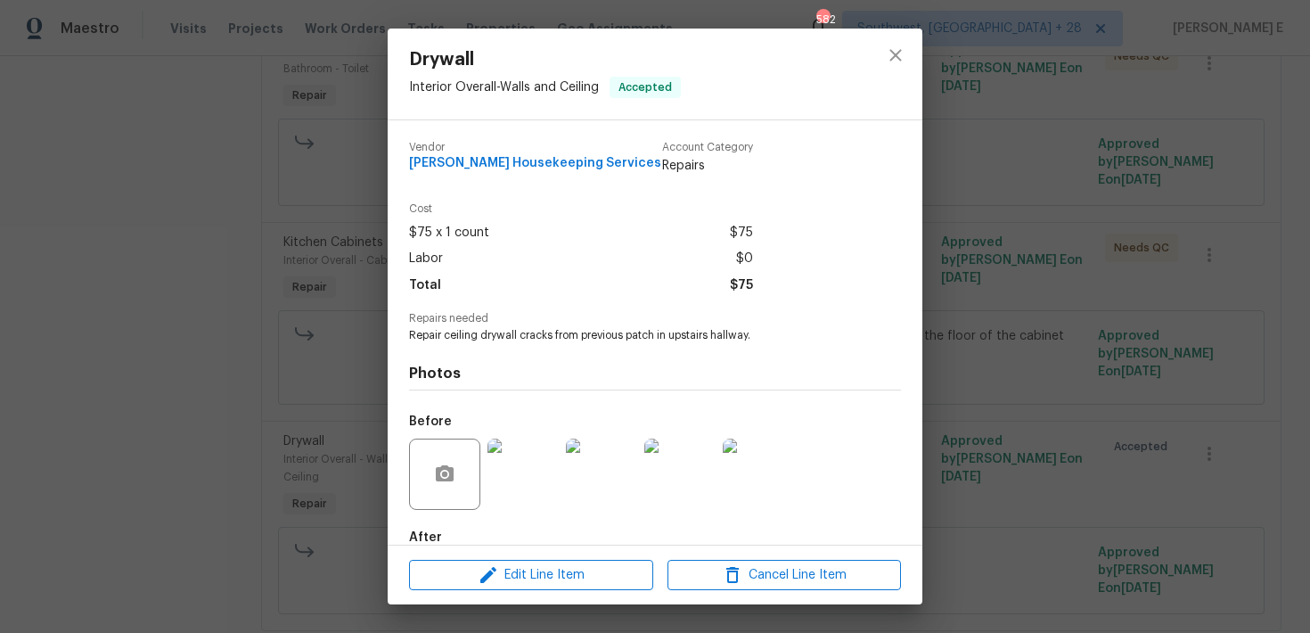
scroll to position [99, 0]
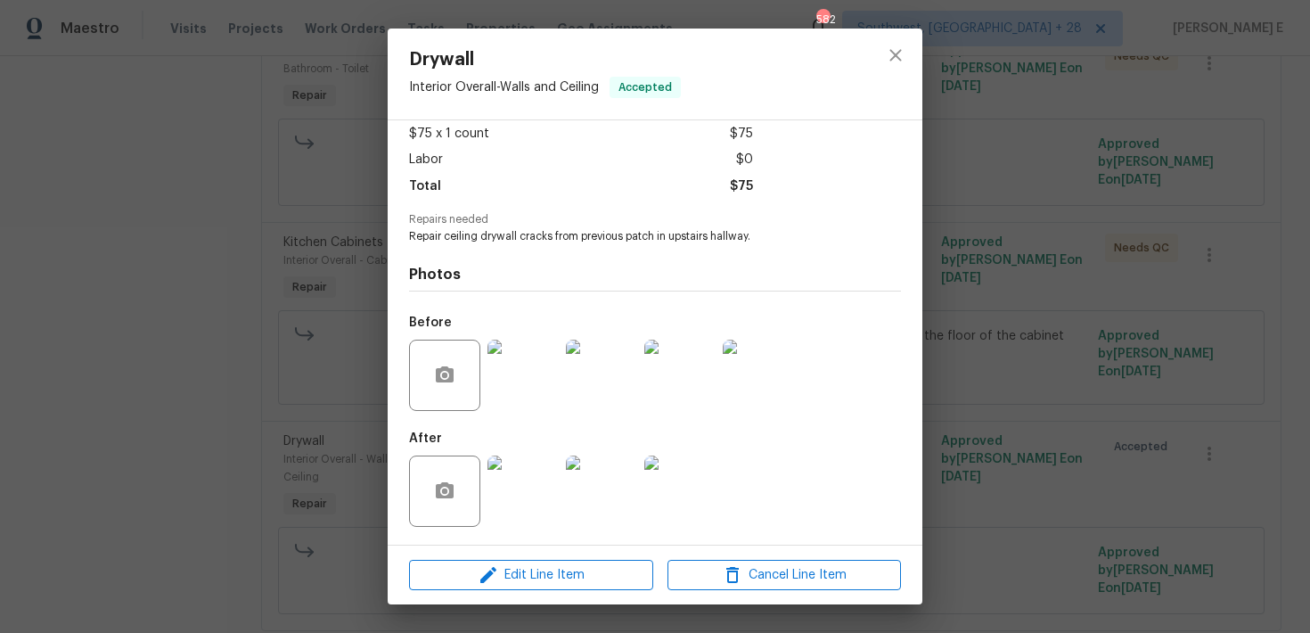
click at [525, 471] on img at bounding box center [523, 491] width 71 height 71
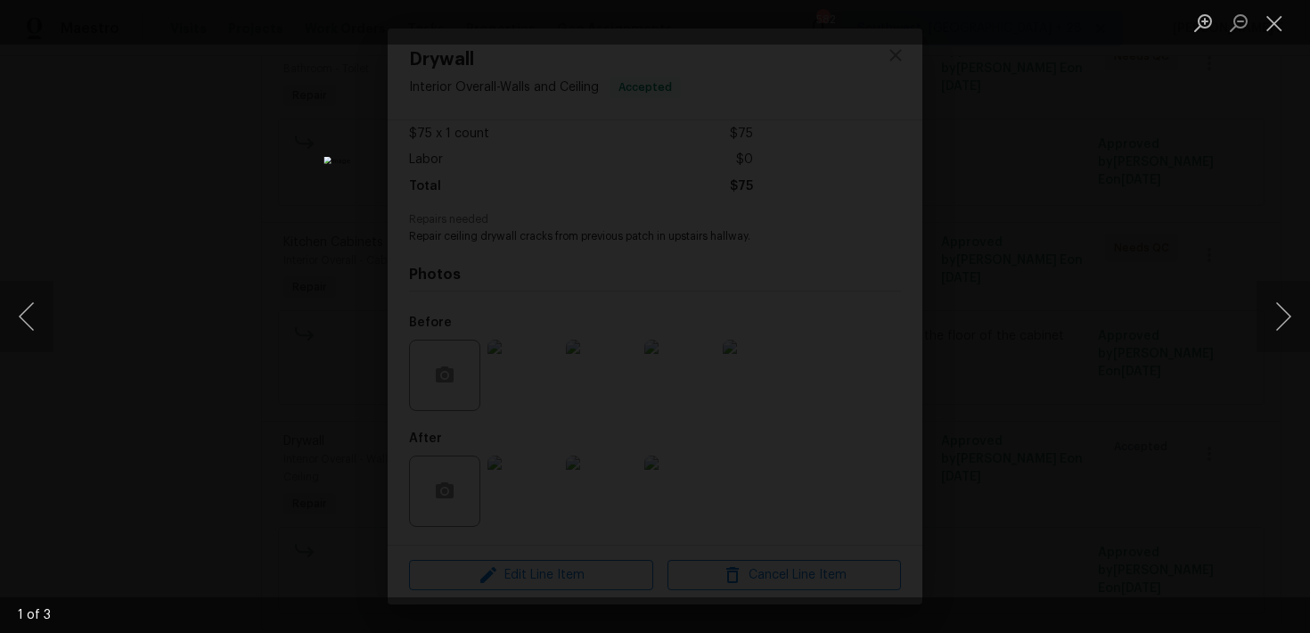
click at [1023, 303] on div "Lightbox" at bounding box center [655, 316] width 1310 height 633
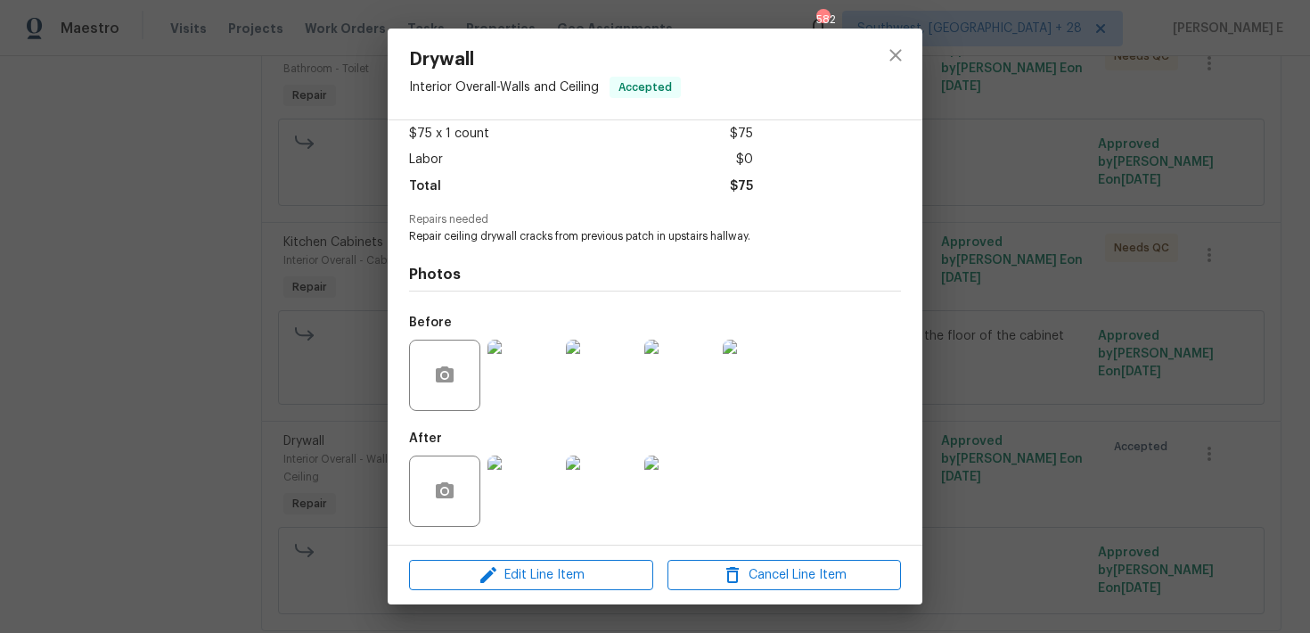
click at [1023, 303] on div "Drywall Interior Overall - Walls and Ceiling Accepted Vendor Arelis Housekeepin…" at bounding box center [655, 316] width 1310 height 633
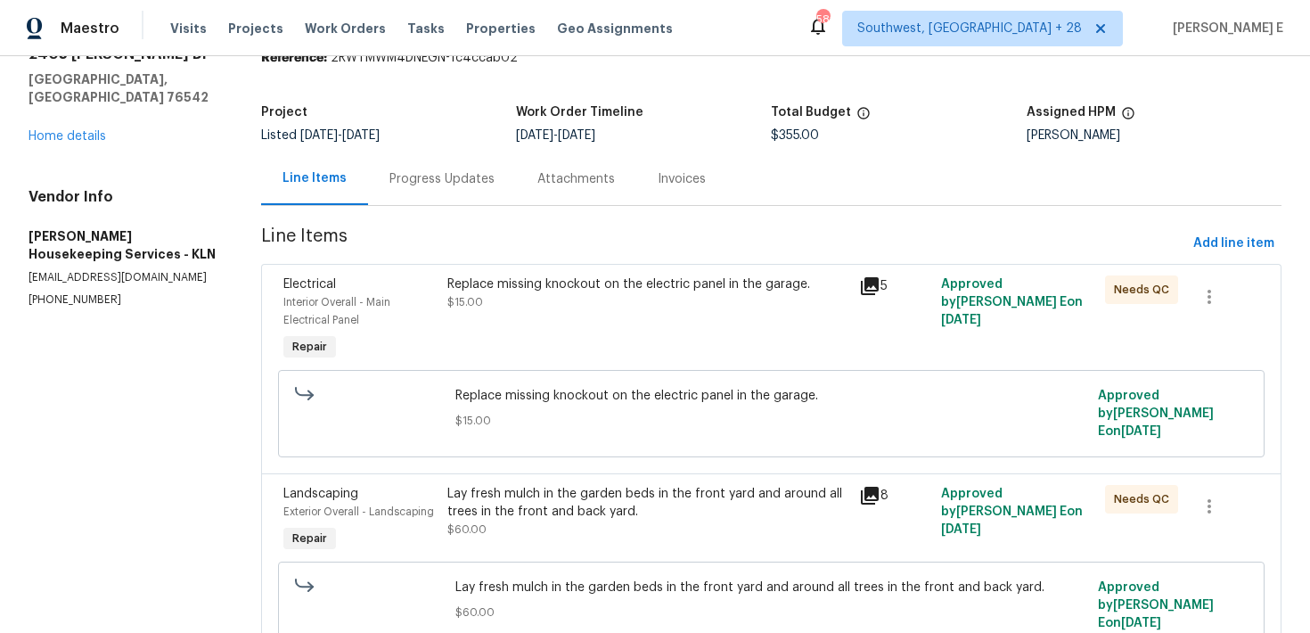
scroll to position [0, 0]
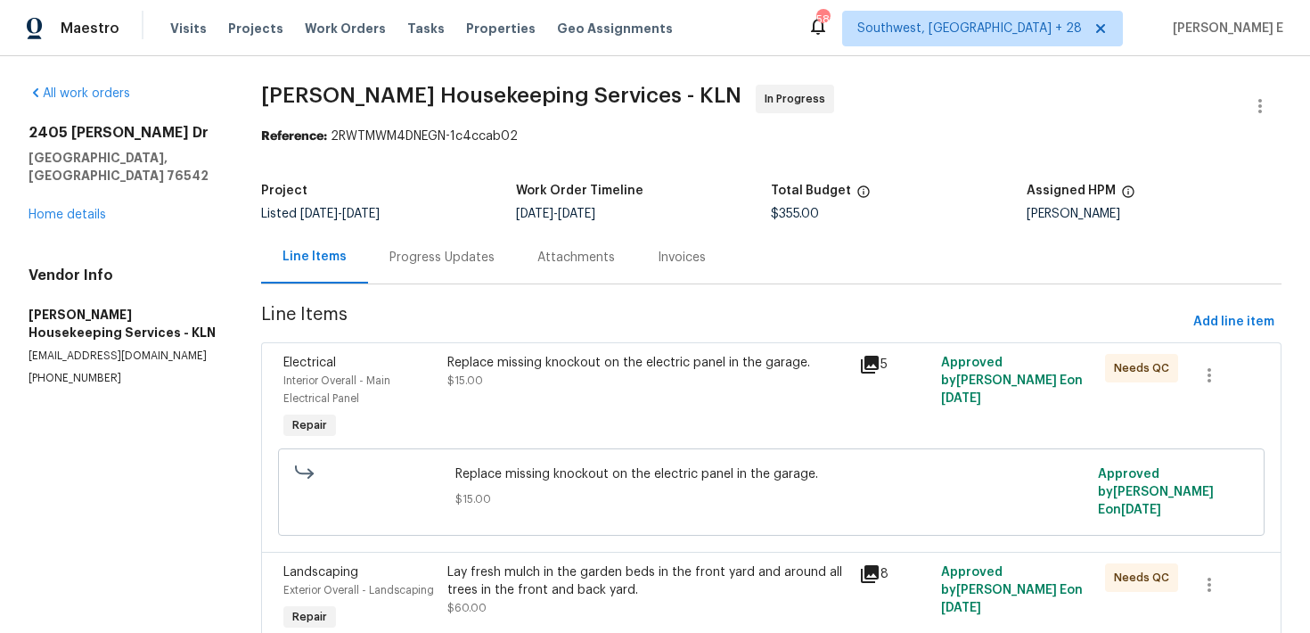
click at [406, 252] on div "Progress Updates" at bounding box center [442, 258] width 105 height 18
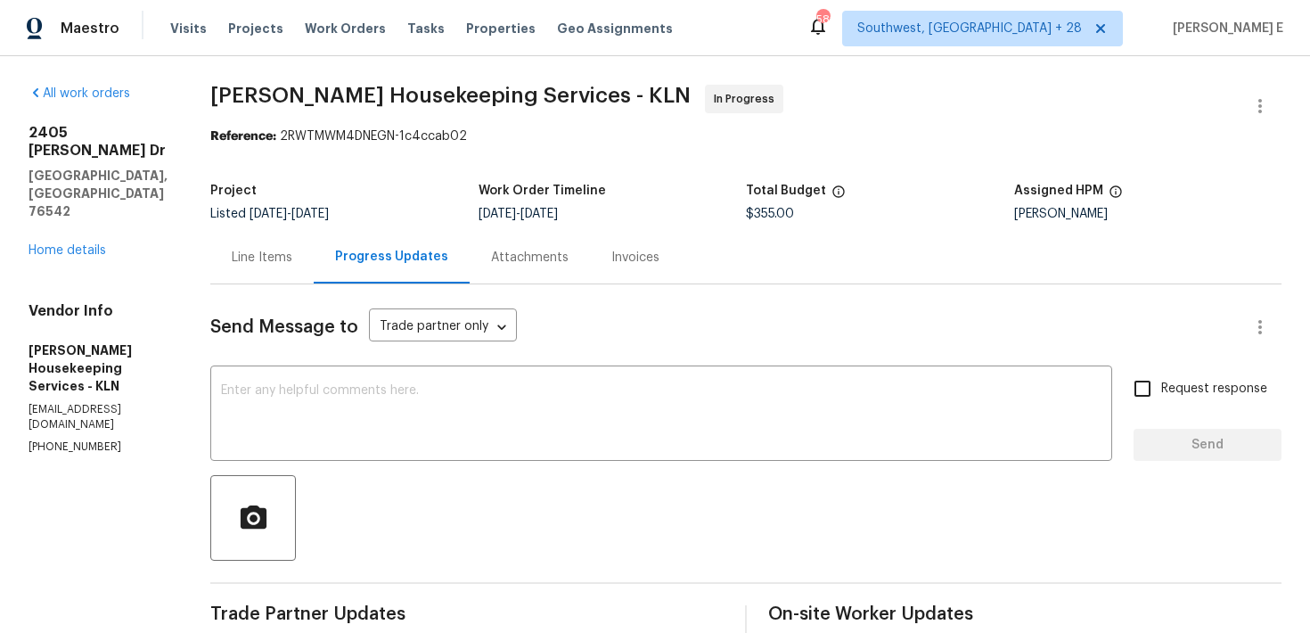
click at [292, 275] on div "Line Items" at bounding box center [261, 257] width 103 height 53
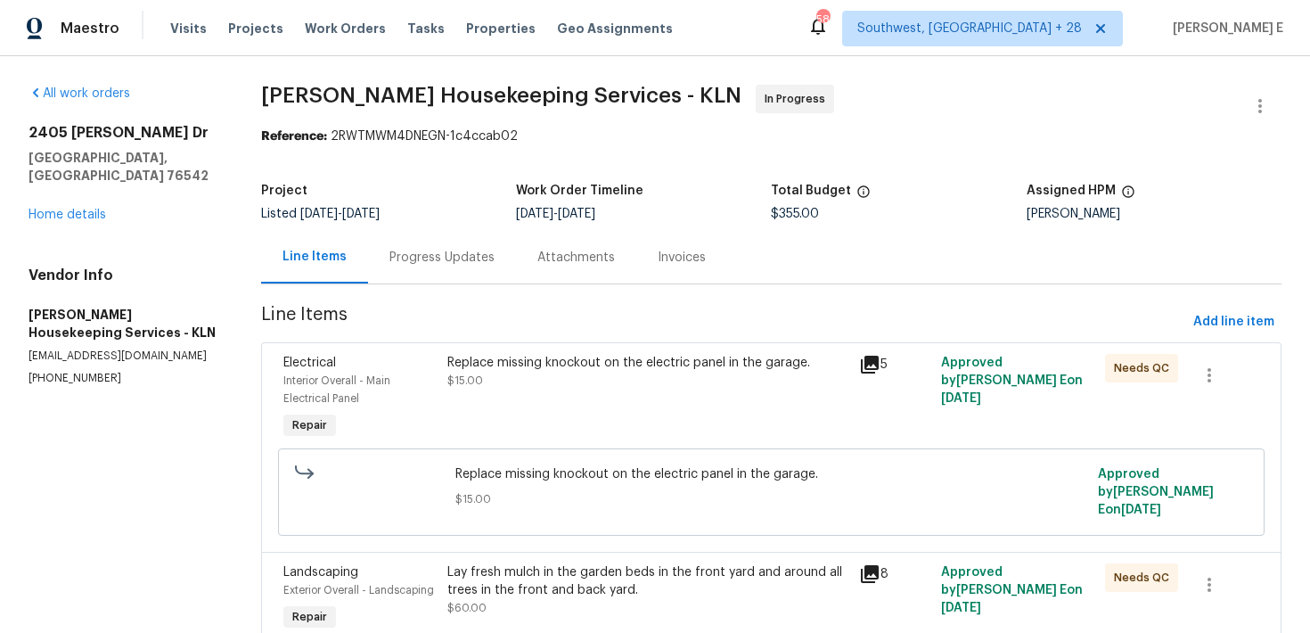
click at [428, 265] on div "Progress Updates" at bounding box center [442, 258] width 105 height 18
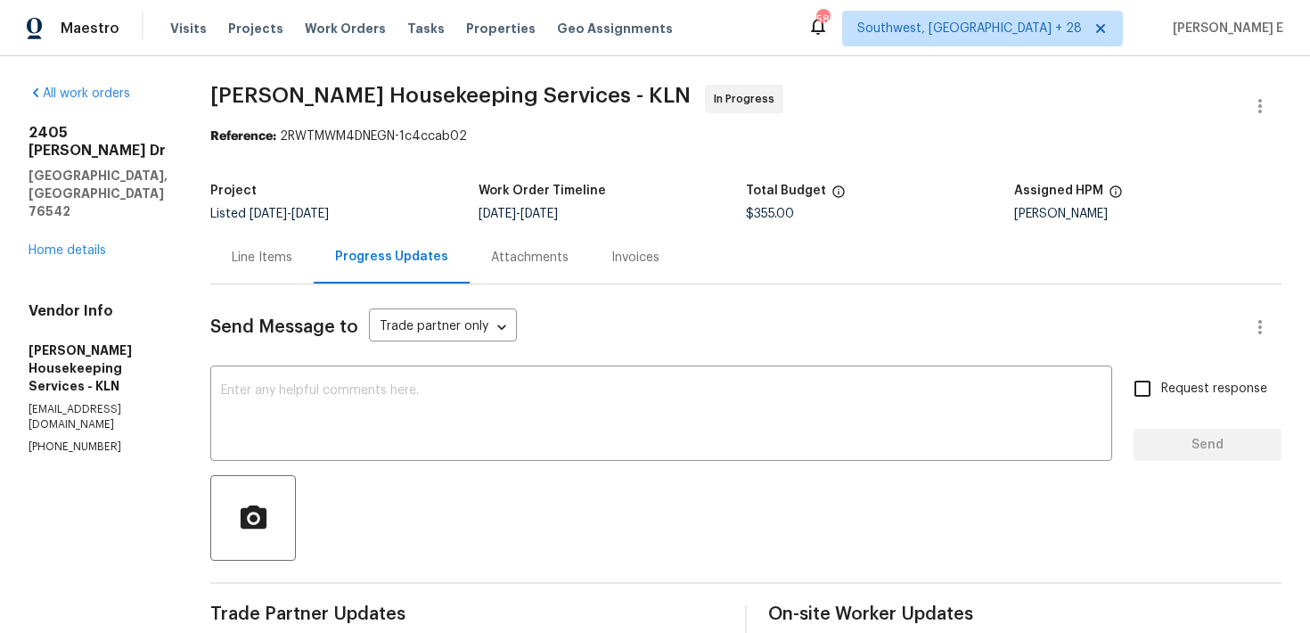
click at [289, 273] on div "Line Items" at bounding box center [261, 257] width 103 height 53
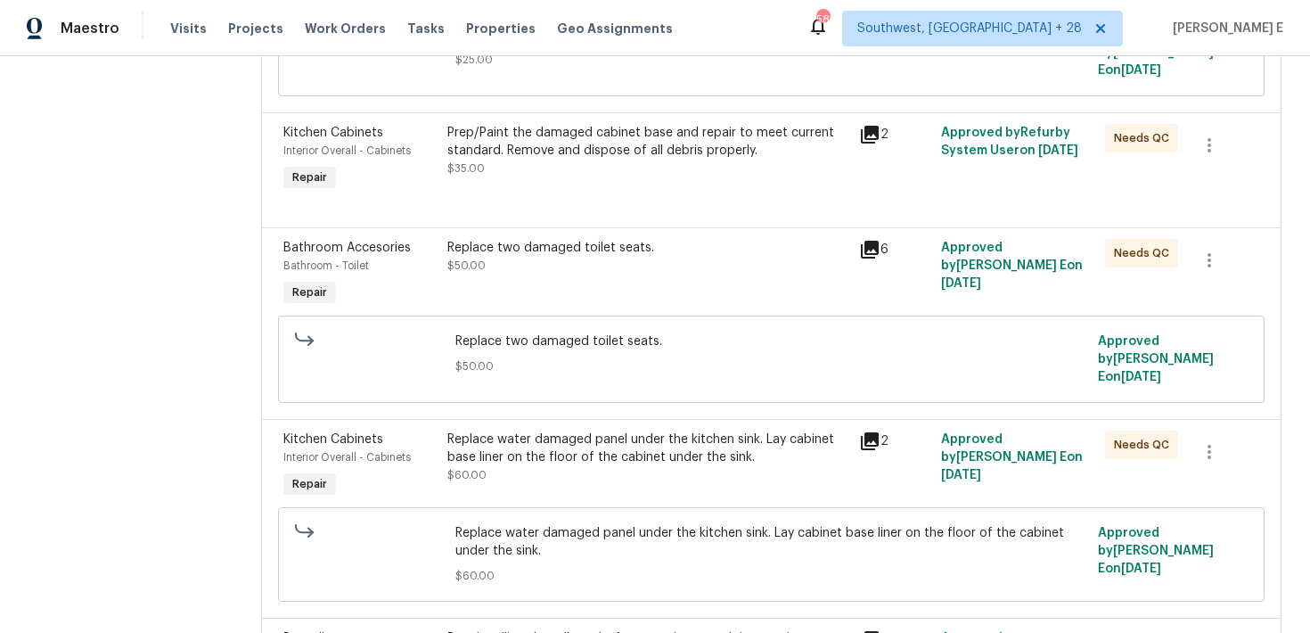
scroll to position [1254, 0]
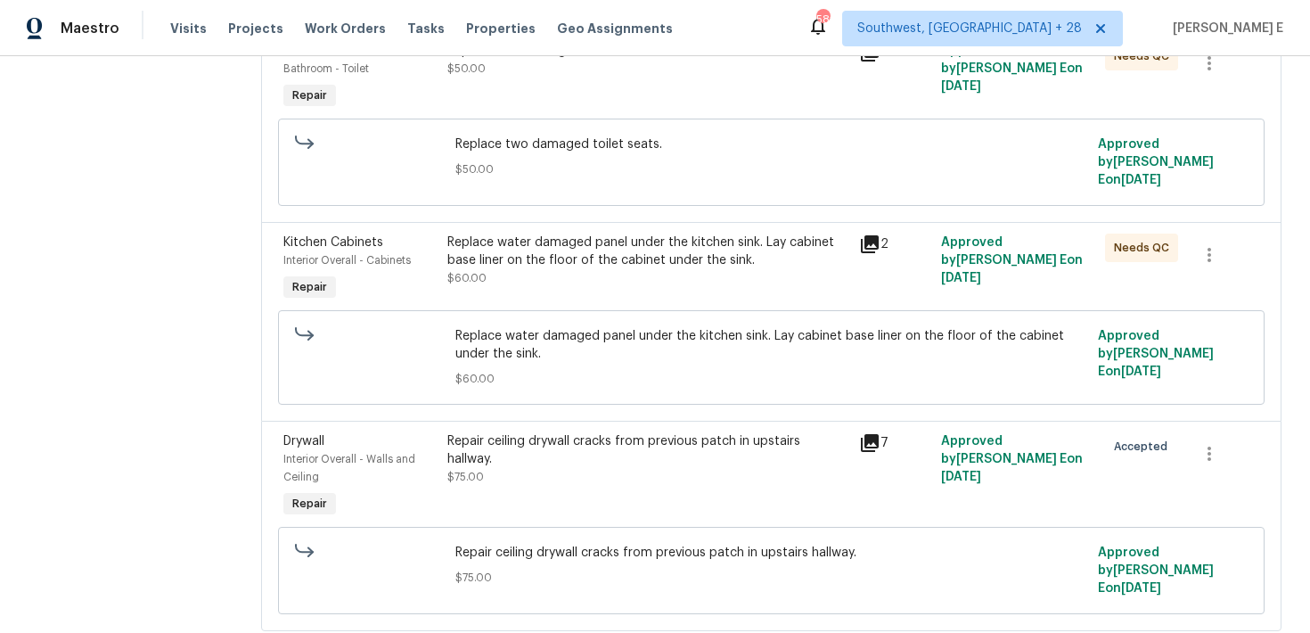
click at [519, 450] on div "Repair ceiling drywall cracks from previous patch in upstairs hallway. $75.00" at bounding box center [647, 477] width 411 height 100
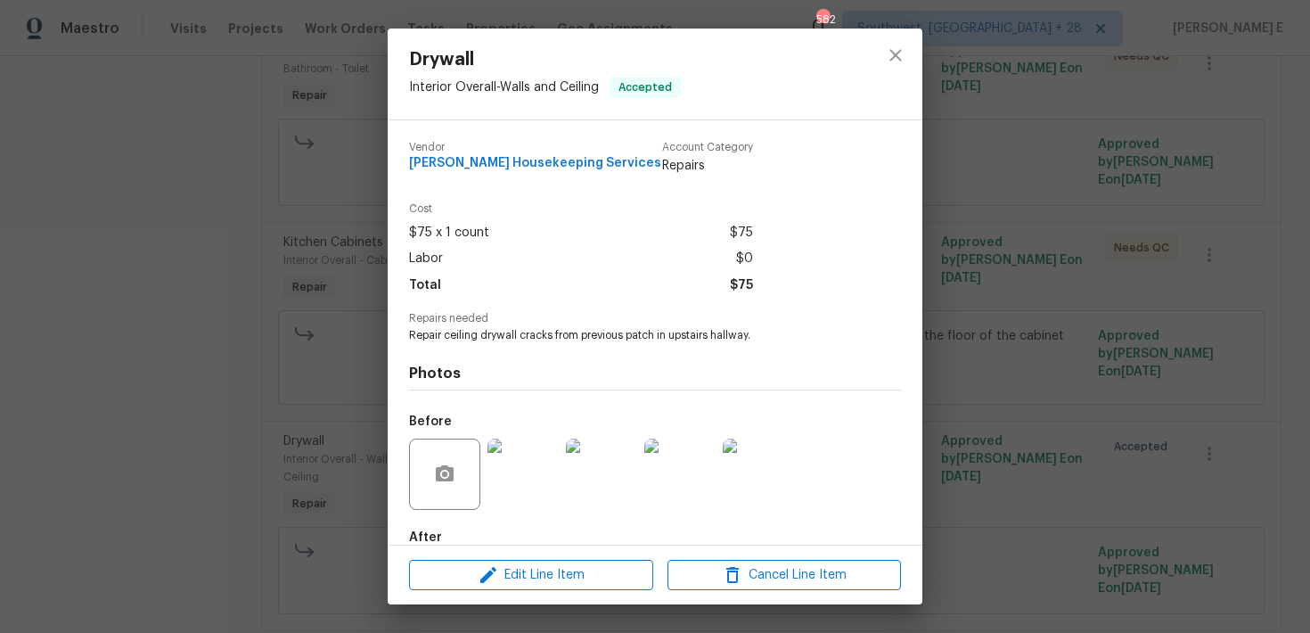
scroll to position [99, 0]
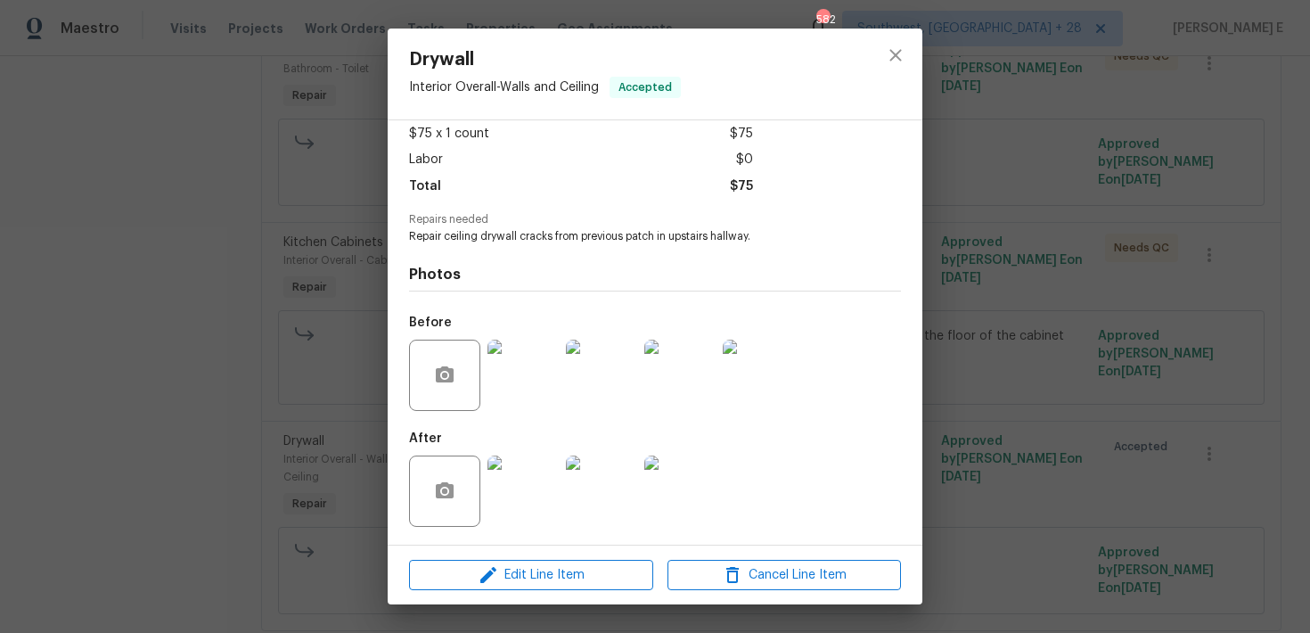
click at [444, 592] on div "Edit Line Item Cancel Line Item" at bounding box center [655, 576] width 535 height 60
click at [462, 579] on span "Edit Line Item" at bounding box center [532, 575] width 234 height 22
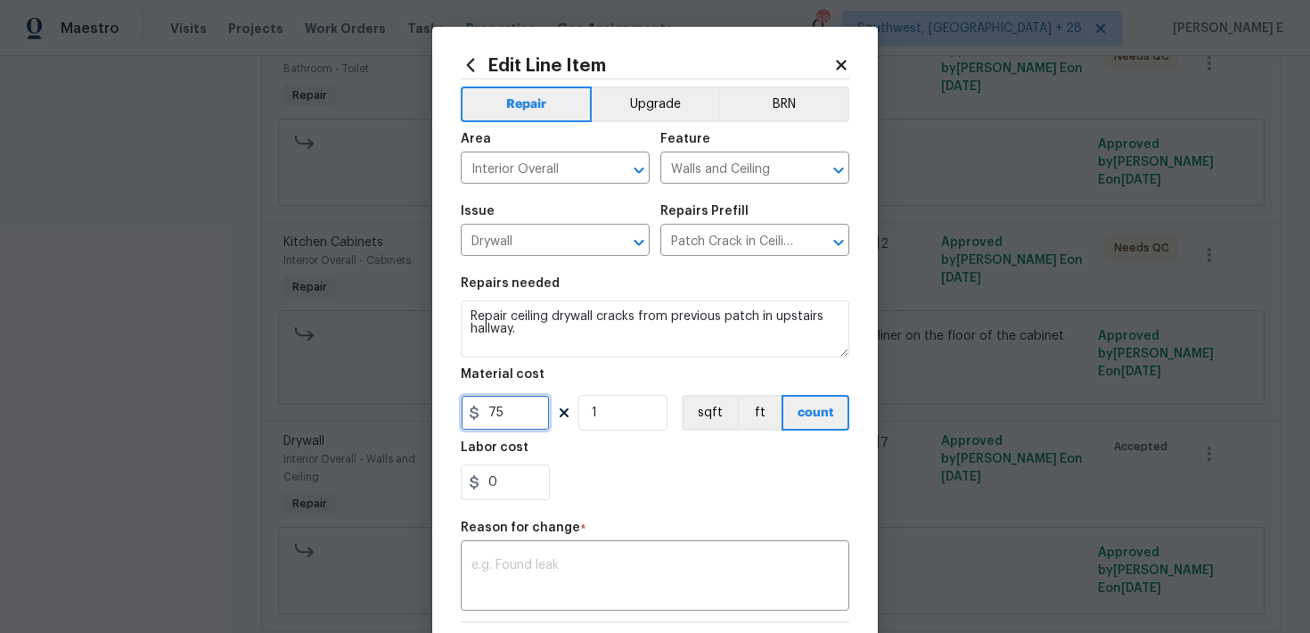
click at [505, 415] on input "75" at bounding box center [505, 413] width 89 height 36
type input "250"
click at [497, 568] on textarea at bounding box center [655, 577] width 367 height 37
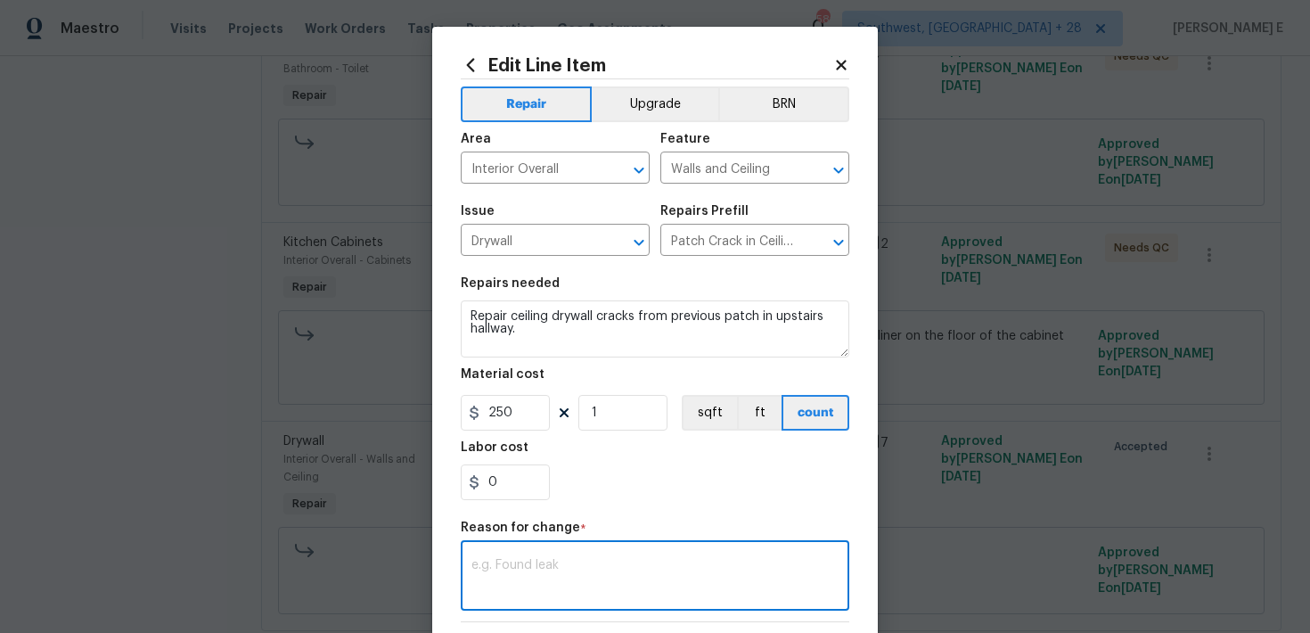
paste textarea "(KE) Updated per vendor's final cost."
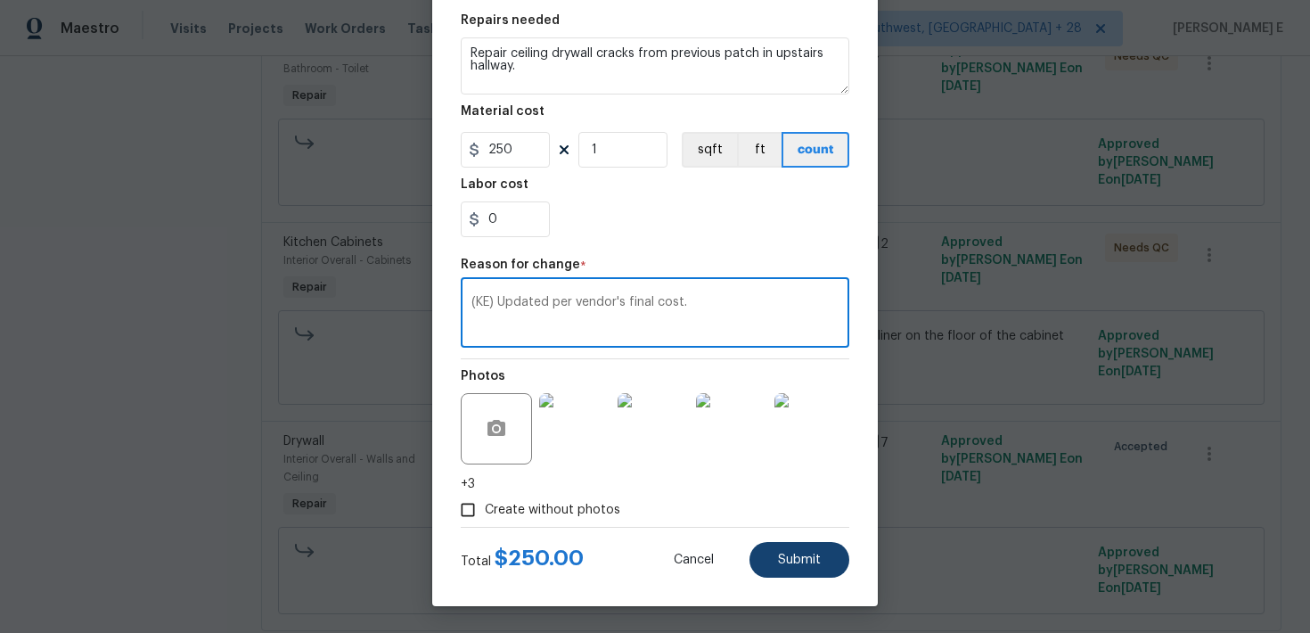
type textarea "(KE) Updated per vendor's final cost."
click at [794, 555] on span "Submit" at bounding box center [799, 560] width 43 height 13
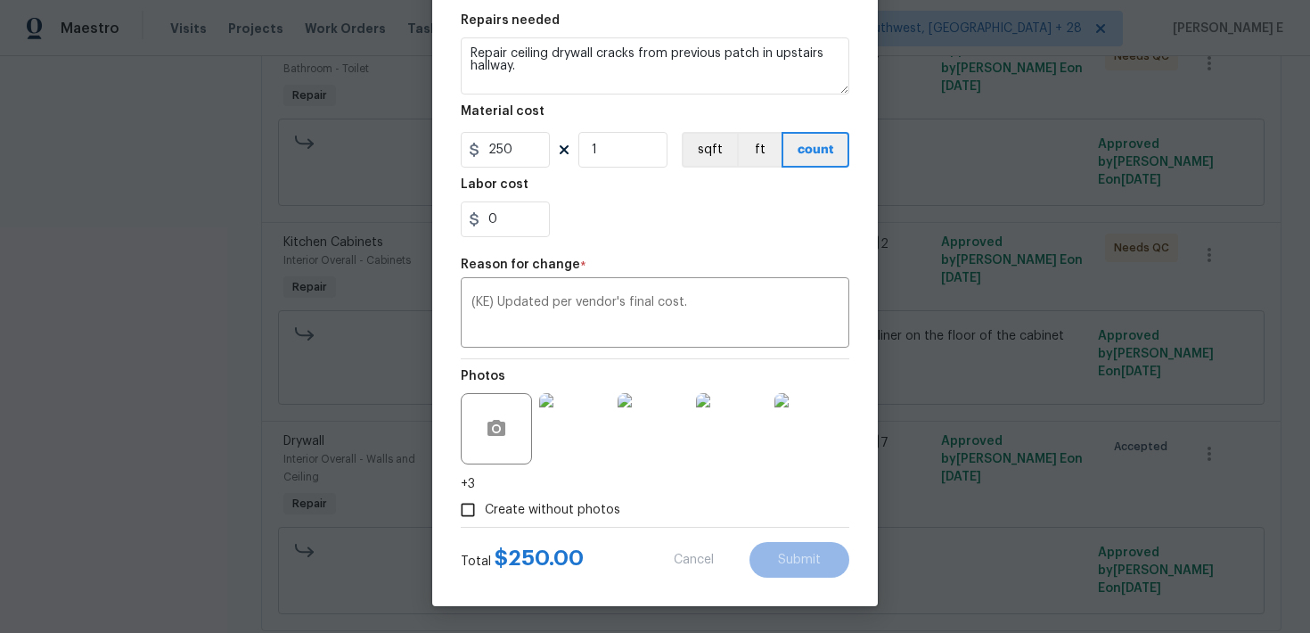
type input "75"
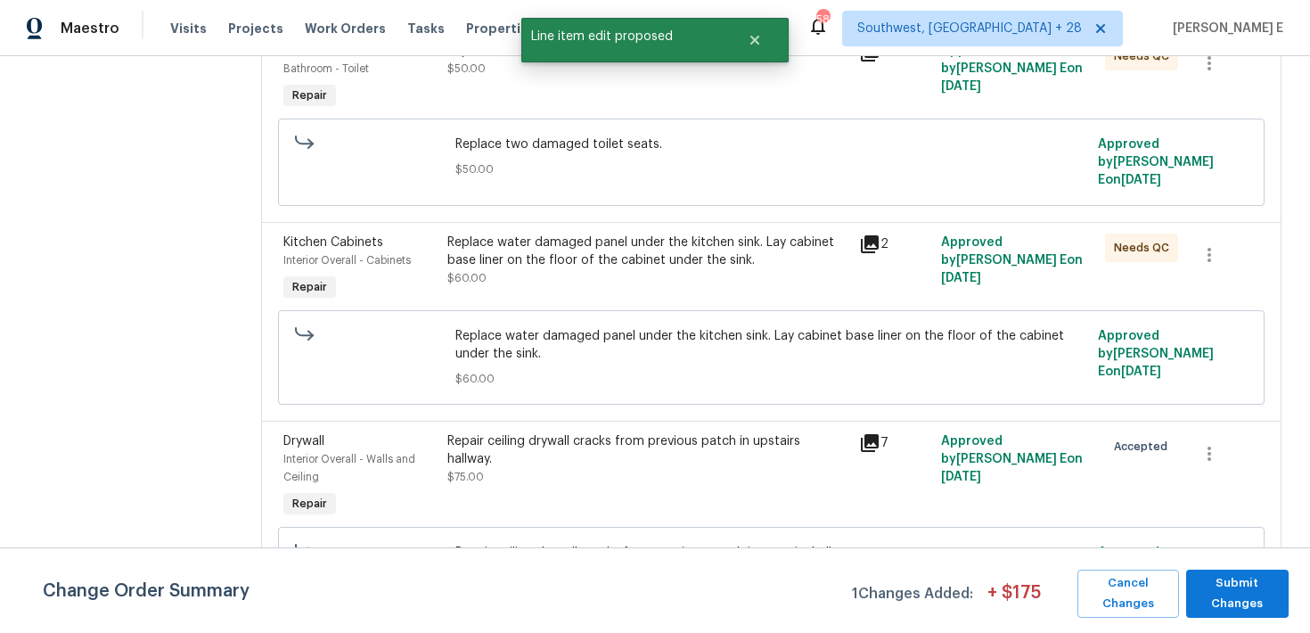
scroll to position [0, 0]
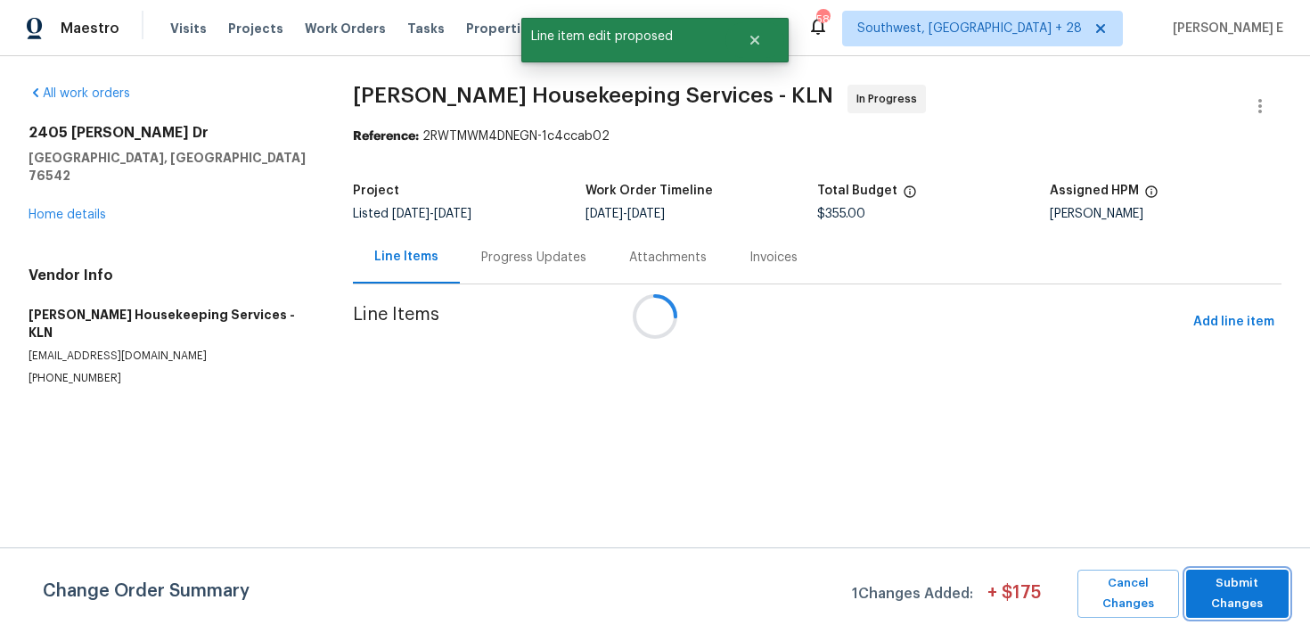
click at [1214, 600] on span "Submit Changes" at bounding box center [1237, 593] width 85 height 41
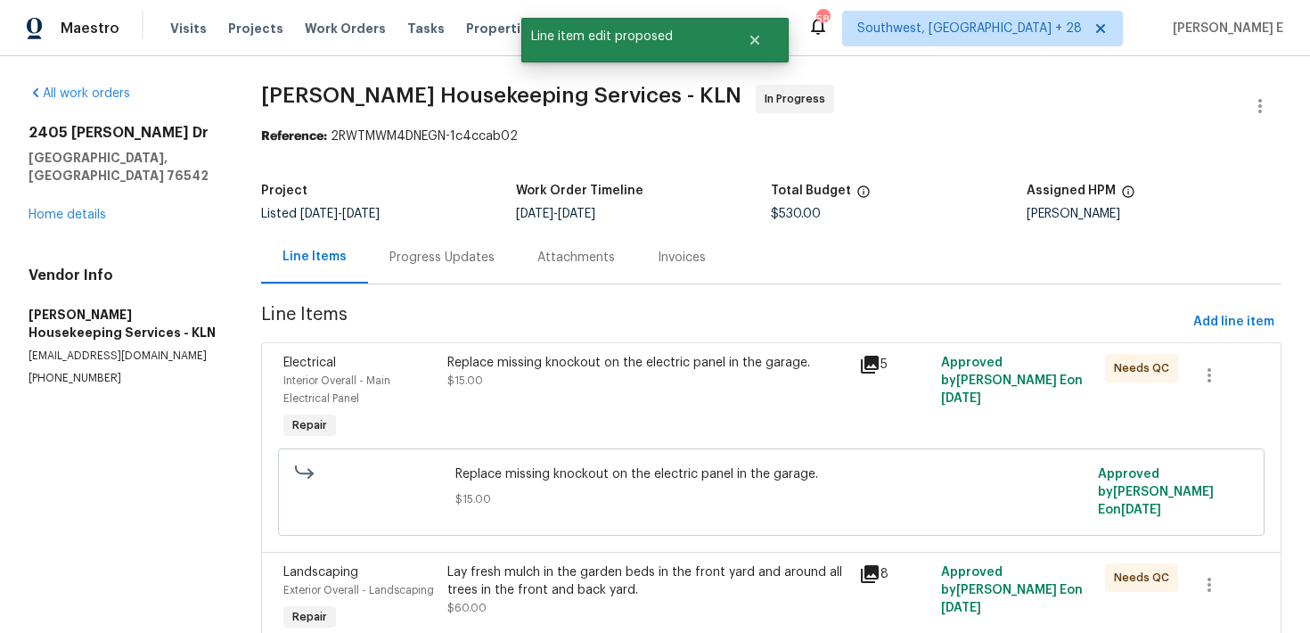
click at [434, 254] on div "Progress Updates" at bounding box center [442, 258] width 105 height 18
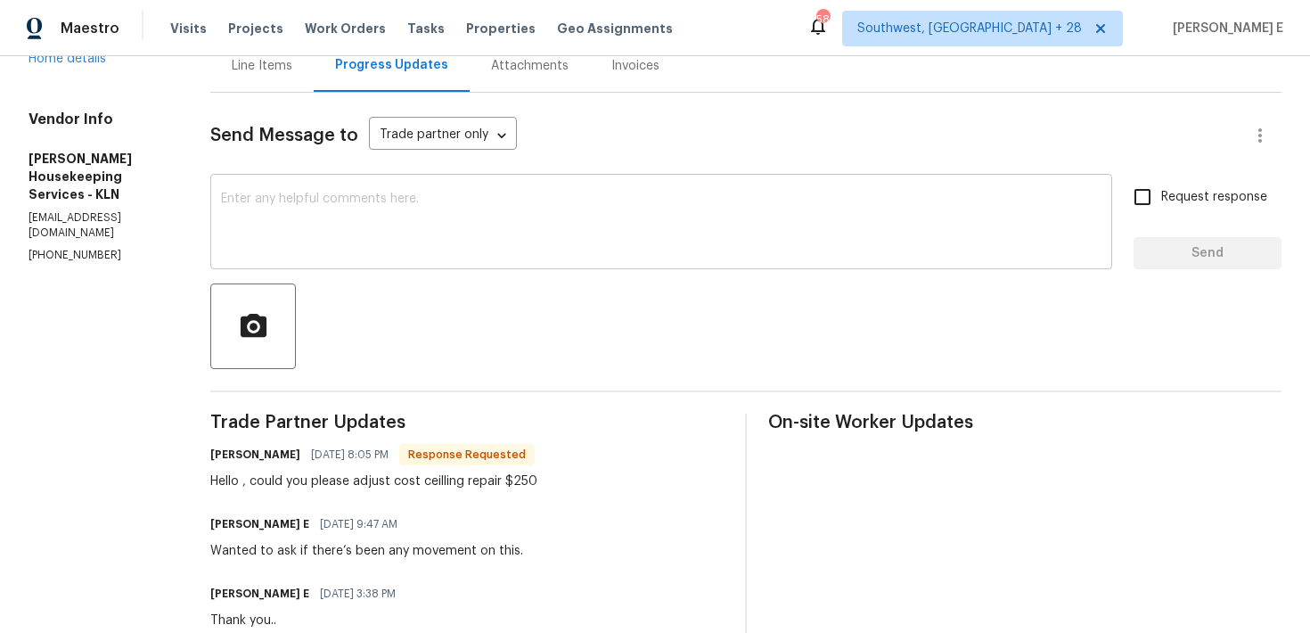
click at [527, 265] on div "x ​" at bounding box center [661, 223] width 902 height 91
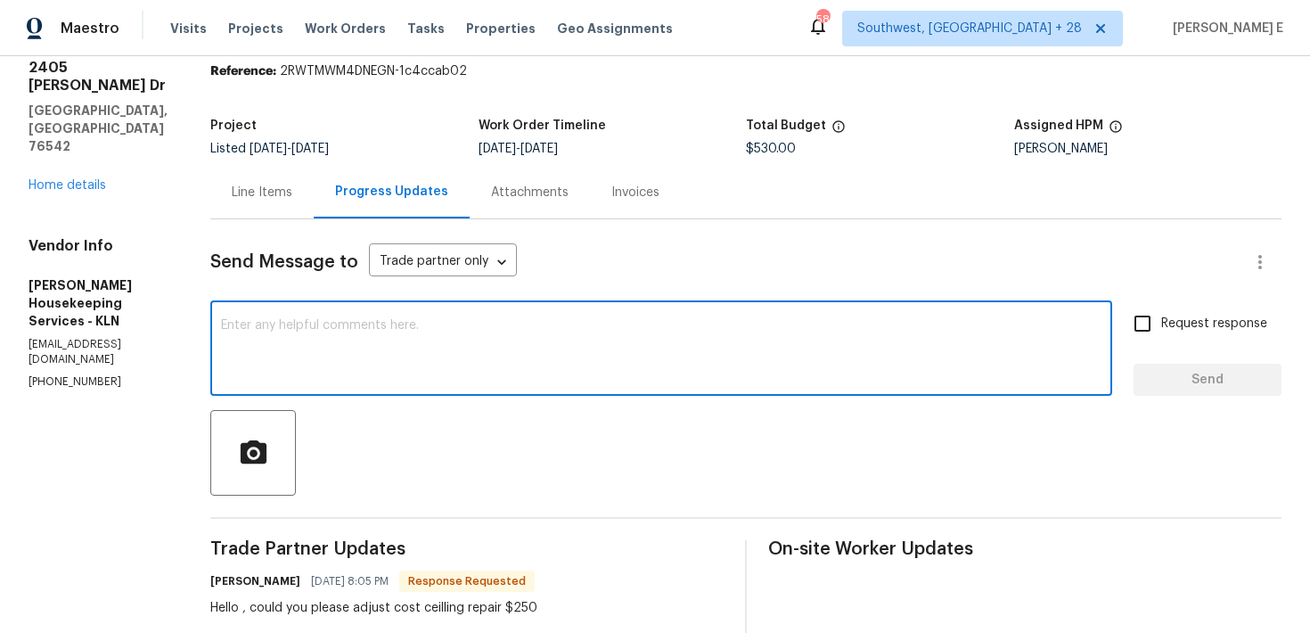
scroll to position [68, 0]
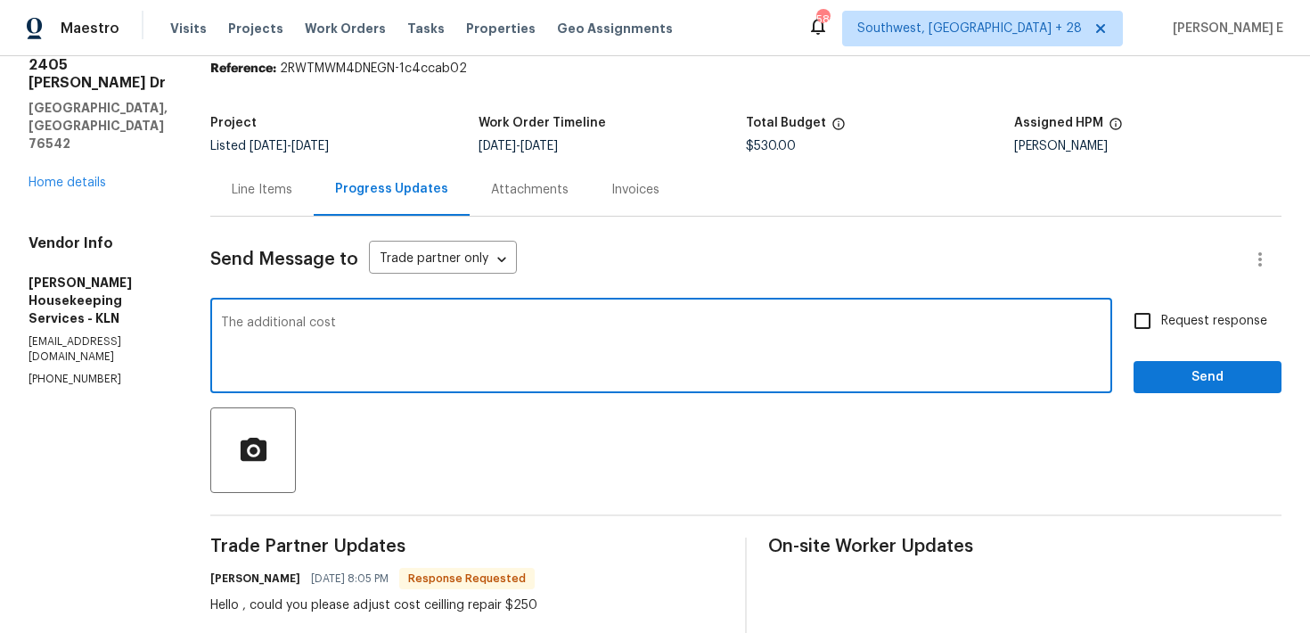
type textarea "The additional cost"
click at [296, 201] on div "Line Items" at bounding box center [261, 189] width 103 height 53
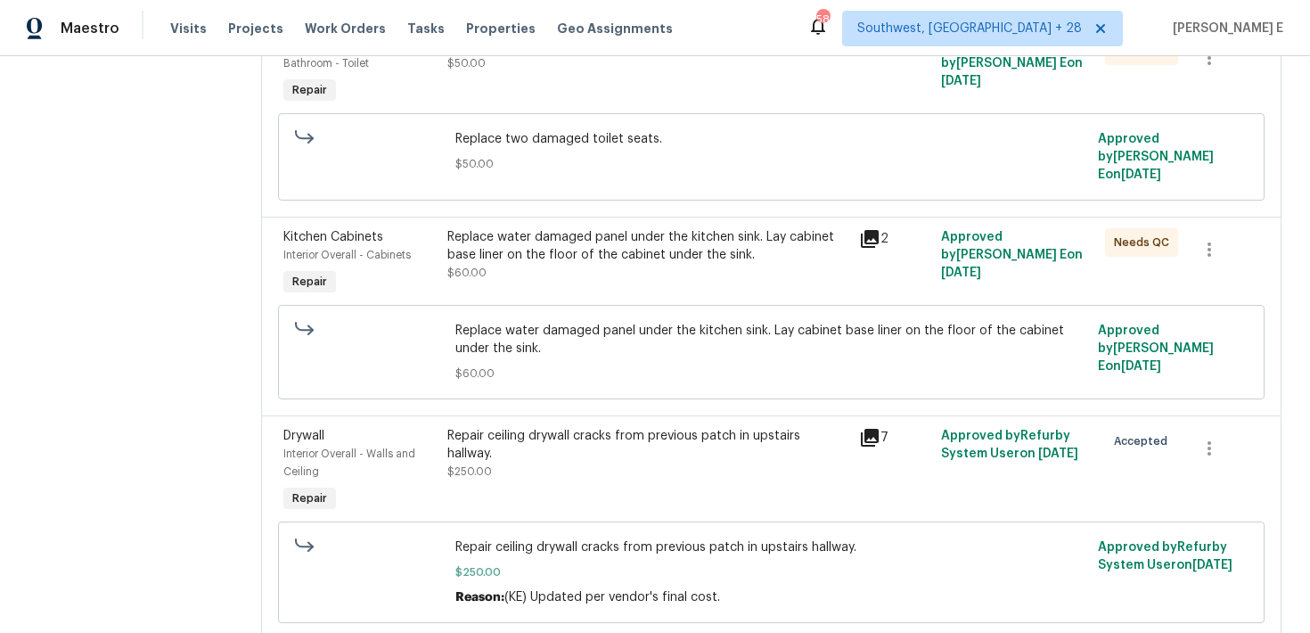
scroll to position [1279, 0]
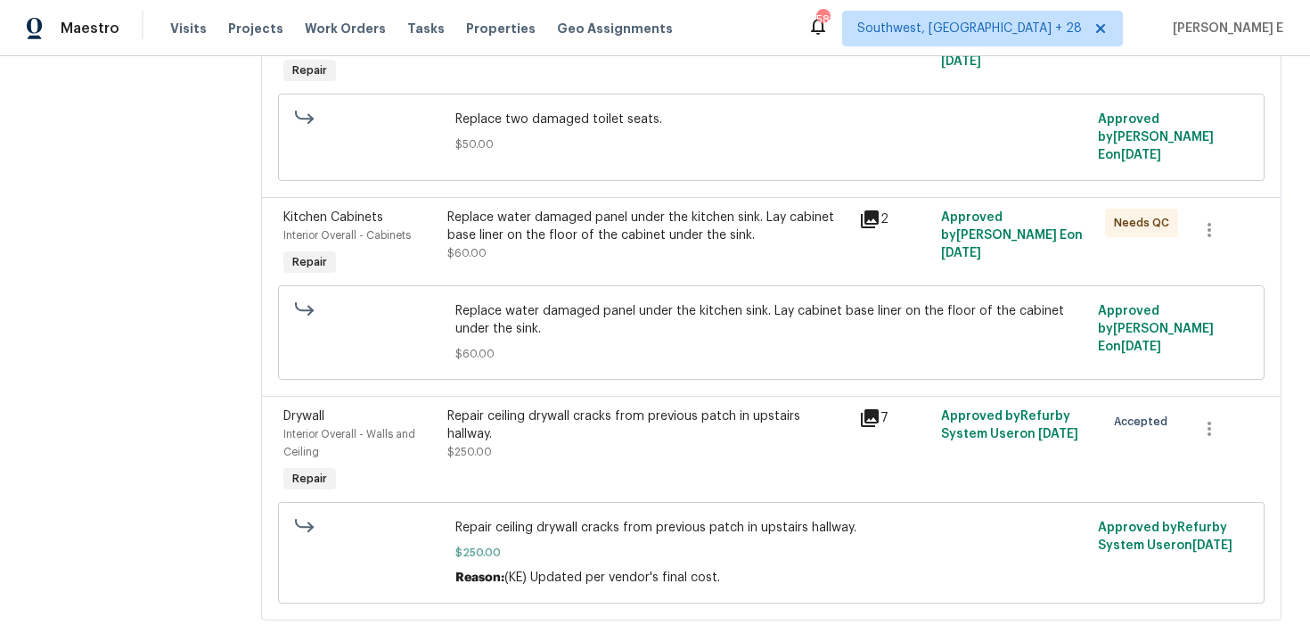
click at [604, 435] on div "Repair ceiling drywall cracks from previous patch in upstairs hallway. $250.00" at bounding box center [647, 452] width 411 height 100
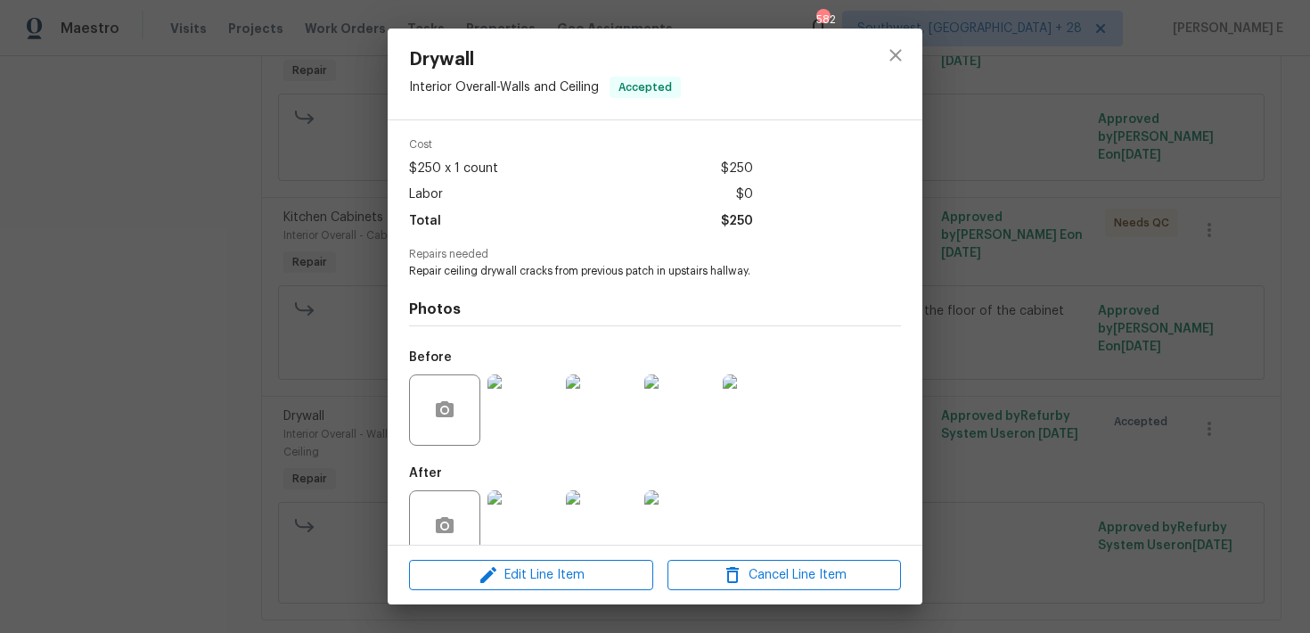
scroll to position [99, 0]
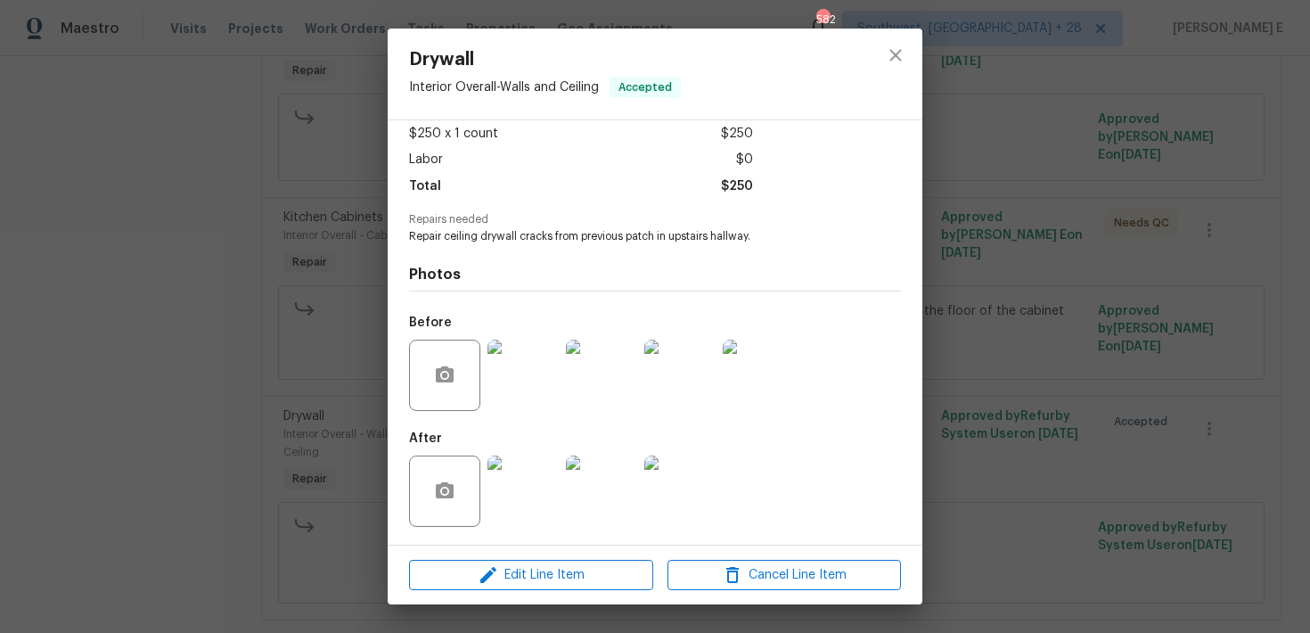
click at [530, 485] on img at bounding box center [523, 491] width 71 height 71
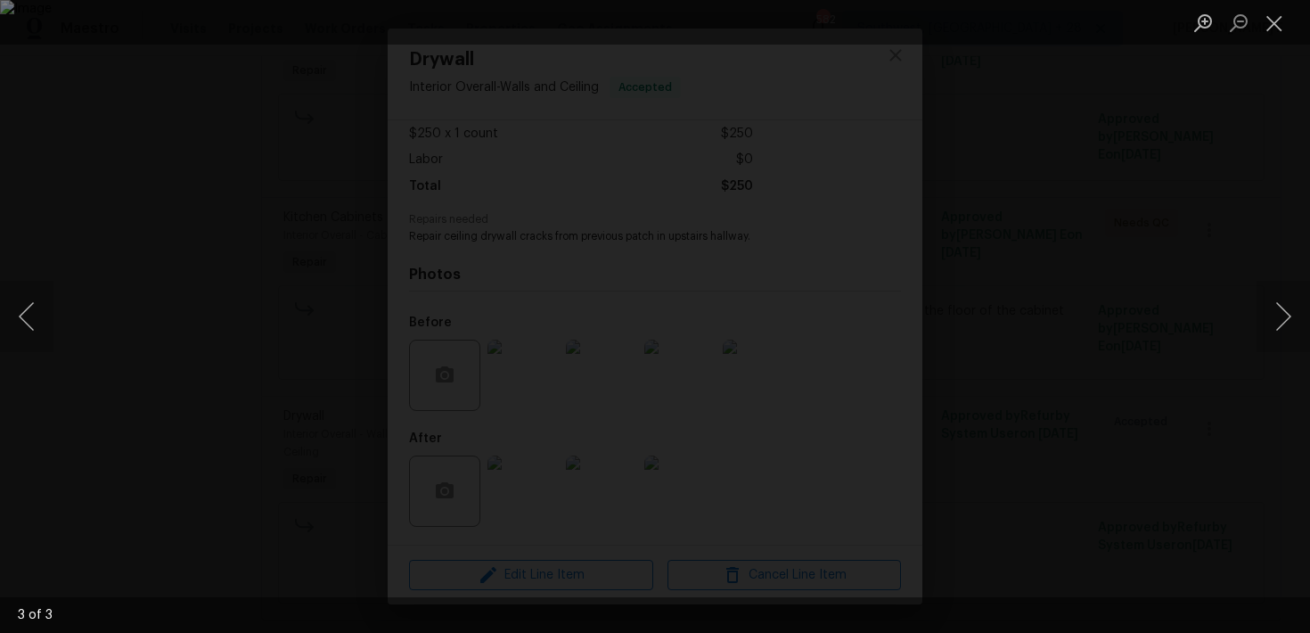
click at [1125, 388] on div "Lightbox" at bounding box center [655, 316] width 1310 height 633
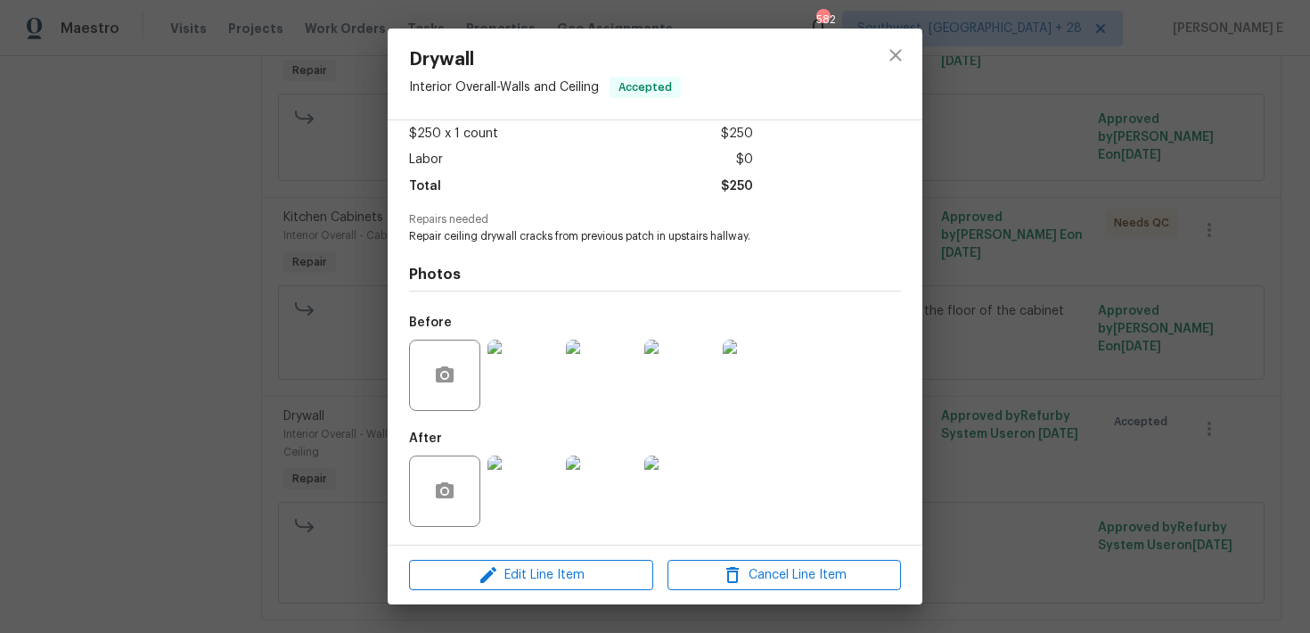
click at [1125, 388] on div "Drywall Interior Overall - Walls and Ceiling Accepted Vendor Arelis Housekeepin…" at bounding box center [655, 316] width 1310 height 633
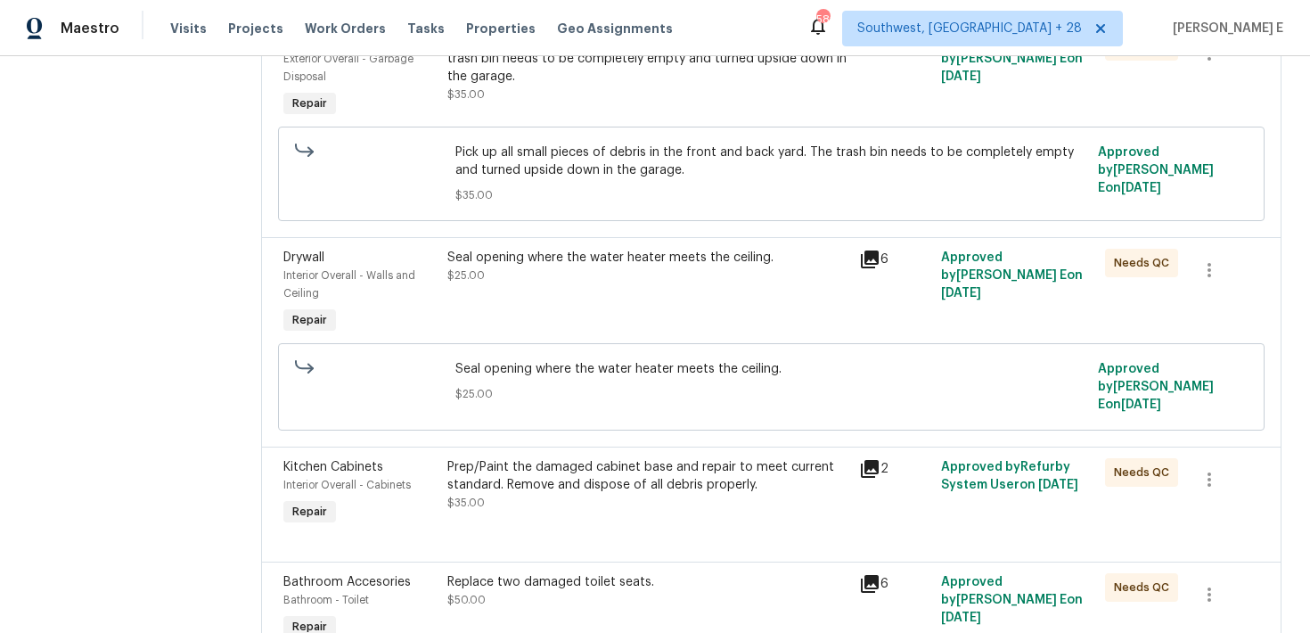
scroll to position [0, 0]
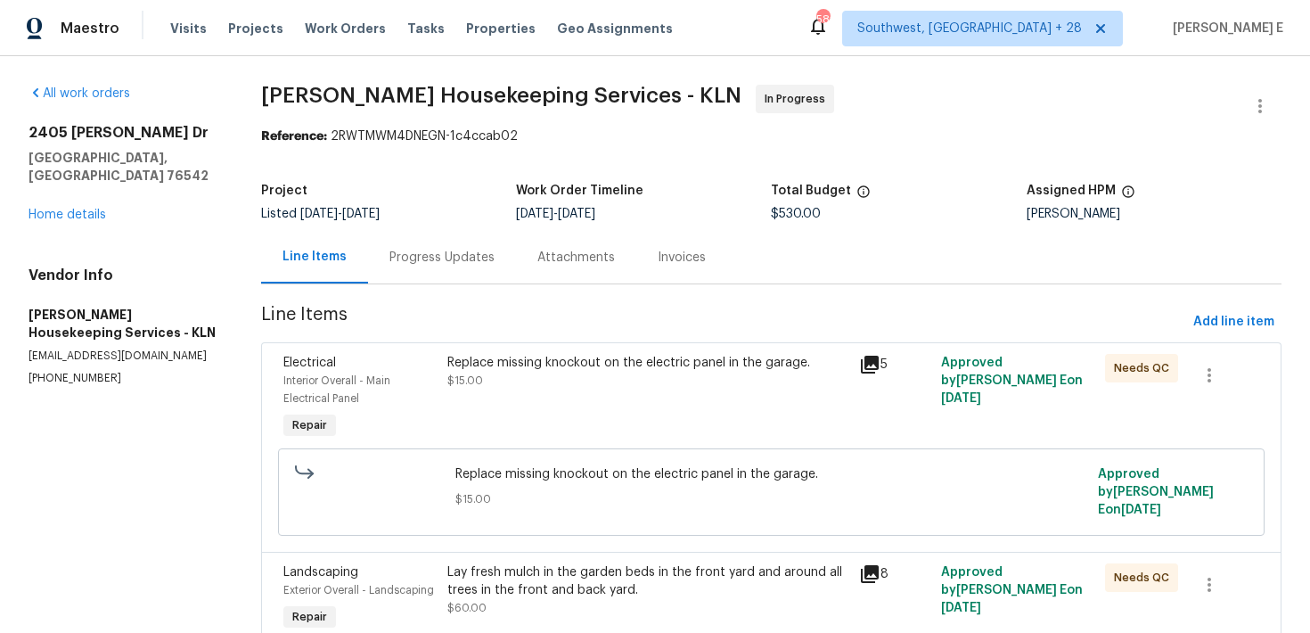
click at [454, 261] on div "Progress Updates" at bounding box center [442, 258] width 105 height 18
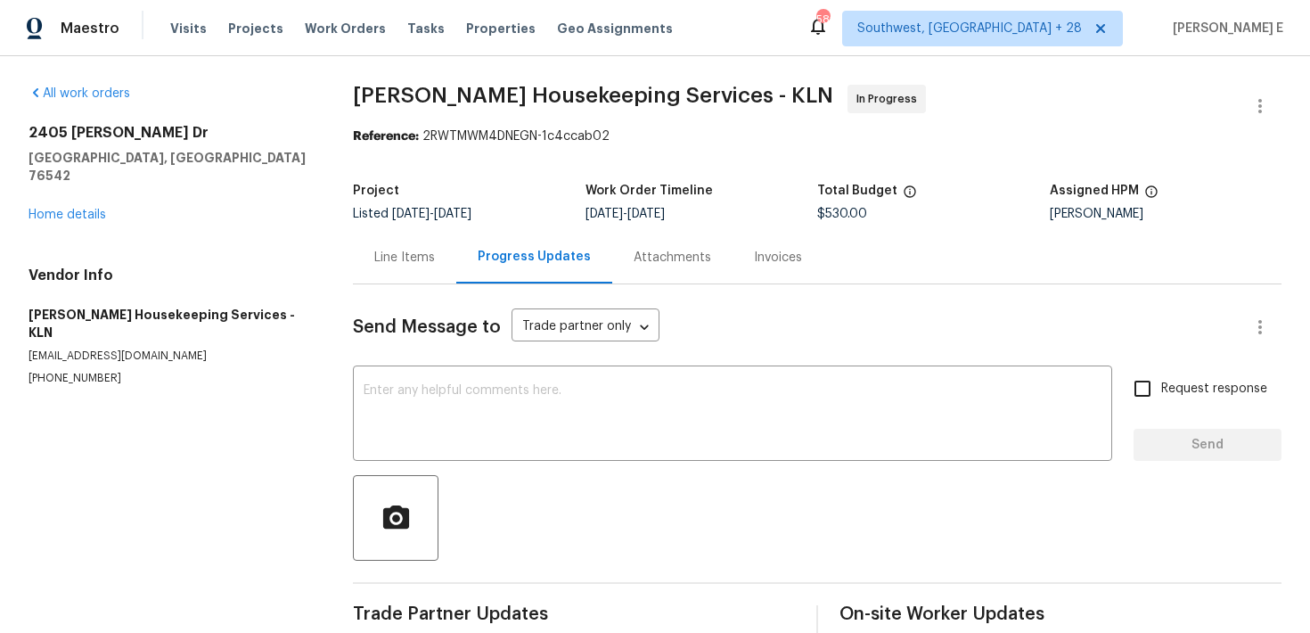
click at [456, 466] on div "Send Message to Trade partner only Trade partner only ​ x ​ Request response Se…" at bounding box center [817, 460] width 929 height 353
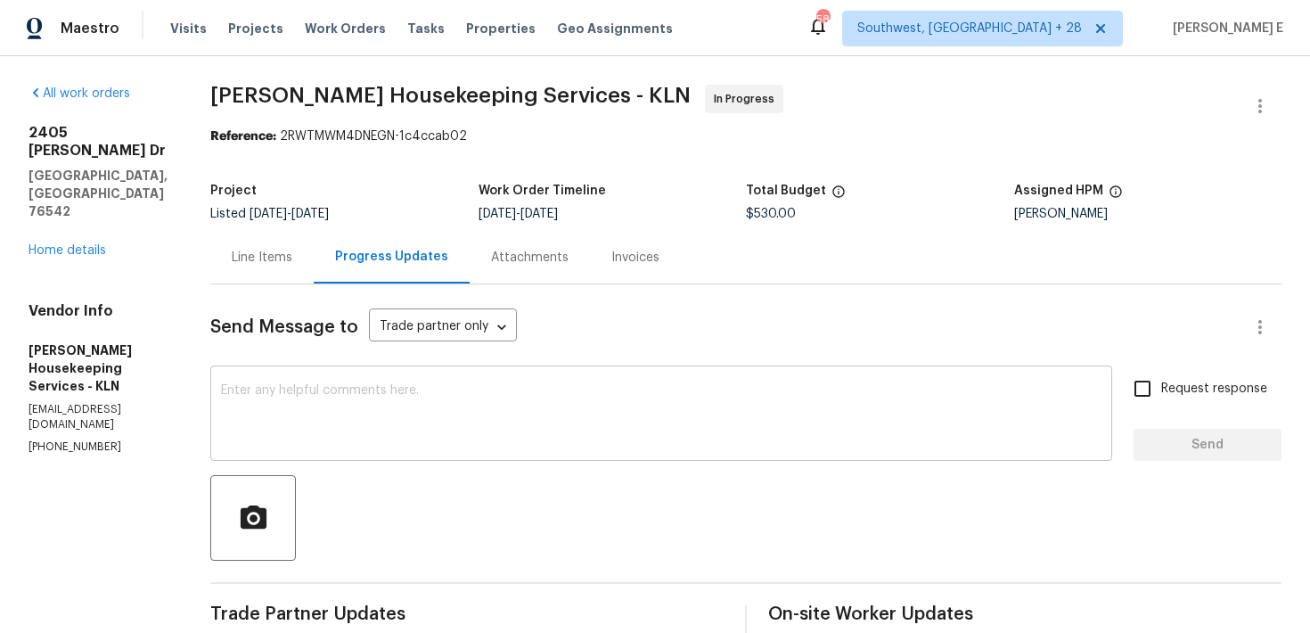
click at [492, 404] on textarea at bounding box center [661, 415] width 881 height 62
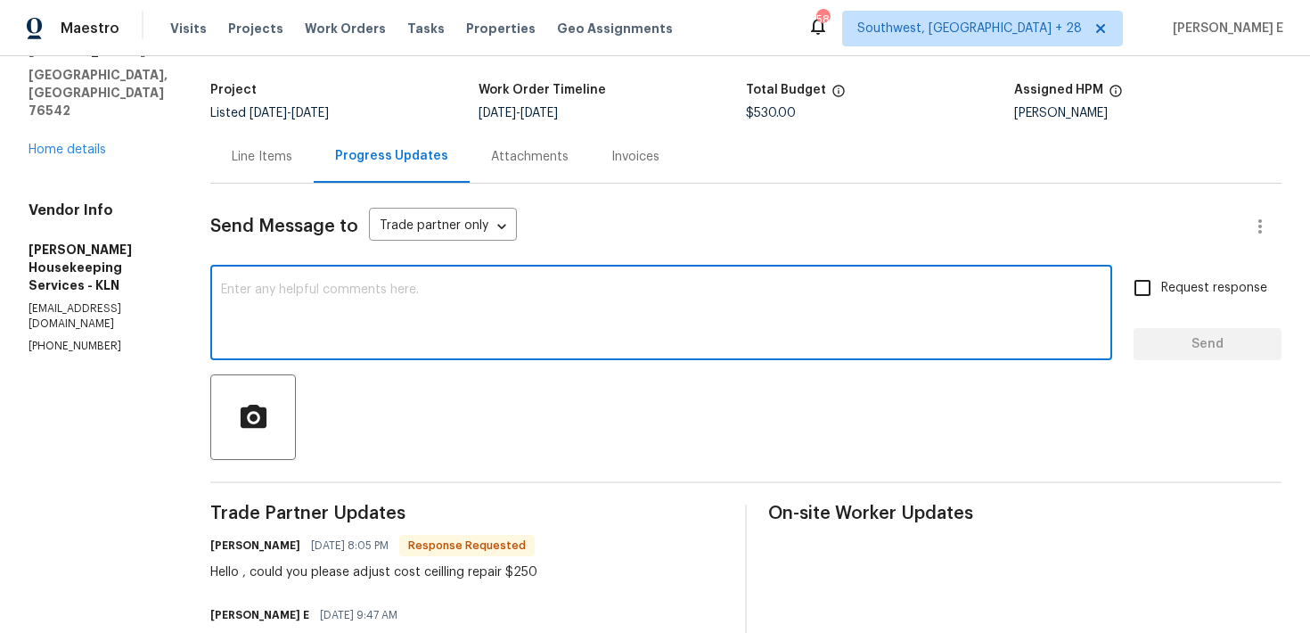
scroll to position [114, 0]
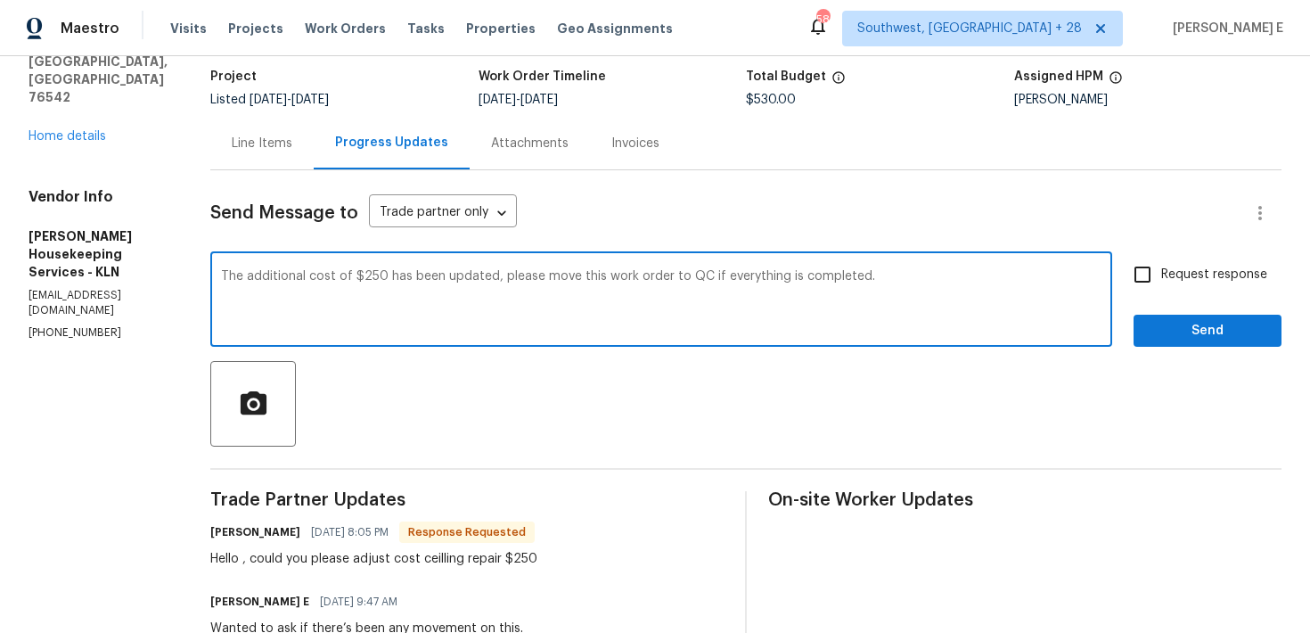
type textarea "The additional cost of $250 has been updated, please move this work order to QC…"
click at [1212, 269] on span "Request response" at bounding box center [1215, 275] width 106 height 19
click at [1162, 269] on input "Request response" at bounding box center [1142, 274] width 37 height 37
checkbox input "true"
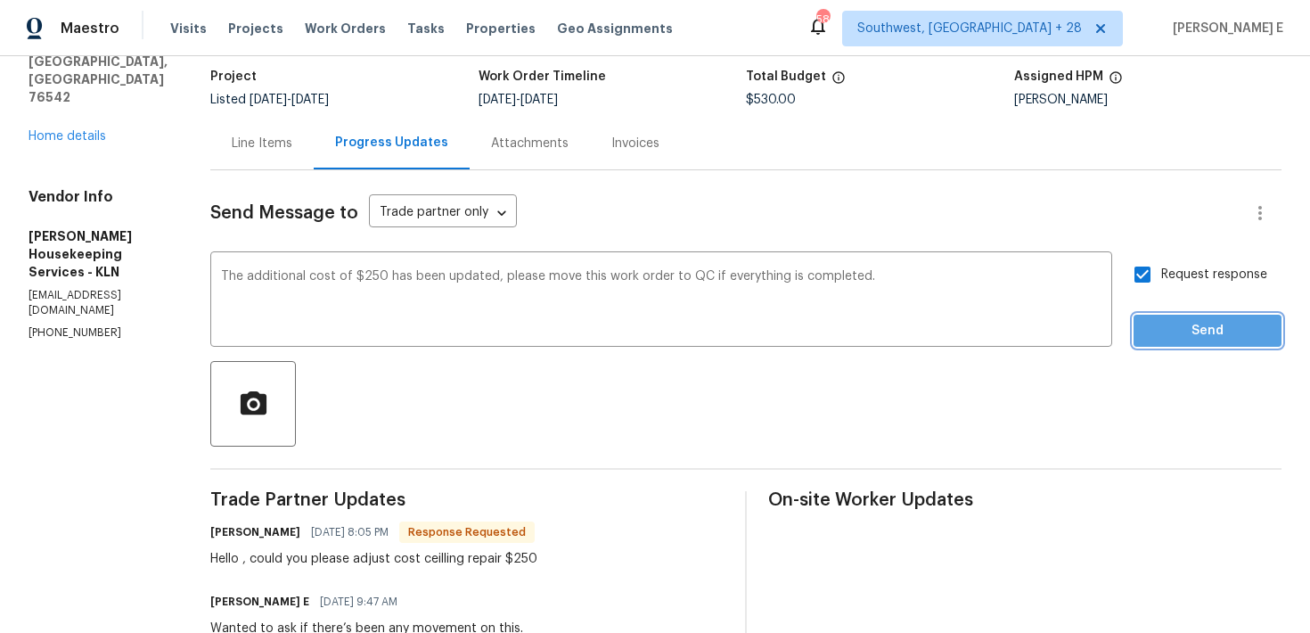
click at [1189, 341] on button "Send" at bounding box center [1208, 331] width 148 height 33
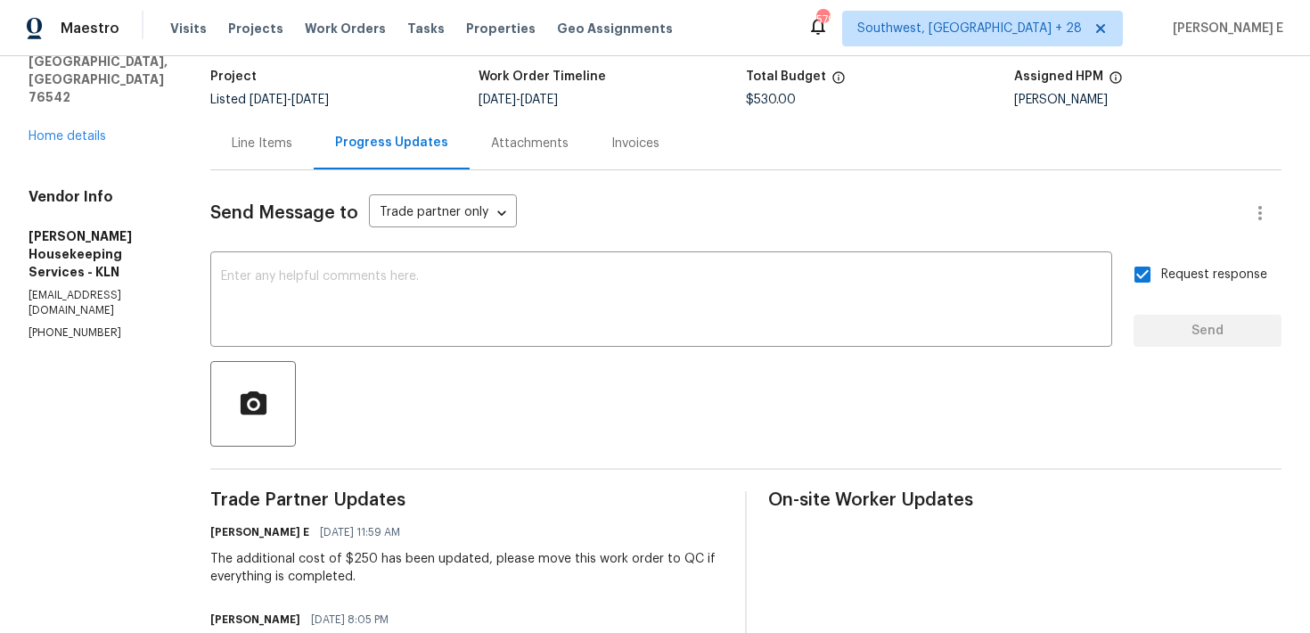
scroll to position [0, 0]
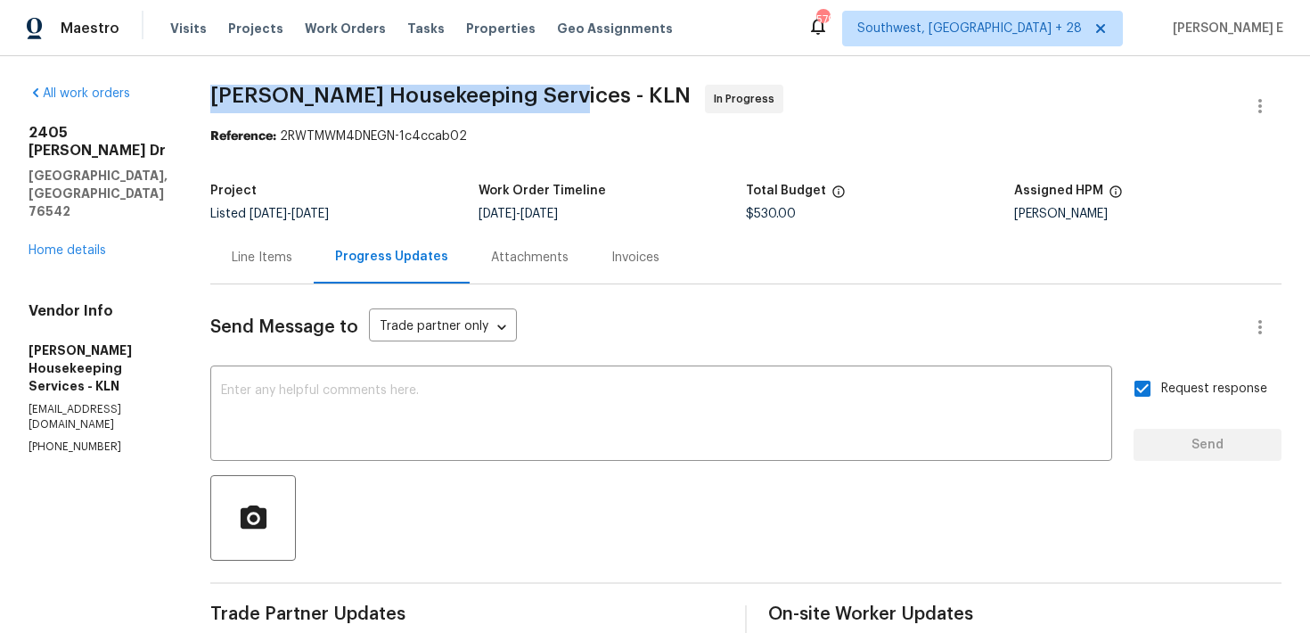
drag, startPoint x: 229, startPoint y: 100, endPoint x: 556, endPoint y: 88, distance: 327.4
copy span "Arelis Housekeeping Services -"
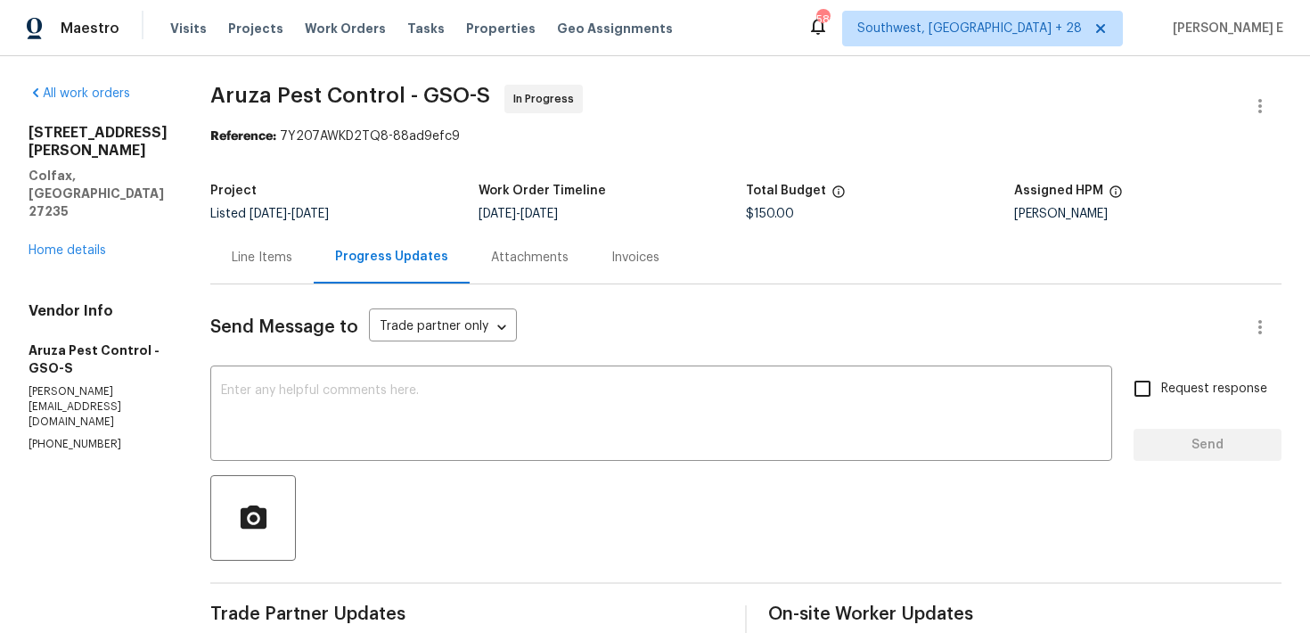
click at [235, 269] on div "Line Items" at bounding box center [261, 257] width 103 height 53
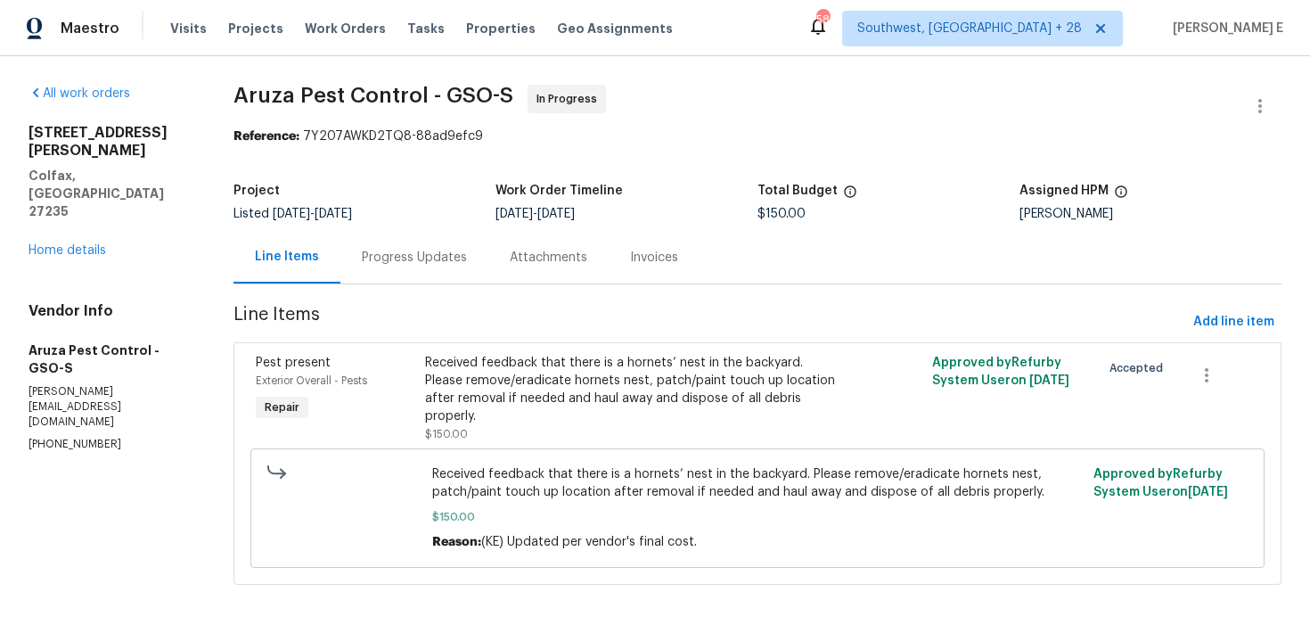
click at [438, 275] on div "Progress Updates" at bounding box center [415, 257] width 148 height 53
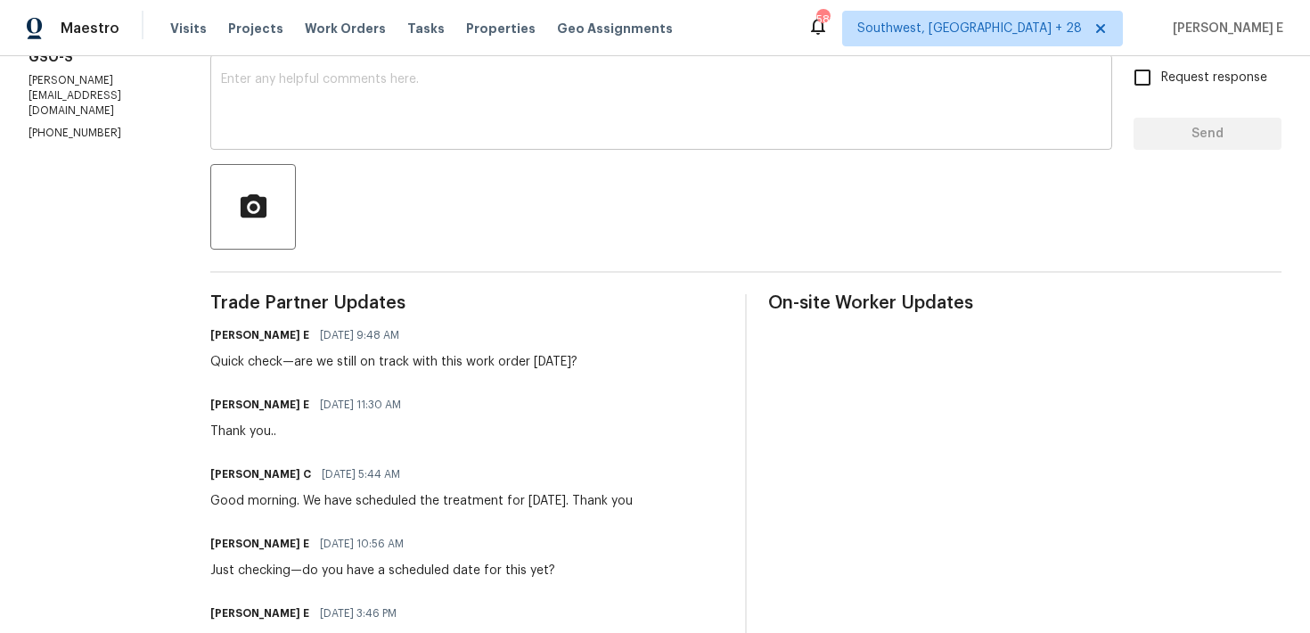
scroll to position [312, 0]
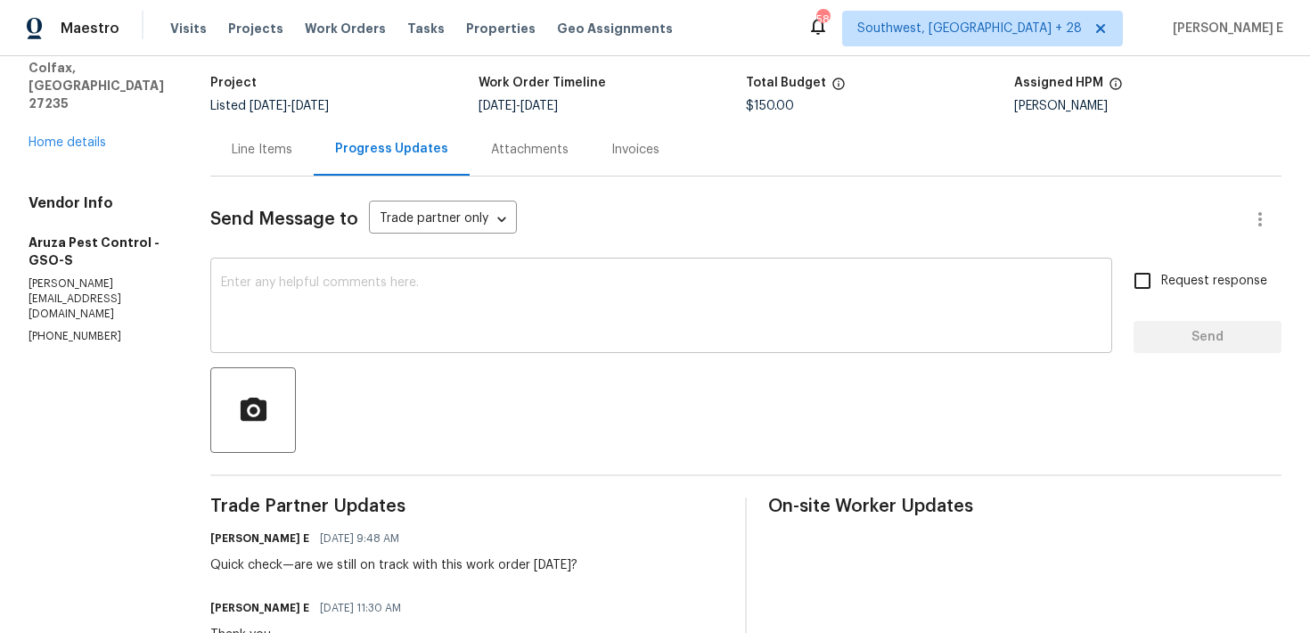
click at [486, 324] on textarea at bounding box center [661, 307] width 881 height 62
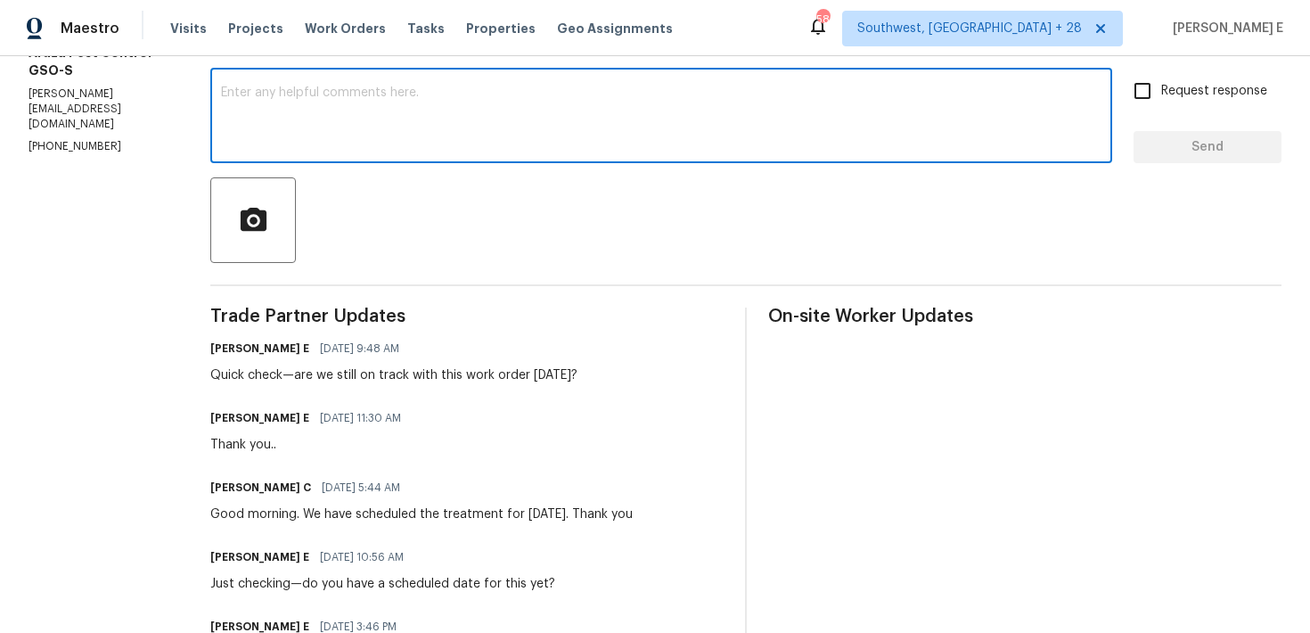
scroll to position [135, 0]
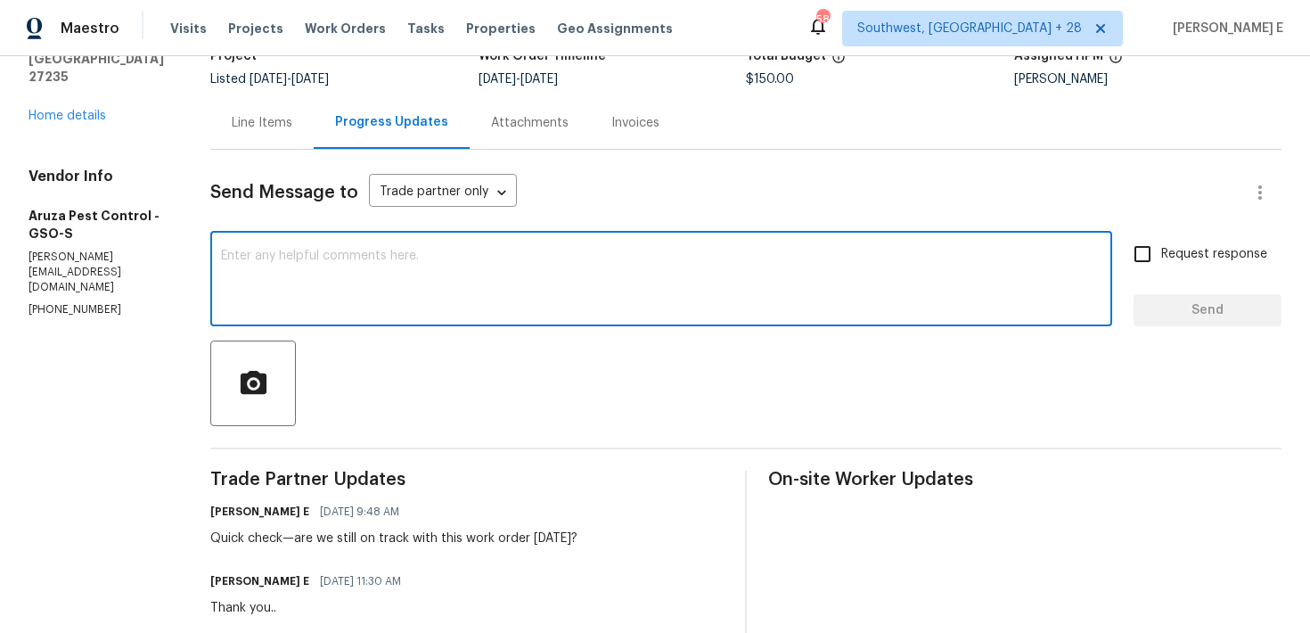
paste textarea "Any update on whether this work order is finished?"
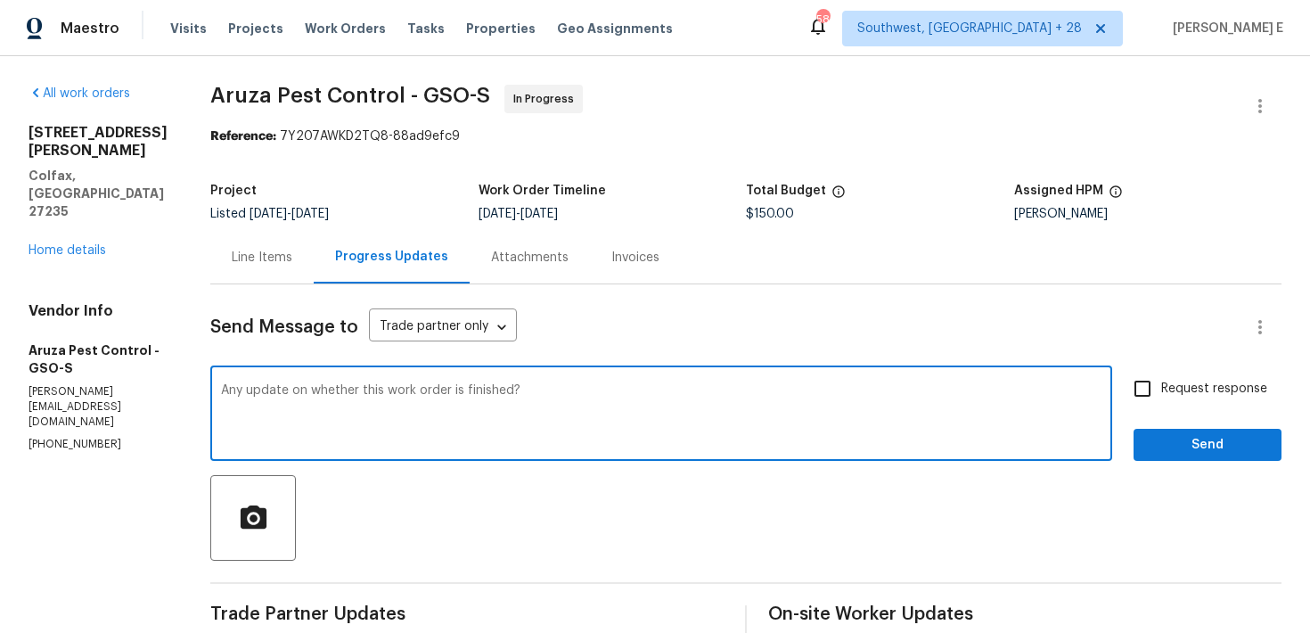
type textarea "Any update on whether this work order is finished?"
click at [1119, 394] on div "Any update on whether this work order is finished? x ​ Request response Send" at bounding box center [746, 415] width 1072 height 91
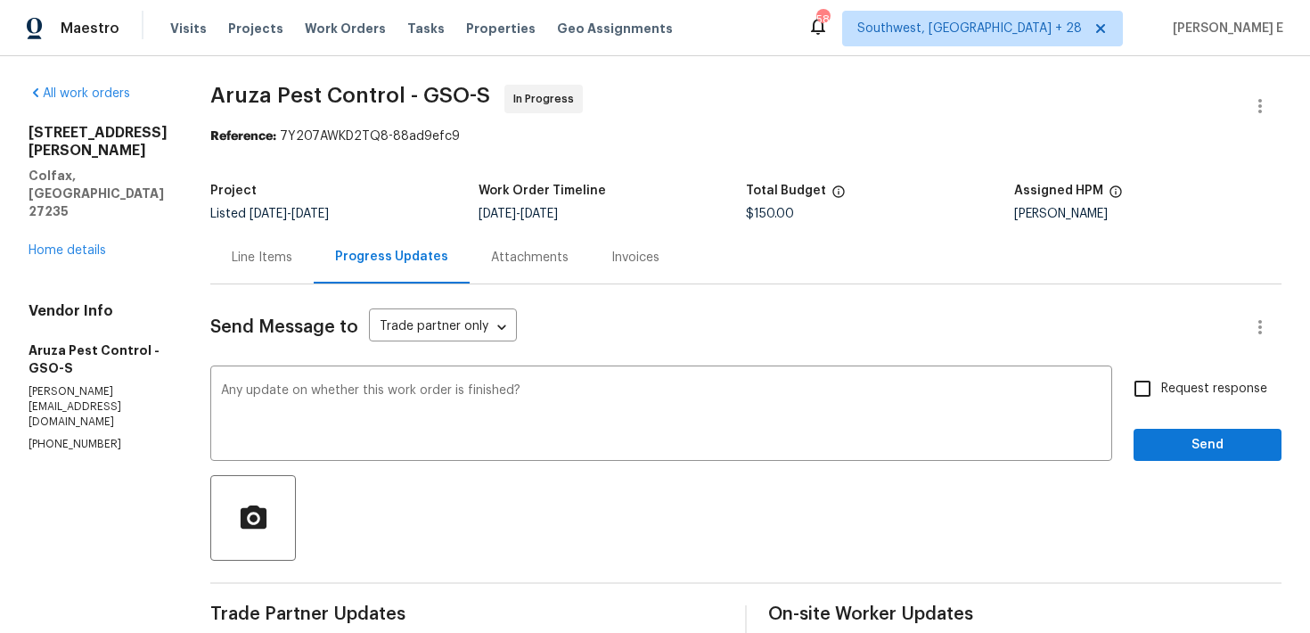
click at [1139, 391] on input "Request response" at bounding box center [1142, 388] width 37 height 37
checkbox input "true"
click at [1155, 441] on span "Send" at bounding box center [1207, 445] width 119 height 22
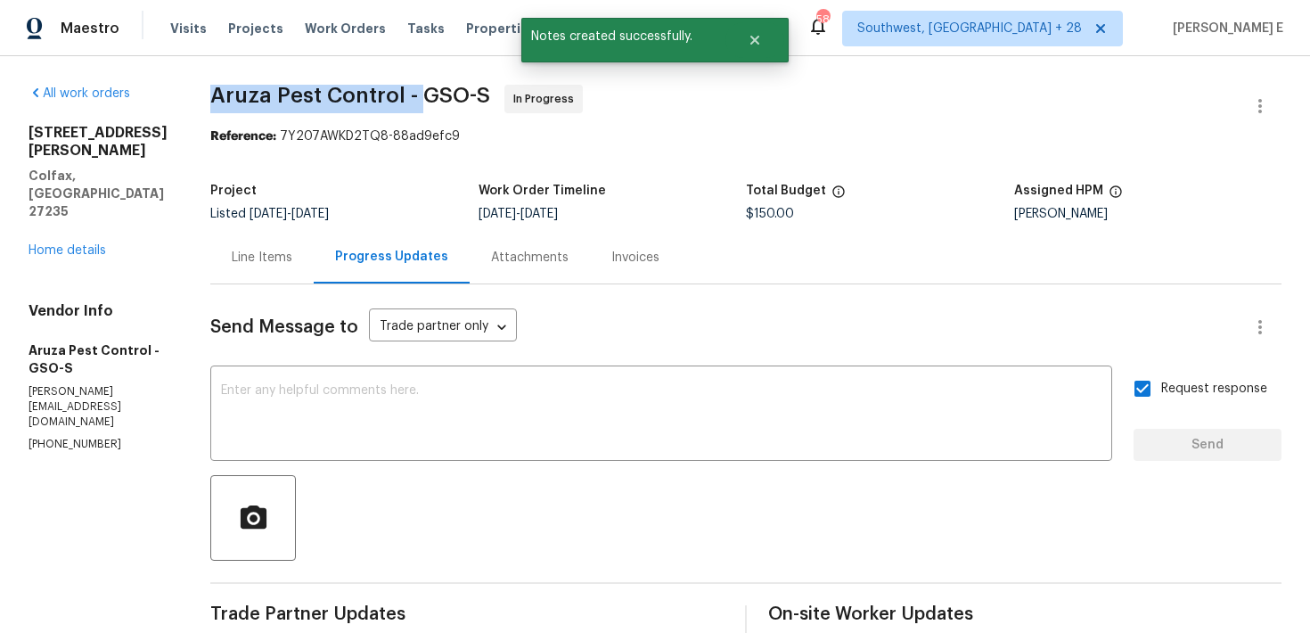
drag, startPoint x: 214, startPoint y: 101, endPoint x: 423, endPoint y: 103, distance: 209.5
click at [423, 103] on span "Aruza Pest Control - GSO-S" at bounding box center [350, 95] width 280 height 21
copy span "Aruza Pest Control -"
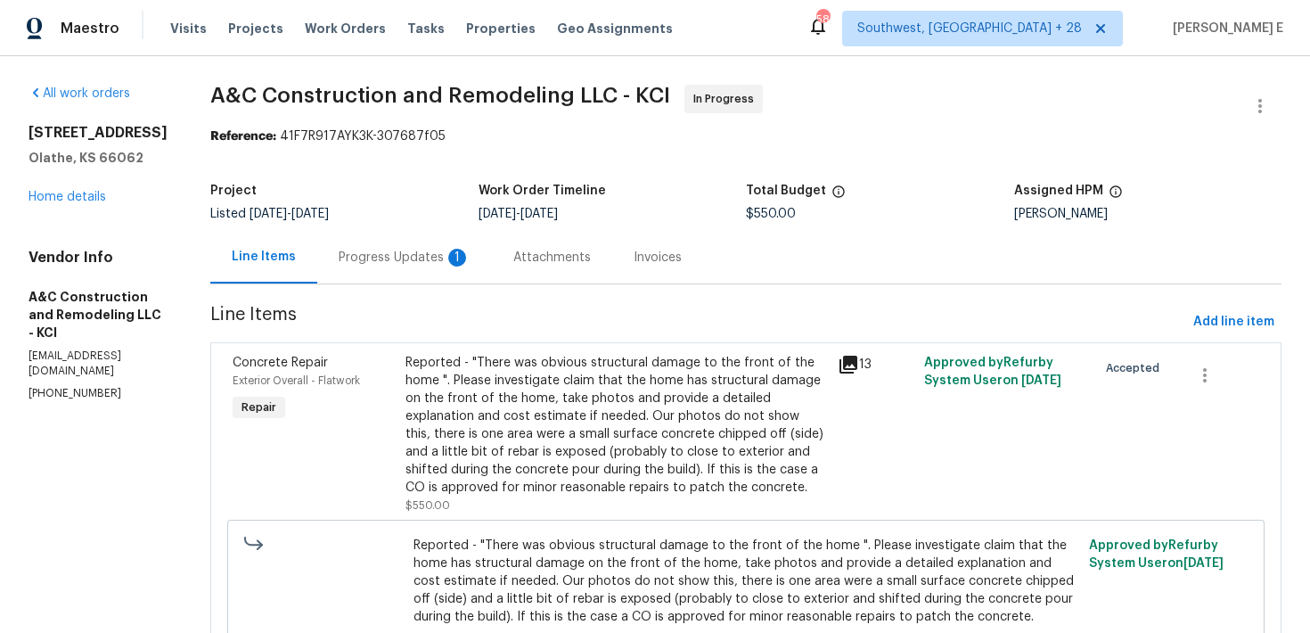
click at [416, 242] on div "Progress Updates 1" at bounding box center [404, 257] width 175 height 53
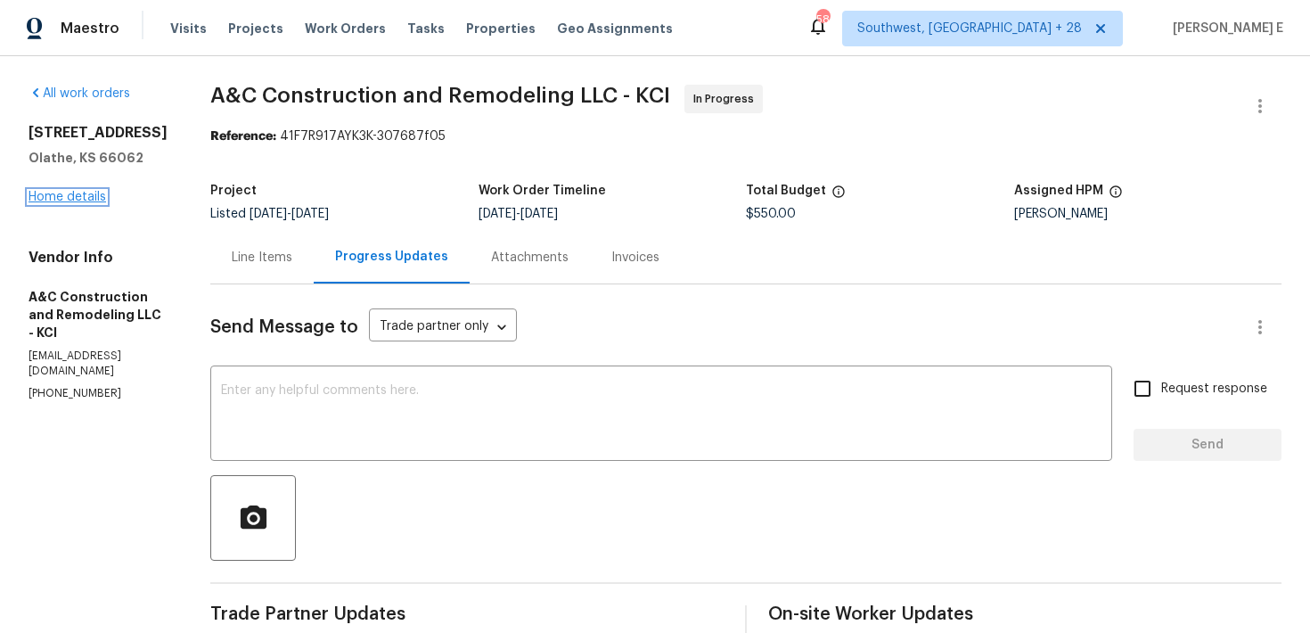
click at [90, 202] on link "Home details" at bounding box center [68, 197] width 78 height 12
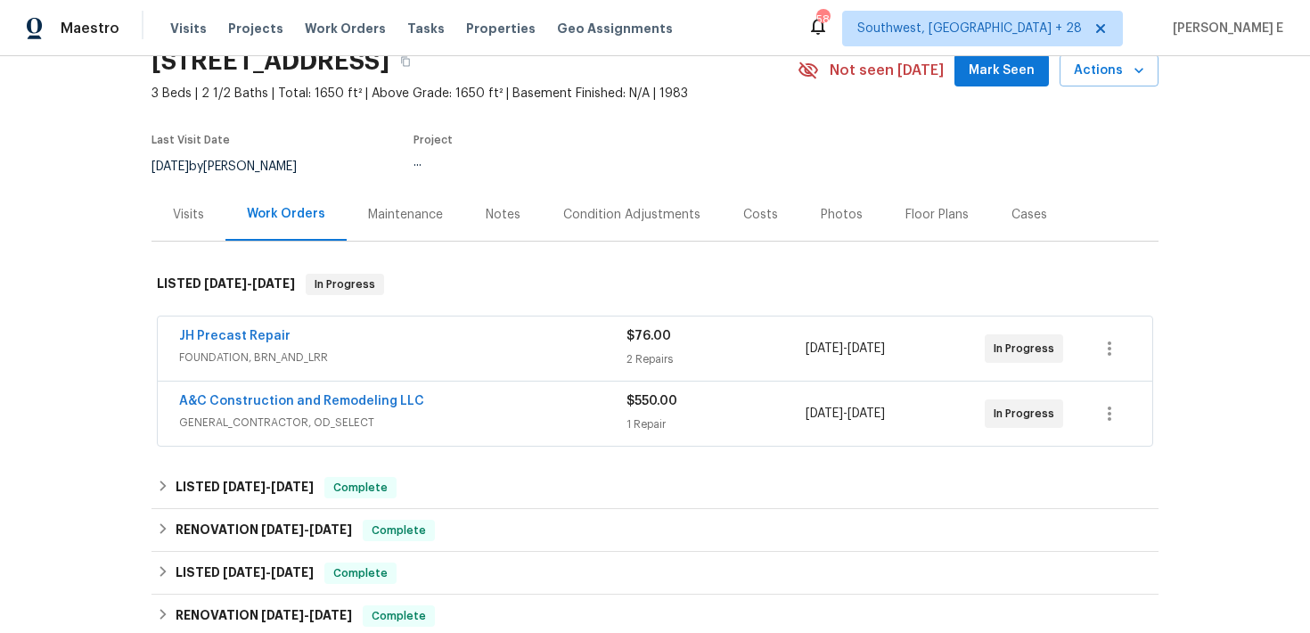
scroll to position [85, 0]
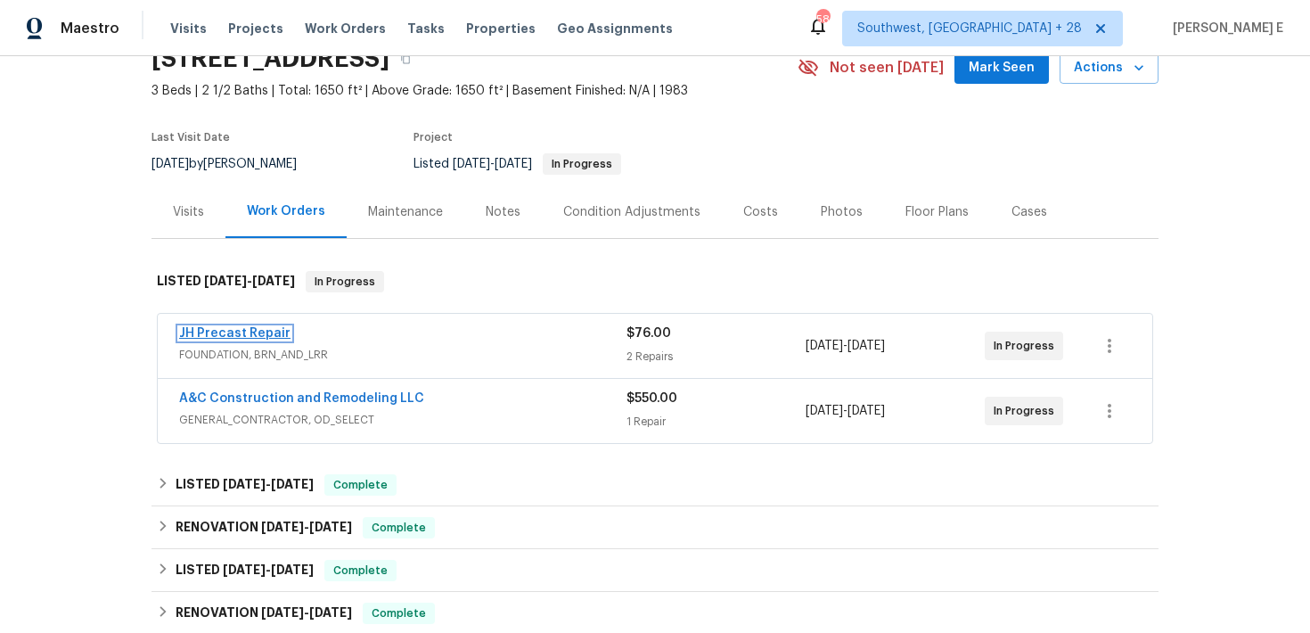
click at [250, 327] on link "JH Precast Repair" at bounding box center [234, 333] width 111 height 12
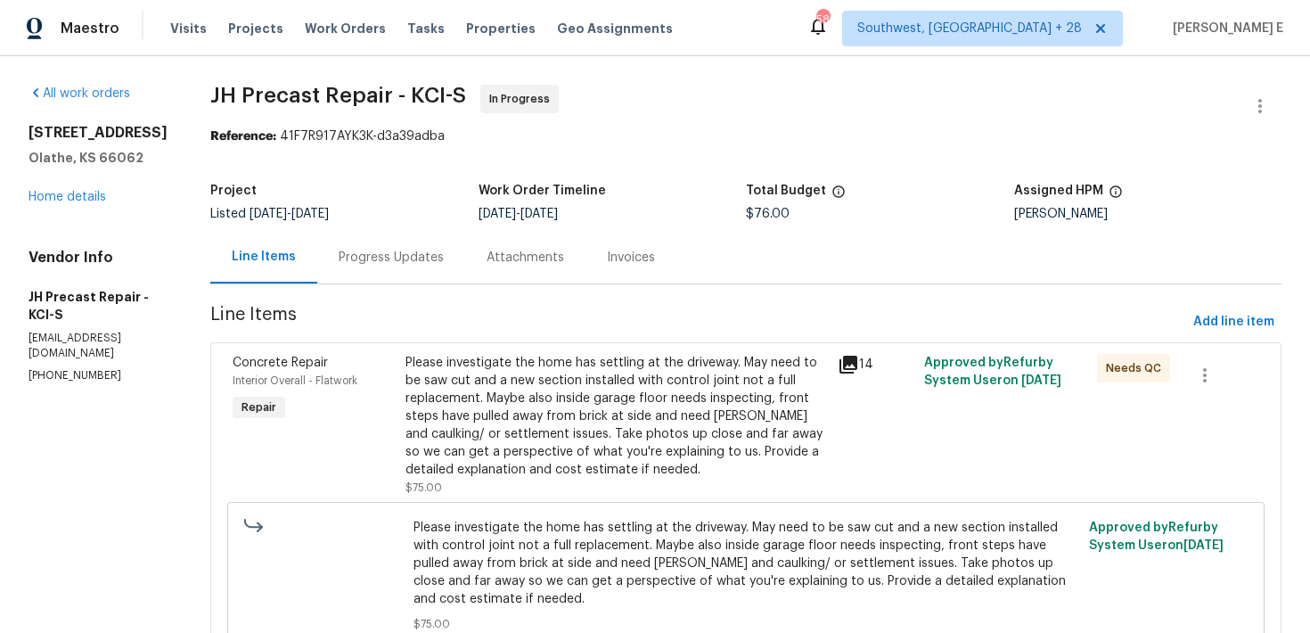
click at [396, 267] on div "Progress Updates" at bounding box center [391, 257] width 148 height 53
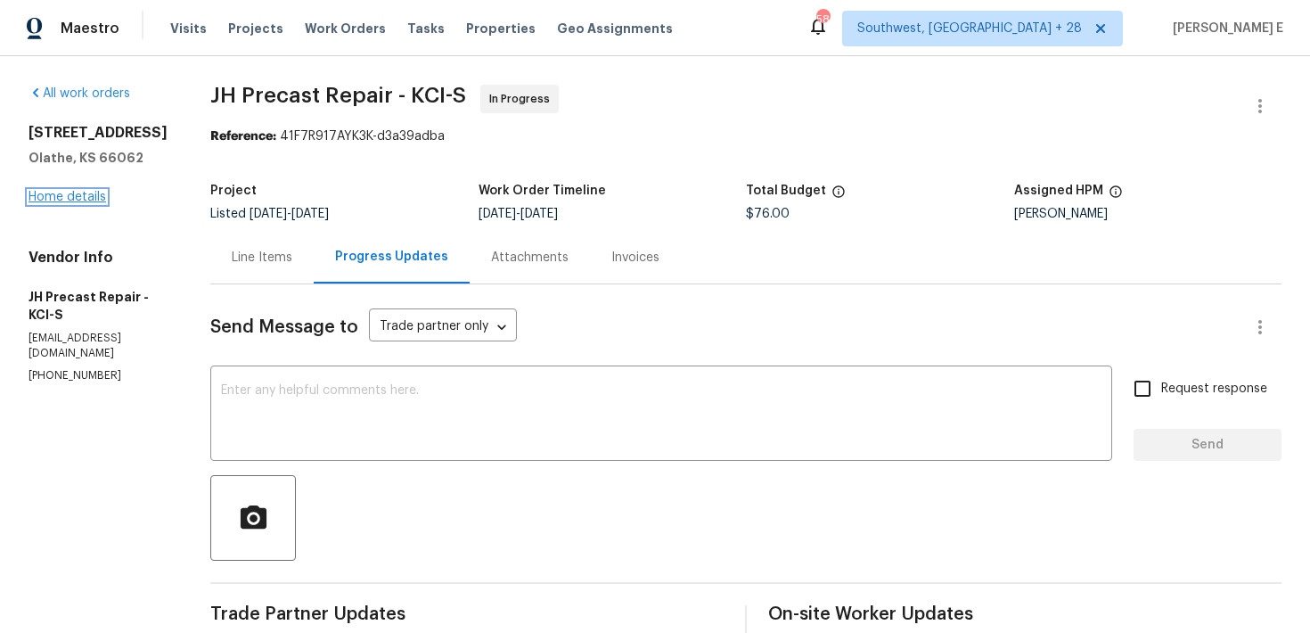
click at [79, 194] on link "Home details" at bounding box center [68, 197] width 78 height 12
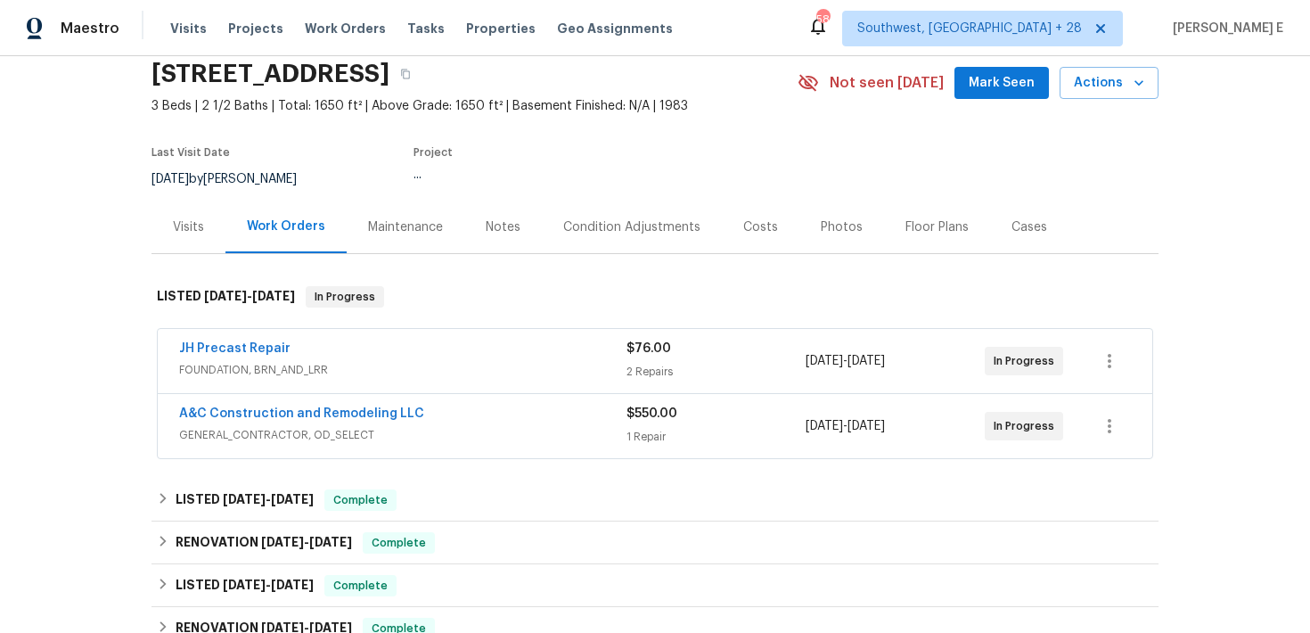
scroll to position [73, 0]
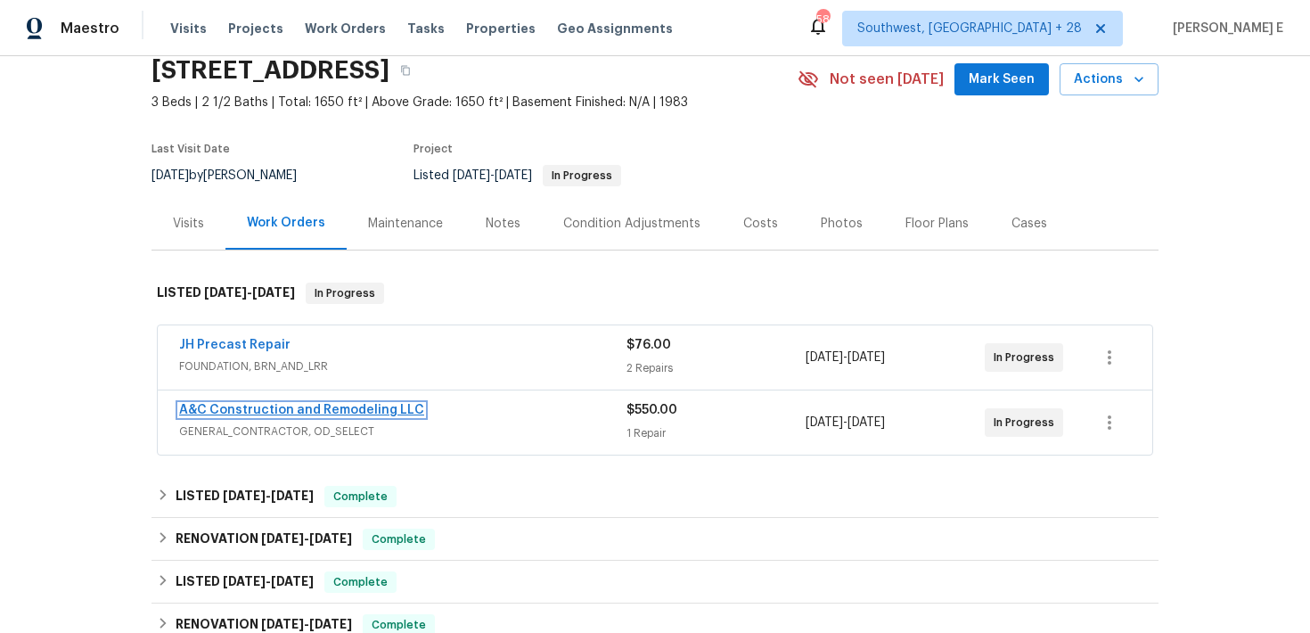
click at [323, 414] on link "A&C Construction and Remodeling LLC" at bounding box center [301, 410] width 245 height 12
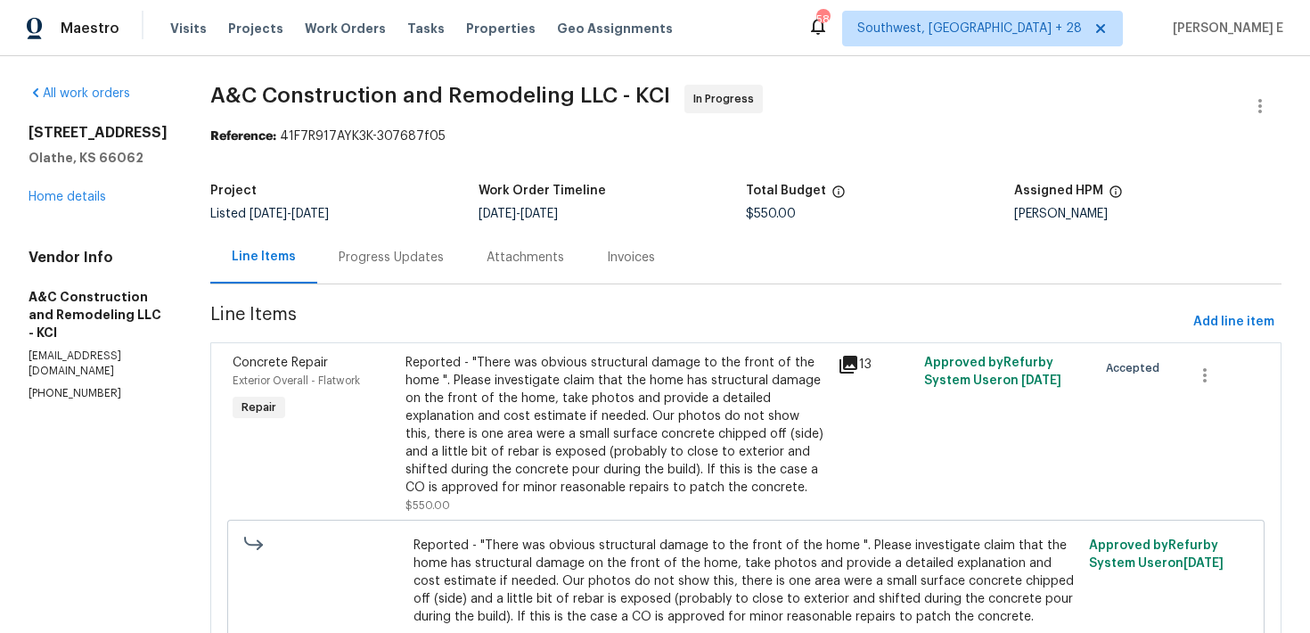
click at [444, 249] on div "Progress Updates" at bounding box center [391, 258] width 105 height 18
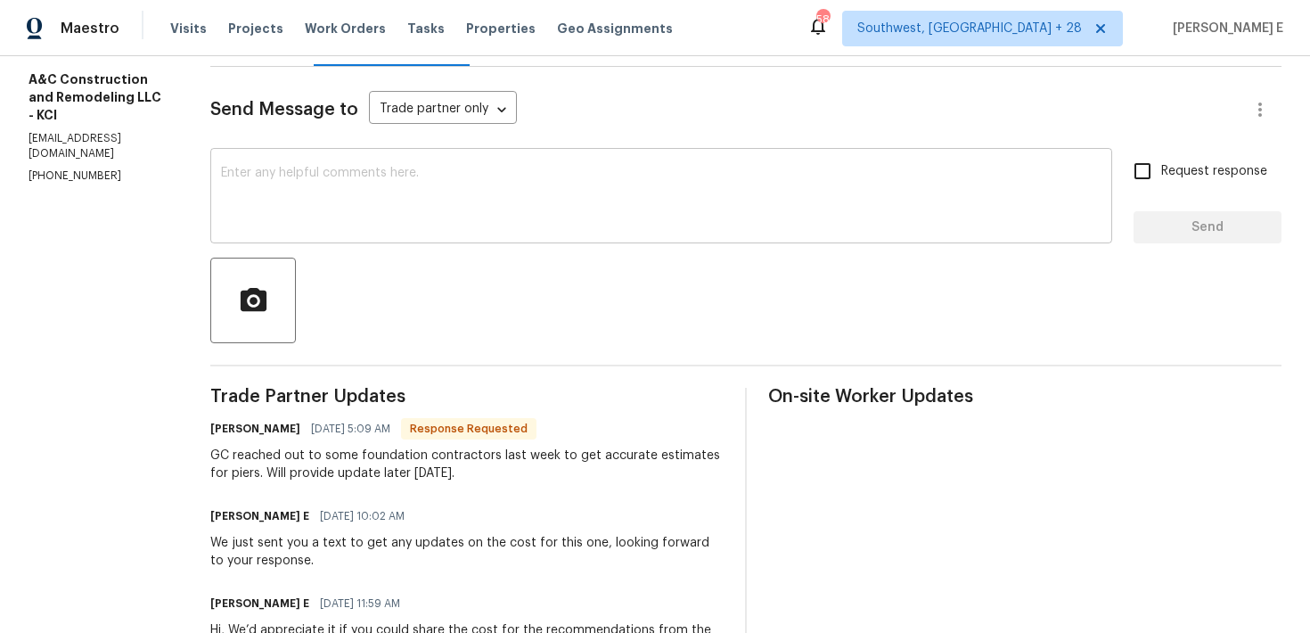
click at [528, 210] on textarea at bounding box center [661, 198] width 881 height 62
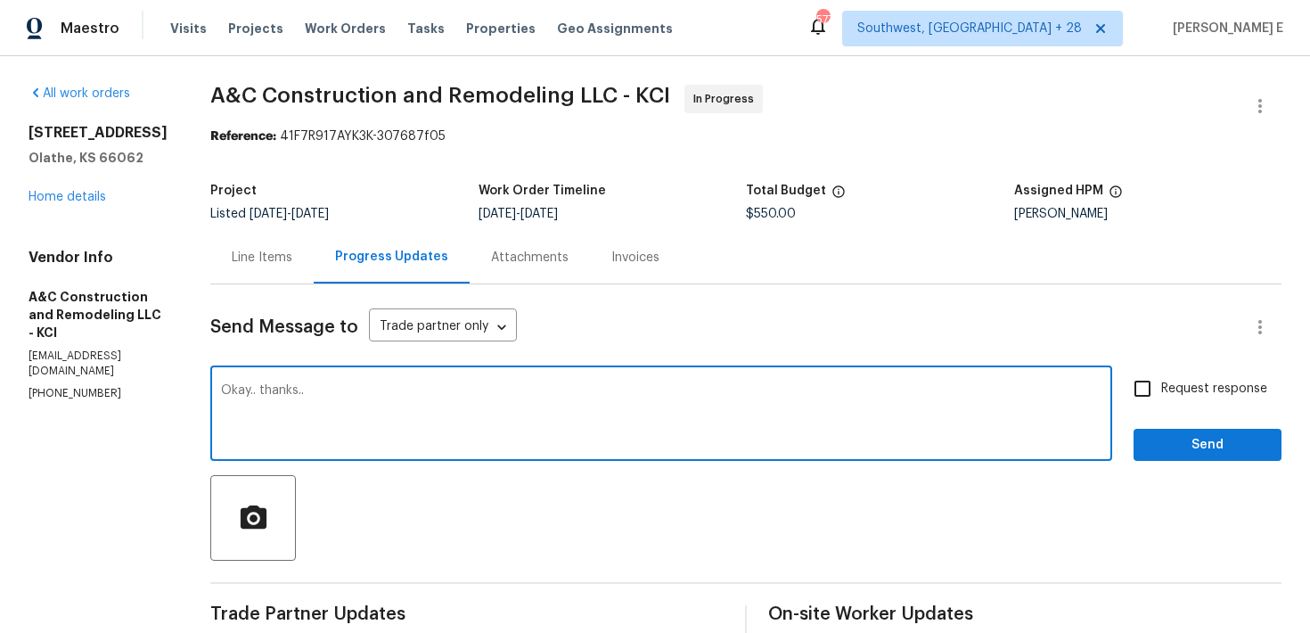
type textarea "Okay.. thanks.."
click at [1176, 435] on span "Send" at bounding box center [1207, 445] width 119 height 22
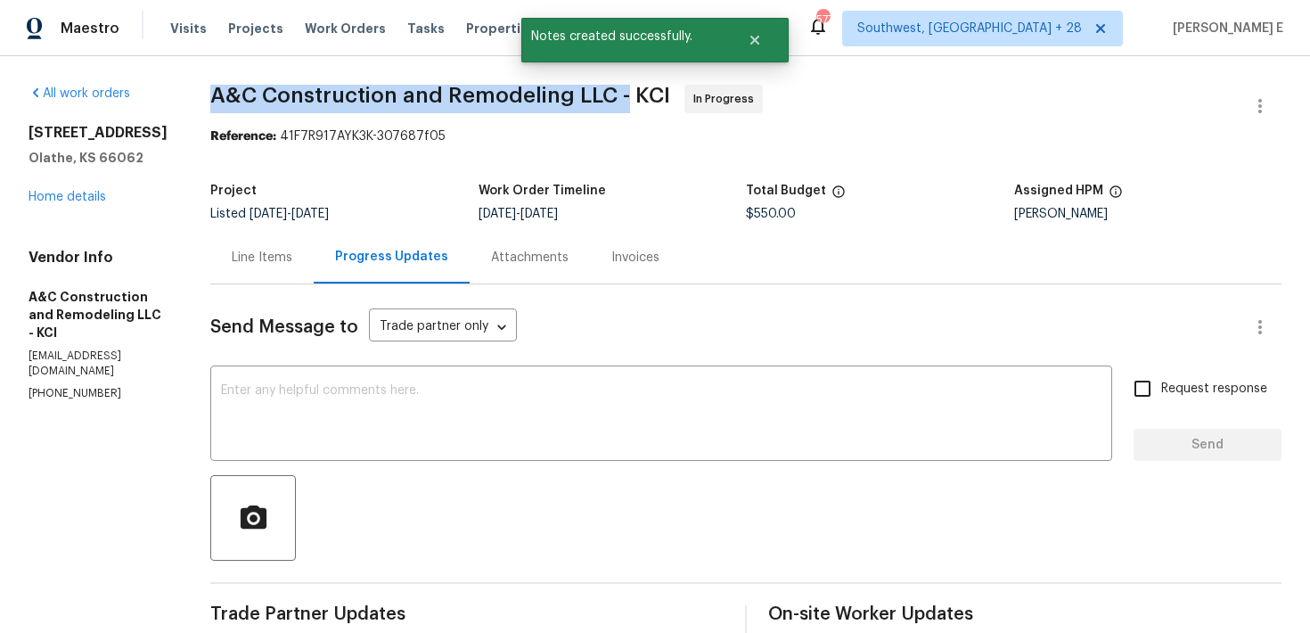
drag, startPoint x: 241, startPoint y: 95, endPoint x: 656, endPoint y: 91, distance: 415.4
copy span "A&C Construction and Remodeling LLC -"
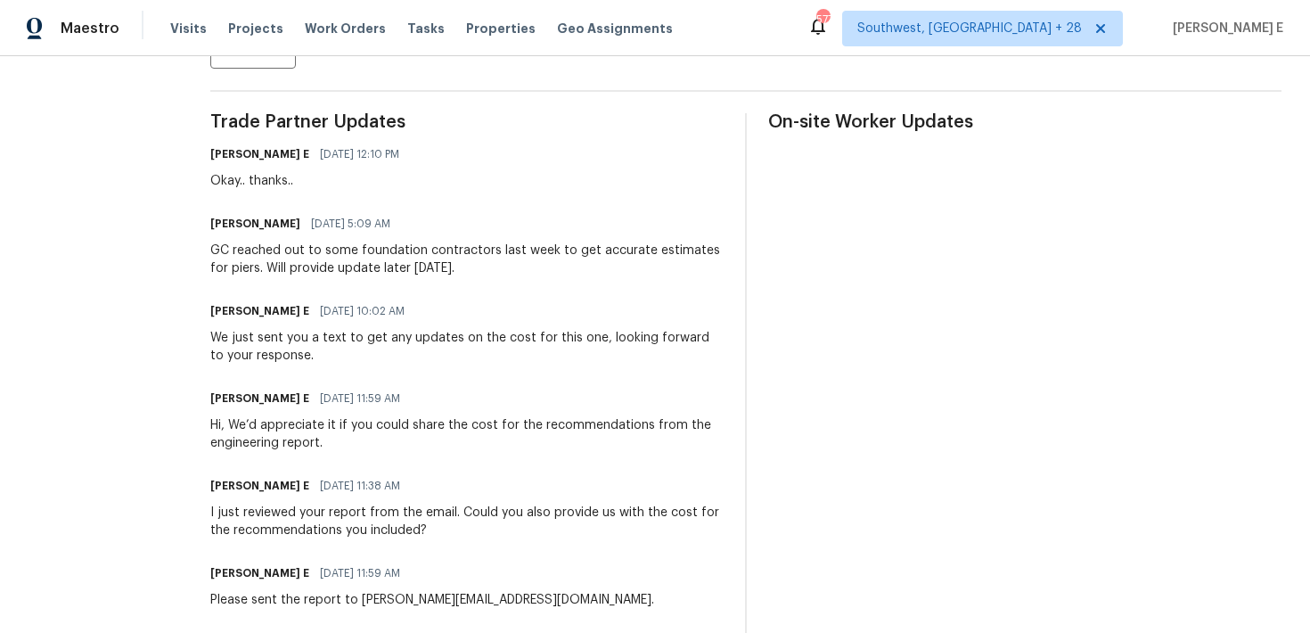
scroll to position [512, 0]
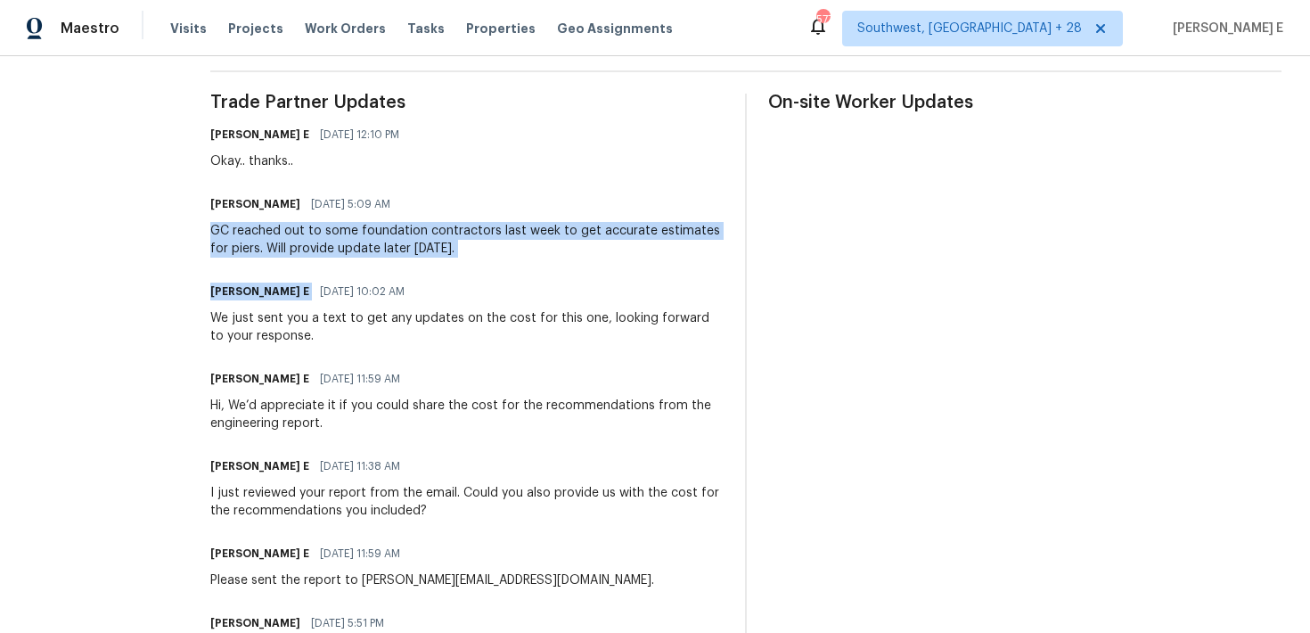
drag, startPoint x: 238, startPoint y: 226, endPoint x: 534, endPoint y: 272, distance: 299.4
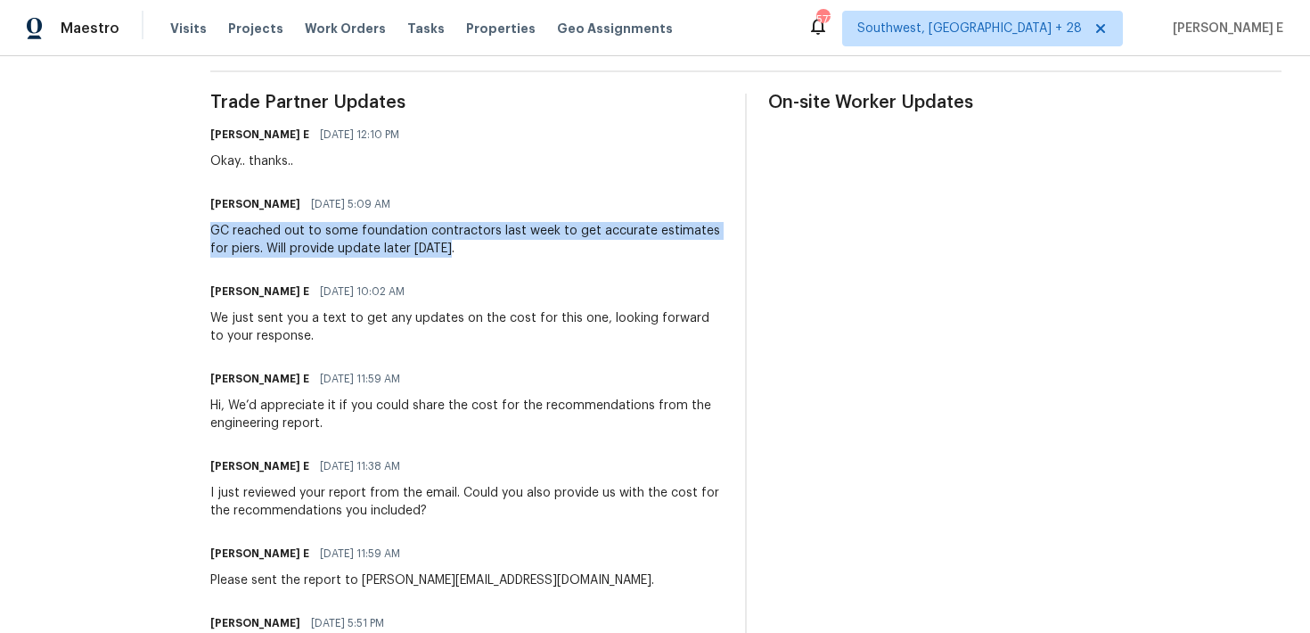
drag, startPoint x: 238, startPoint y: 226, endPoint x: 502, endPoint y: 250, distance: 265.0
copy div "GC reached out to some foundation contractors last week to get accurate estimat…"
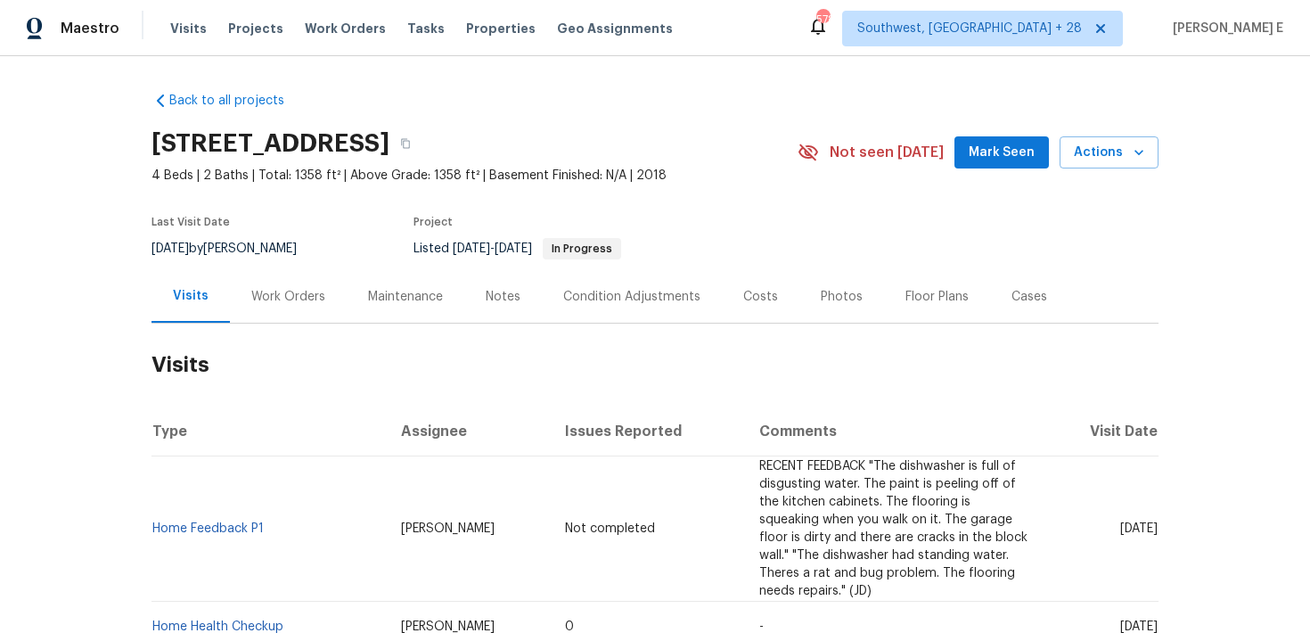
click at [334, 279] on div "Work Orders" at bounding box center [288, 296] width 117 height 53
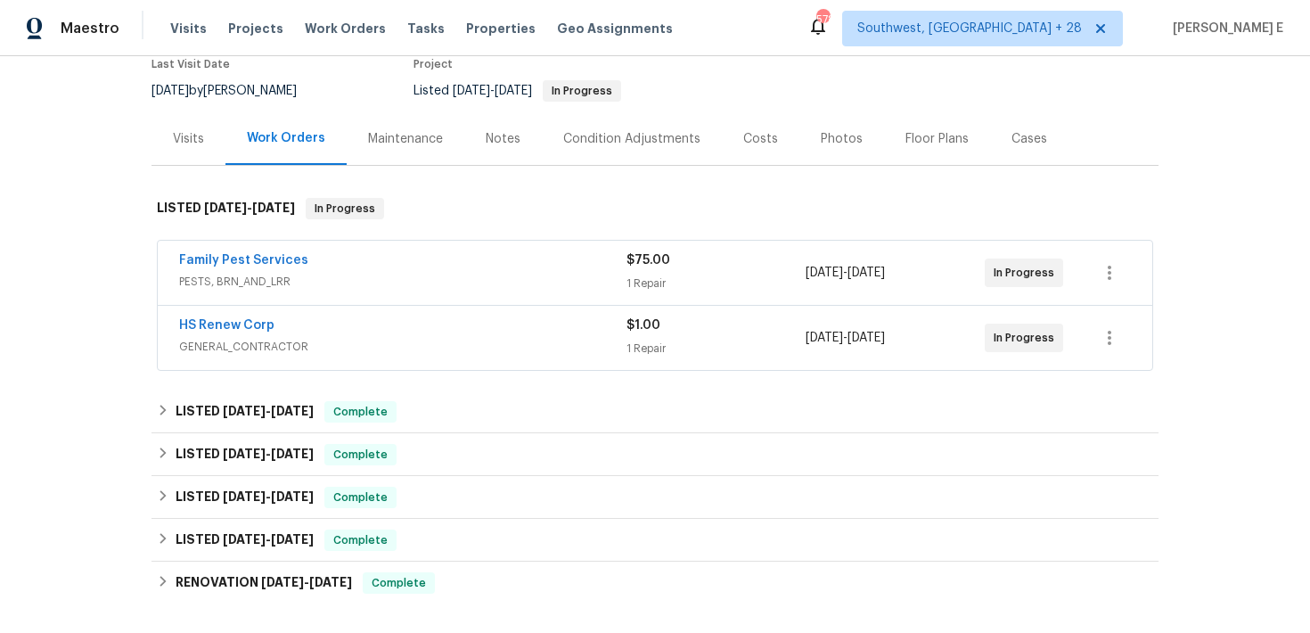
scroll to position [166, 0]
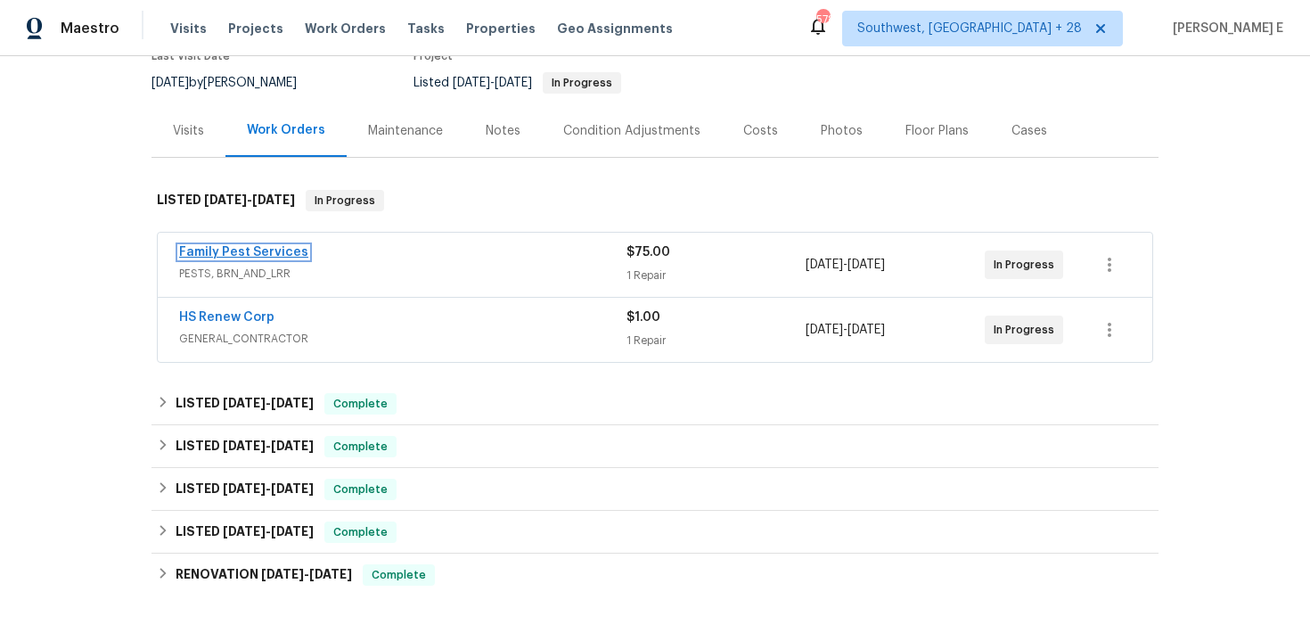
click at [221, 251] on link "Family Pest Services" at bounding box center [243, 252] width 129 height 12
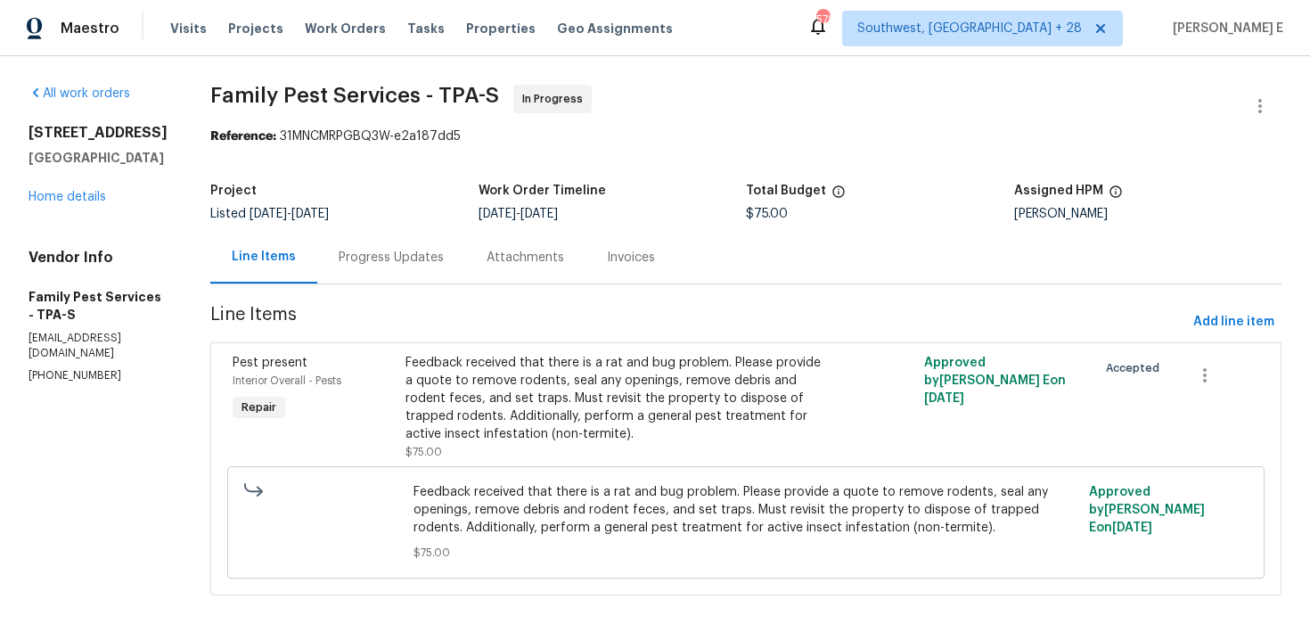
click at [415, 259] on div "Progress Updates" at bounding box center [391, 258] width 105 height 18
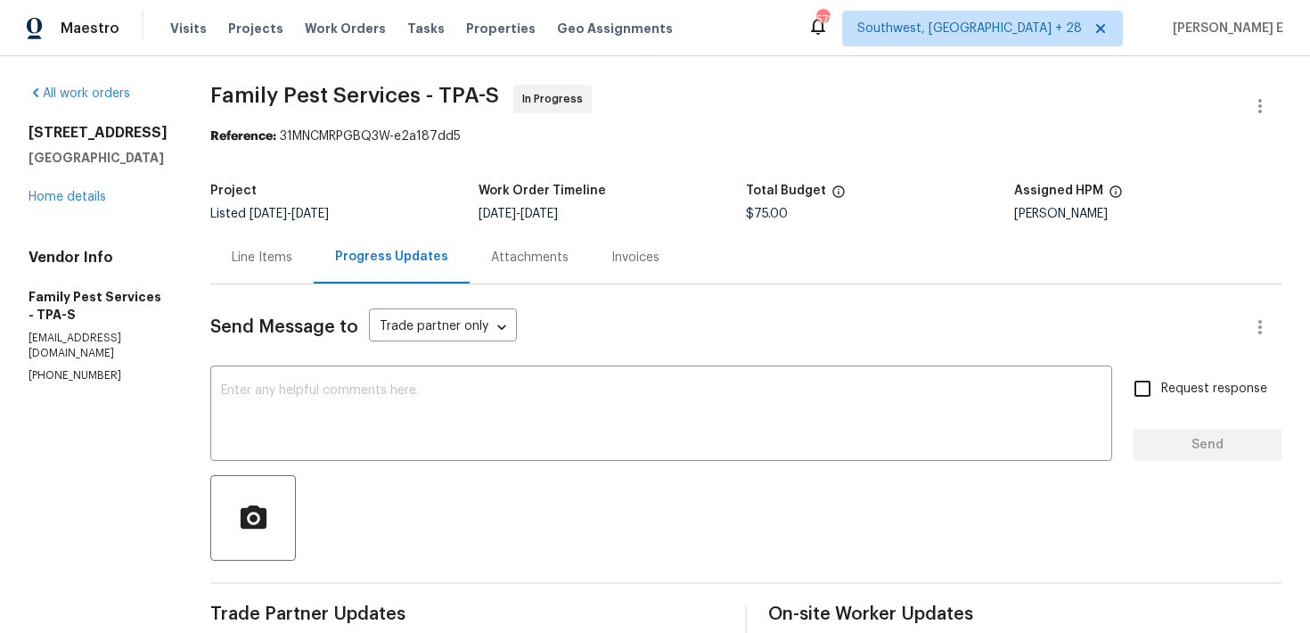
click at [81, 206] on div "All work orders [STREET_ADDRESS] Home details Vendor Info Family Pest Services …" at bounding box center [98, 234] width 139 height 299
click at [92, 198] on link "Home details" at bounding box center [68, 197] width 78 height 12
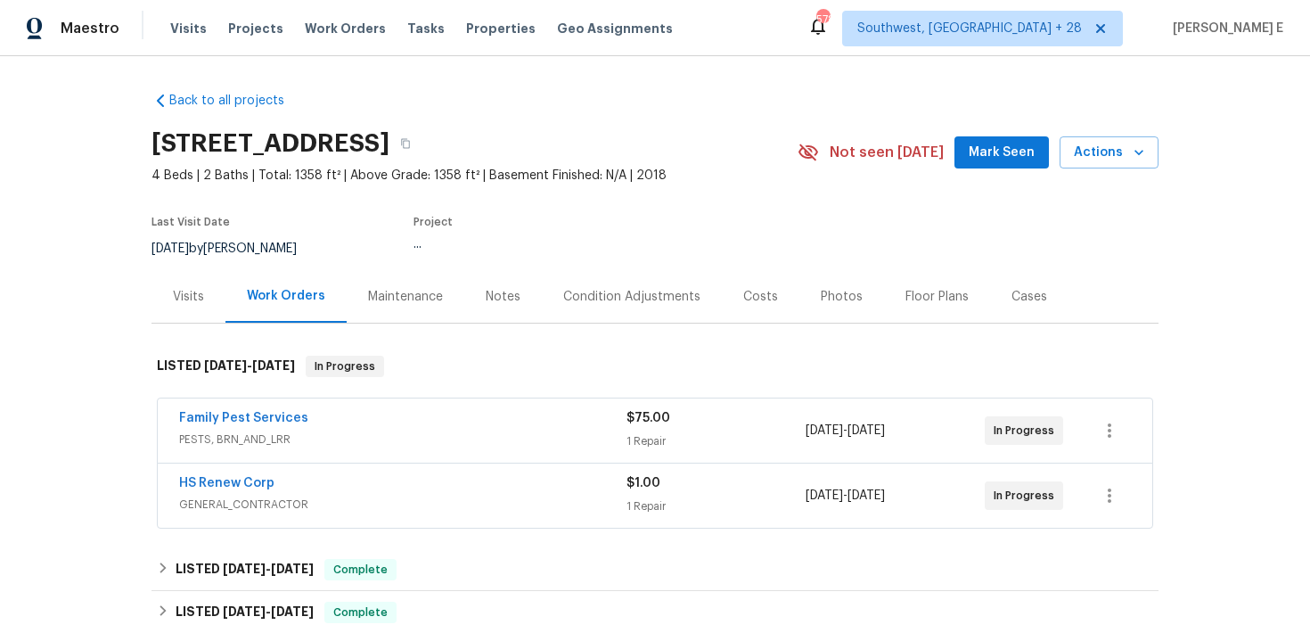
scroll to position [81, 0]
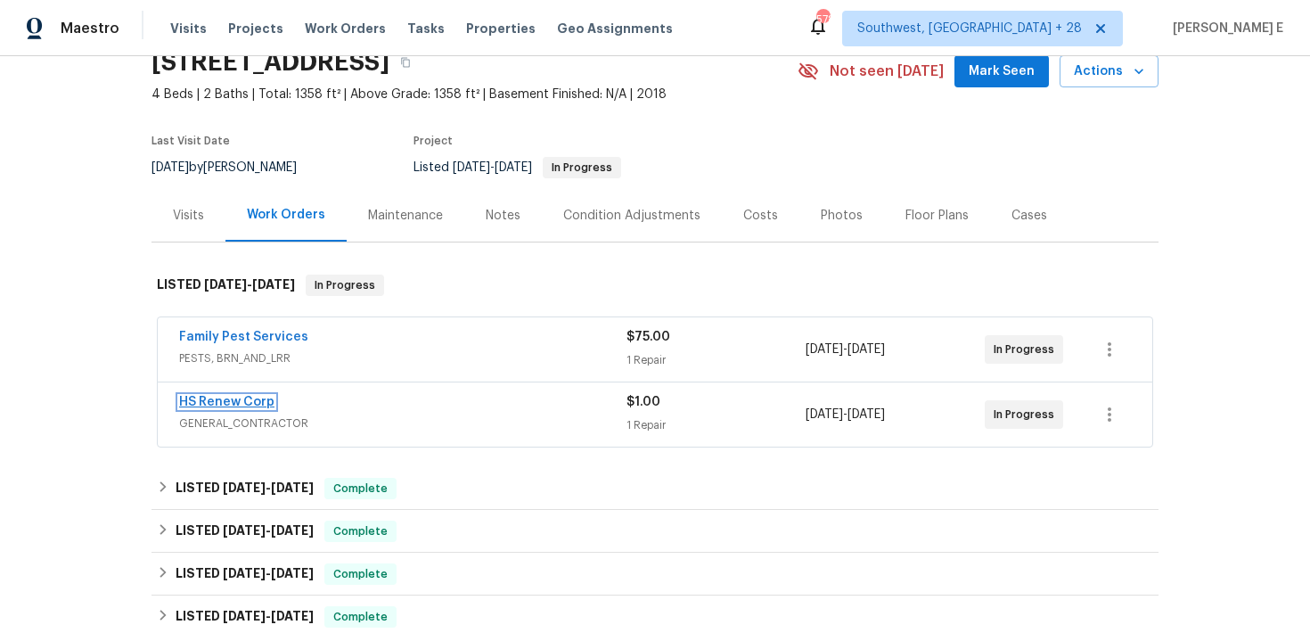
click at [247, 403] on link "HS Renew Corp" at bounding box center [226, 402] width 95 height 12
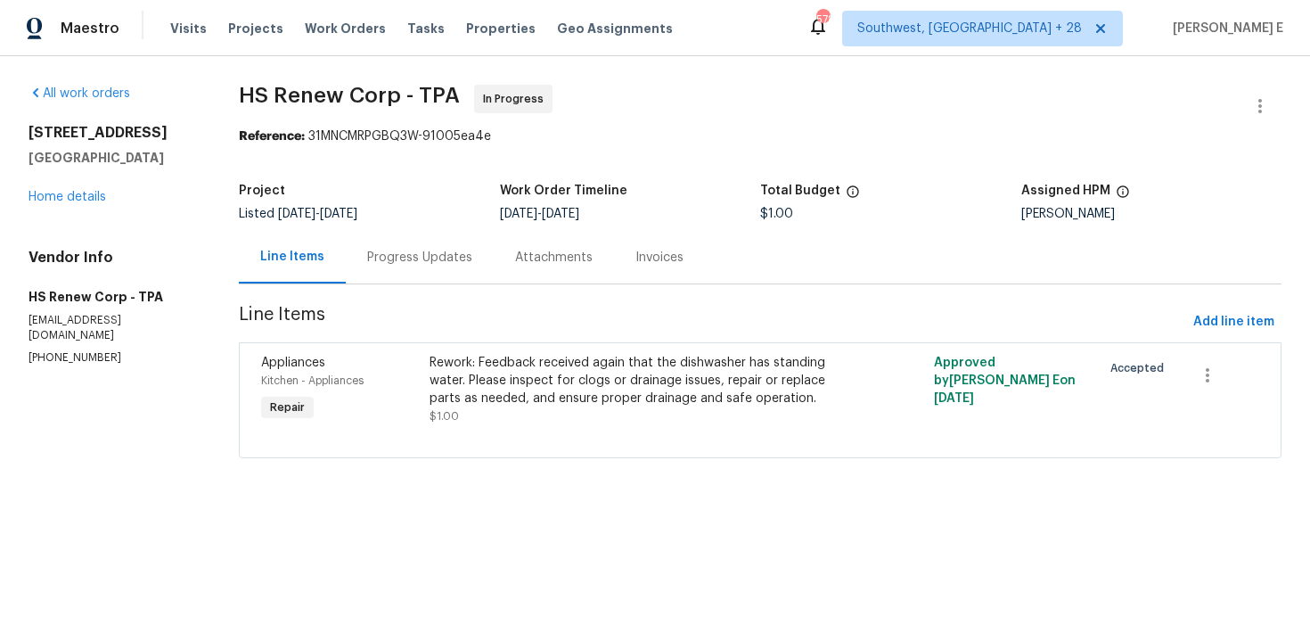
click at [410, 275] on div "Progress Updates" at bounding box center [420, 257] width 148 height 53
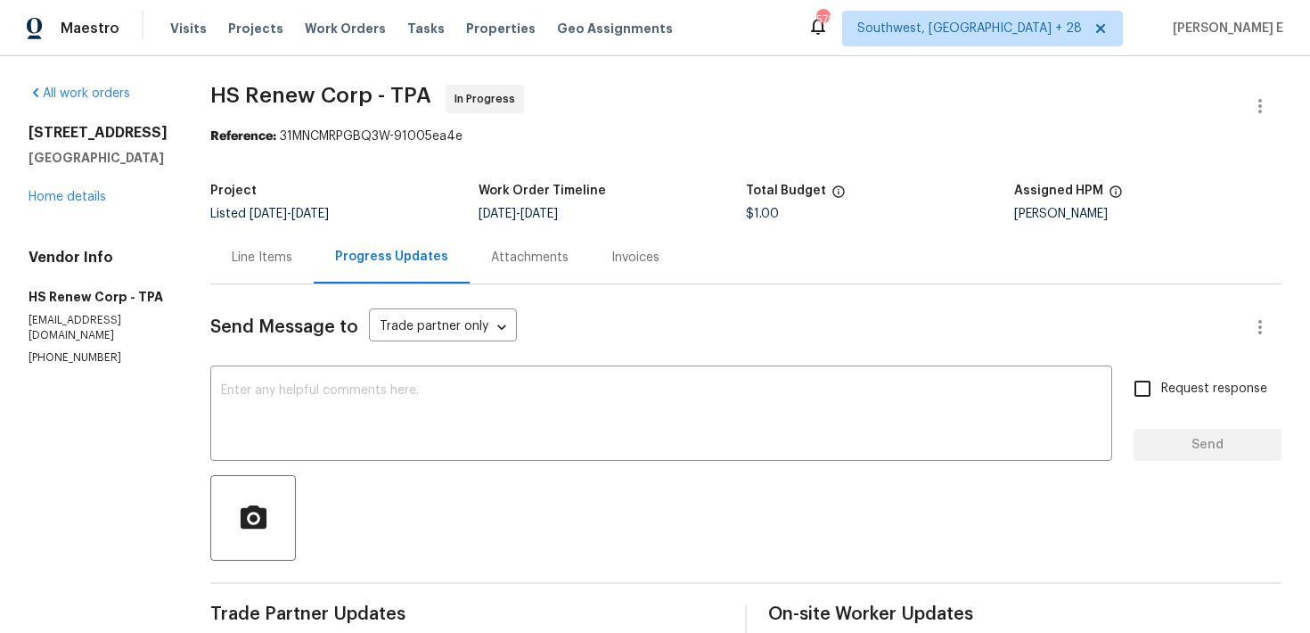
click at [247, 260] on div "Line Items" at bounding box center [262, 258] width 61 height 18
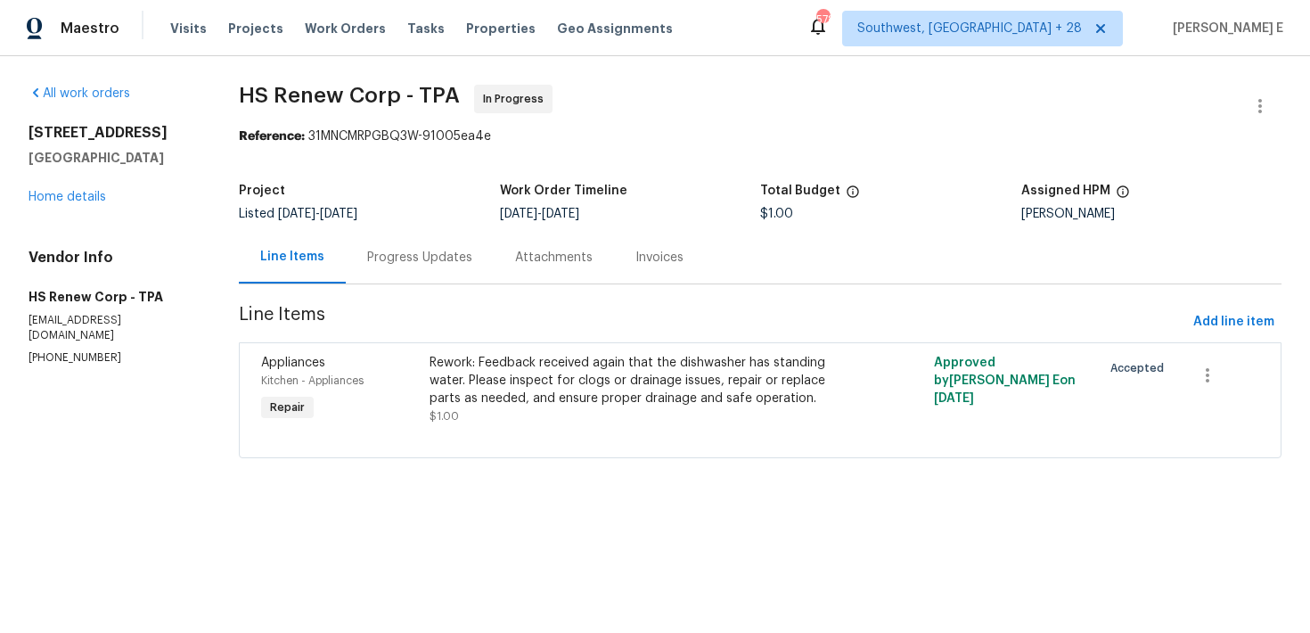
click at [489, 366] on div "Rework: Feedback received again that the dishwasher has standing water. Please …" at bounding box center [635, 380] width 410 height 53
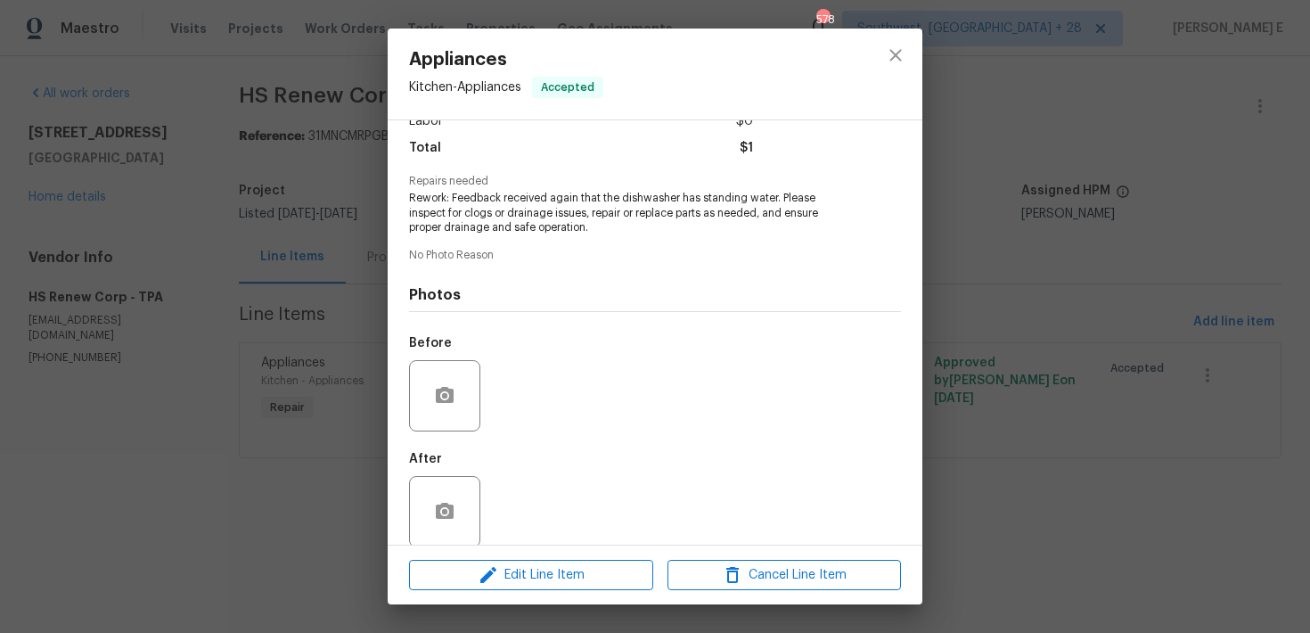
scroll to position [158, 0]
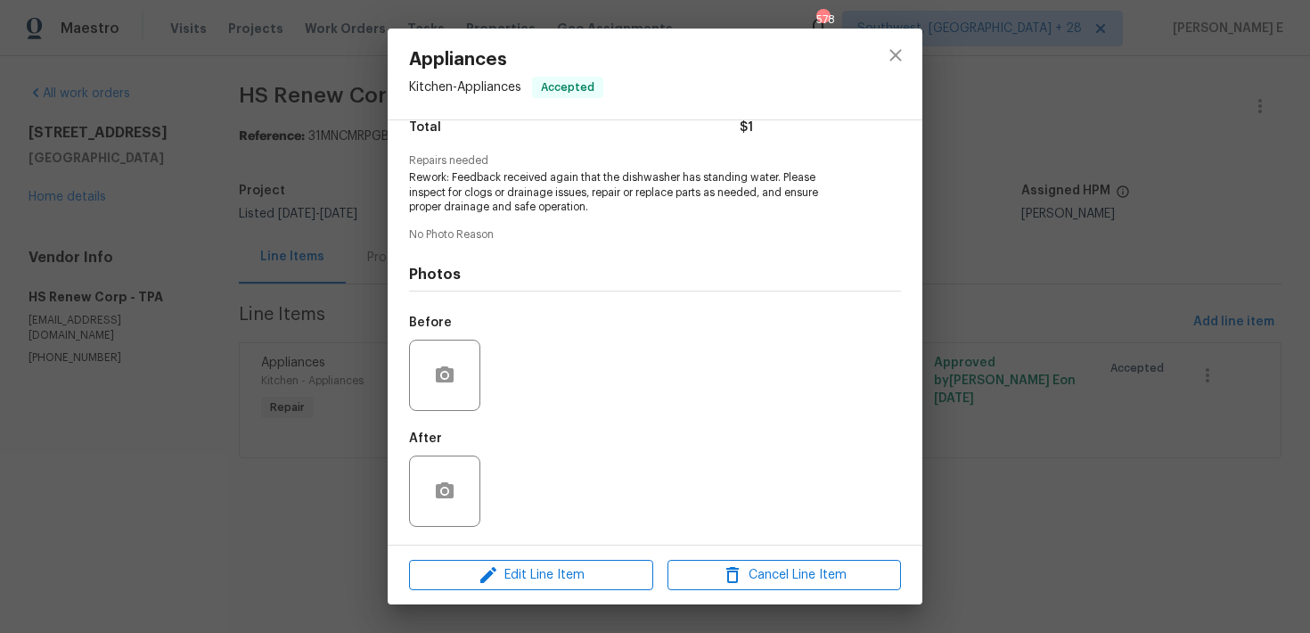
click at [286, 426] on div "Appliances Kitchen - Appliances Accepted Vendor HS Renew Corp Account Category …" at bounding box center [655, 316] width 1310 height 633
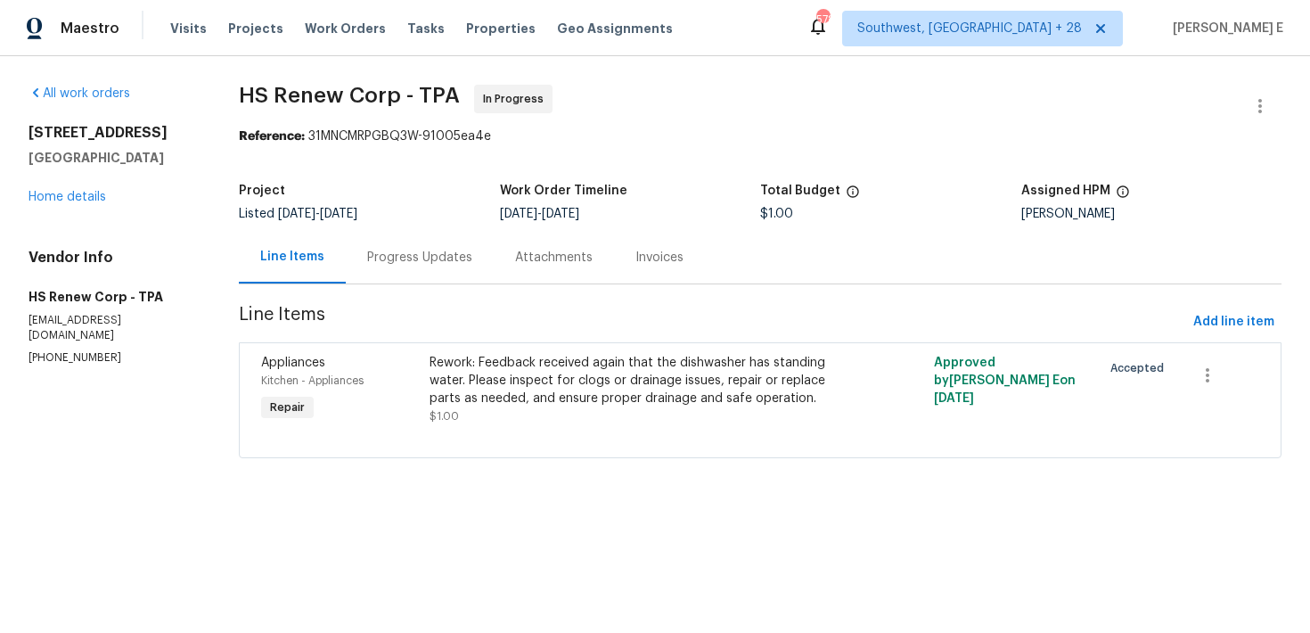
click at [417, 263] on div "Progress Updates" at bounding box center [419, 258] width 105 height 18
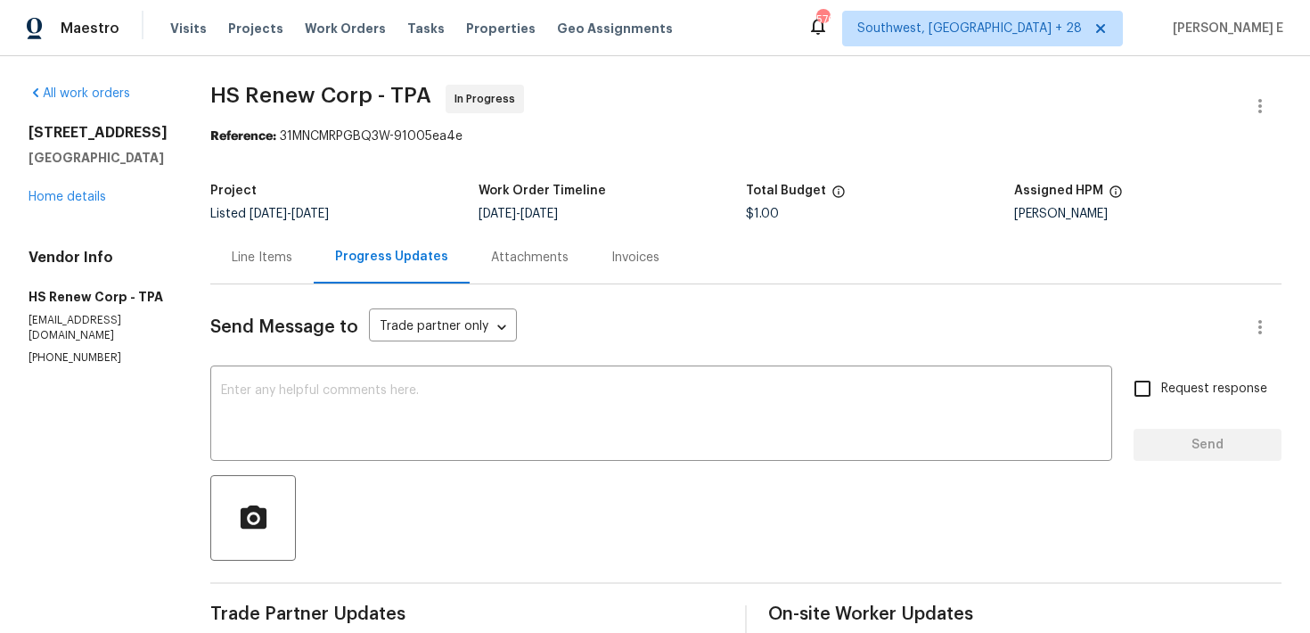
click at [86, 206] on div "[STREET_ADDRESS] Home details" at bounding box center [98, 165] width 139 height 82
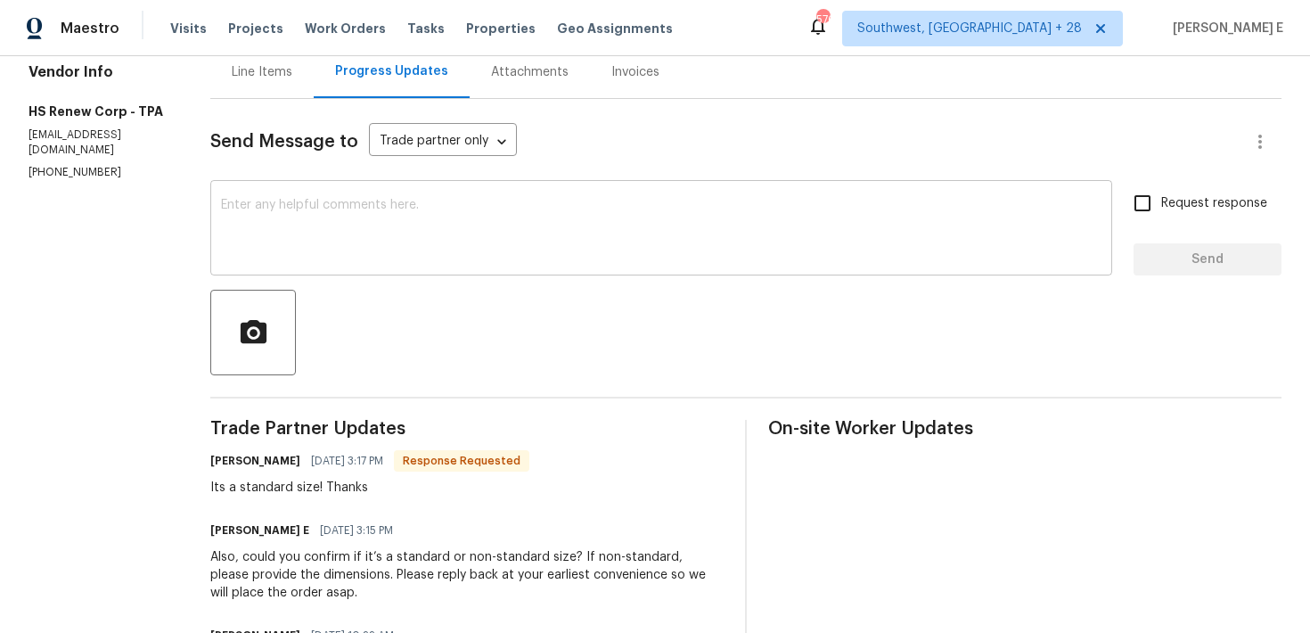
scroll to position [188, 0]
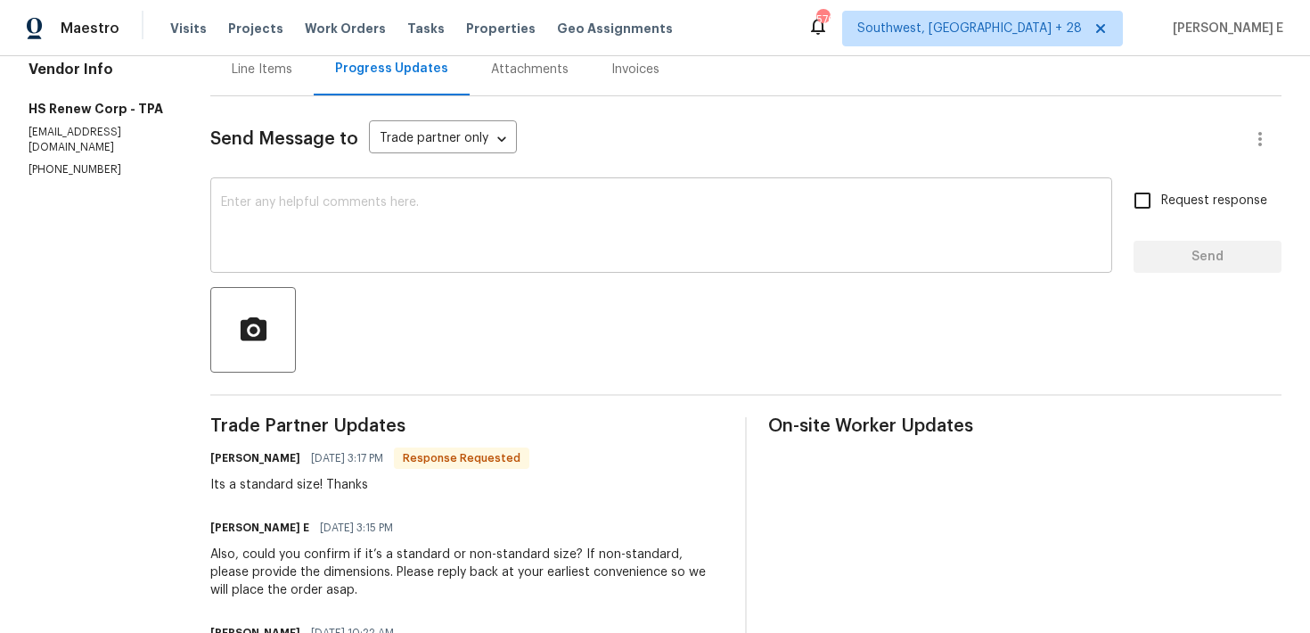
click at [374, 215] on textarea at bounding box center [661, 227] width 881 height 62
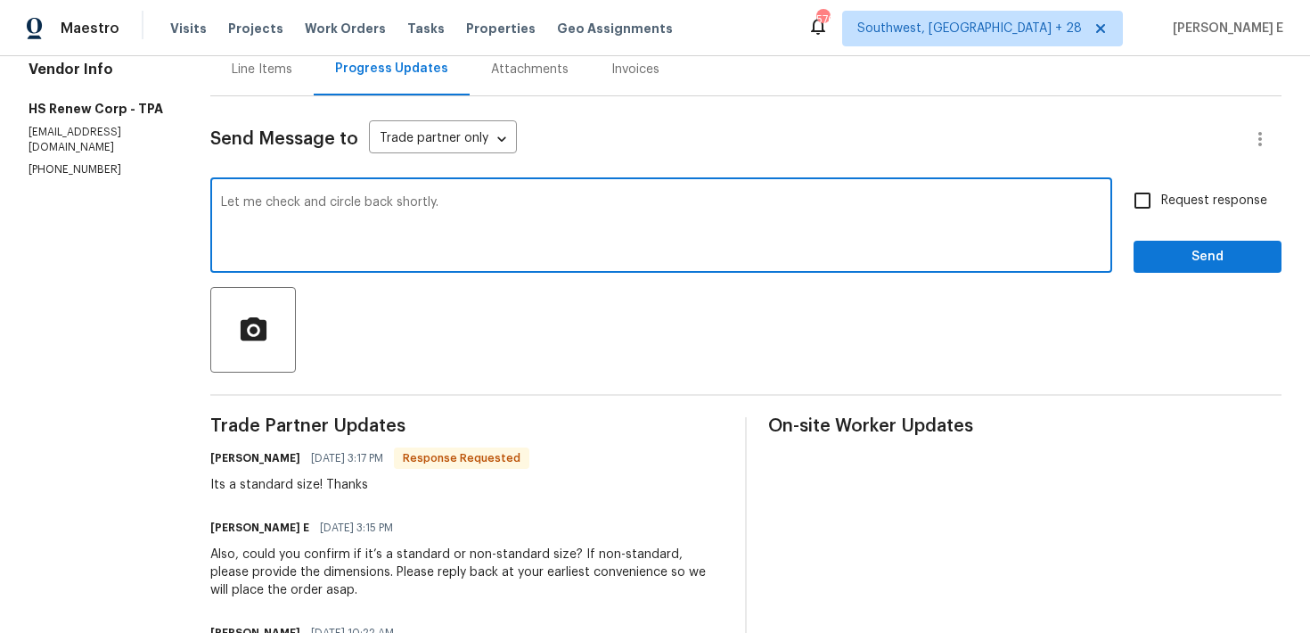
type textarea "Let me check and circle back shortly."
click at [1218, 264] on span "Send" at bounding box center [1207, 257] width 119 height 22
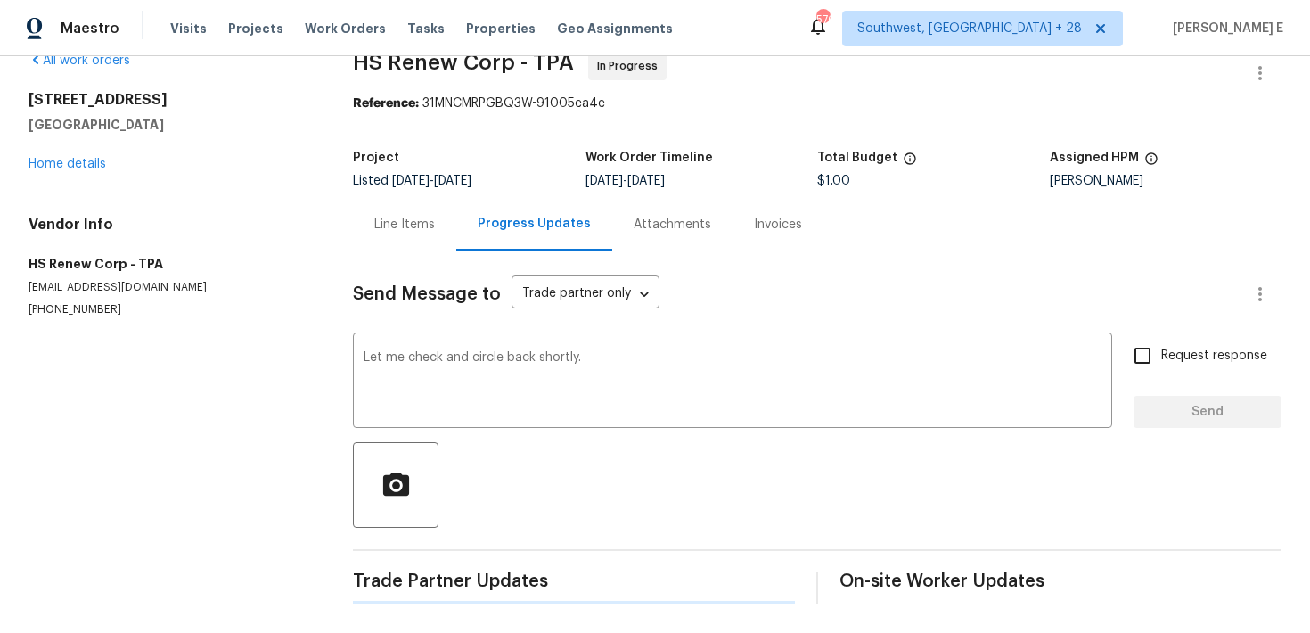
scroll to position [0, 0]
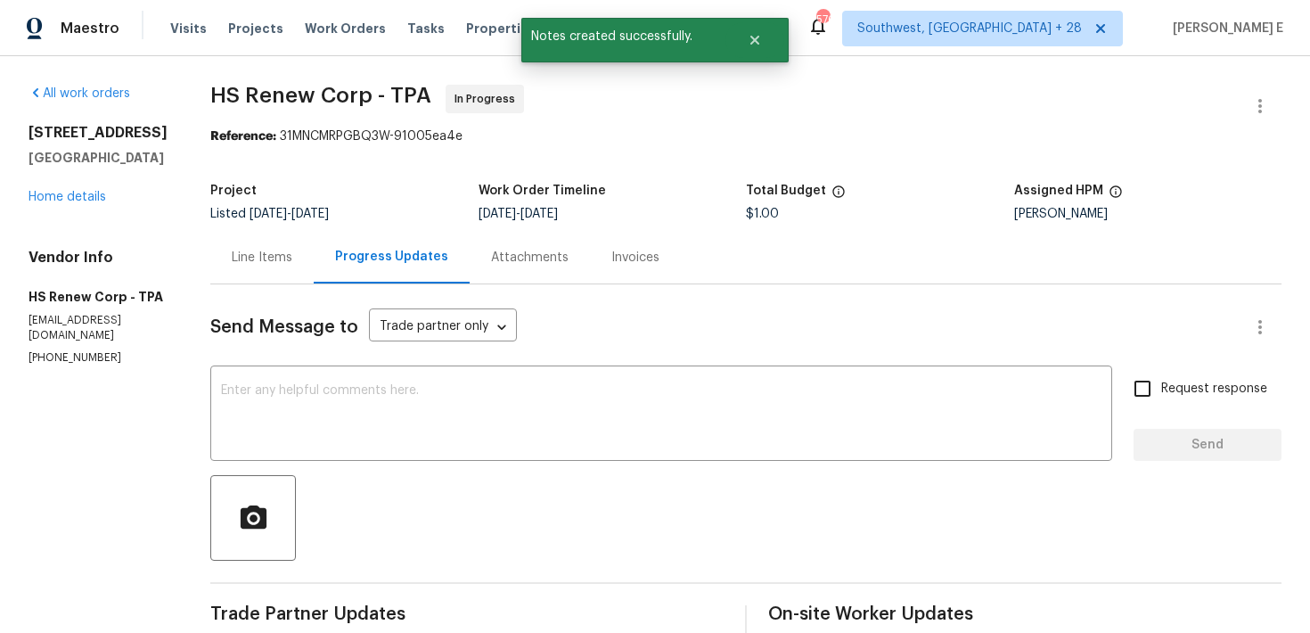
click at [53, 206] on div "[STREET_ADDRESS] Home details" at bounding box center [98, 165] width 139 height 82
click at [65, 203] on link "Home details" at bounding box center [68, 197] width 78 height 12
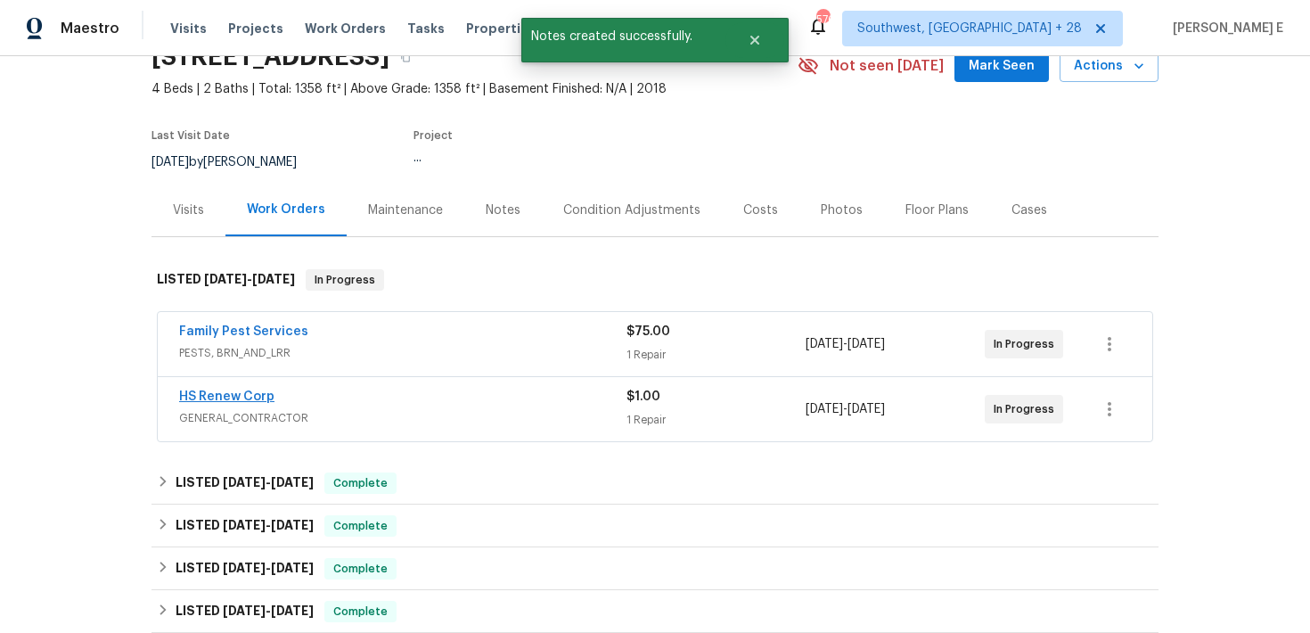
scroll to position [92, 0]
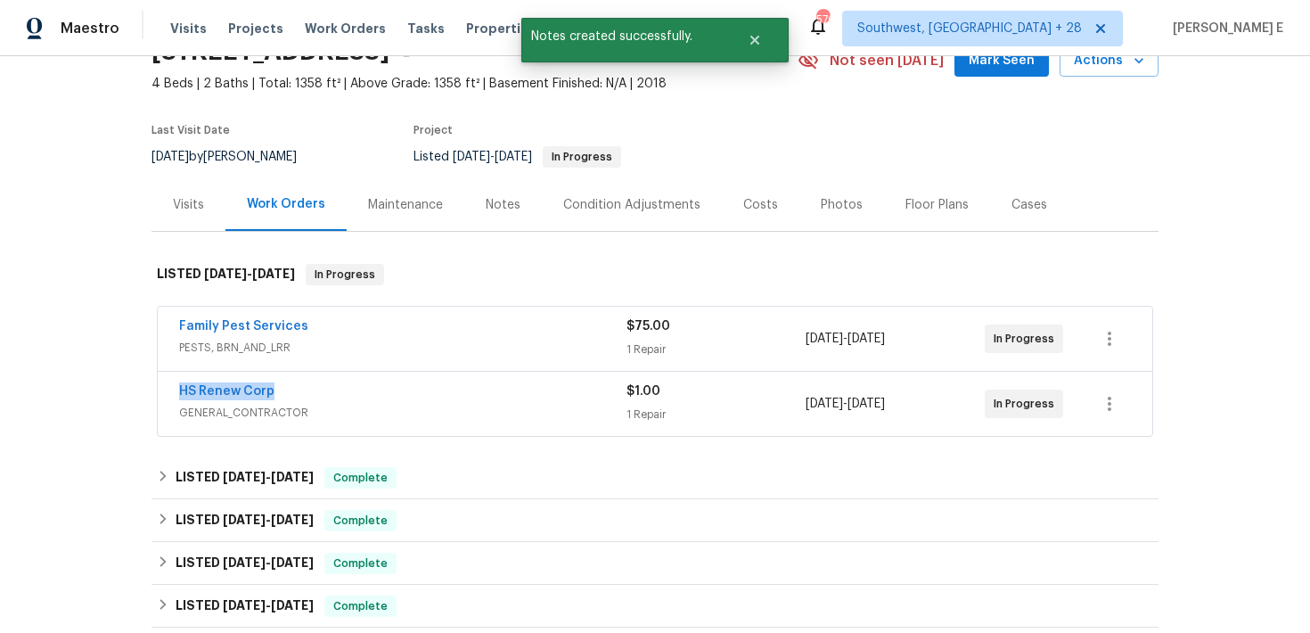
drag, startPoint x: 167, startPoint y: 390, endPoint x: 310, endPoint y: 390, distance: 143.5
click at [310, 390] on div "HS Renew Corp GENERAL_CONTRACTOR $1.00 1 Repair [DATE] - [DATE] In Progress" at bounding box center [655, 404] width 995 height 64
copy link "HS Renew Corp"
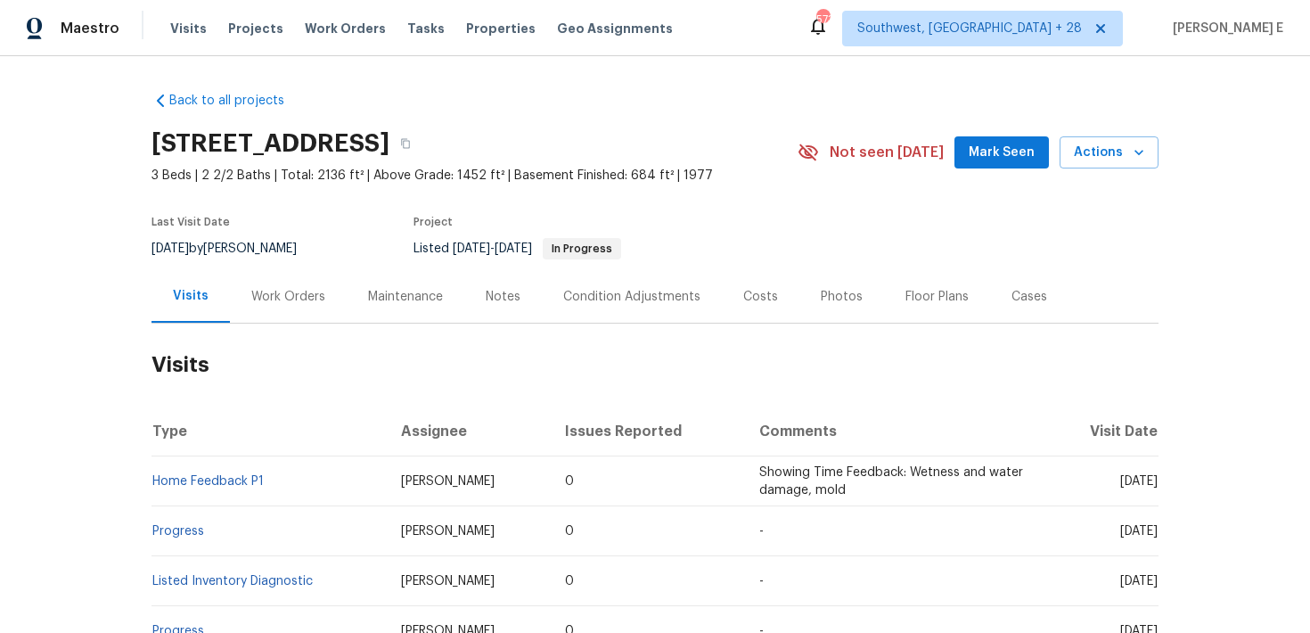
click at [286, 295] on div "Work Orders" at bounding box center [288, 297] width 74 height 18
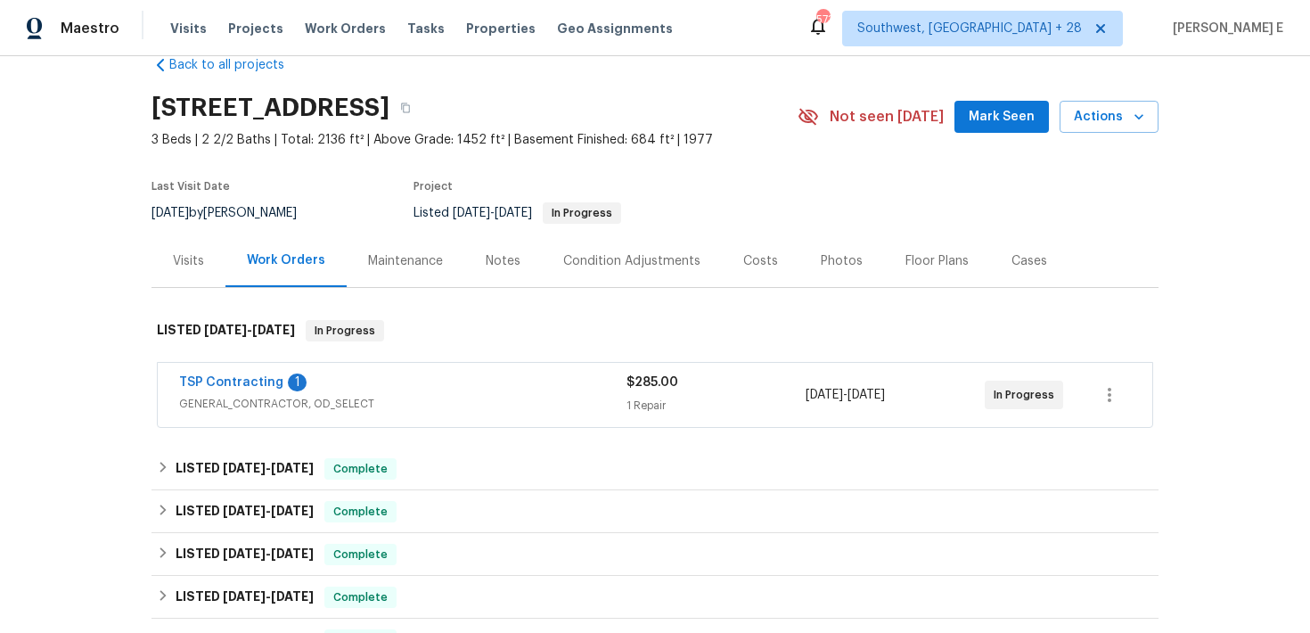
scroll to position [42, 0]
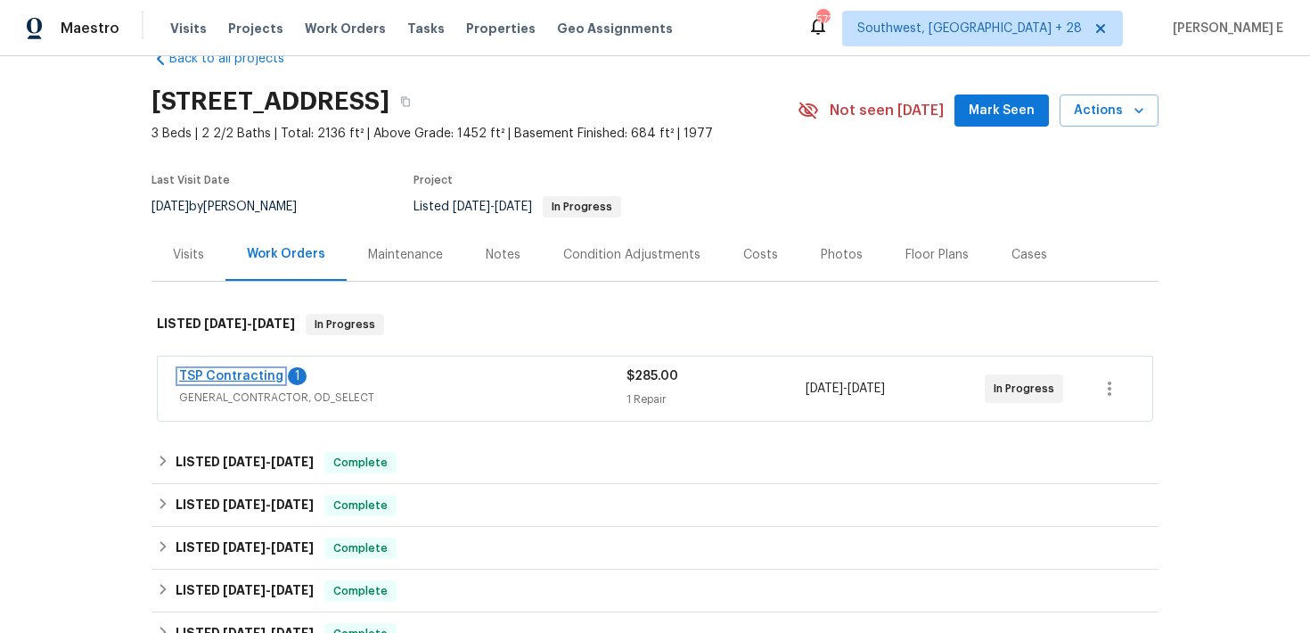
click at [248, 374] on link "TSP Contracting" at bounding box center [231, 376] width 104 height 12
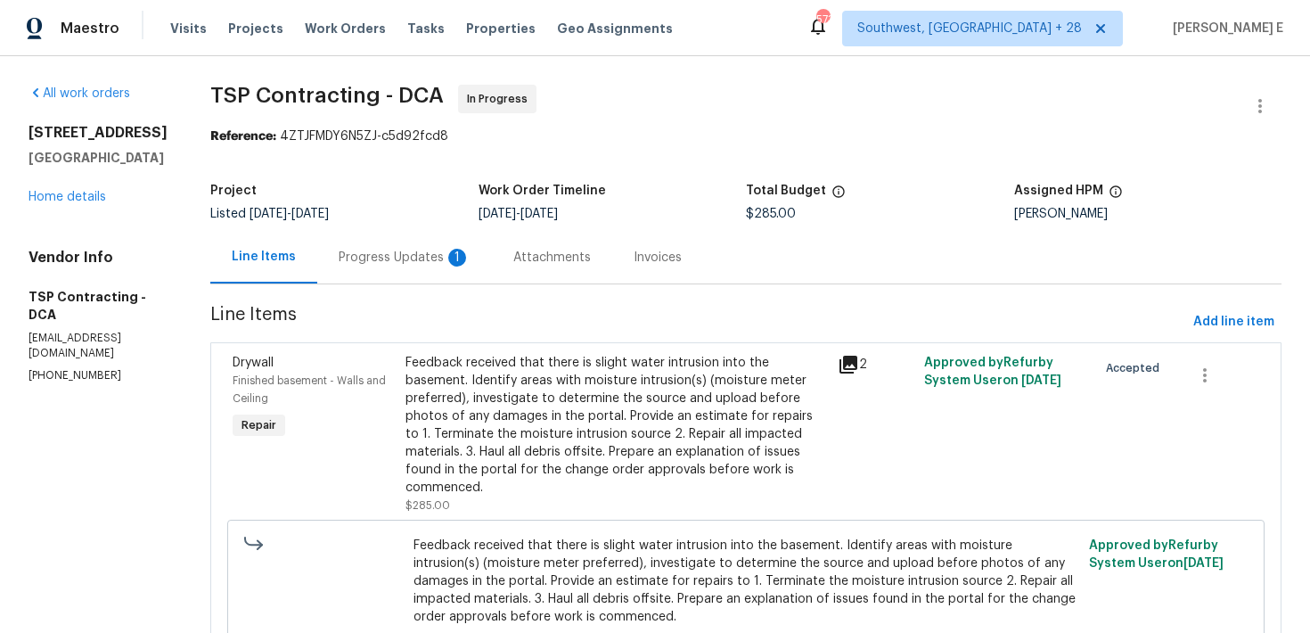
click at [414, 252] on div "Progress Updates 1" at bounding box center [405, 258] width 132 height 18
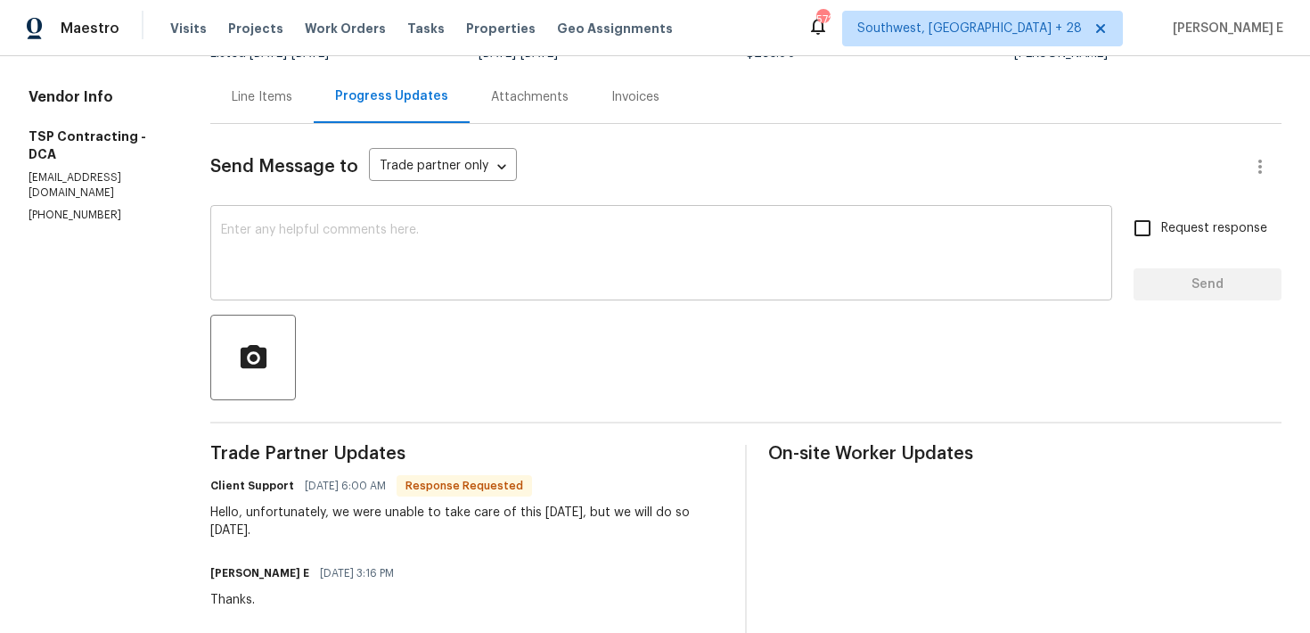
scroll to position [138, 0]
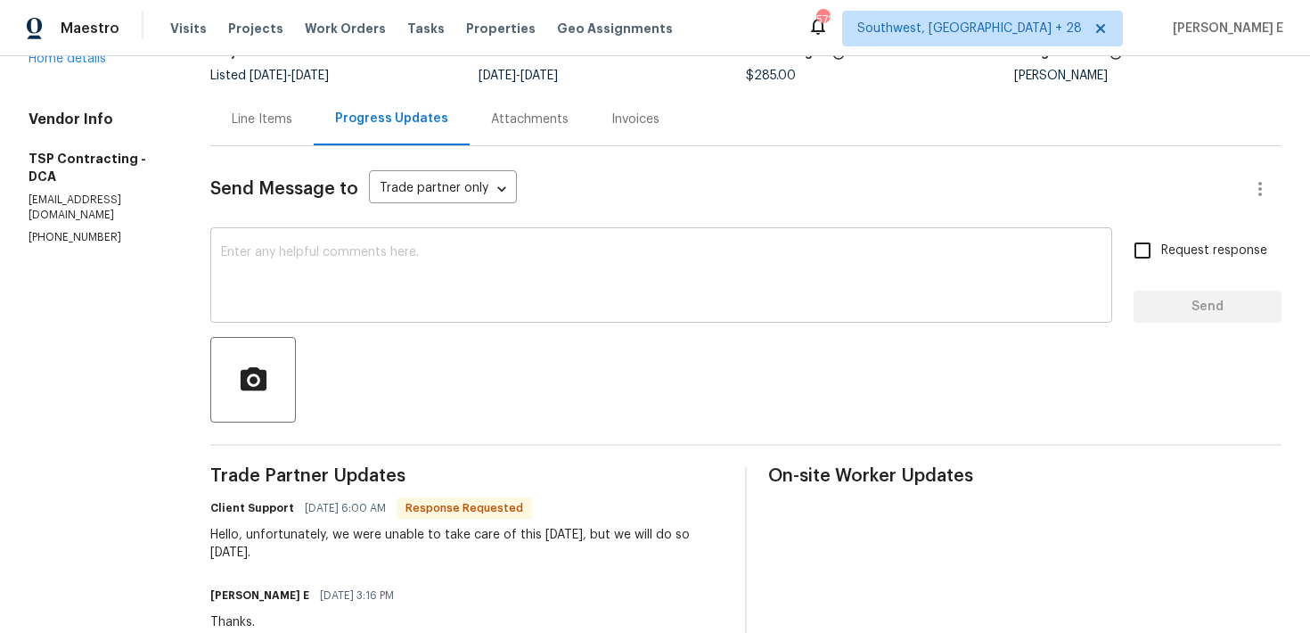
click at [524, 256] on textarea at bounding box center [661, 277] width 881 height 62
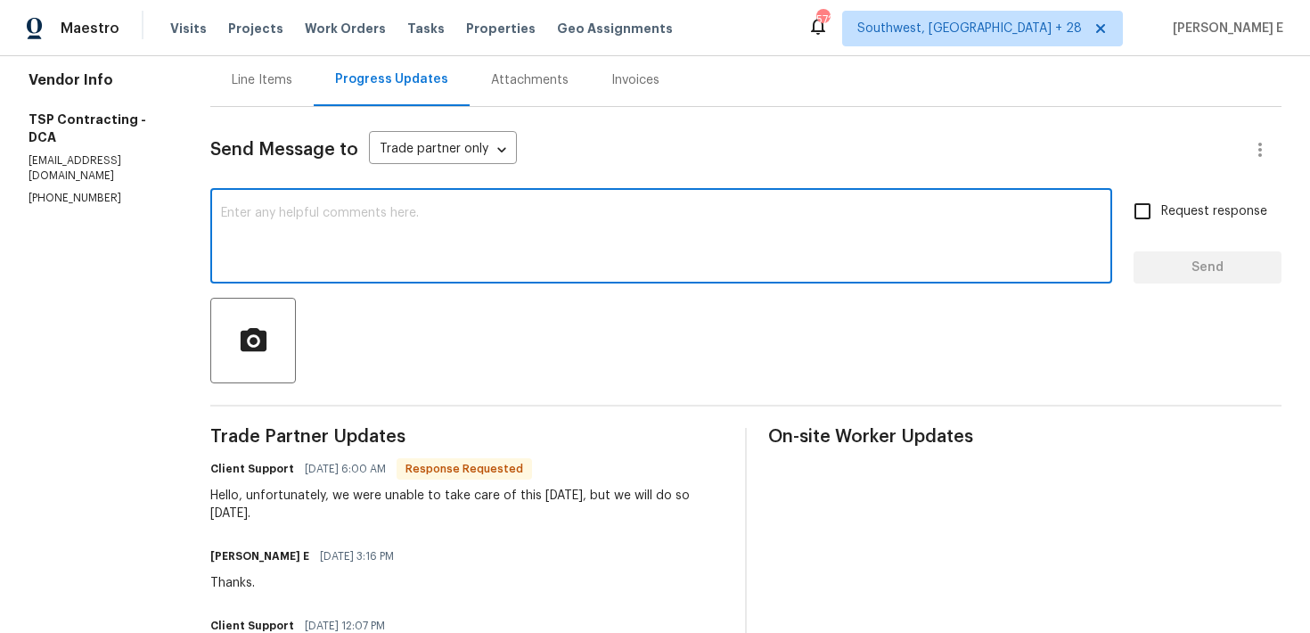
scroll to position [156, 0]
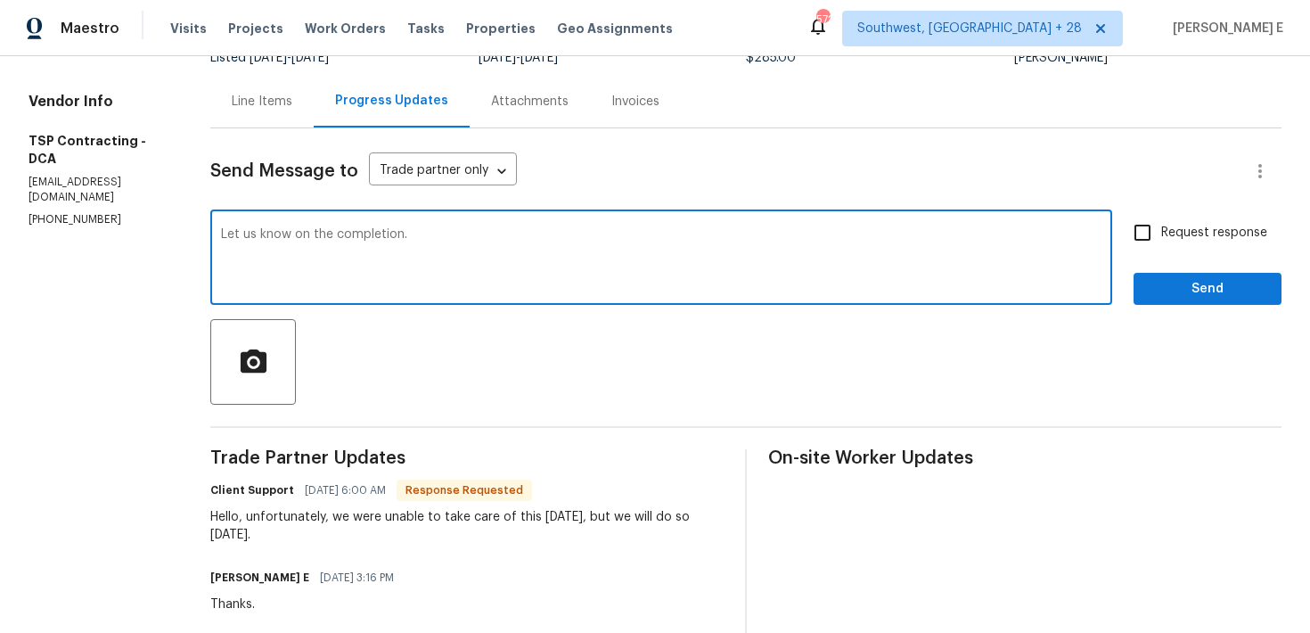
type textarea "Let us know on the completion."
click at [1162, 226] on input "Request response" at bounding box center [1142, 232] width 37 height 37
checkbox input "true"
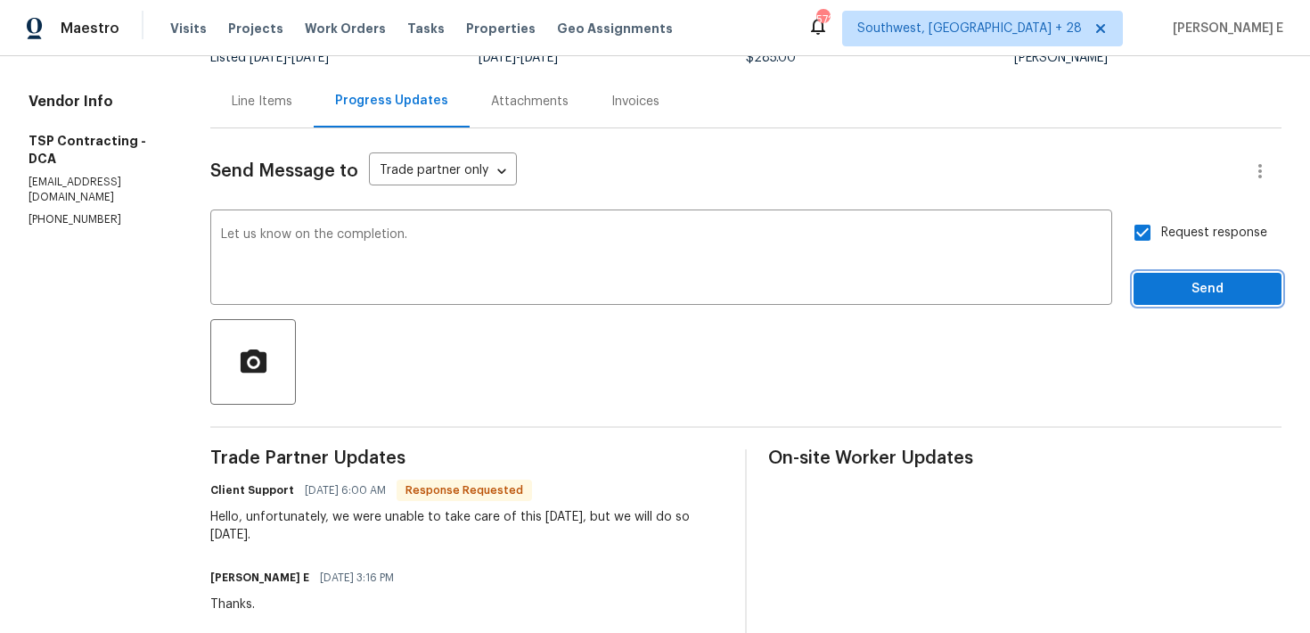
click at [1162, 279] on span "Send" at bounding box center [1207, 289] width 119 height 22
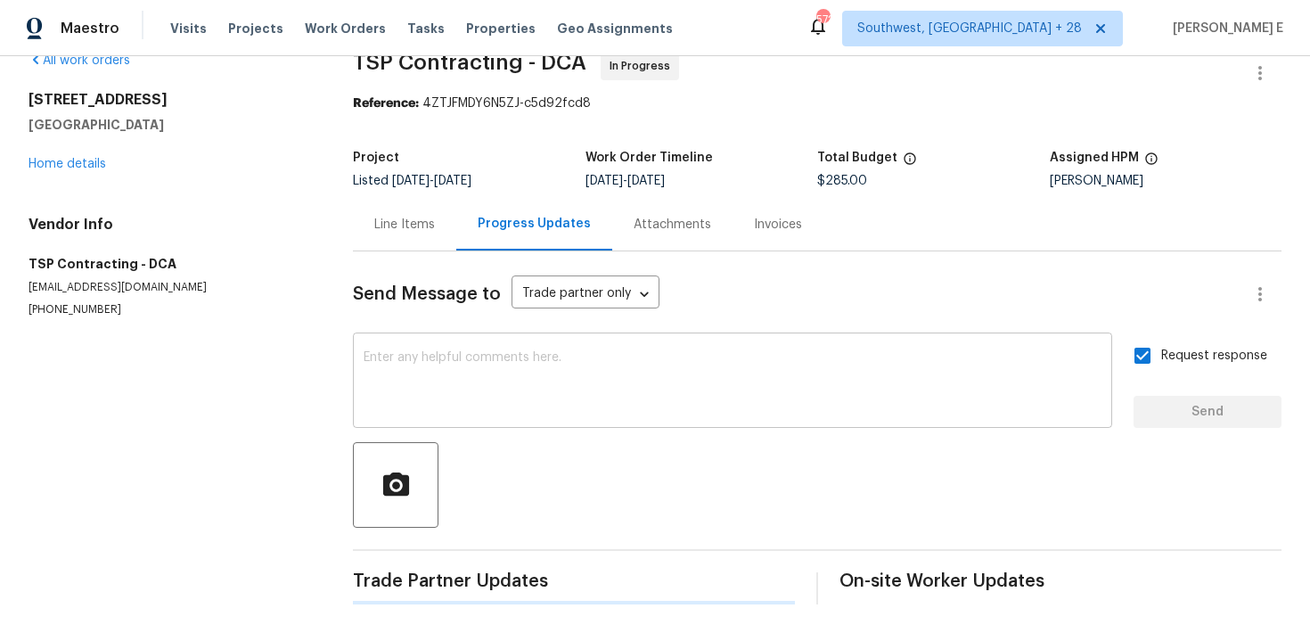
scroll to position [0, 0]
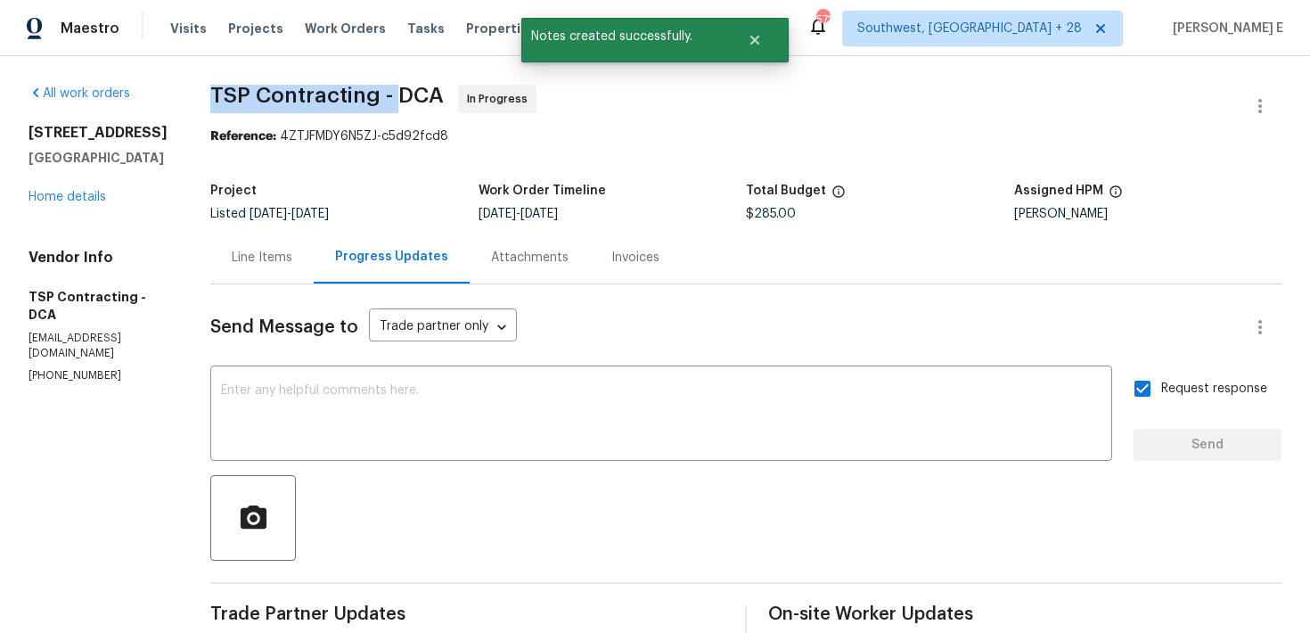
drag, startPoint x: 201, startPoint y: 94, endPoint x: 390, endPoint y: 94, distance: 188.1
copy span "TSP Contracting -"
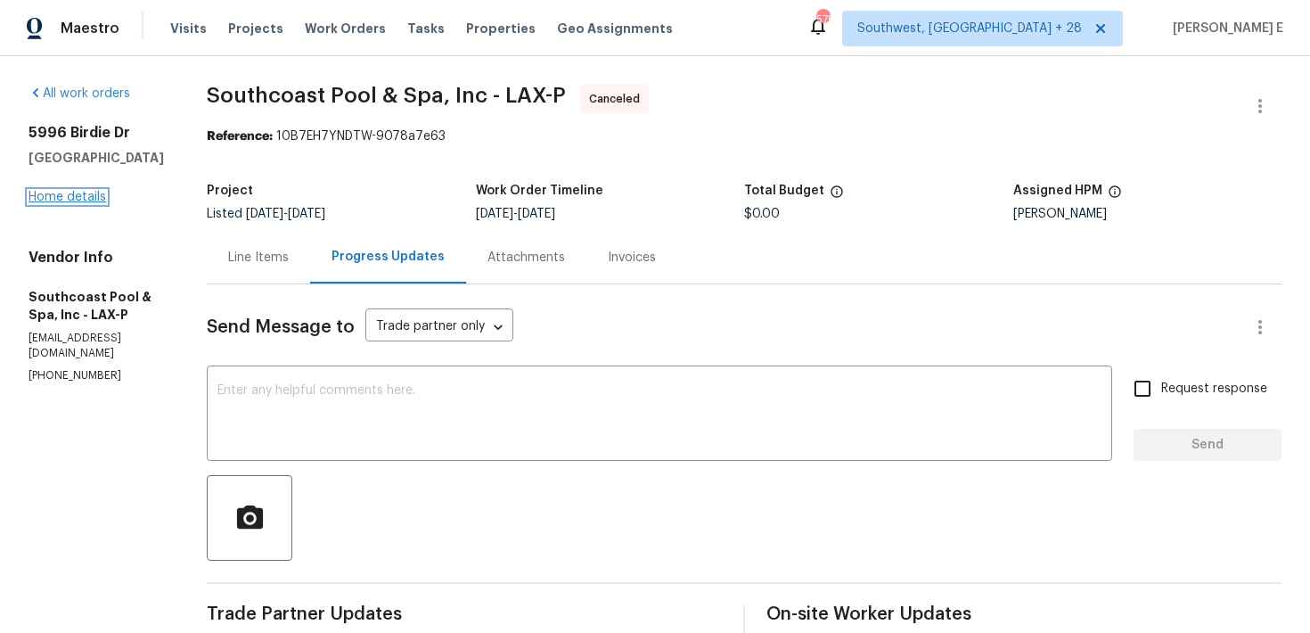
click at [50, 194] on link "Home details" at bounding box center [68, 197] width 78 height 12
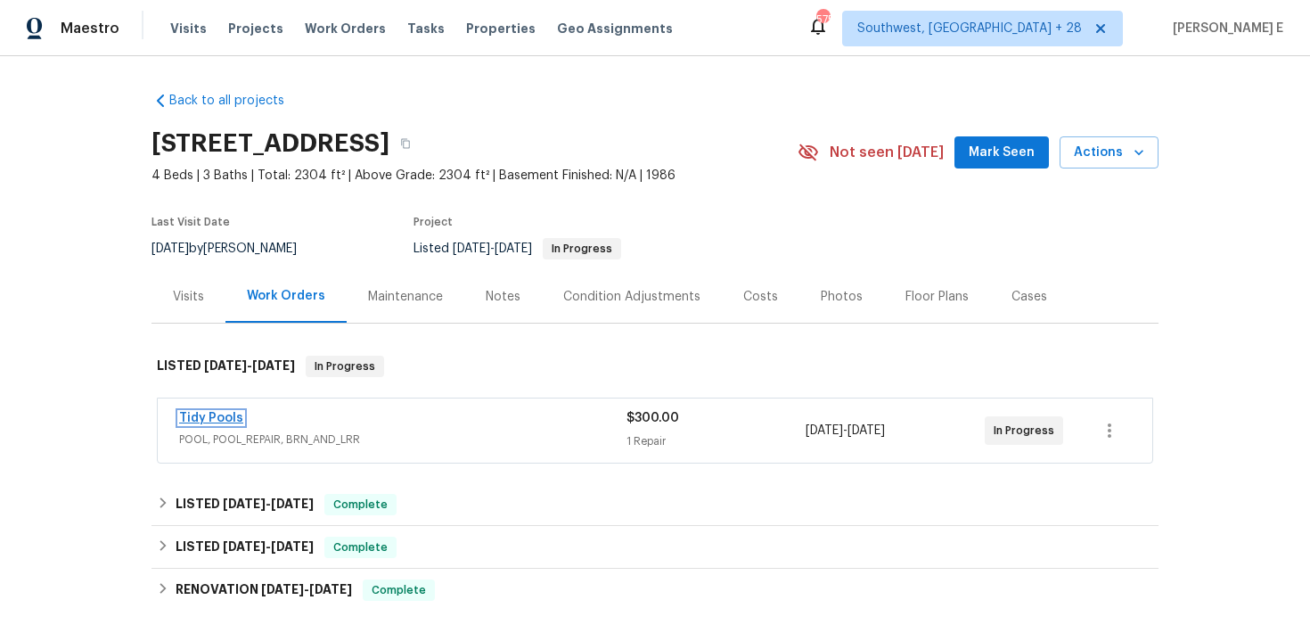
click at [219, 418] on link "Tidy Pools" at bounding box center [211, 418] width 64 height 12
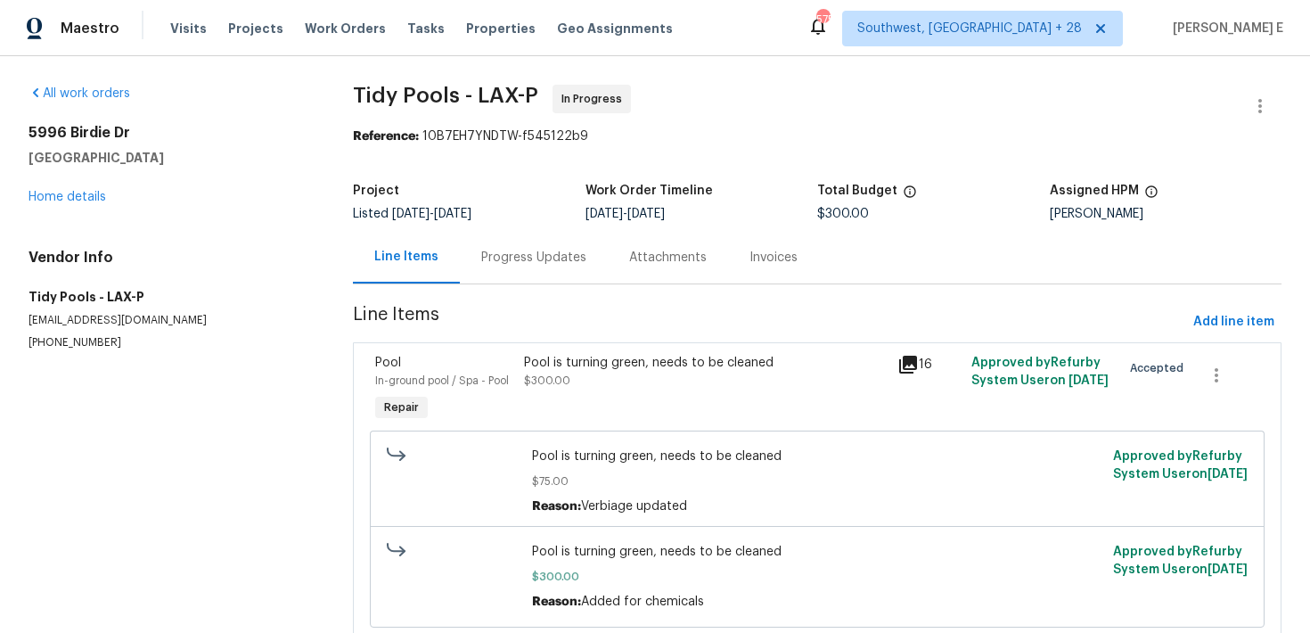
click at [505, 244] on div "Progress Updates" at bounding box center [534, 257] width 148 height 53
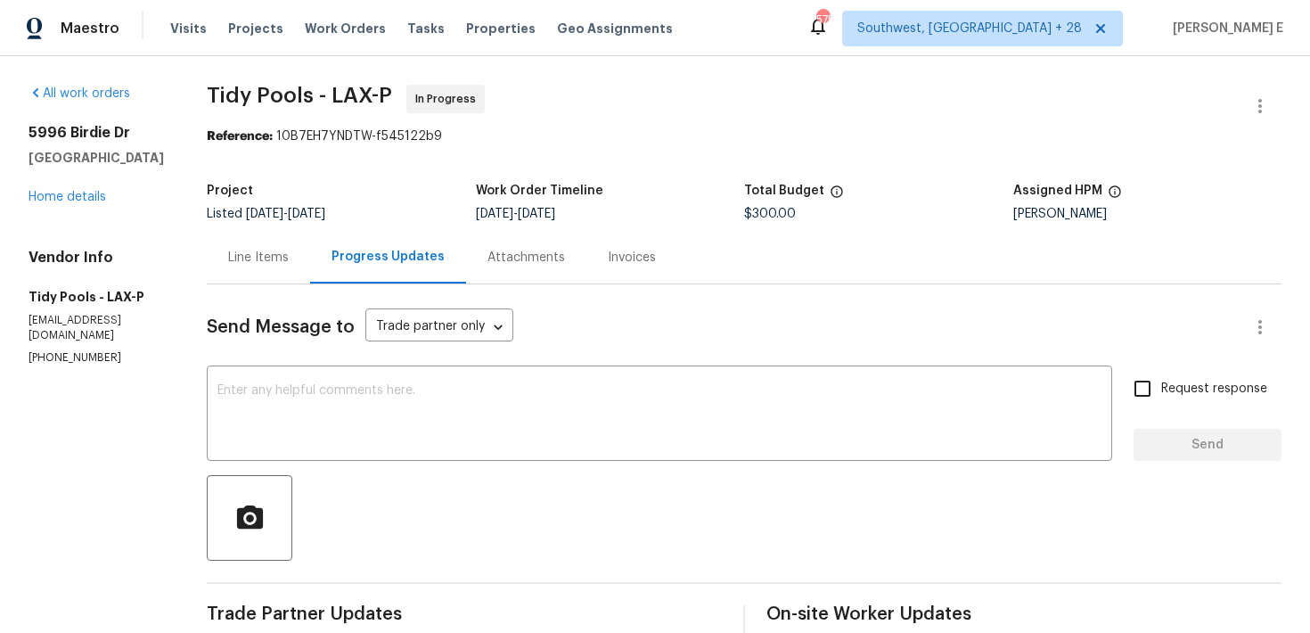
click at [378, 260] on div "Progress Updates" at bounding box center [388, 257] width 113 height 18
click at [268, 260] on div "Line Items" at bounding box center [258, 258] width 61 height 18
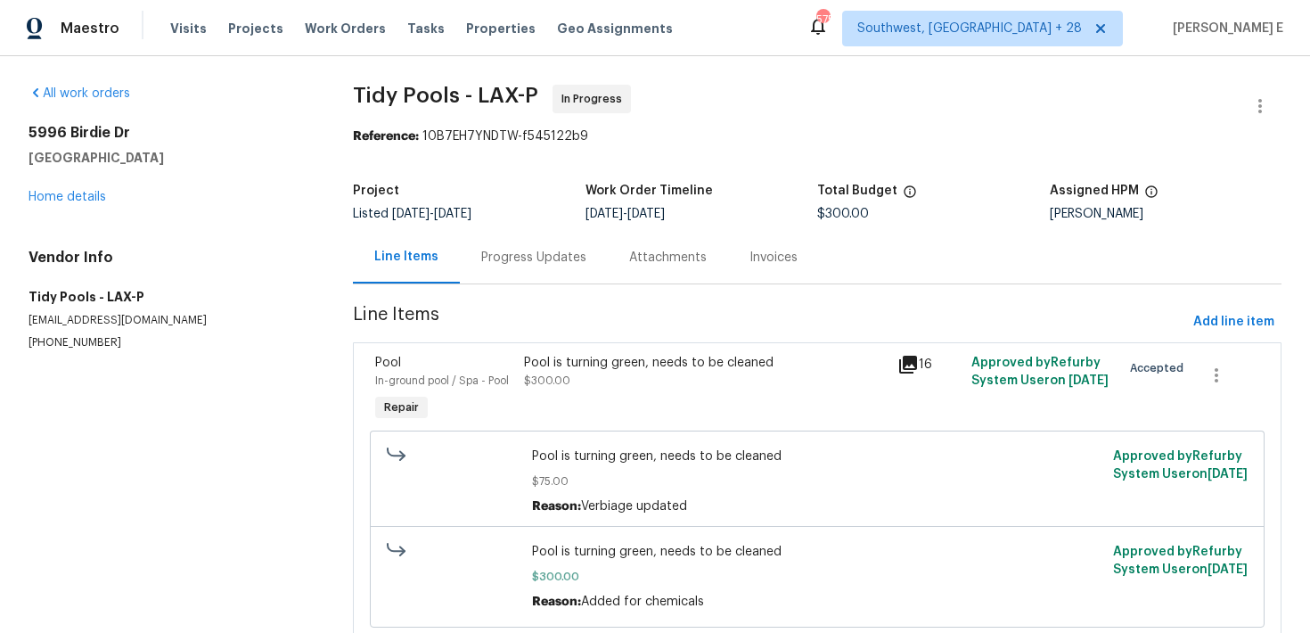
scroll to position [62, 0]
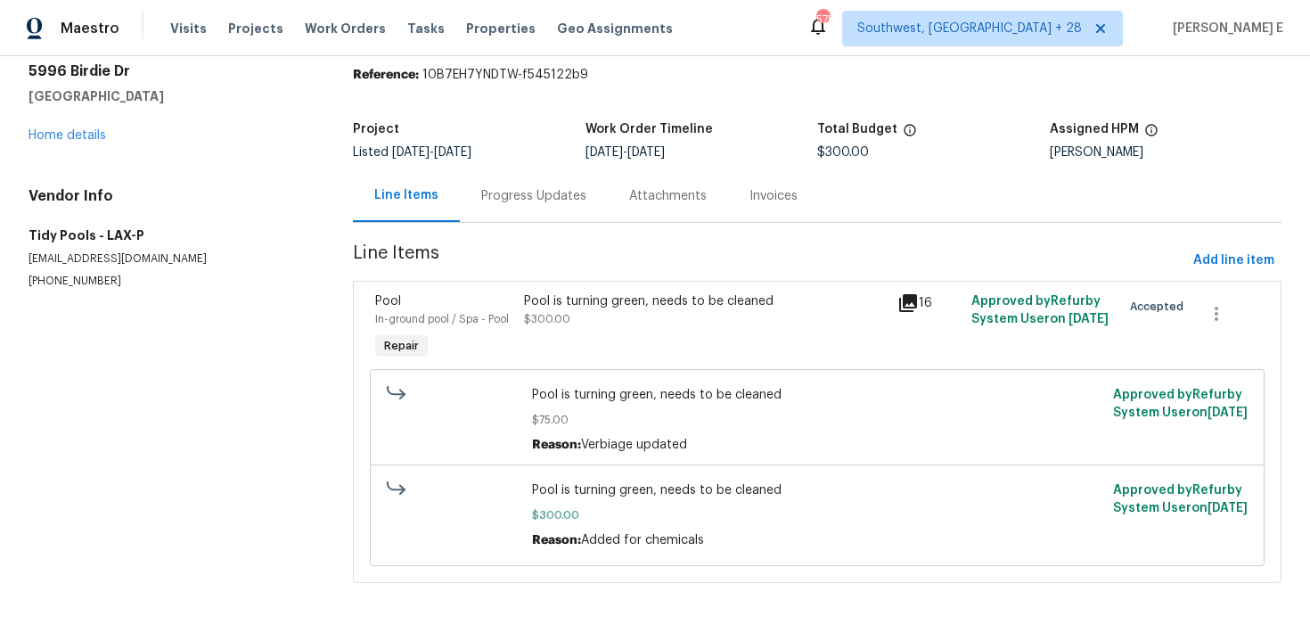
click at [583, 310] on div "Pool is turning green, needs to be cleaned $300.00" at bounding box center [705, 310] width 362 height 36
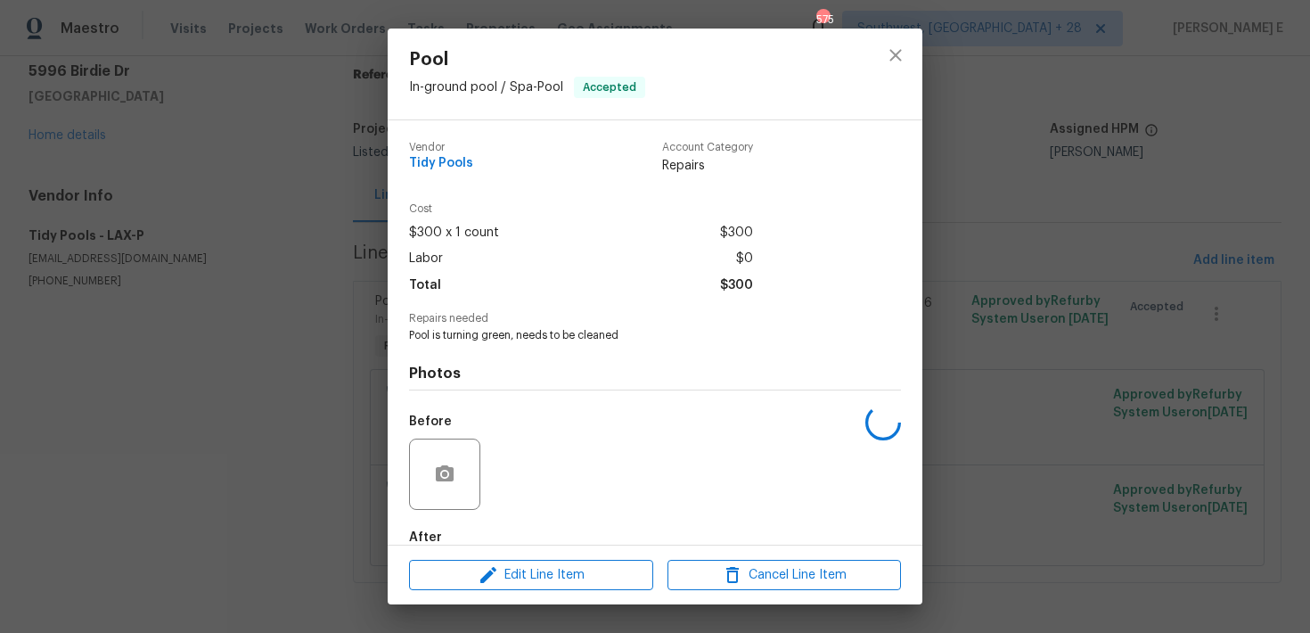
scroll to position [99, 0]
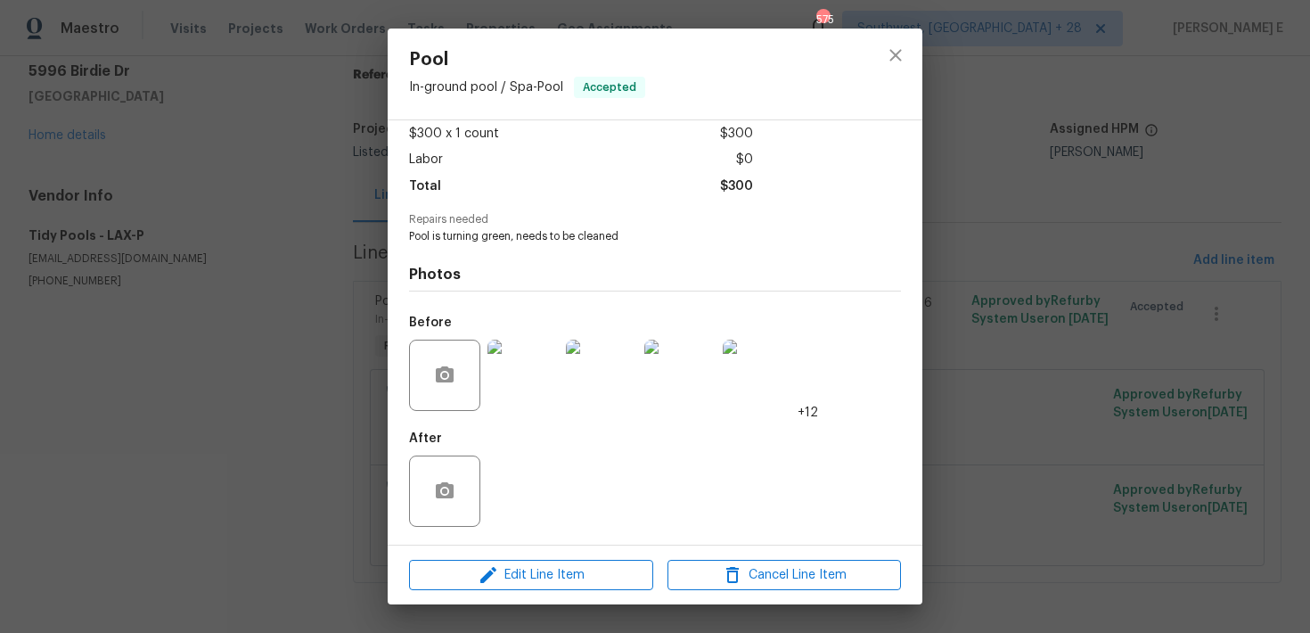
click at [532, 394] on img at bounding box center [523, 375] width 71 height 71
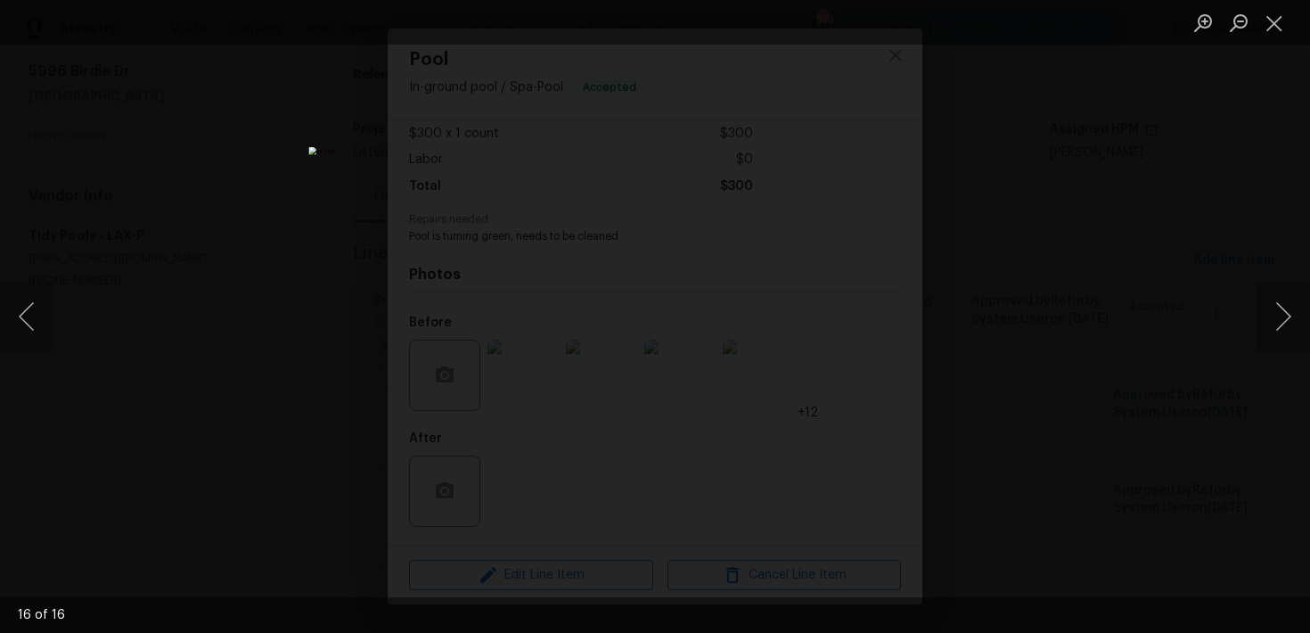
click at [967, 301] on div "Lightbox" at bounding box center [655, 316] width 1310 height 633
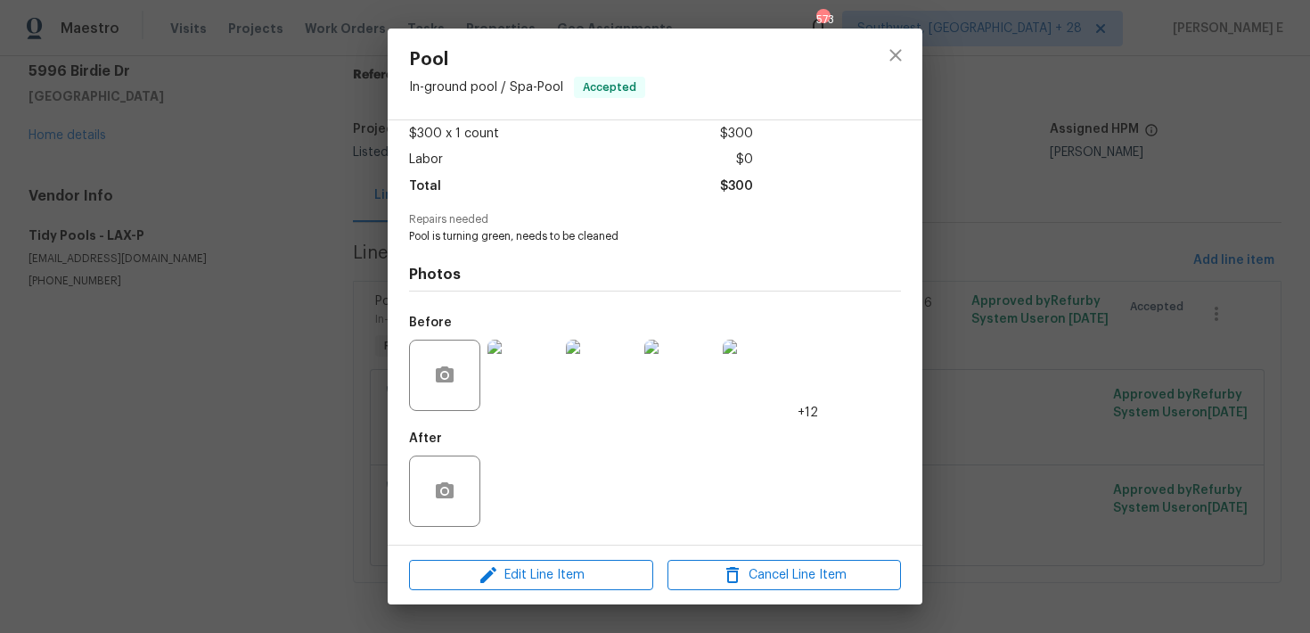
click at [967, 301] on div "Pool In-ground pool / Spa - Pool Accepted Vendor Tidy Pools Account Category Re…" at bounding box center [655, 316] width 1310 height 633
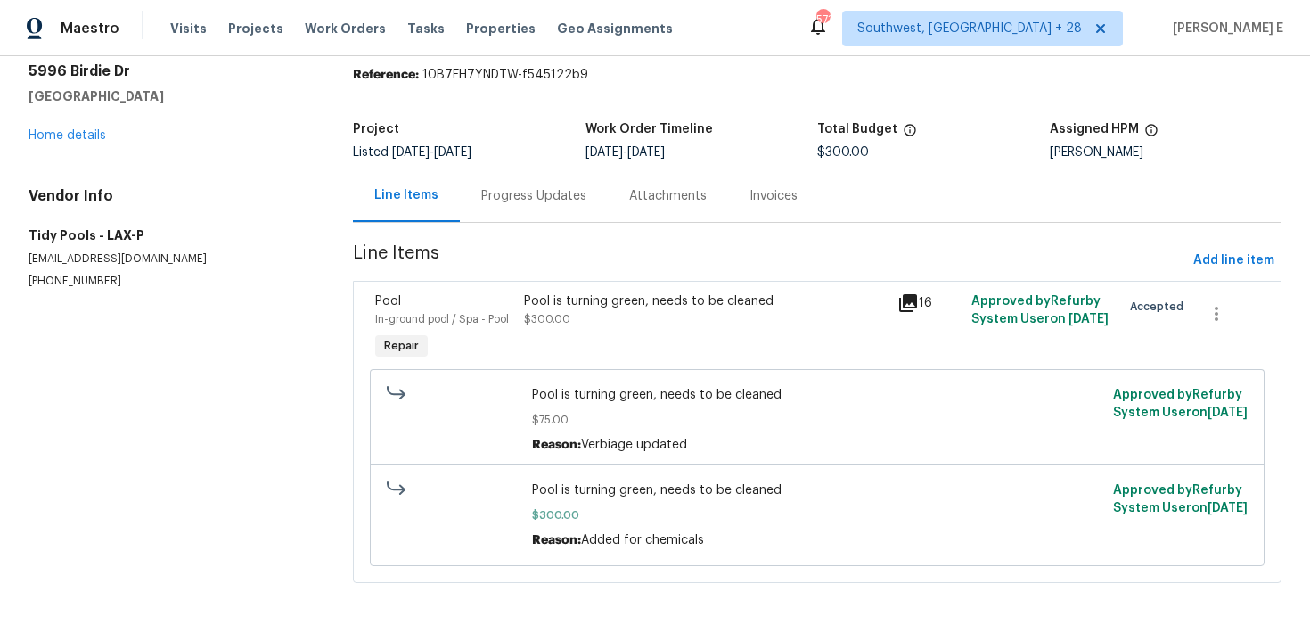
click at [523, 208] on div "Progress Updates" at bounding box center [534, 195] width 148 height 53
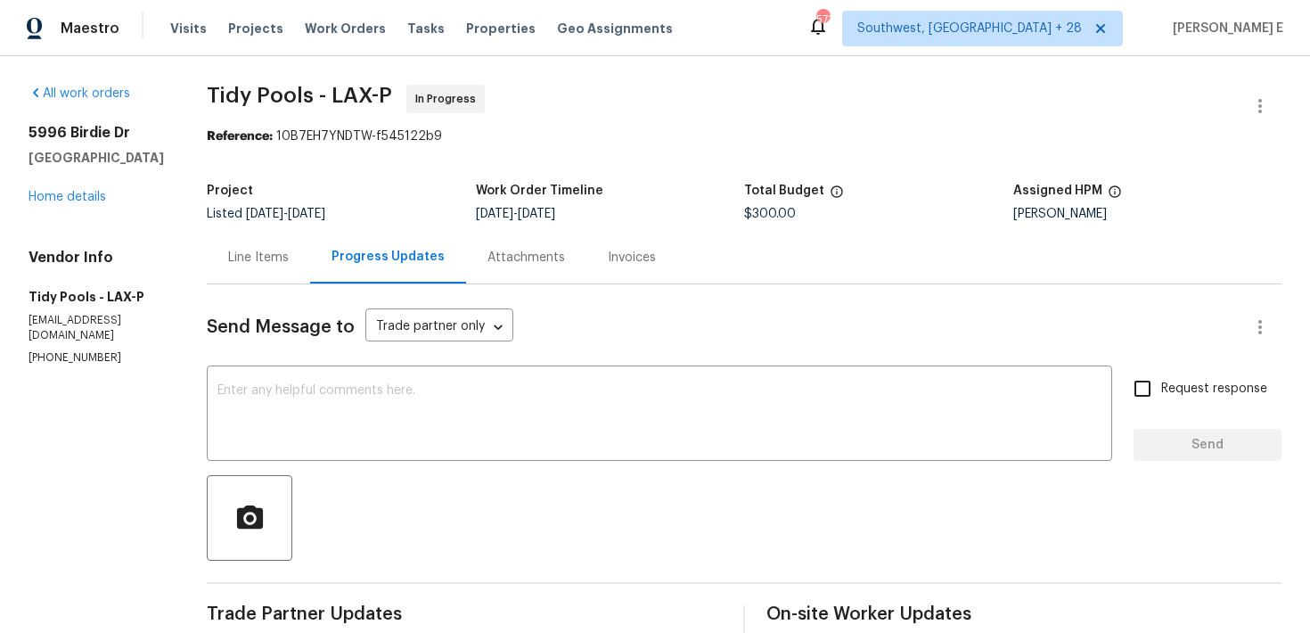
click at [51, 203] on div "[STREET_ADDRESS][PERSON_NAME] Home details" at bounding box center [97, 165] width 136 height 82
click at [91, 197] on link "Home details" at bounding box center [68, 197] width 78 height 12
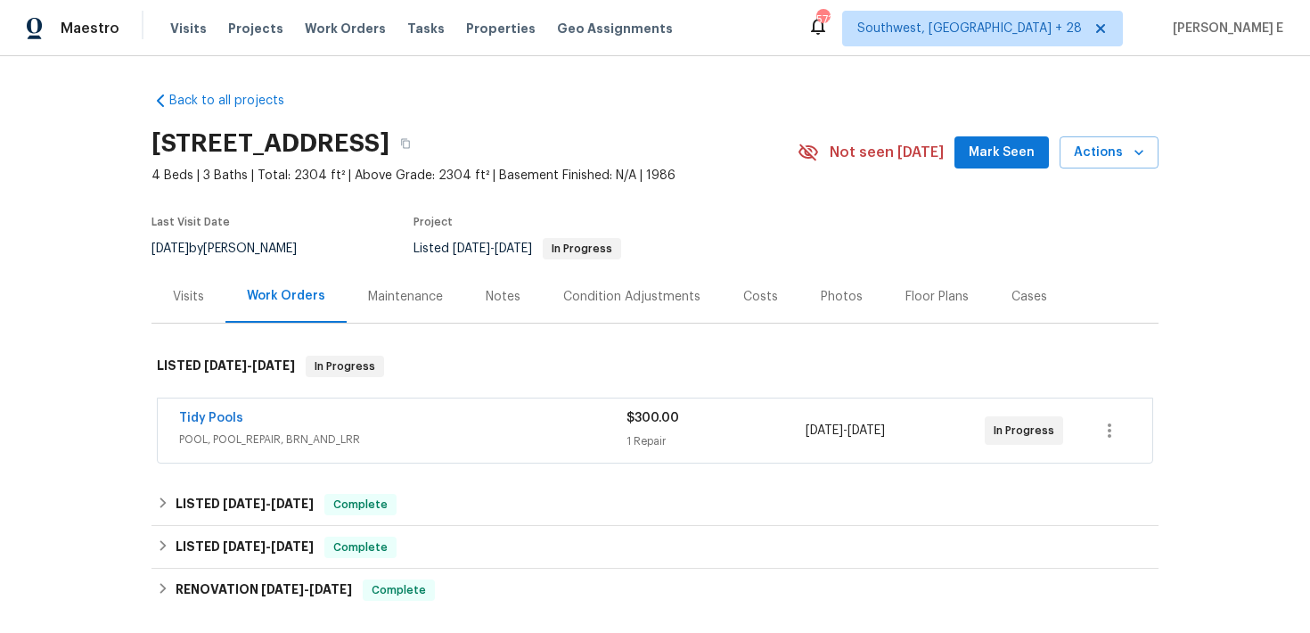
click at [415, 297] on div "Maintenance" at bounding box center [405, 297] width 75 height 18
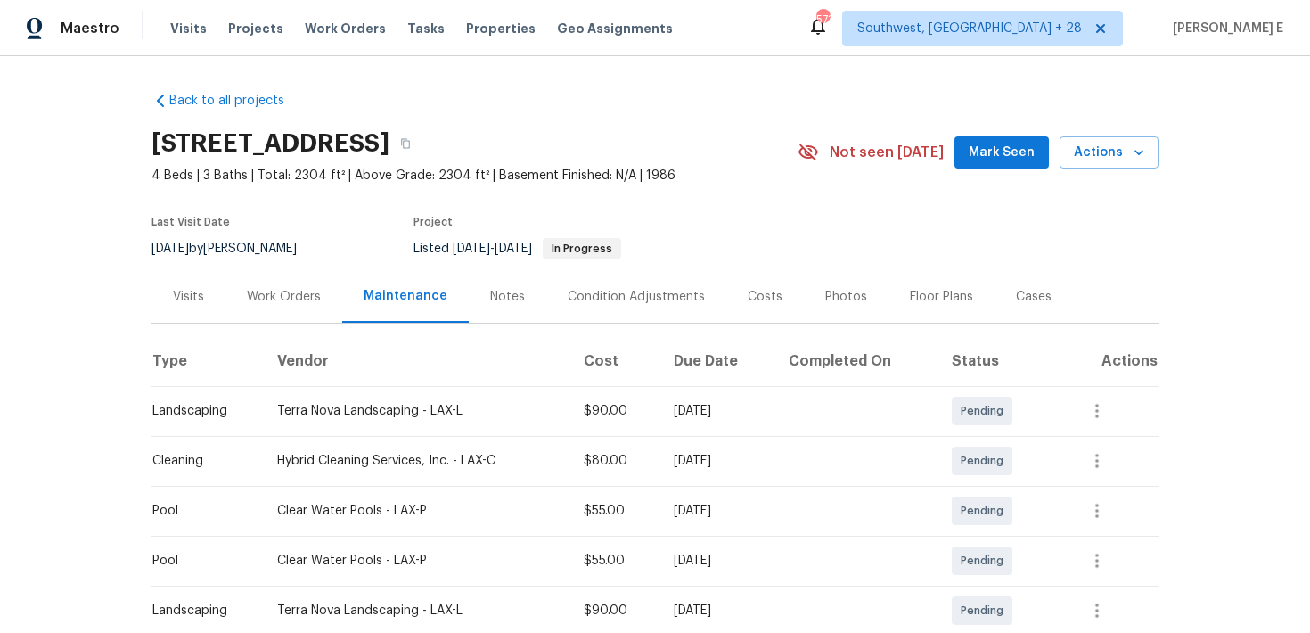
click at [287, 302] on div "Work Orders" at bounding box center [284, 297] width 74 height 18
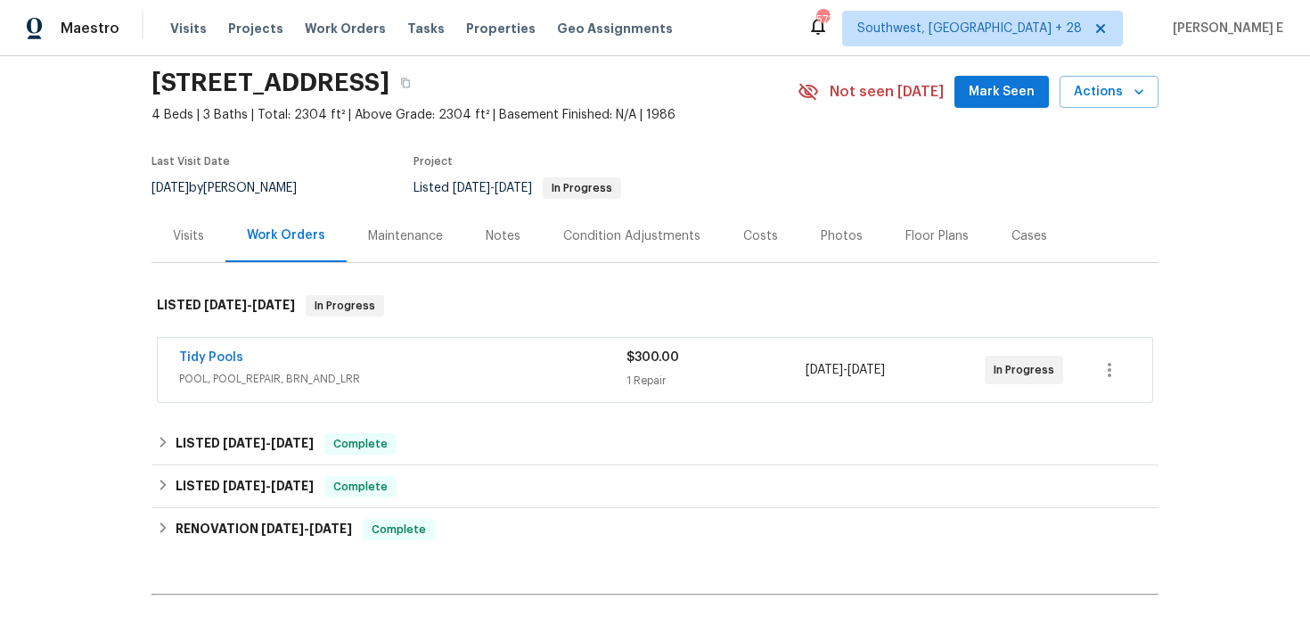
scroll to position [78, 0]
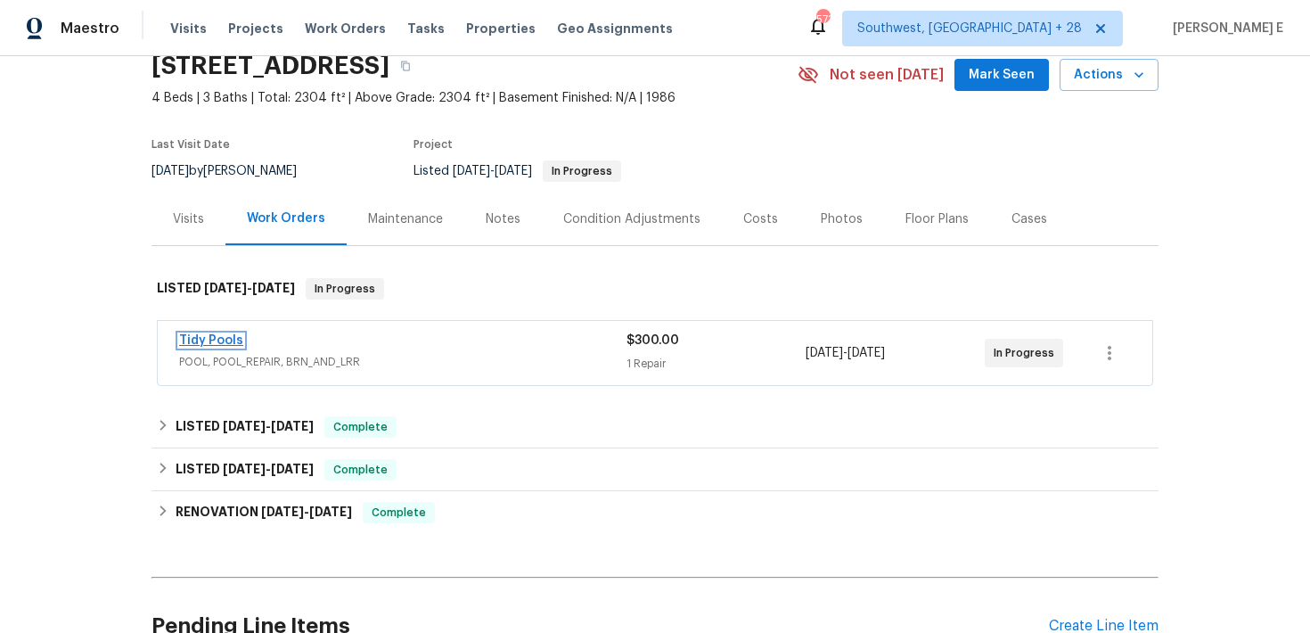
click at [229, 338] on link "Tidy Pools" at bounding box center [211, 340] width 64 height 12
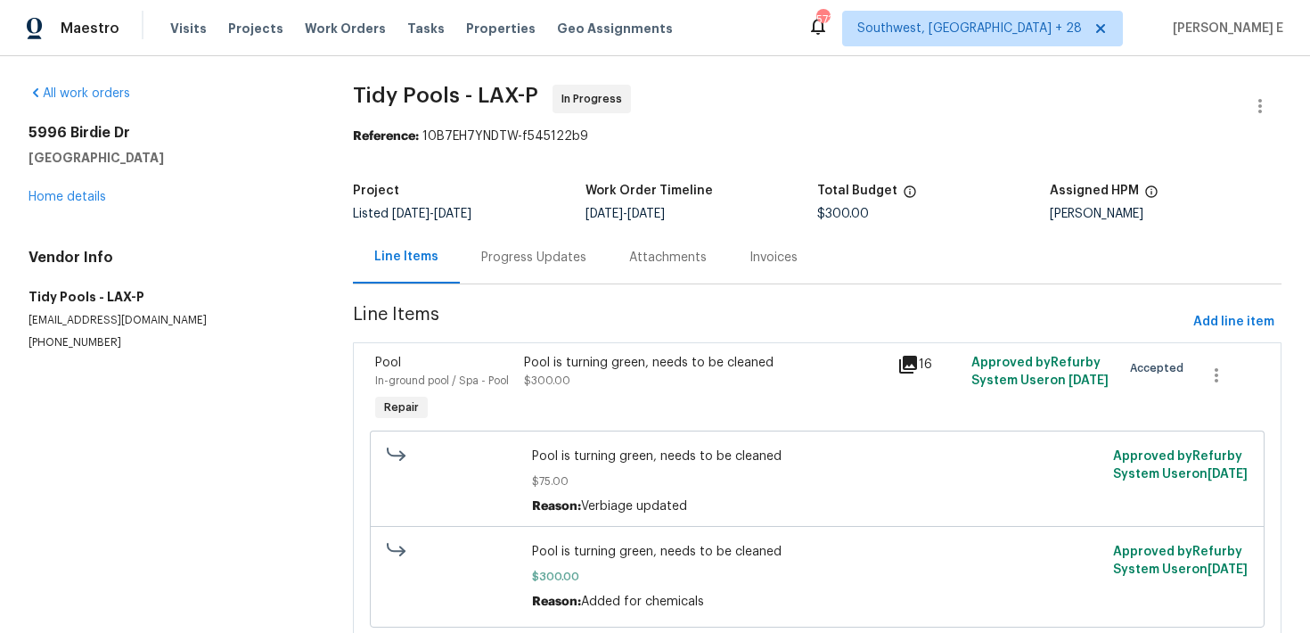
click at [481, 253] on div "Progress Updates" at bounding box center [533, 258] width 105 height 18
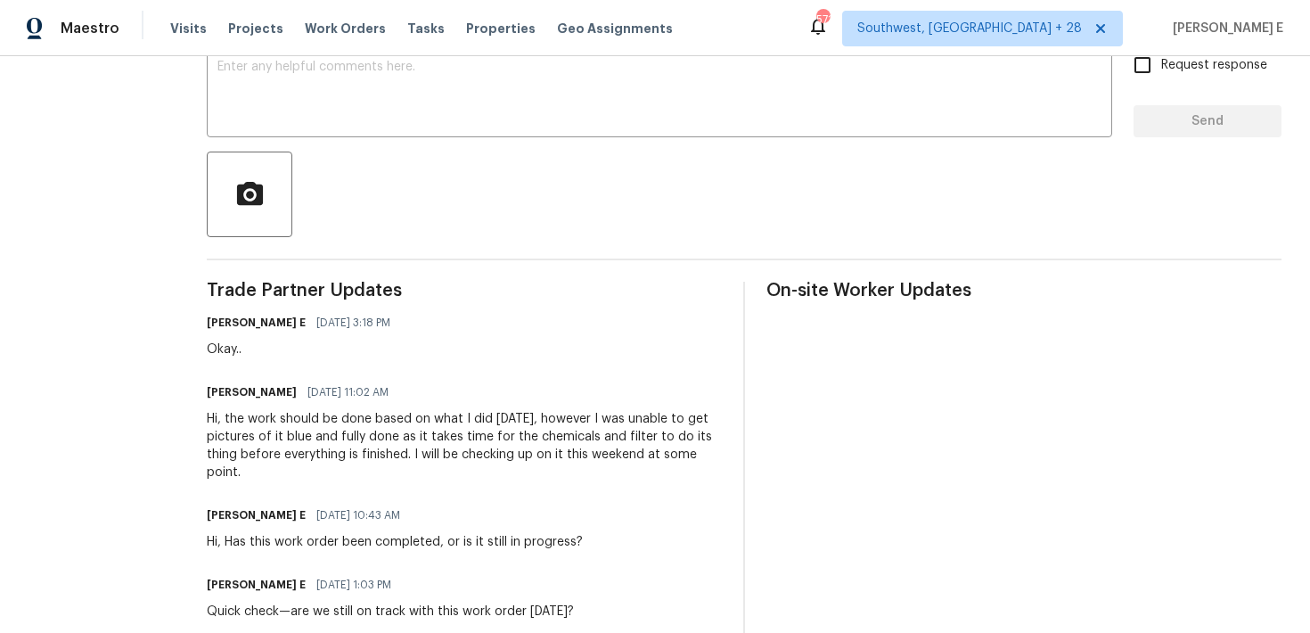
scroll to position [326, 0]
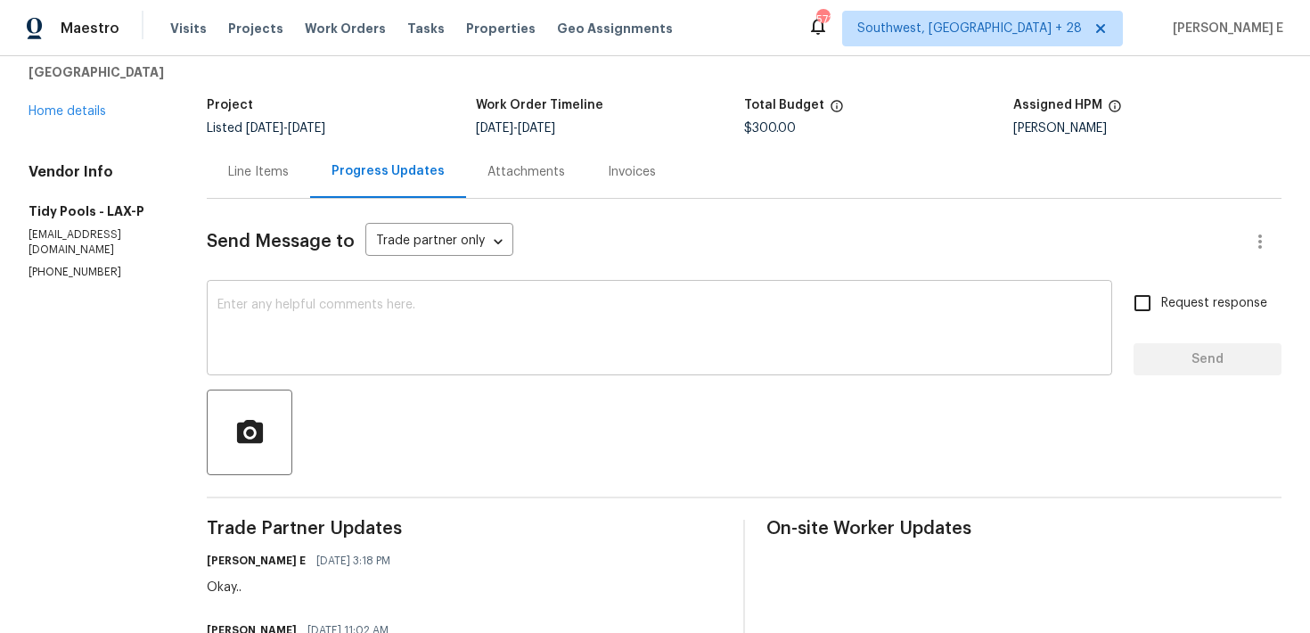
click at [487, 355] on textarea at bounding box center [660, 330] width 884 height 62
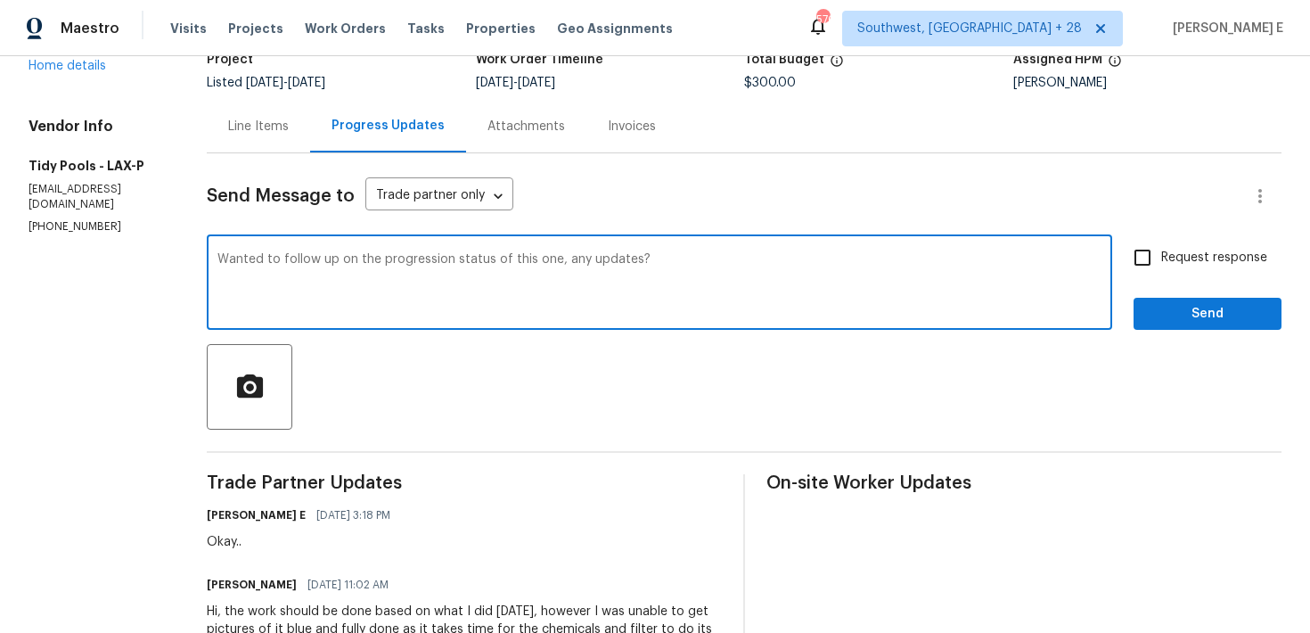
scroll to position [117, 0]
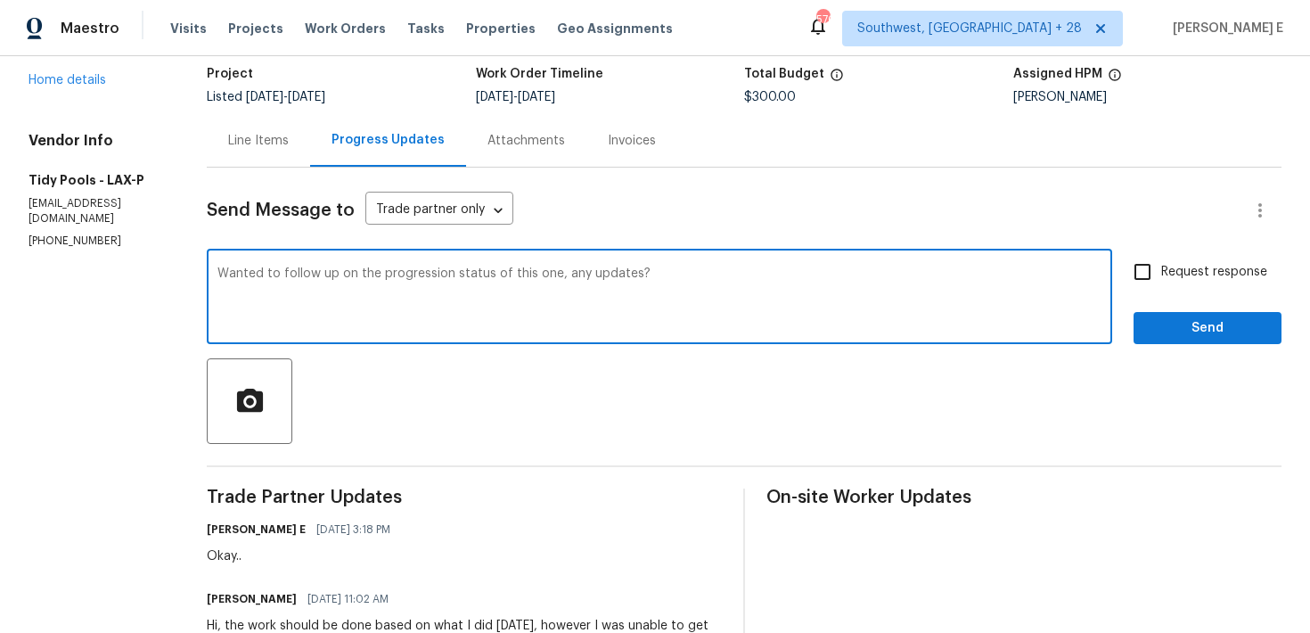
type textarea "Wanted to follow up on the progression status of this one, any updates?"
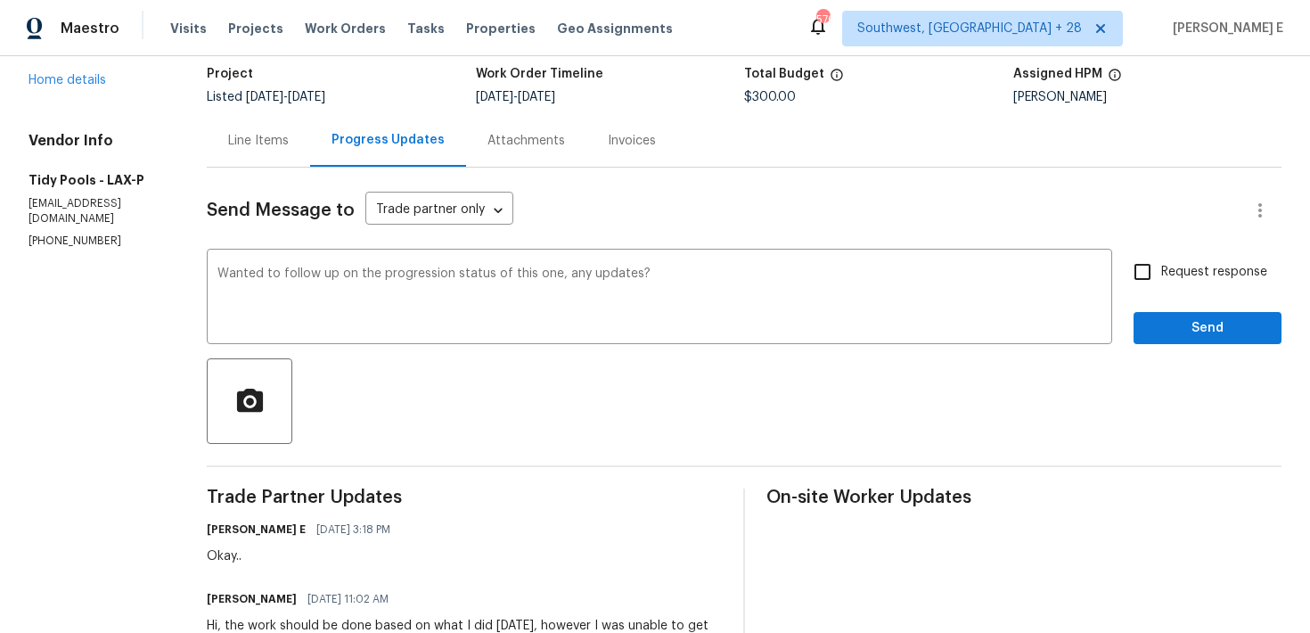
click at [1175, 271] on span "Request response" at bounding box center [1215, 272] width 106 height 19
click at [1162, 271] on input "Request response" at bounding box center [1142, 271] width 37 height 37
checkbox input "true"
click at [1184, 320] on span "Send" at bounding box center [1207, 328] width 119 height 22
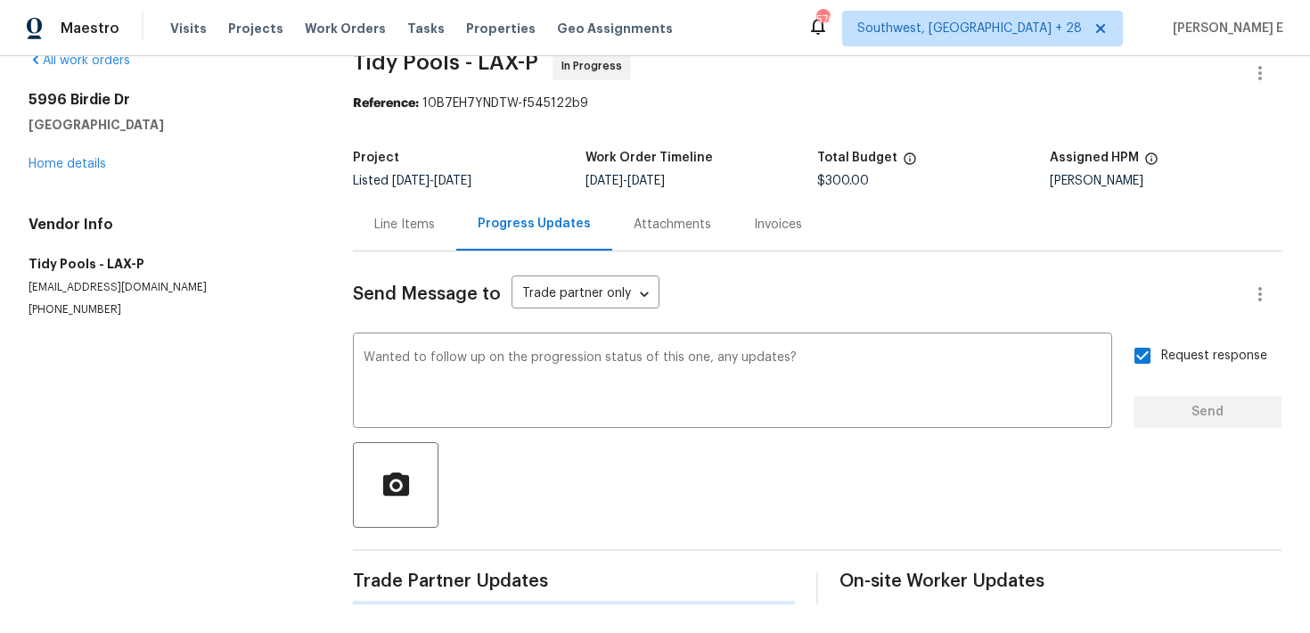
scroll to position [0, 0]
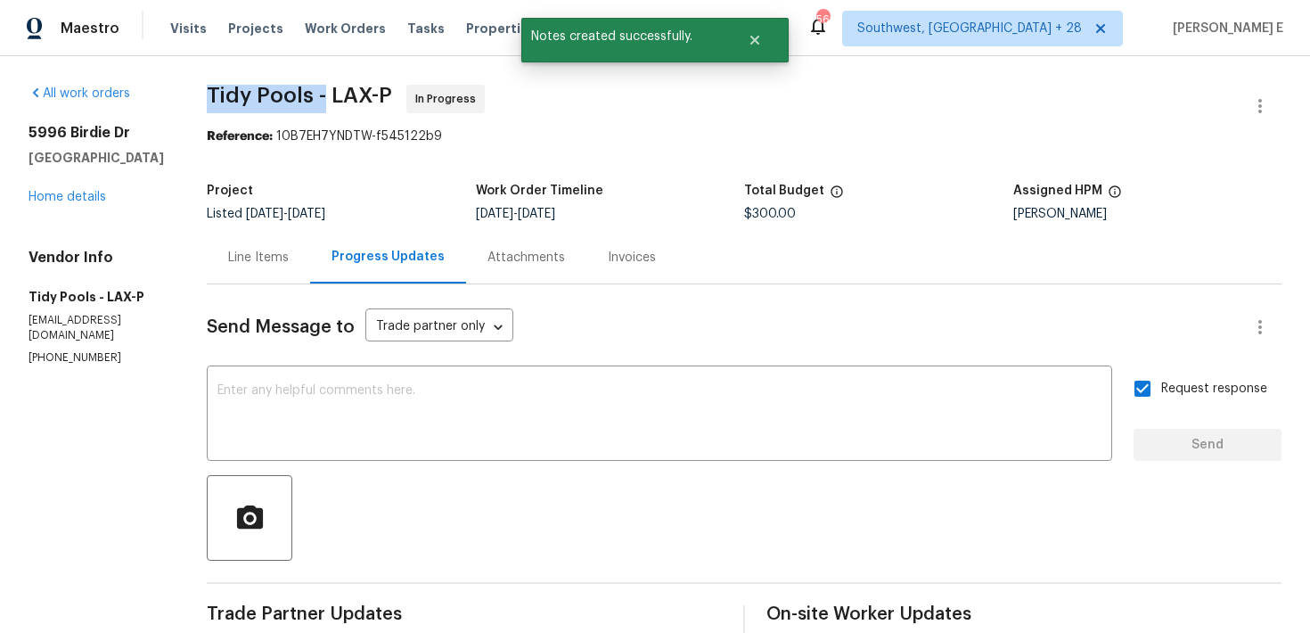
drag, startPoint x: 195, startPoint y: 103, endPoint x: 310, endPoint y: 105, distance: 115.0
click at [310, 105] on span "Tidy Pools - LAX-P" at bounding box center [299, 95] width 185 height 21
copy span "Tidy Pools -"
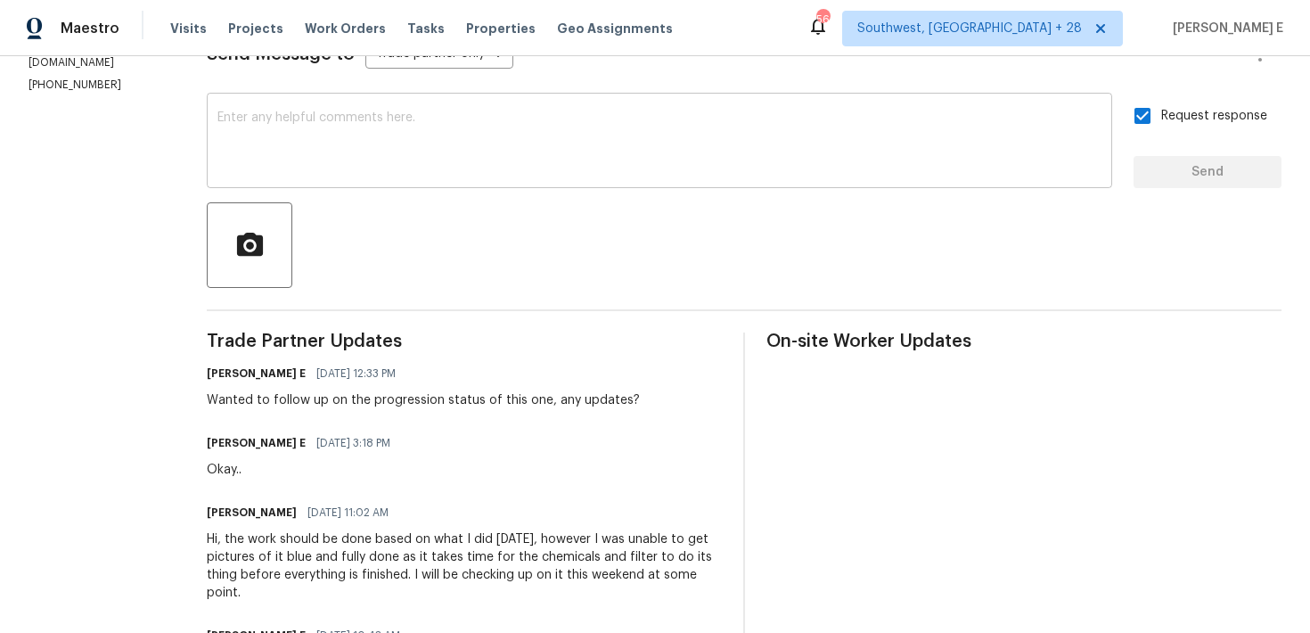
scroll to position [278, 0]
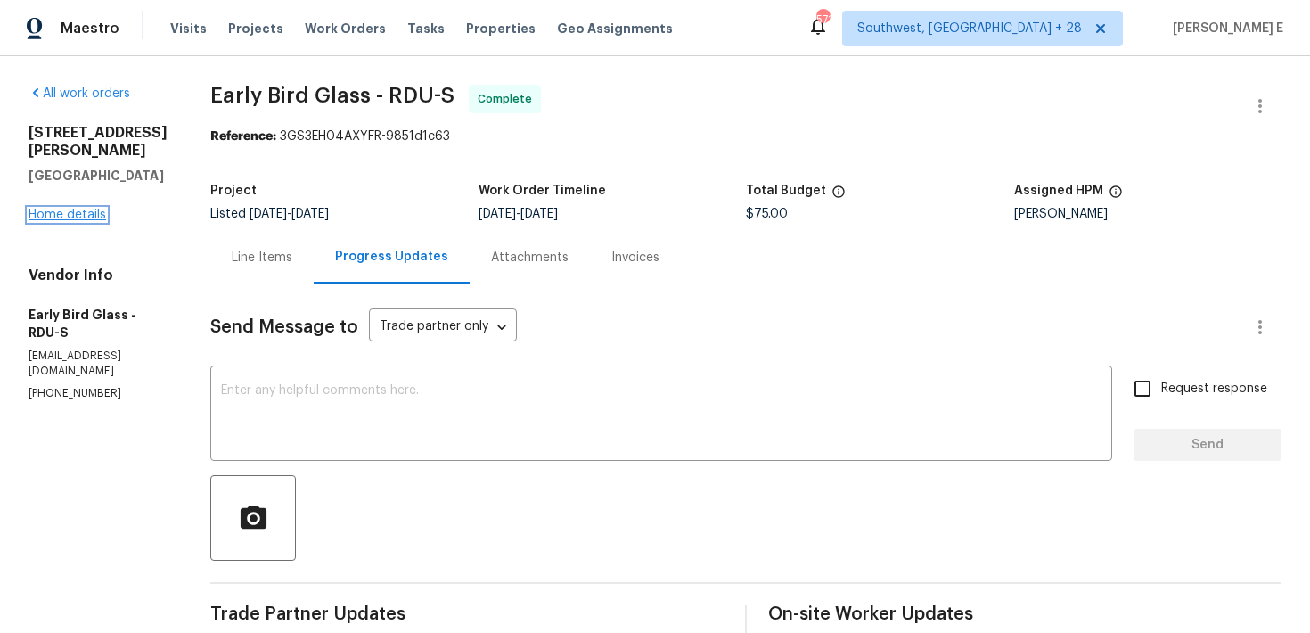
click at [71, 209] on link "Home details" at bounding box center [68, 215] width 78 height 12
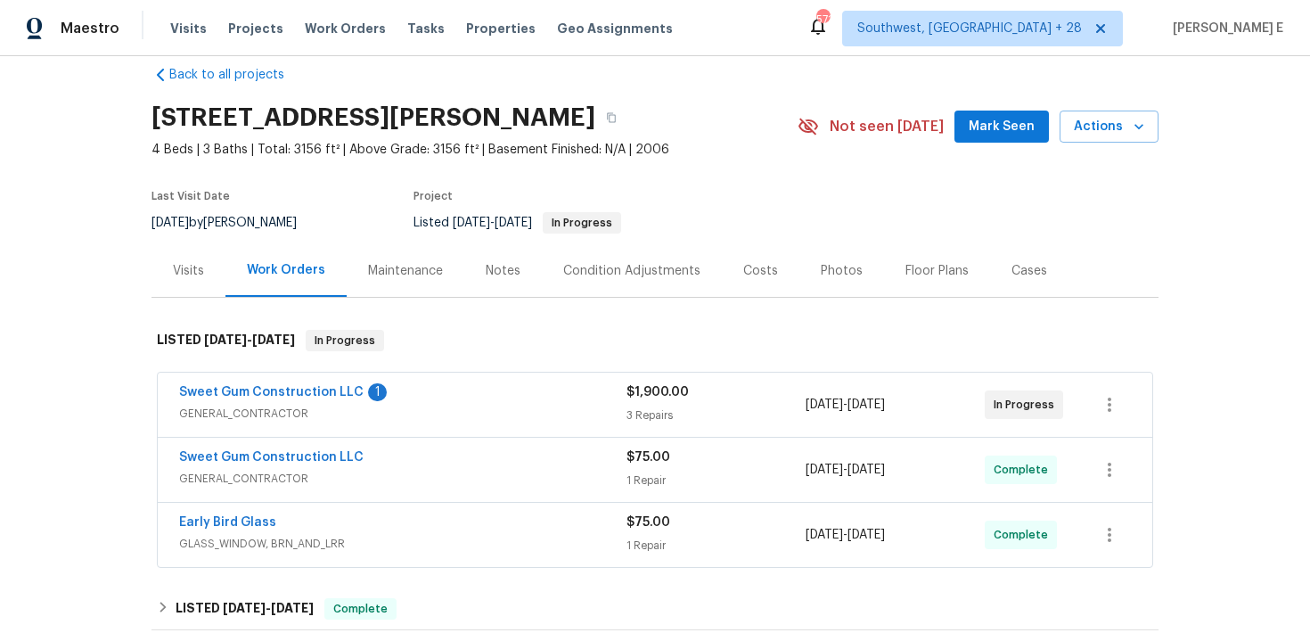
scroll to position [29, 0]
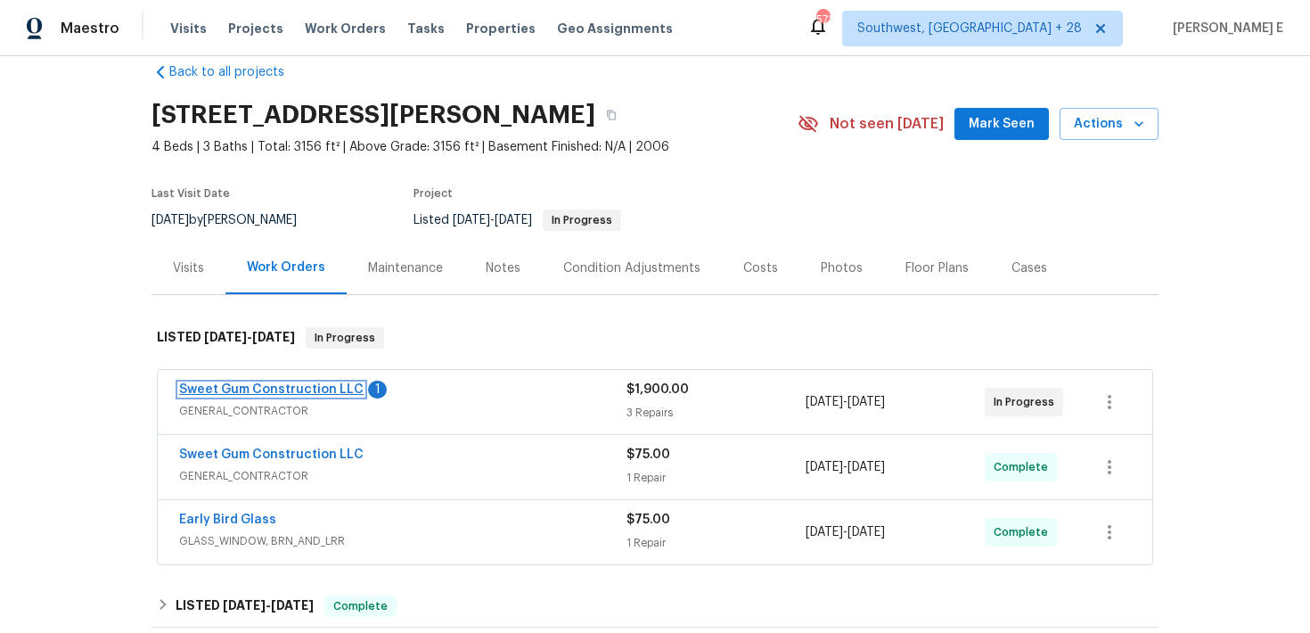
click at [307, 390] on link "Sweet Gum Construction LLC" at bounding box center [271, 389] width 185 height 12
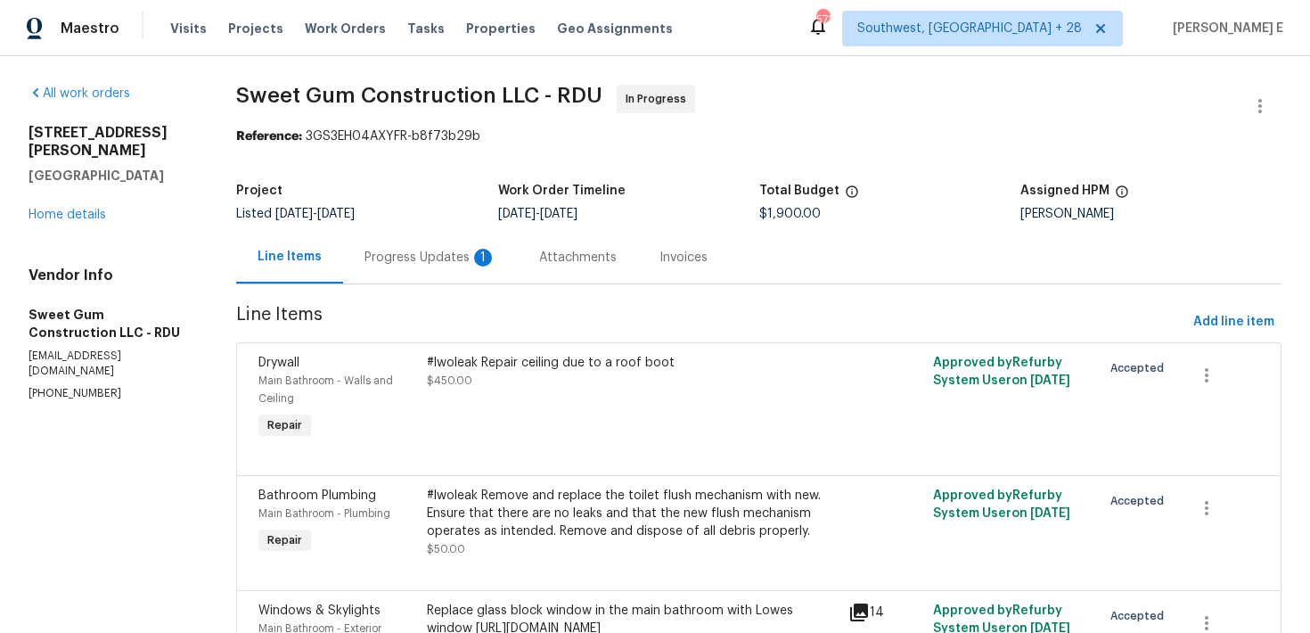
click at [471, 270] on div "Progress Updates 1" at bounding box center [430, 257] width 175 height 53
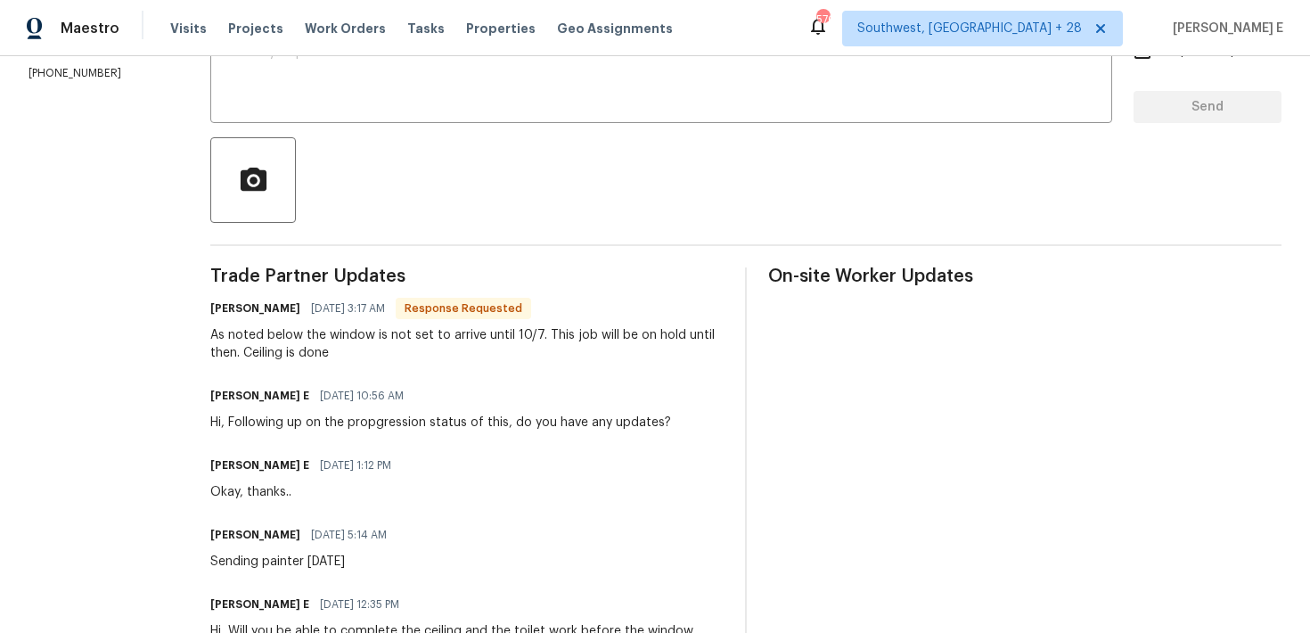
scroll to position [365, 0]
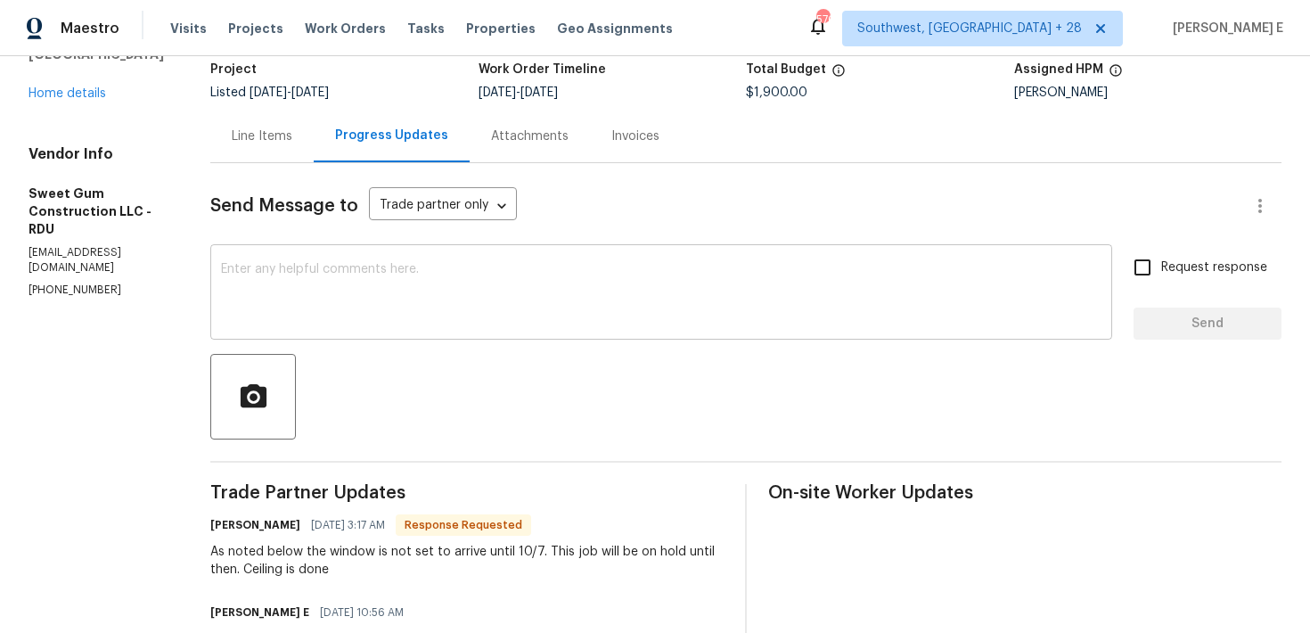
click at [330, 305] on textarea at bounding box center [661, 294] width 881 height 62
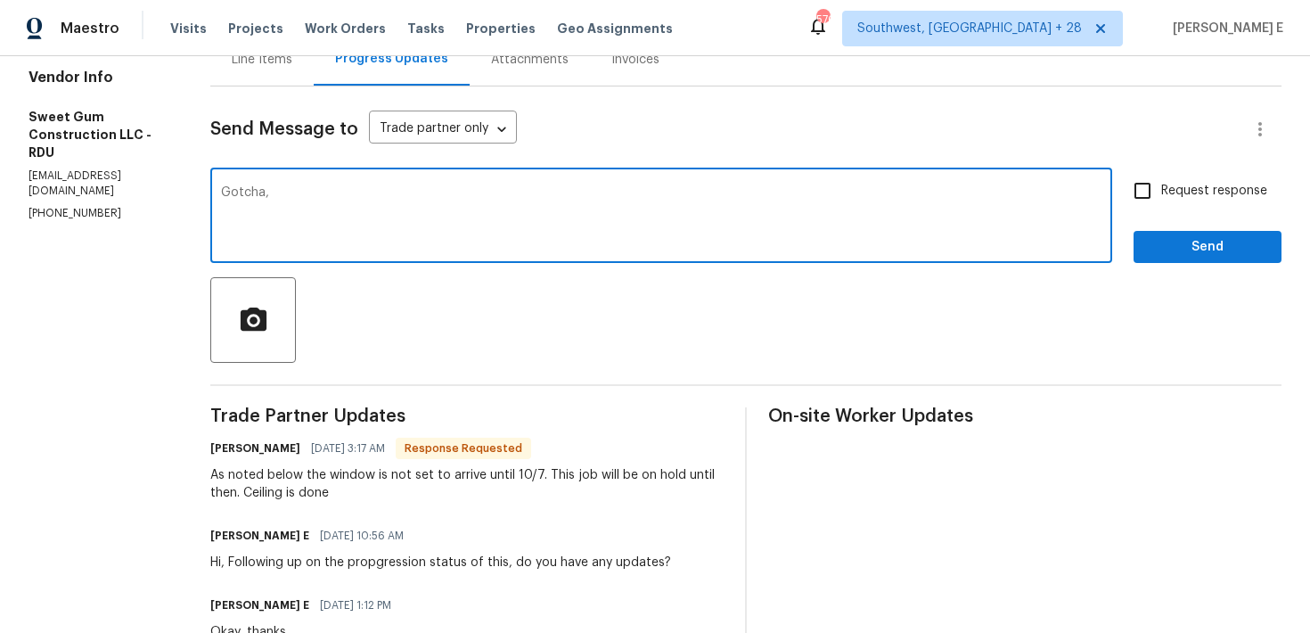
scroll to position [199, 0]
type textarea "Gotcha, thank you.."
click at [1189, 257] on span "Send" at bounding box center [1207, 246] width 119 height 22
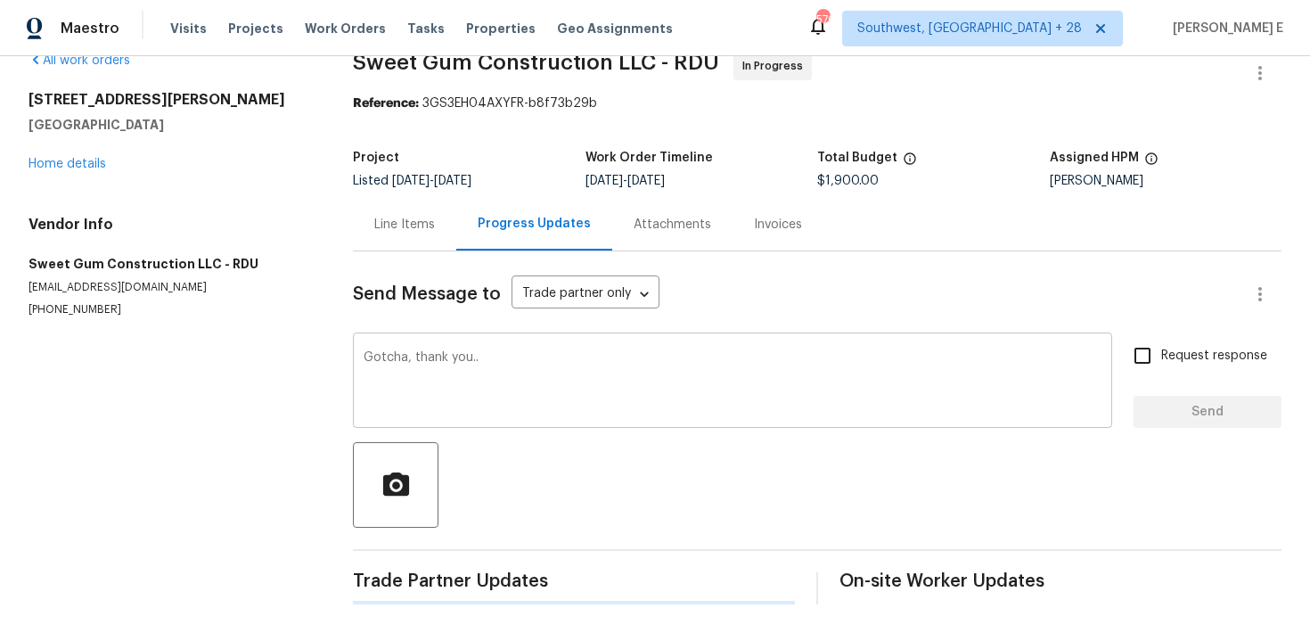
scroll to position [0, 0]
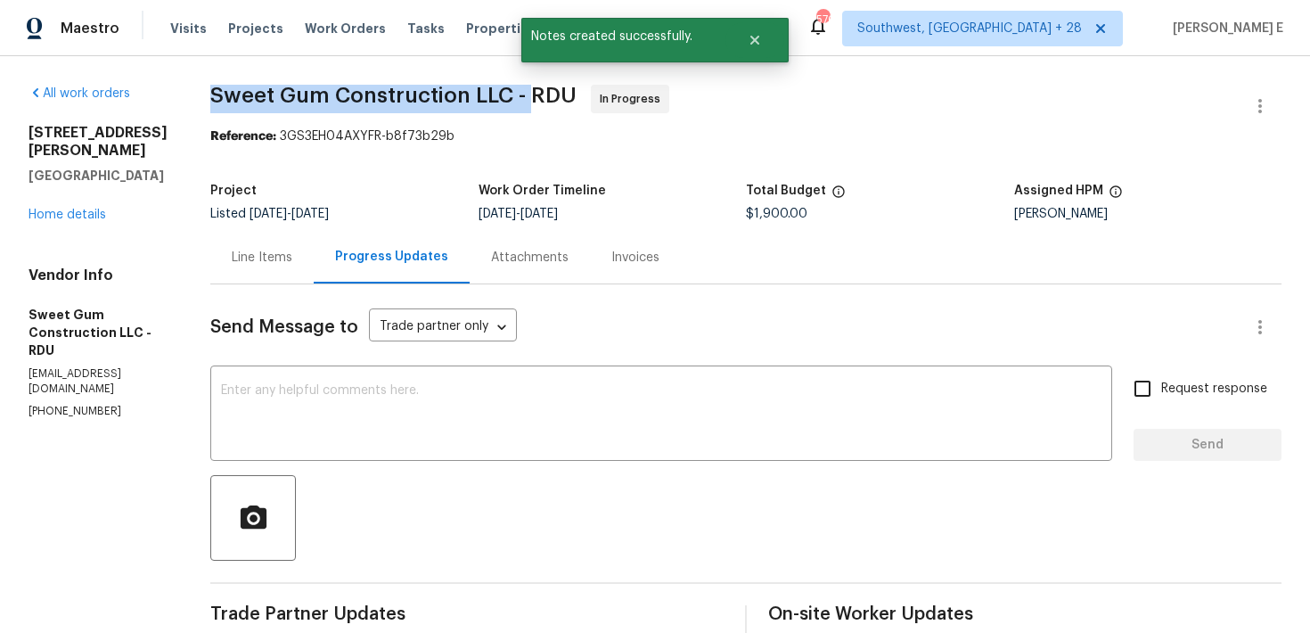
drag, startPoint x: 248, startPoint y: 94, endPoint x: 571, endPoint y: 91, distance: 323.6
copy span "Sweet Gum Construction LLC -"
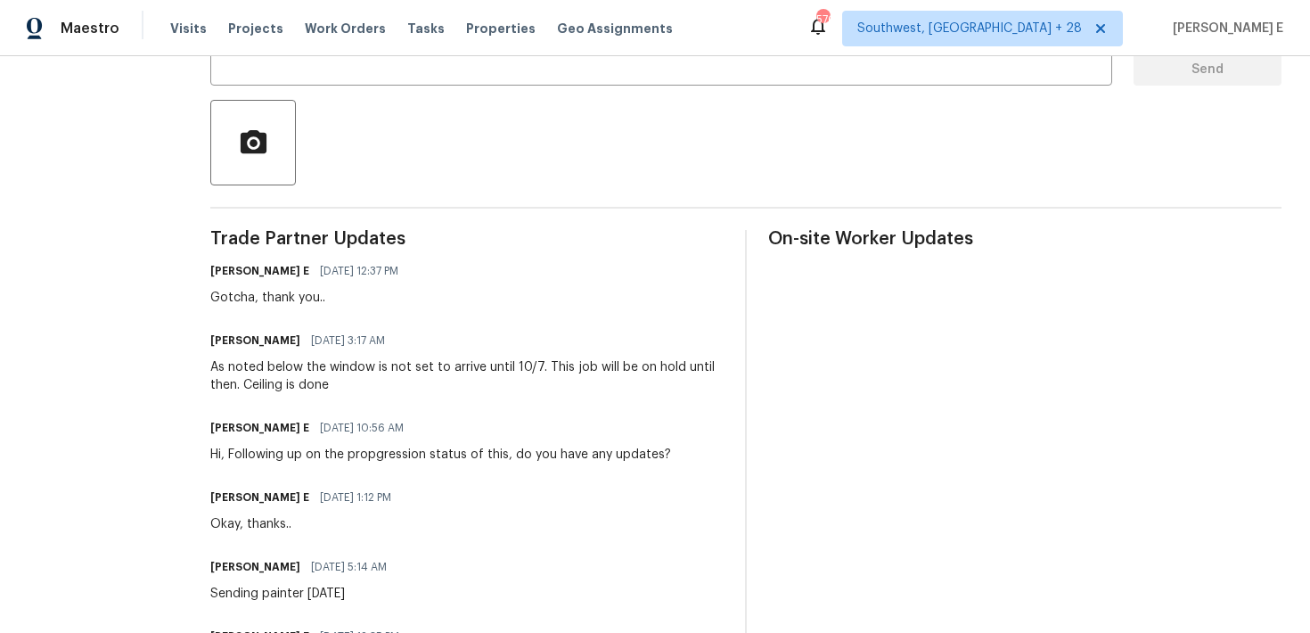
scroll to position [387, 0]
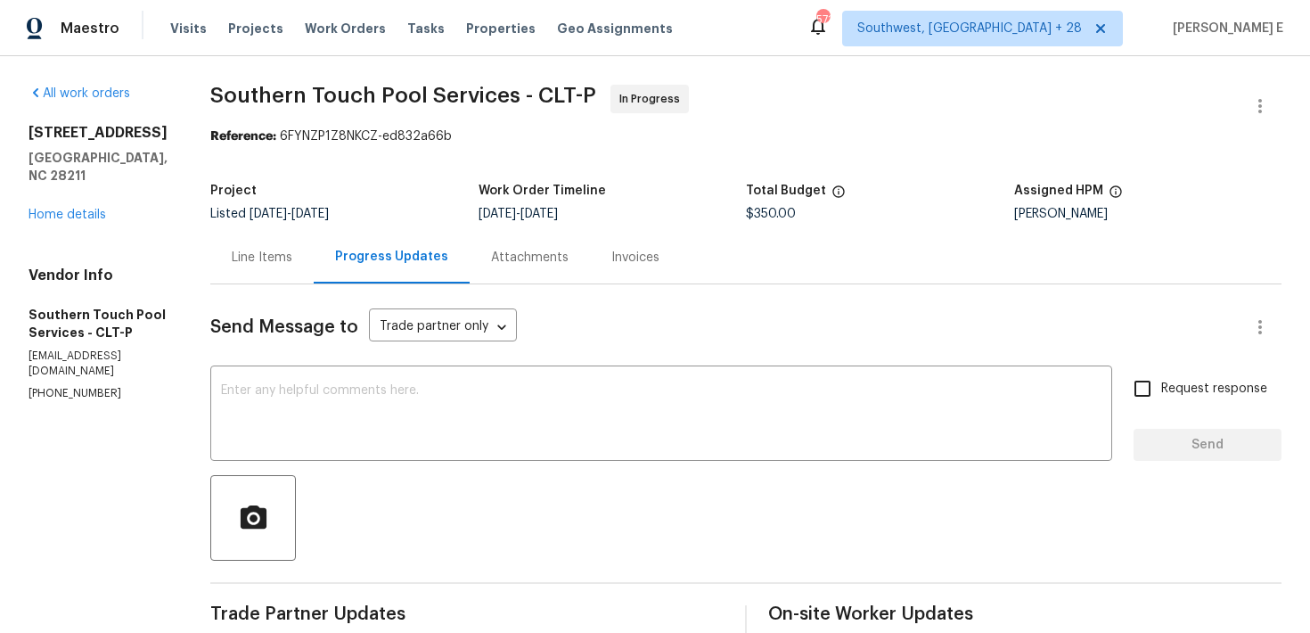
click at [295, 247] on div "Line Items" at bounding box center [261, 257] width 103 height 53
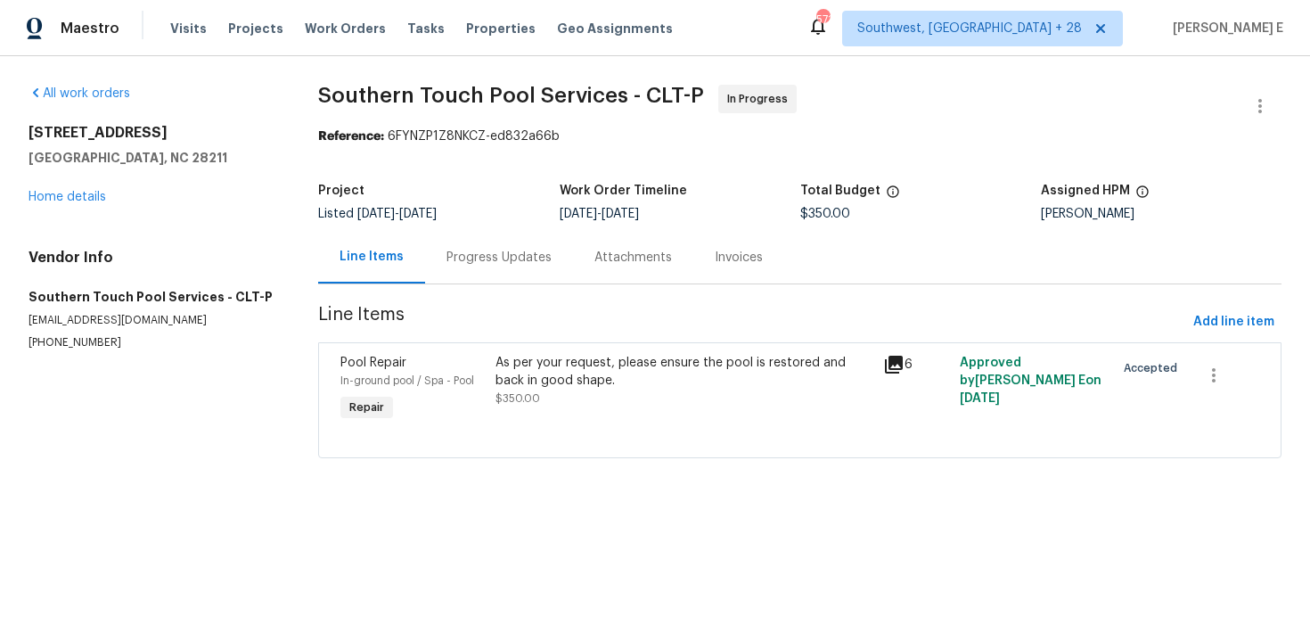
click at [531, 343] on div "Pool Repair In-ground pool / Spa - Pool Repair As per your request, please ensu…" at bounding box center [800, 400] width 964 height 116
click at [531, 364] on div "As per your request, please ensure the pool is restored and back in good shape." at bounding box center [684, 372] width 376 height 36
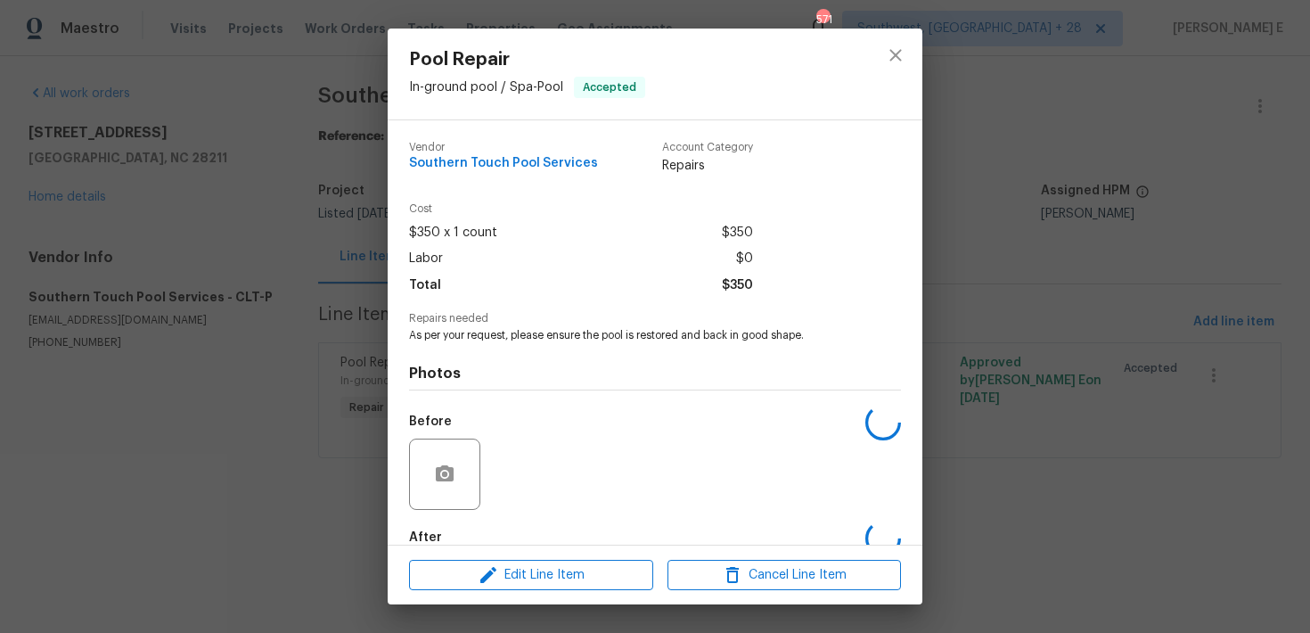
scroll to position [99, 0]
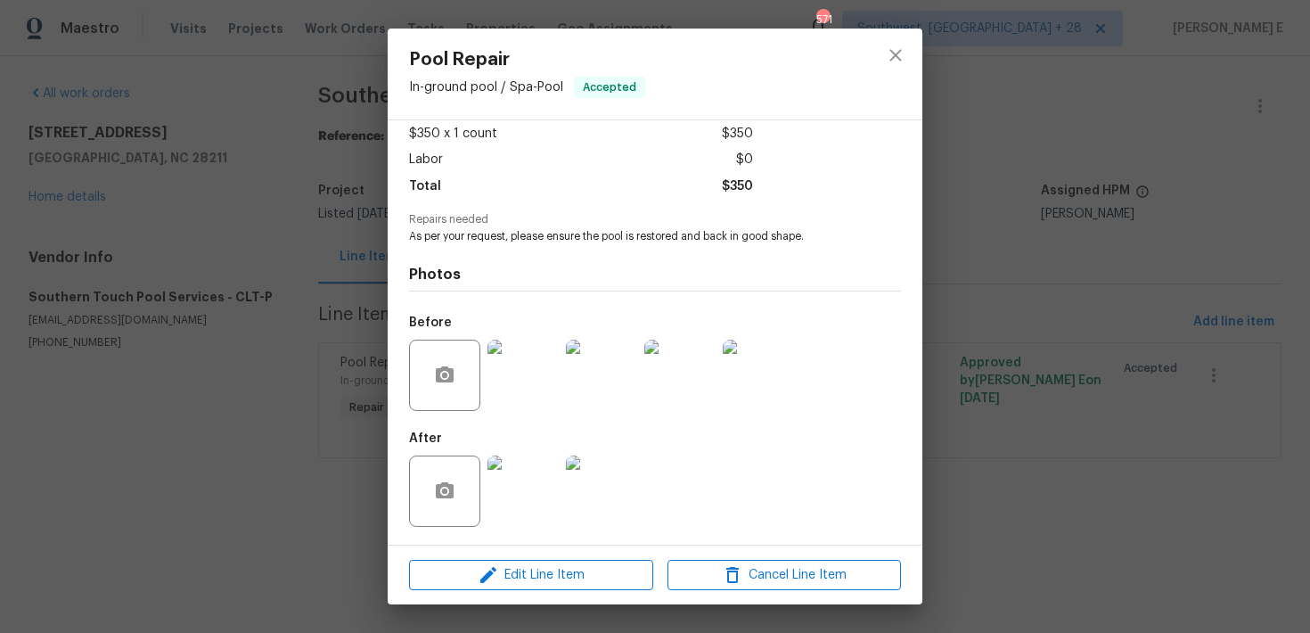
click at [515, 470] on img at bounding box center [523, 491] width 71 height 71
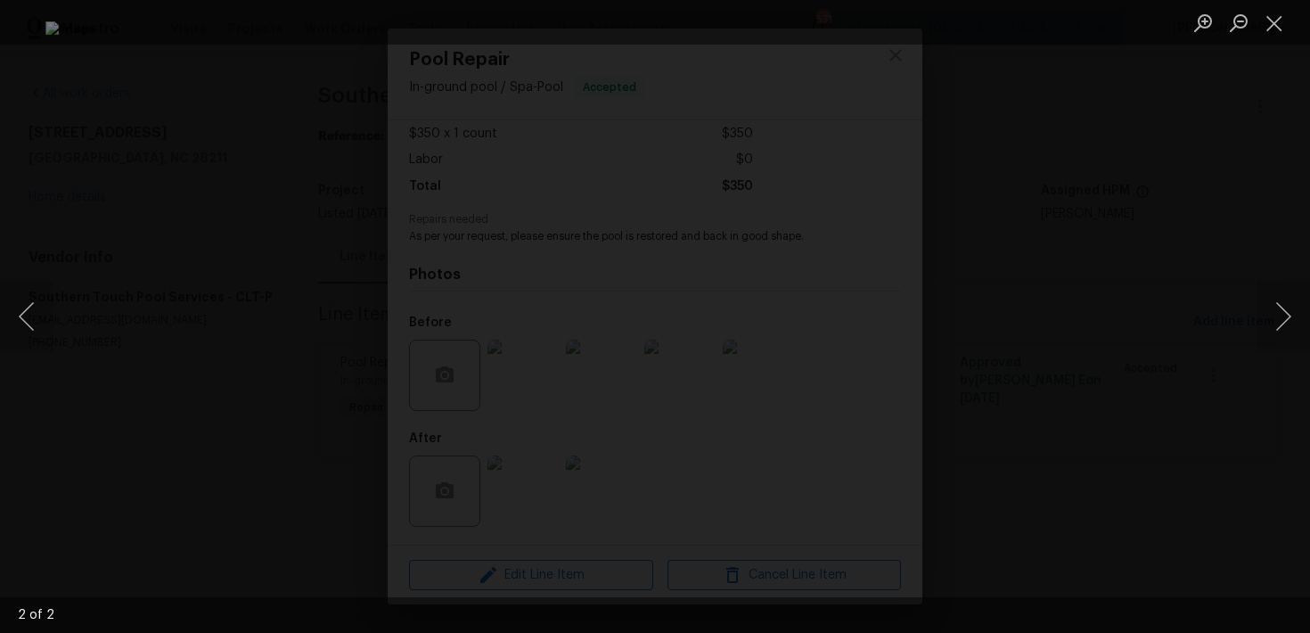
click at [1134, 179] on div "Lightbox" at bounding box center [655, 316] width 1310 height 633
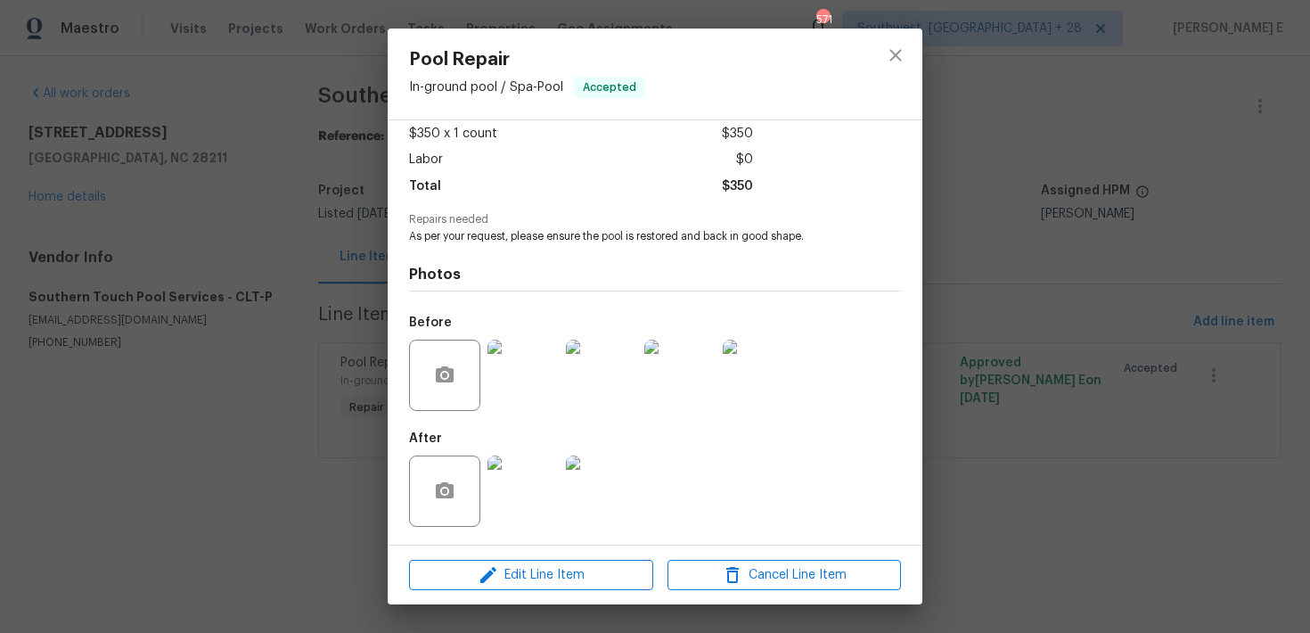
click at [1134, 179] on div "Pool Repair In-ground pool / Spa - Pool Accepted Vendor Southern Touch Pool Ser…" at bounding box center [655, 316] width 1310 height 633
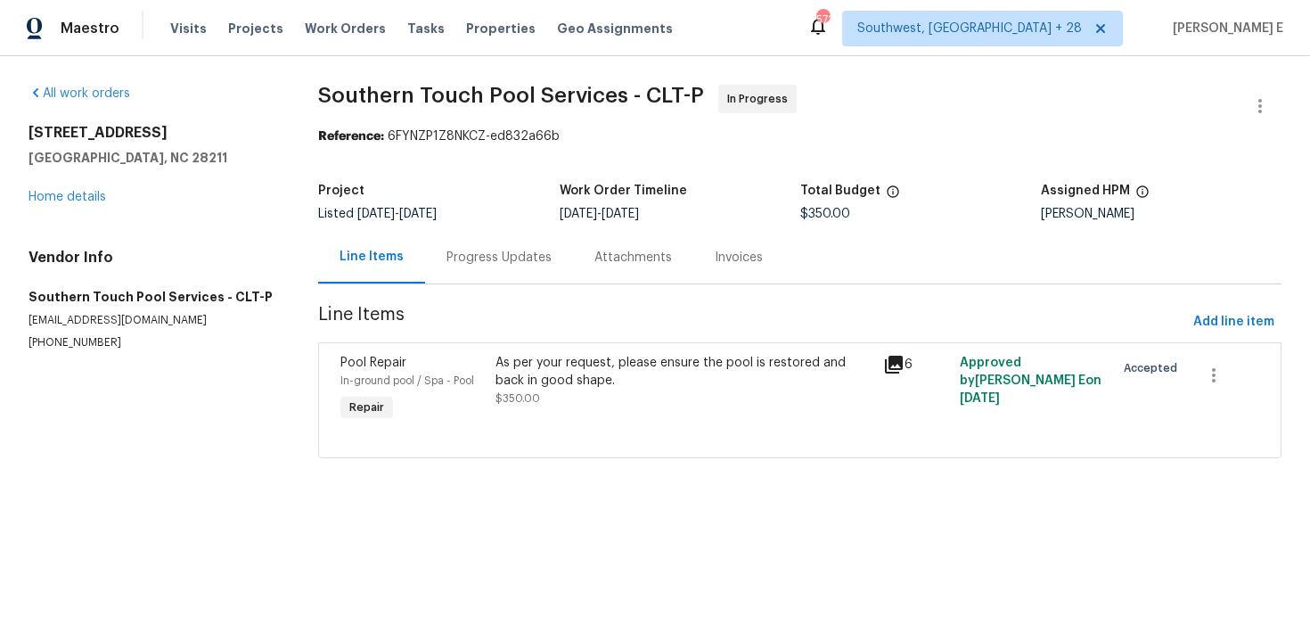
click at [453, 270] on div "Progress Updates" at bounding box center [499, 257] width 148 height 53
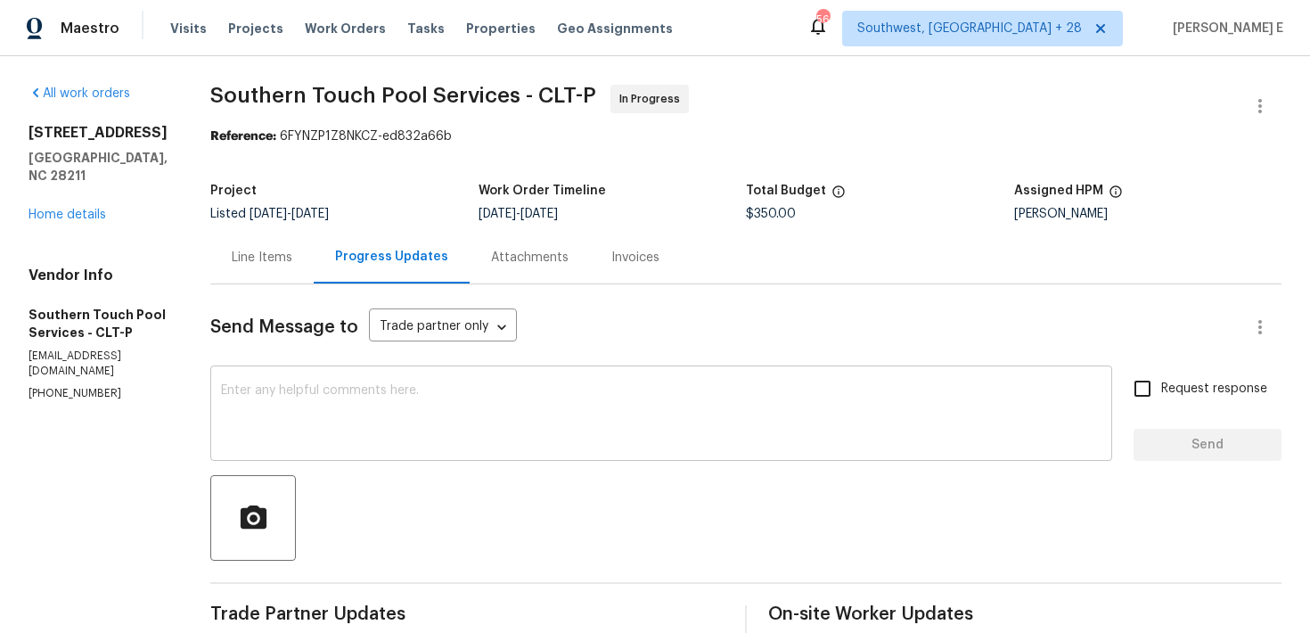
click at [441, 453] on div "x ​" at bounding box center [661, 415] width 902 height 91
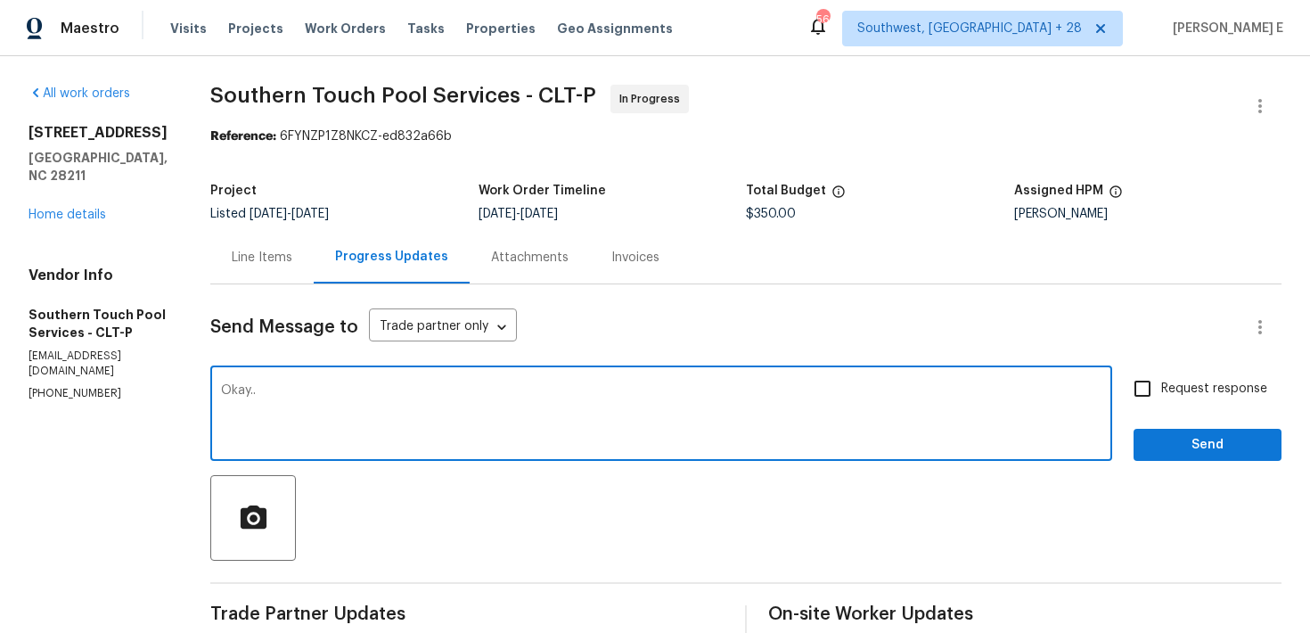
type textarea "Okay.."
click at [1203, 445] on span "Send" at bounding box center [1207, 445] width 119 height 22
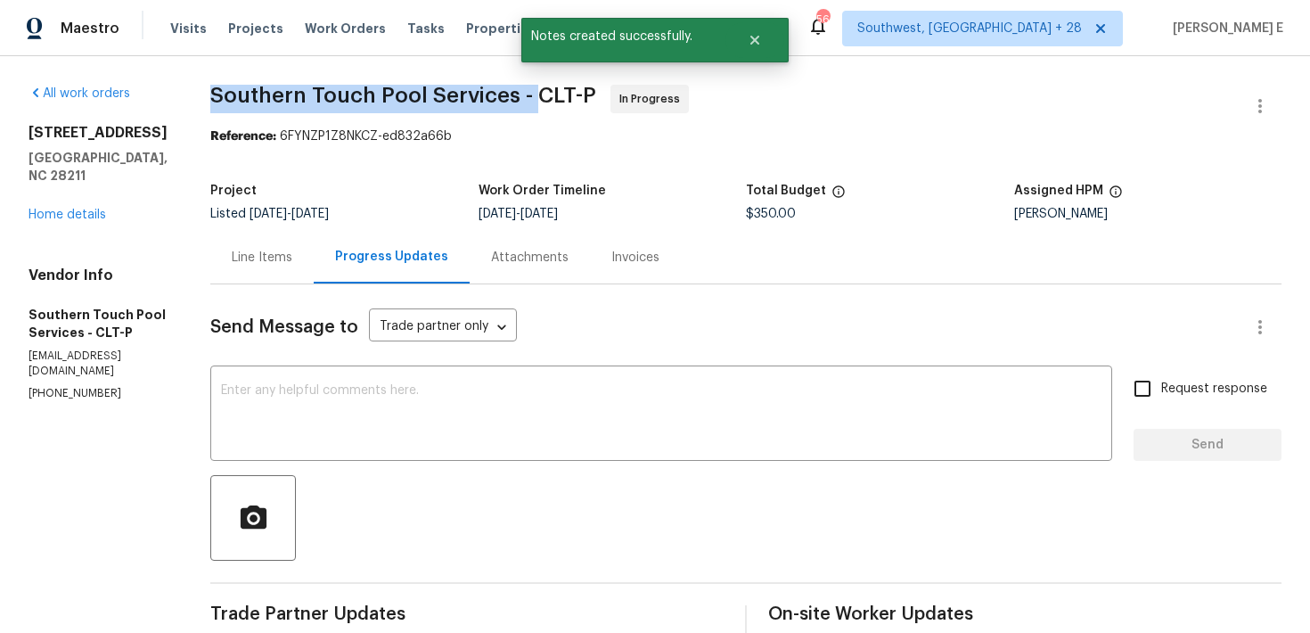
drag, startPoint x: 213, startPoint y: 97, endPoint x: 538, endPoint y: 91, distance: 325.4
click at [538, 91] on span "Southern Touch Pool Services - CLT-P" at bounding box center [403, 95] width 386 height 21
copy span "Southern Touch Pool Services -"
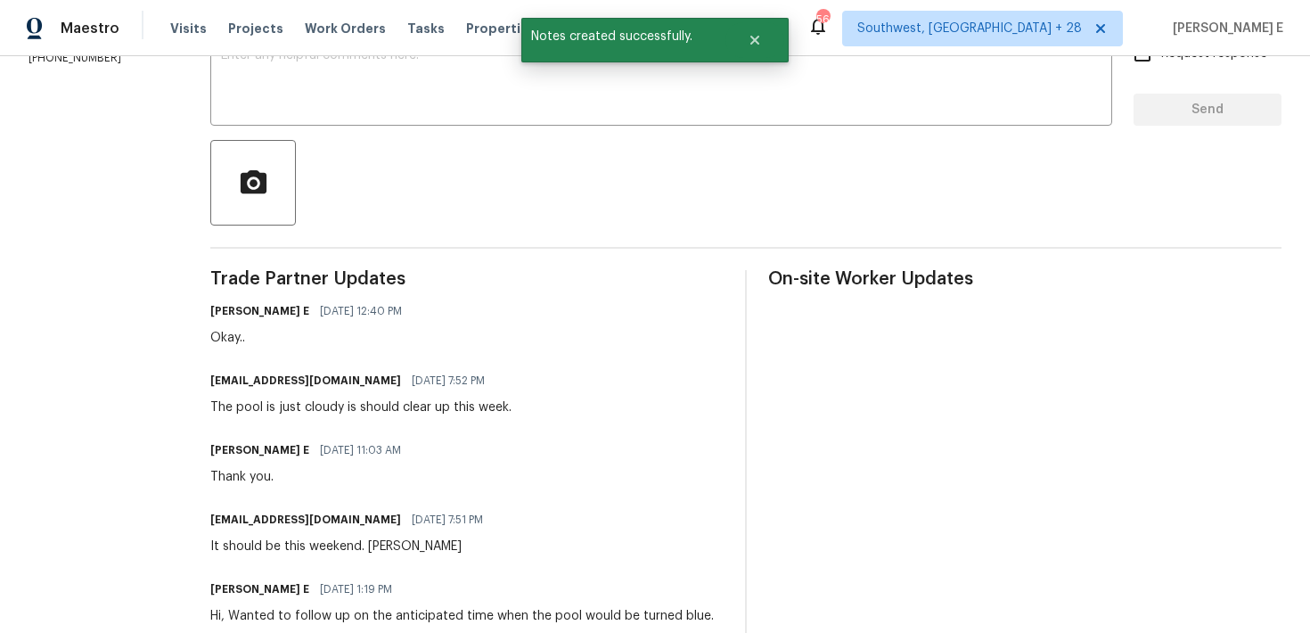
scroll to position [343, 0]
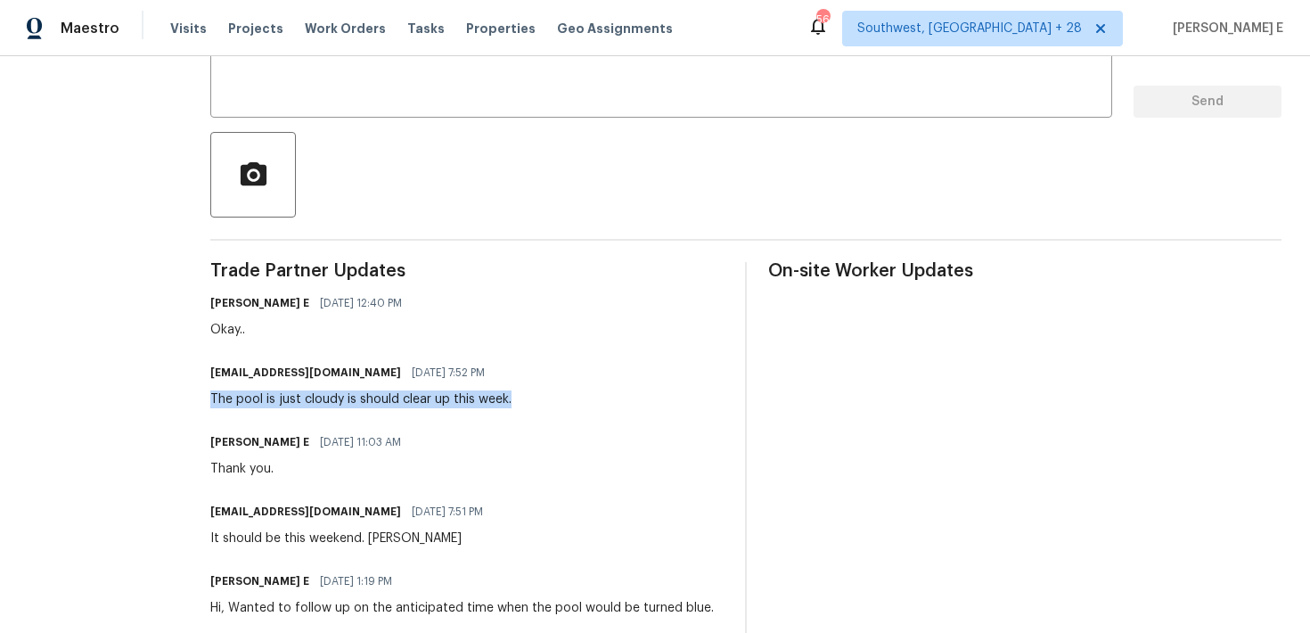
drag, startPoint x: 209, startPoint y: 399, endPoint x: 537, endPoint y: 398, distance: 328.1
copy div "The pool is just cloudy is should clear up this week."
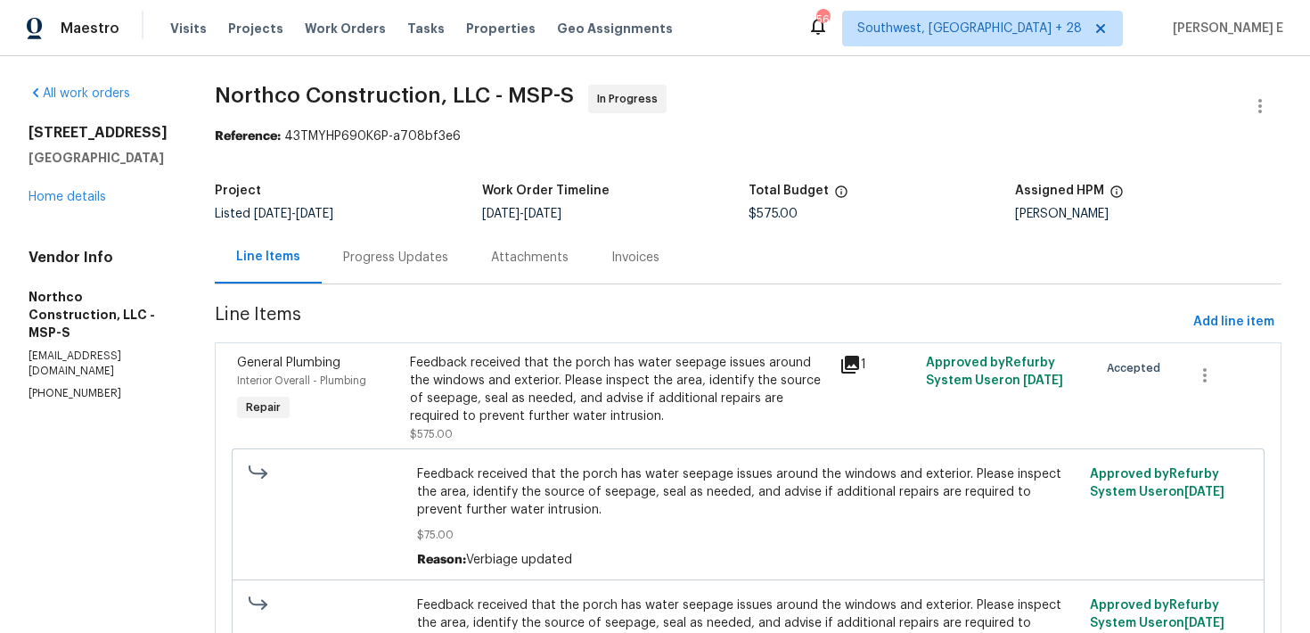
click at [389, 257] on div "Progress Updates" at bounding box center [395, 258] width 105 height 18
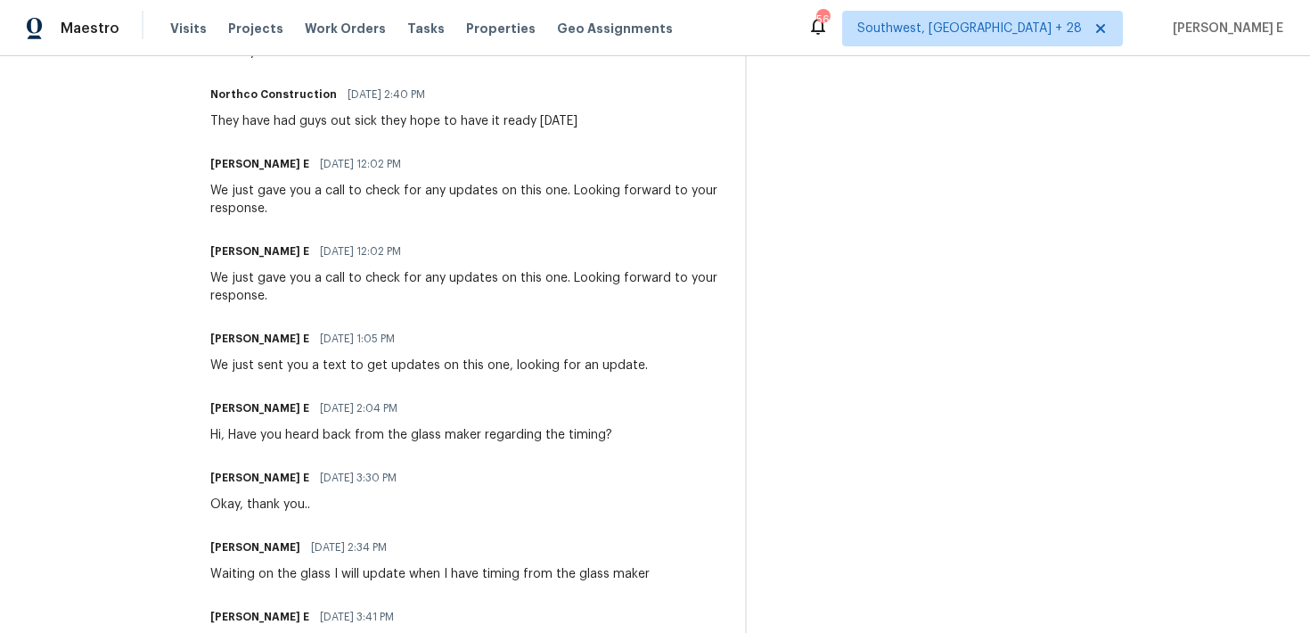
scroll to position [972, 0]
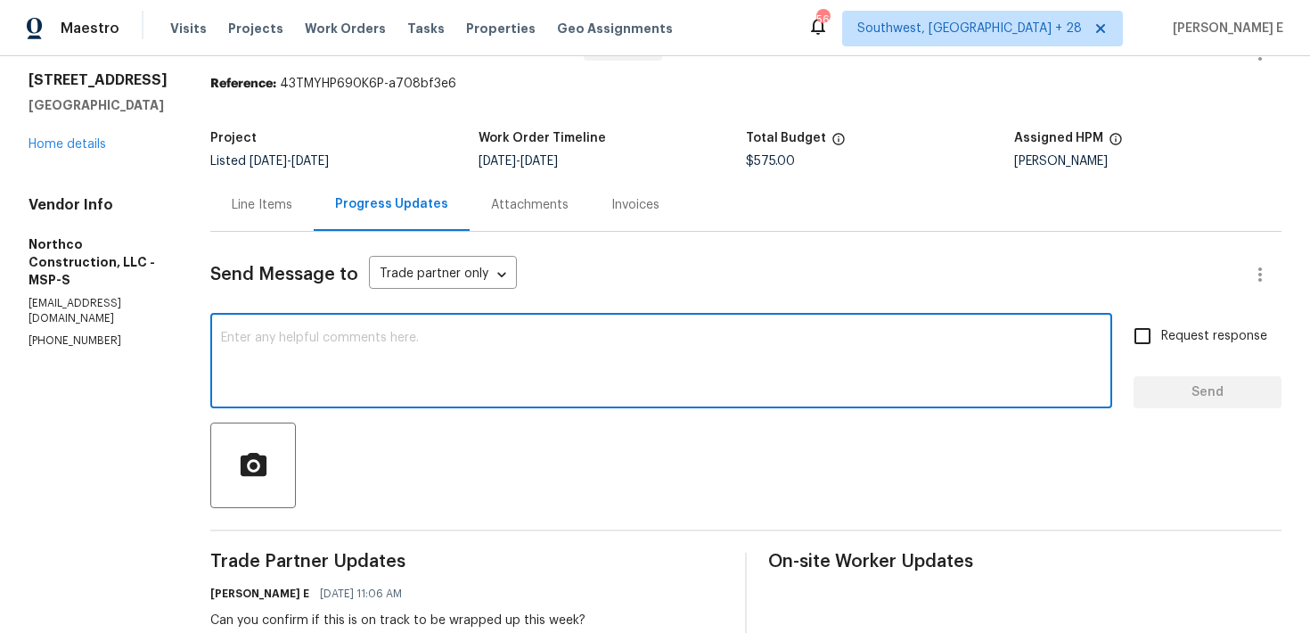
click at [315, 391] on textarea at bounding box center [661, 363] width 881 height 62
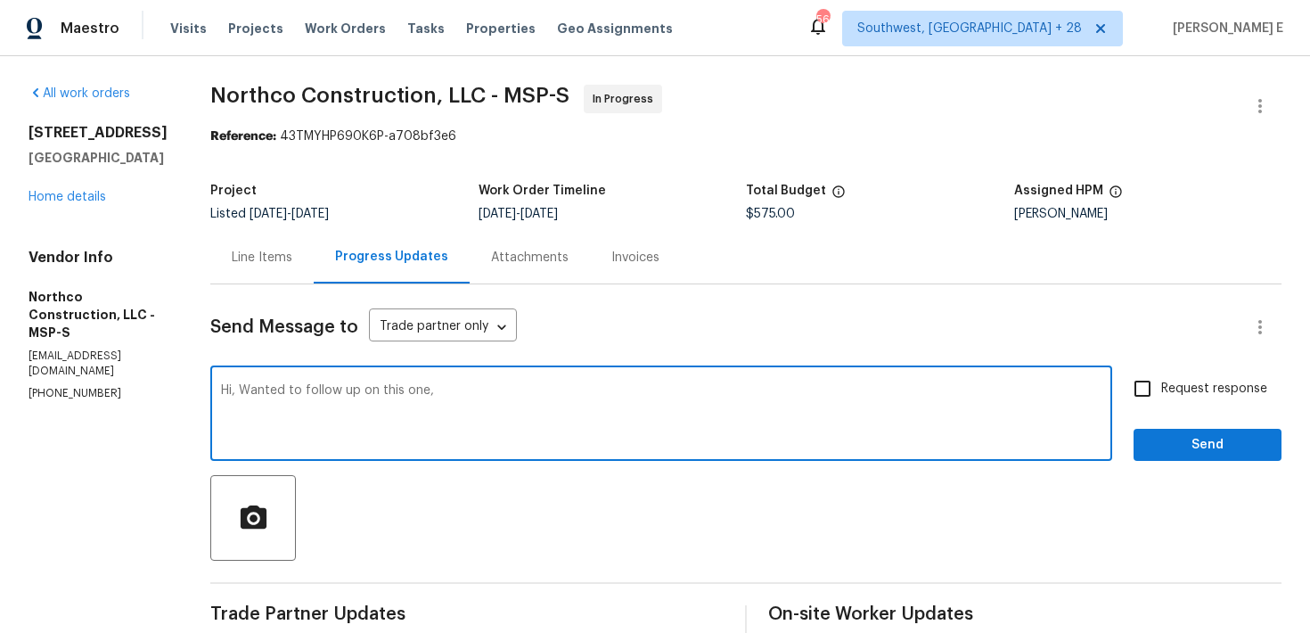
scroll to position [2, 0]
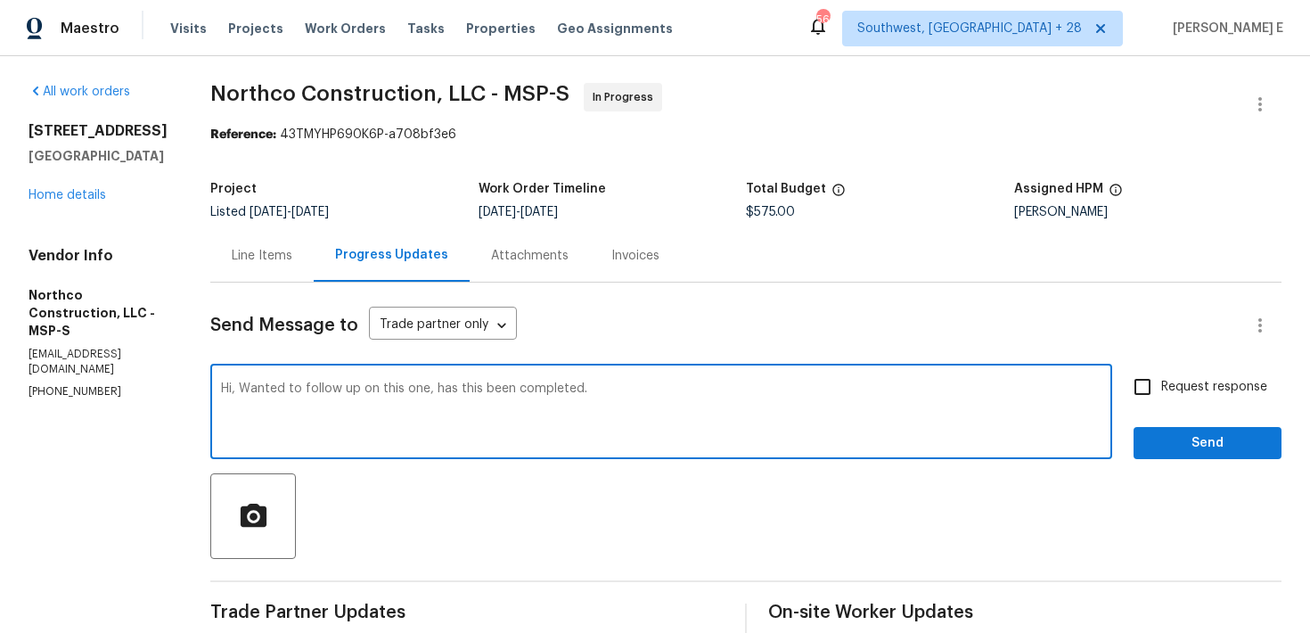
drag, startPoint x: 234, startPoint y: 390, endPoint x: 242, endPoint y: 418, distance: 29.0
click at [237, 400] on textarea "Hi, Wanted to follow up on this one, has this been completed." at bounding box center [661, 413] width 881 height 62
drag, startPoint x: 237, startPoint y: 390, endPoint x: 242, endPoint y: 409, distance: 20.1
click at [241, 402] on textarea "Hi, Wanted to follow up on this one, has this been completed." at bounding box center [661, 413] width 881 height 62
paste textarea "Circling back—has this been taken care of?"
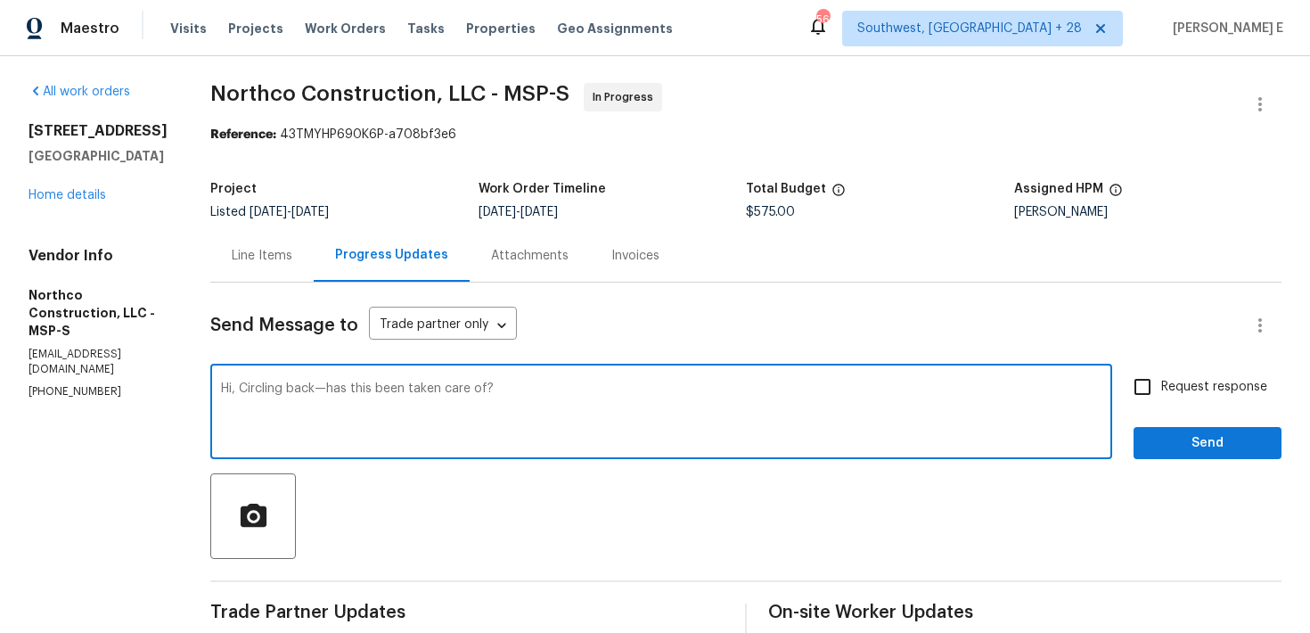
type textarea "Hi, Circling back—has this been taken care of?"
click at [1169, 398] on label "Request response" at bounding box center [1196, 386] width 144 height 37
click at [1162, 398] on input "Request response" at bounding box center [1142, 386] width 37 height 37
checkbox input "true"
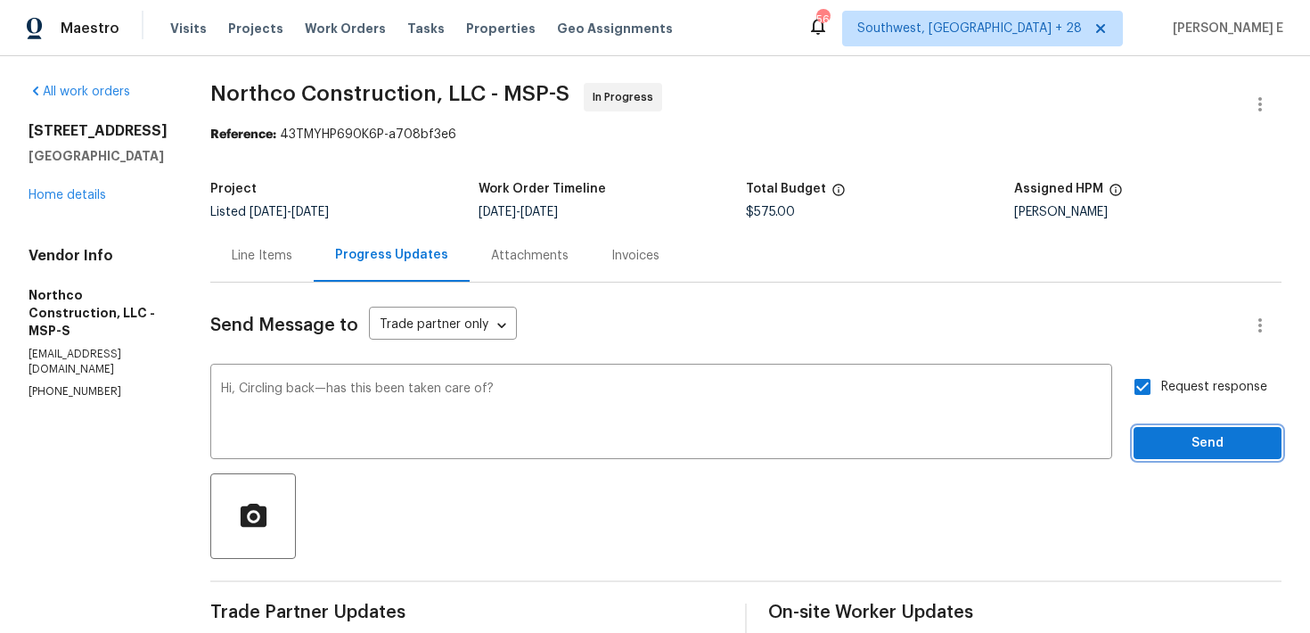
click at [1161, 448] on span "Send" at bounding box center [1207, 443] width 119 height 22
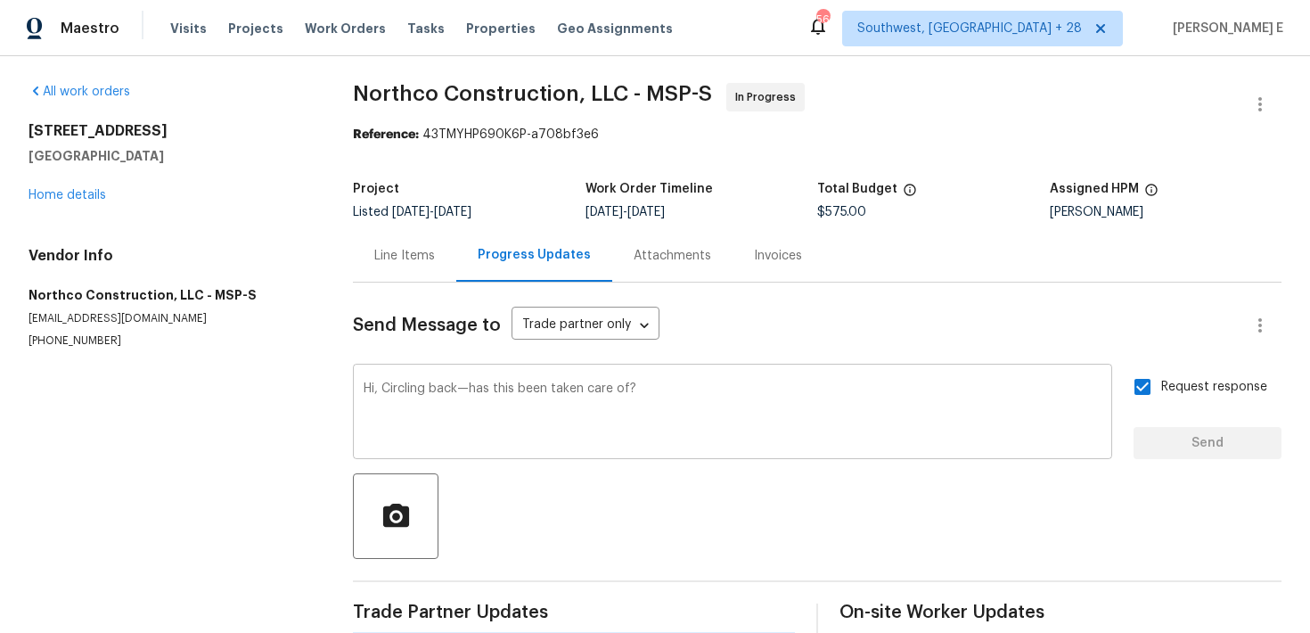
scroll to position [0, 0]
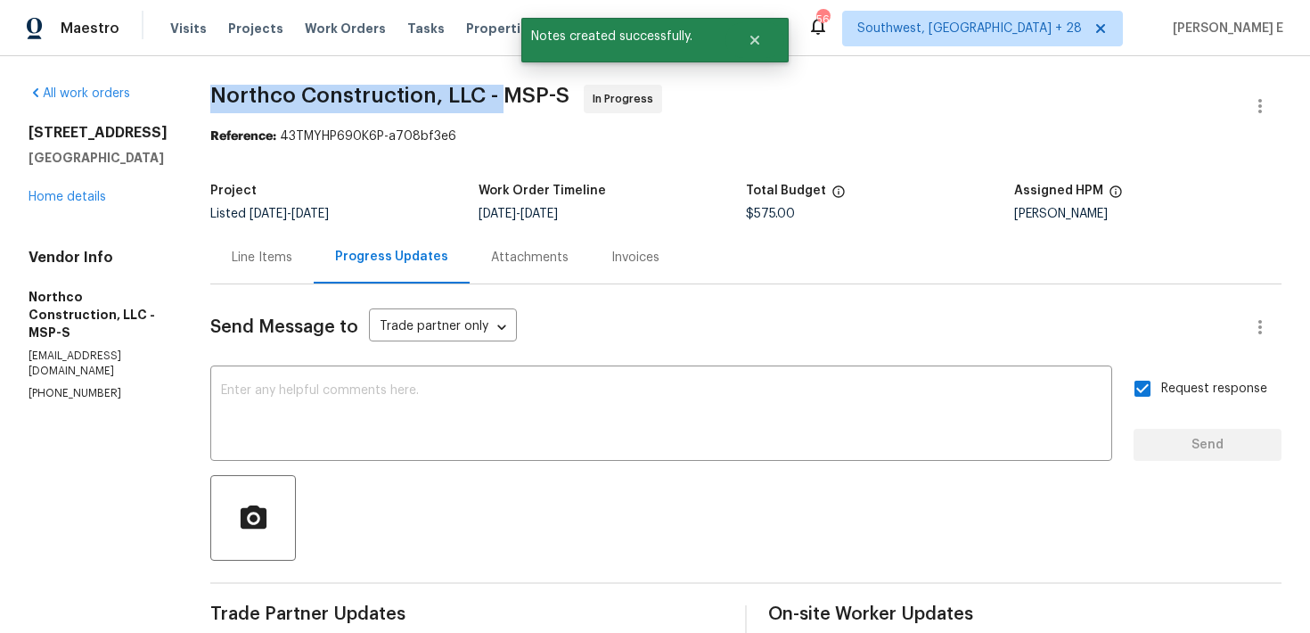
drag, startPoint x: 205, startPoint y: 103, endPoint x: 496, endPoint y: 105, distance: 290.6
copy span "Northco Construction, LLC -"
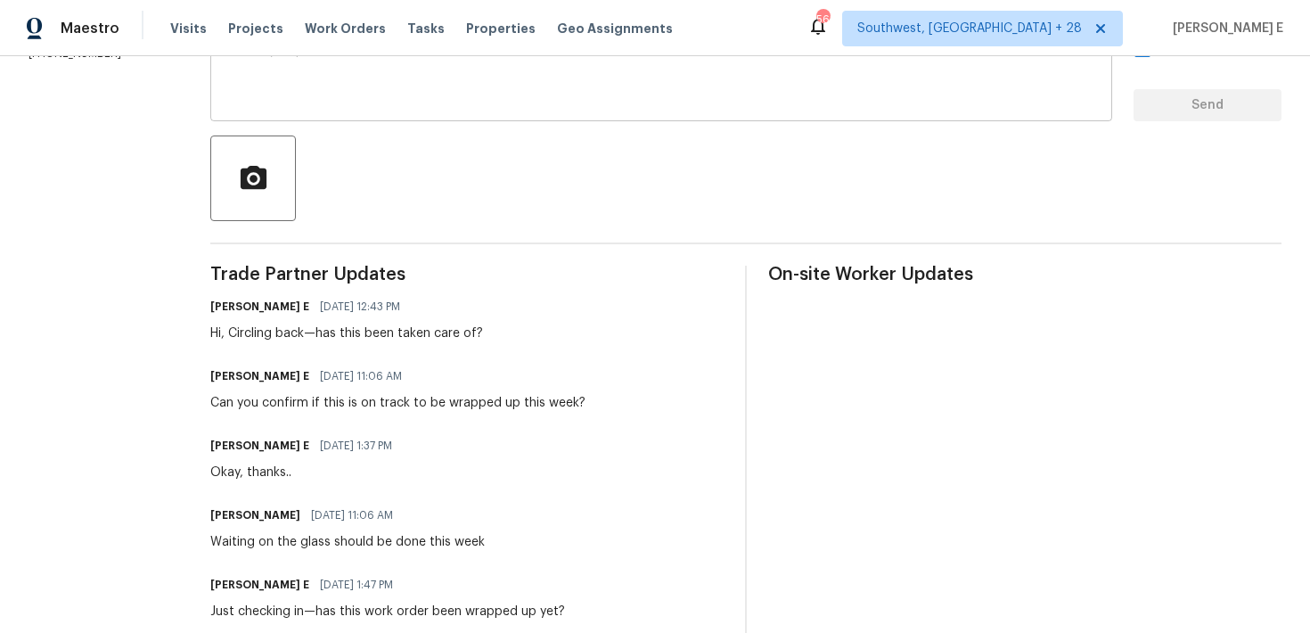
scroll to position [341, 0]
